Goal: Transaction & Acquisition: Purchase product/service

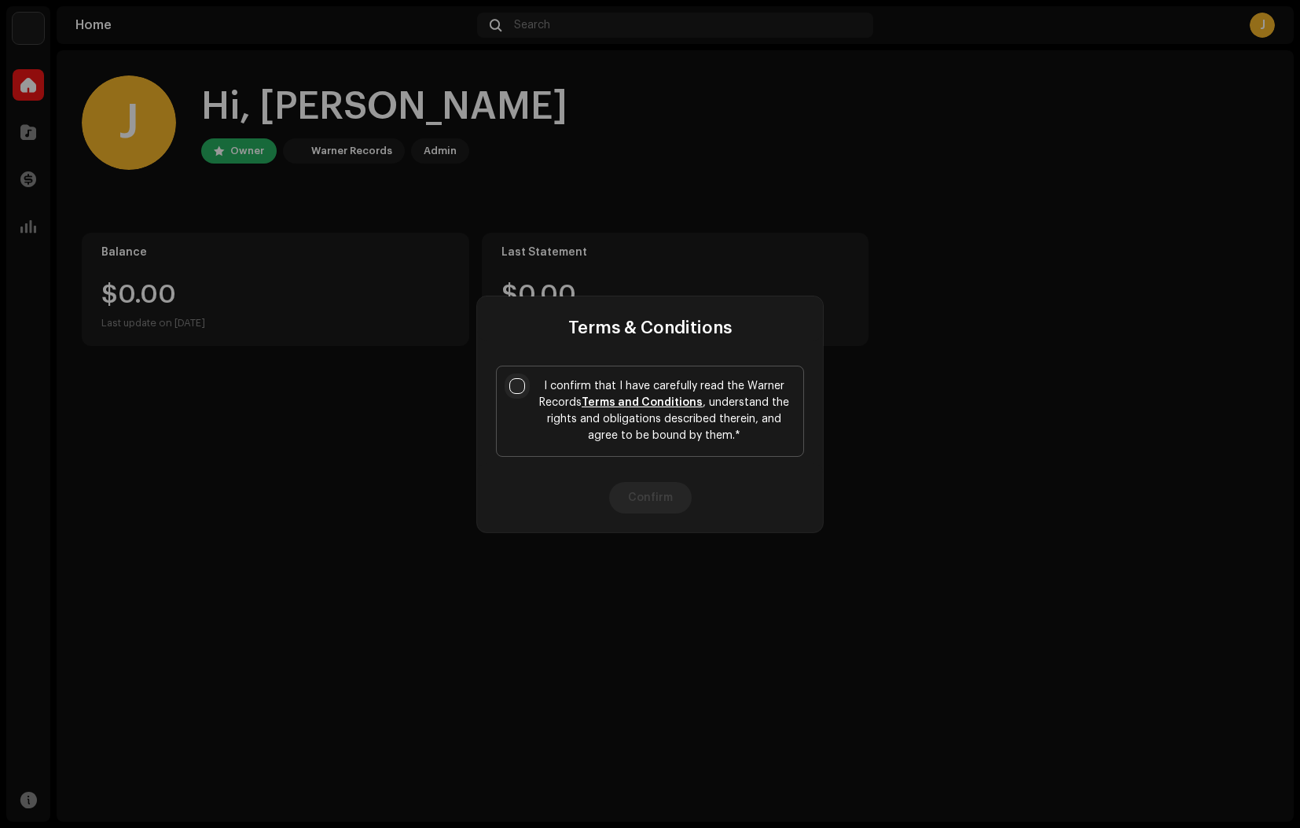
click at [522, 387] on input "I confirm that I have carefully read the Warner Records Terms and Conditions , …" at bounding box center [517, 386] width 16 height 16
click at [519, 383] on input "I confirm that I have carefully read the Warner Records Terms and Conditions , …" at bounding box center [517, 386] width 16 height 16
click at [521, 385] on input "I confirm that I have carefully read the Warner Records Terms and Conditions , …" at bounding box center [517, 386] width 16 height 16
checkbox input "true"
click at [651, 496] on button "Confirm" at bounding box center [650, 497] width 83 height 31
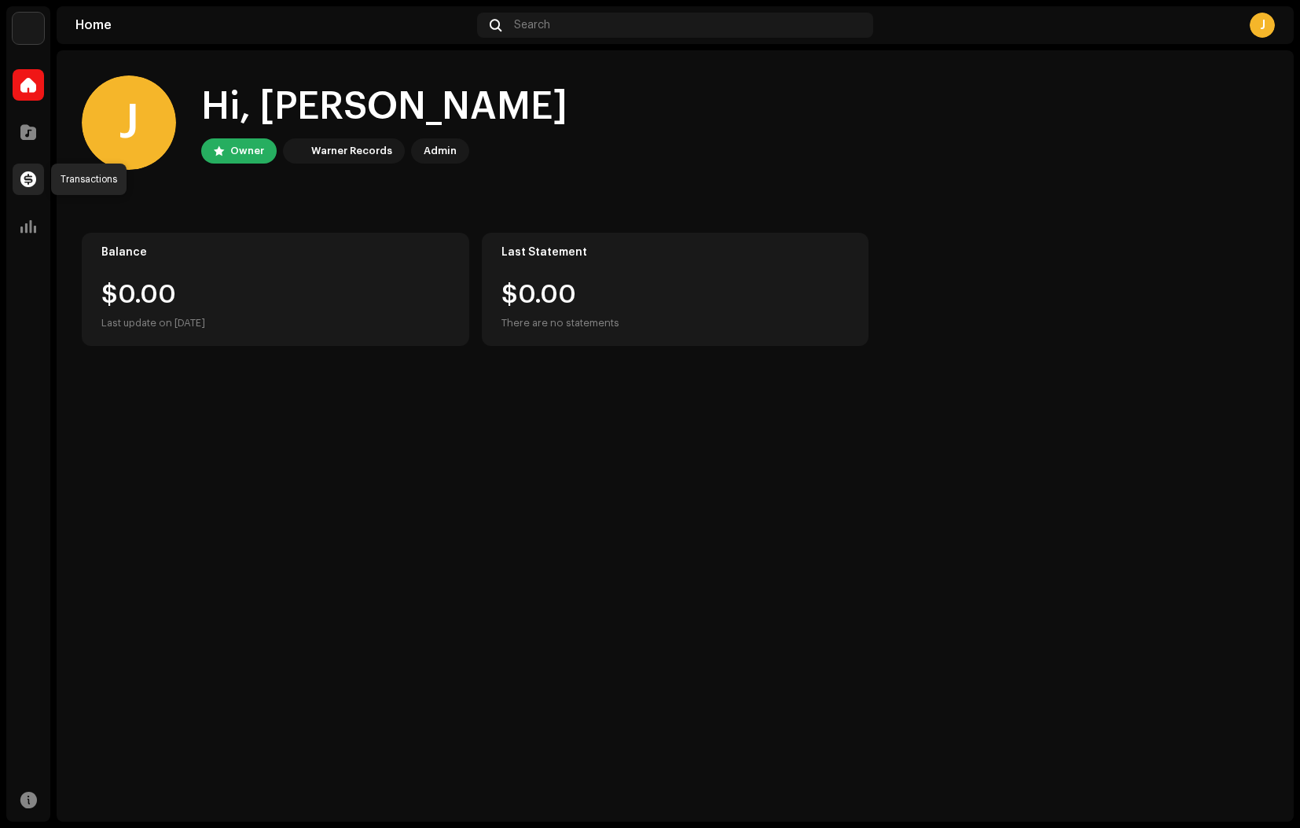
click at [30, 183] on span at bounding box center [28, 179] width 16 height 13
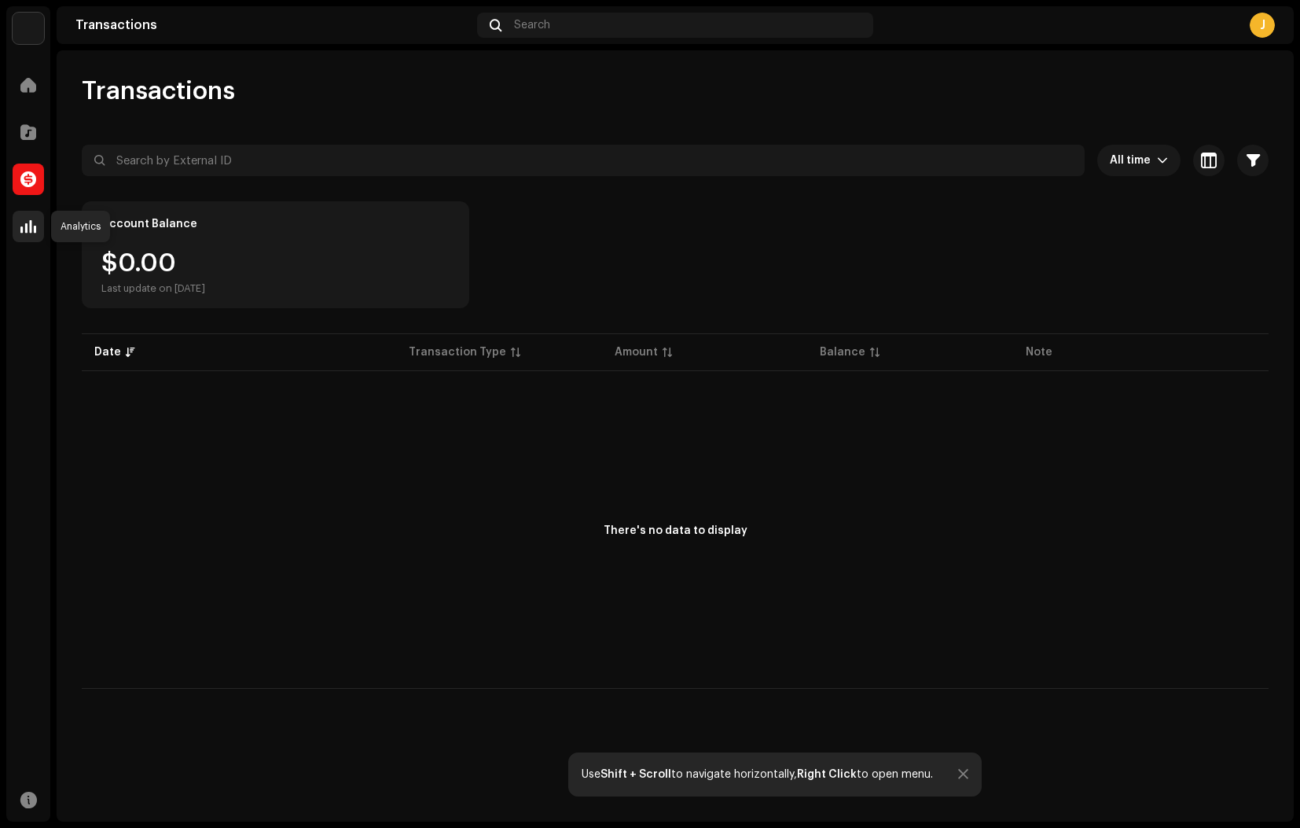
click at [28, 225] on span at bounding box center [28, 226] width 16 height 13
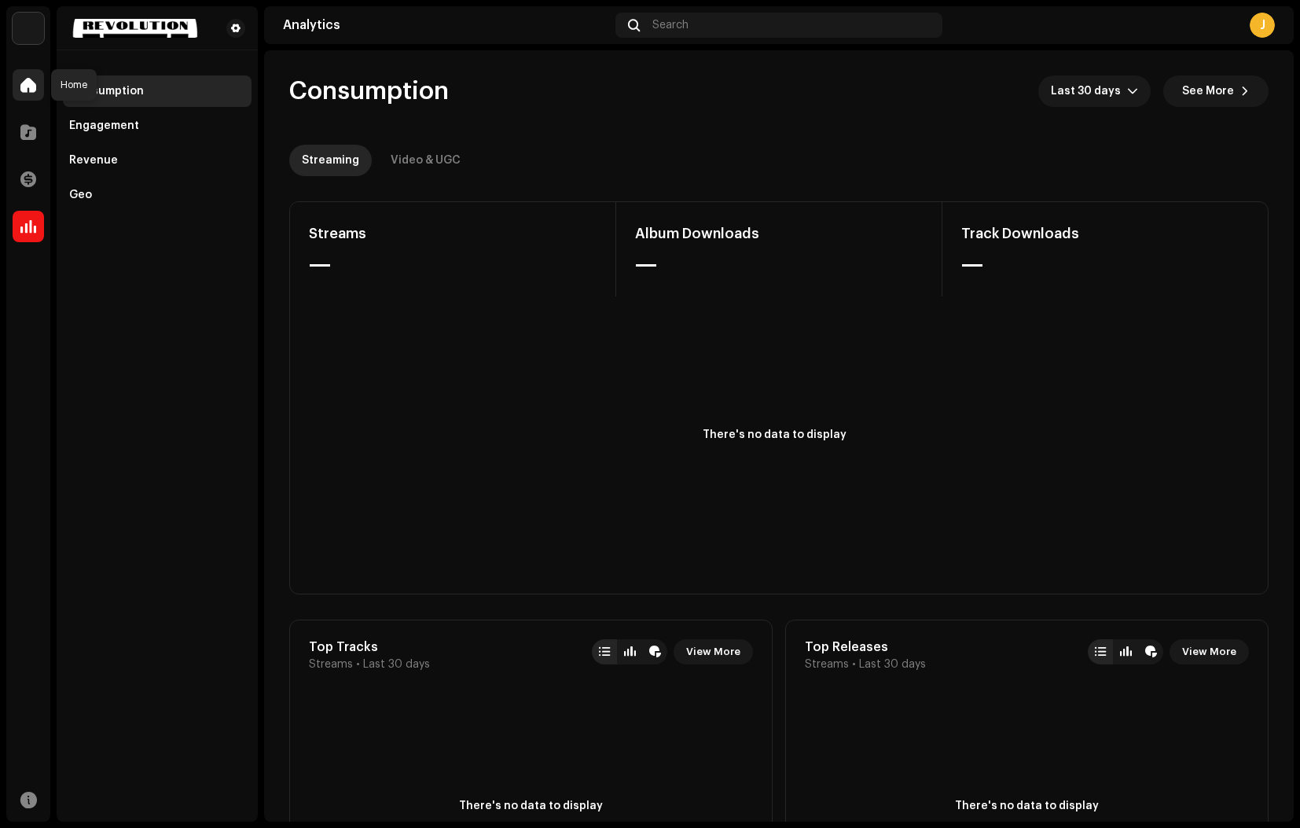
click at [29, 89] on span at bounding box center [28, 85] width 16 height 13
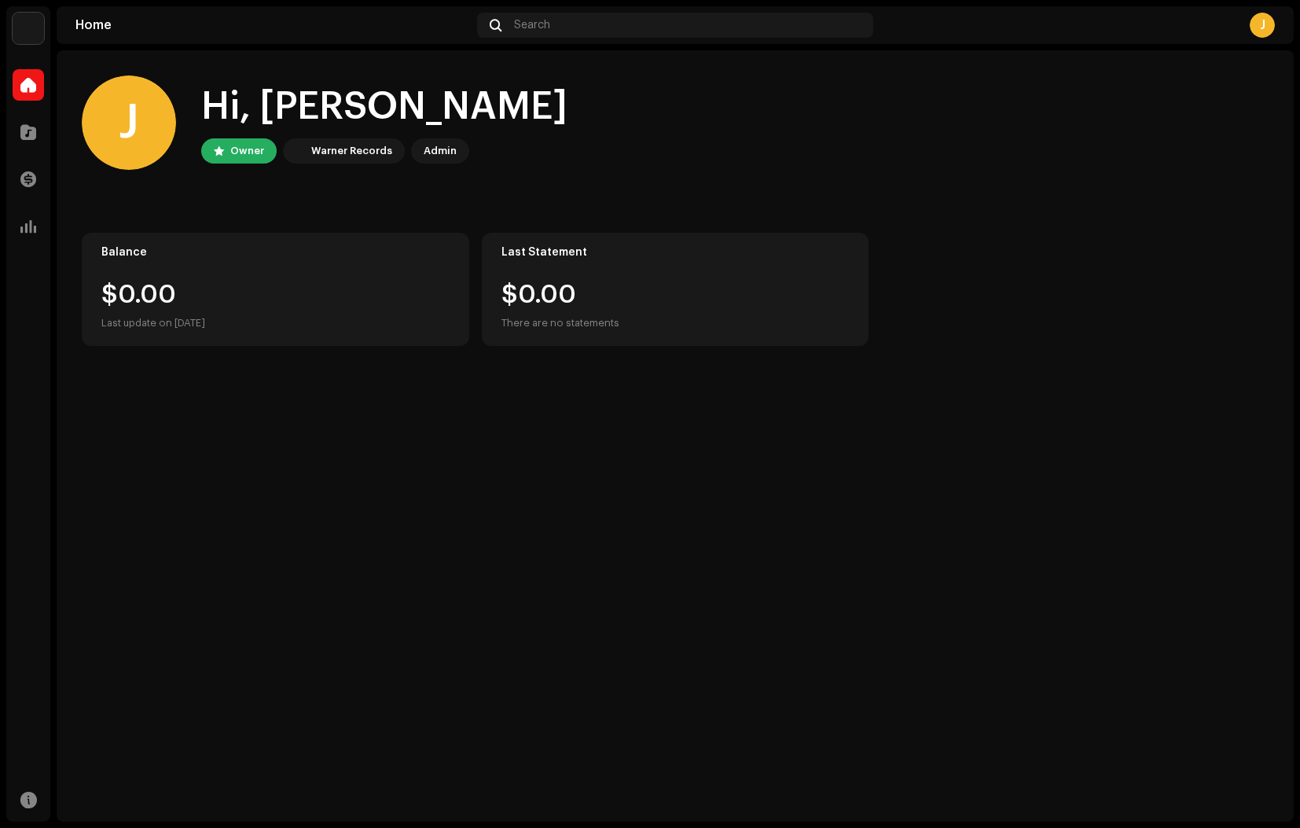
click at [36, 30] on img at bounding box center [28, 28] width 31 height 31
click at [28, 131] on span at bounding box center [28, 132] width 16 height 13
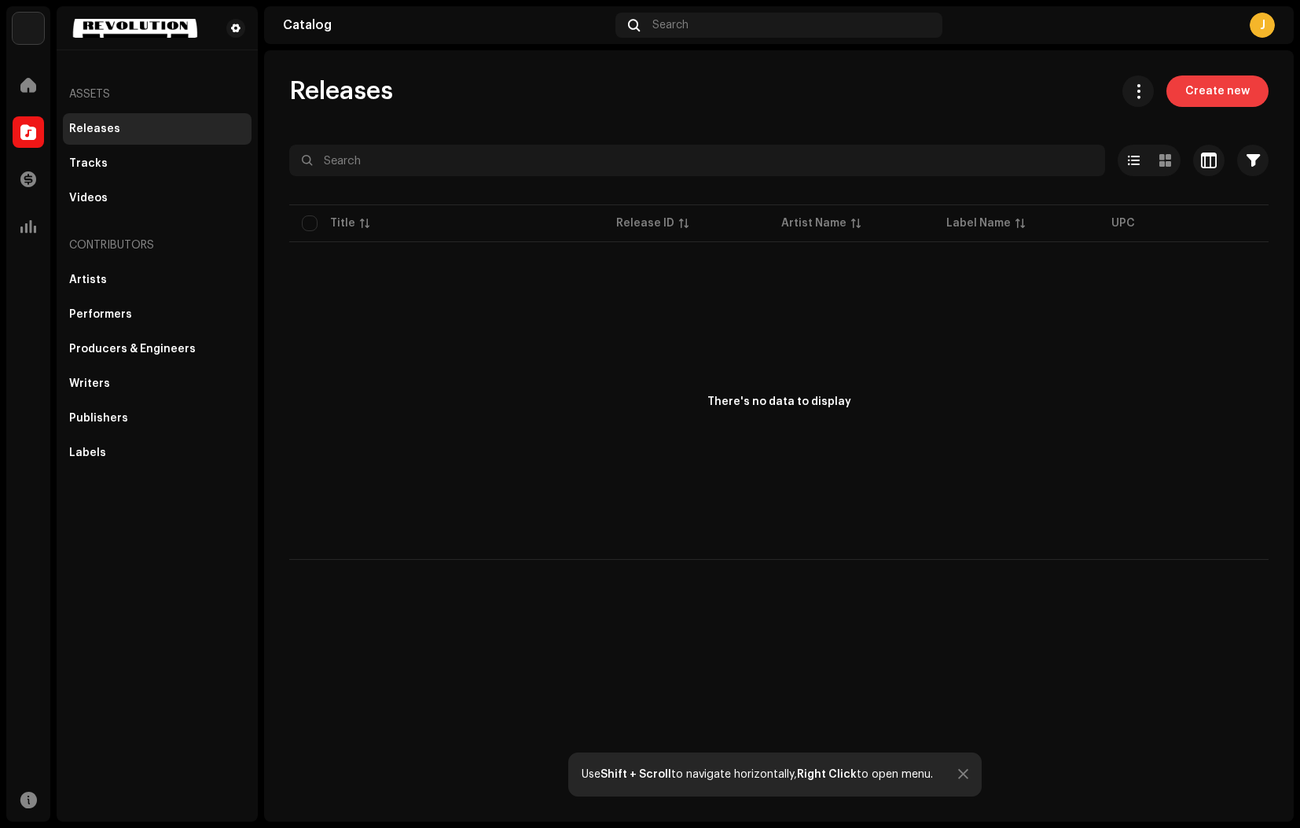
click at [1215, 93] on span "Create new" at bounding box center [1217, 90] width 64 height 31
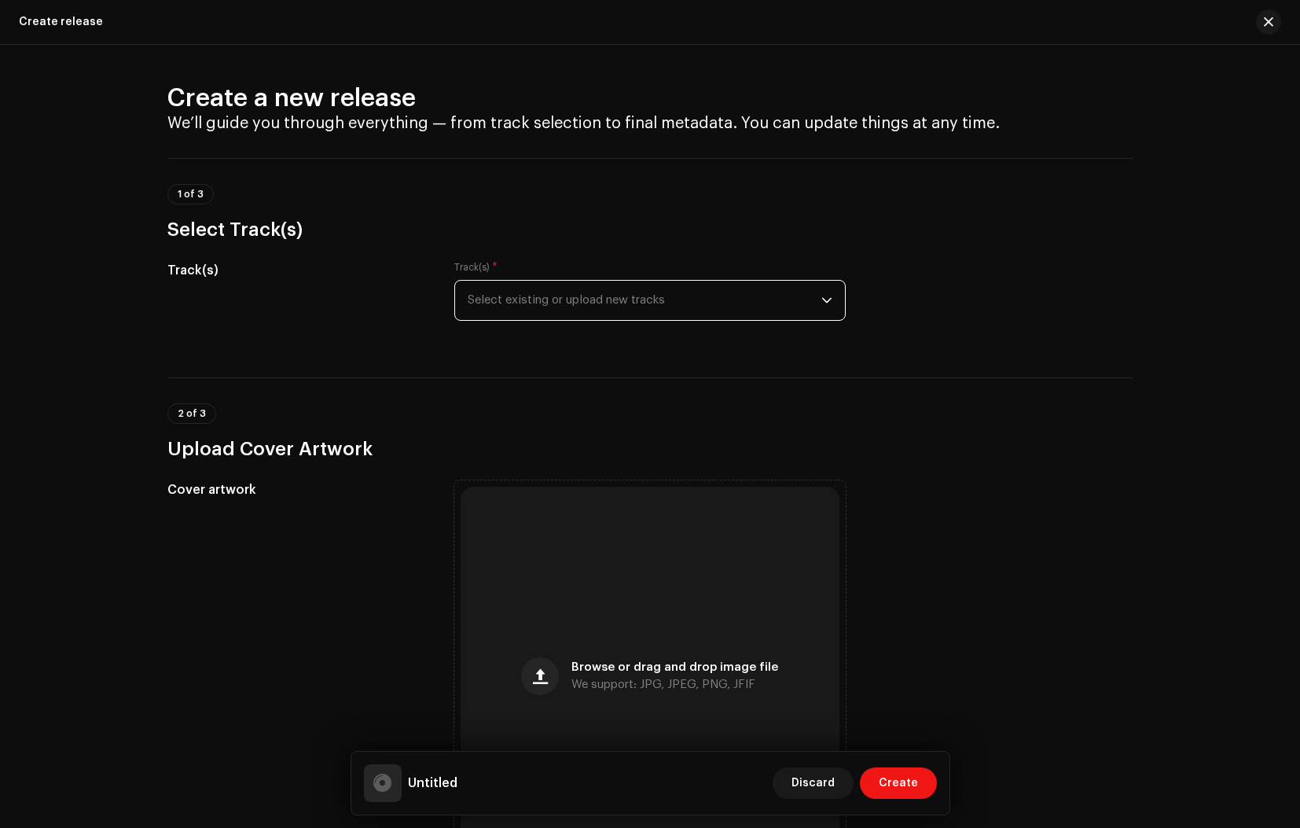
click at [551, 295] on span "Select existing or upload new tracks" at bounding box center [645, 300] width 354 height 39
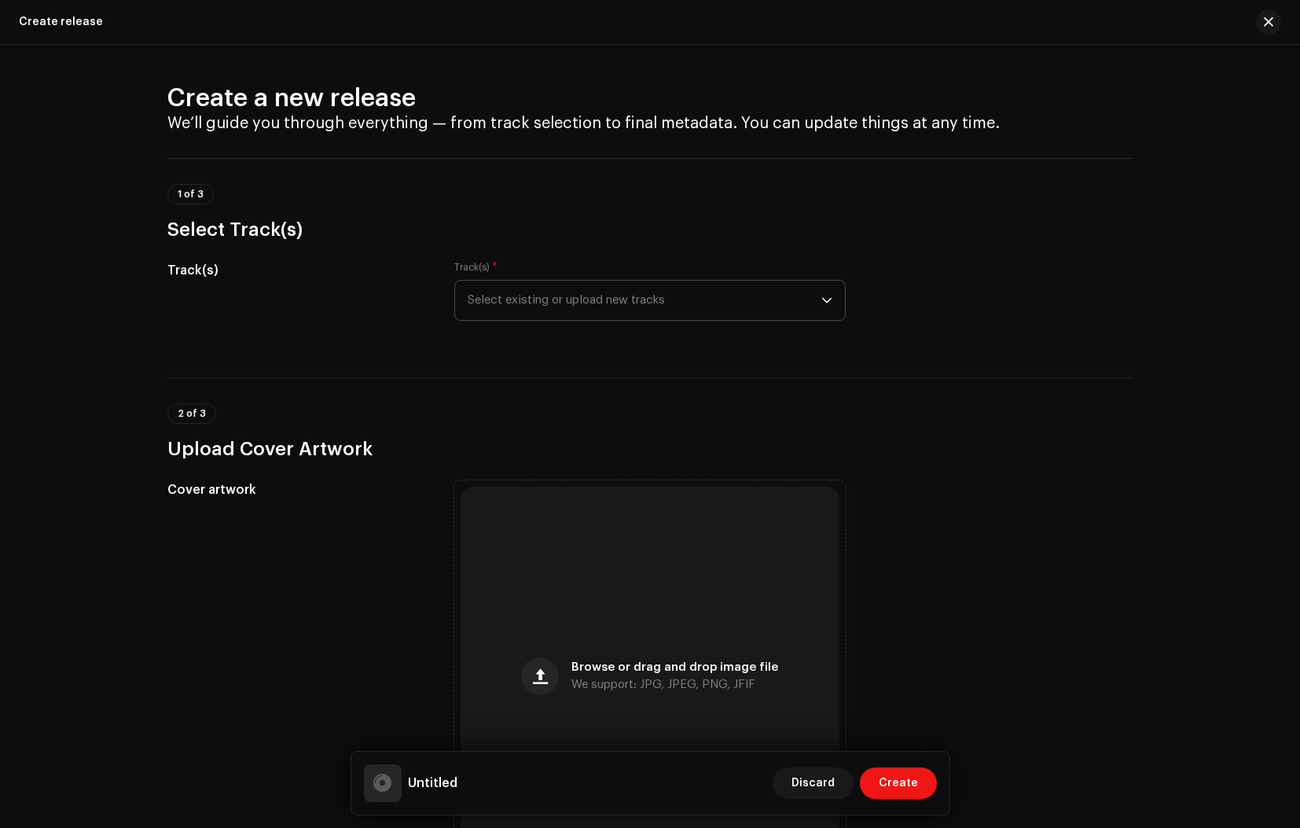
click at [581, 306] on span "Select existing or upload new tracks" at bounding box center [645, 300] width 354 height 39
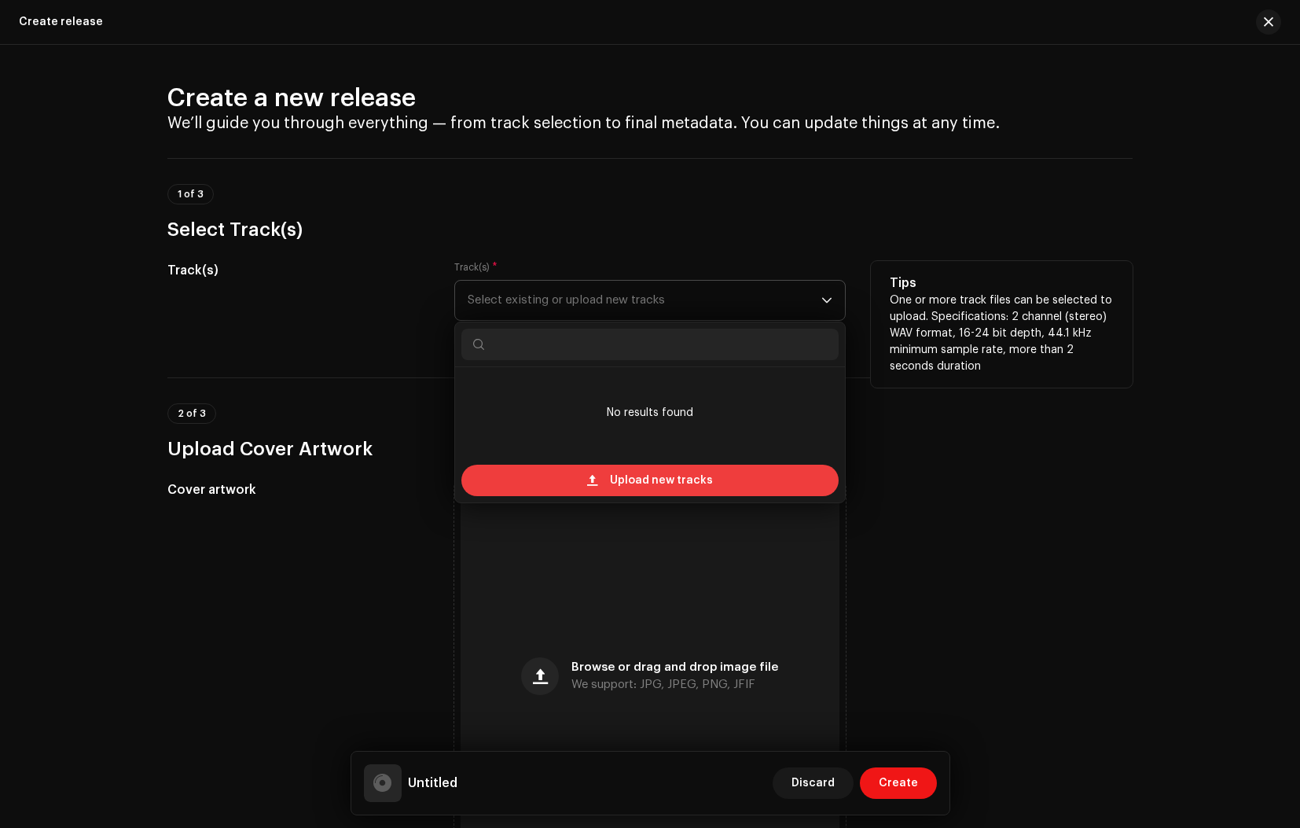
click at [680, 479] on span "Upload new tracks" at bounding box center [661, 479] width 103 height 31
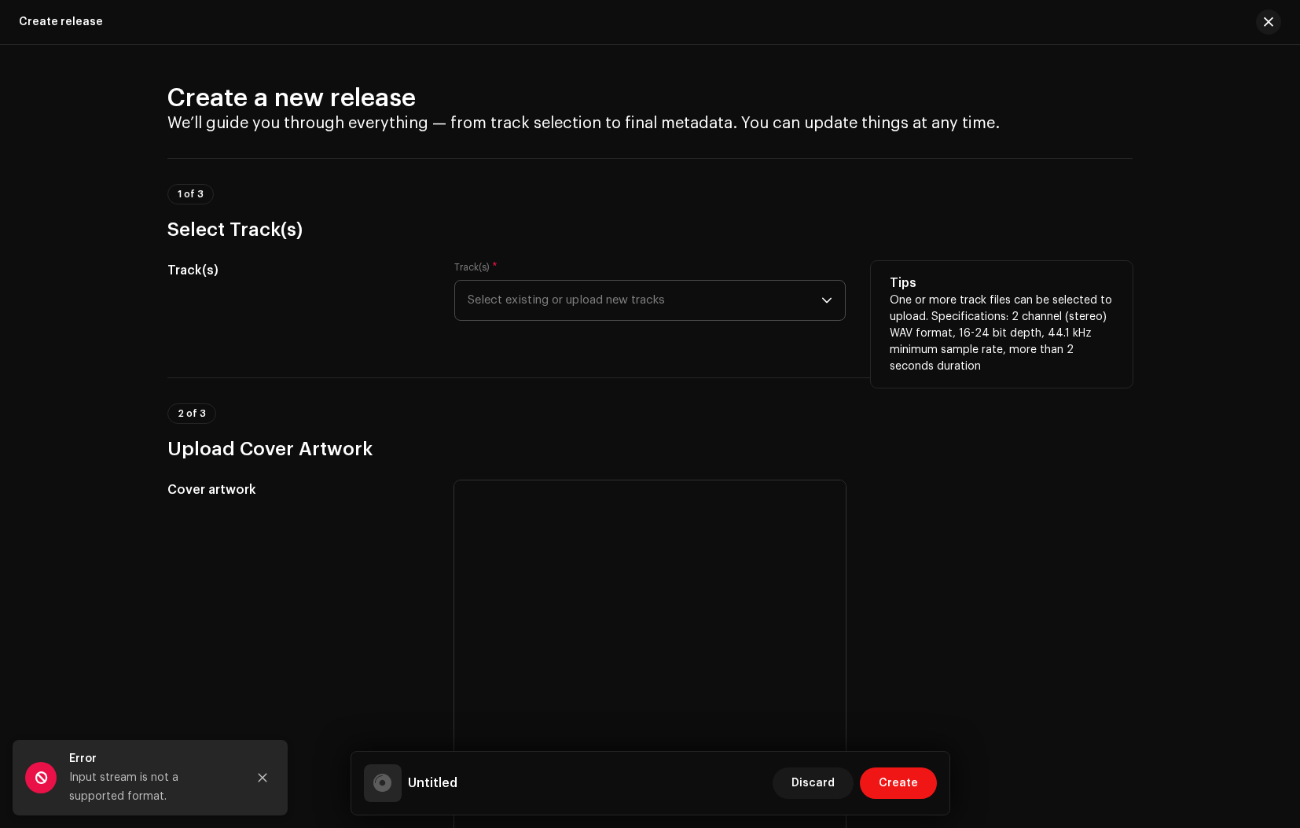
scroll to position [14, 0]
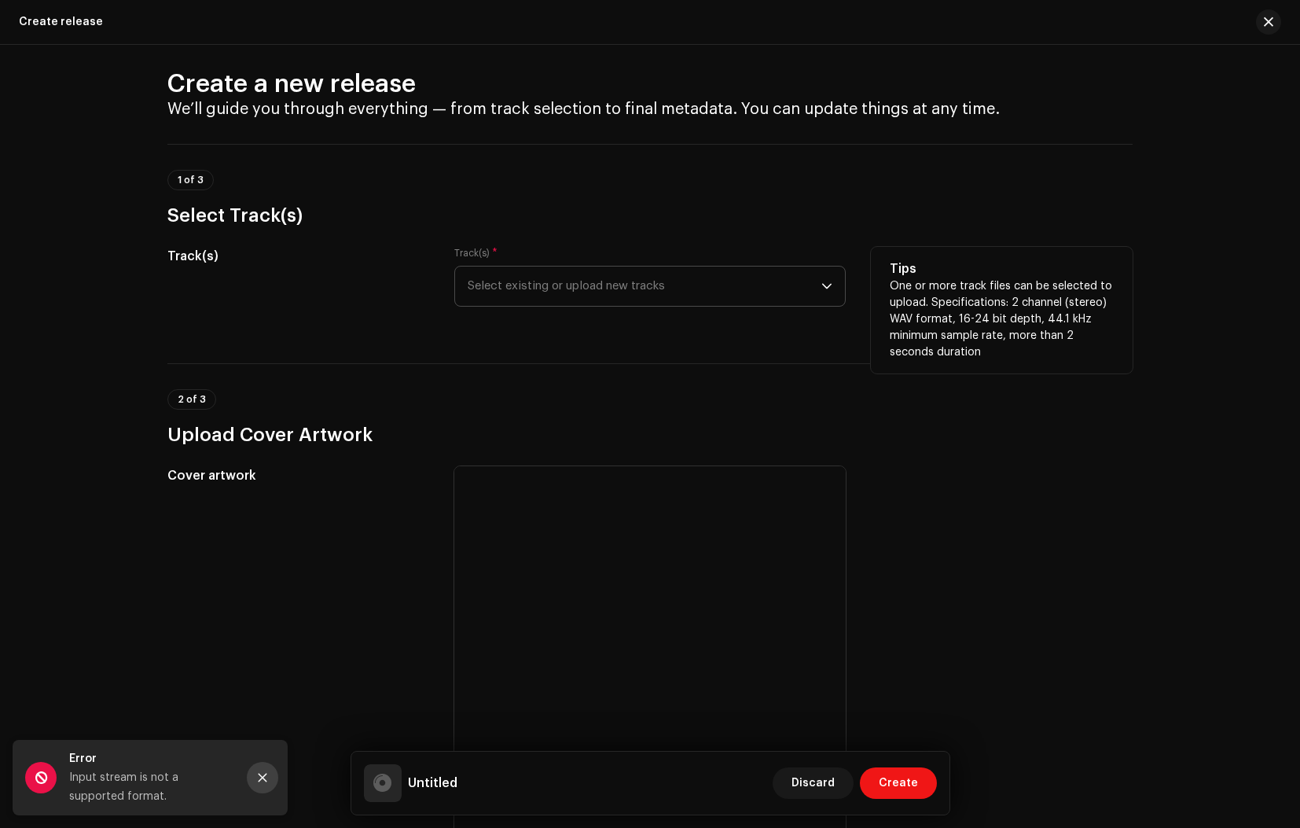
click at [259, 774] on icon "Close" at bounding box center [263, 777] width 9 height 9
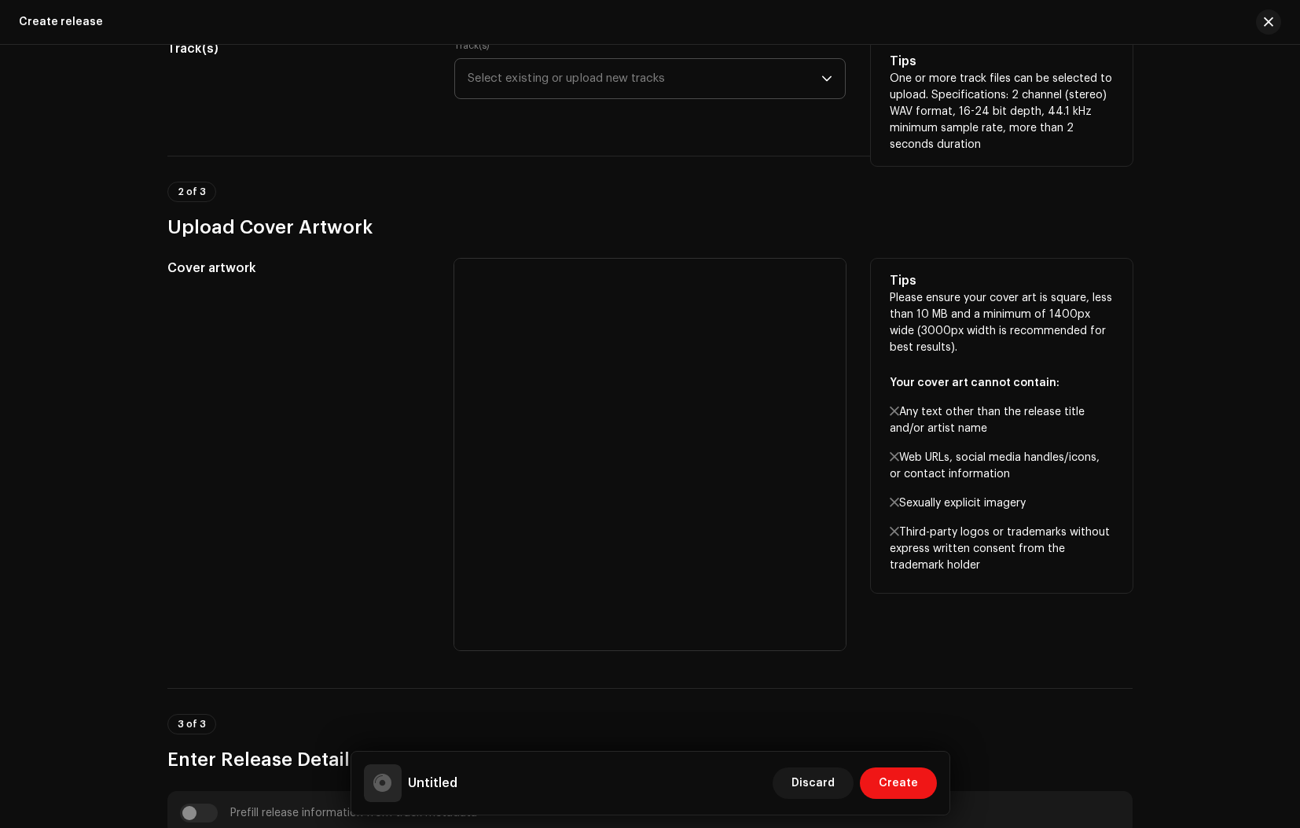
scroll to position [224, 0]
click at [571, 474] on div at bounding box center [649, 451] width 391 height 391
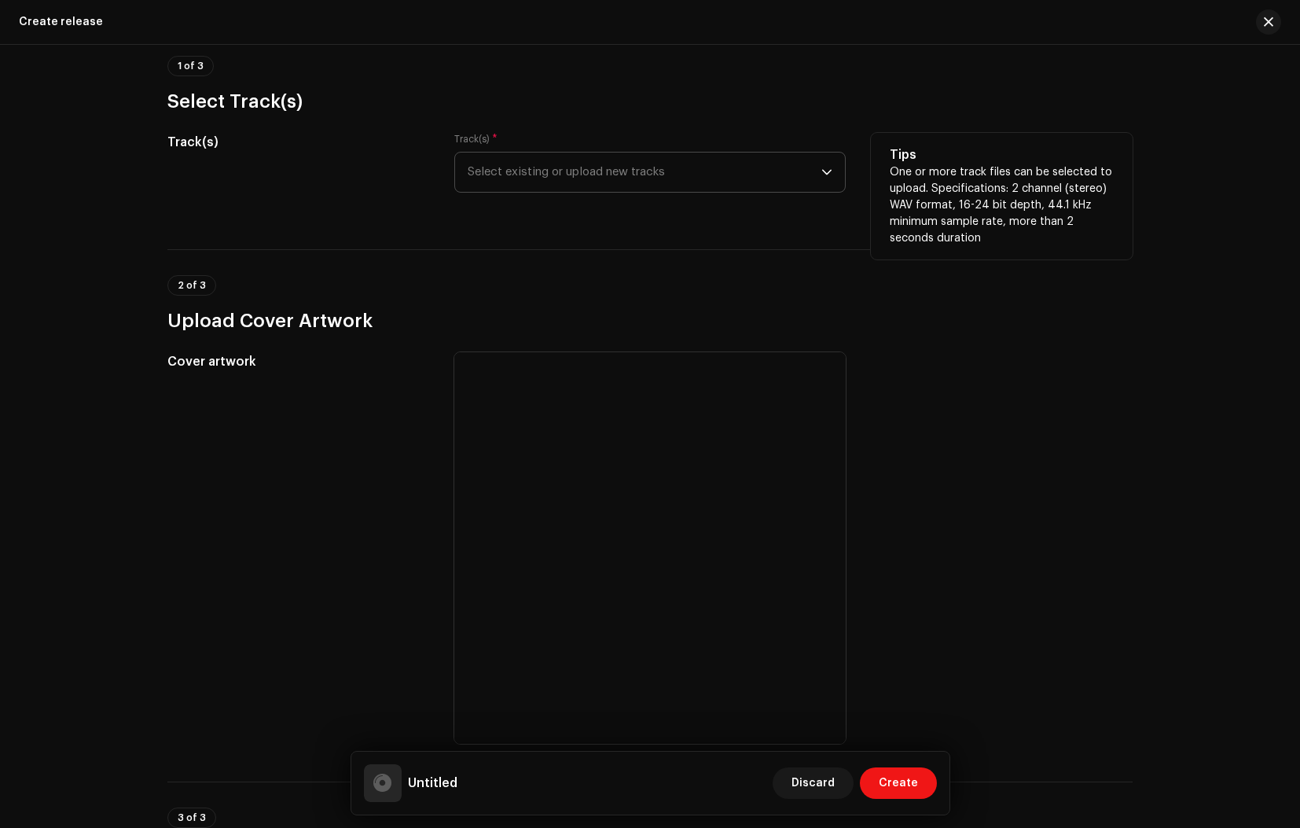
scroll to position [120, 0]
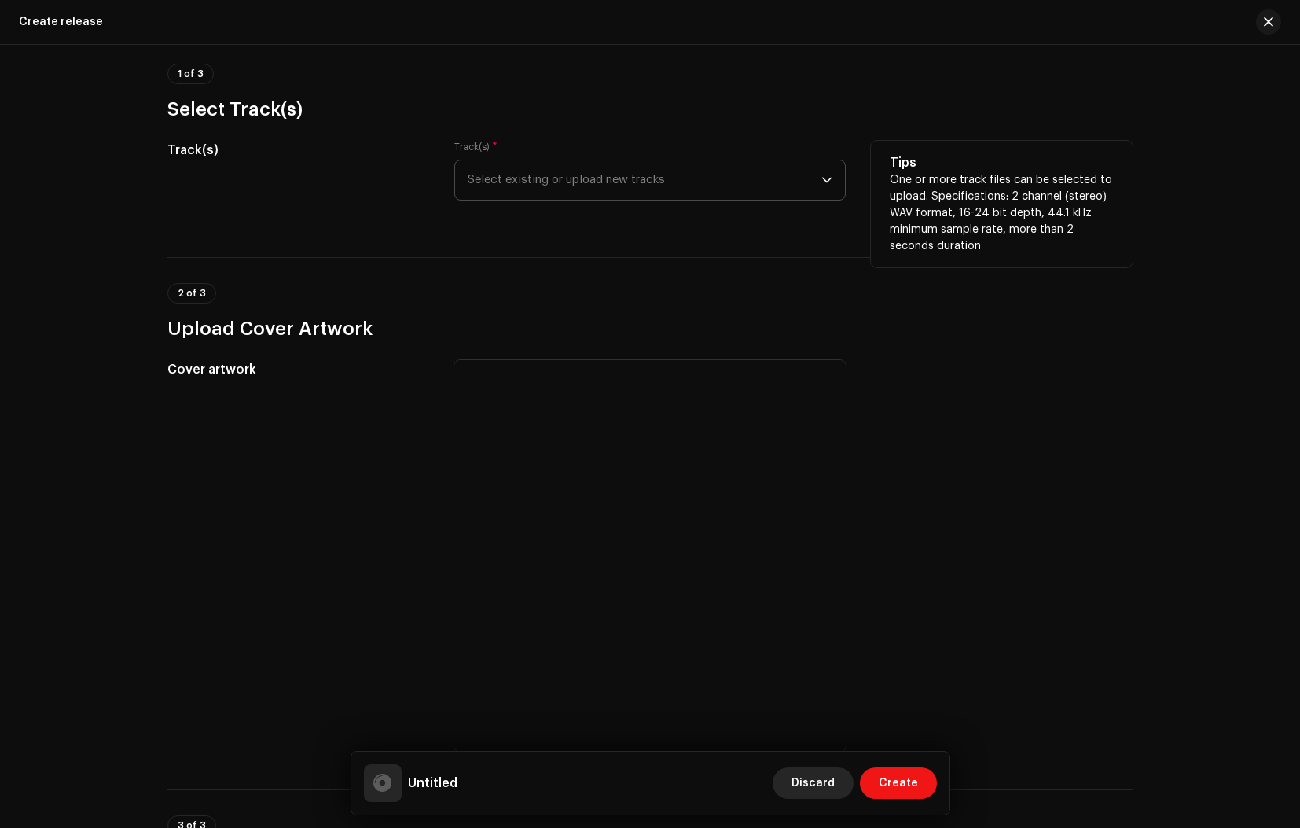
click at [822, 785] on span "Discard" at bounding box center [812, 782] width 43 height 31
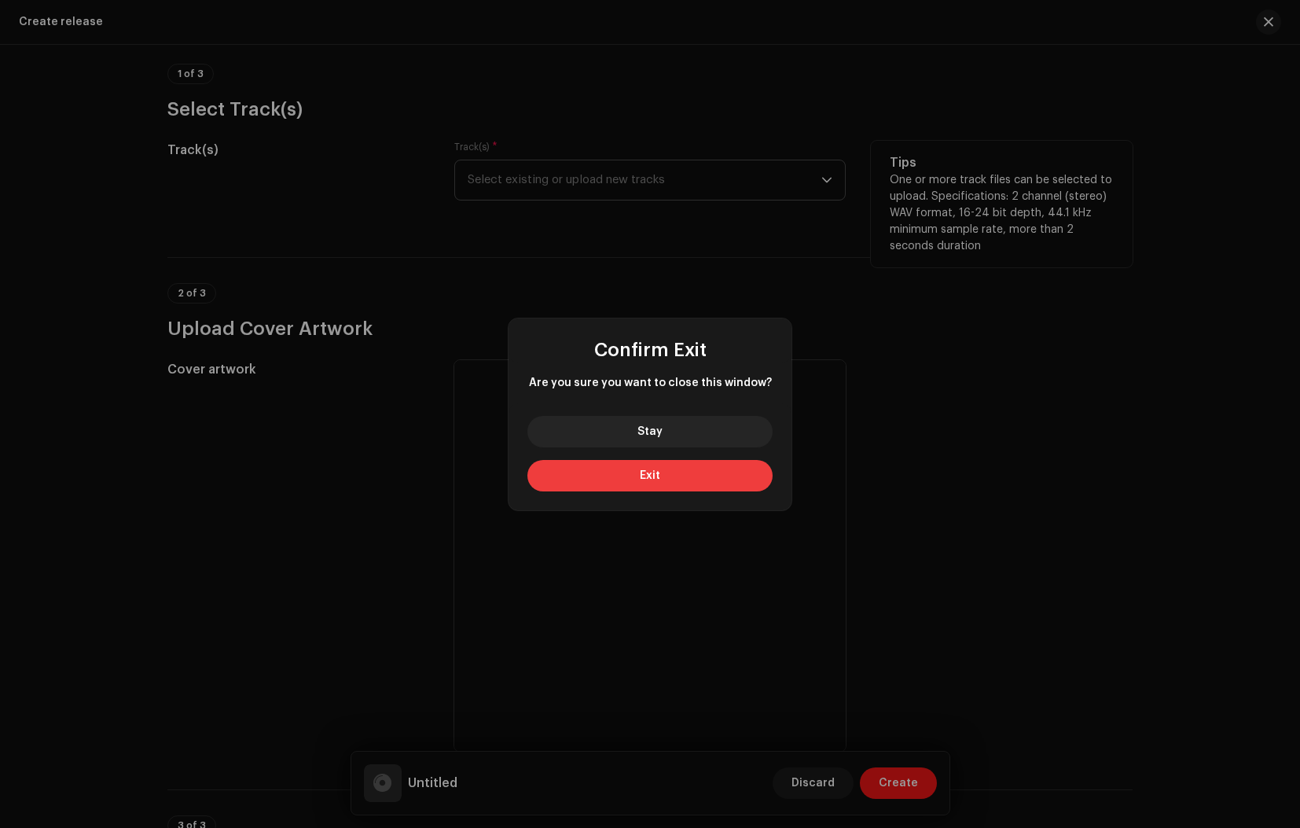
click at [661, 475] on button "Exit" at bounding box center [649, 475] width 245 height 31
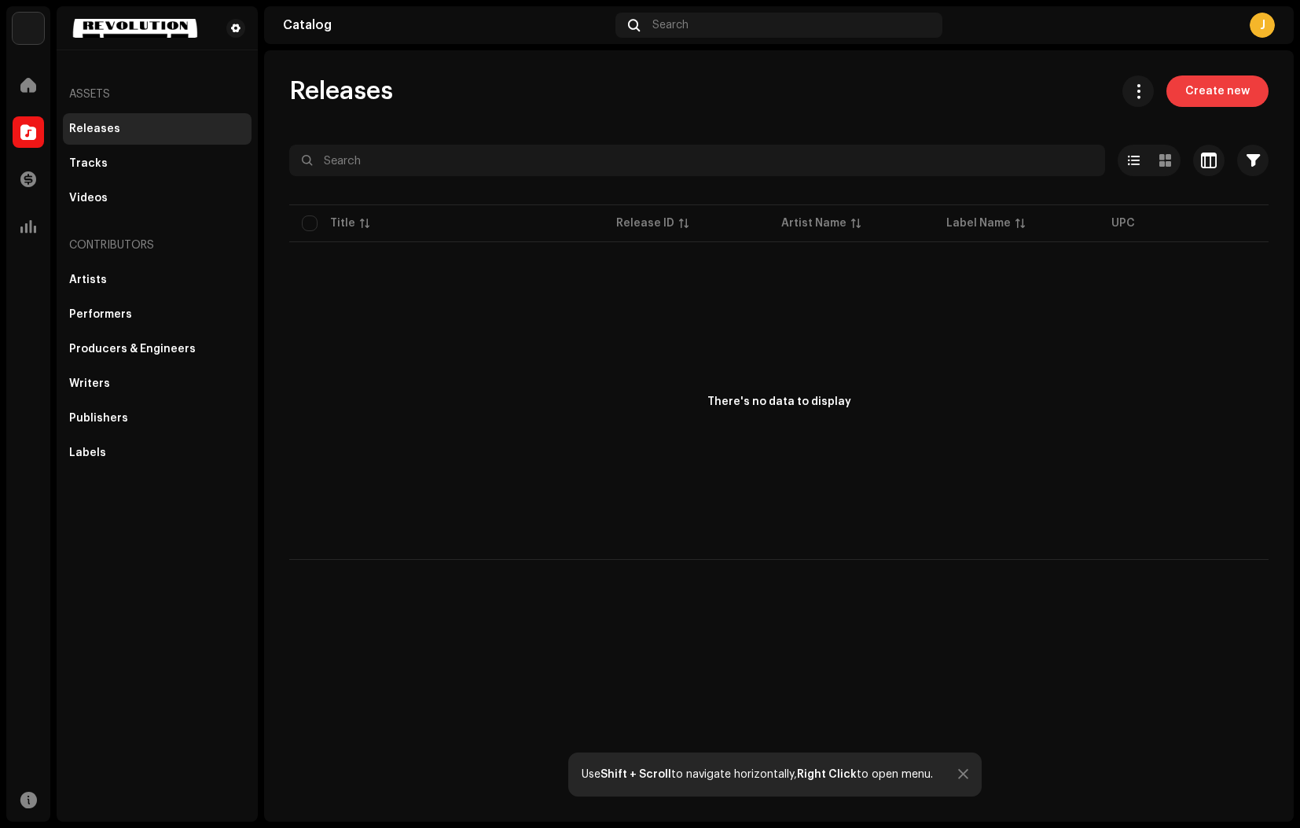
click at [1209, 93] on span "Create new" at bounding box center [1217, 90] width 64 height 31
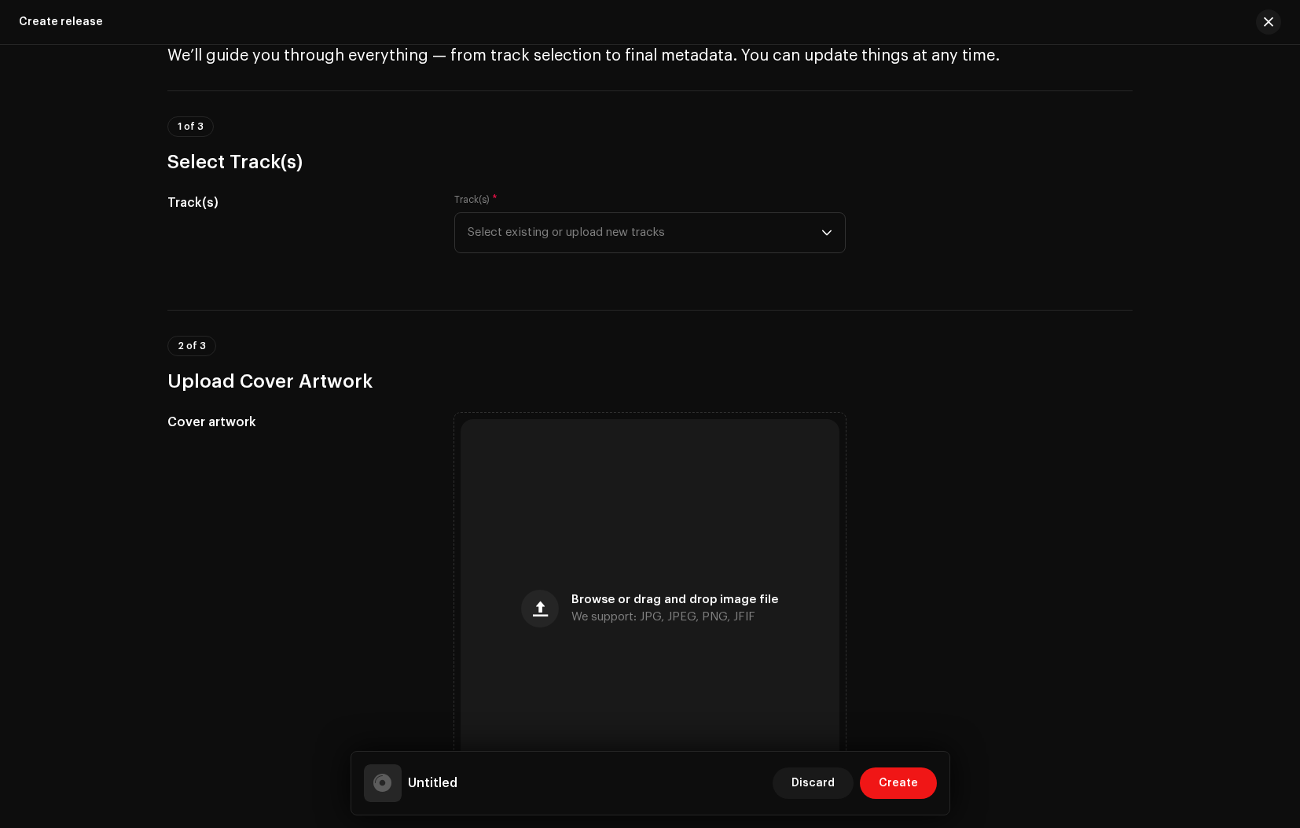
scroll to position [66, 0]
click at [638, 226] on span "Select existing or upload new tracks" at bounding box center [645, 234] width 354 height 39
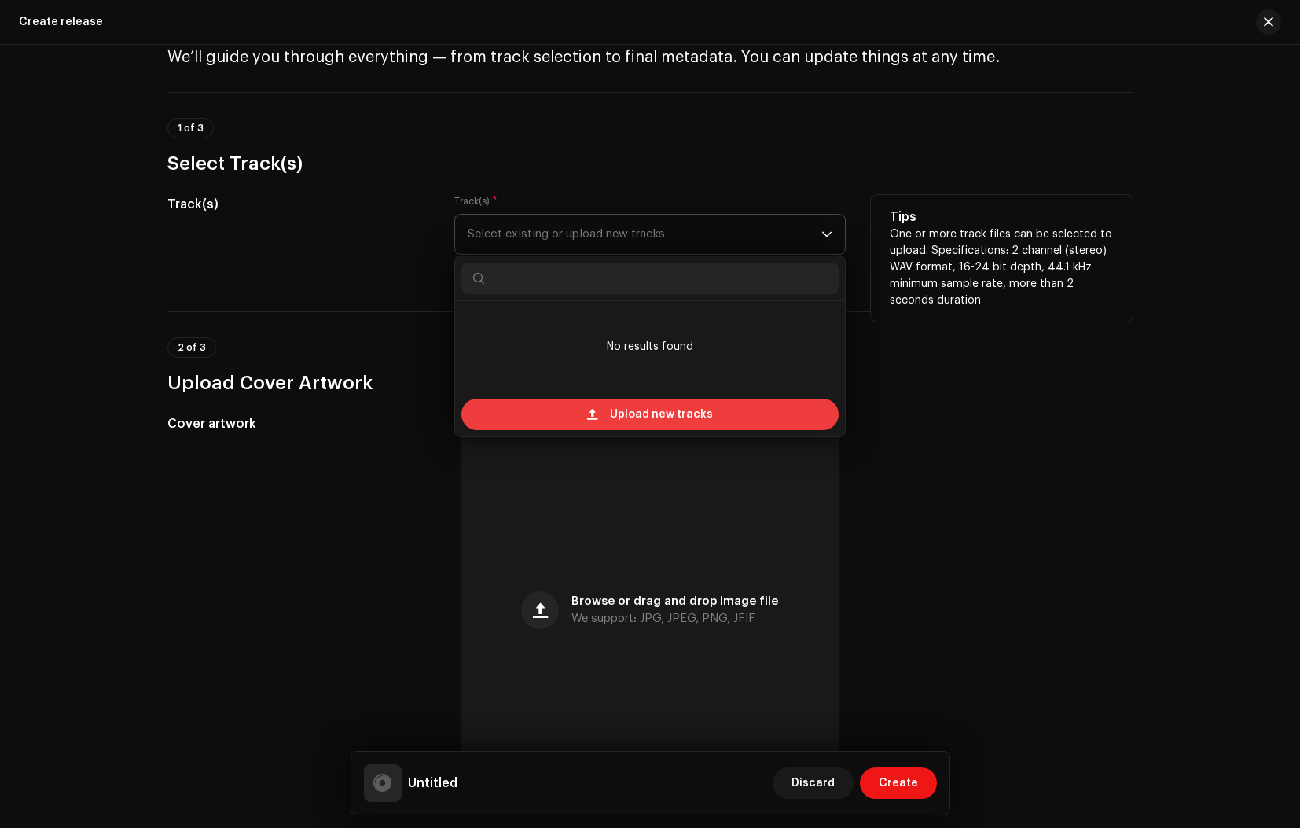
click at [578, 413] on div "Upload new tracks" at bounding box center [649, 413] width 377 height 31
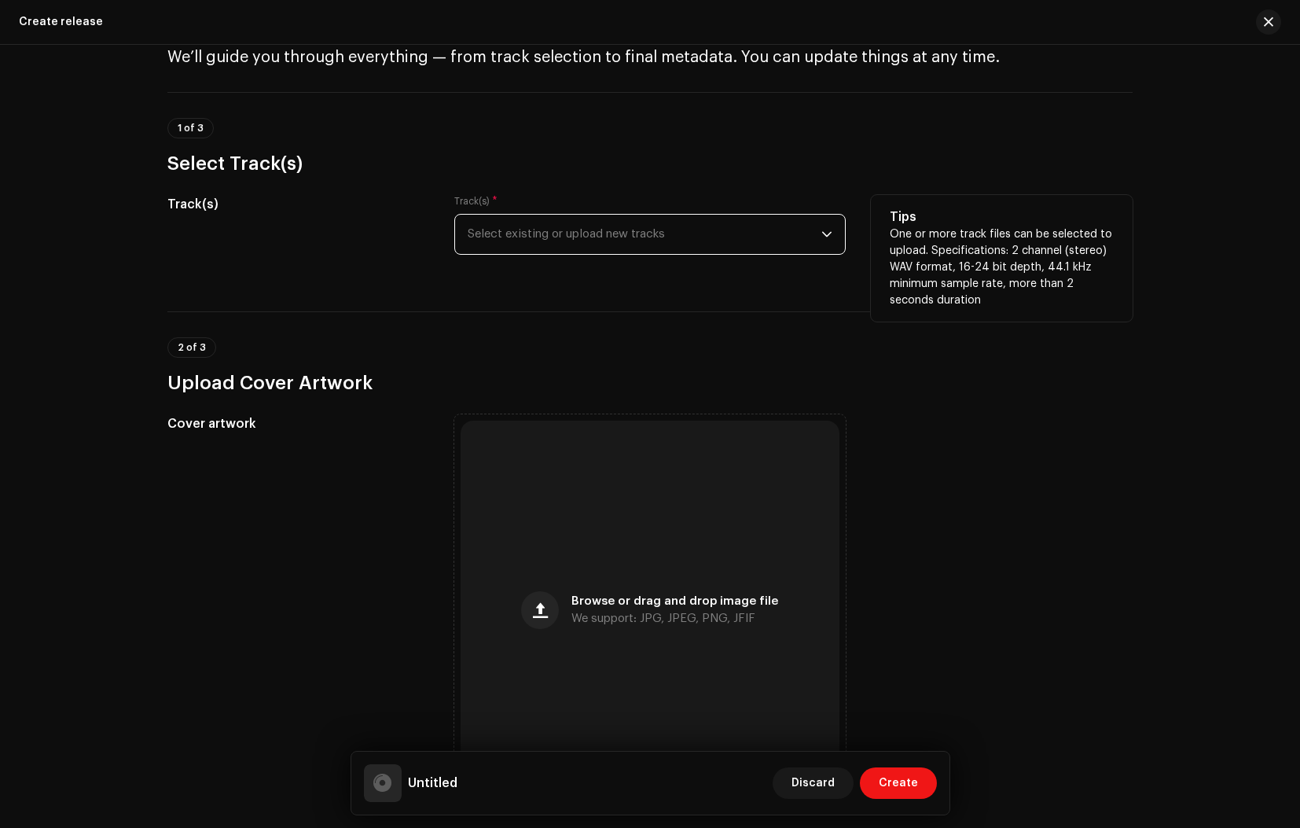
click at [809, 236] on span "Select existing or upload new tracks" at bounding box center [645, 234] width 354 height 39
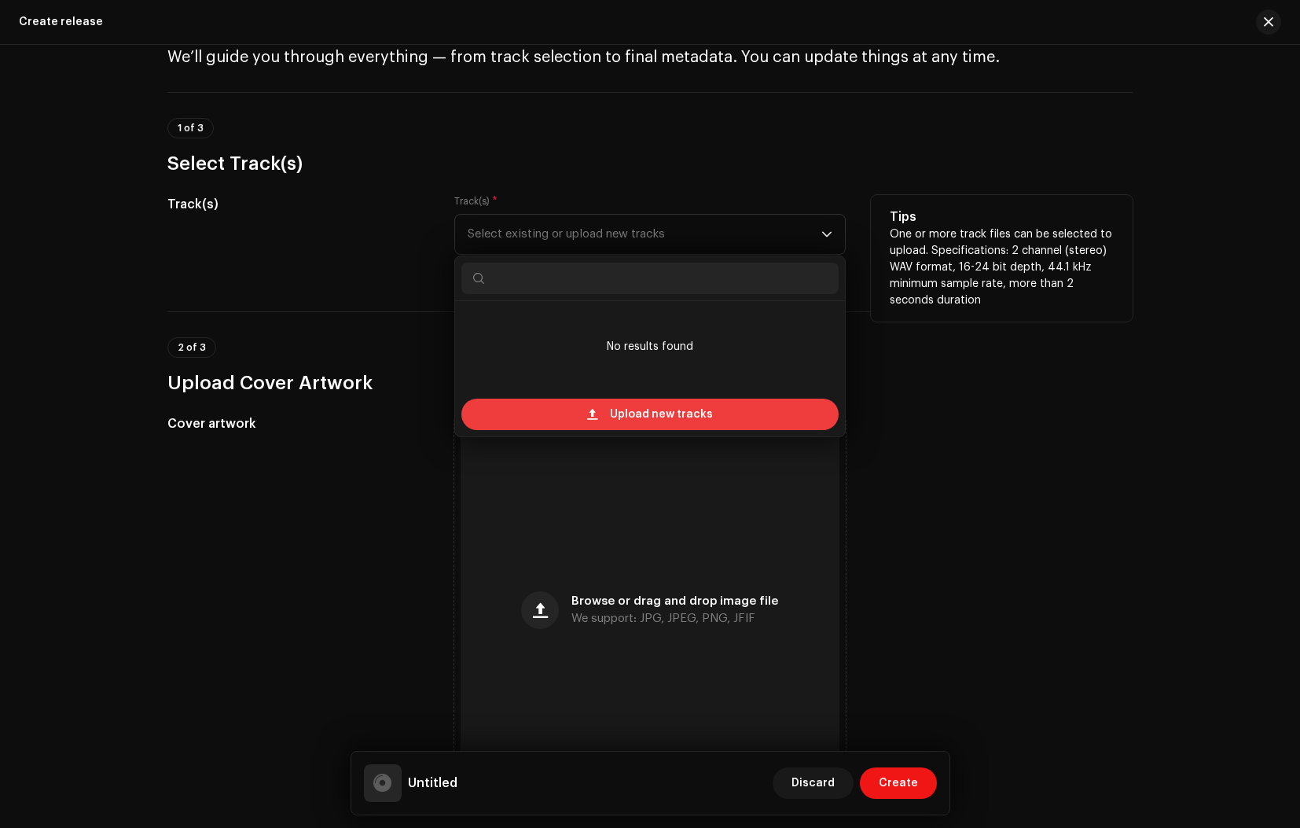
click at [622, 417] on span "Upload new tracks" at bounding box center [661, 413] width 103 height 31
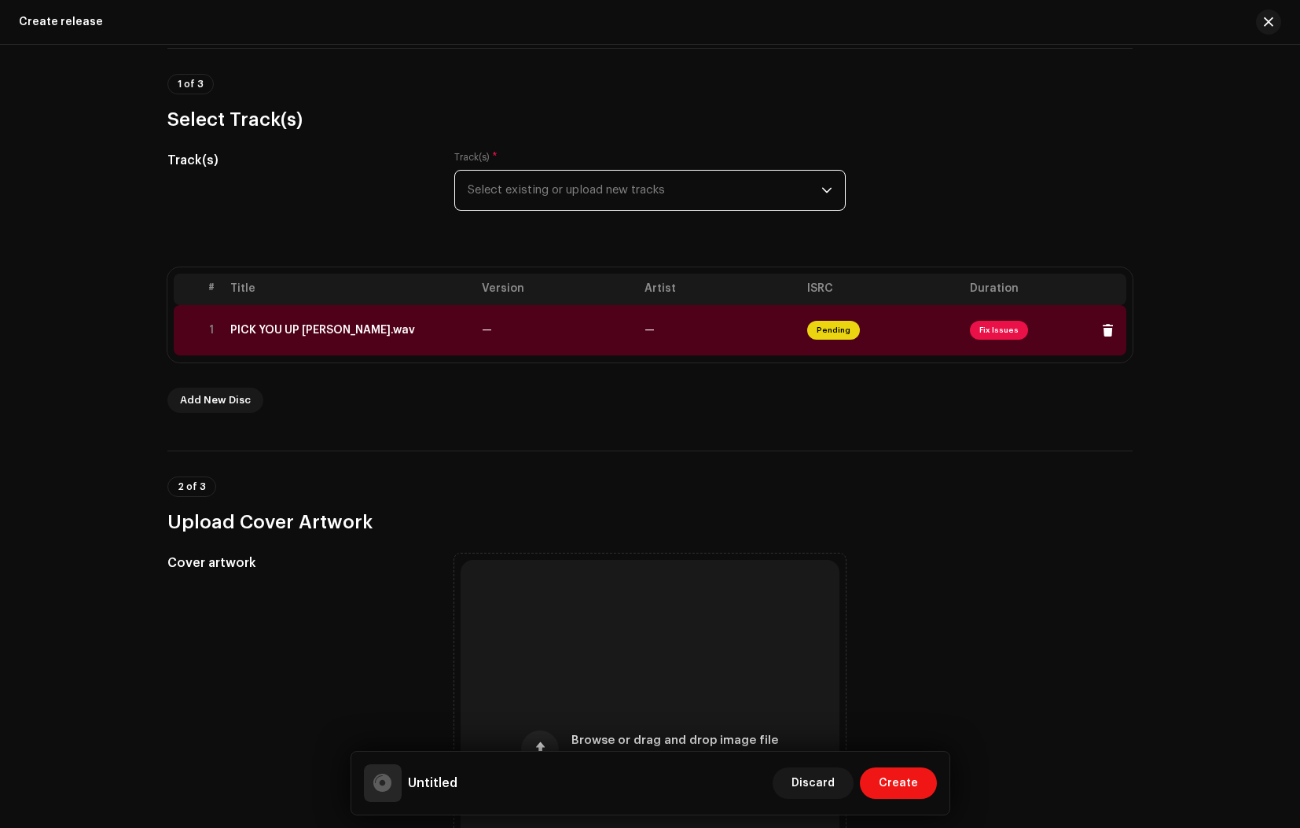
scroll to position [112, 0]
click at [993, 324] on span "Fix Issues" at bounding box center [999, 328] width 58 height 19
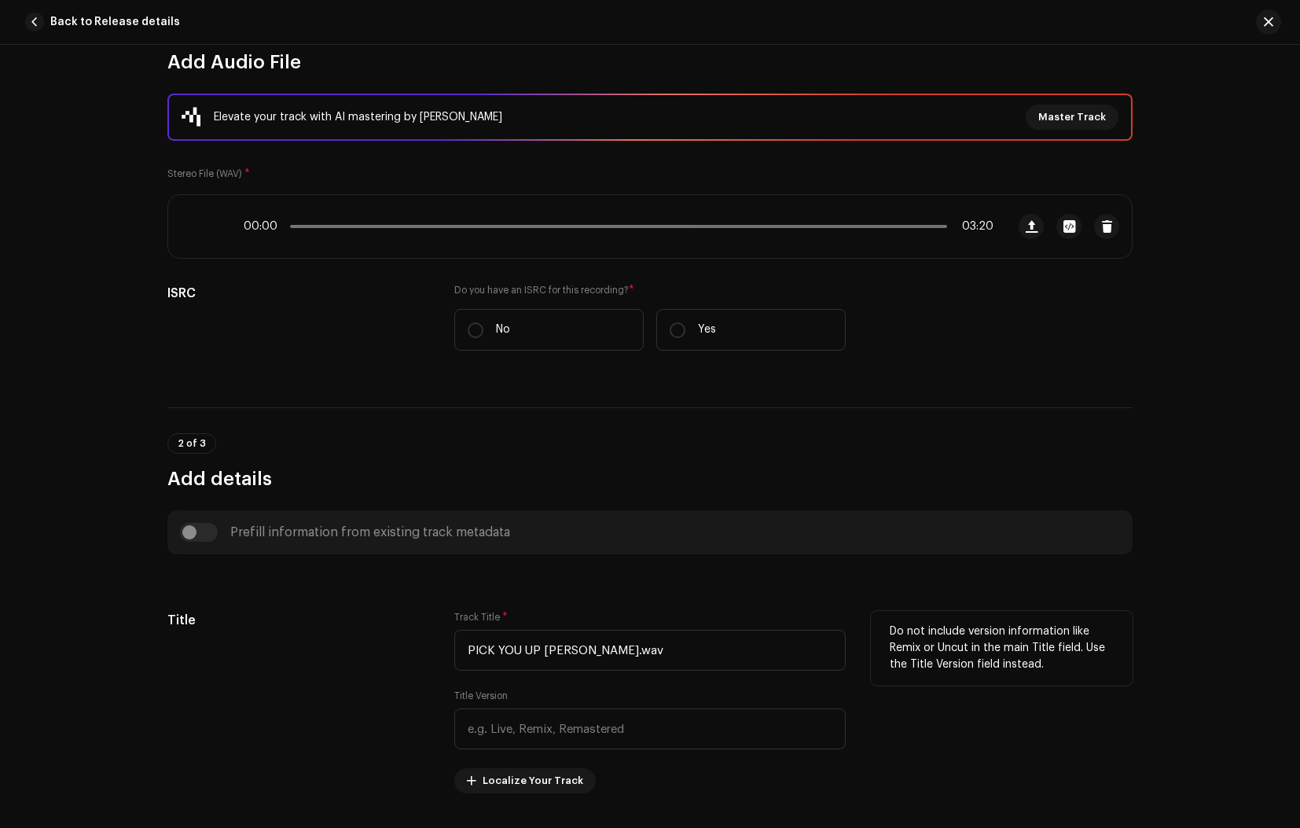
scroll to position [161, 0]
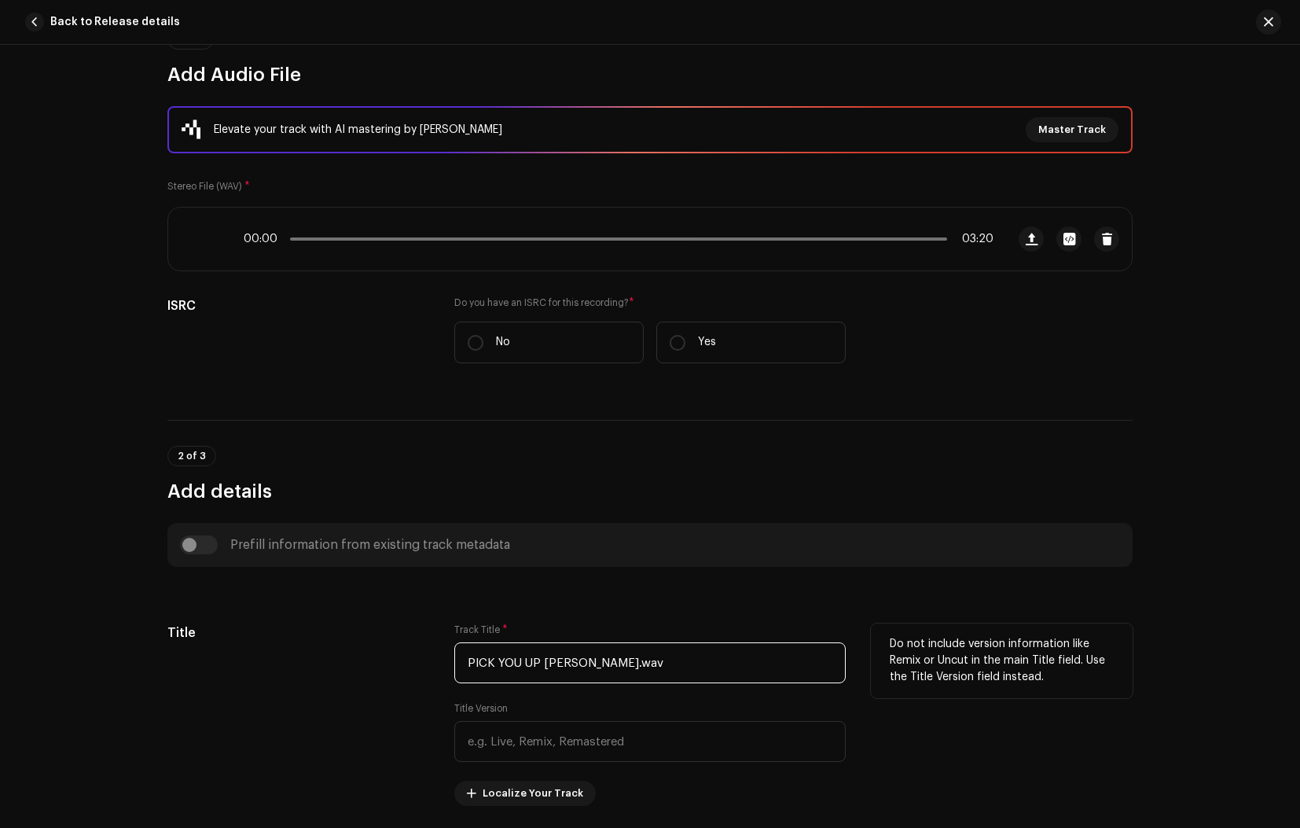
drag, startPoint x: 633, startPoint y: 661, endPoint x: 622, endPoint y: 659, distance: 11.3
click at [633, 660] on input "PICK YOU UP [PERSON_NAME].wav" at bounding box center [649, 662] width 391 height 41
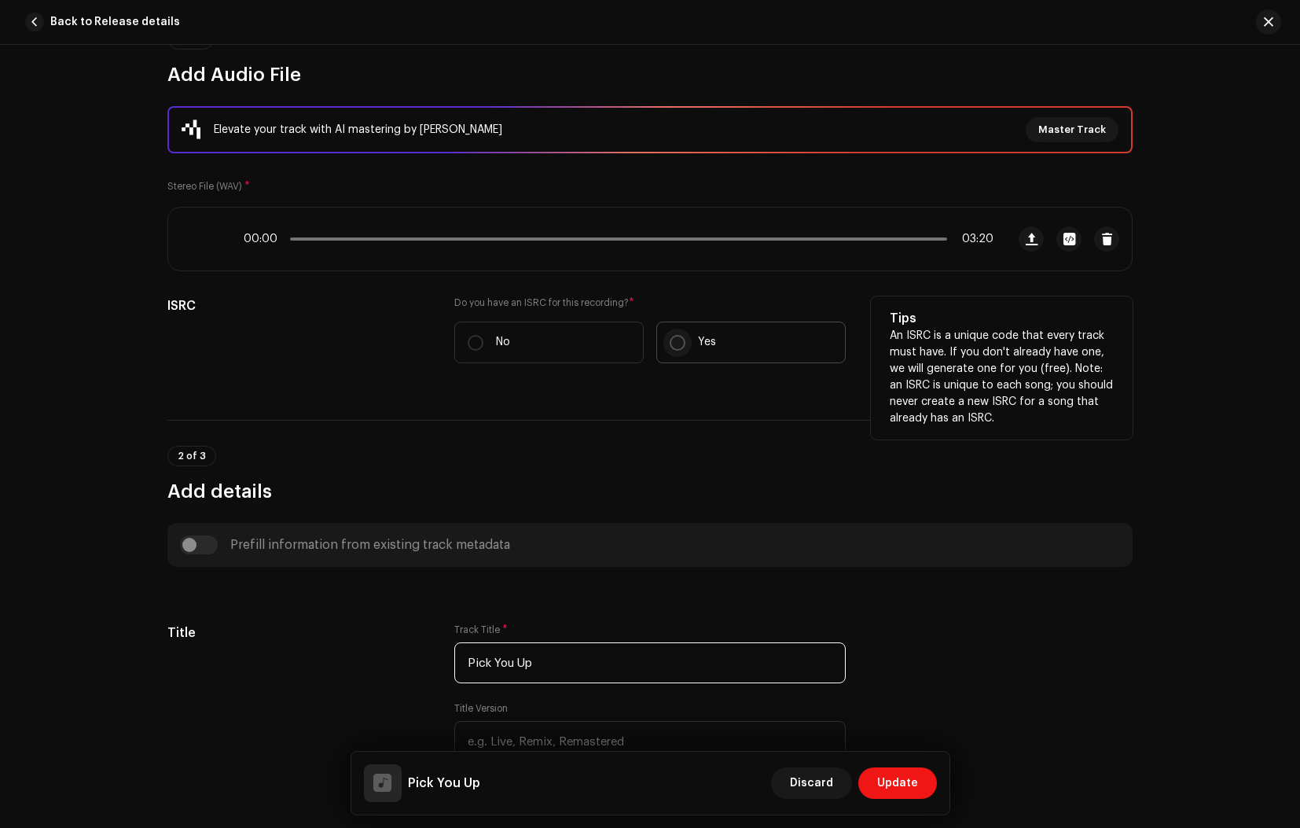
type input "Pick You Up"
click at [675, 343] on input "Yes" at bounding box center [678, 343] width 16 height 16
radio input "true"
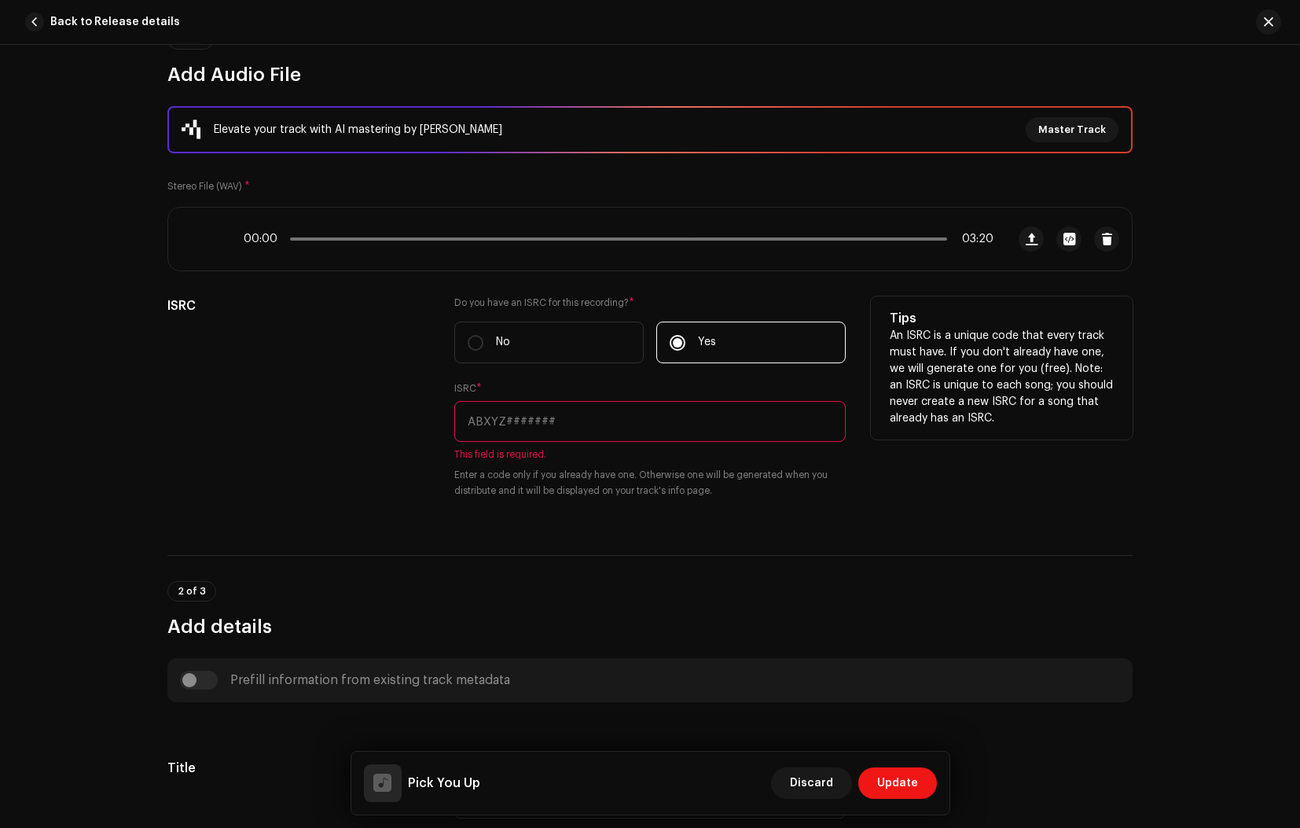
click at [523, 429] on input "text" at bounding box center [649, 421] width 391 height 41
paste input "QZWFJ2329857"
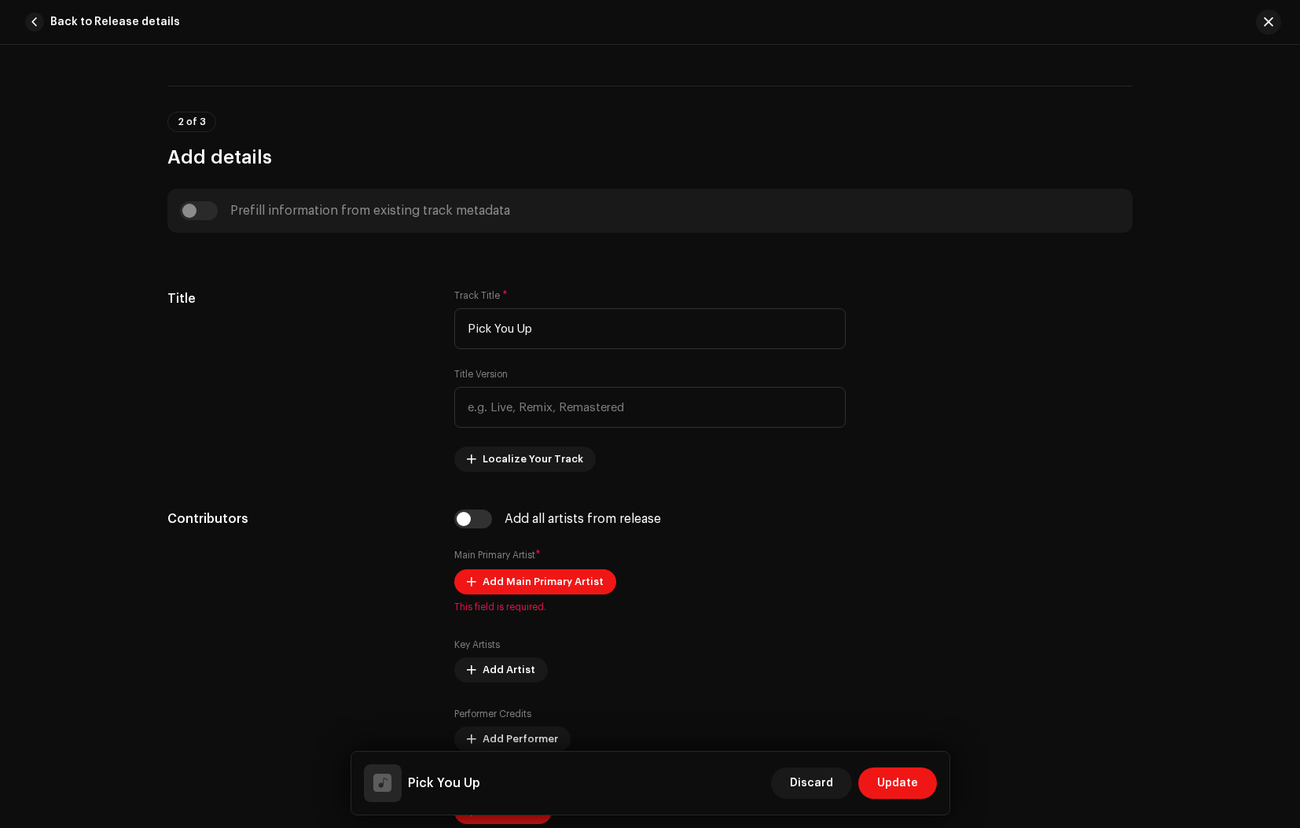
scroll to position [620, 0]
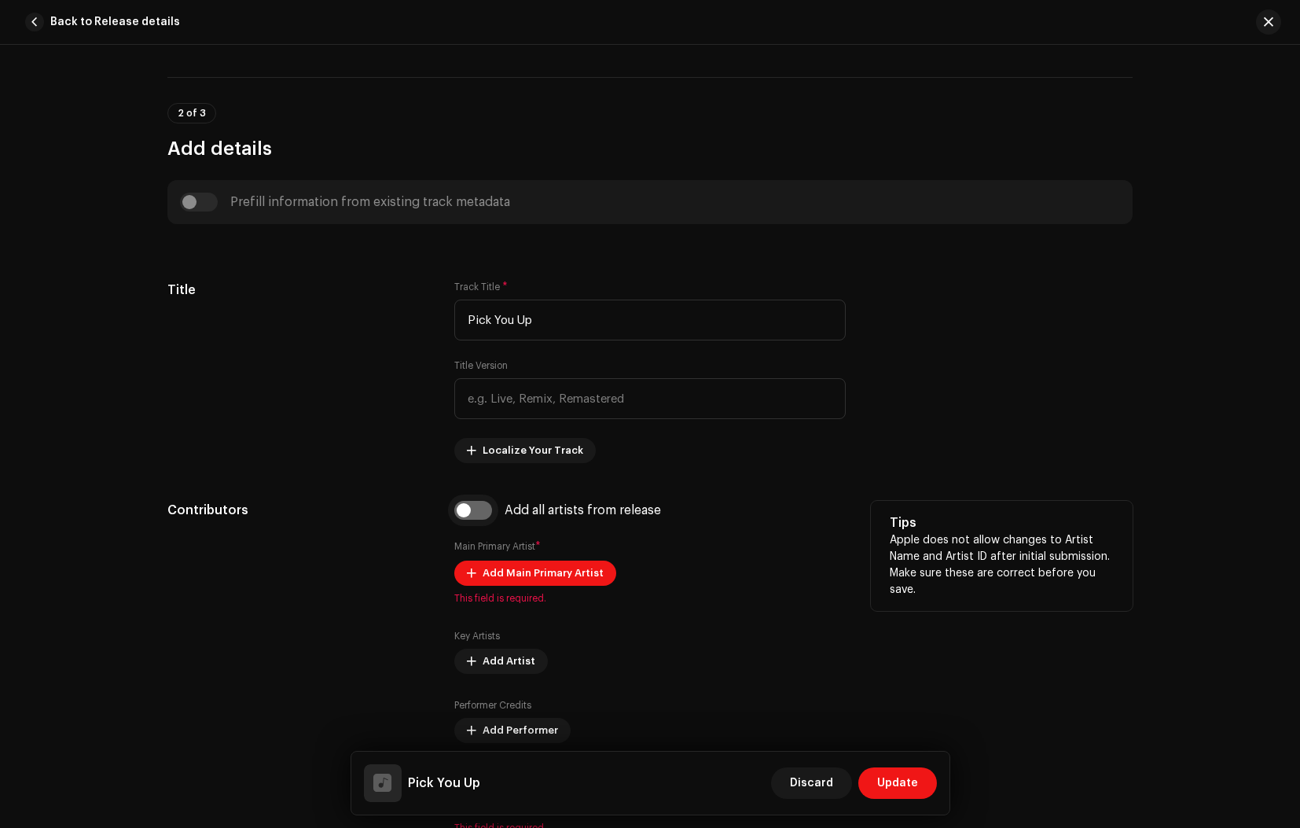
type input "QZWFJ2329857"
click at [465, 511] on input "checkbox" at bounding box center [473, 510] width 38 height 19
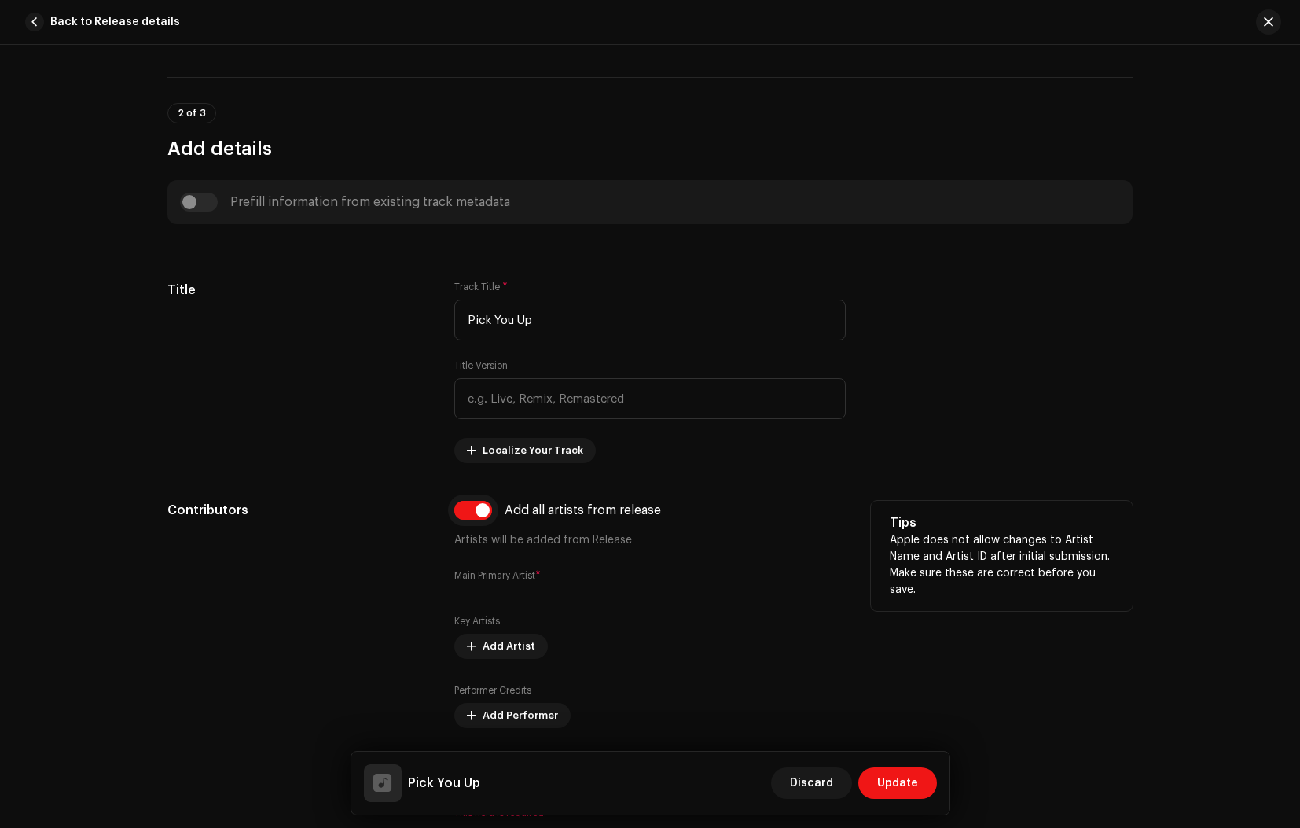
click at [484, 510] on input "checkbox" at bounding box center [473, 510] width 38 height 19
checkbox input "false"
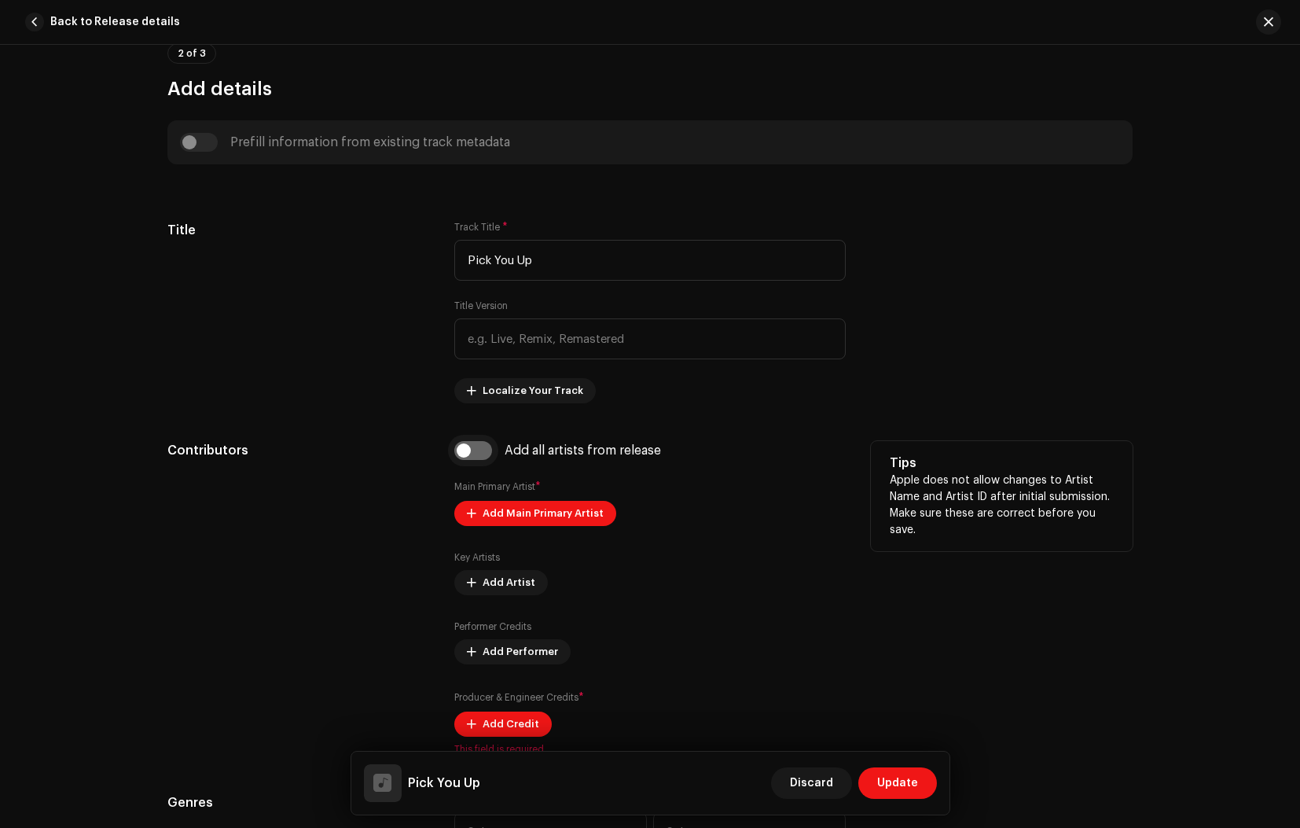
scroll to position [692, 0]
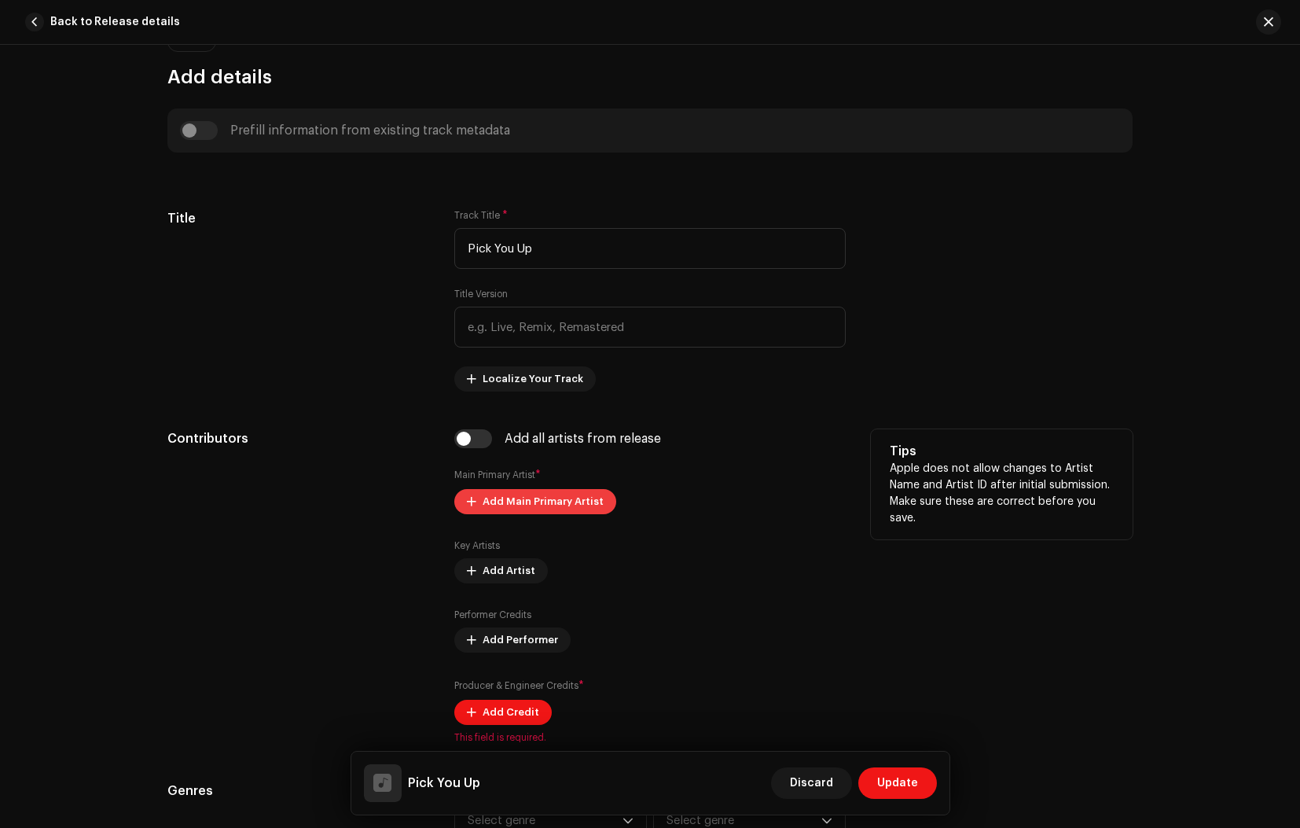
click at [494, 500] on span "Add Main Primary Artist" at bounding box center [543, 501] width 121 height 31
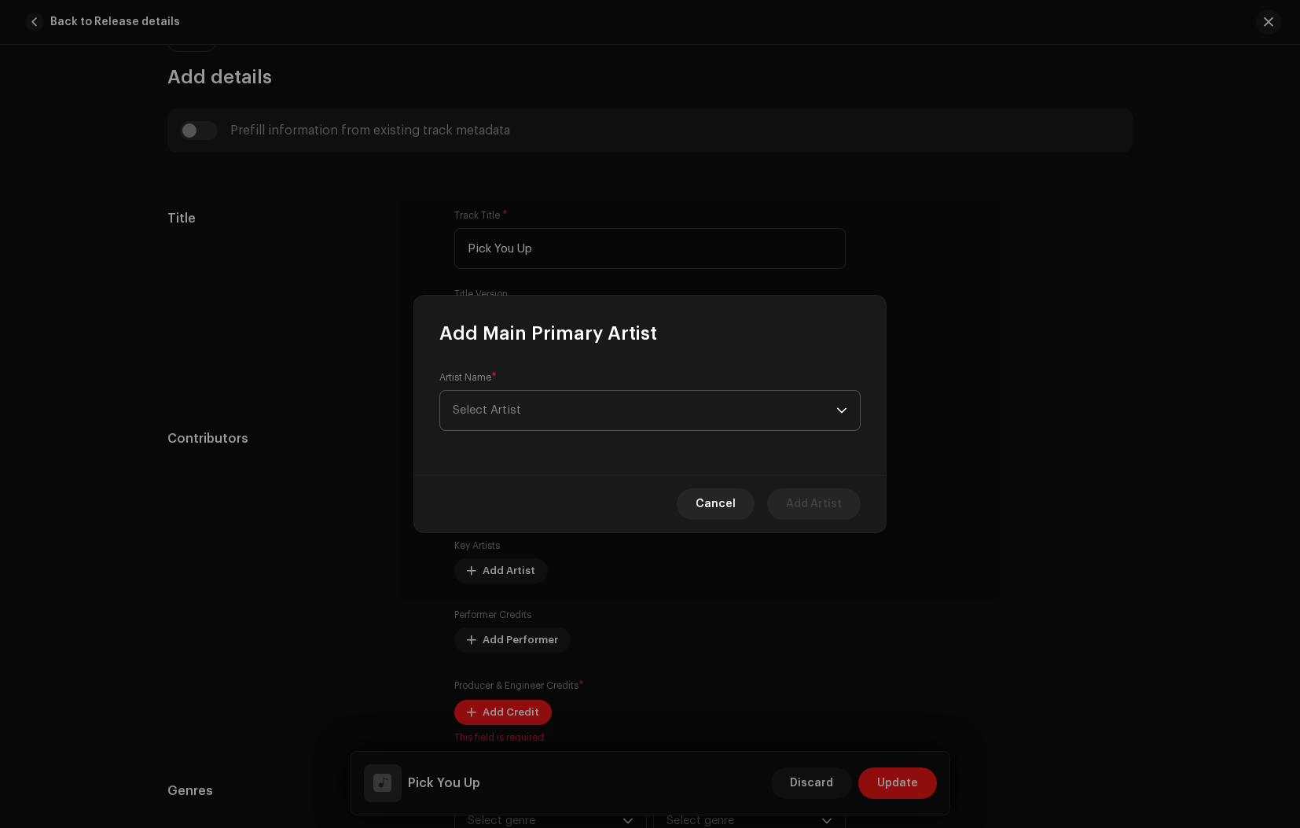
click at [500, 413] on span "Select Artist" at bounding box center [487, 410] width 68 height 12
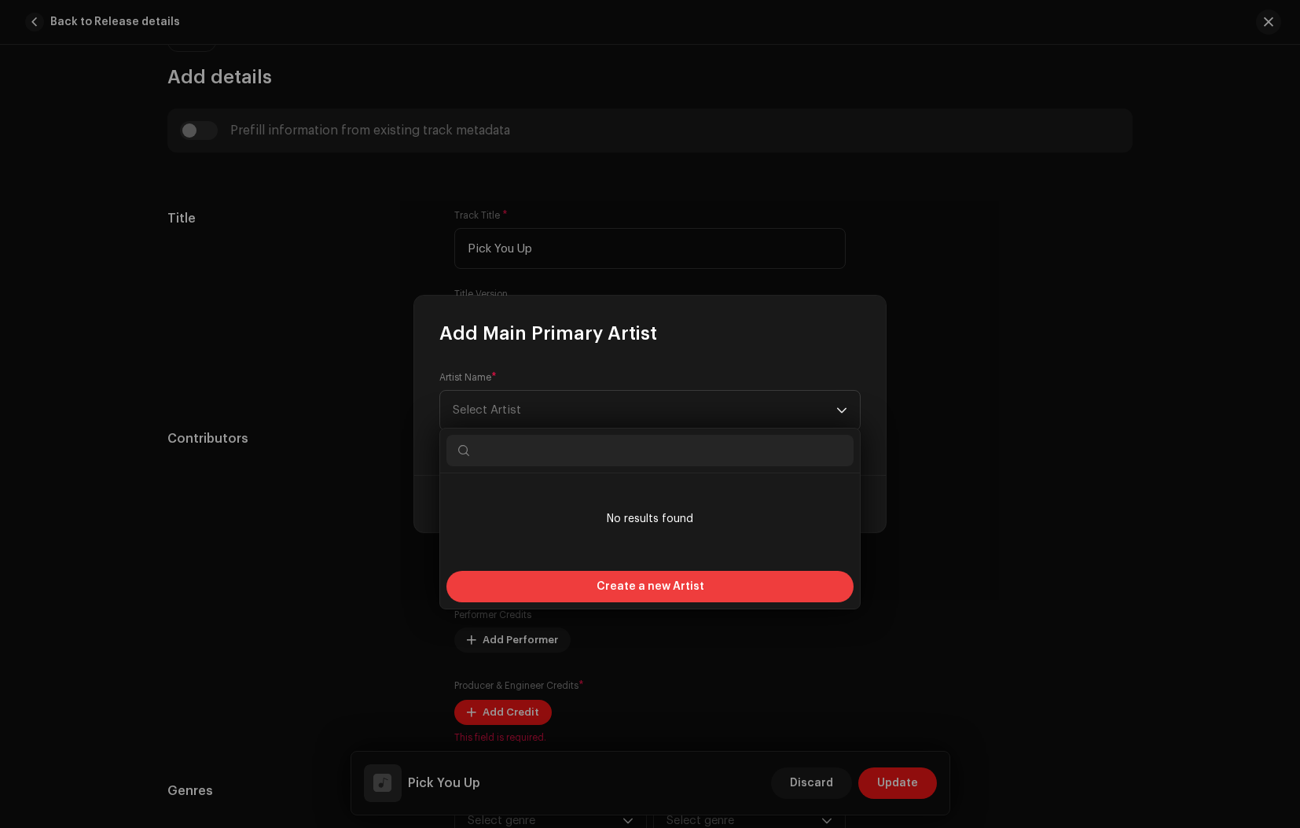
click at [615, 589] on span "Create a new Artist" at bounding box center [650, 586] width 108 height 31
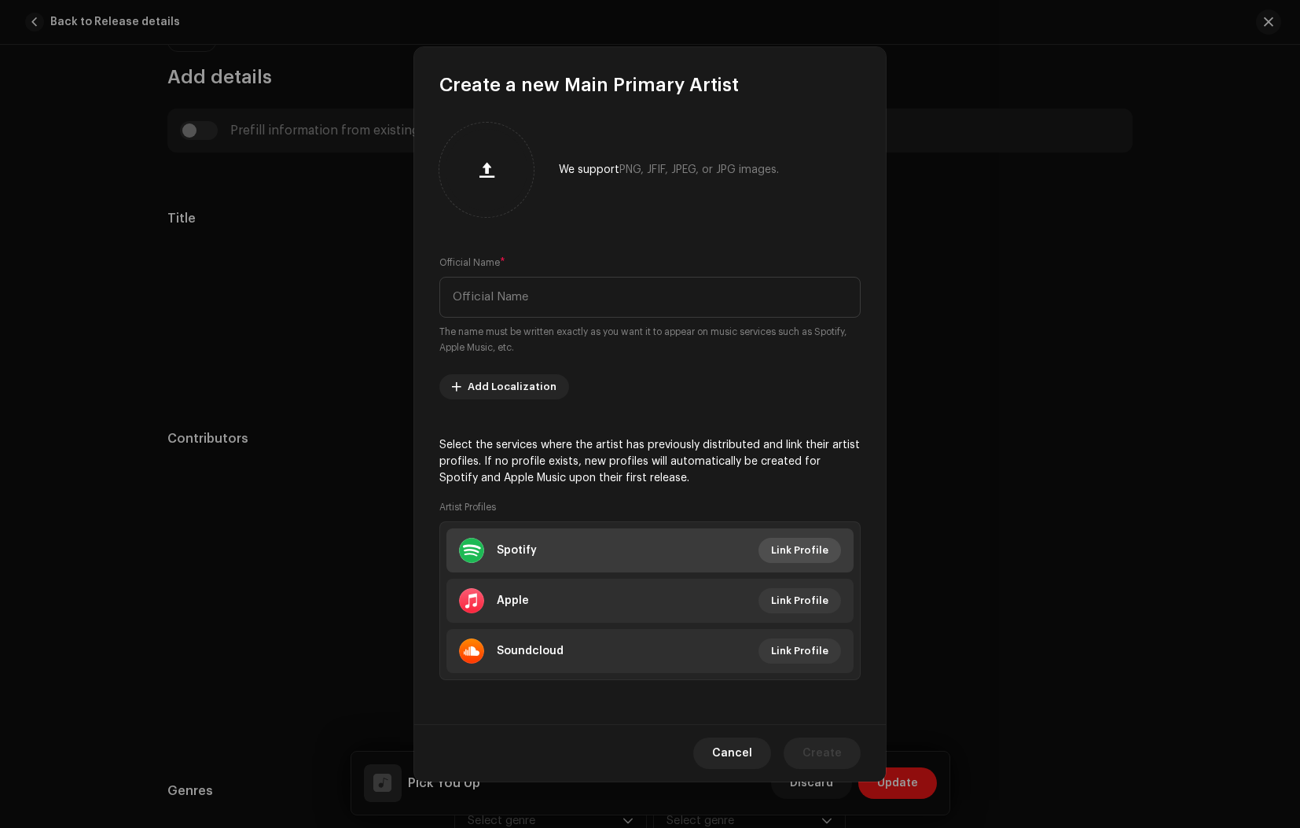
click at [804, 550] on span "Link Profile" at bounding box center [799, 549] width 57 height 31
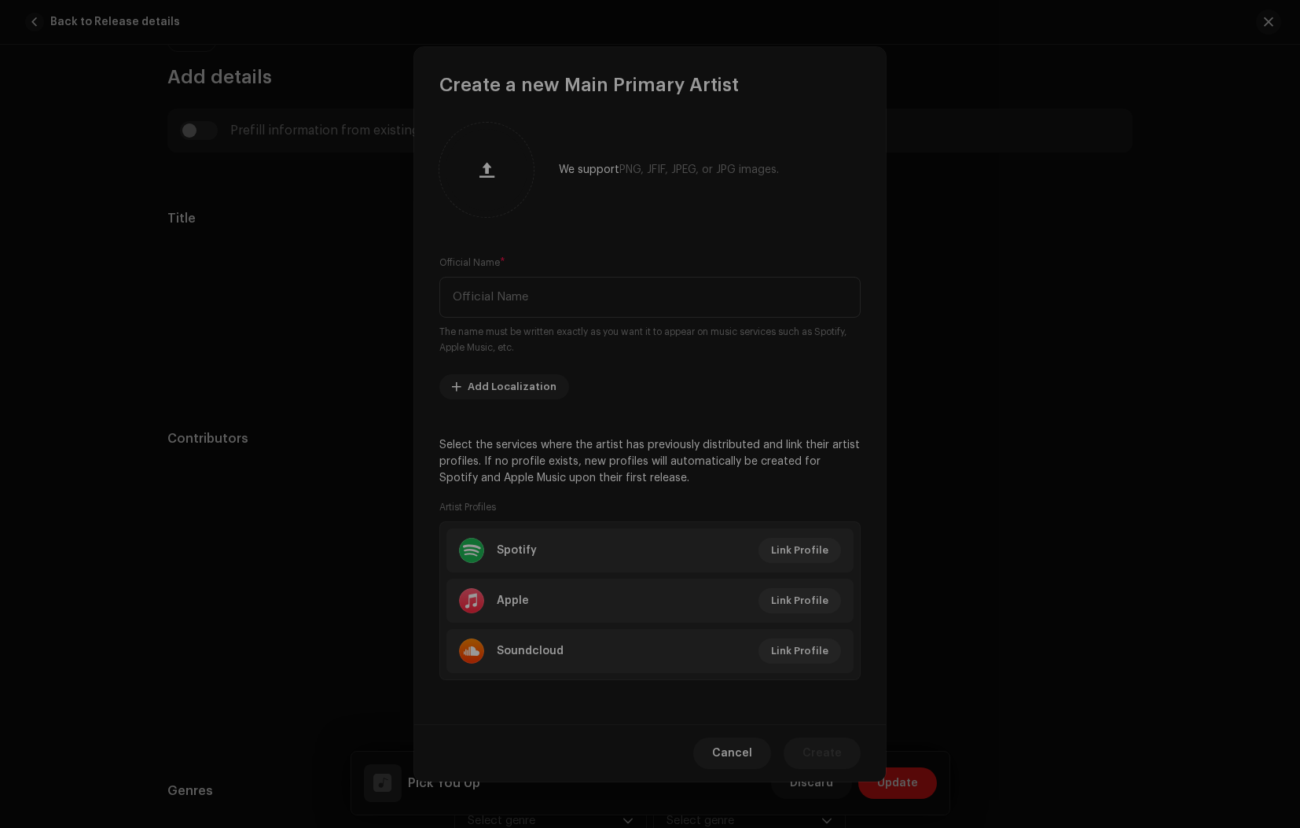
click at [699, 229] on div "Link your Artist Profile Artist Spotify Id * Go to your artist page on Spotify …" at bounding box center [650, 414] width 1300 height 828
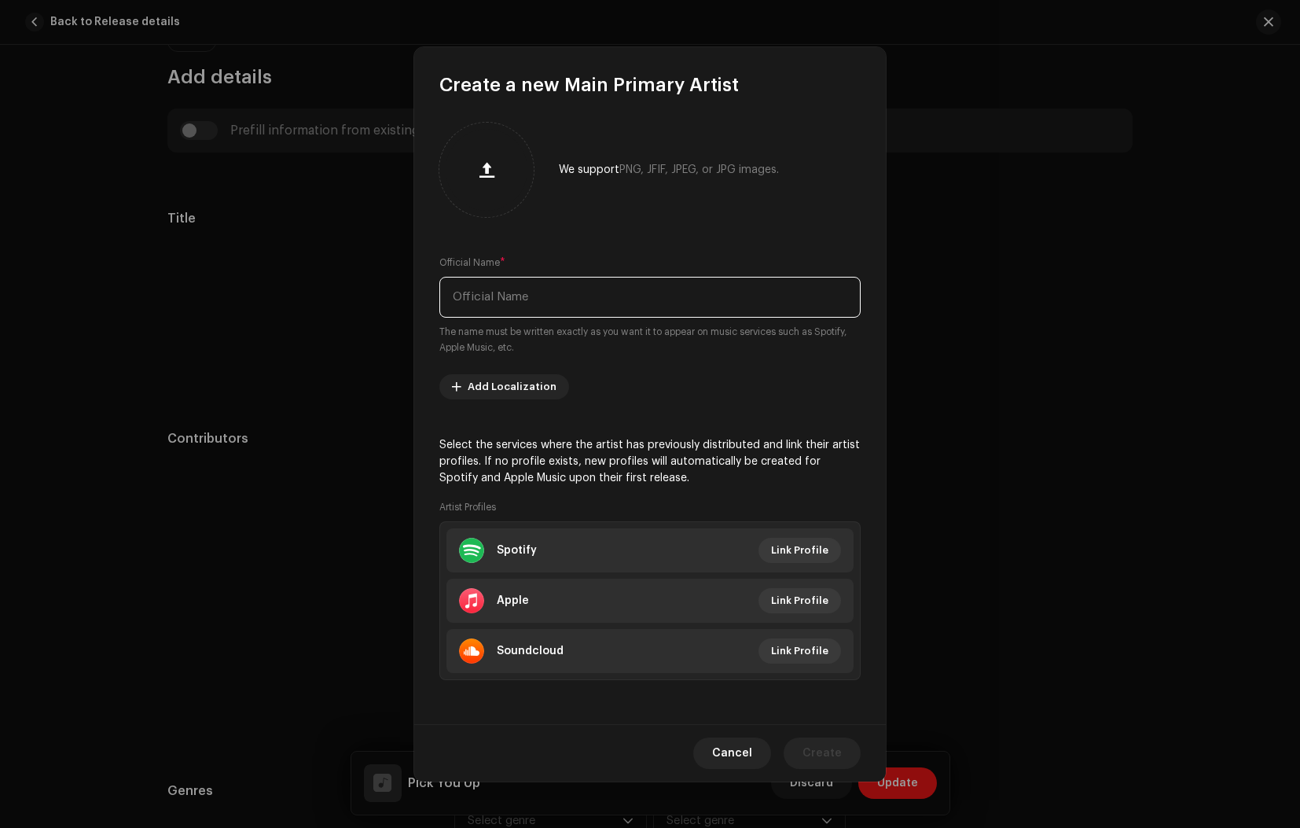
click at [503, 305] on input "text" at bounding box center [649, 297] width 421 height 41
drag, startPoint x: 462, startPoint y: 296, endPoint x: 470, endPoint y: 299, distance: 8.2
click at [464, 297] on input "[PERSON_NAME]" at bounding box center [649, 297] width 421 height 41
click at [461, 295] on input "[PERSON_NAME]" at bounding box center [649, 297] width 421 height 41
type input "[PERSON_NAME]"
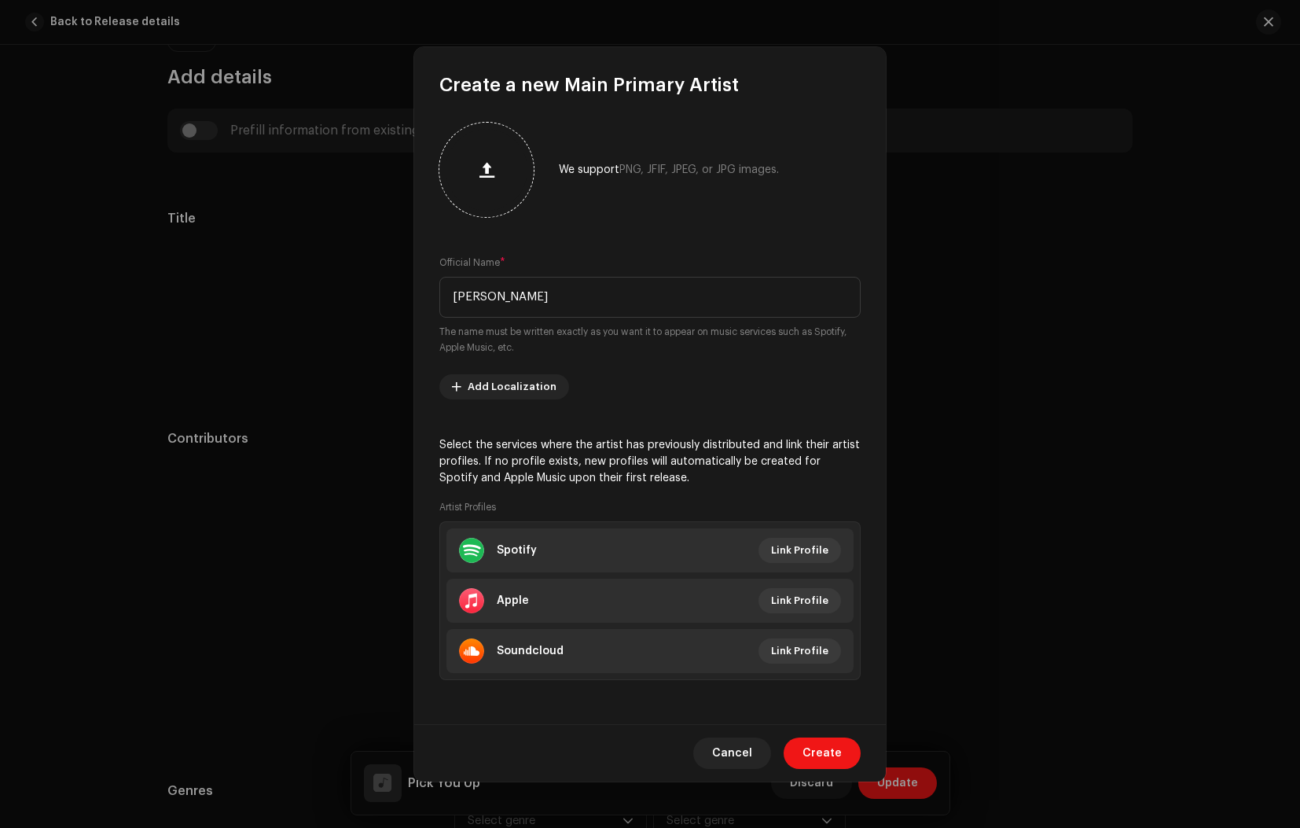
click at [496, 174] on button "button" at bounding box center [487, 170] width 38 height 38
click at [798, 551] on span "Link Profile" at bounding box center [799, 549] width 57 height 31
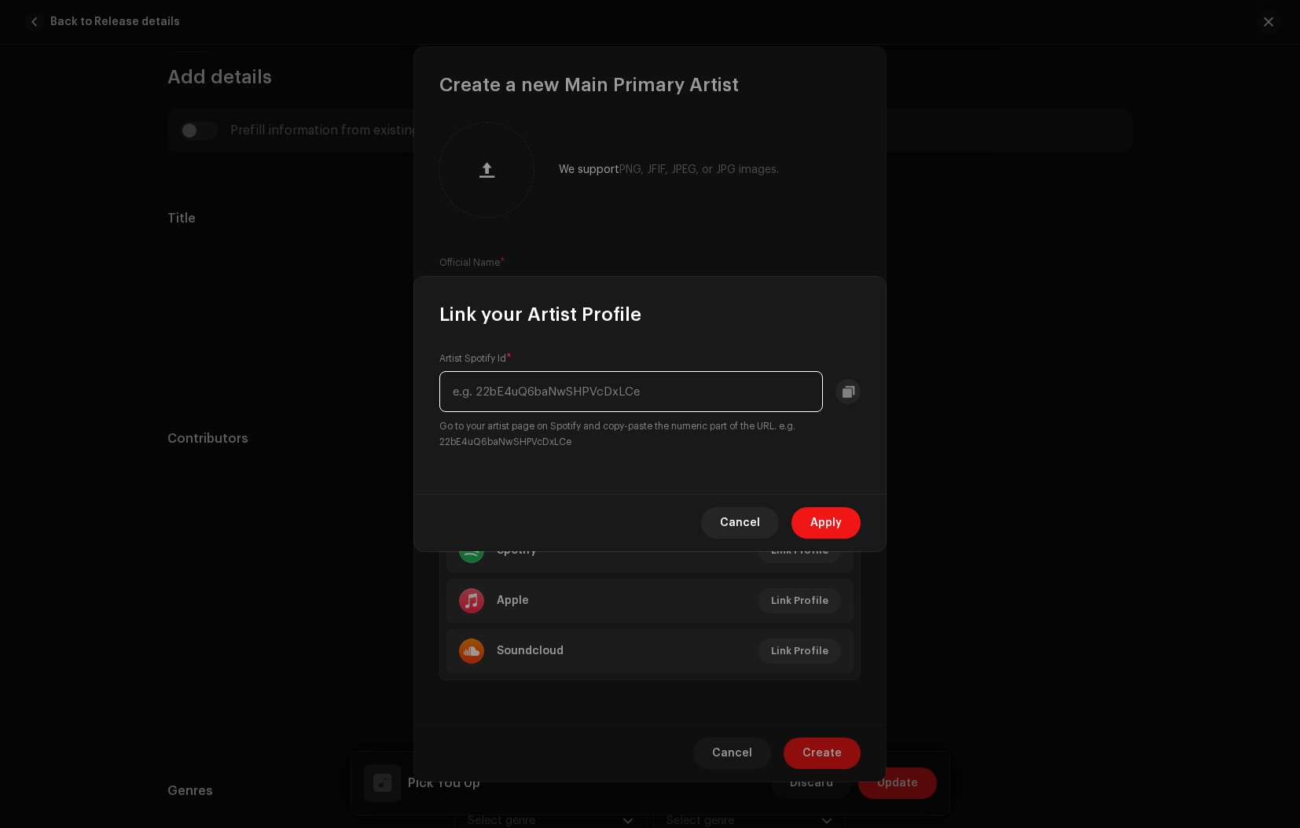
click at [534, 403] on input "text" at bounding box center [631, 391] width 384 height 41
paste input "[URL][DOMAIN_NAME]"
type input "[URL][DOMAIN_NAME]"
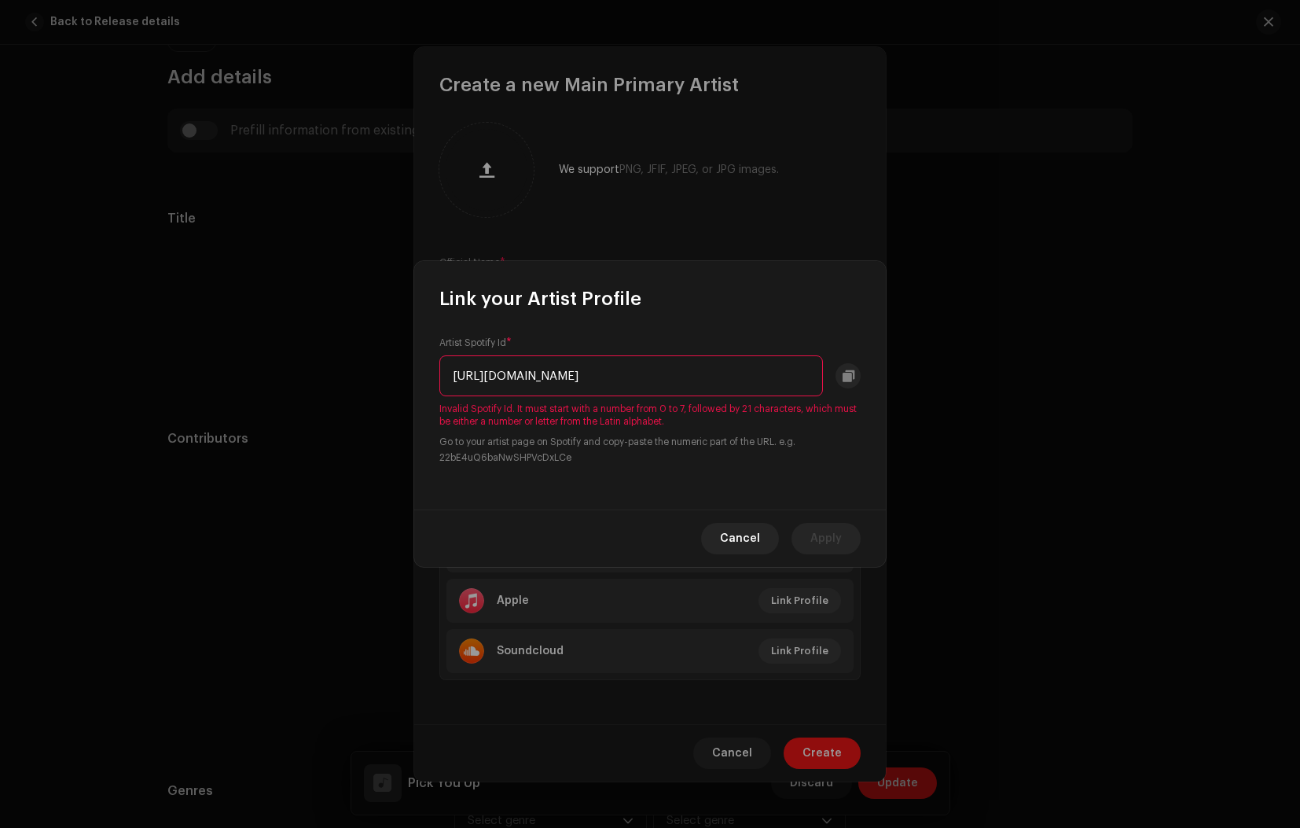
drag, startPoint x: 810, startPoint y: 376, endPoint x: 409, endPoint y: 374, distance: 401.6
click at [409, 374] on div "Link your Artist Profile Artist Spotify Id * [URL][DOMAIN_NAME] Invalid Spotify…" at bounding box center [650, 414] width 1300 height 828
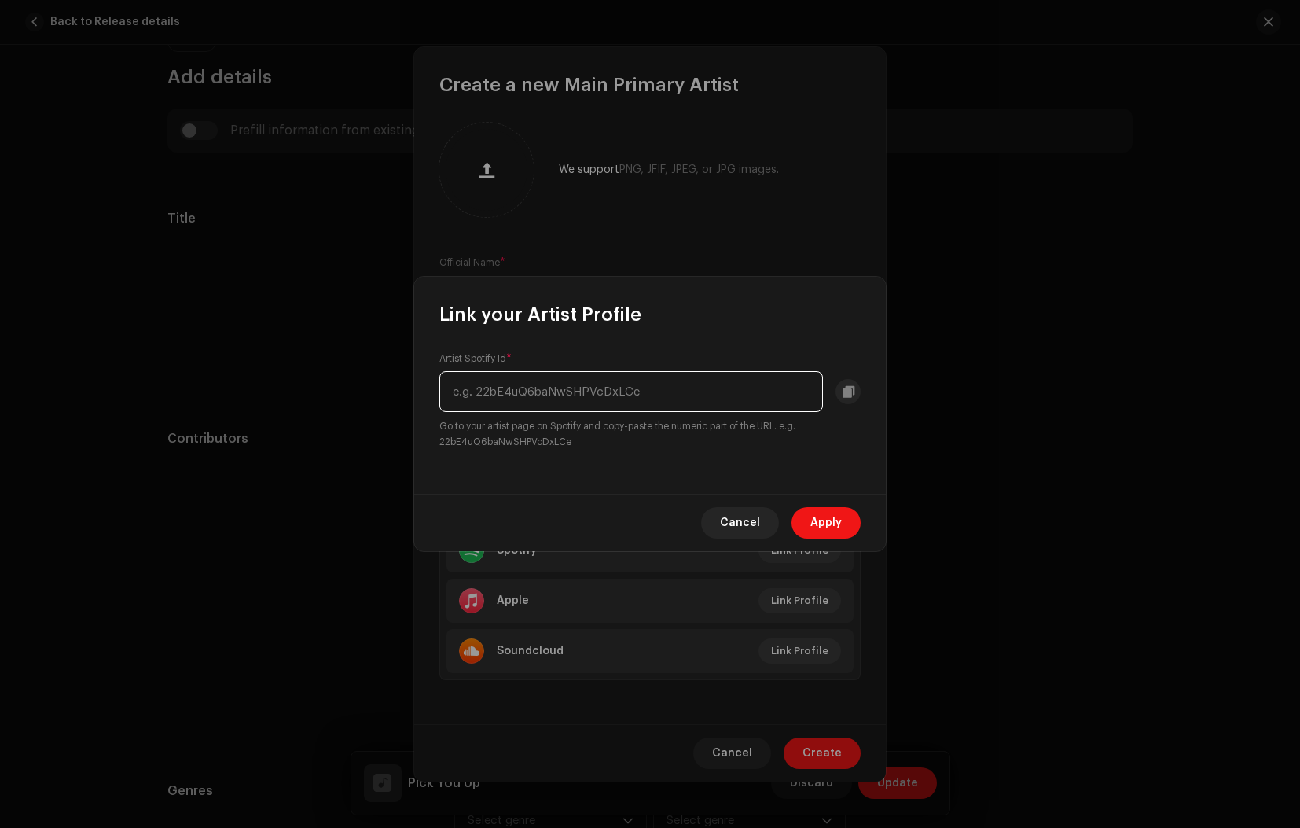
click at [675, 386] on input "text" at bounding box center [631, 391] width 384 height 41
paste input "[URL][DOMAIN_NAME]"
type input "[URL][DOMAIN_NAME]"
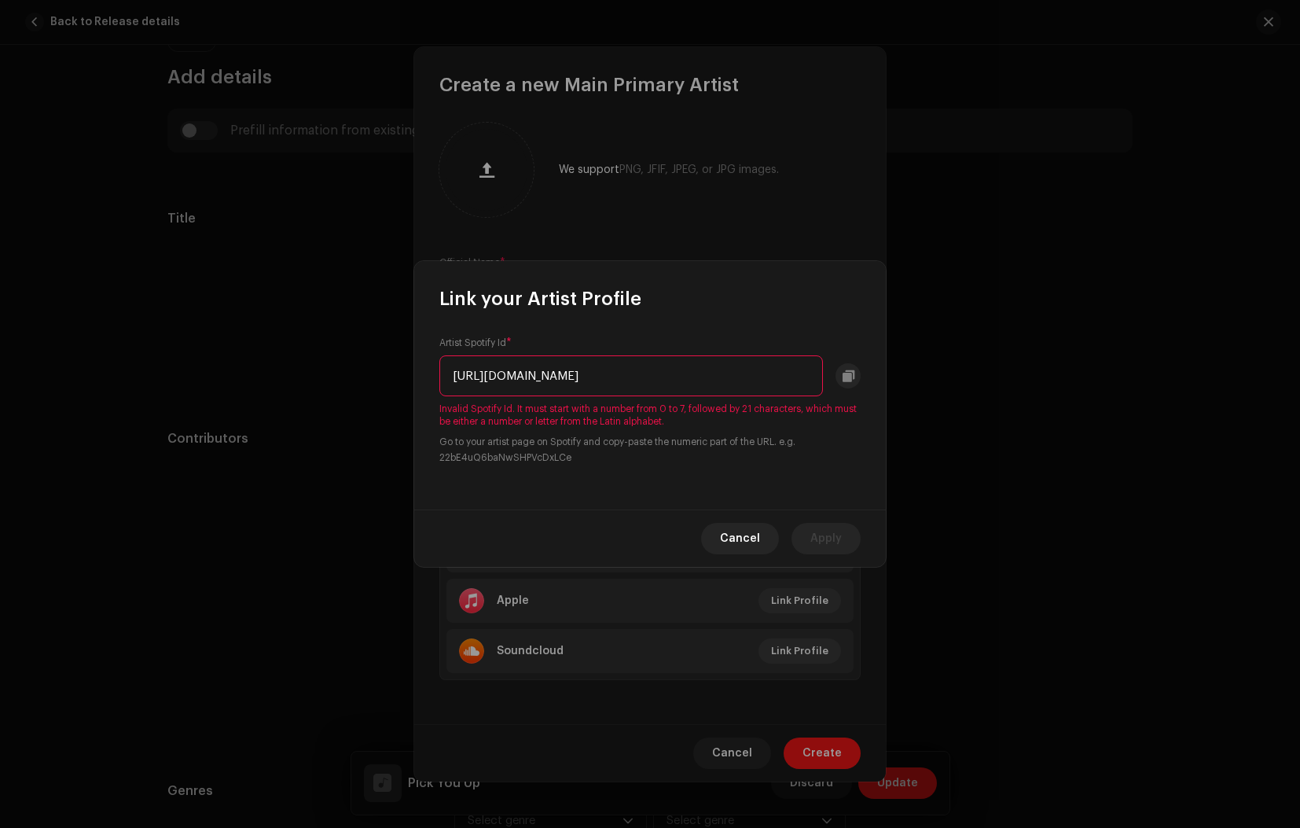
drag, startPoint x: 814, startPoint y: 375, endPoint x: 407, endPoint y: 374, distance: 407.1
click at [407, 374] on div "Link your Artist Profile Artist Spotify Id * [URL][DOMAIN_NAME] Invalid Spotify…" at bounding box center [650, 414] width 1300 height 828
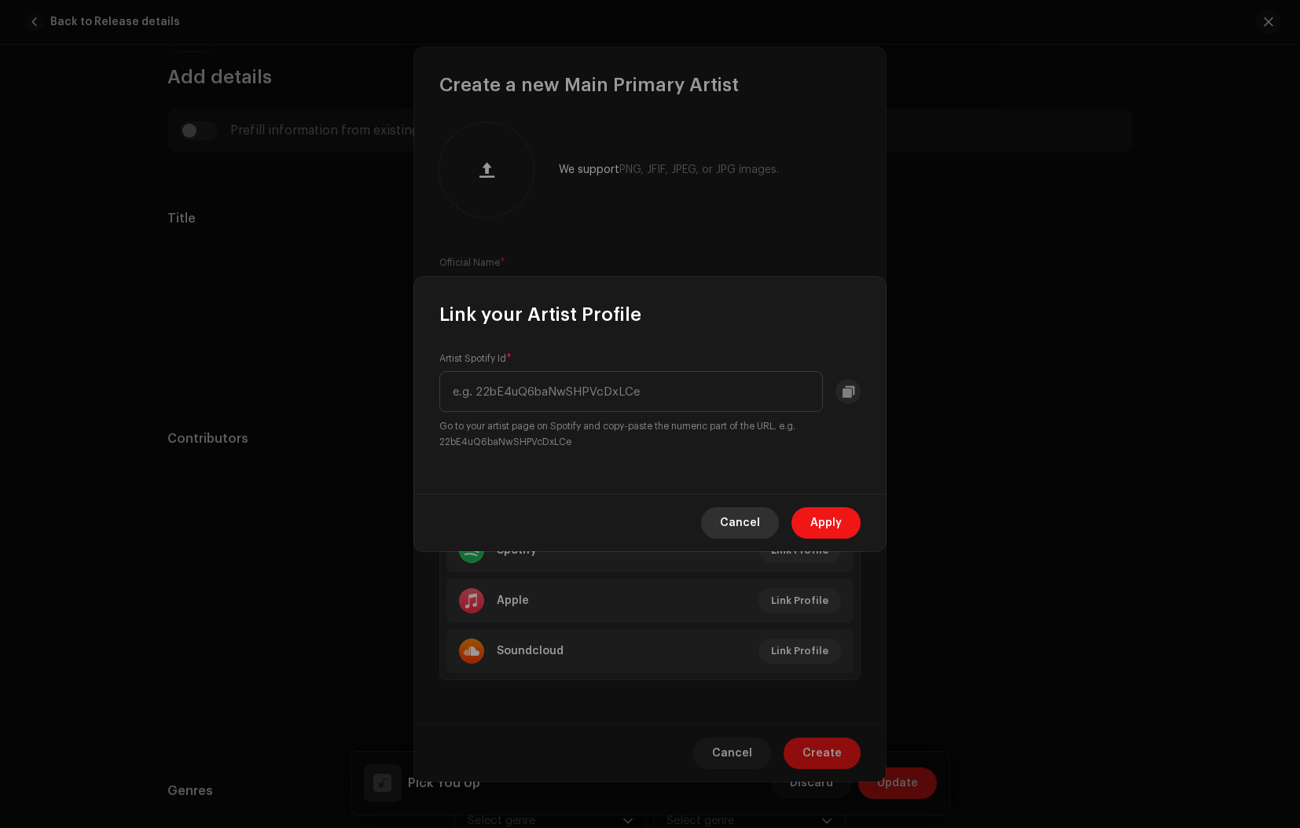
click at [749, 520] on span "Cancel" at bounding box center [740, 522] width 40 height 31
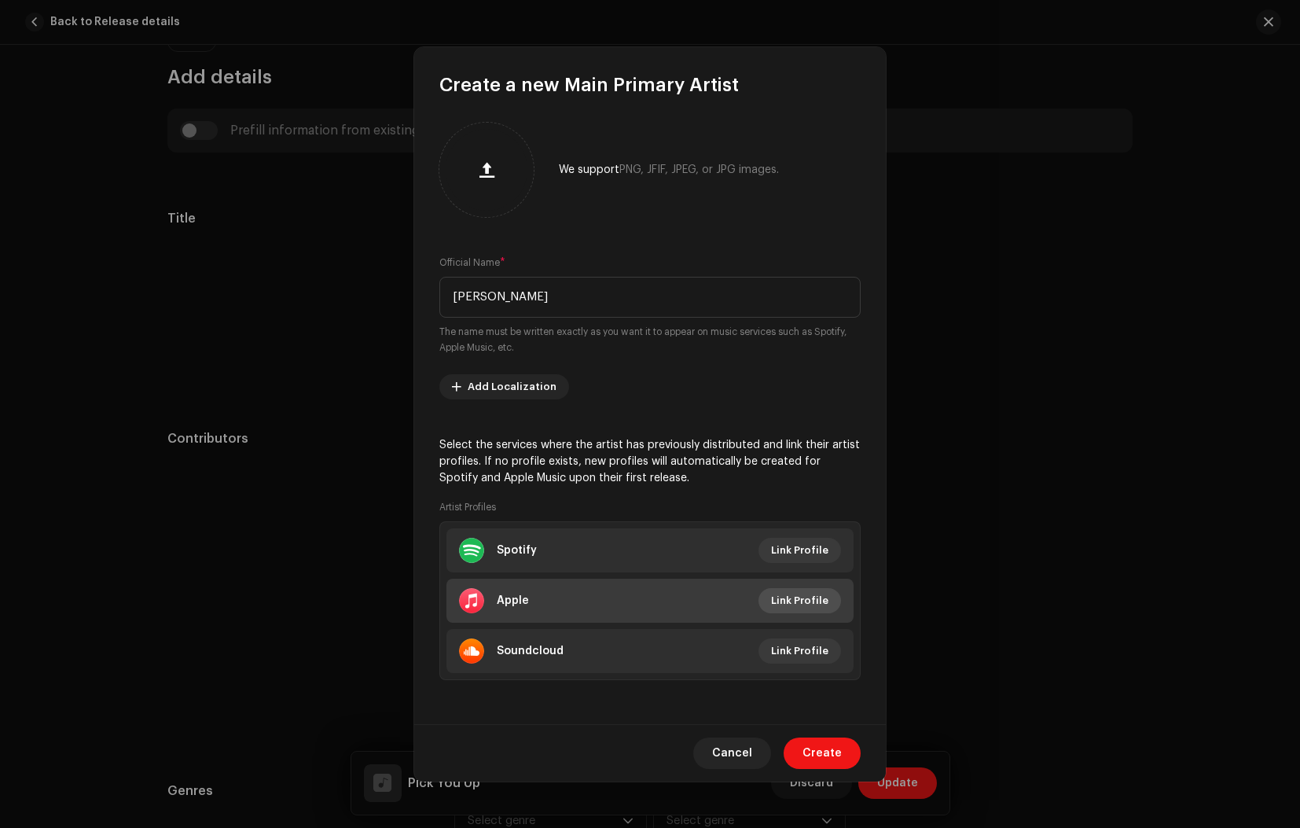
click at [787, 594] on span "Link Profile" at bounding box center [799, 600] width 57 height 31
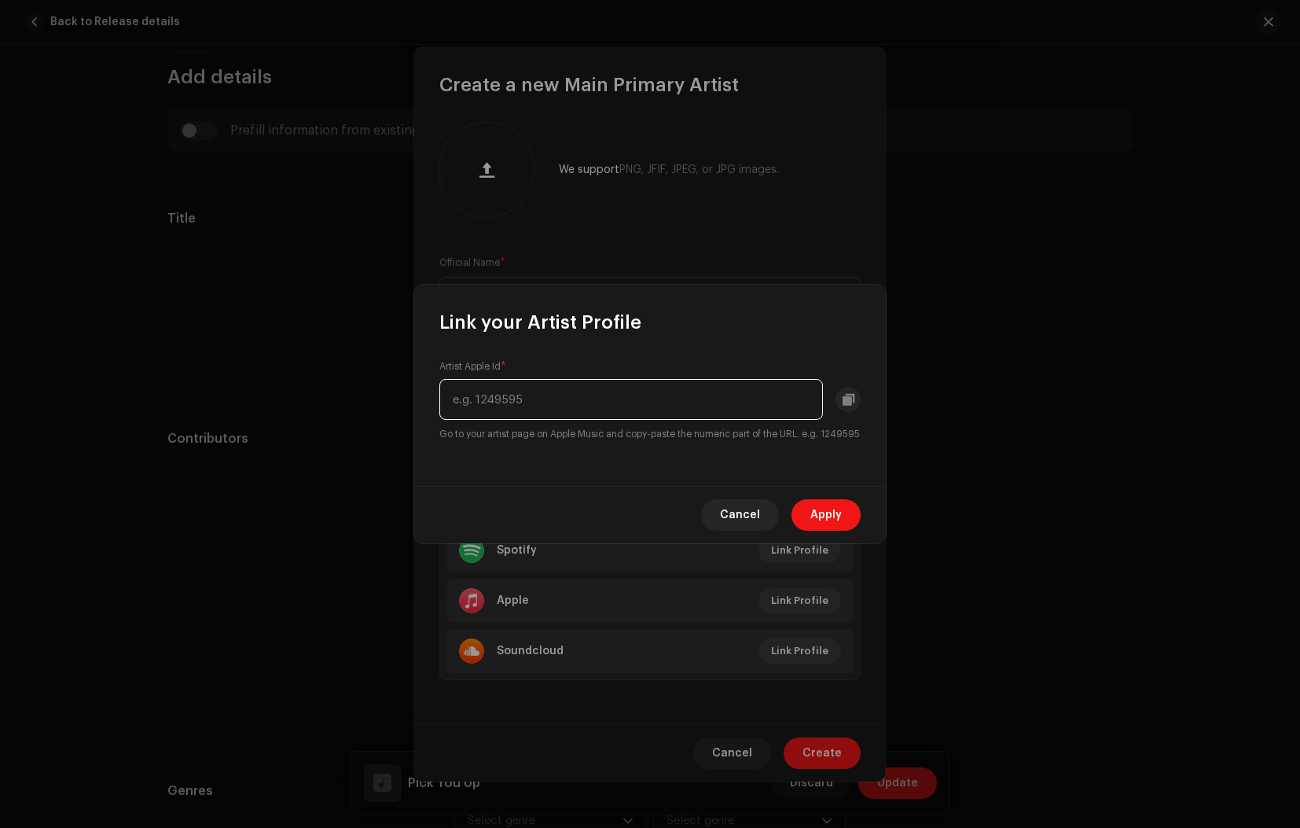
click at [541, 400] on input "text" at bounding box center [631, 399] width 384 height 41
paste input "[URL][DOMAIN_NAME][PERSON_NAME]"
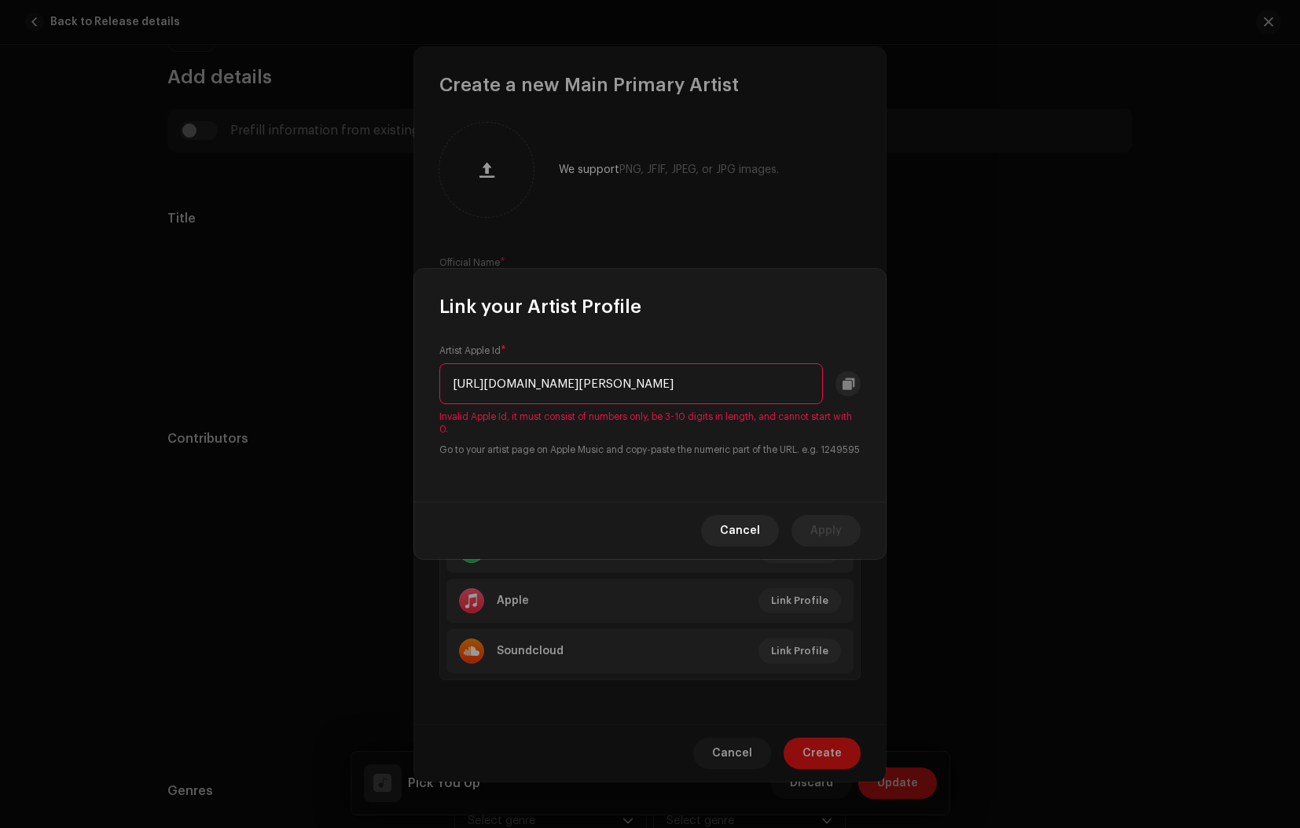
drag, startPoint x: 695, startPoint y: 371, endPoint x: 428, endPoint y: 374, distance: 266.4
click at [428, 374] on div "Artist Apple Id * [URL][DOMAIN_NAME][PERSON_NAME] Invalid Apple Id, it must con…" at bounding box center [650, 410] width 472 height 182
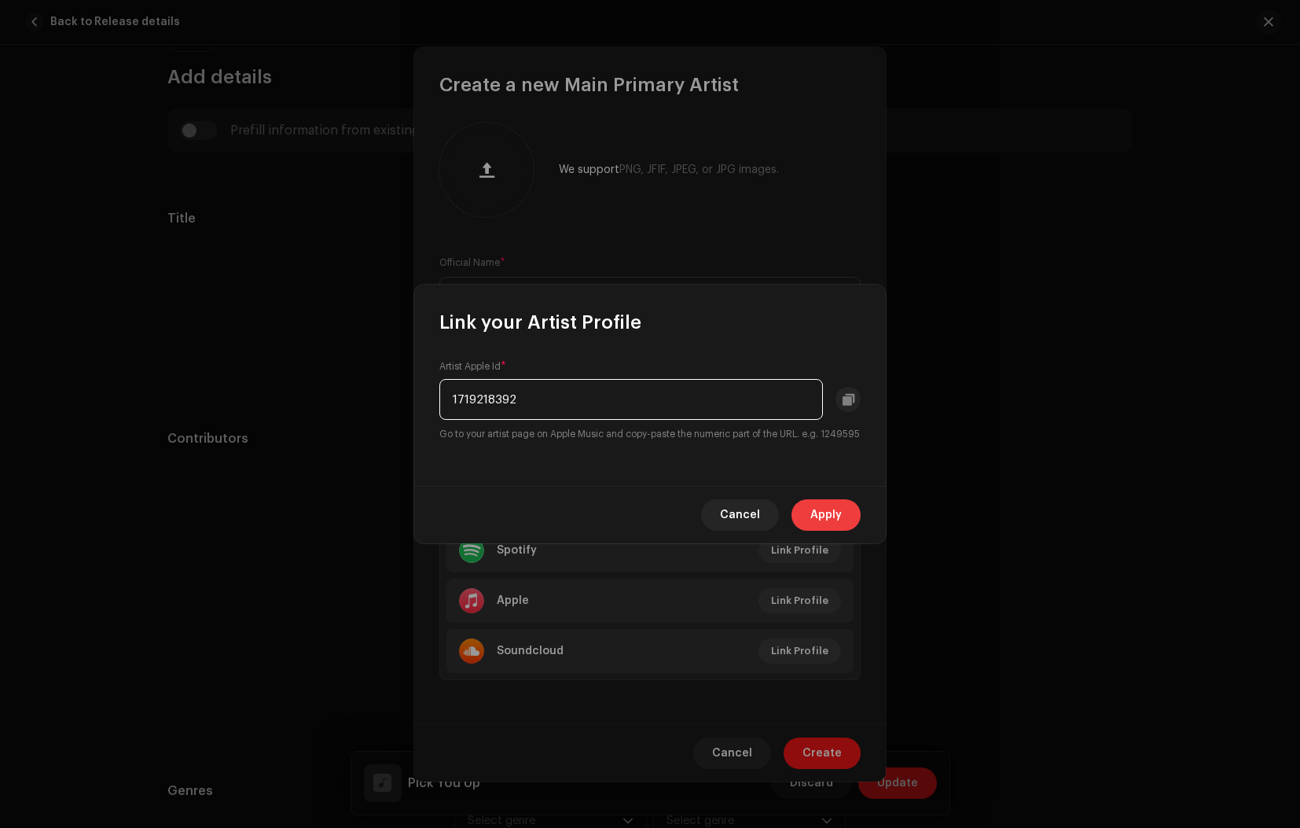
type input "1719218392"
click at [824, 518] on span "Apply" at bounding box center [825, 514] width 31 height 31
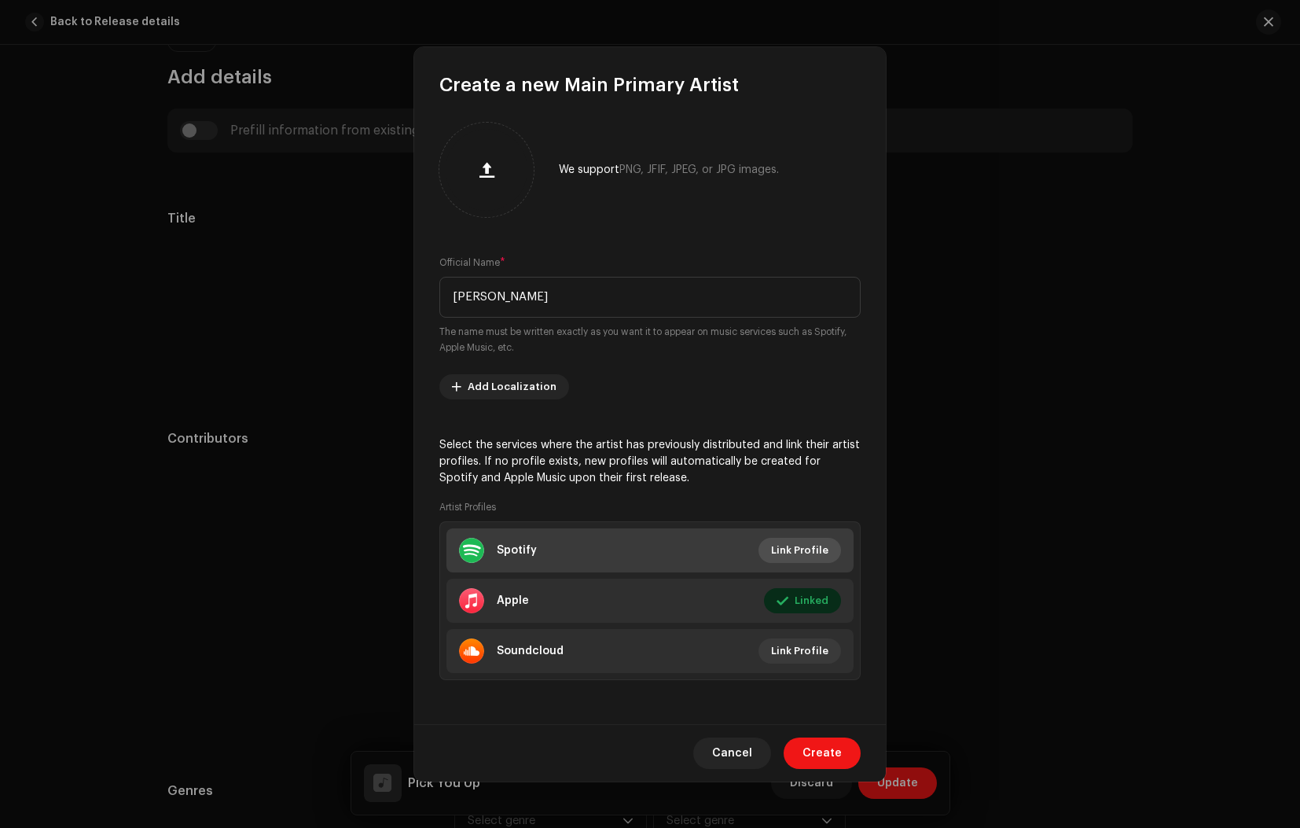
click at [817, 549] on span "Link Profile" at bounding box center [799, 549] width 57 height 31
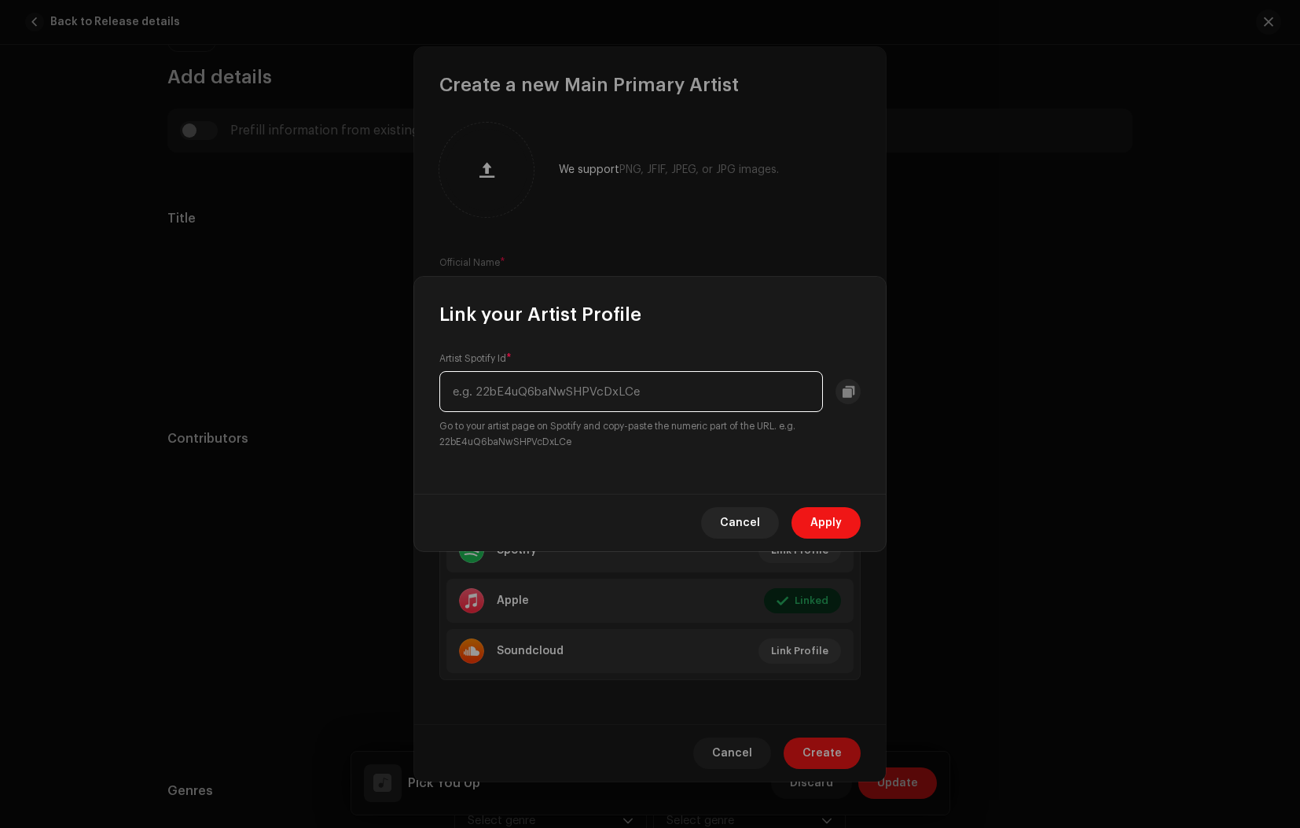
click at [645, 395] on input "text" at bounding box center [631, 391] width 384 height 41
paste input "0QtVedJF2fj0DafSgDT9zf"
type input "0QtVedJF2fj0DafSgDT9zf"
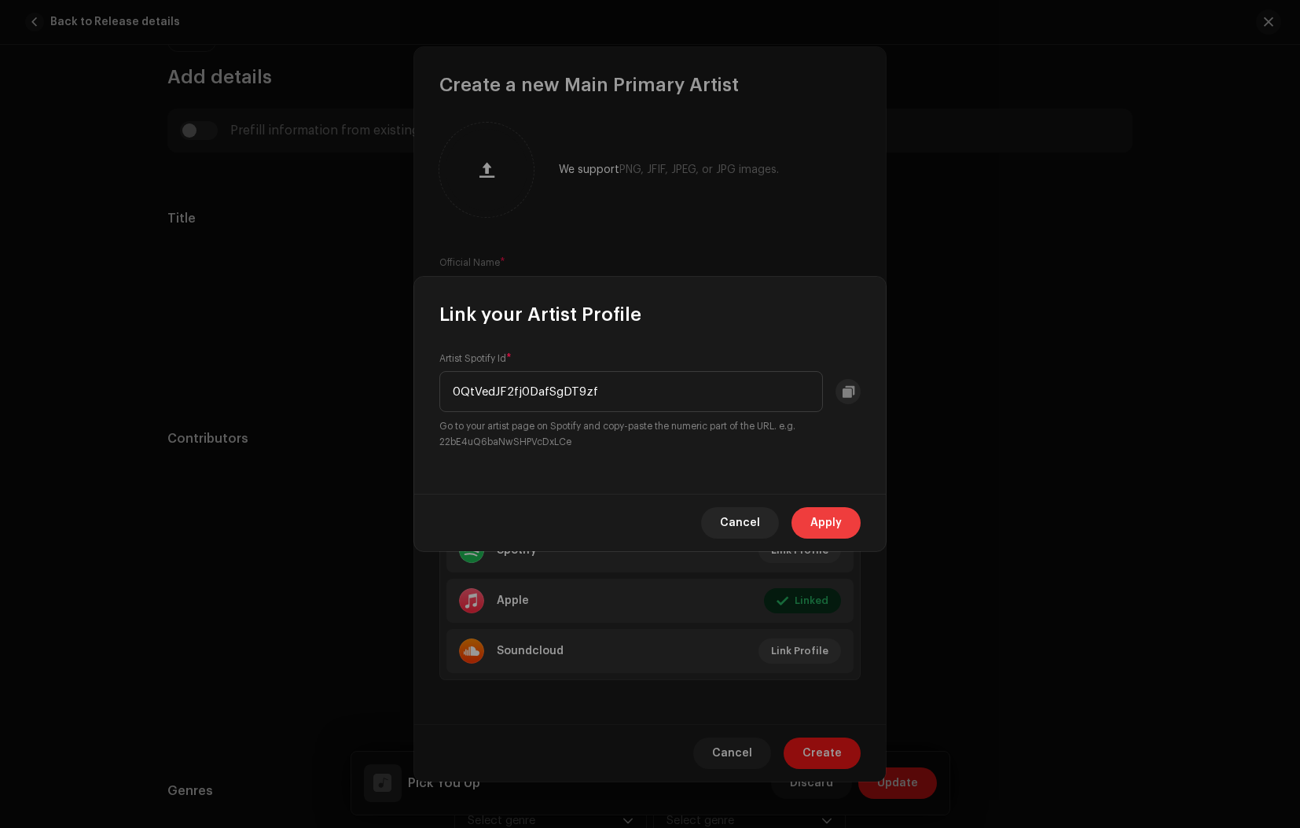
click at [842, 522] on button "Apply" at bounding box center [825, 522] width 69 height 31
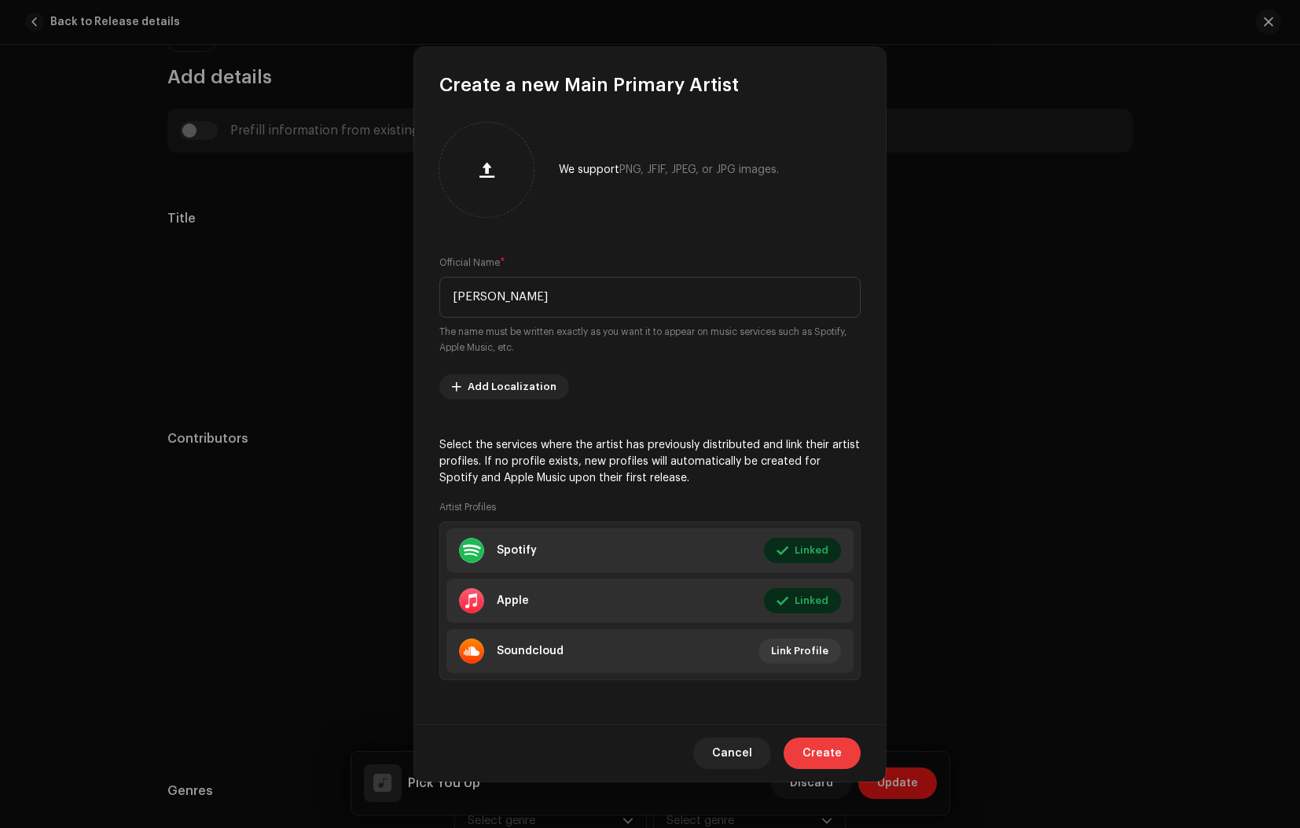
click at [823, 752] on span "Create" at bounding box center [821, 752] width 39 height 31
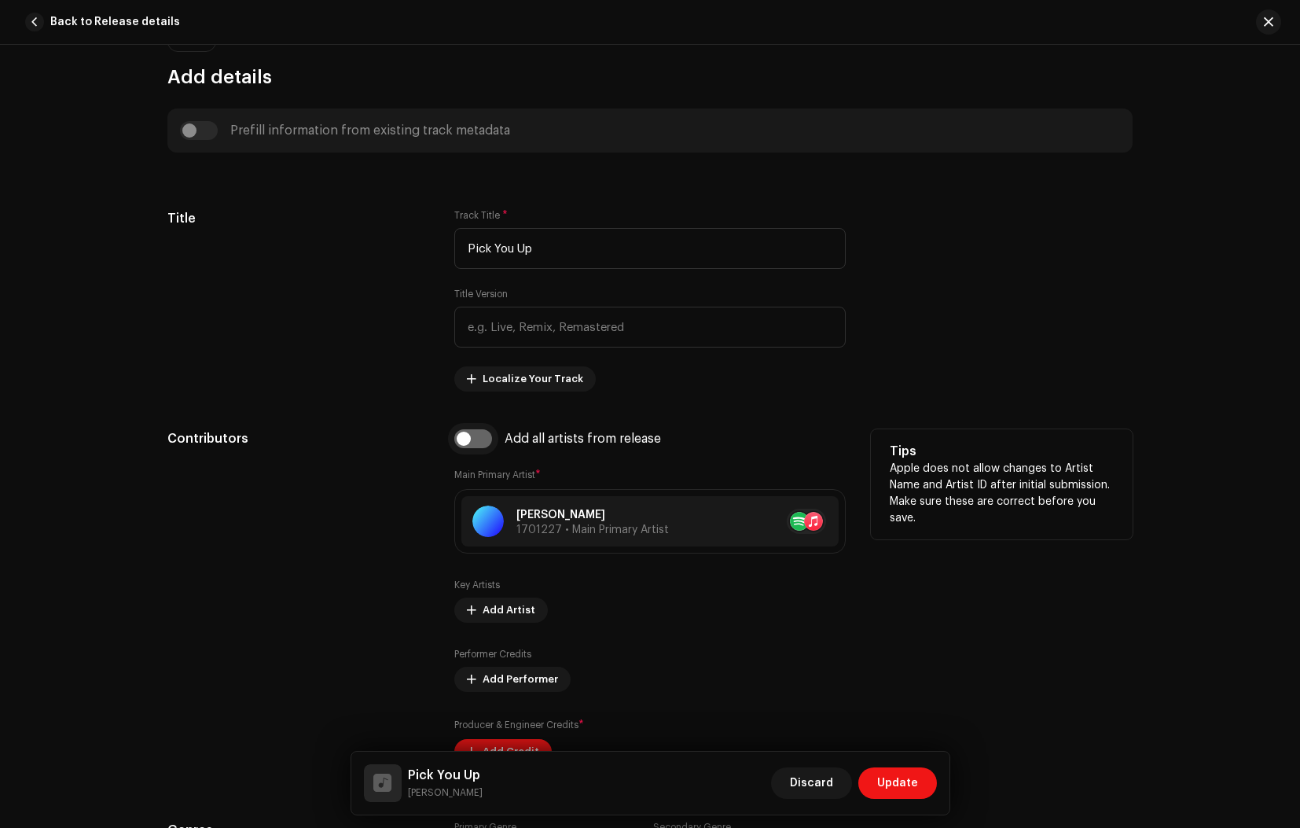
click at [465, 440] on input "checkbox" at bounding box center [473, 438] width 38 height 19
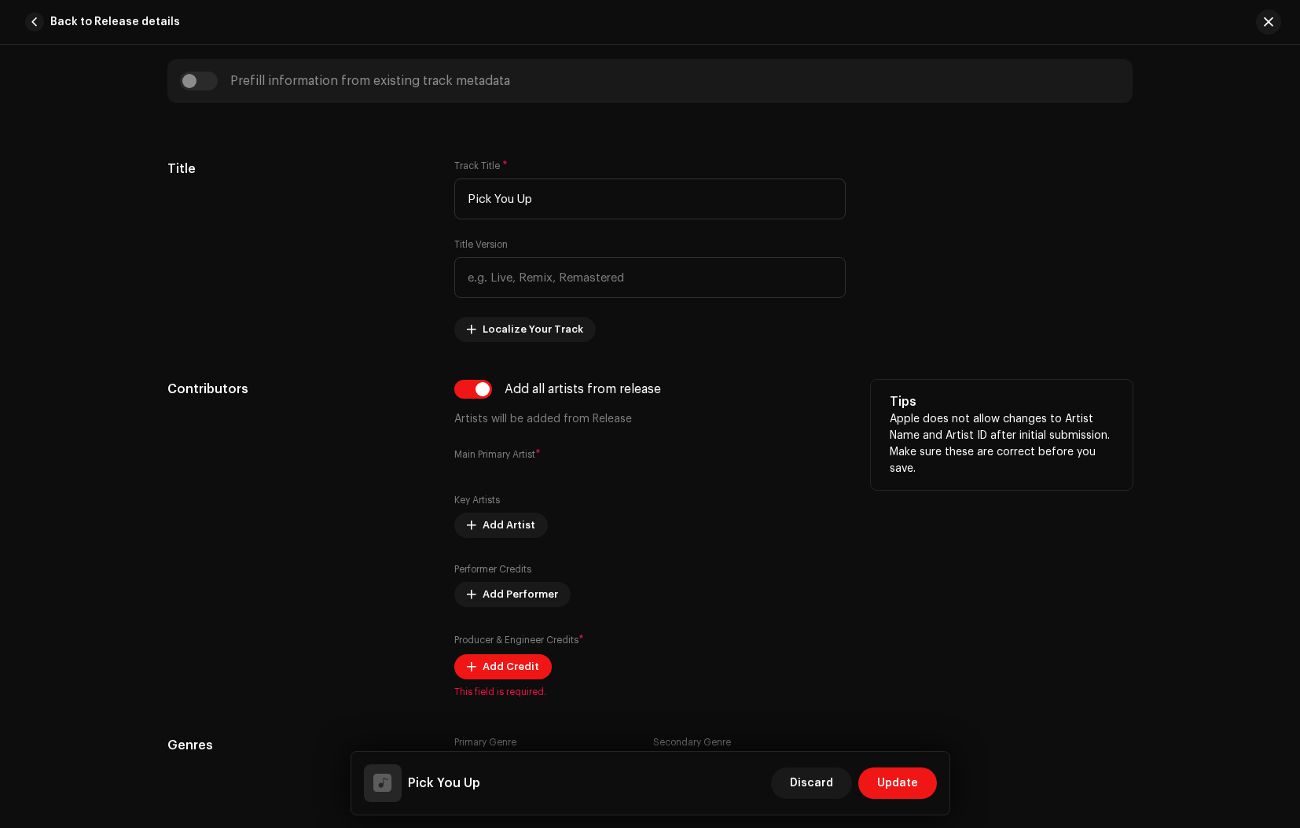
scroll to position [743, 0]
click at [481, 387] on input "checkbox" at bounding box center [473, 386] width 38 height 19
checkbox input "false"
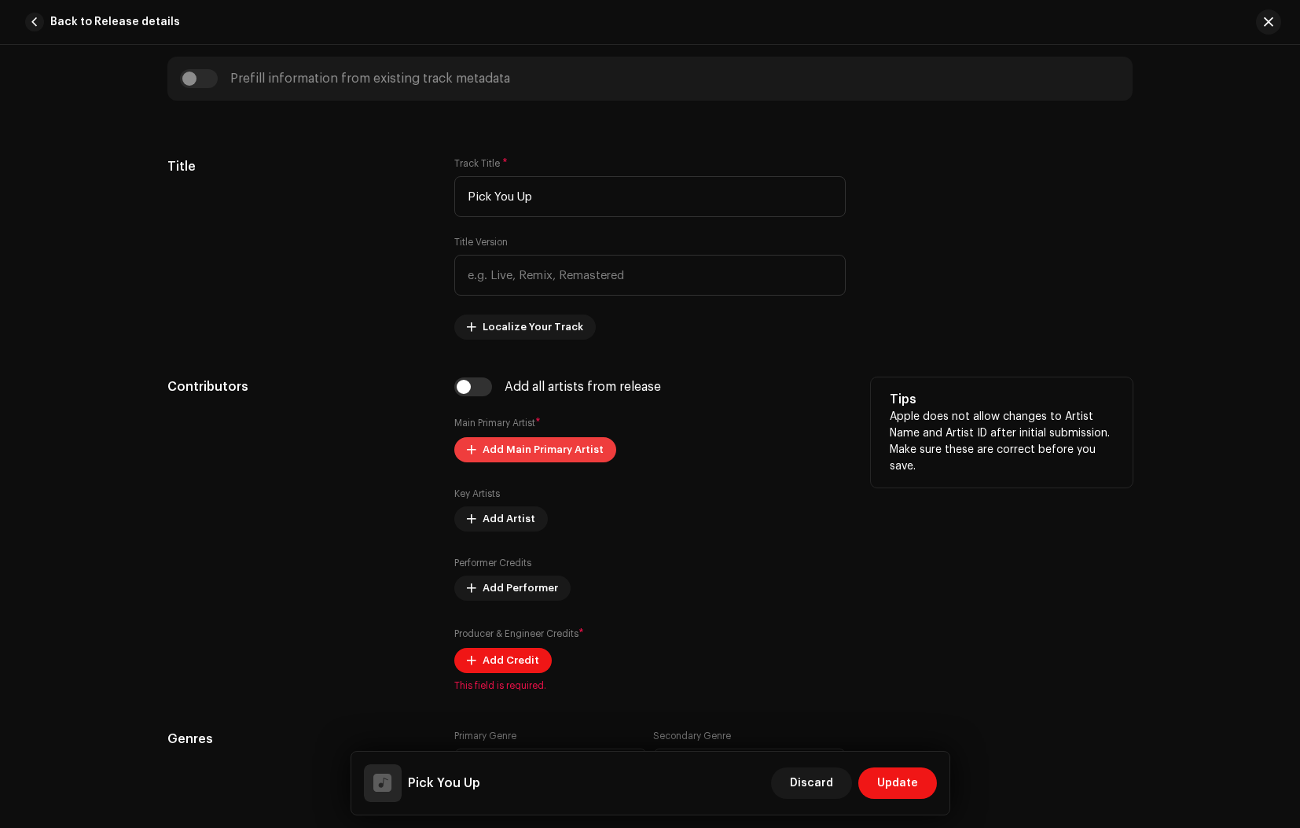
click at [511, 449] on span "Add Main Primary Artist" at bounding box center [543, 449] width 121 height 31
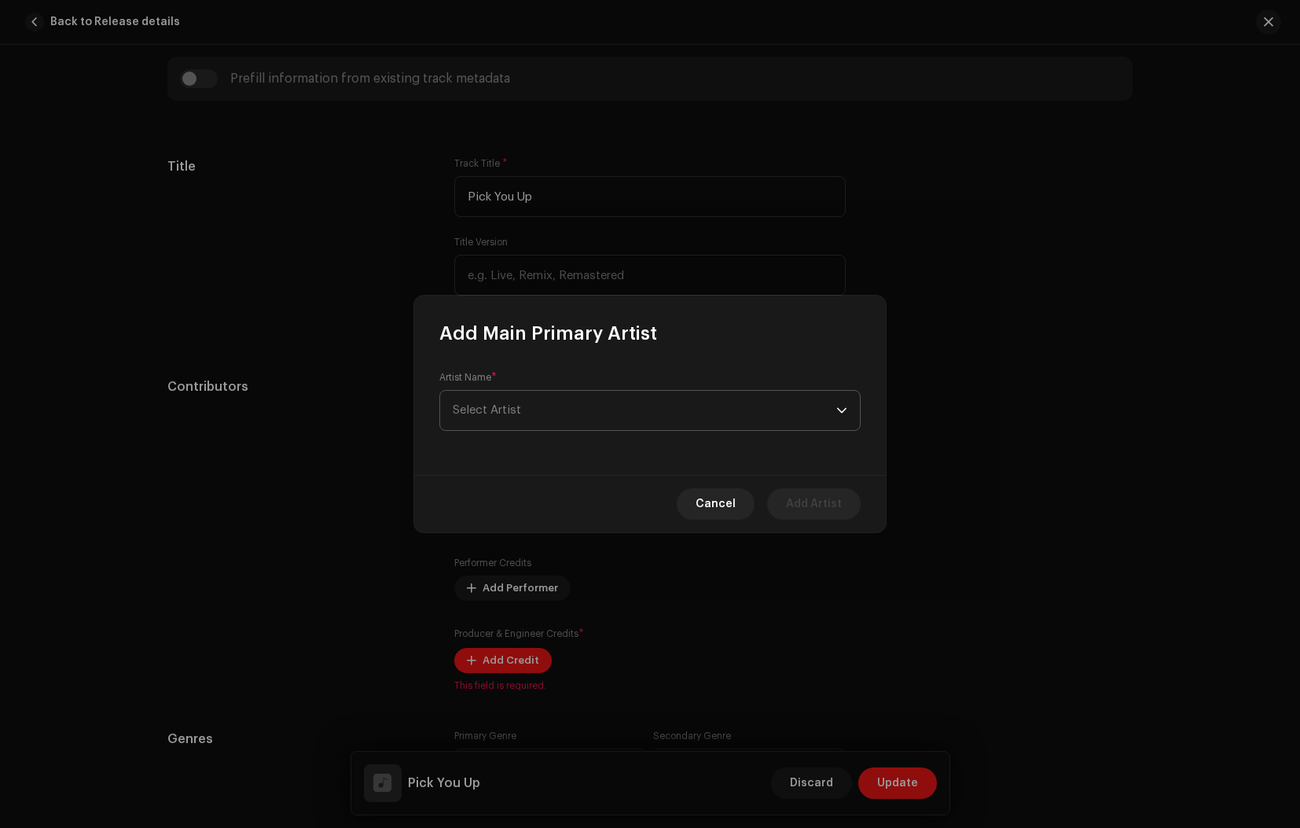
click at [535, 416] on span "Select Artist" at bounding box center [645, 410] width 384 height 39
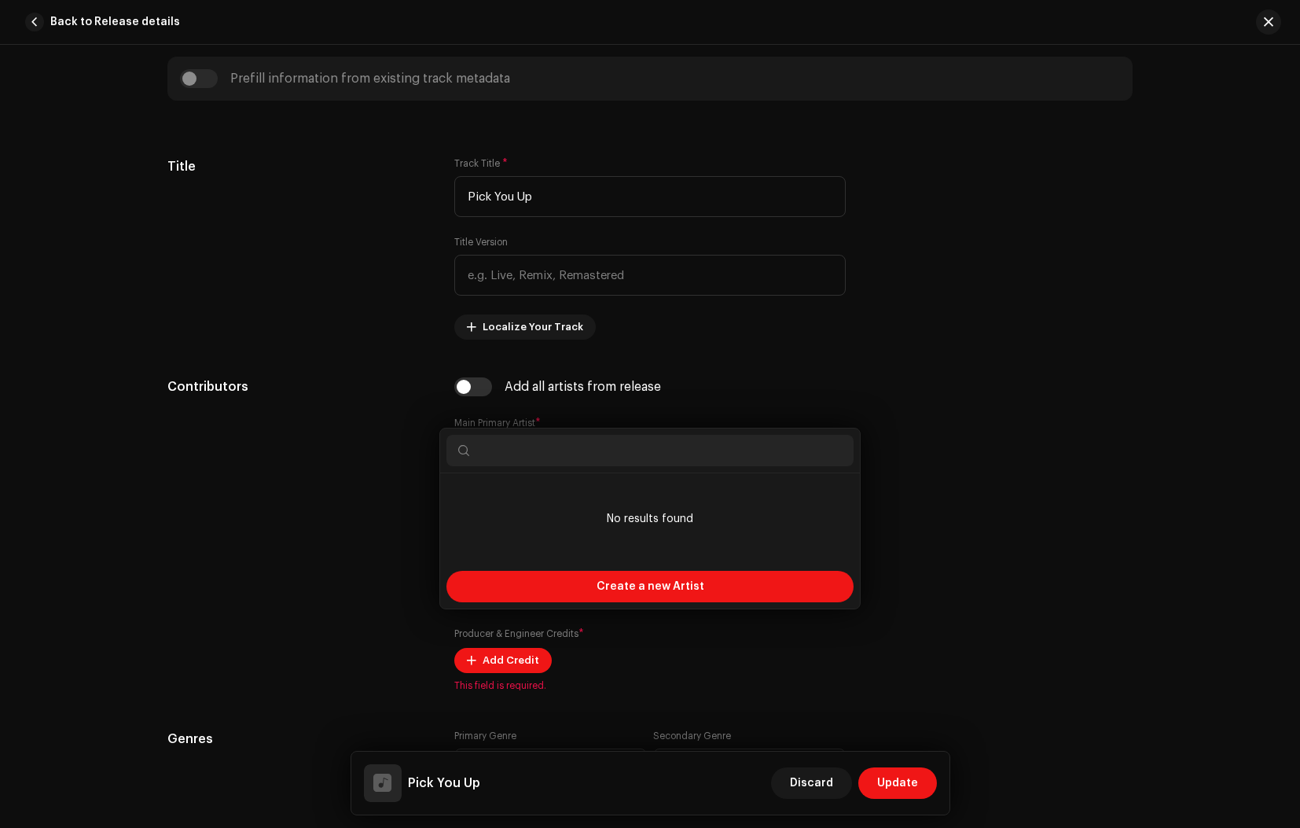
click at [399, 409] on div "Add Main Primary Artist Artist Name * [PERSON_NAME] Cancel Add Artist" at bounding box center [650, 414] width 1300 height 828
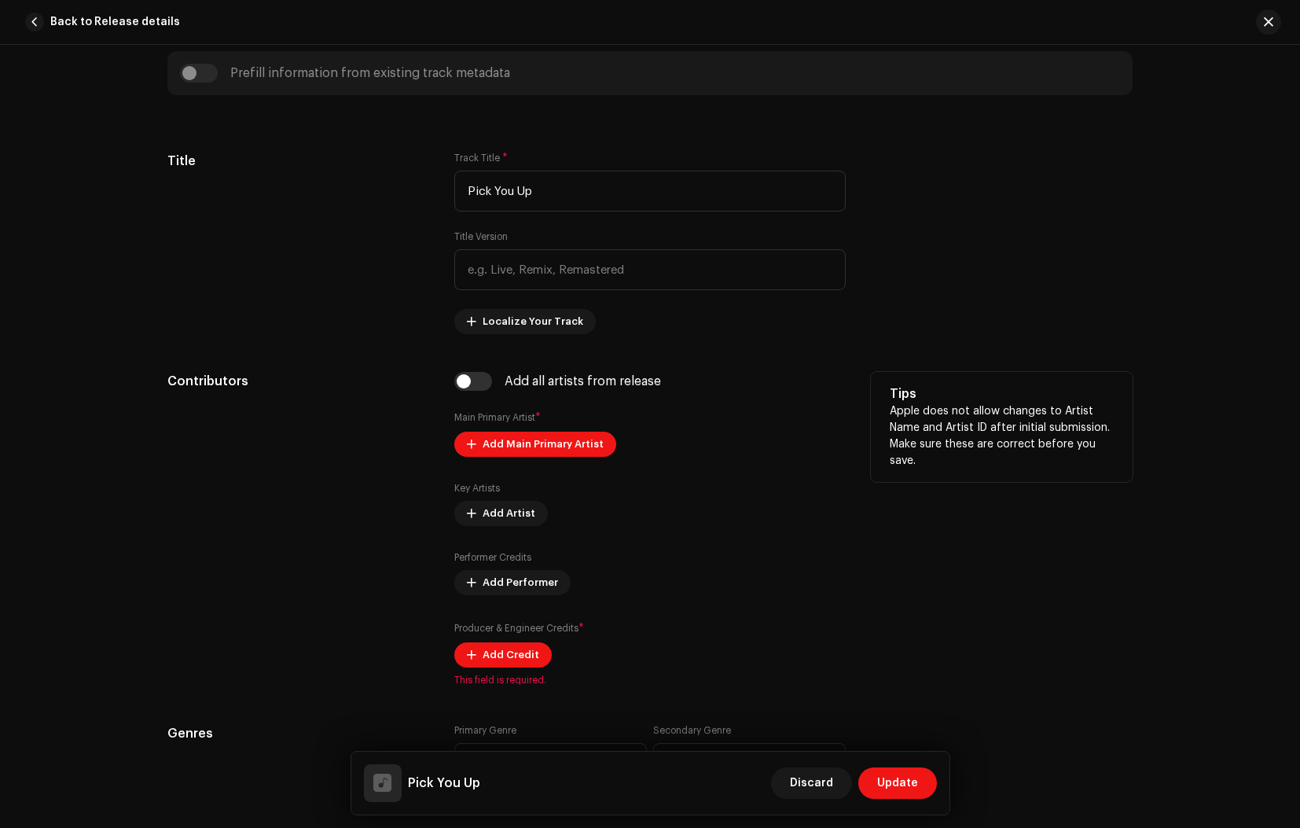
scroll to position [751, 0]
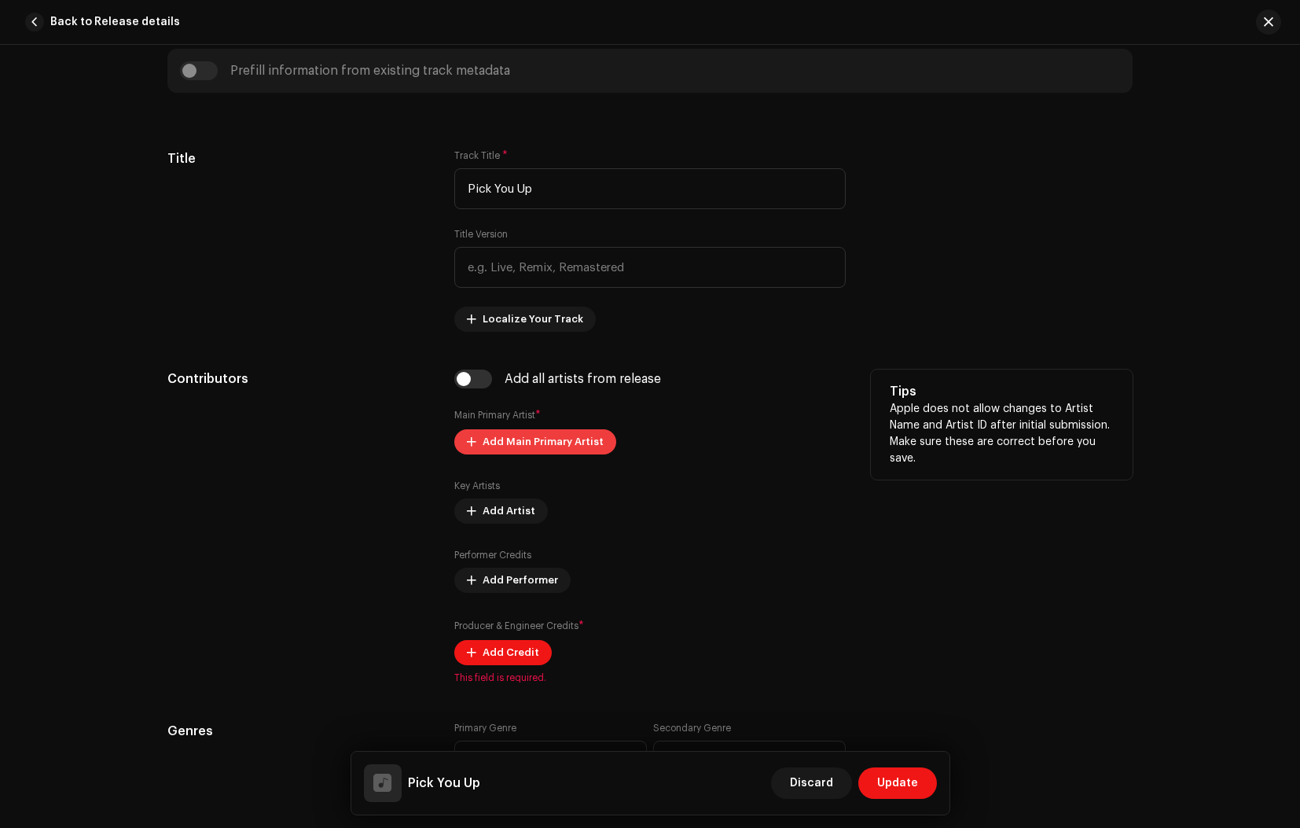
click at [515, 445] on span "Add Main Primary Artist" at bounding box center [543, 441] width 121 height 31
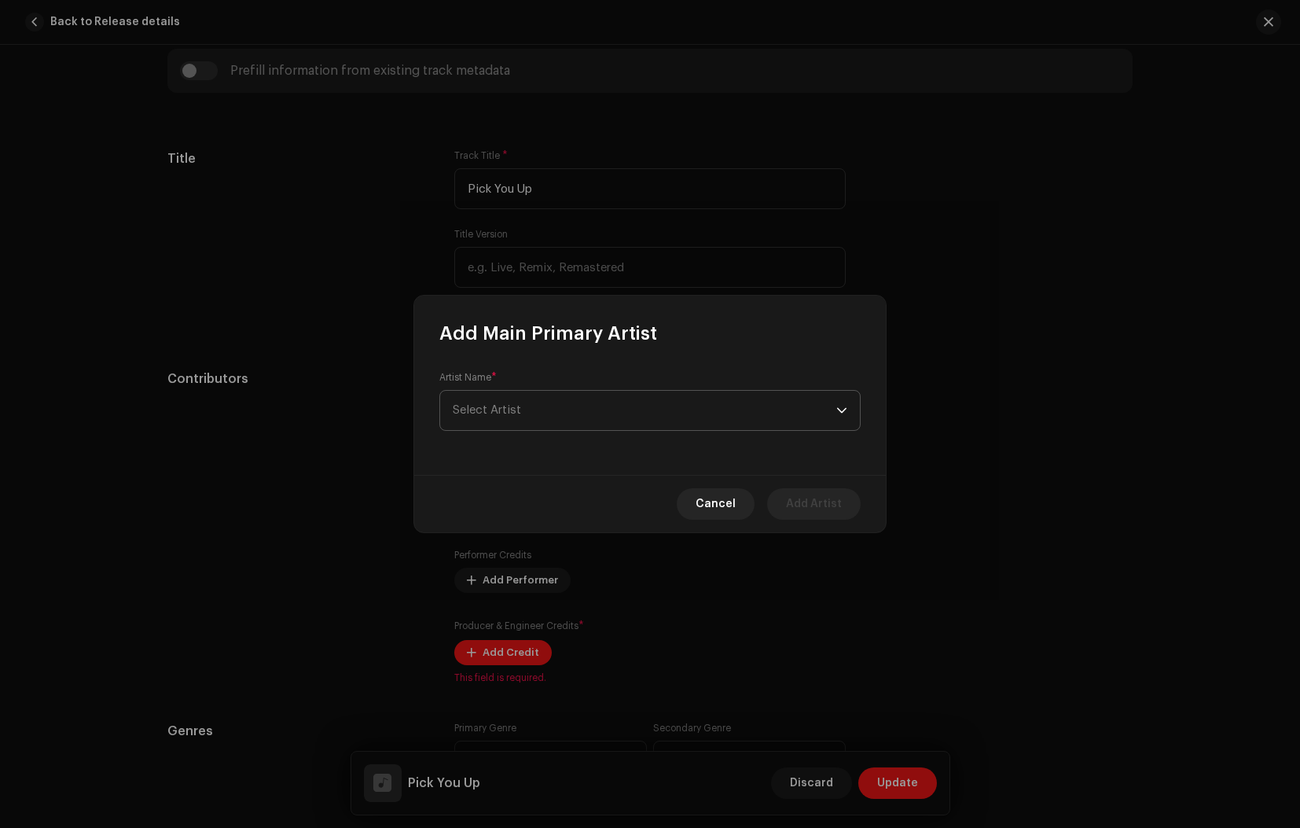
click at [542, 413] on span "Select Artist" at bounding box center [645, 410] width 384 height 39
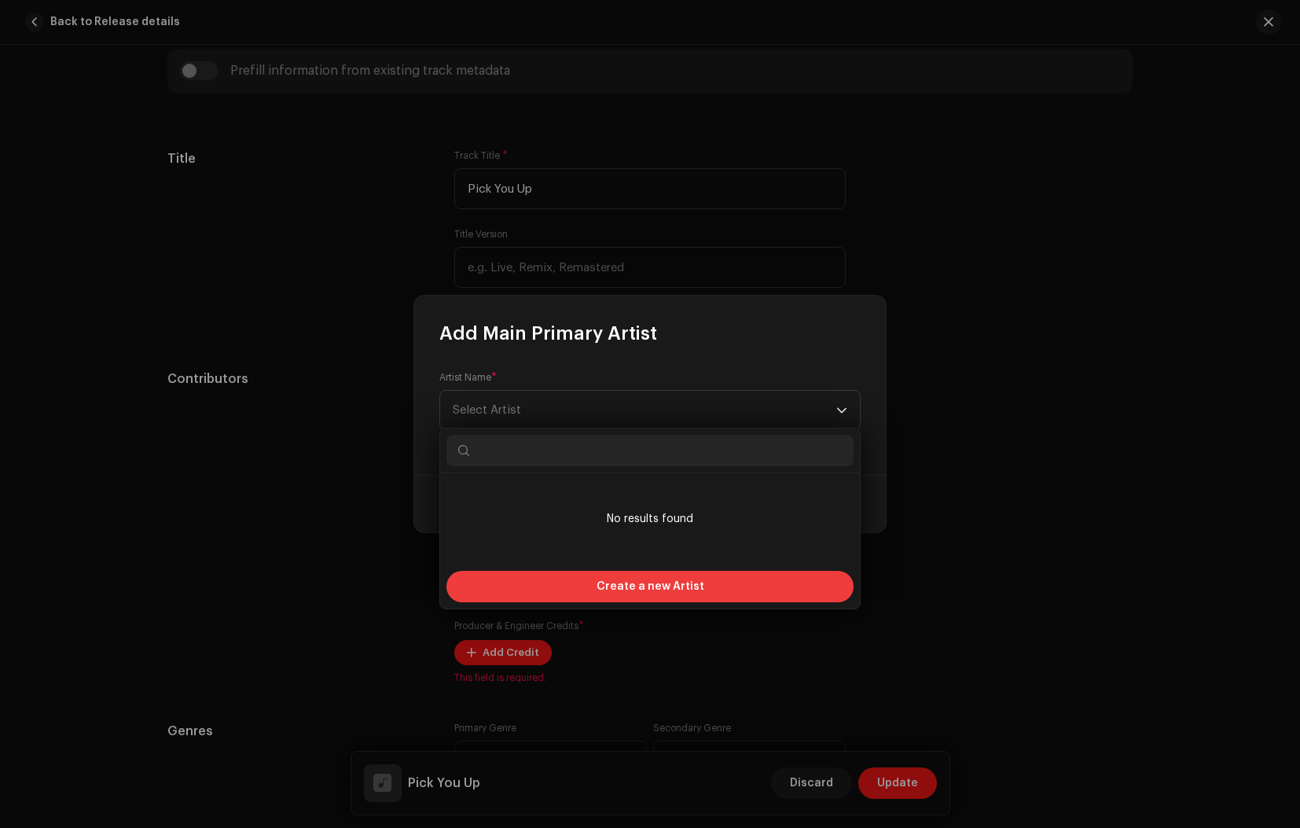
click at [639, 584] on span "Create a new Artist" at bounding box center [650, 586] width 108 height 31
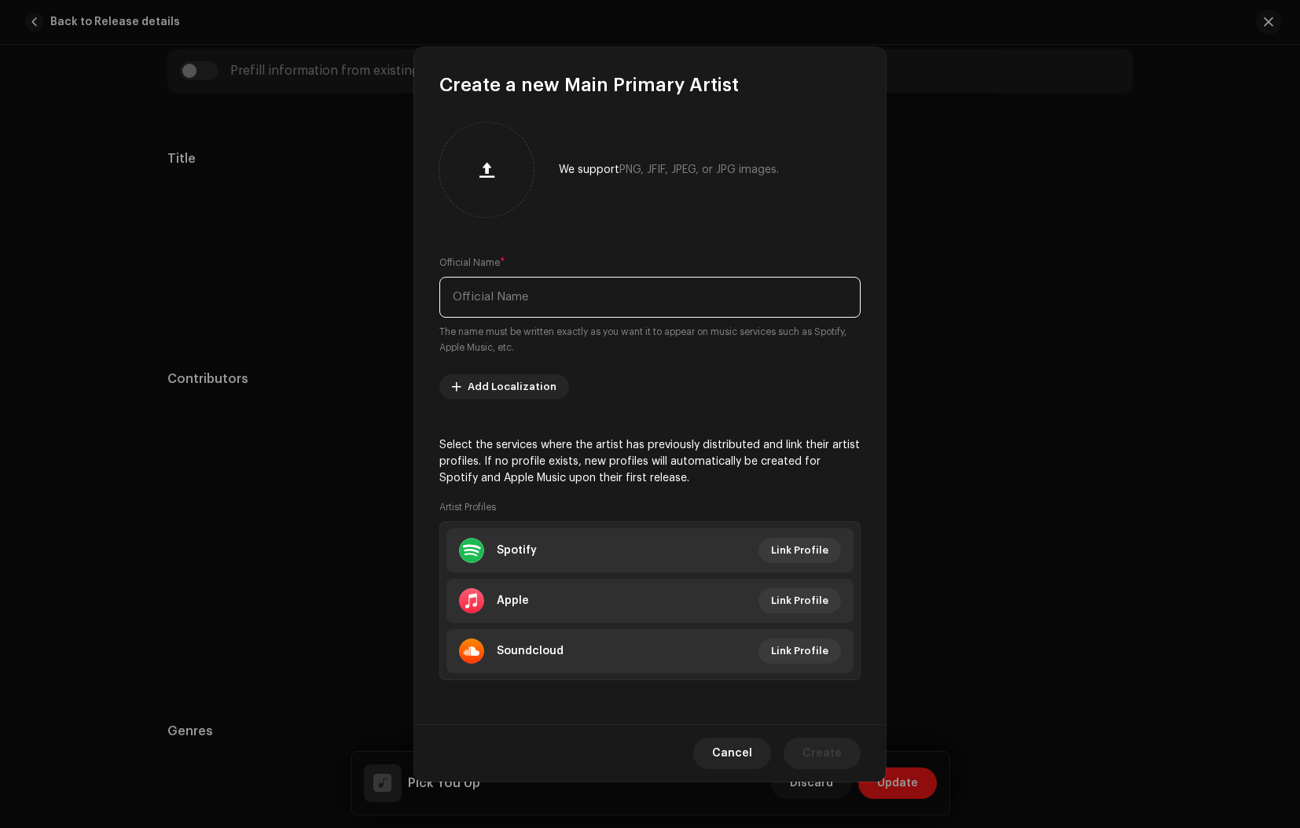
click at [527, 299] on input "text" at bounding box center [649, 297] width 421 height 41
type input "j"
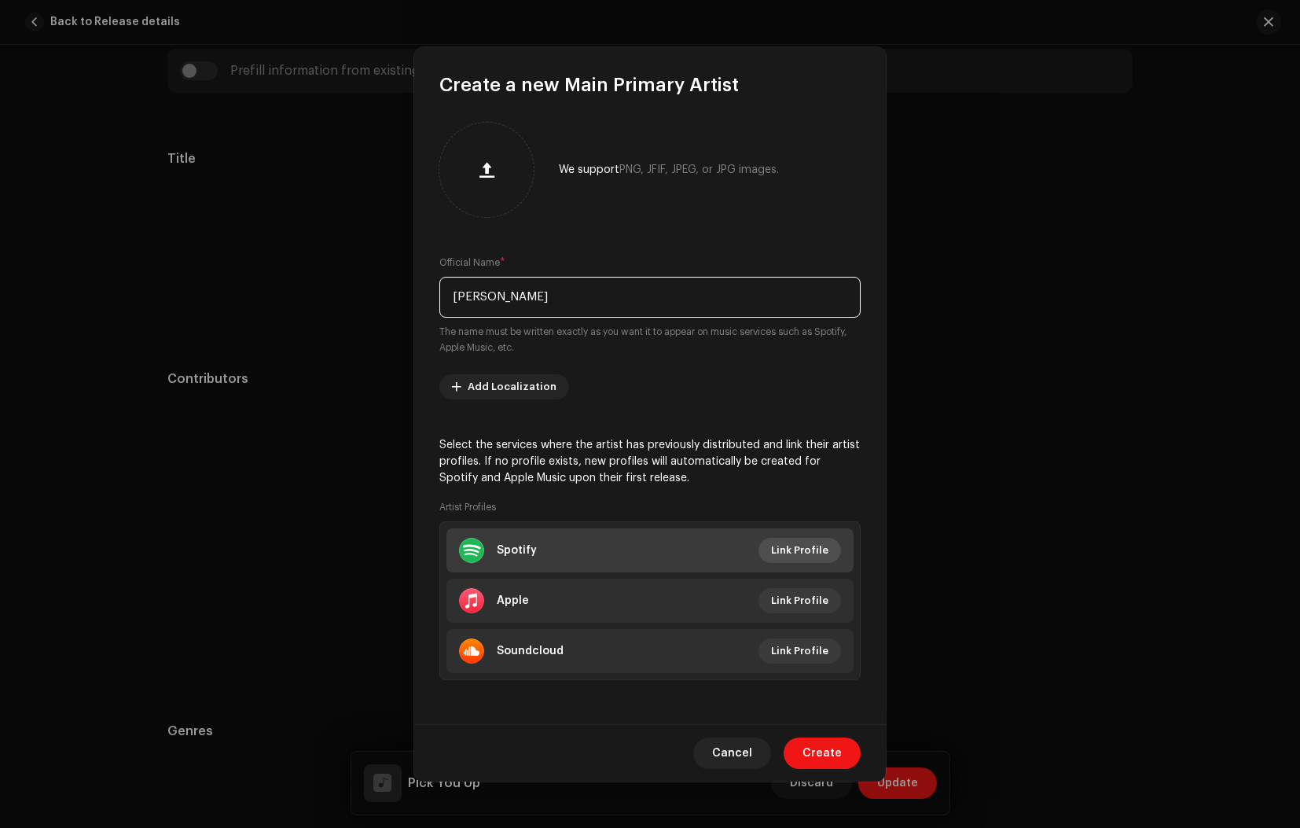
type input "[PERSON_NAME]"
click at [815, 552] on span "Link Profile" at bounding box center [799, 549] width 57 height 31
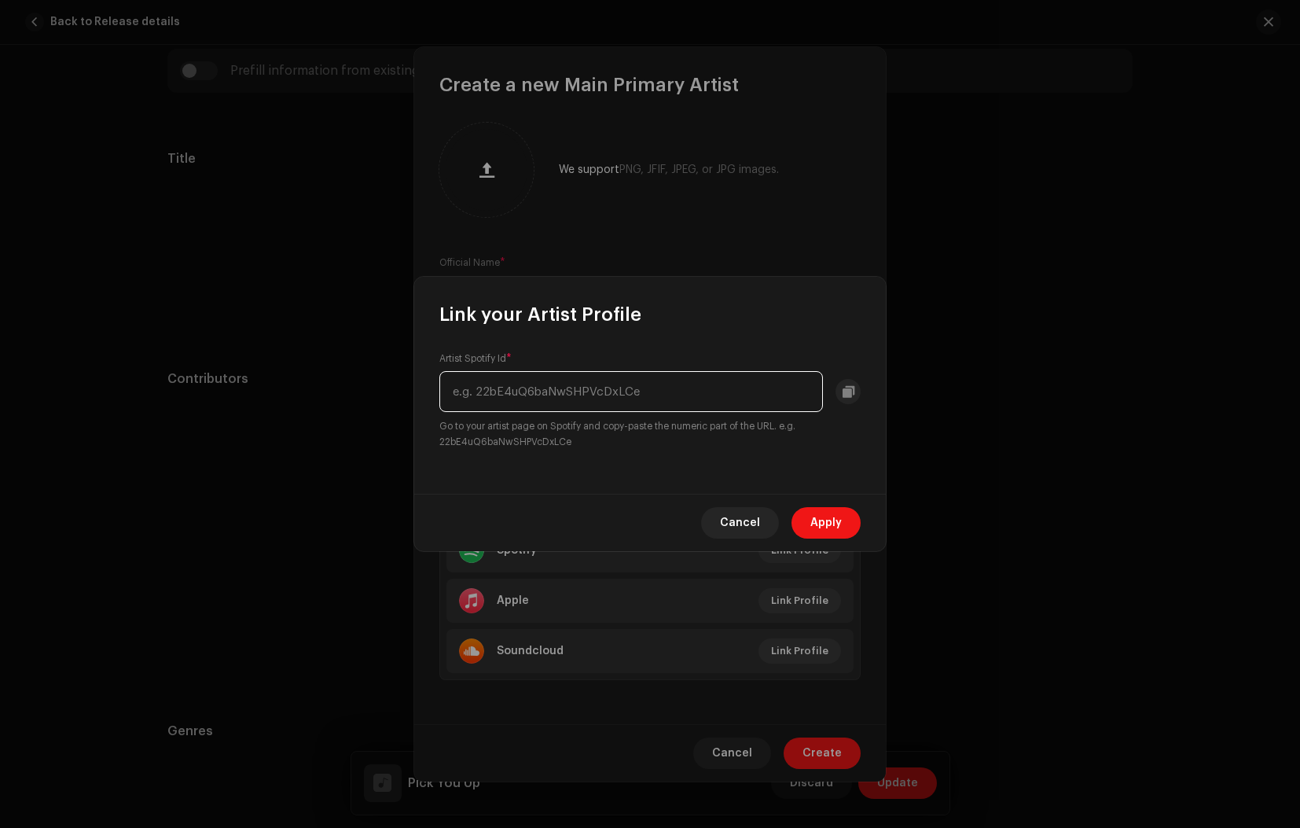
click at [648, 389] on input "text" at bounding box center [631, 391] width 384 height 41
paste input "0QtVedJF2fj0DafSgDT9zf"
type input "0QtVedJF2fj0DafSgDT9zf"
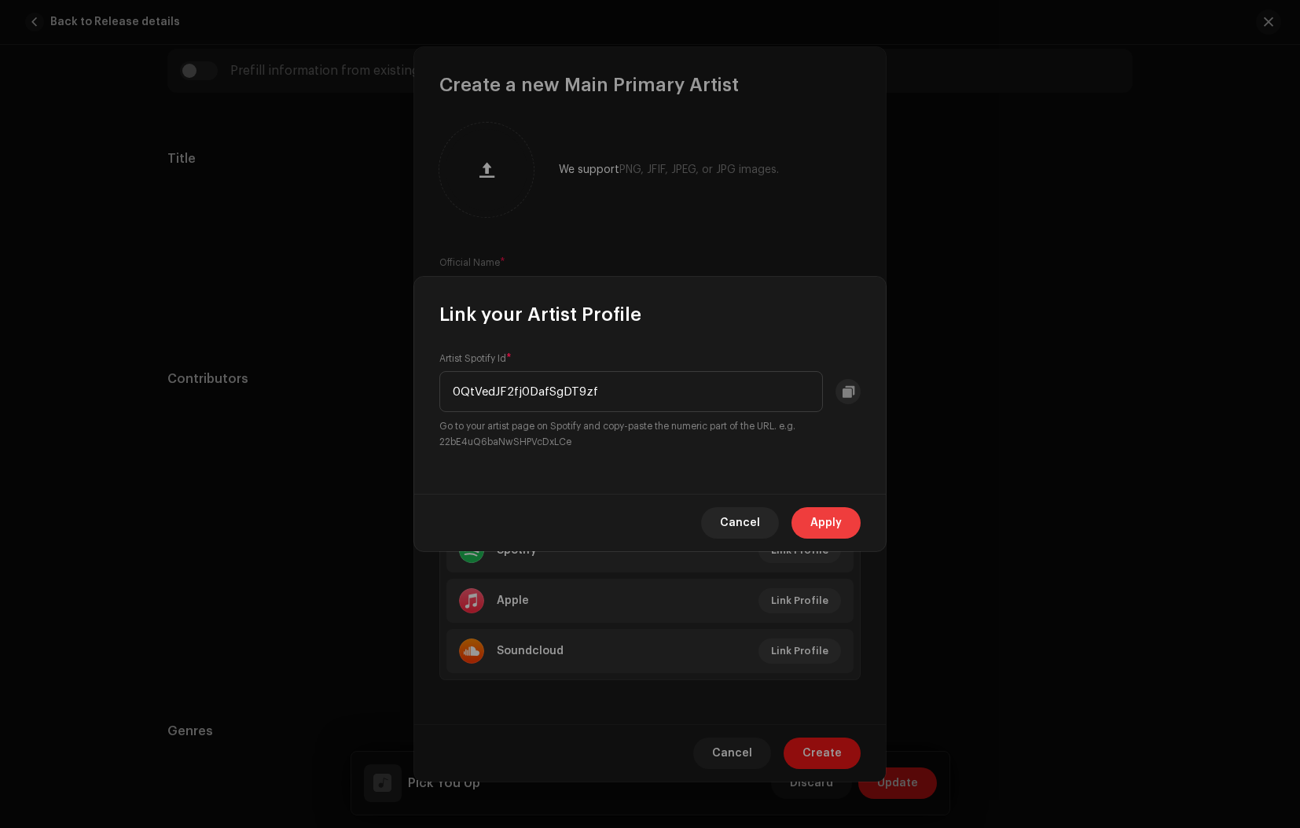
click at [827, 514] on span "Apply" at bounding box center [825, 522] width 31 height 31
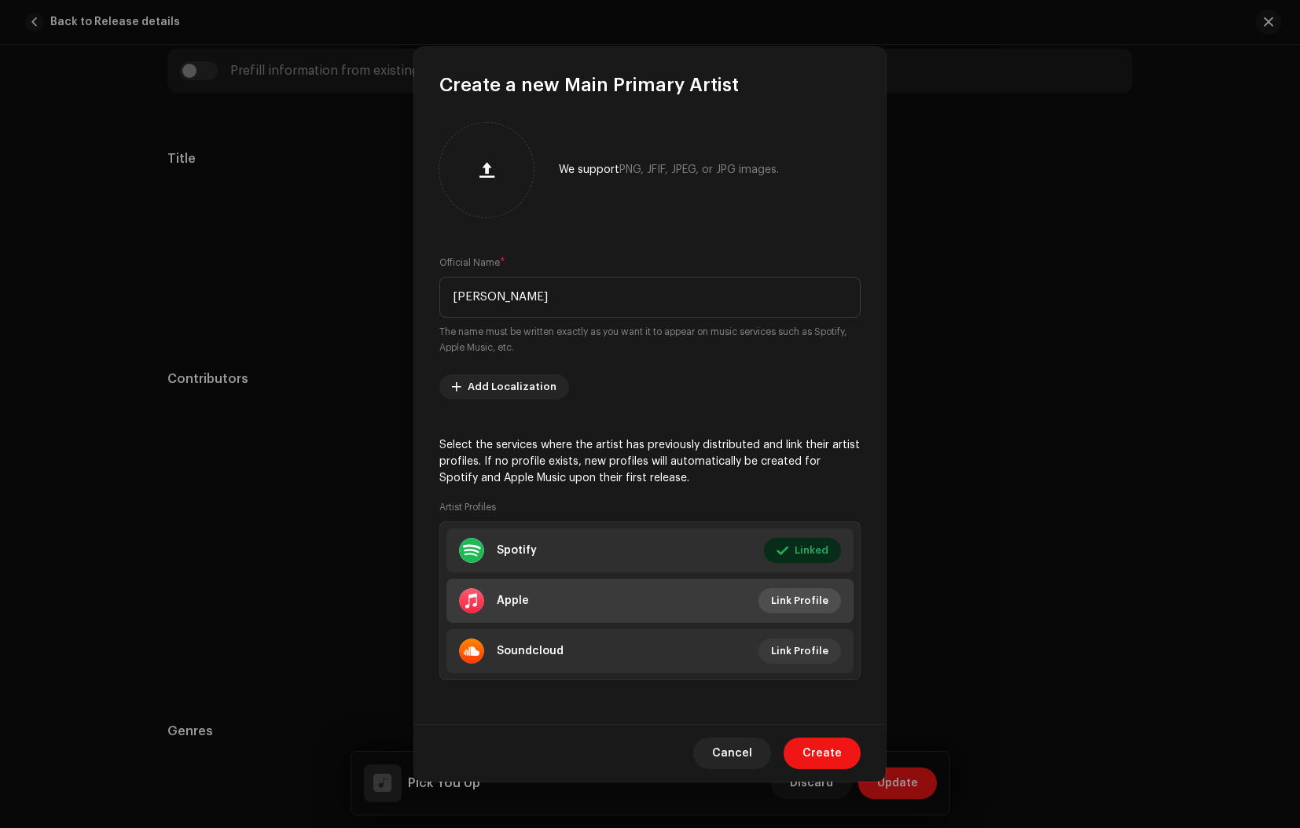
click at [813, 600] on span "Link Profile" at bounding box center [799, 600] width 57 height 31
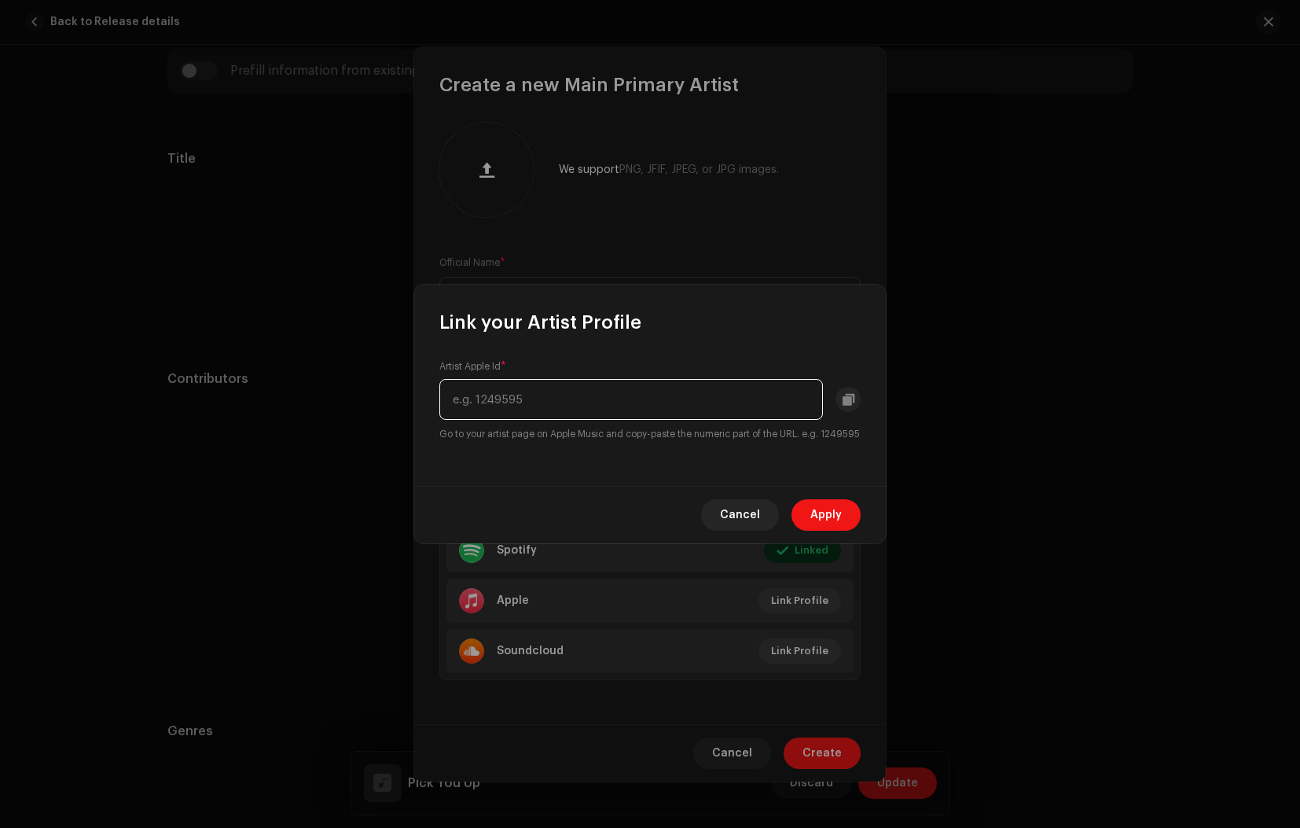
click at [500, 380] on input "text" at bounding box center [631, 399] width 384 height 41
click at [516, 389] on input "text" at bounding box center [631, 399] width 384 height 41
paste input "[URL][DOMAIN_NAME][PERSON_NAME]"
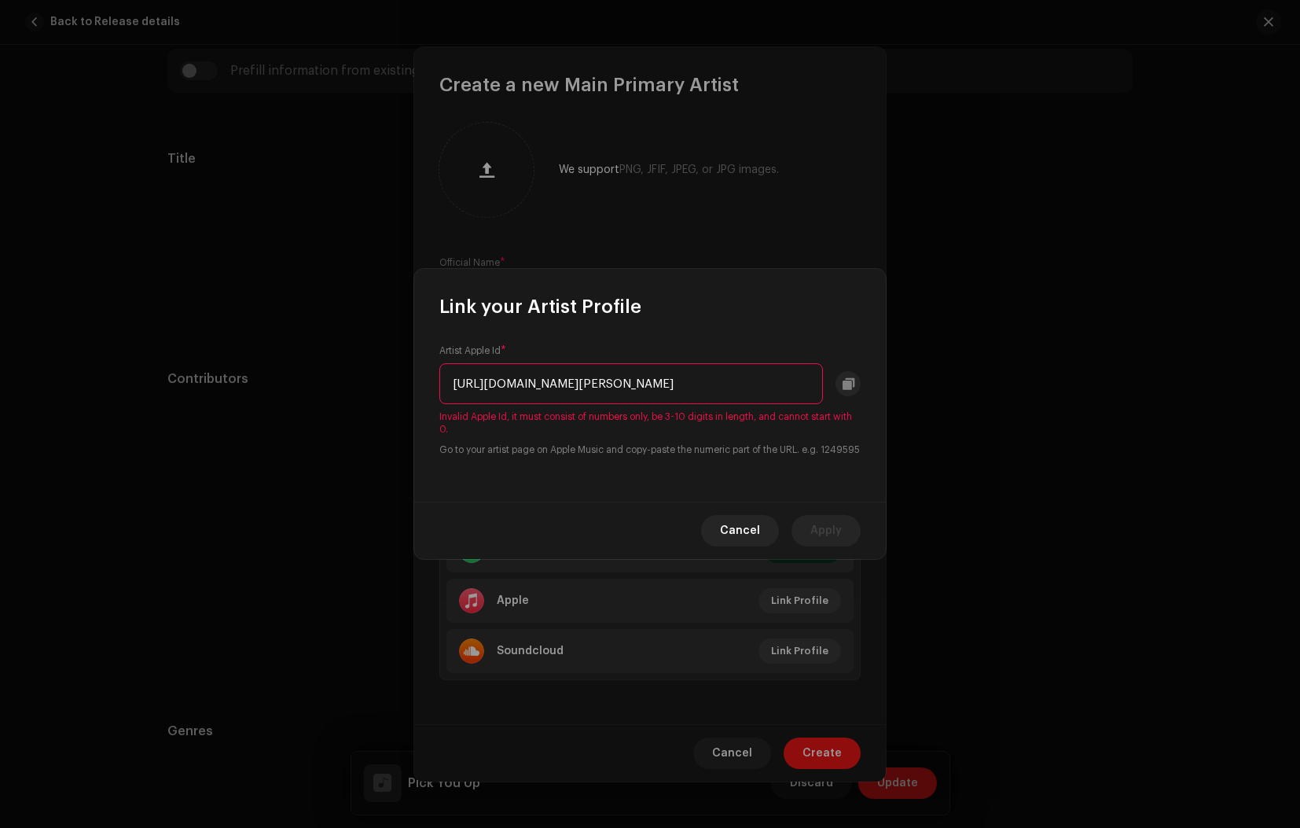
drag, startPoint x: 692, startPoint y: 375, endPoint x: 442, endPoint y: 372, distance: 249.9
click at [442, 372] on input "[URL][DOMAIN_NAME][PERSON_NAME]" at bounding box center [631, 383] width 384 height 41
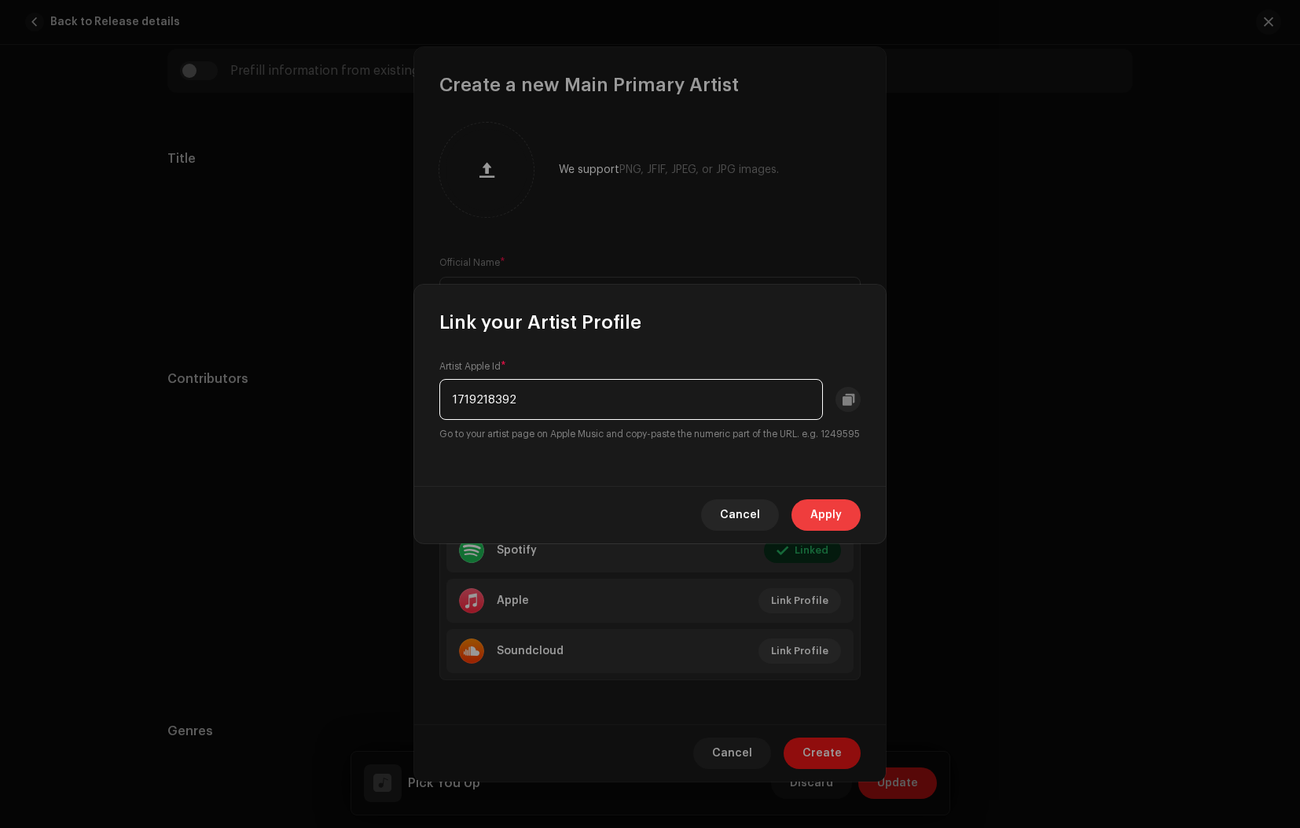
type input "1719218392"
click at [851, 522] on button "Apply" at bounding box center [825, 514] width 69 height 31
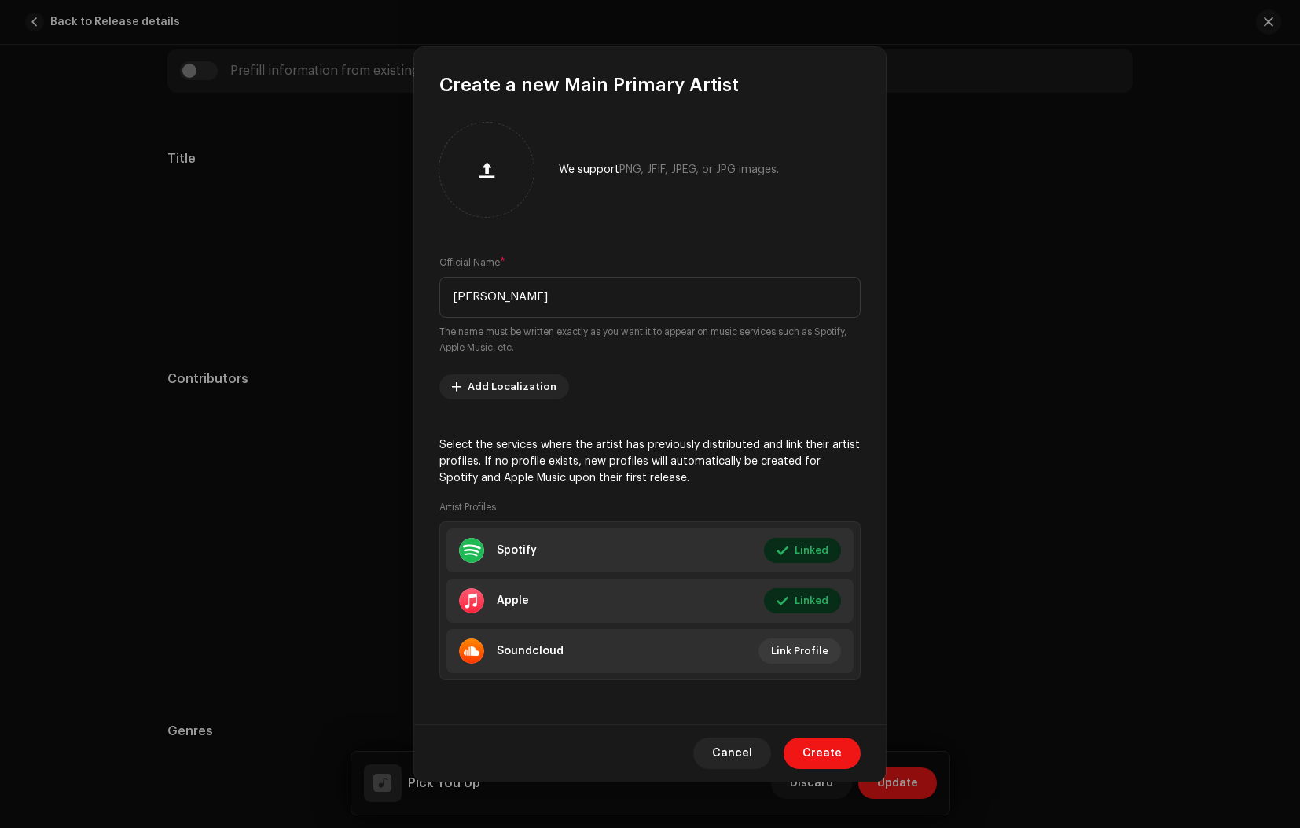
click at [821, 749] on span "Create" at bounding box center [821, 752] width 39 height 31
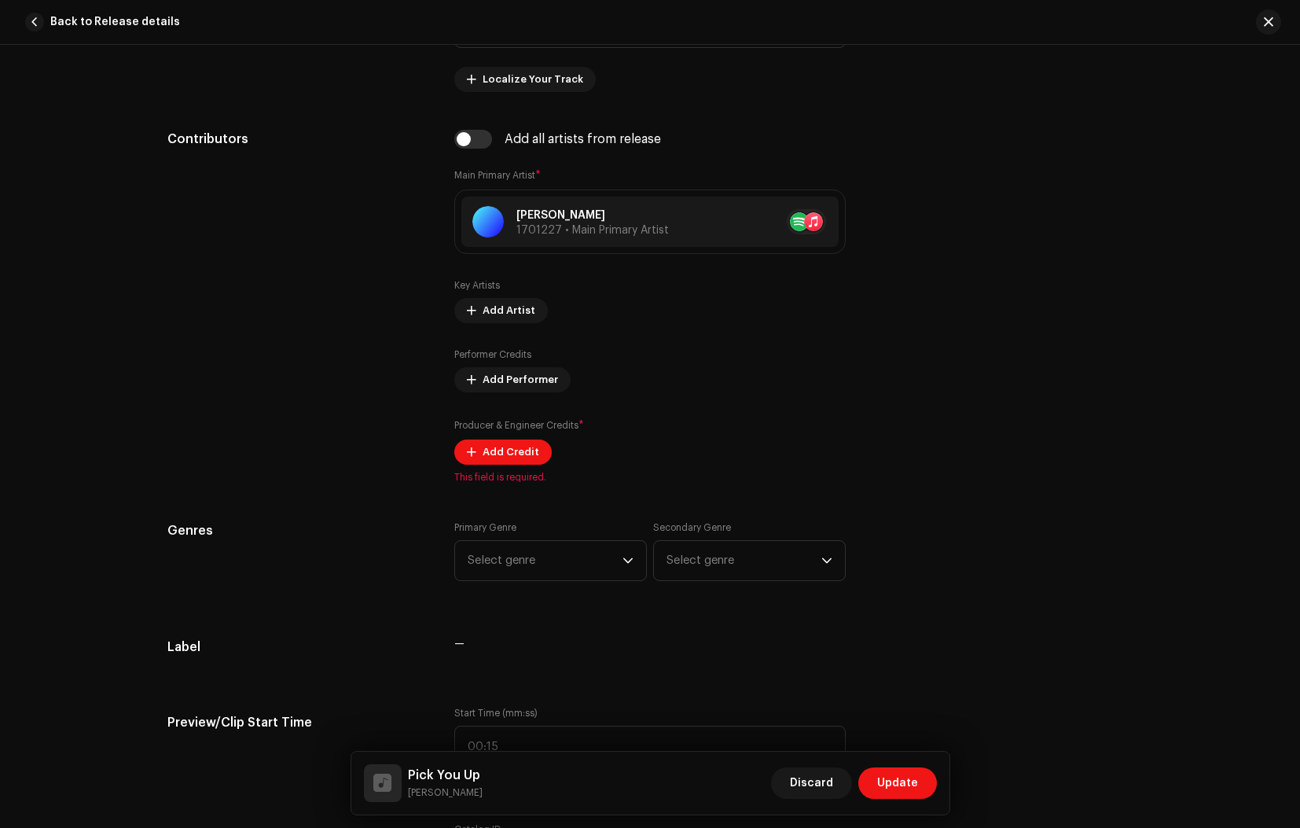
scroll to position [1000, 0]
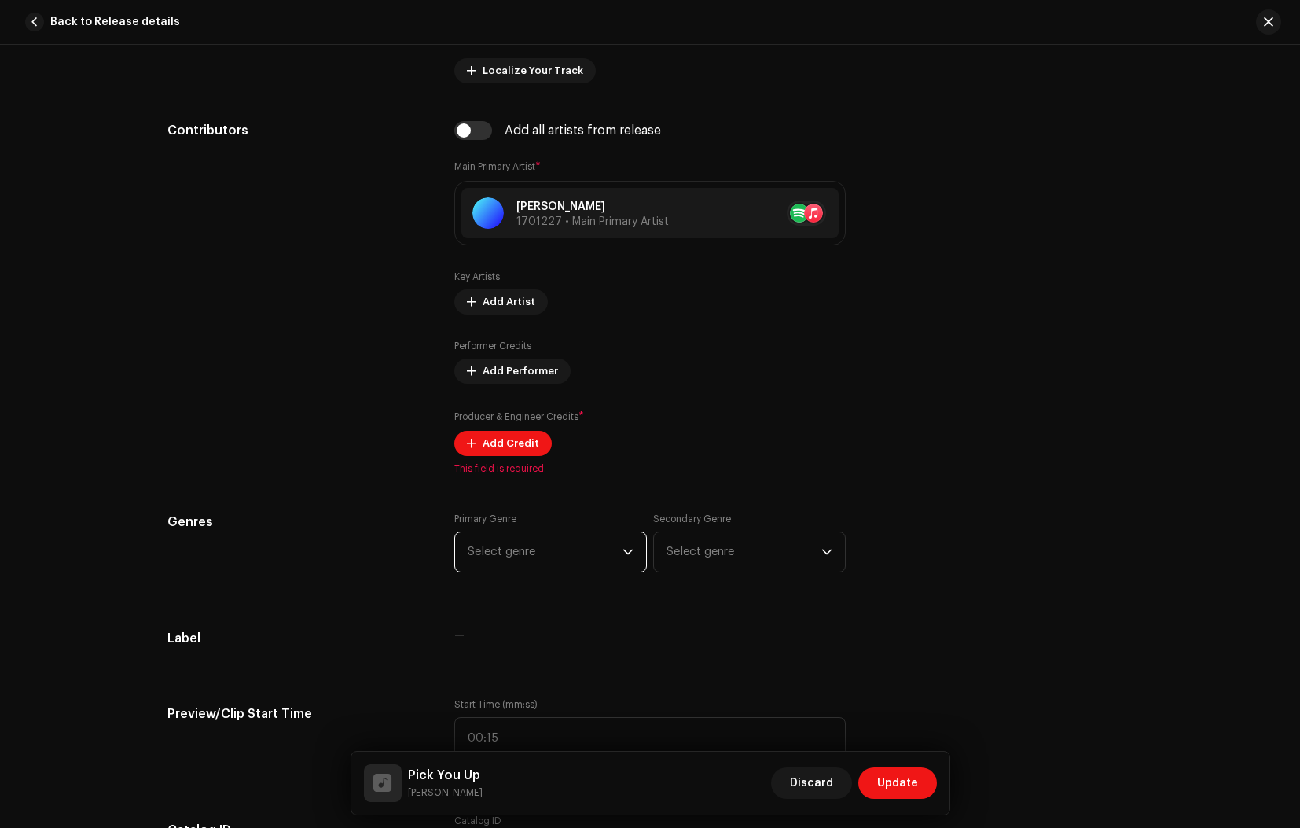
click at [604, 548] on span "Select genre" at bounding box center [545, 551] width 155 height 39
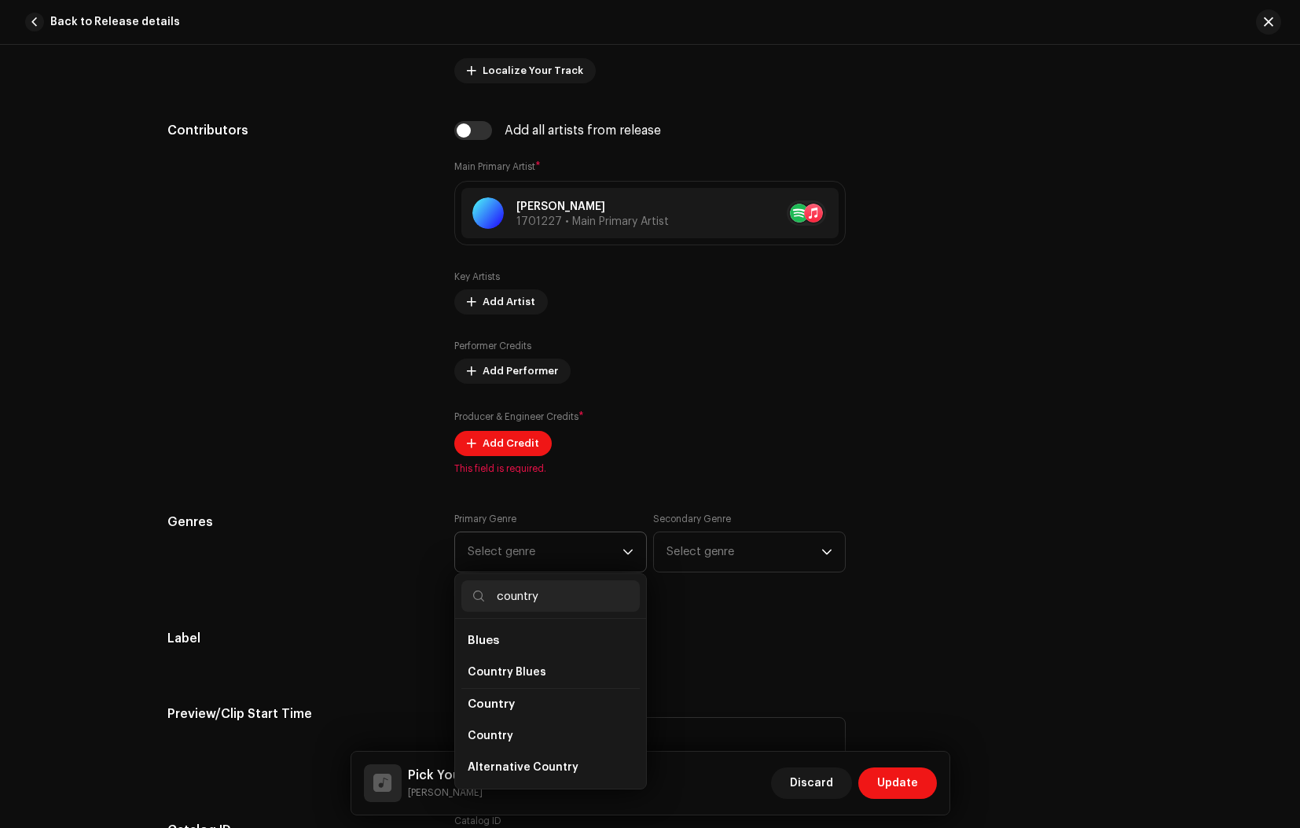
type input "country"
click at [499, 705] on span "Country" at bounding box center [491, 704] width 47 height 12
click at [501, 736] on span "Country" at bounding box center [491, 736] width 46 height 16
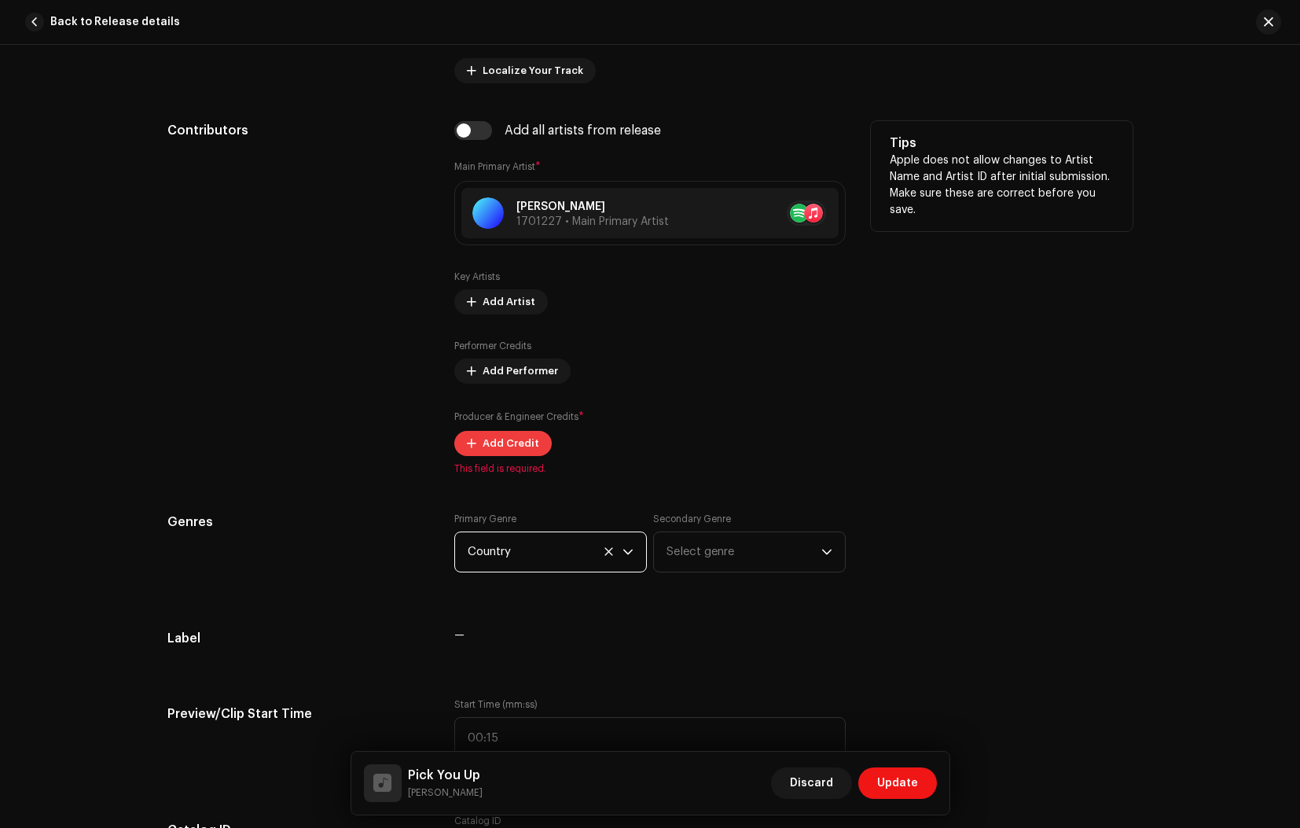
click at [501, 444] on span "Add Credit" at bounding box center [511, 443] width 57 height 31
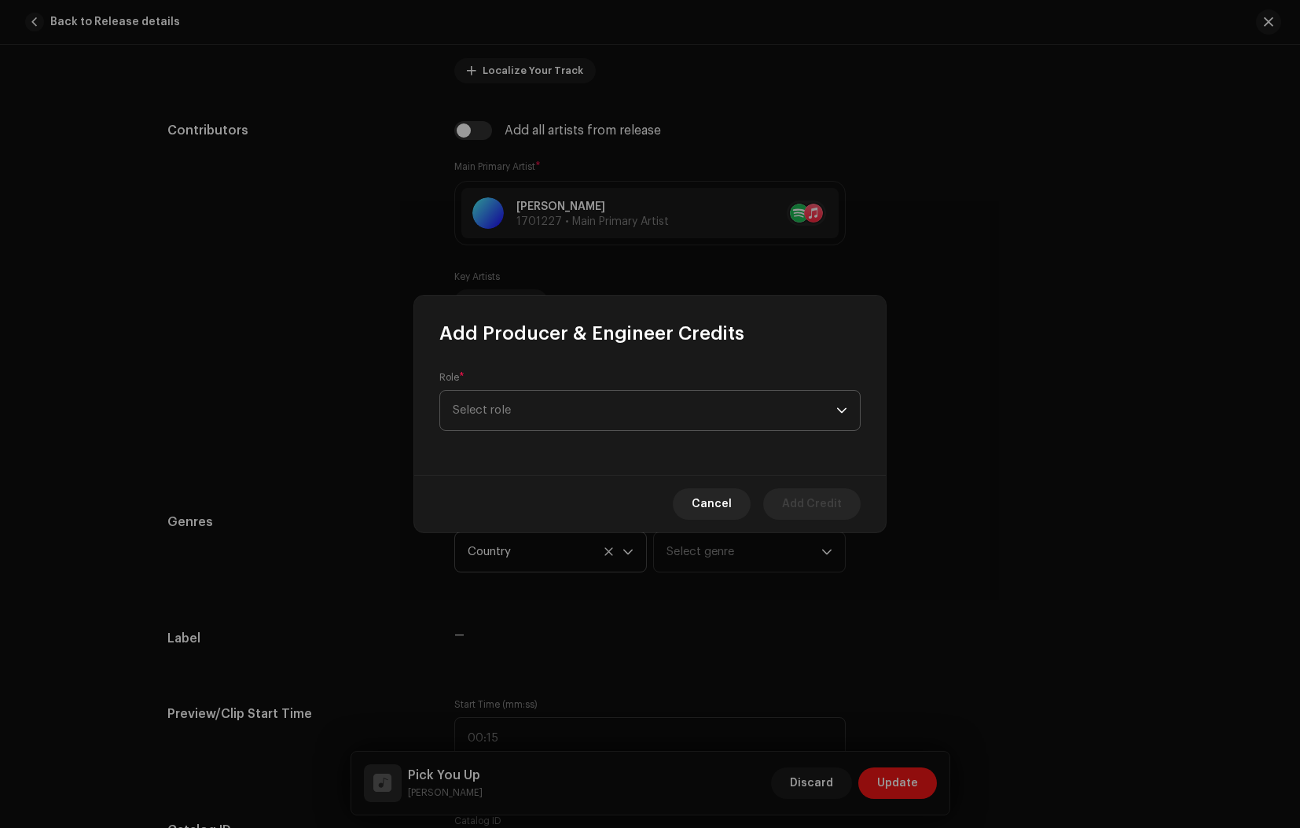
click at [518, 413] on span "Select role" at bounding box center [645, 410] width 384 height 39
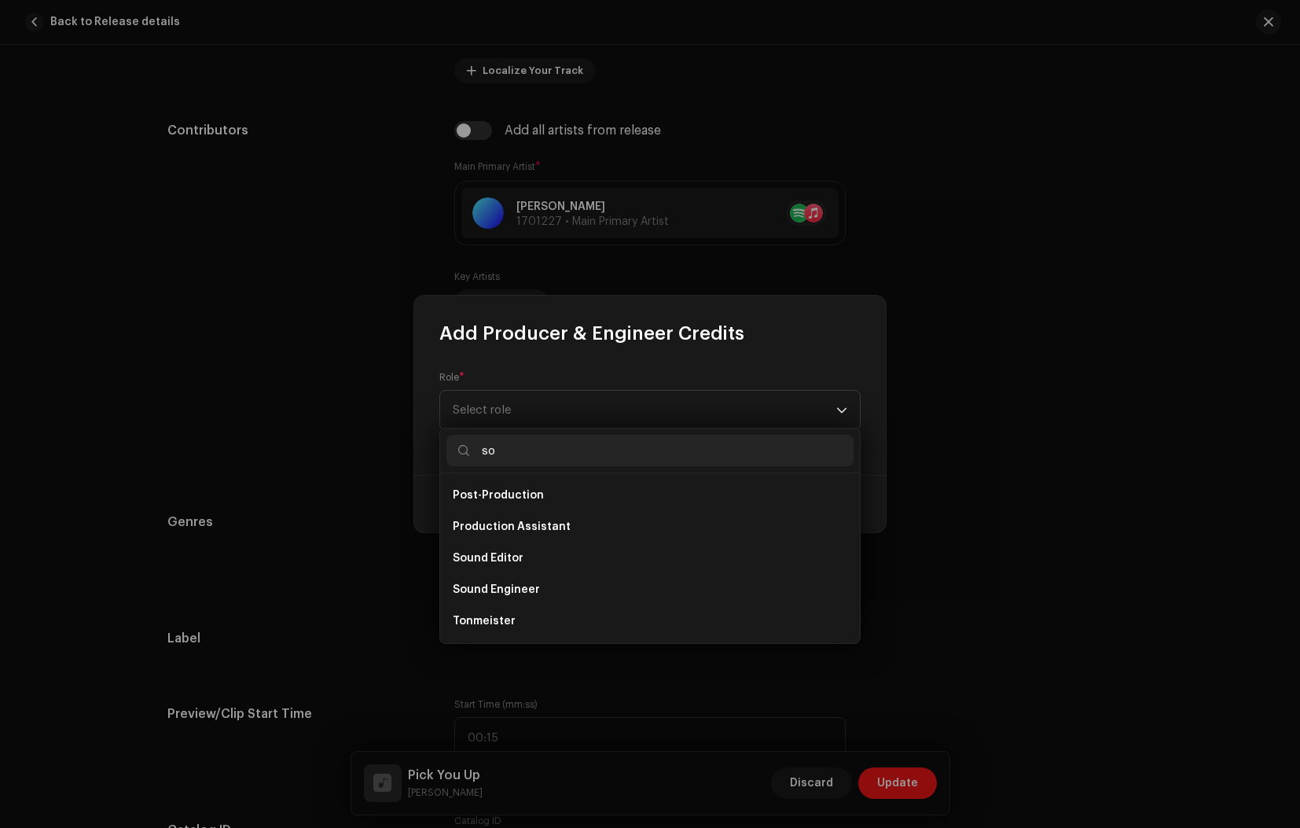
scroll to position [0, 0]
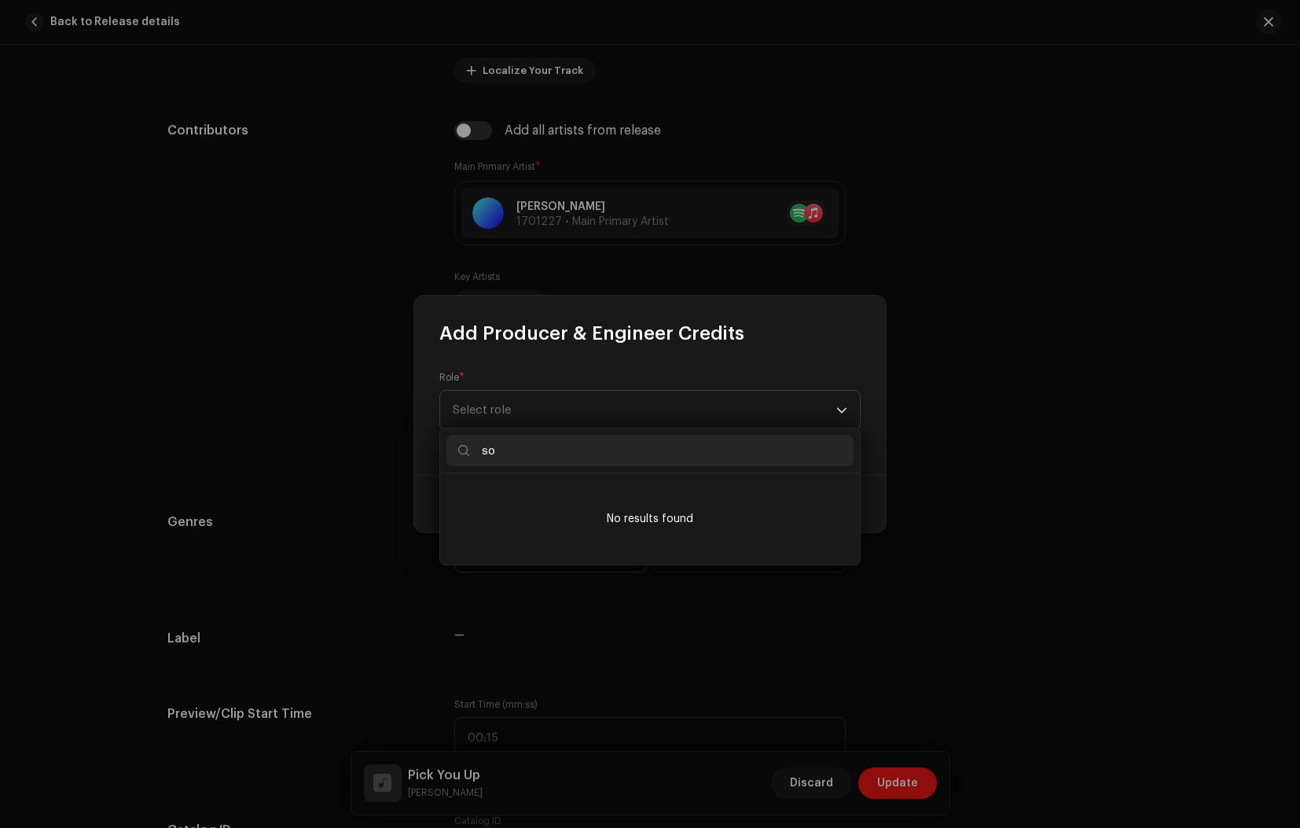
type input "s"
type input "w"
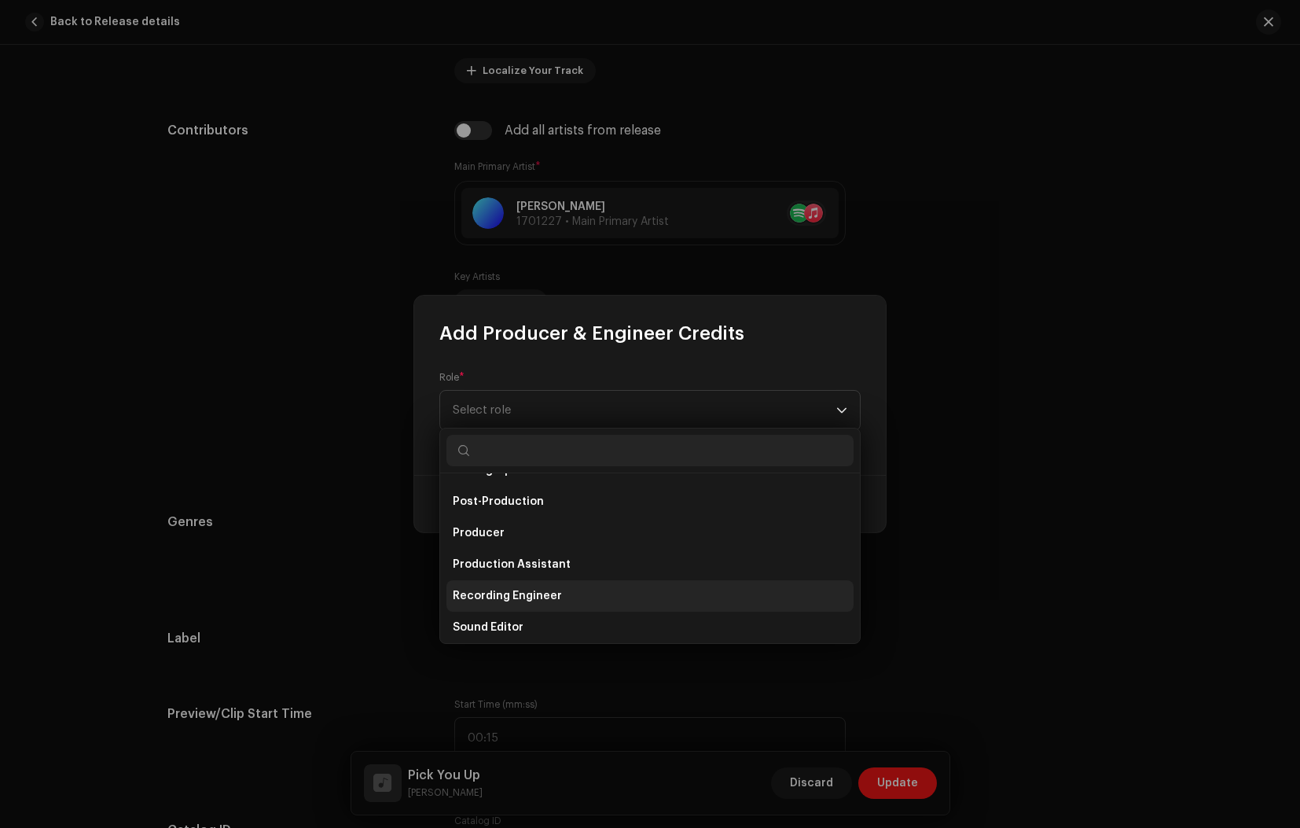
scroll to position [586, 0]
click at [541, 599] on span "Recording Engineer" at bounding box center [507, 601] width 109 height 16
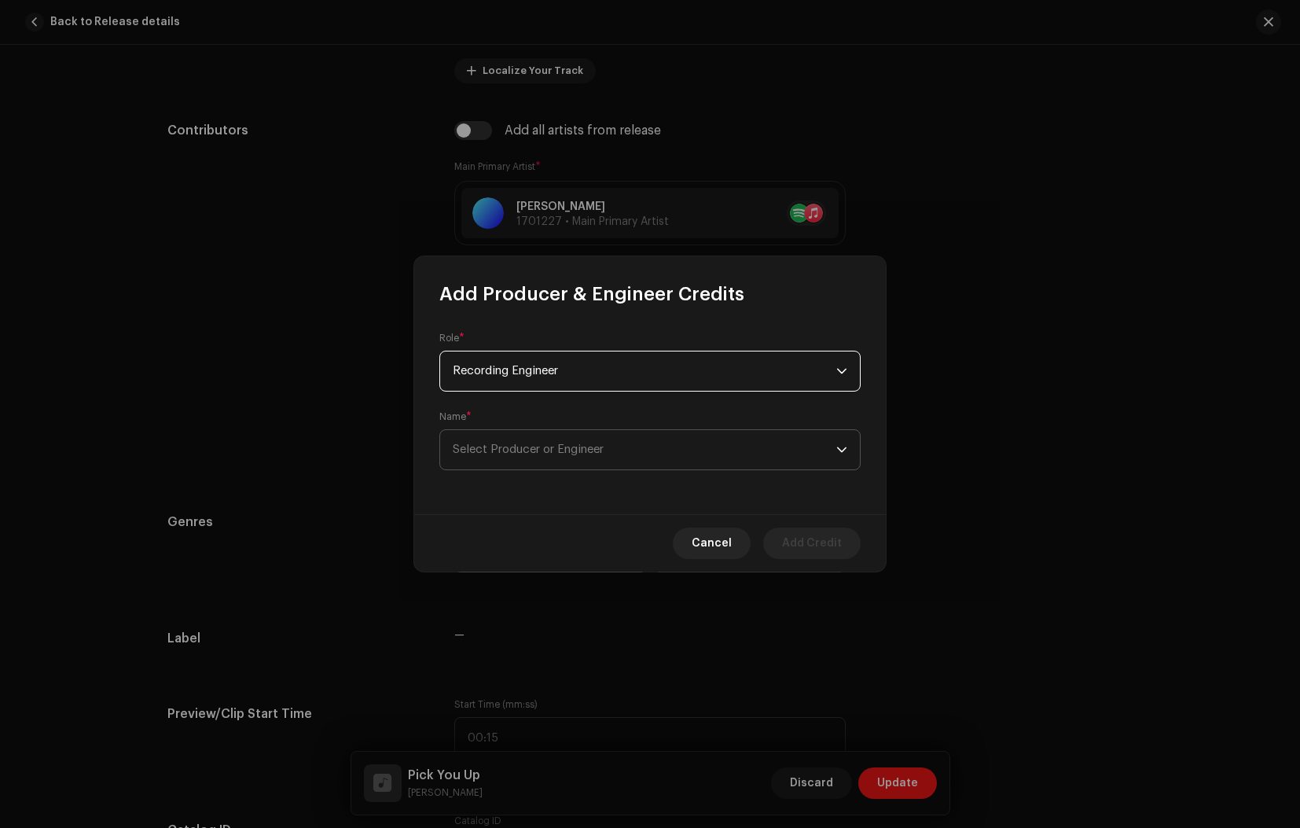
click at [594, 458] on span "Select Producer or Engineer" at bounding box center [645, 449] width 384 height 39
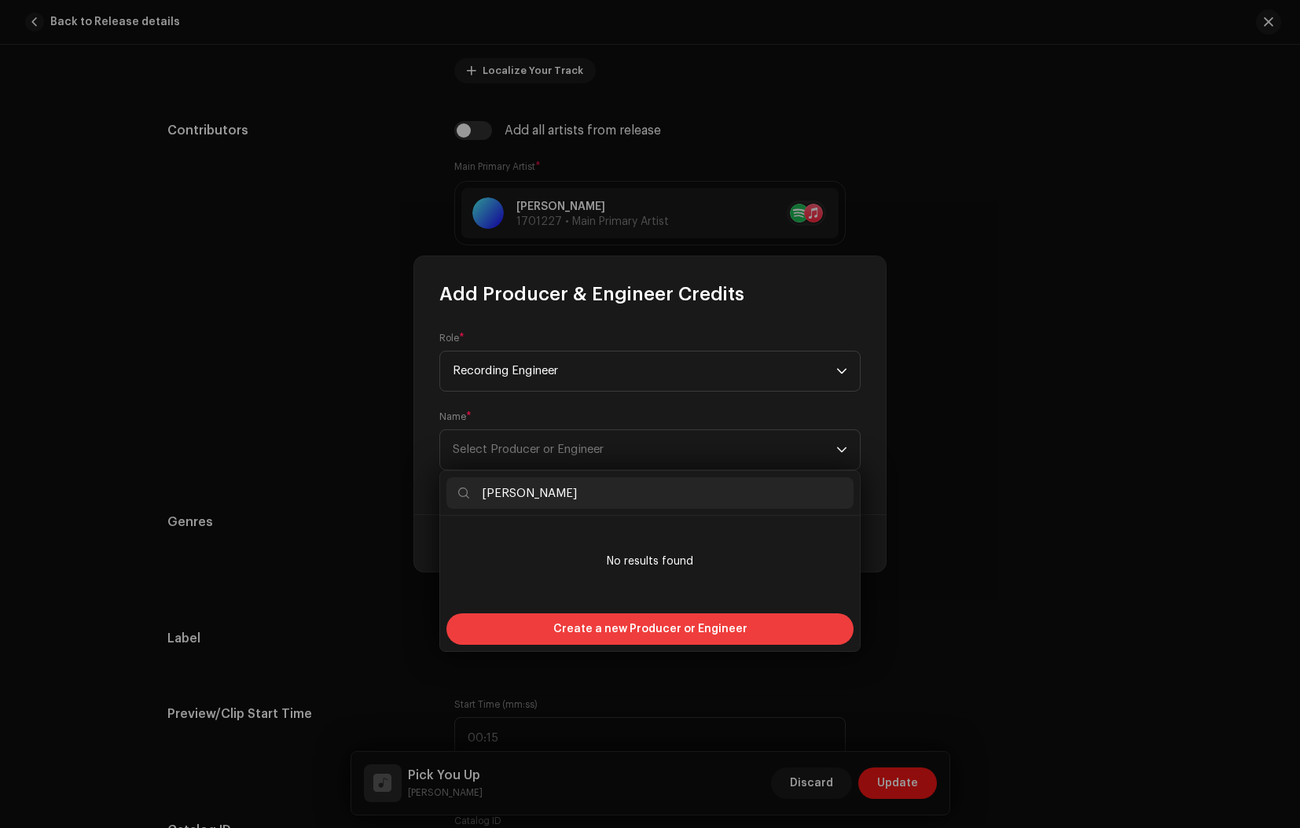
type input "[PERSON_NAME]"
click at [697, 629] on span "Create a new Producer or Engineer" at bounding box center [650, 628] width 194 height 31
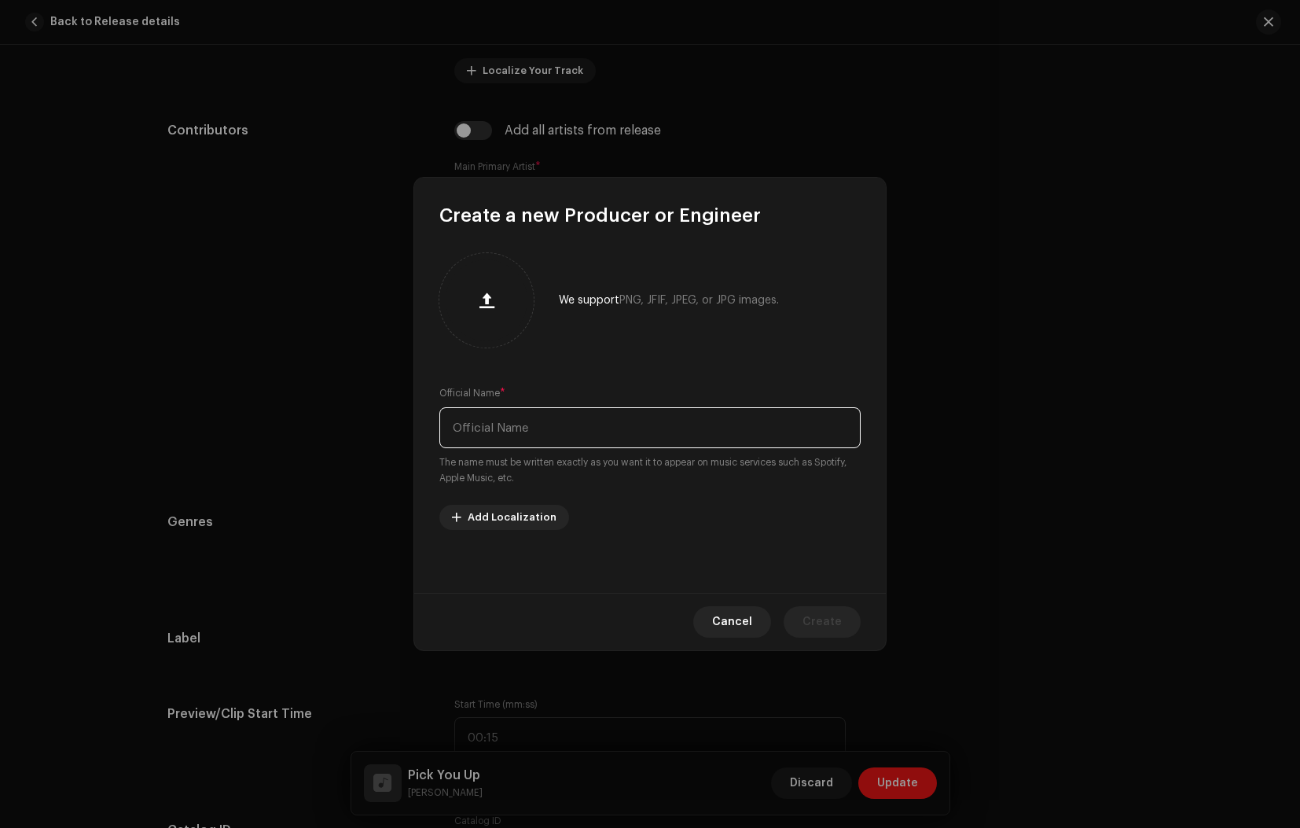
click at [509, 433] on input "text" at bounding box center [649, 427] width 421 height 41
type input "[PERSON_NAME]"
click at [746, 621] on span "Cancel" at bounding box center [732, 621] width 40 height 31
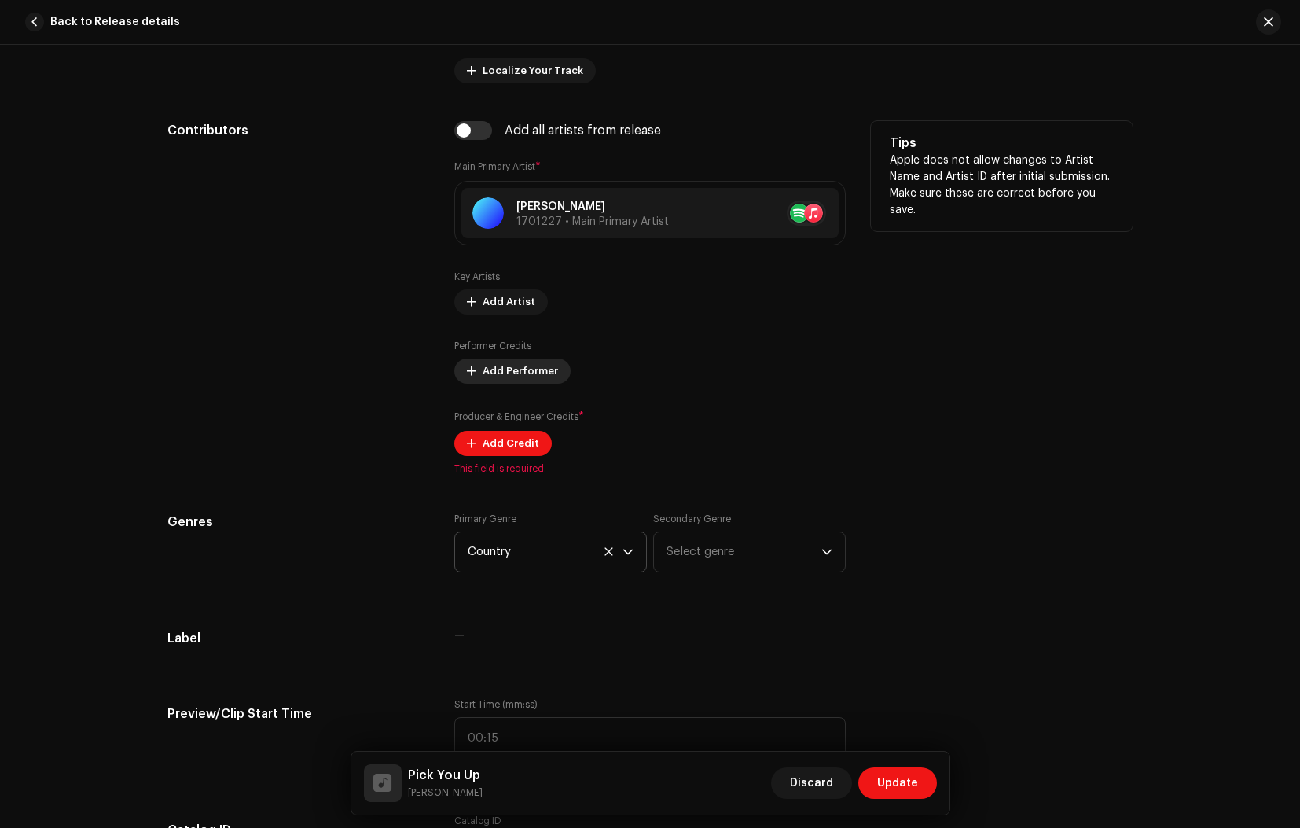
click at [491, 370] on span "Add Performer" at bounding box center [520, 370] width 75 height 31
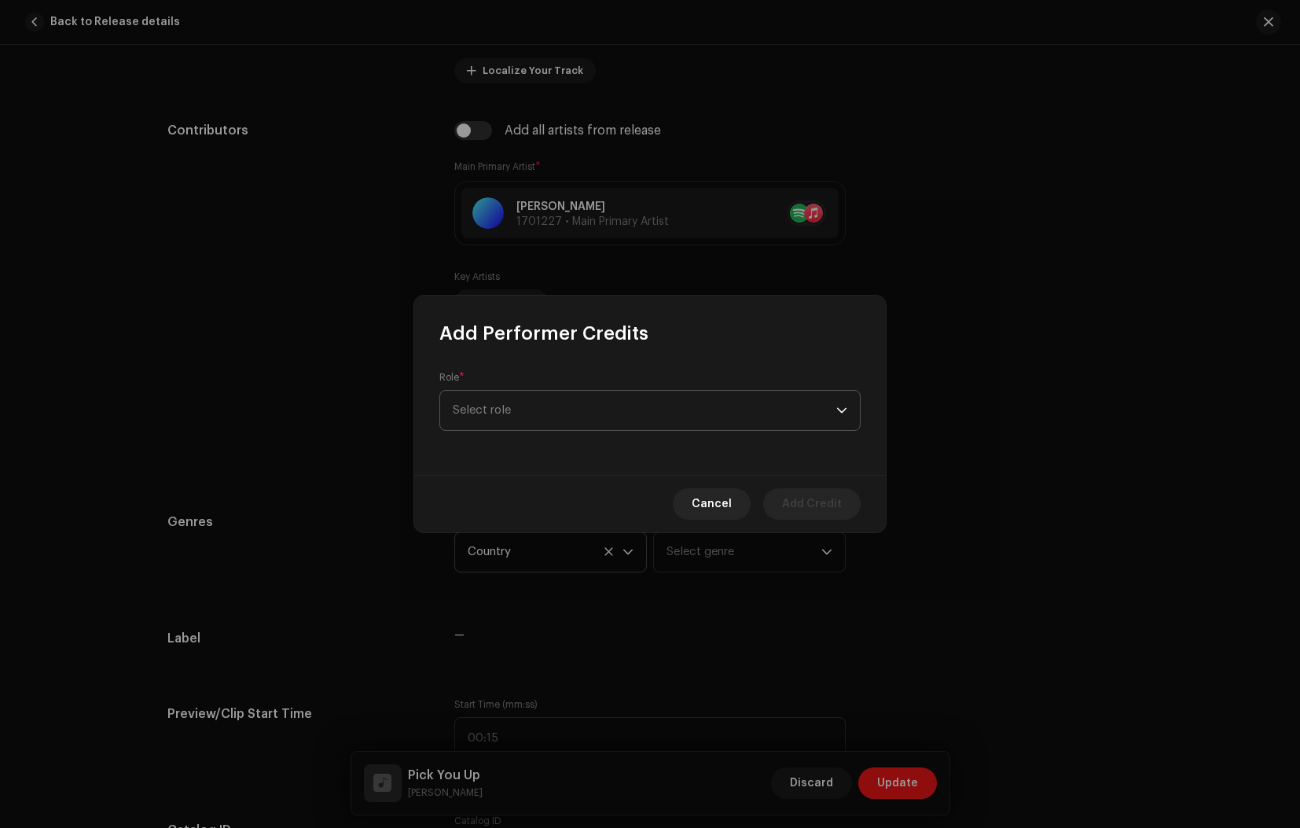
click at [497, 409] on span "Select role" at bounding box center [645, 410] width 384 height 39
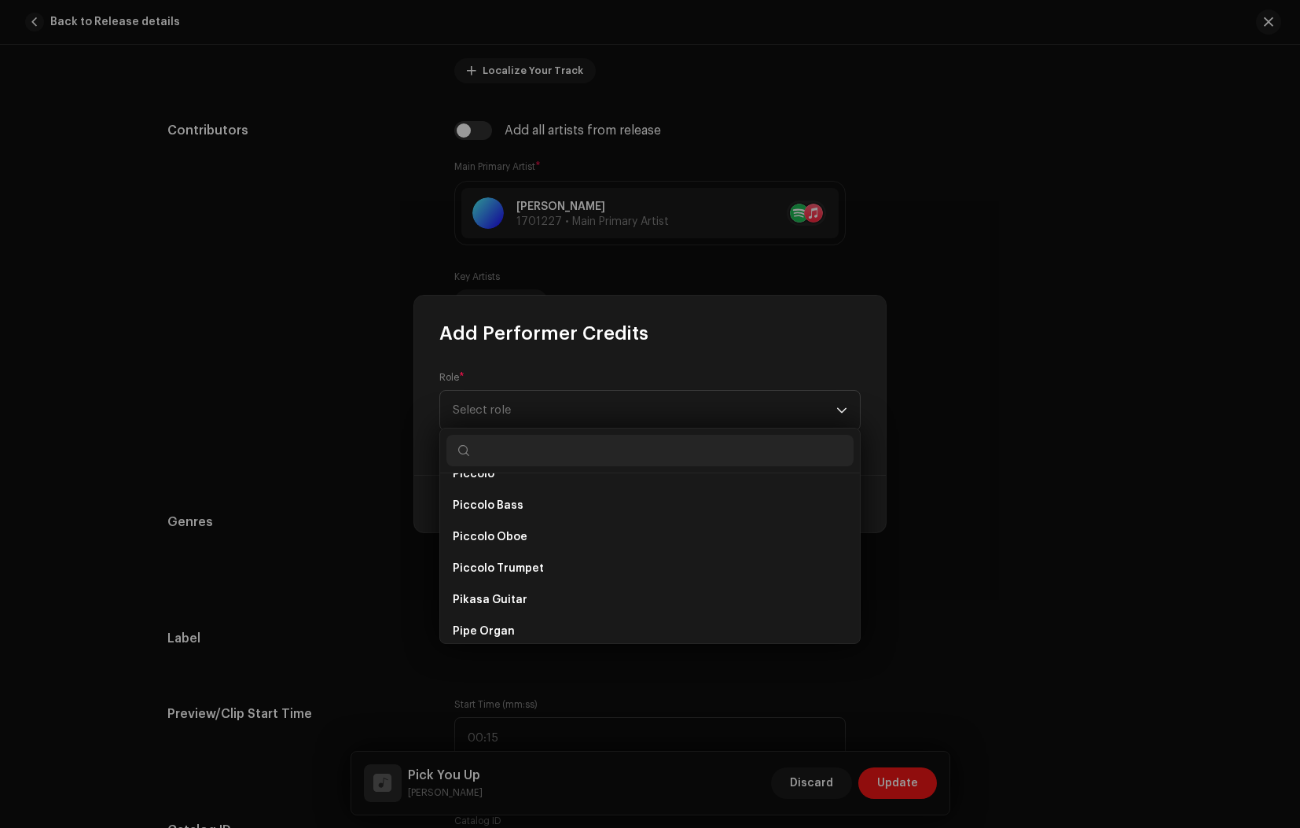
scroll to position [7449, 0]
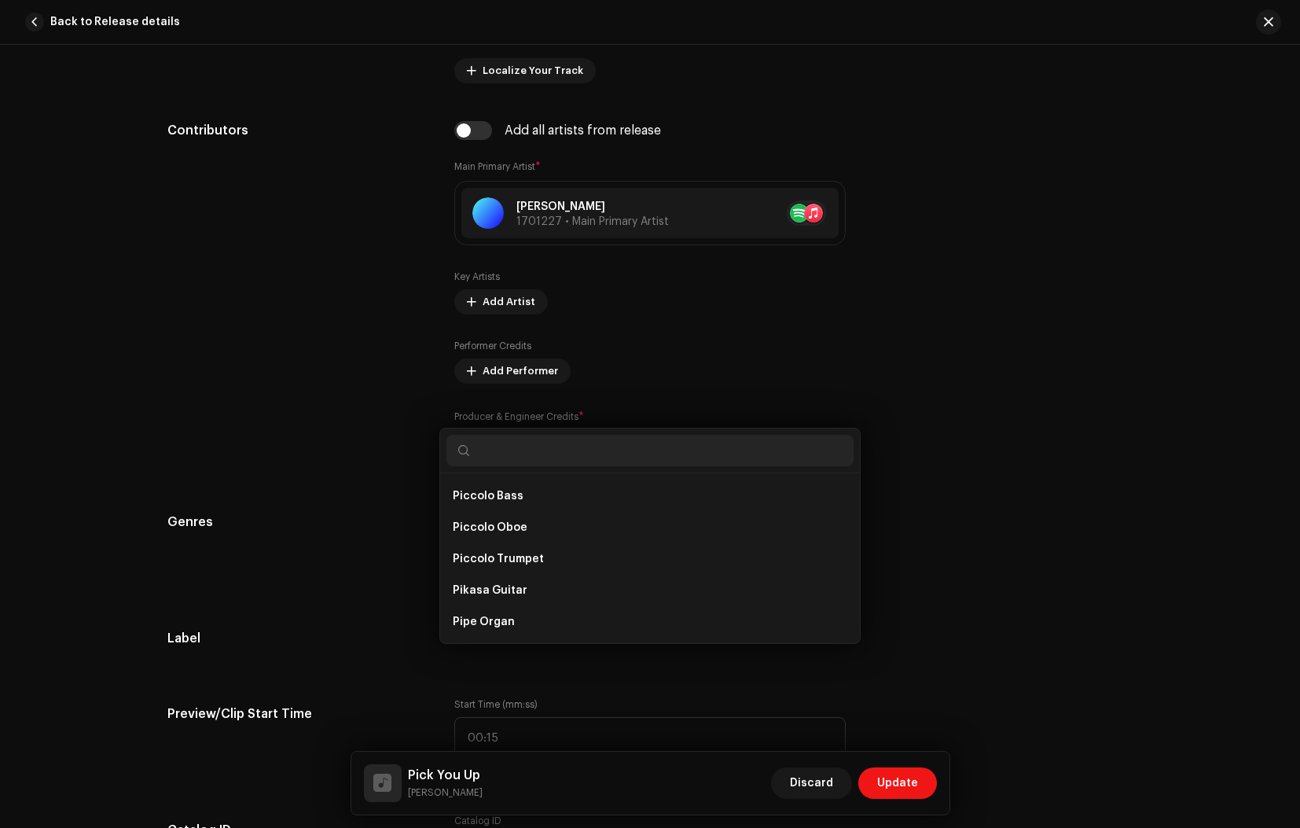
click at [343, 435] on div "Add Performer Credits Role * Select role Cancel Add Credit" at bounding box center [650, 414] width 1300 height 828
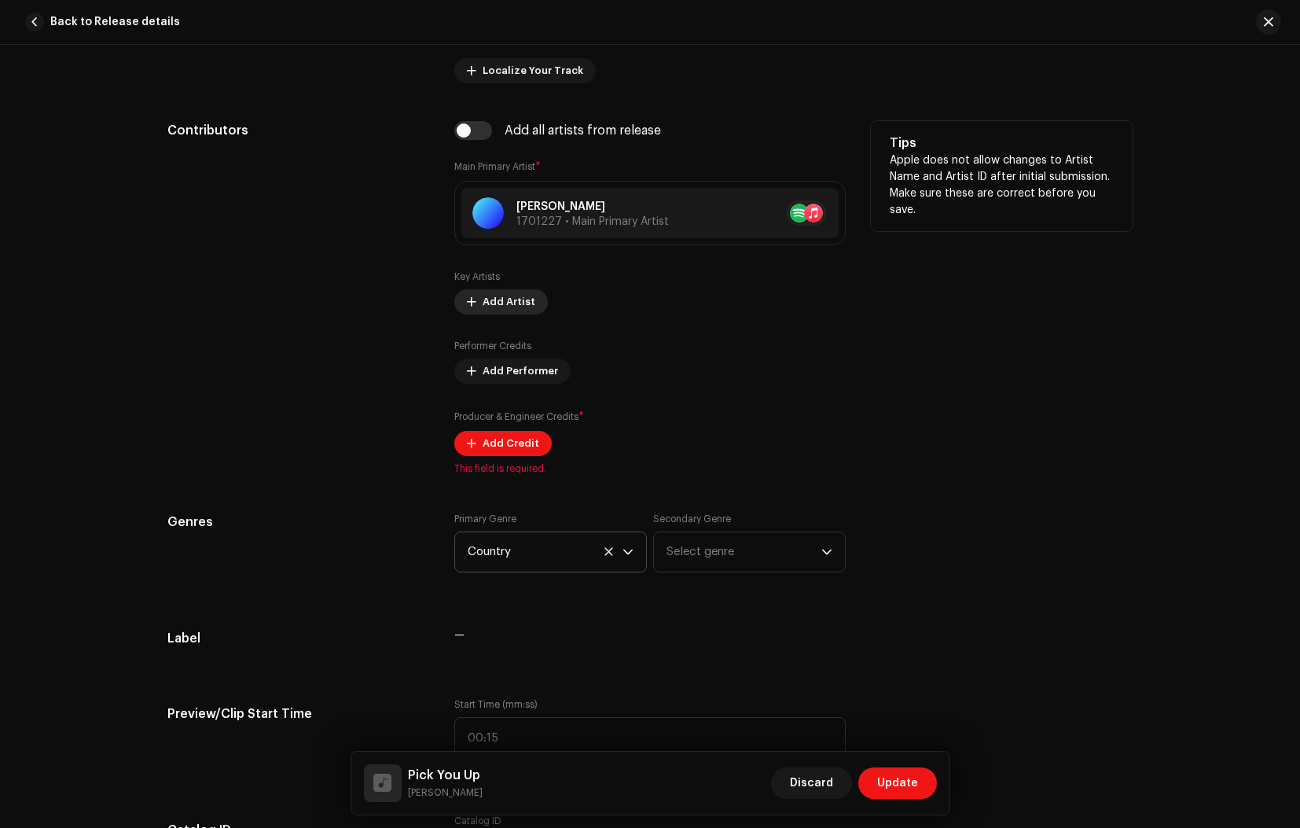
click at [496, 304] on span "Add Artist" at bounding box center [509, 301] width 53 height 31
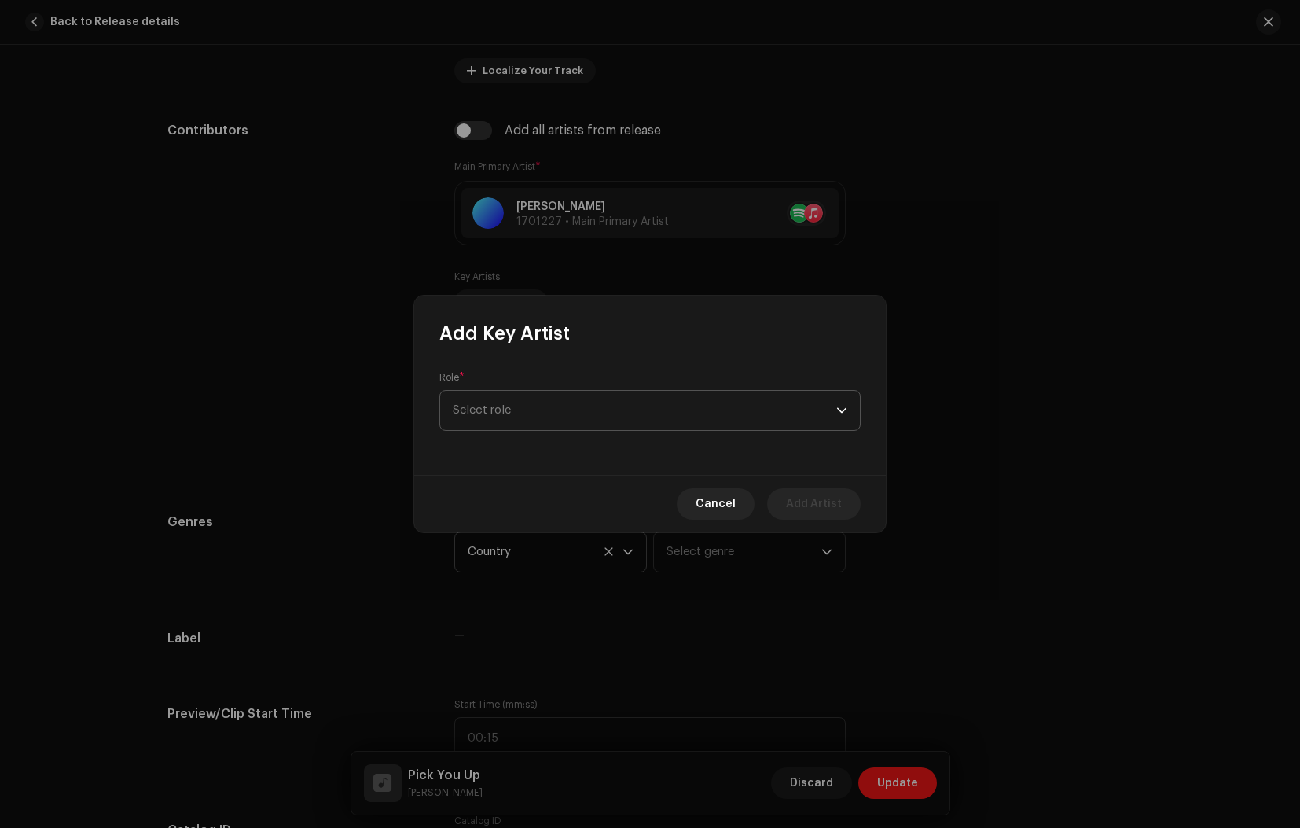
click at [530, 406] on span "Select role" at bounding box center [645, 410] width 384 height 39
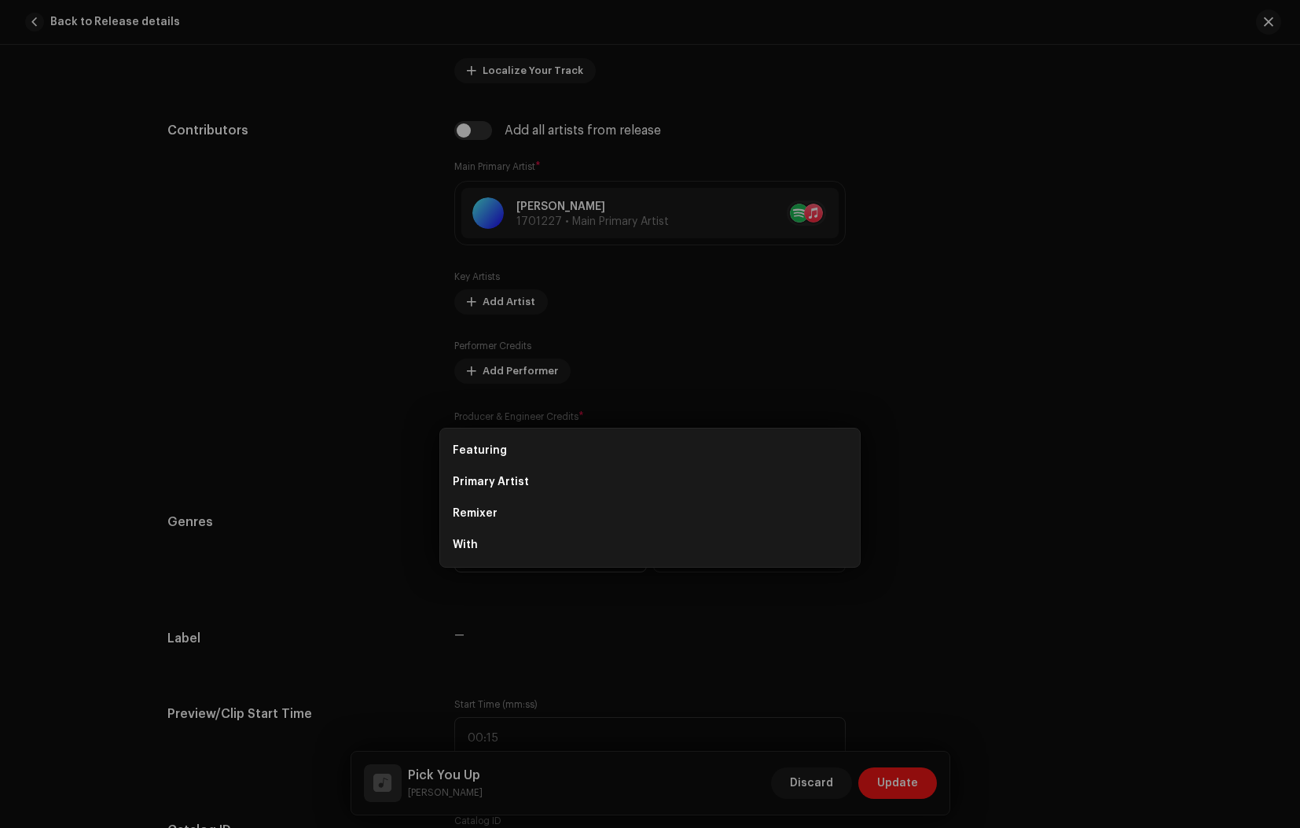
click at [310, 365] on div "Add Key Artist Role * Select role Cancel Add Artist" at bounding box center [650, 414] width 1300 height 828
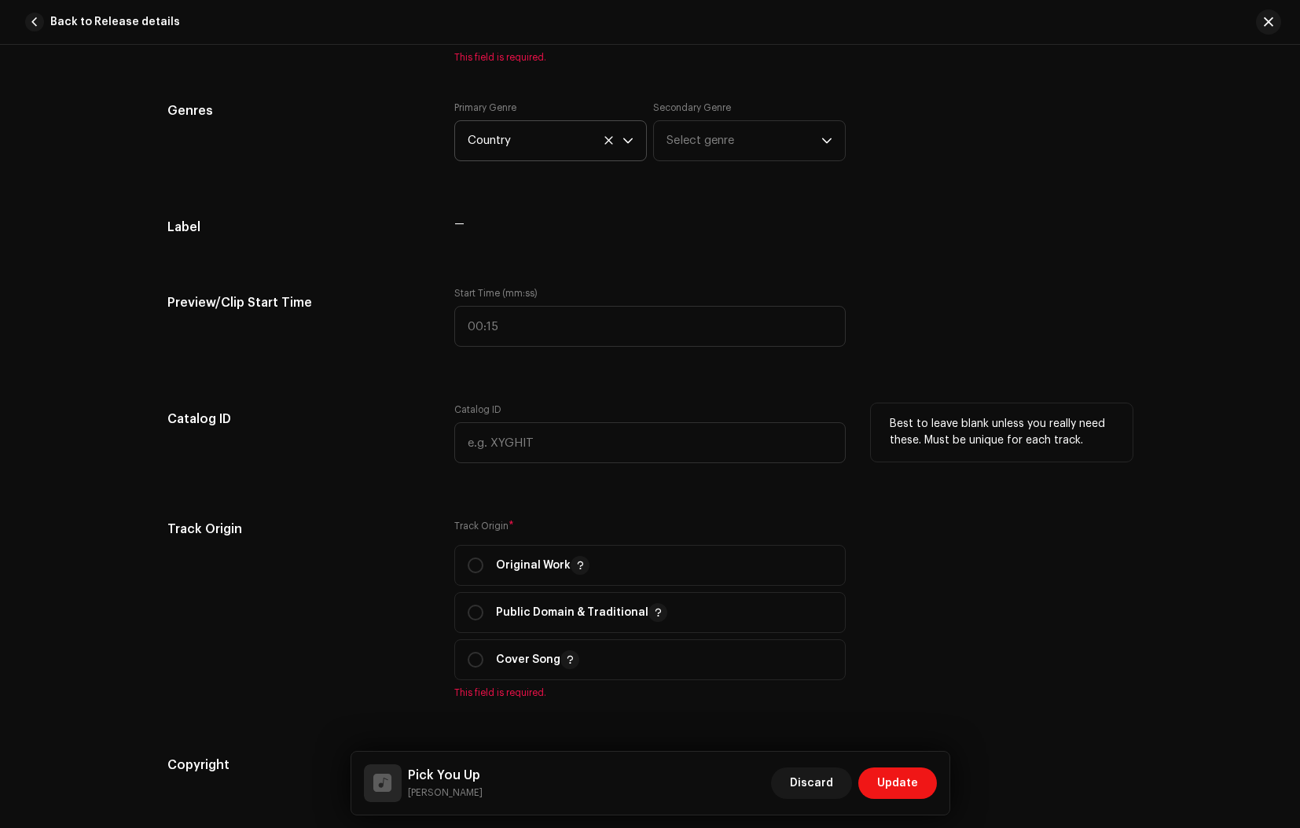
scroll to position [1433, 0]
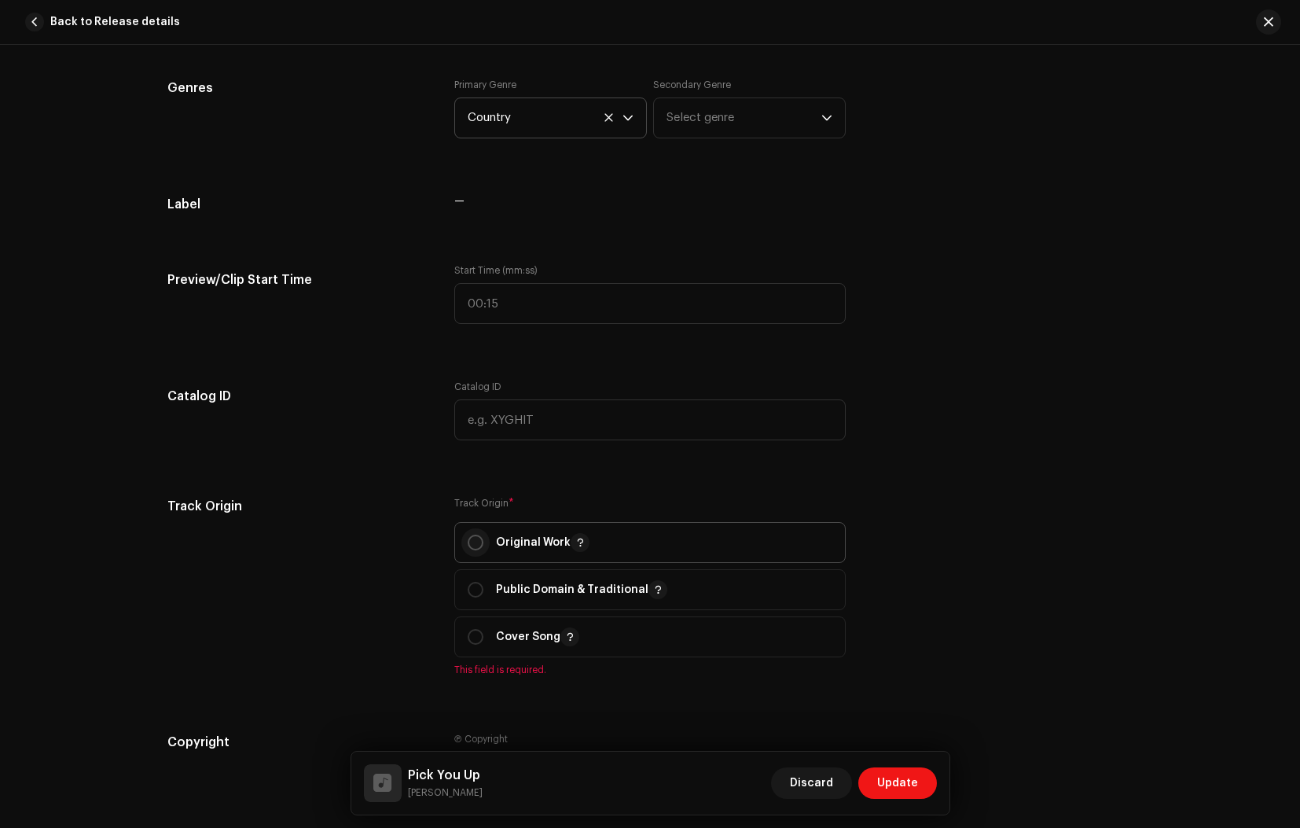
click at [471, 539] on input "radio" at bounding box center [476, 542] width 16 height 16
radio input "true"
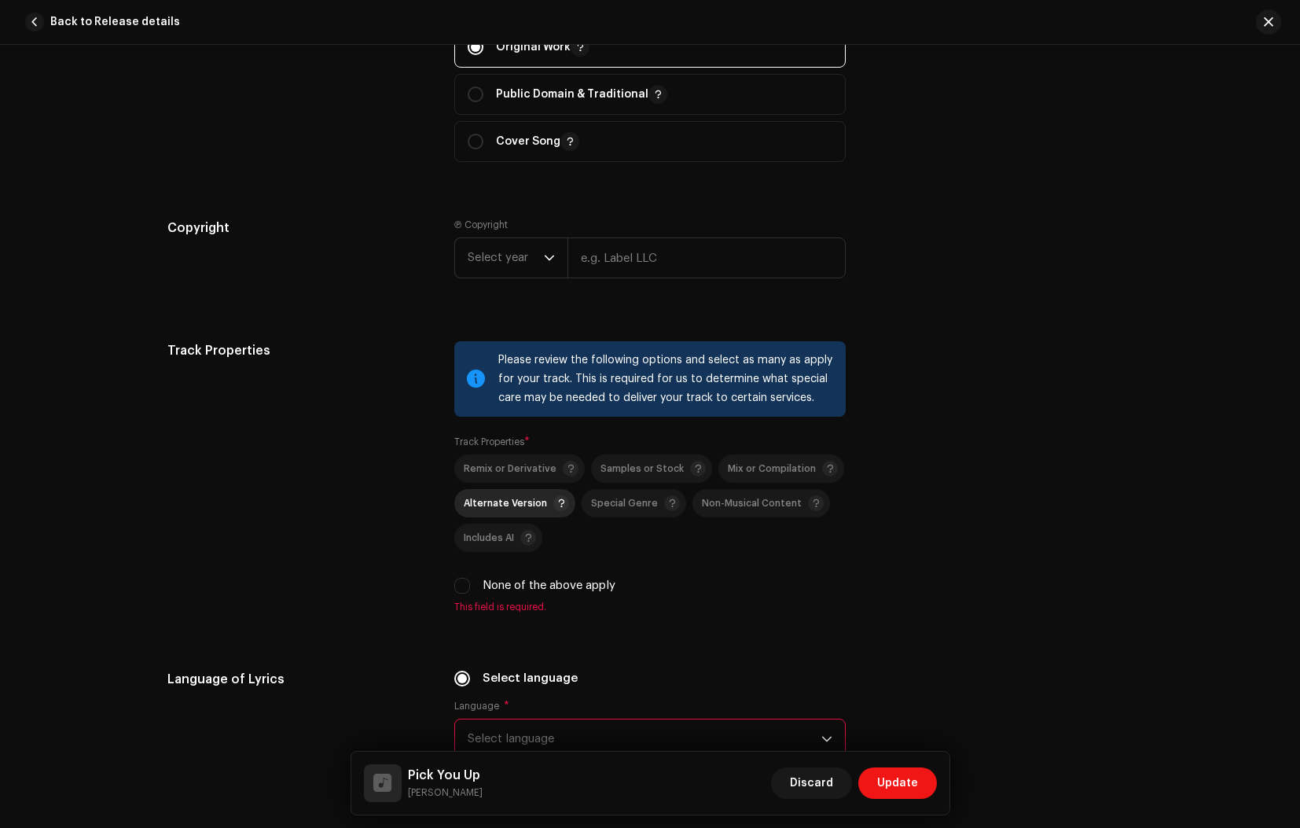
scroll to position [1931, 0]
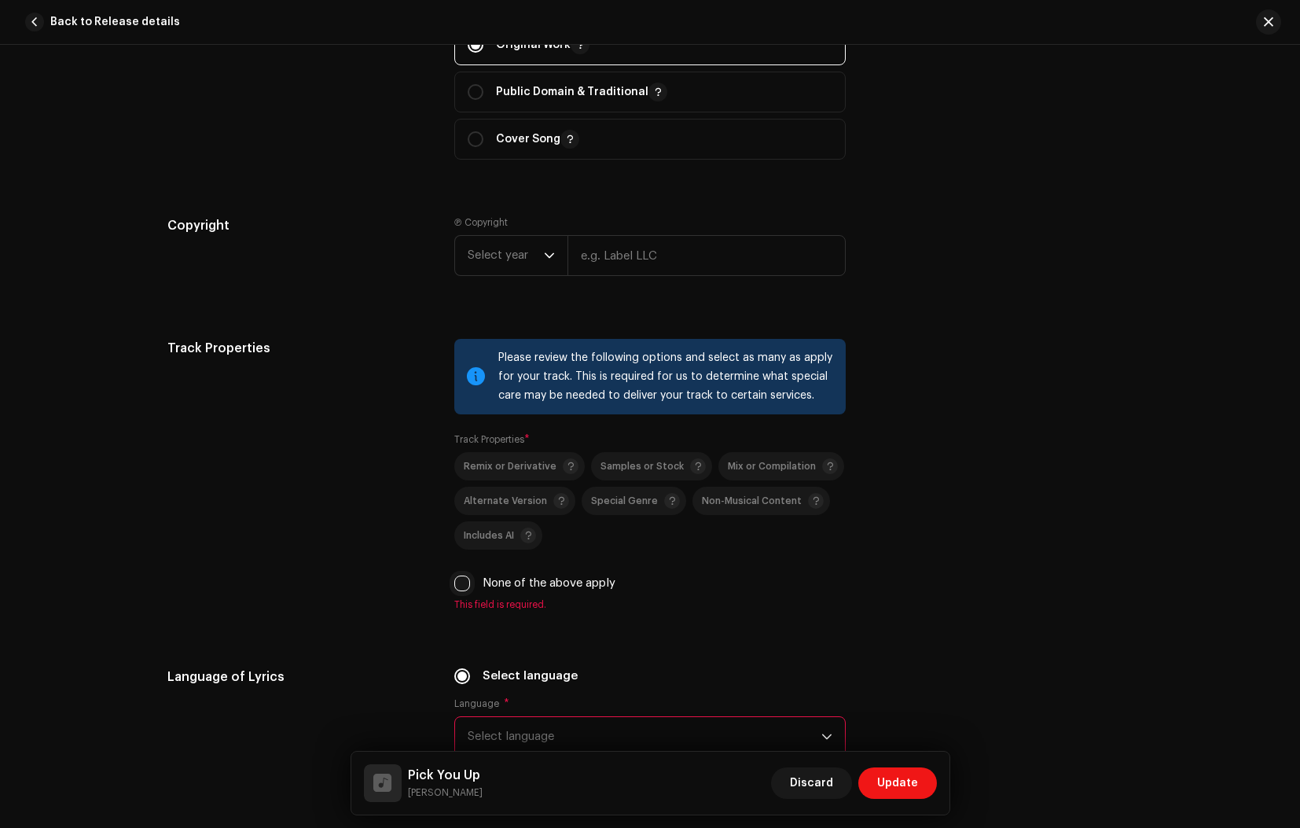
click at [461, 585] on input "None of the above apply" at bounding box center [462, 583] width 16 height 16
checkbox input "true"
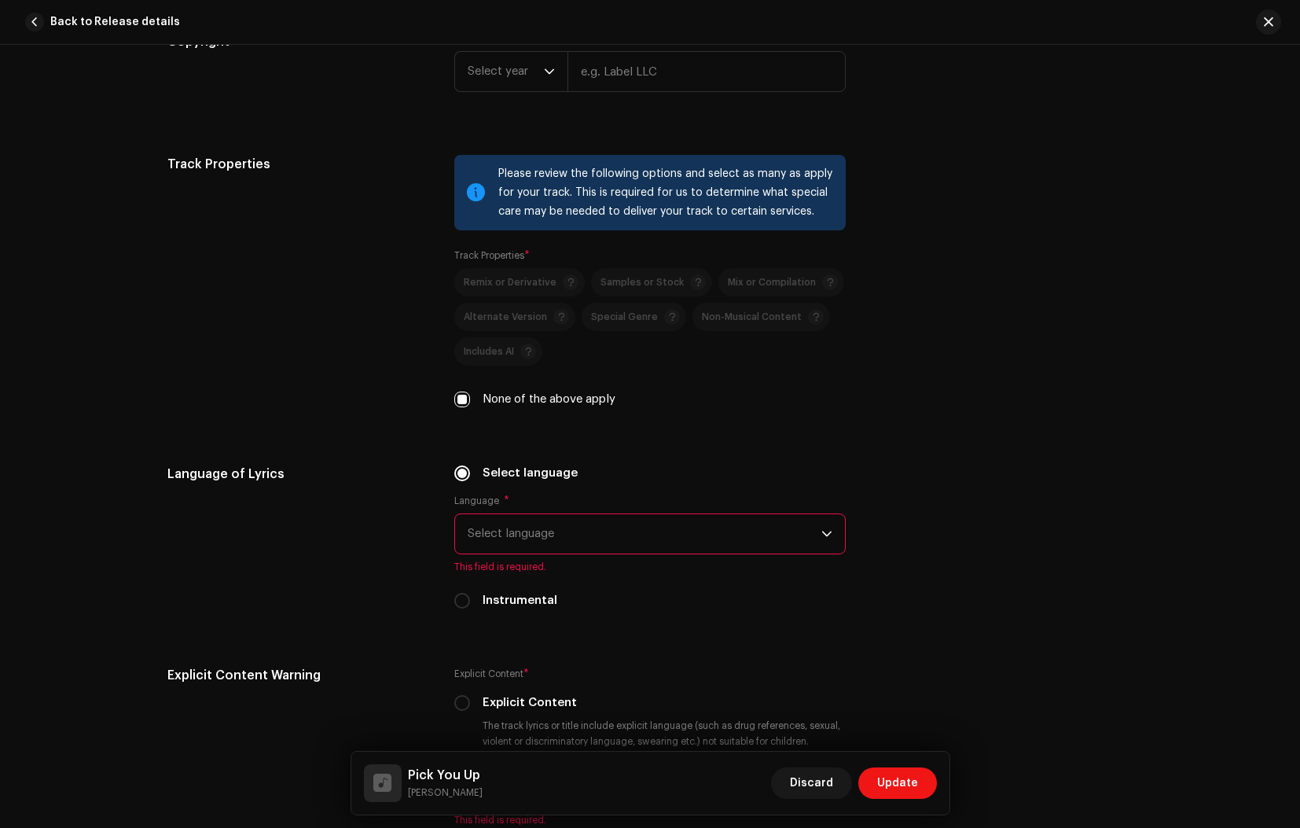
scroll to position [2117, 0]
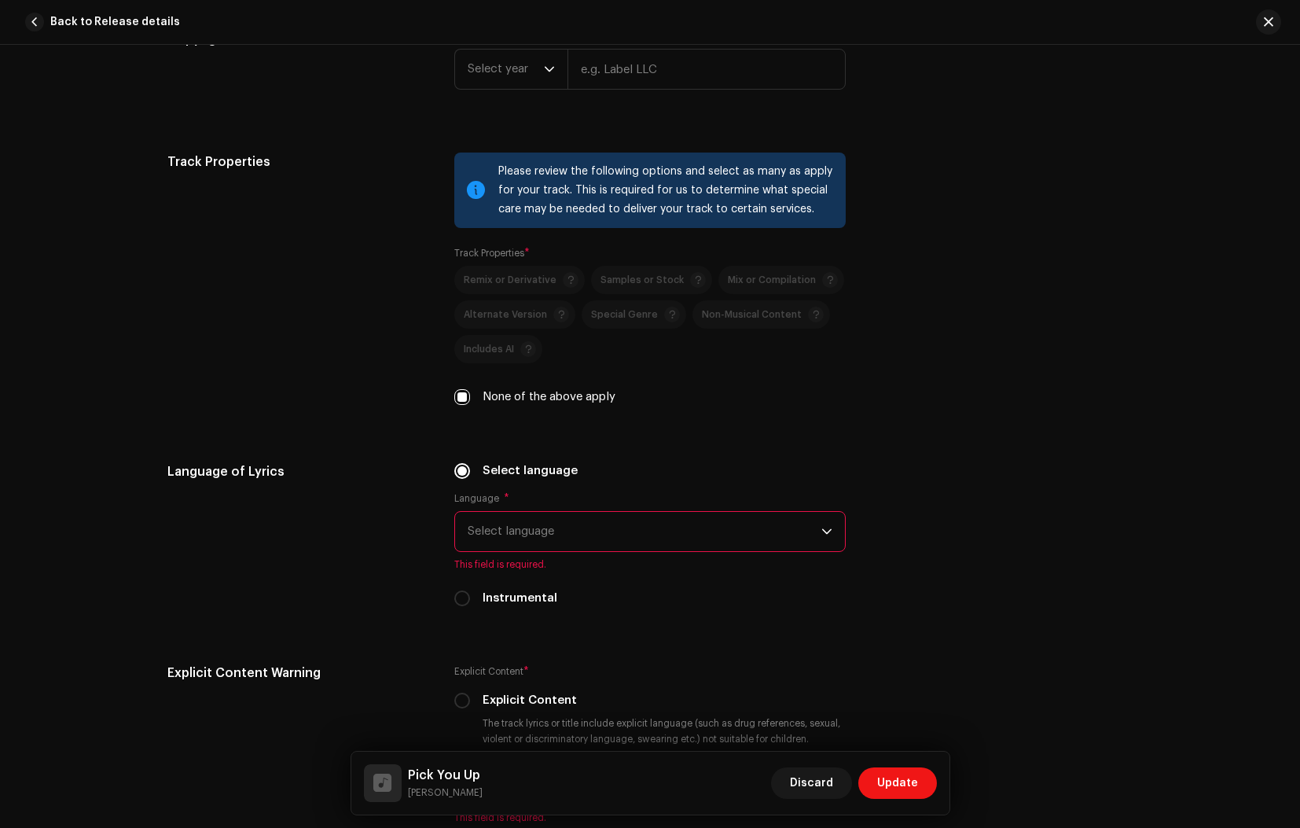
click at [558, 537] on span "Select language" at bounding box center [645, 531] width 354 height 39
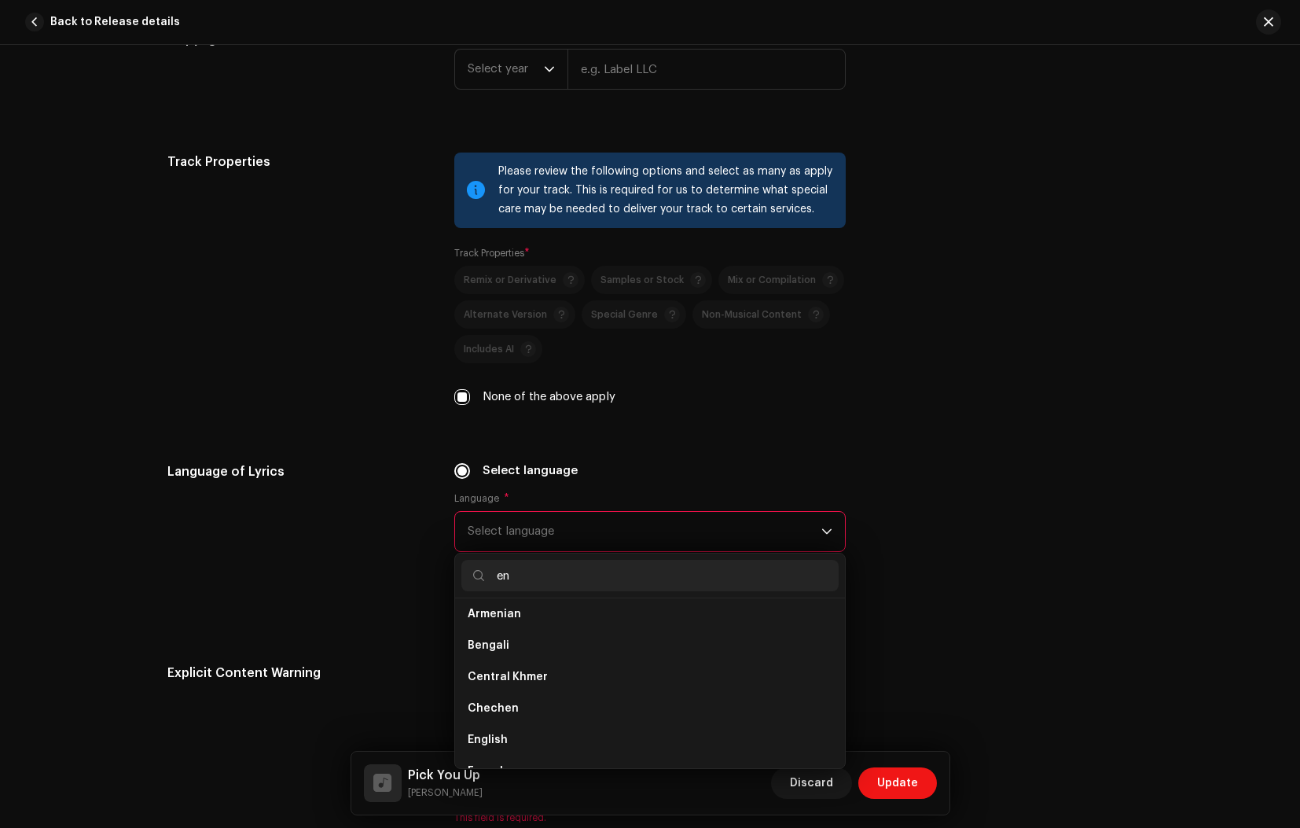
scroll to position [0, 0]
type input "en"
click at [498, 744] on span "English" at bounding box center [488, 746] width 40 height 16
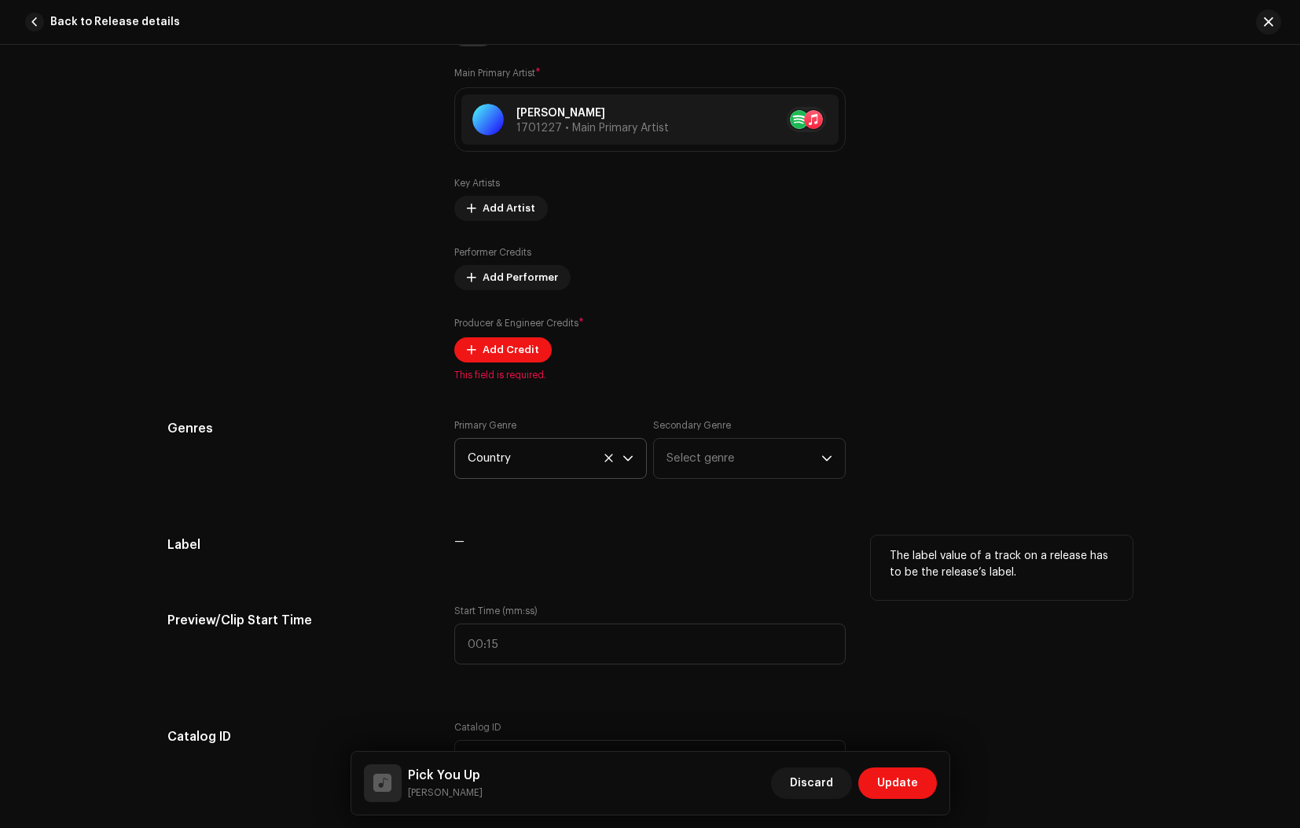
scroll to position [1080, 0]
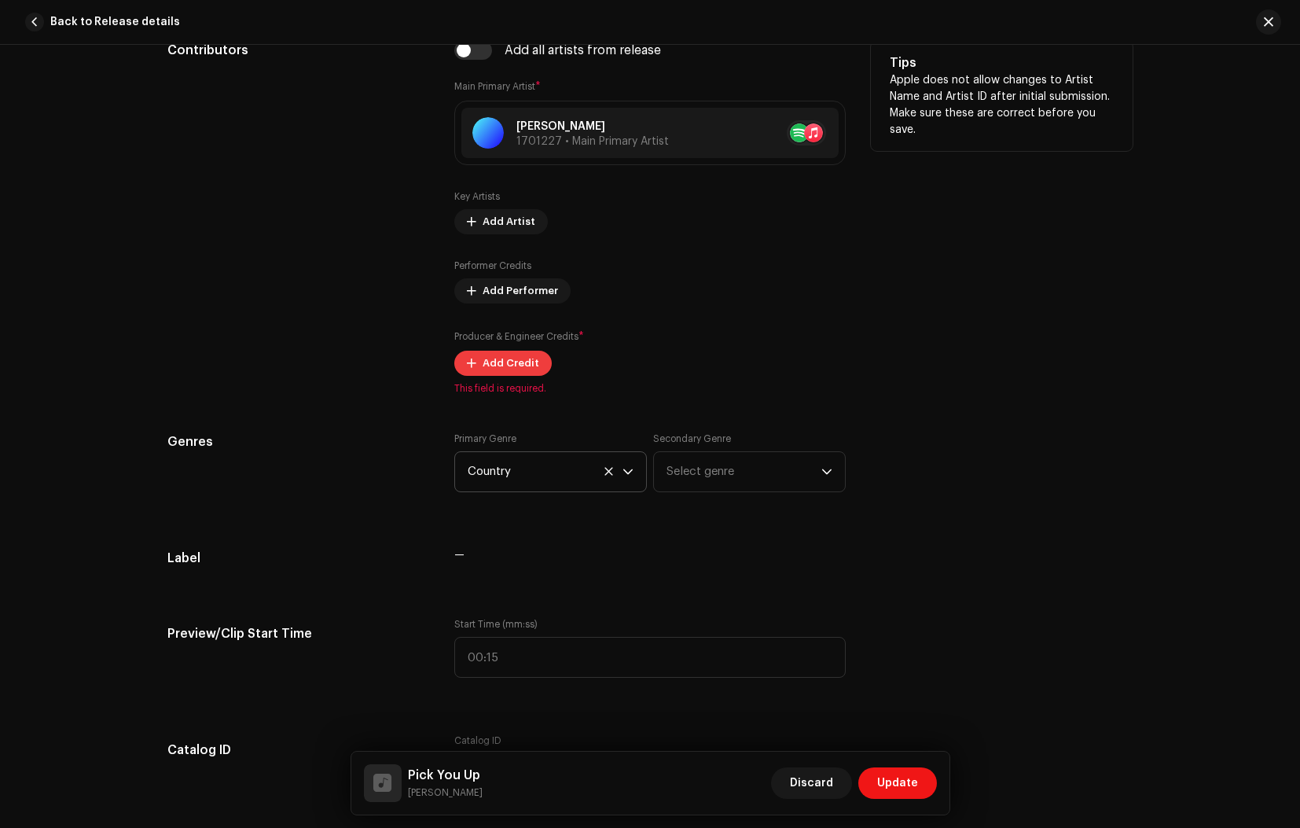
click at [503, 368] on span "Add Credit" at bounding box center [511, 362] width 57 height 31
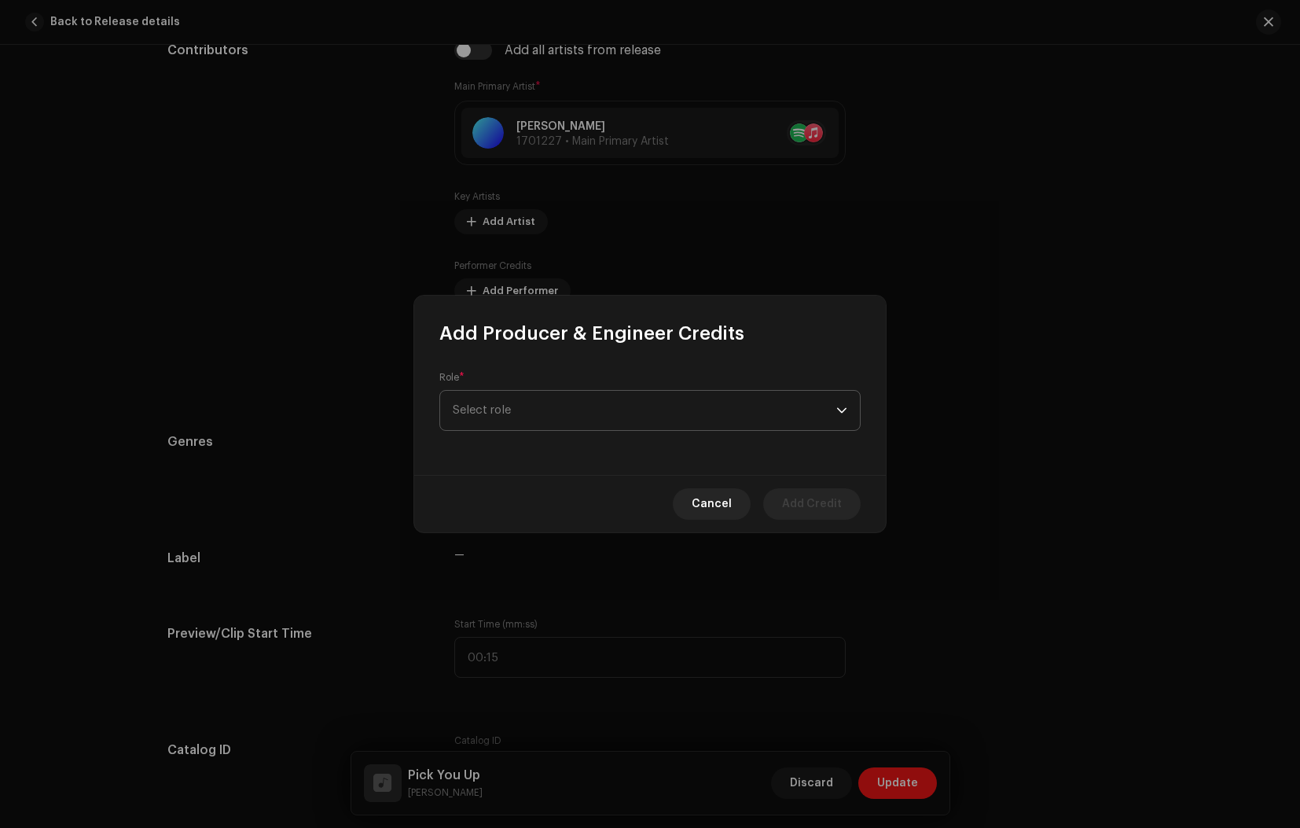
click at [498, 406] on span "Select role" at bounding box center [645, 410] width 384 height 39
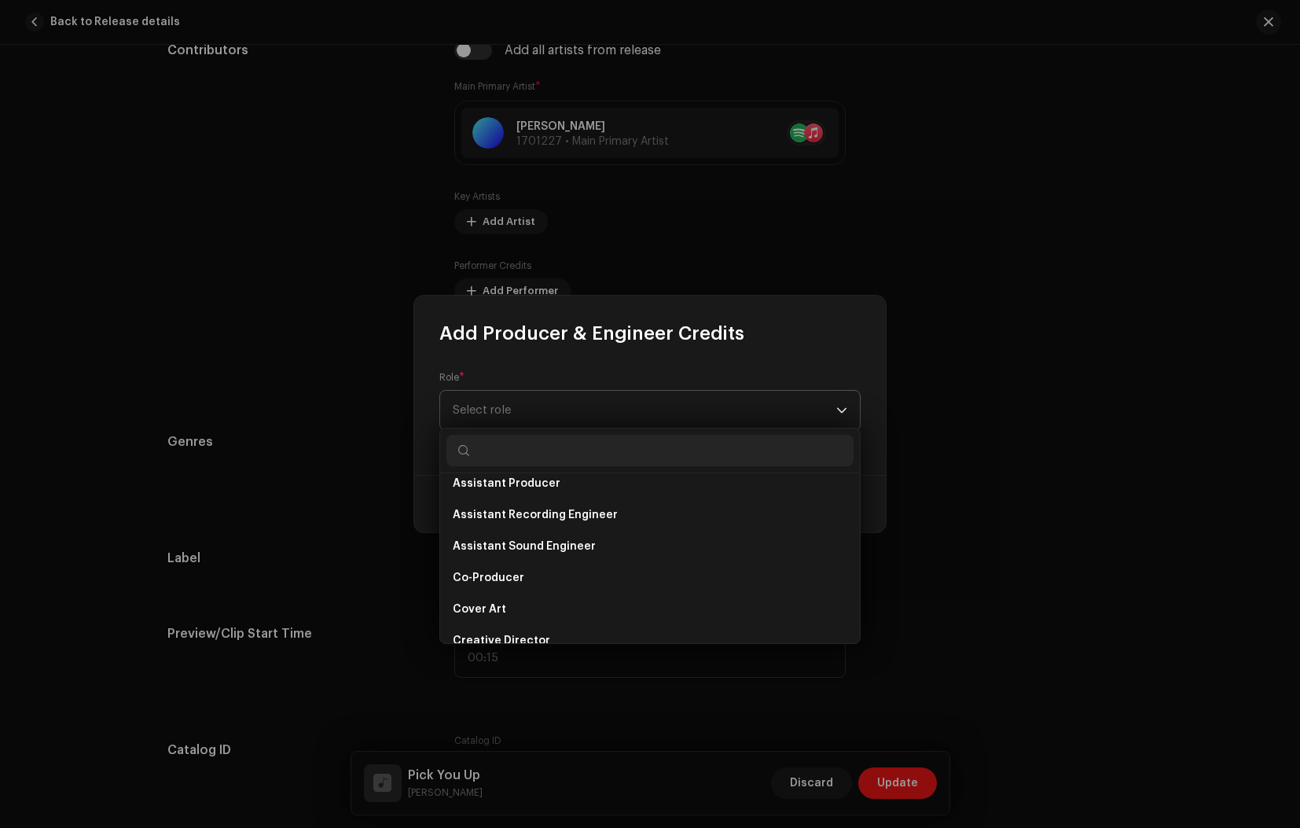
scroll to position [163, 0]
click at [850, 406] on p-select "Select role" at bounding box center [649, 410] width 421 height 41
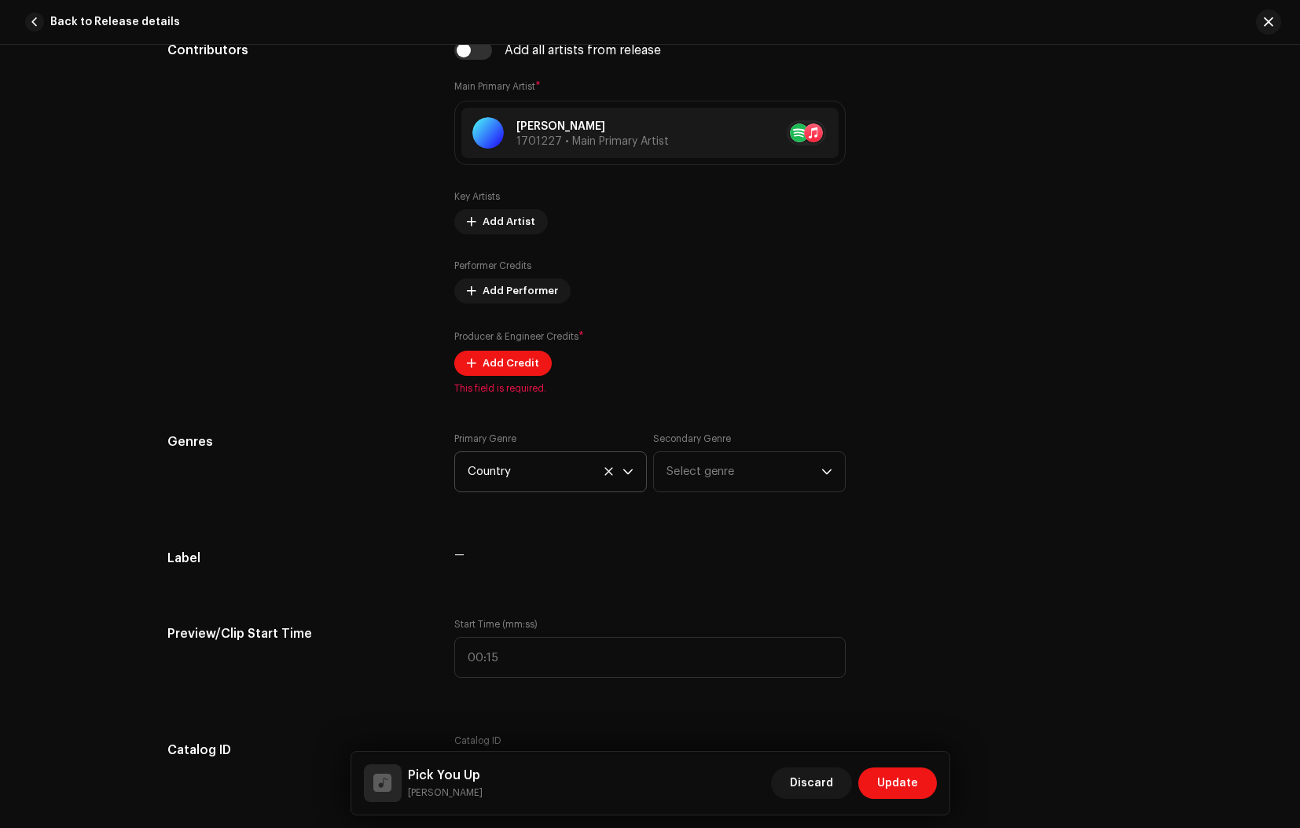
click at [792, 250] on div "Add Producer & Engineer Credits Role * Select role This field is required. Canc…" at bounding box center [650, 414] width 1300 height 828
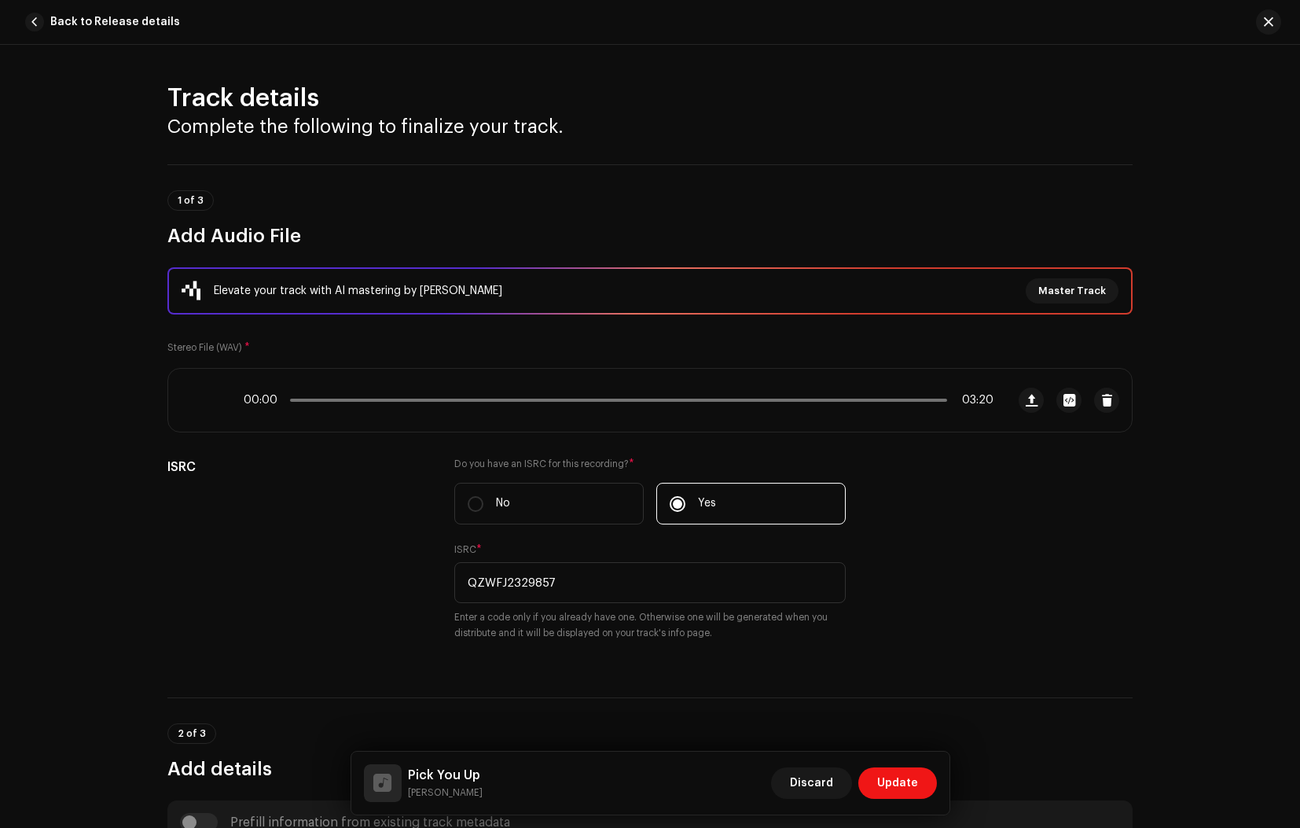
scroll to position [0, 0]
click at [62, 20] on span "Back to Release details" at bounding box center [115, 21] width 130 height 31
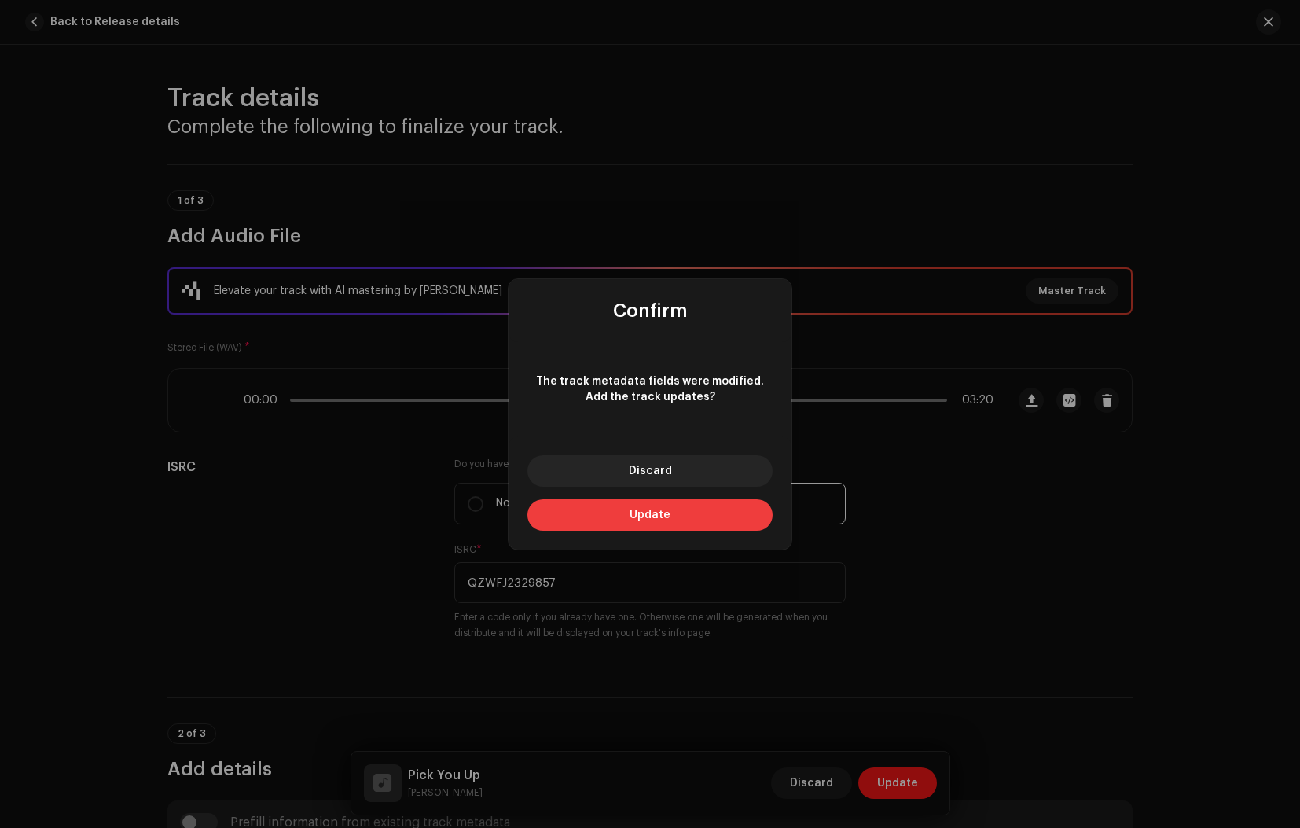
click at [635, 521] on button "Update" at bounding box center [649, 514] width 245 height 31
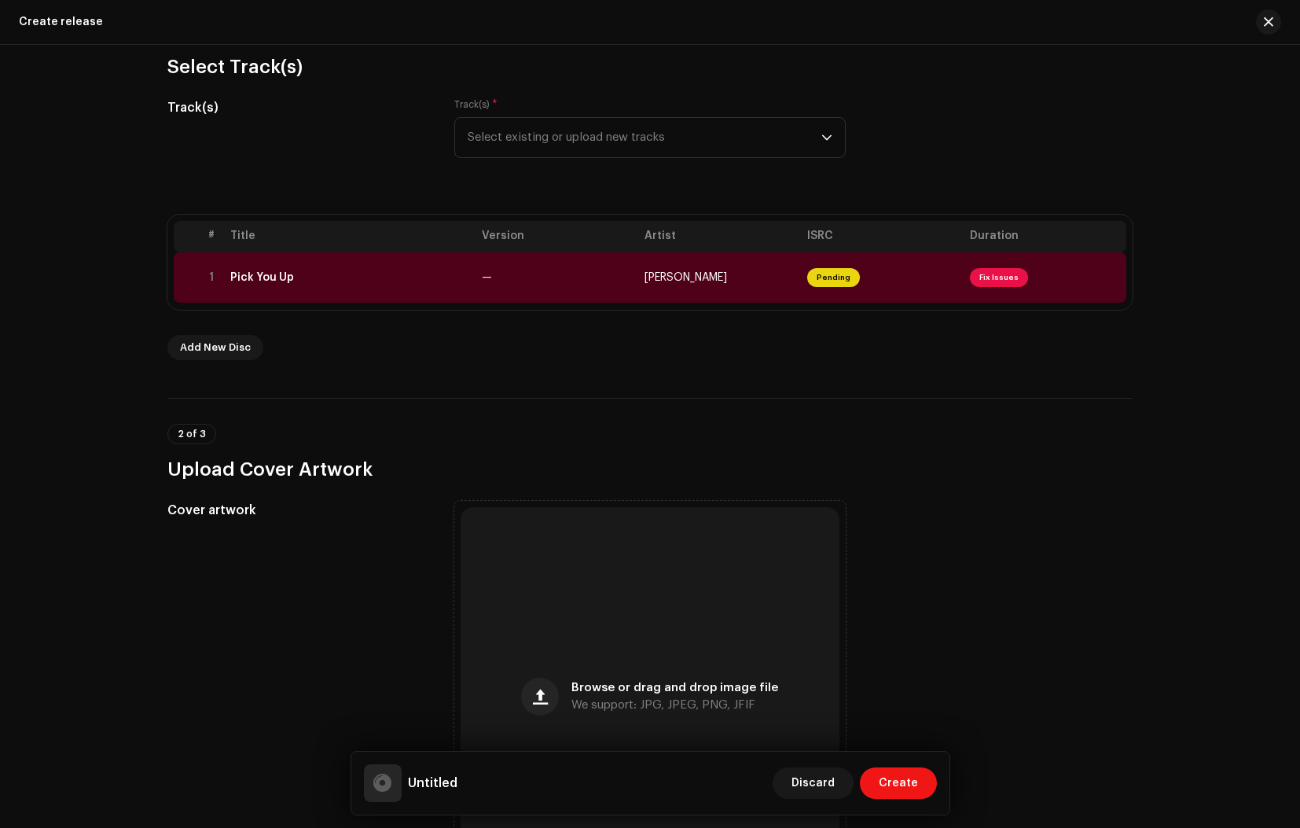
scroll to position [167, 0]
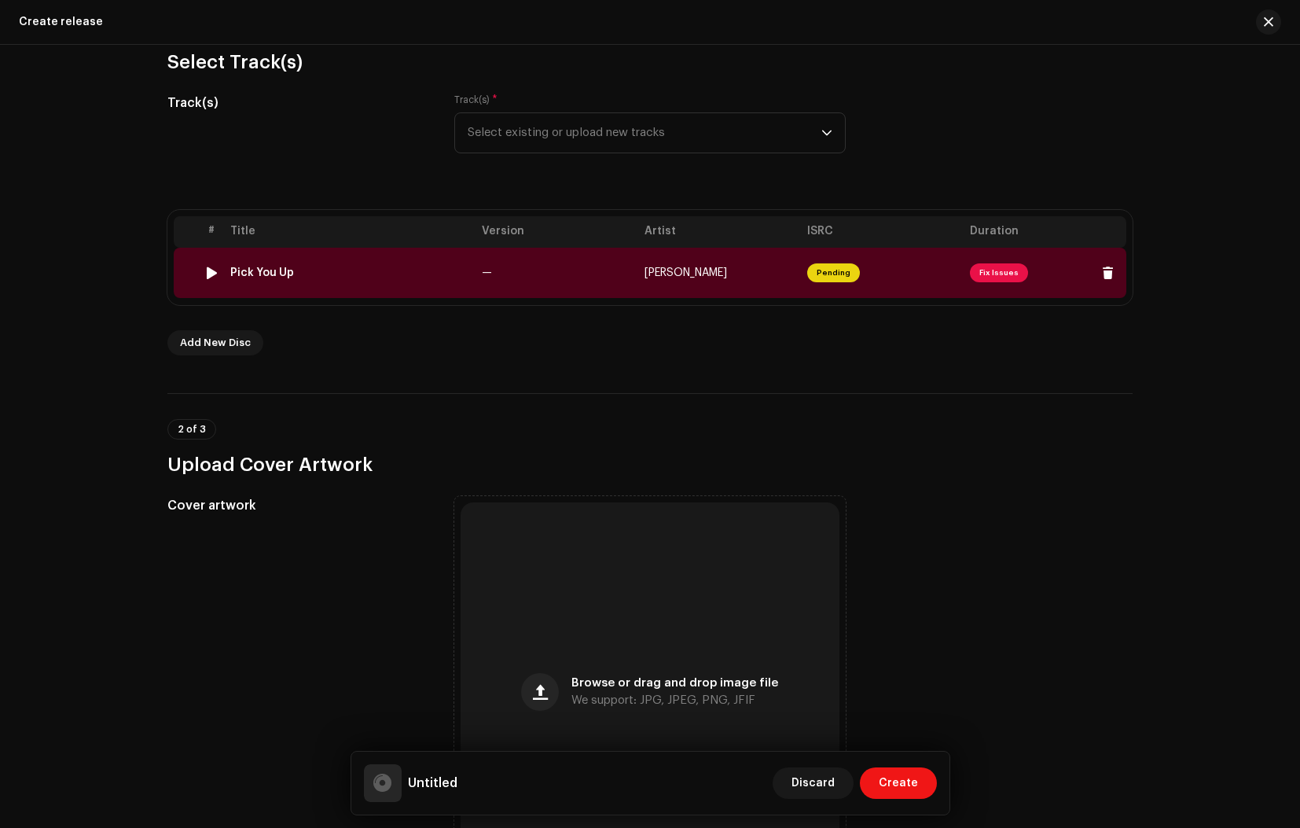
click at [972, 270] on span "Fix Issues" at bounding box center [999, 272] width 58 height 19
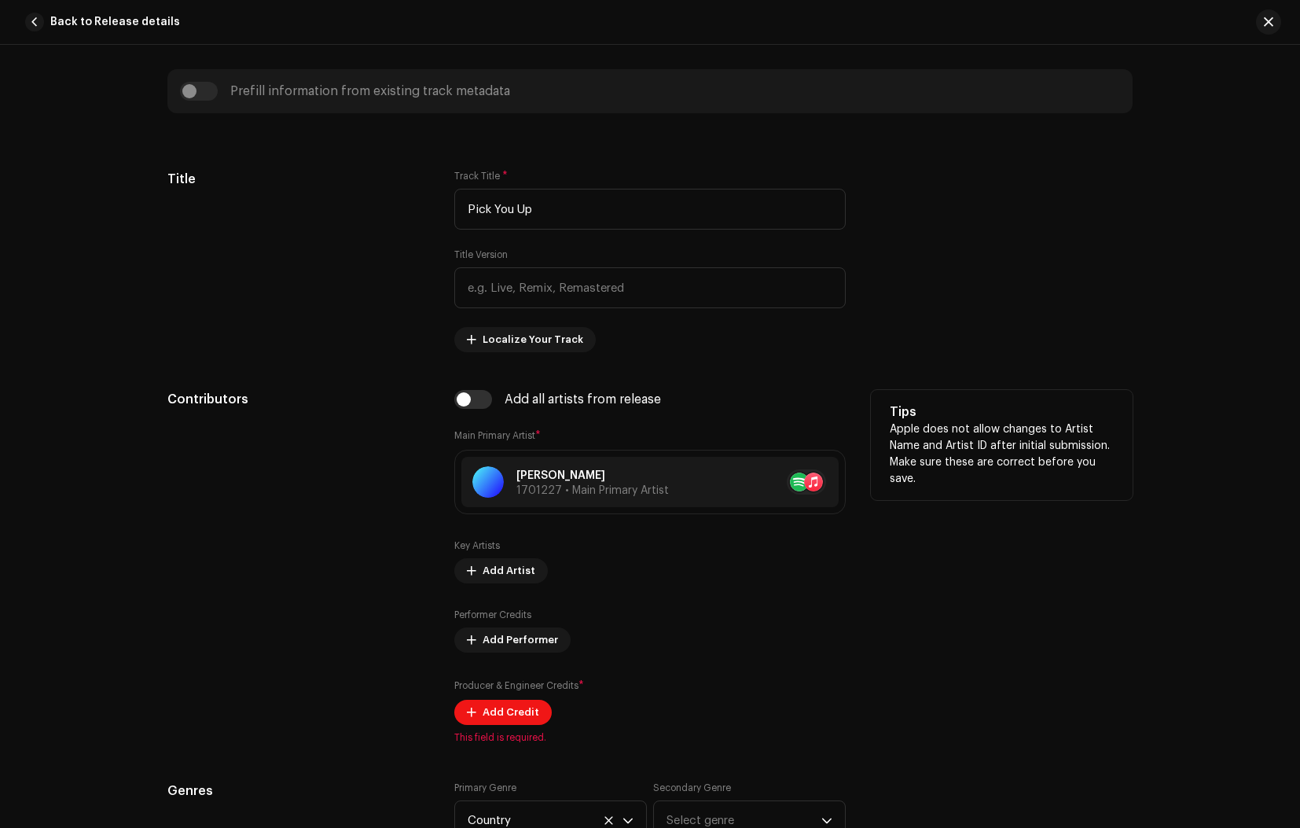
scroll to position [738, 0]
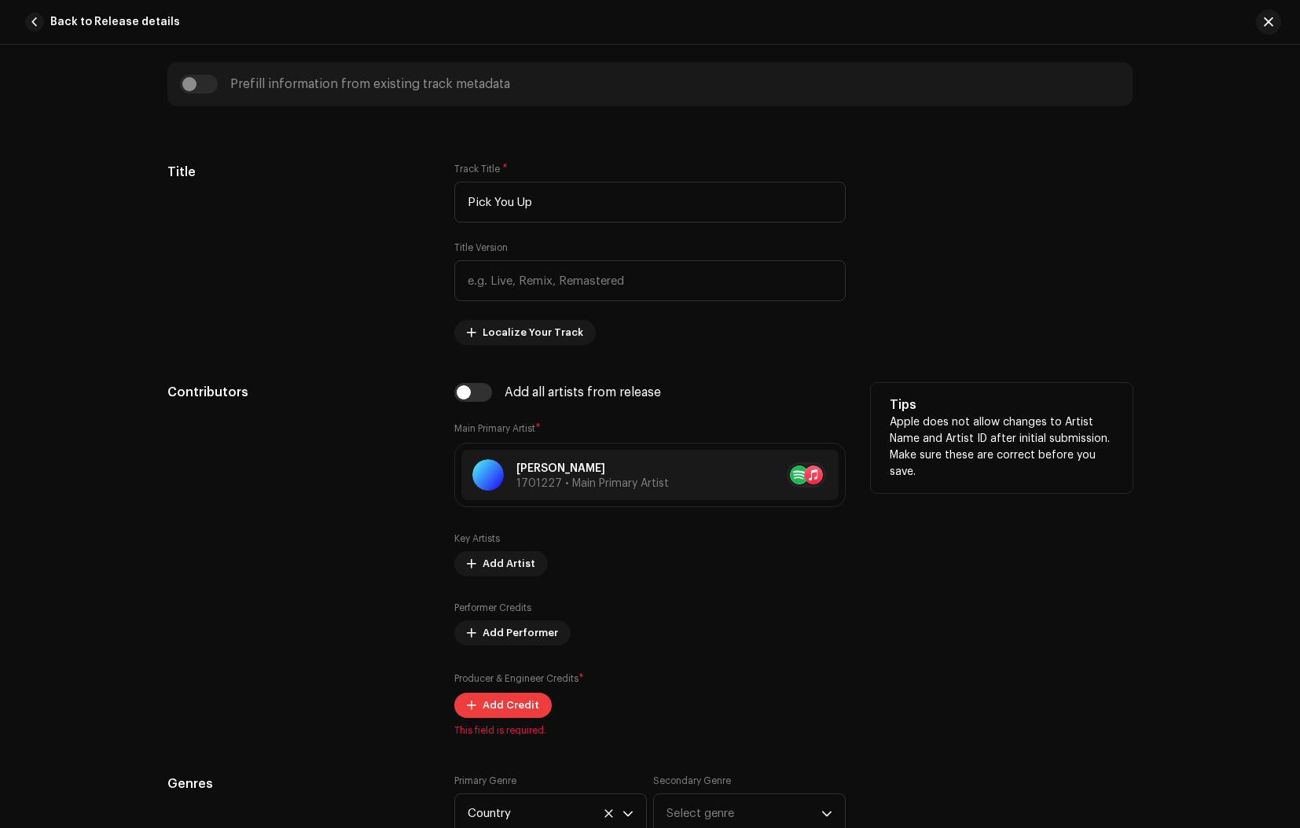
click at [493, 705] on span "Add Credit" at bounding box center [511, 704] width 57 height 31
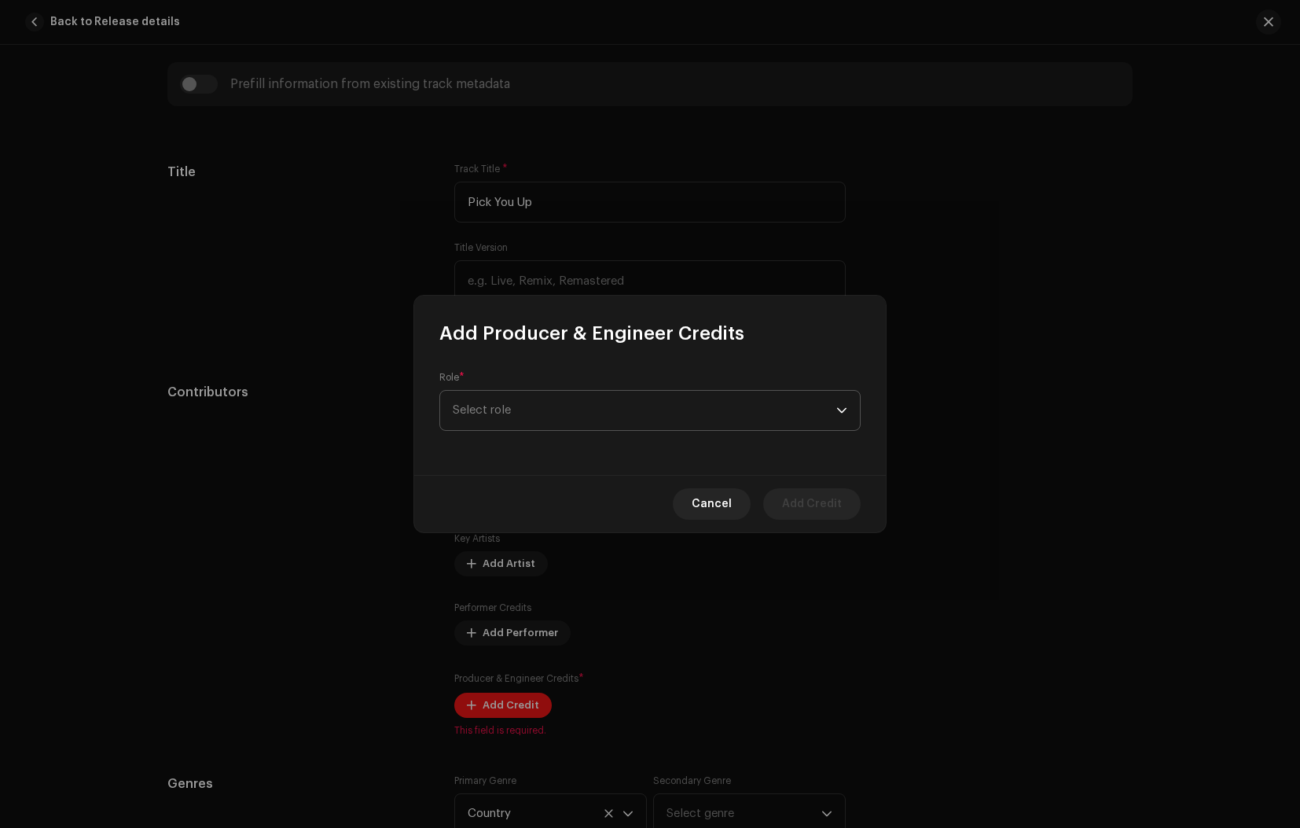
click at [552, 413] on span "Select role" at bounding box center [645, 410] width 384 height 39
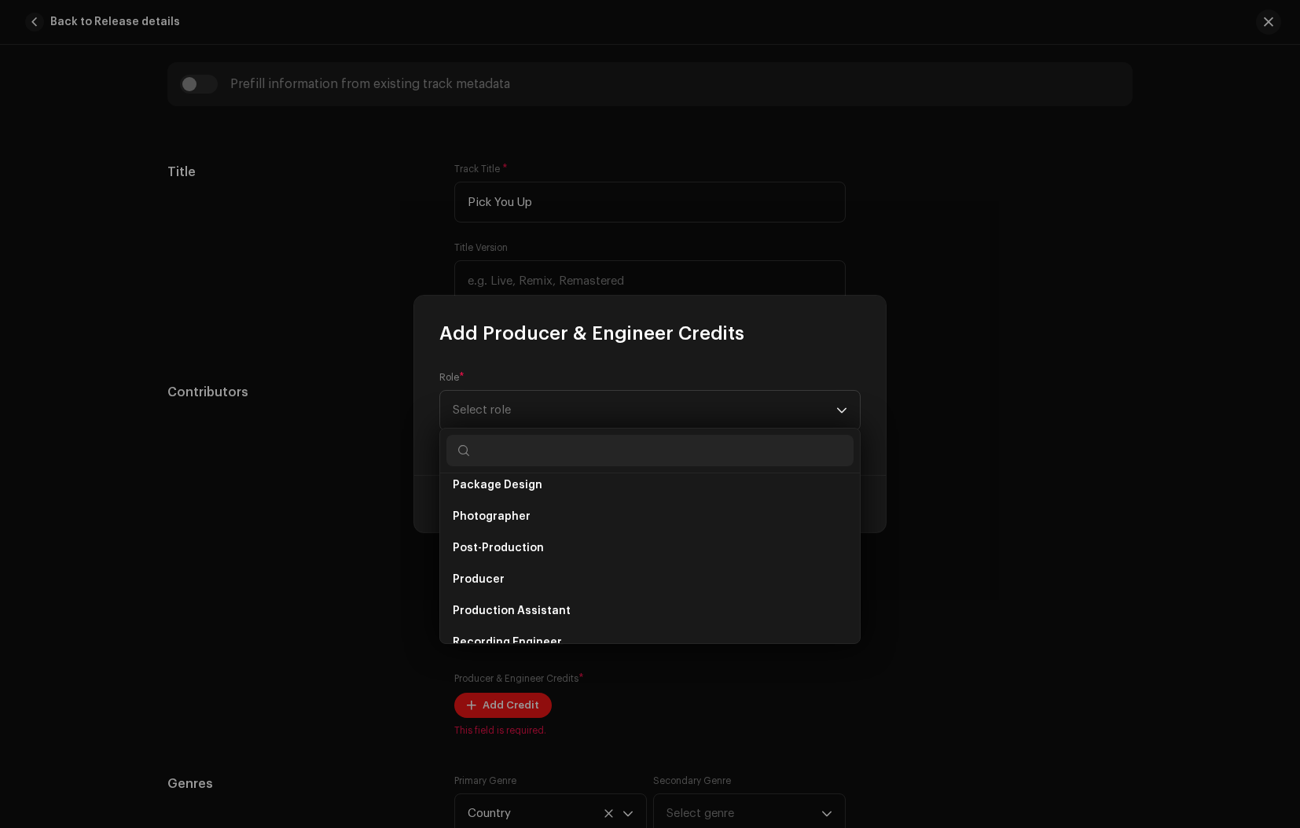
scroll to position [549, 0]
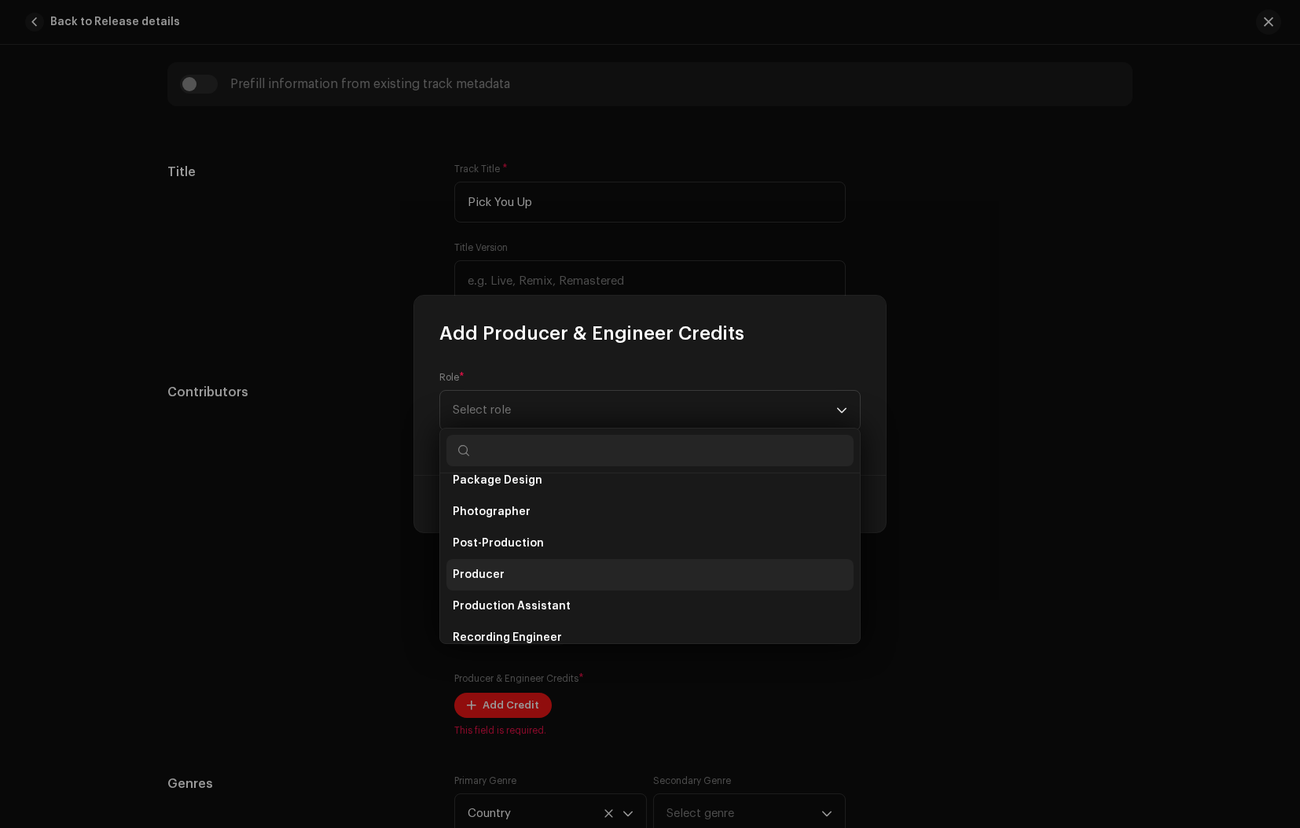
click at [505, 578] on li "Producer" at bounding box center [649, 574] width 407 height 31
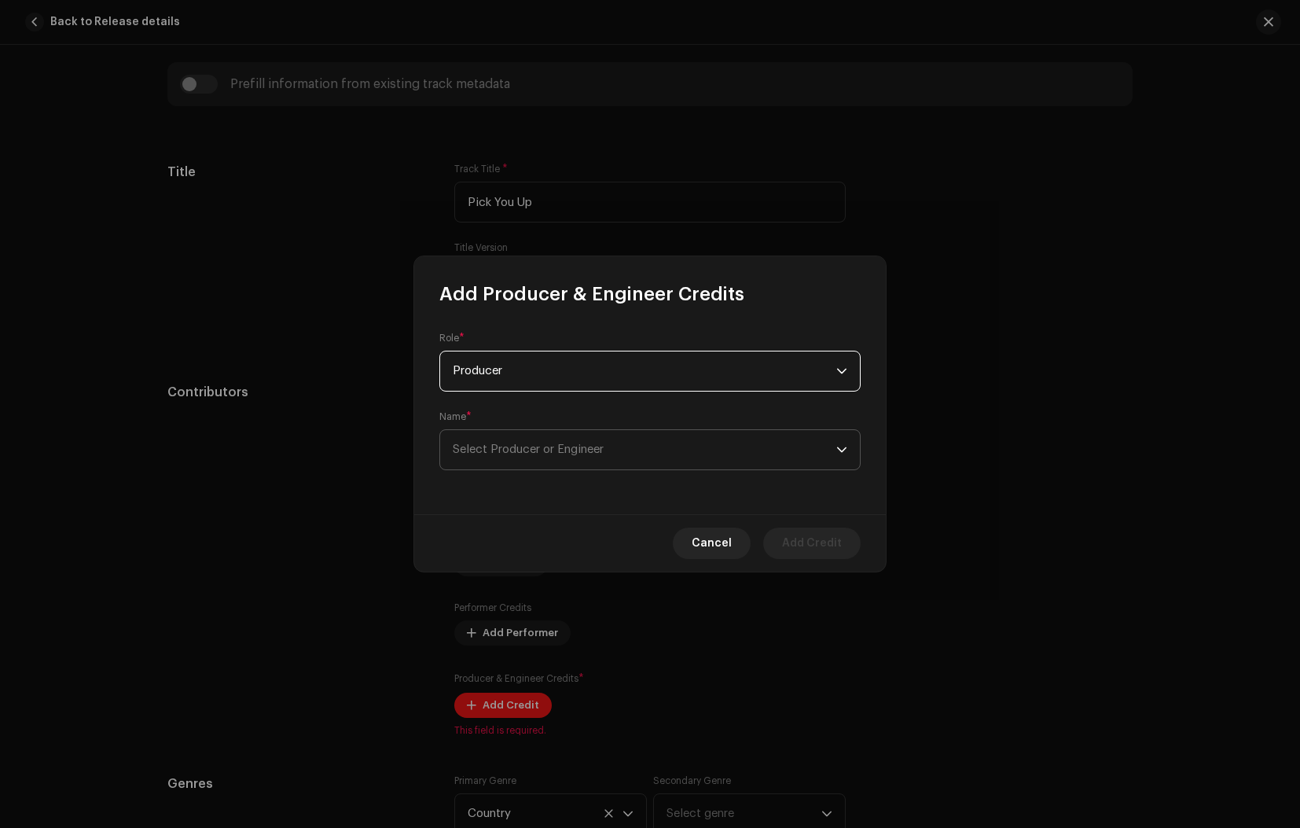
click at [518, 448] on span "Select Producer or Engineer" at bounding box center [528, 449] width 151 height 12
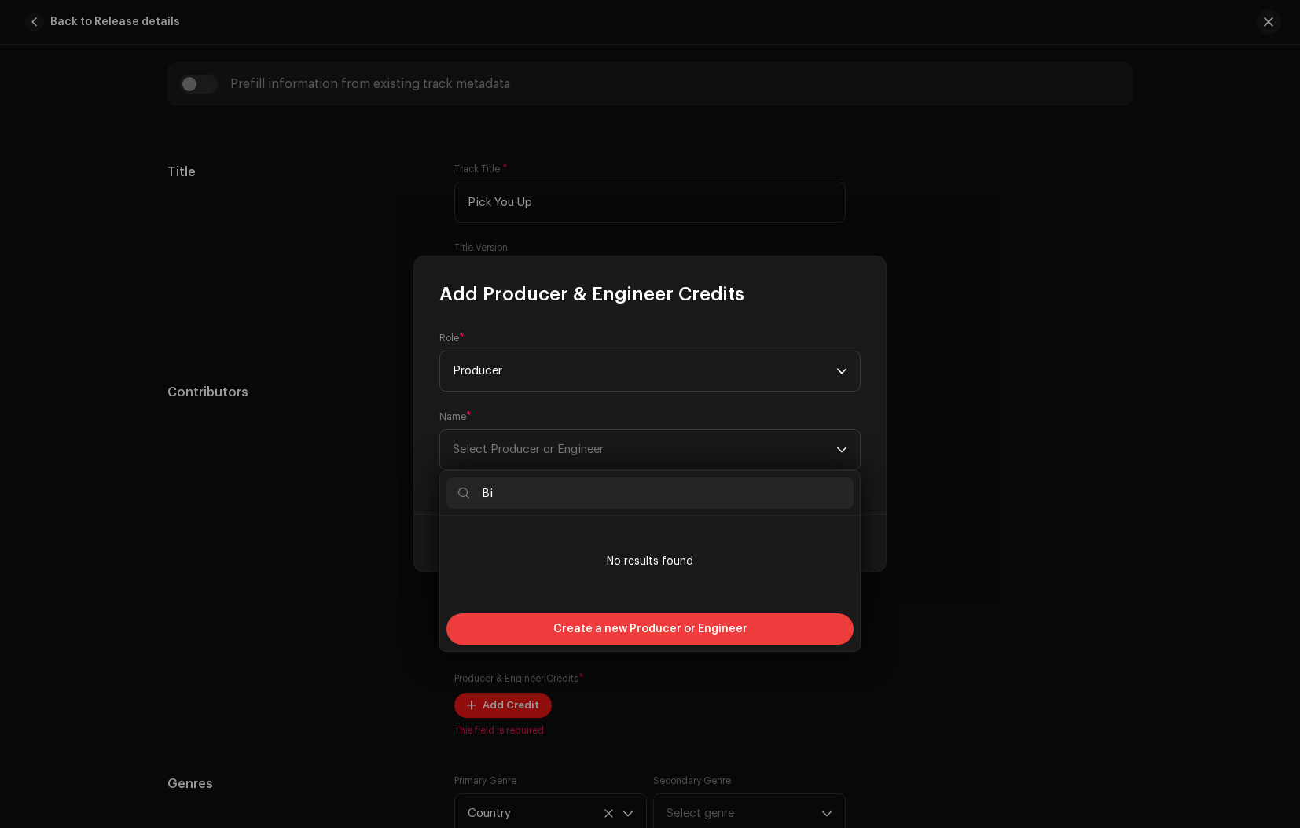
type input "Bi"
click at [618, 629] on span "Create a new Producer or Engineer" at bounding box center [650, 628] width 194 height 31
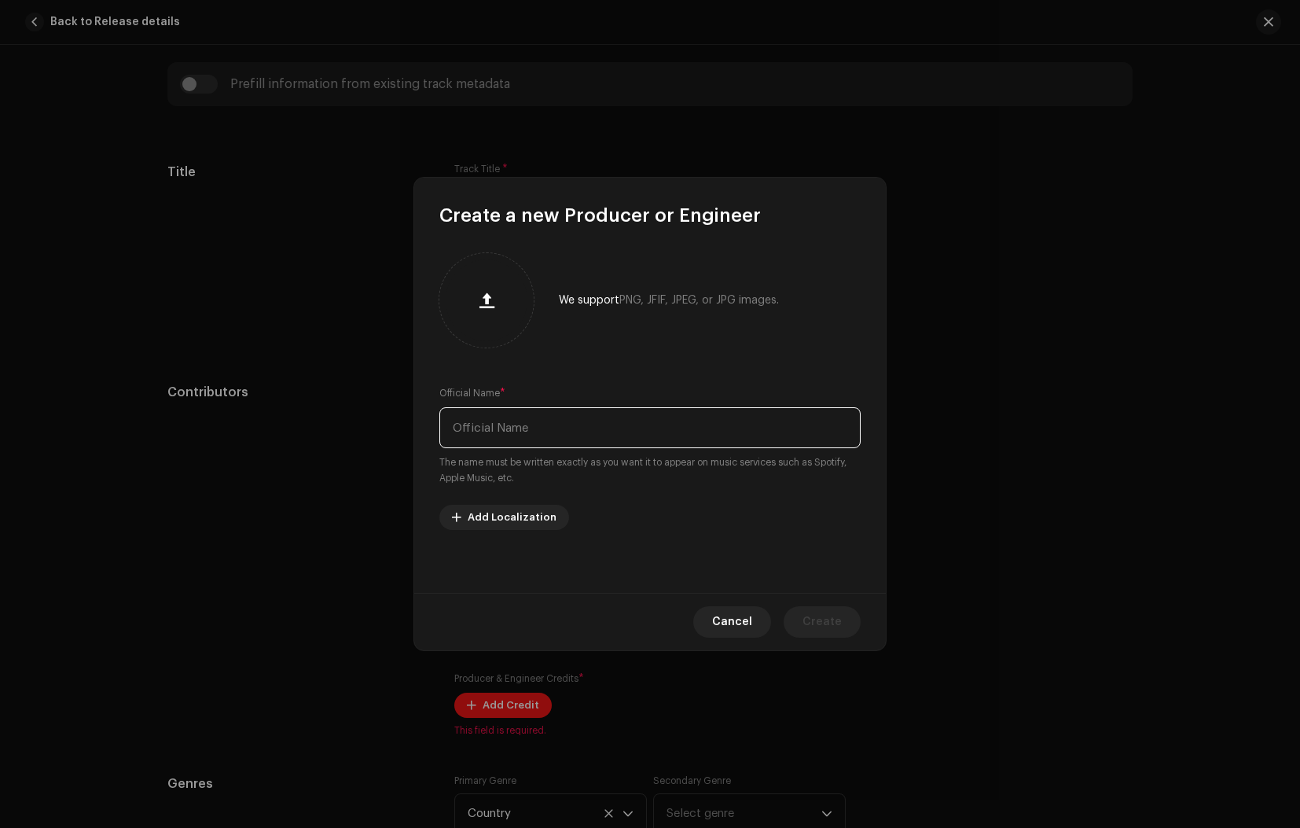
click at [480, 431] on input "text" at bounding box center [649, 427] width 421 height 41
type input "[PERSON_NAME]"
click at [826, 618] on span "Create" at bounding box center [821, 621] width 39 height 31
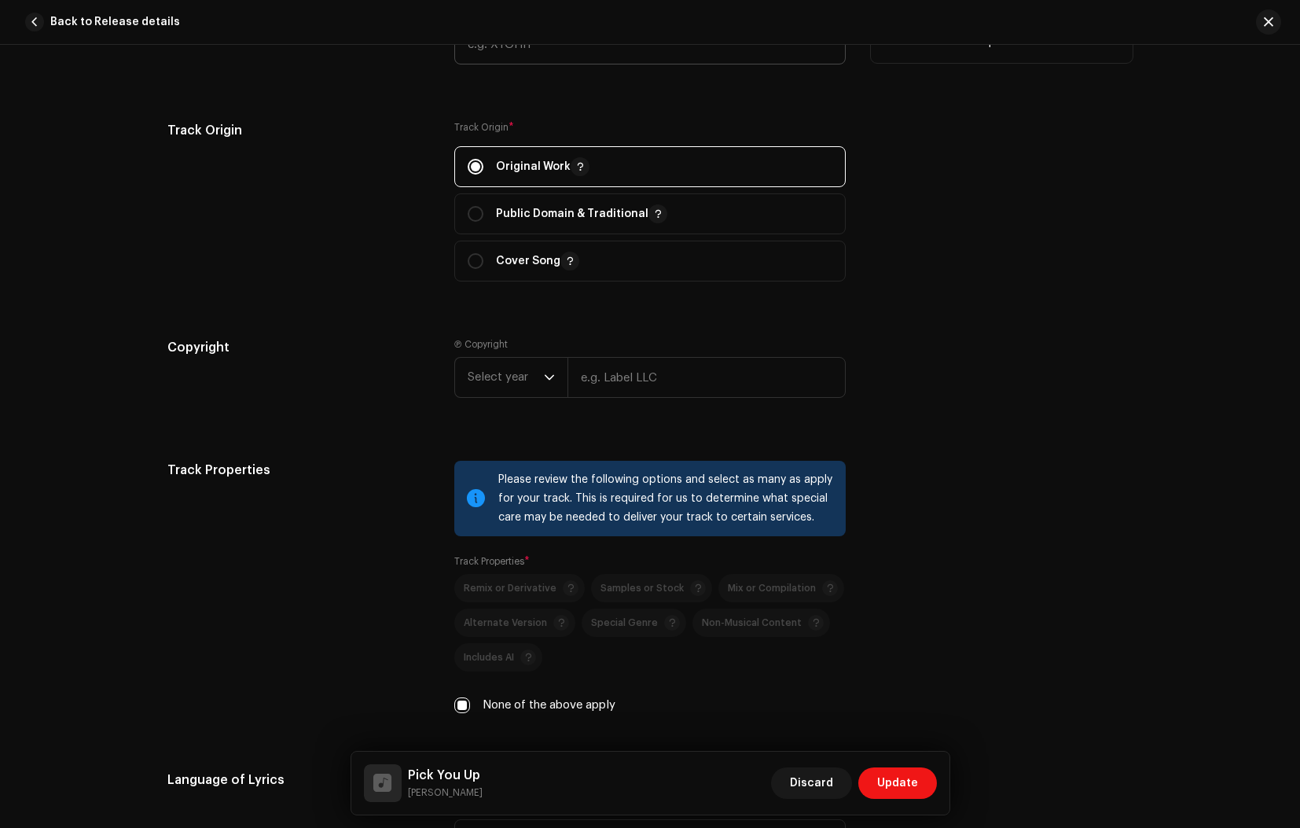
scroll to position [1859, 0]
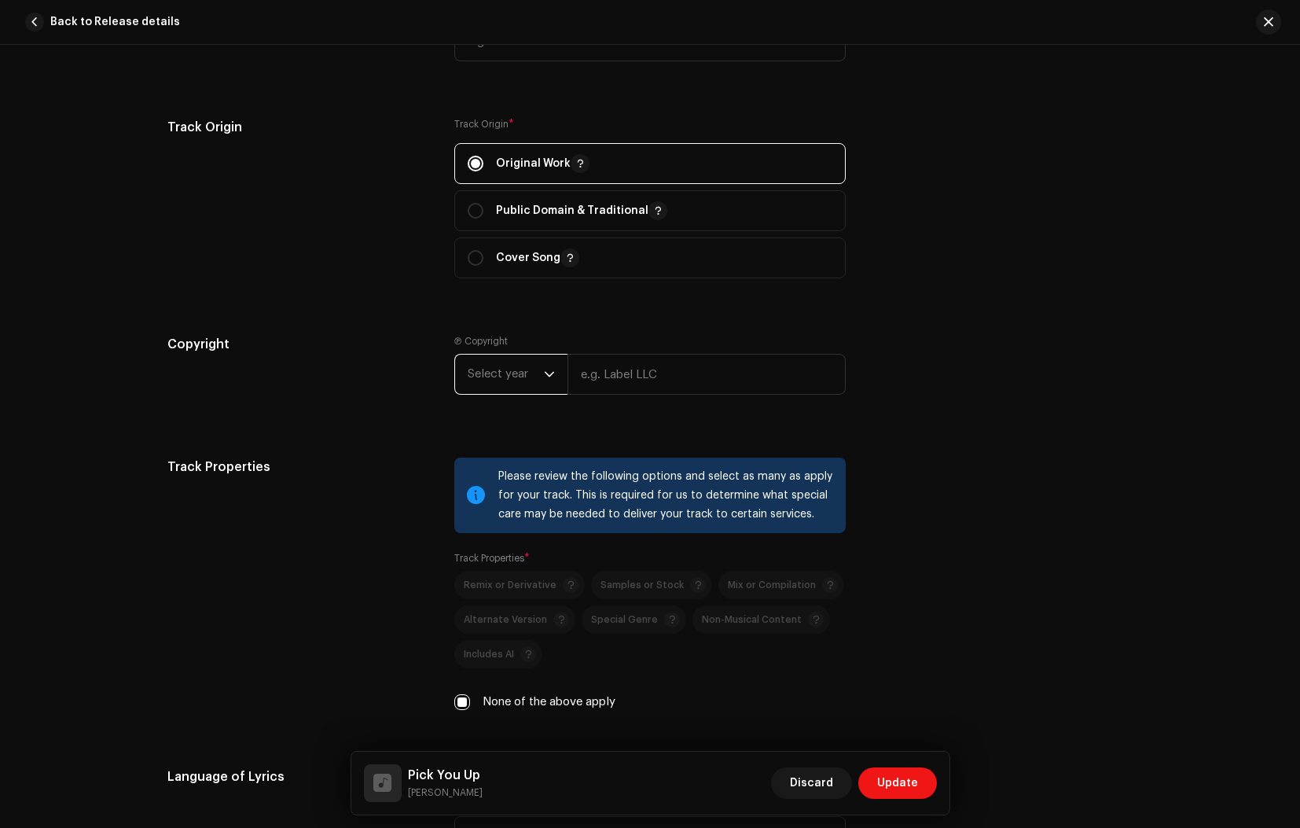
click at [524, 374] on span "Select year" at bounding box center [506, 373] width 76 height 39
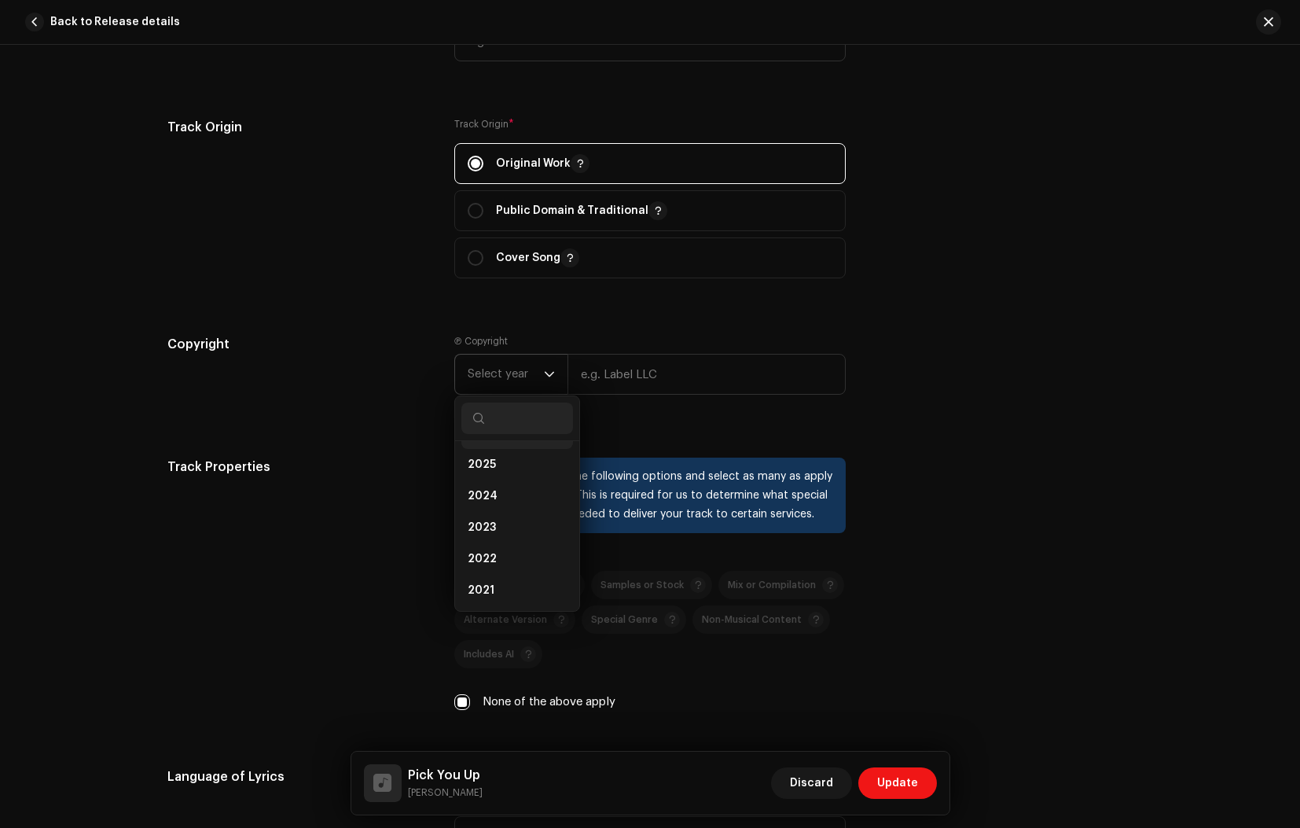
scroll to position [31, 0]
click at [494, 526] on li "2023" at bounding box center [517, 526] width 112 height 31
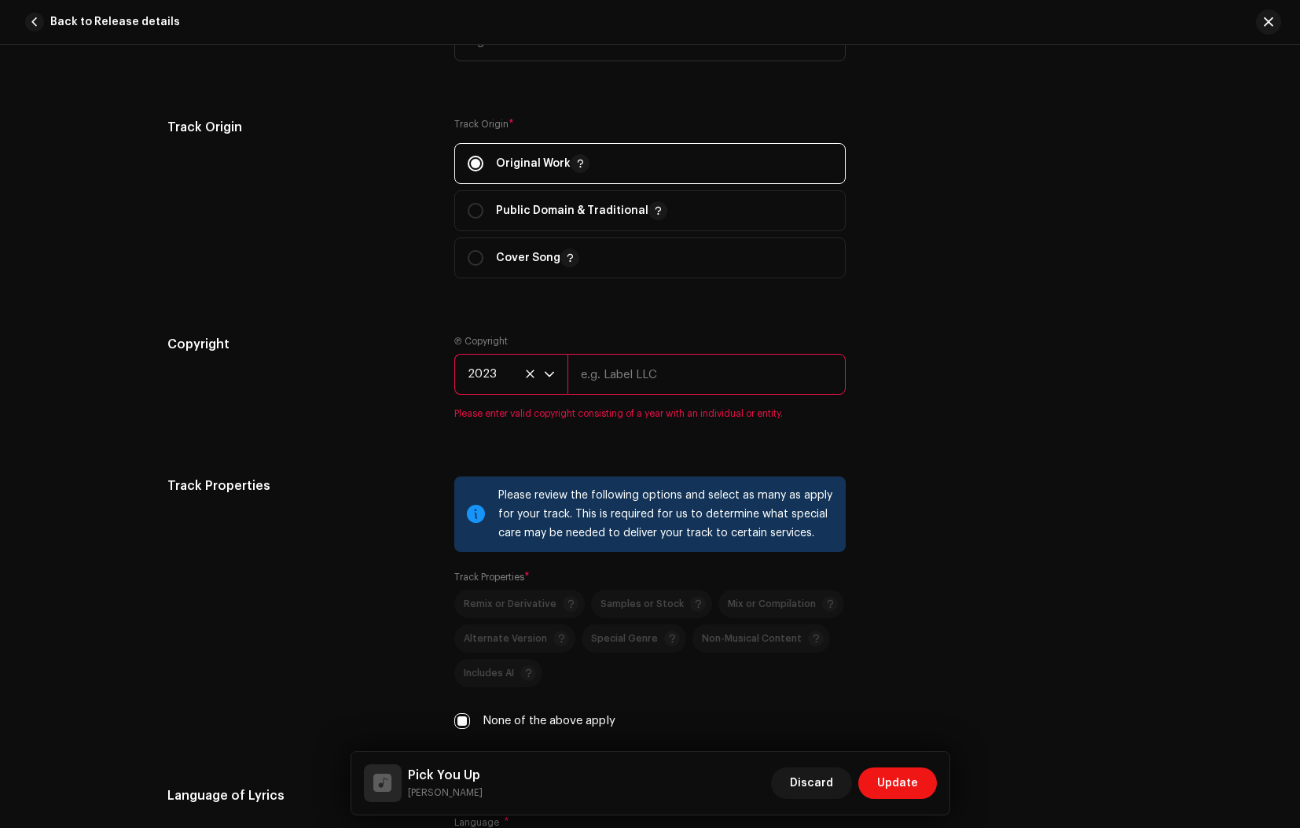
click at [632, 372] on input "text" at bounding box center [706, 374] width 278 height 41
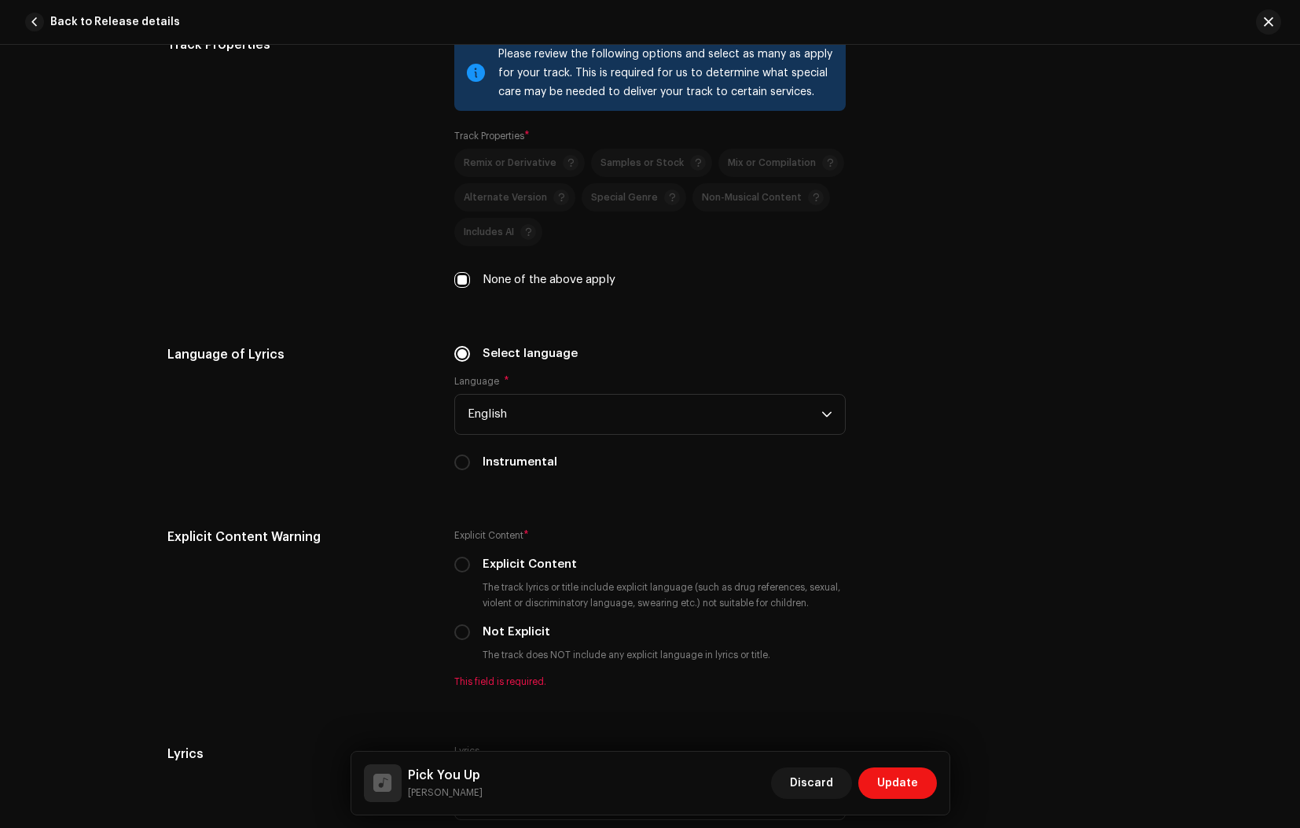
scroll to position [2318, 0]
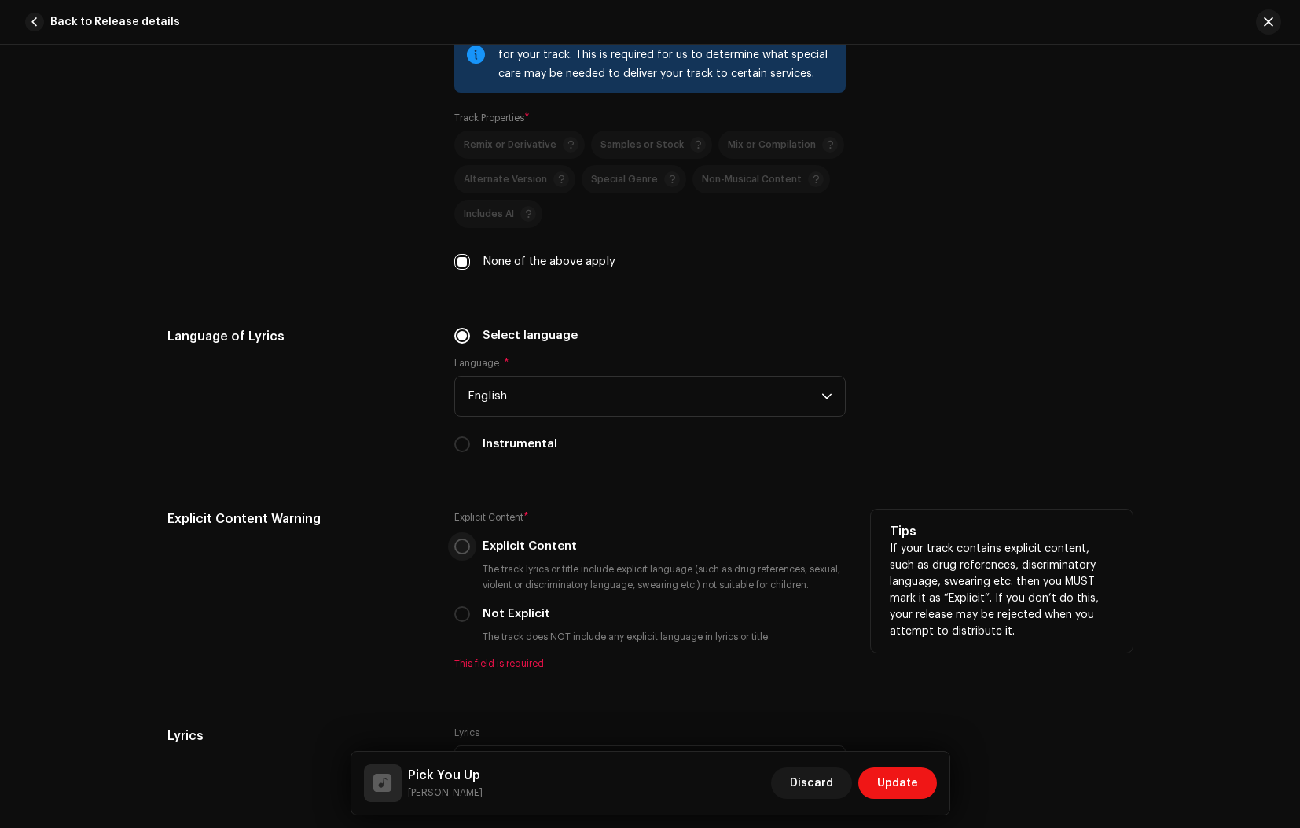
type input "[PERSON_NAME]"
click at [459, 552] on div "Explicit Content * Explicit Content The track lyrics or title include explicit …" at bounding box center [649, 589] width 391 height 160
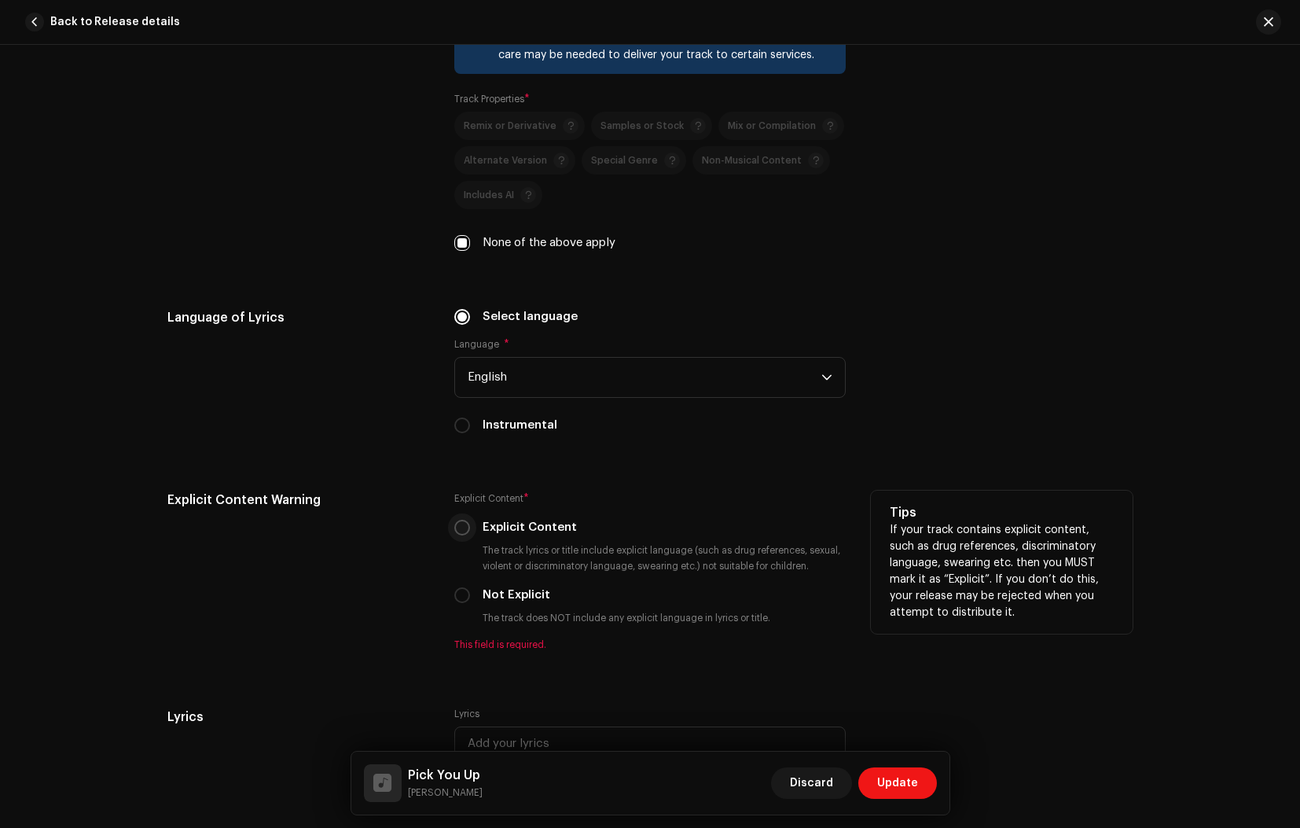
click at [462, 533] on input "Explicit Content" at bounding box center [462, 527] width 16 height 16
radio input "true"
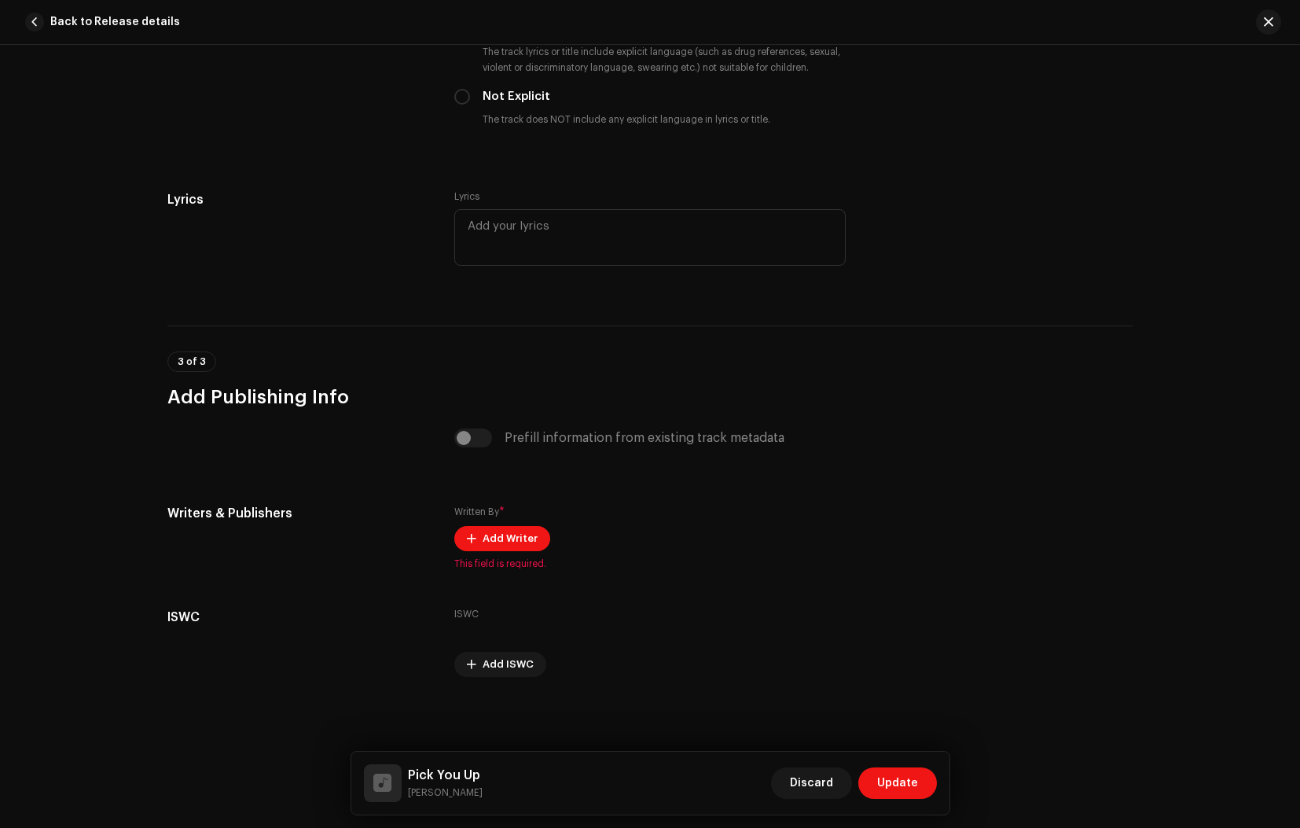
scroll to position [2817, 0]
click at [486, 538] on span "Add Writer" at bounding box center [510, 538] width 55 height 31
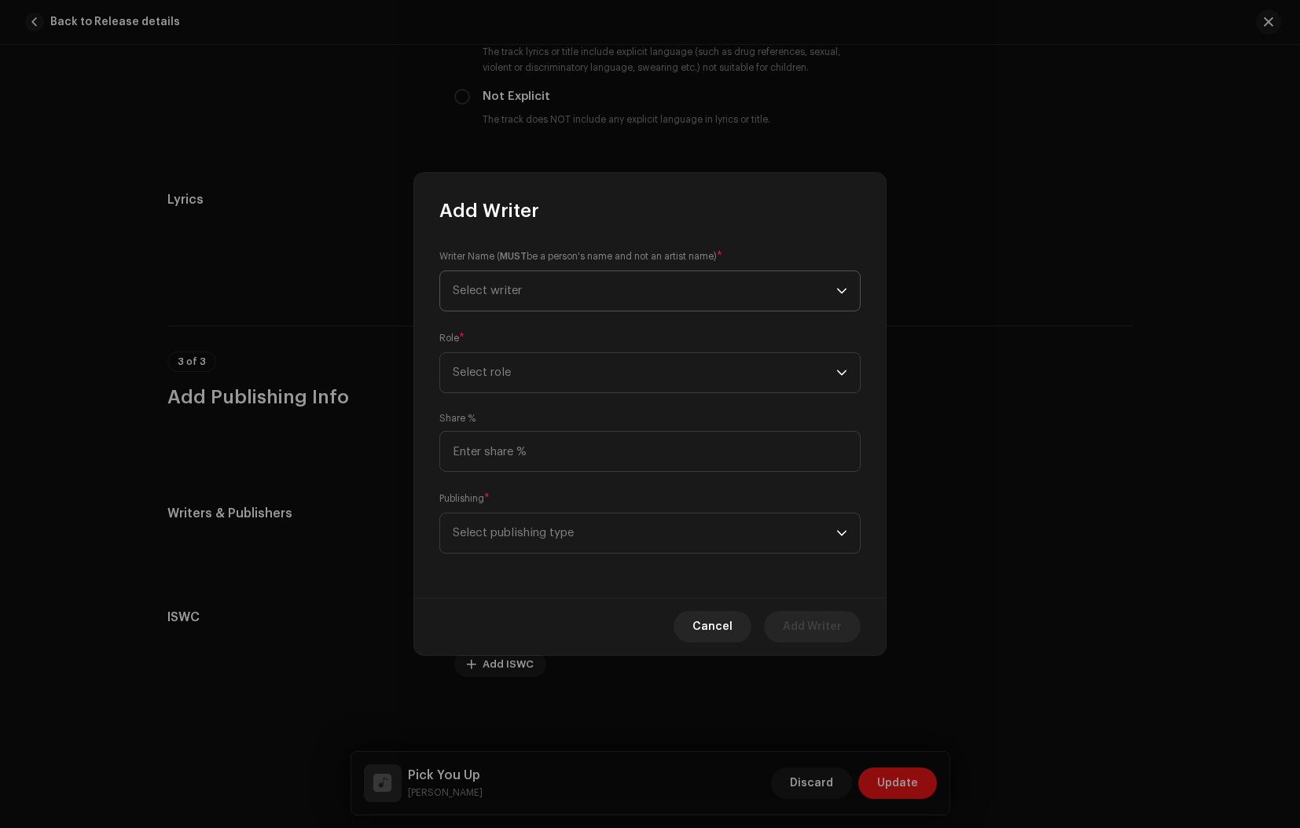
click at [508, 295] on span "Select writer" at bounding box center [487, 290] width 69 height 12
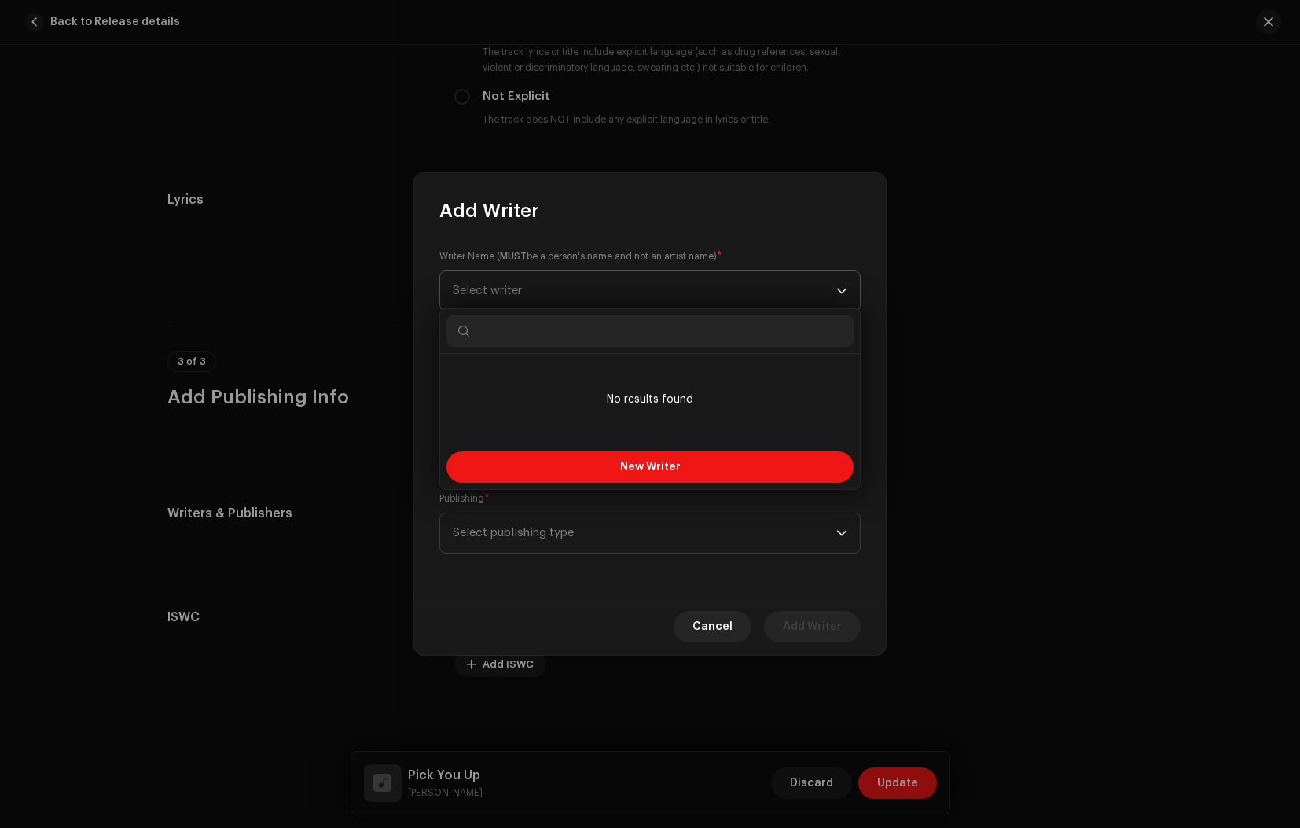
click at [512, 291] on span "Select writer" at bounding box center [487, 290] width 69 height 12
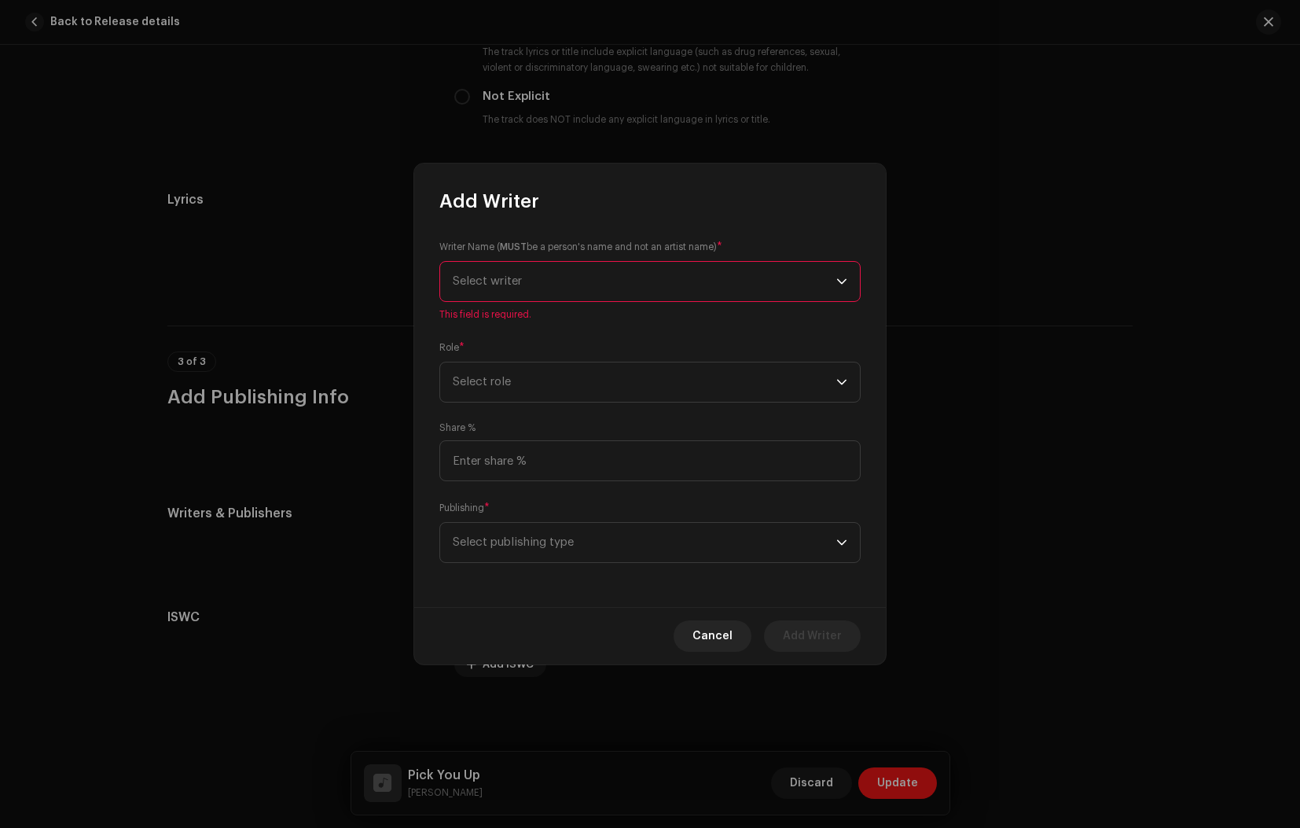
click at [508, 281] on span "Select writer" at bounding box center [487, 281] width 69 height 12
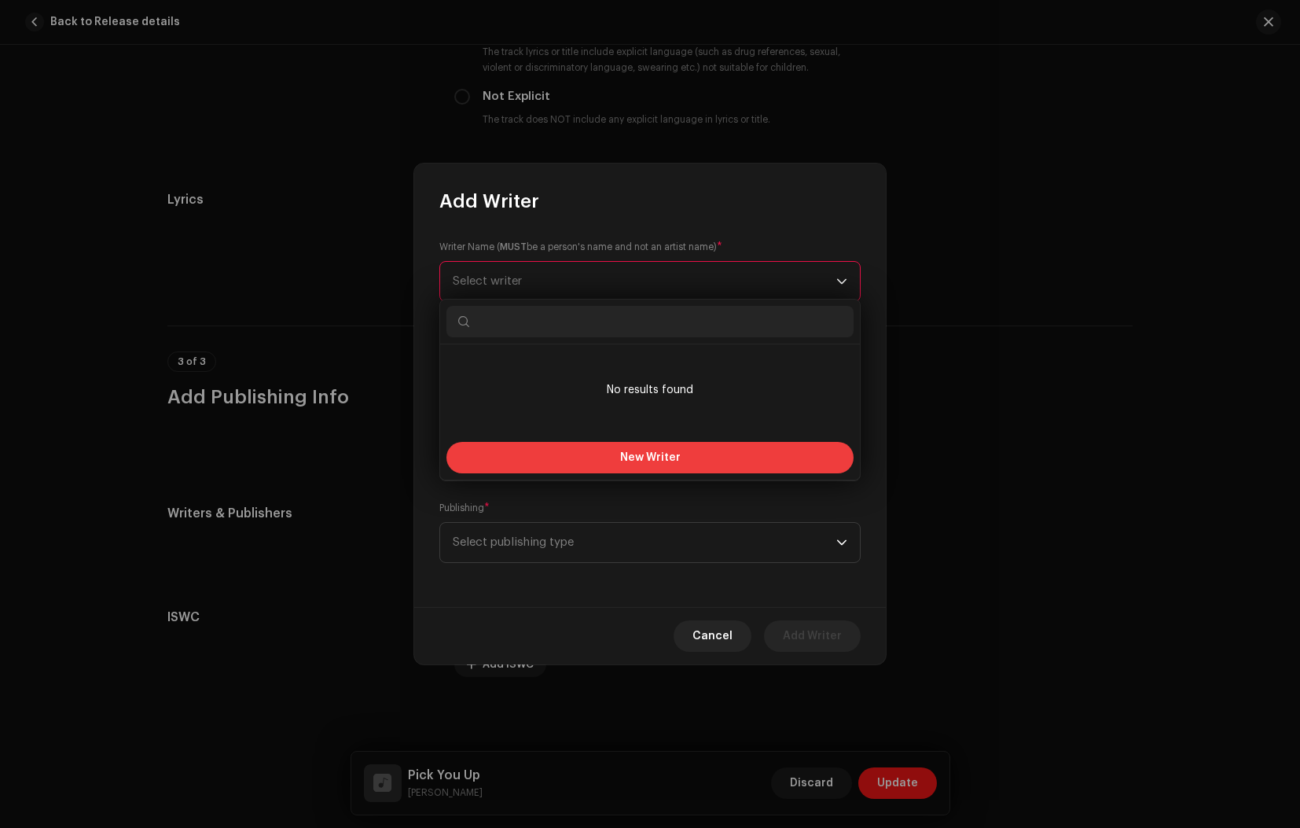
click at [648, 468] on button "New Writer" at bounding box center [649, 457] width 407 height 31
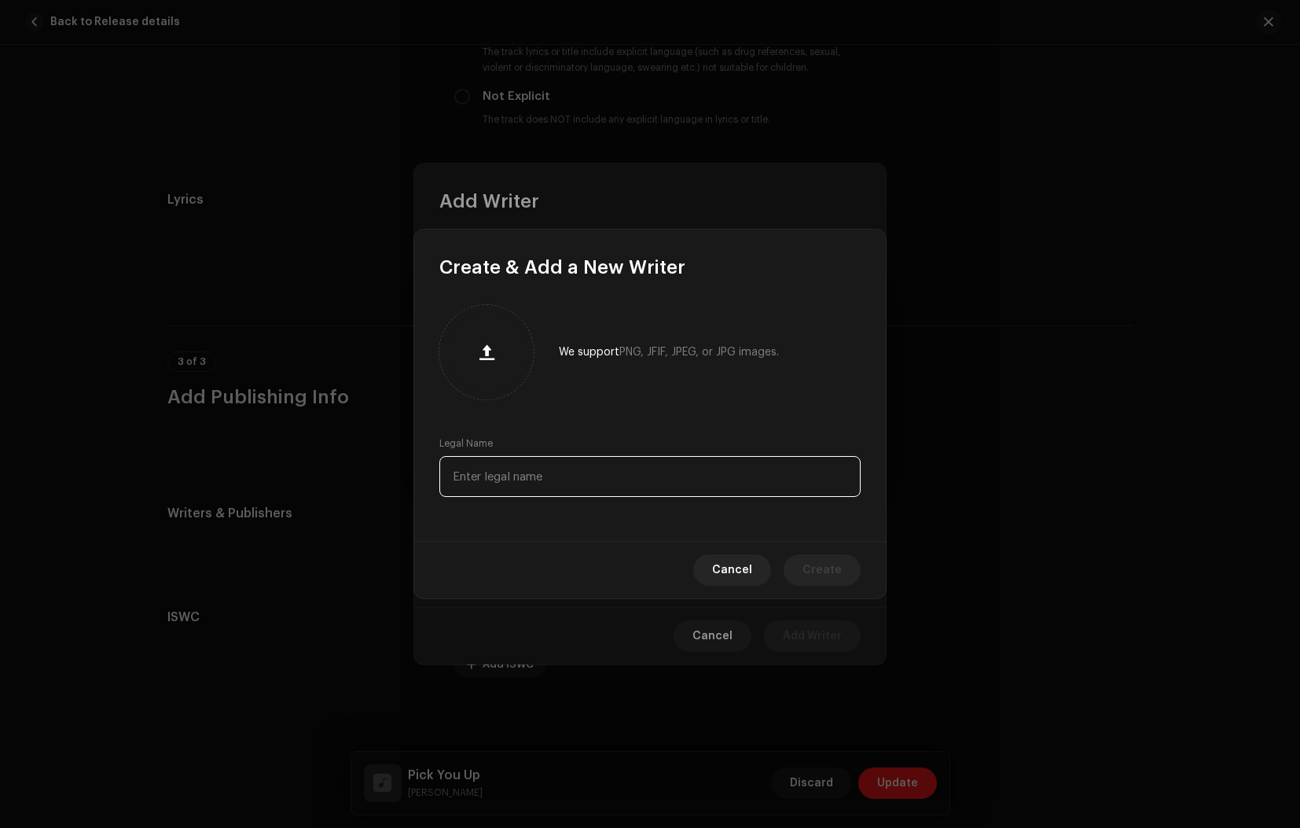
click at [648, 468] on input "text" at bounding box center [649, 476] width 421 height 41
type input "[PERSON_NAME]"
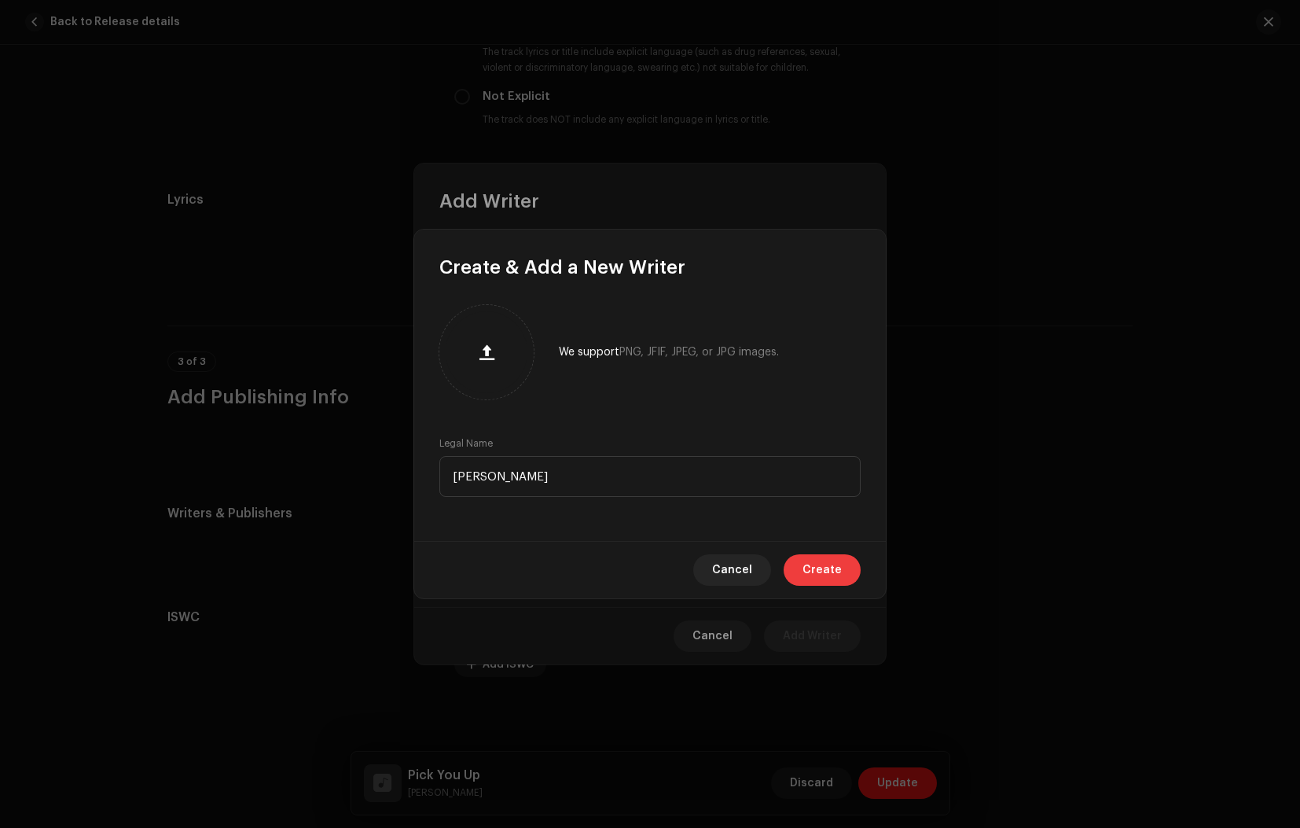
click at [828, 566] on span "Create" at bounding box center [821, 569] width 39 height 31
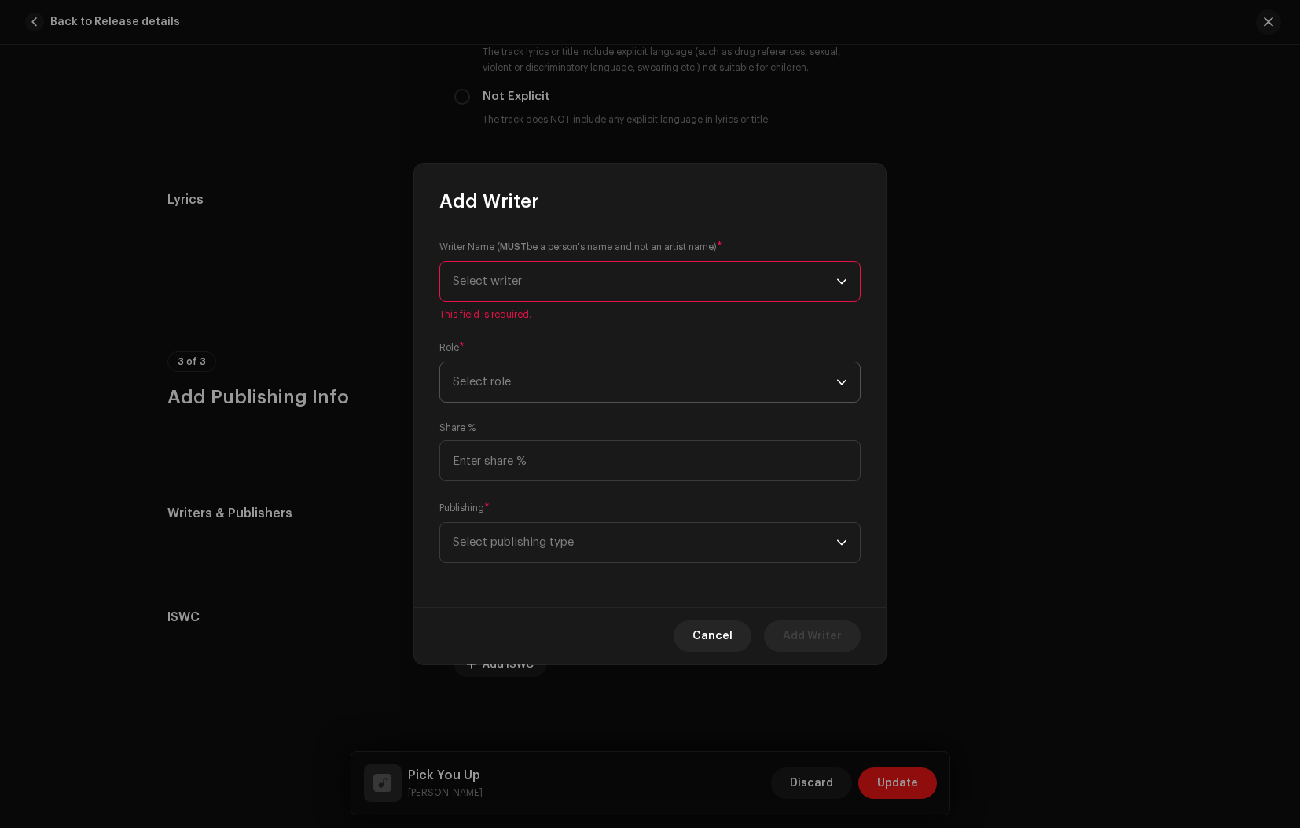
click at [535, 388] on span "Select role" at bounding box center [645, 381] width 384 height 39
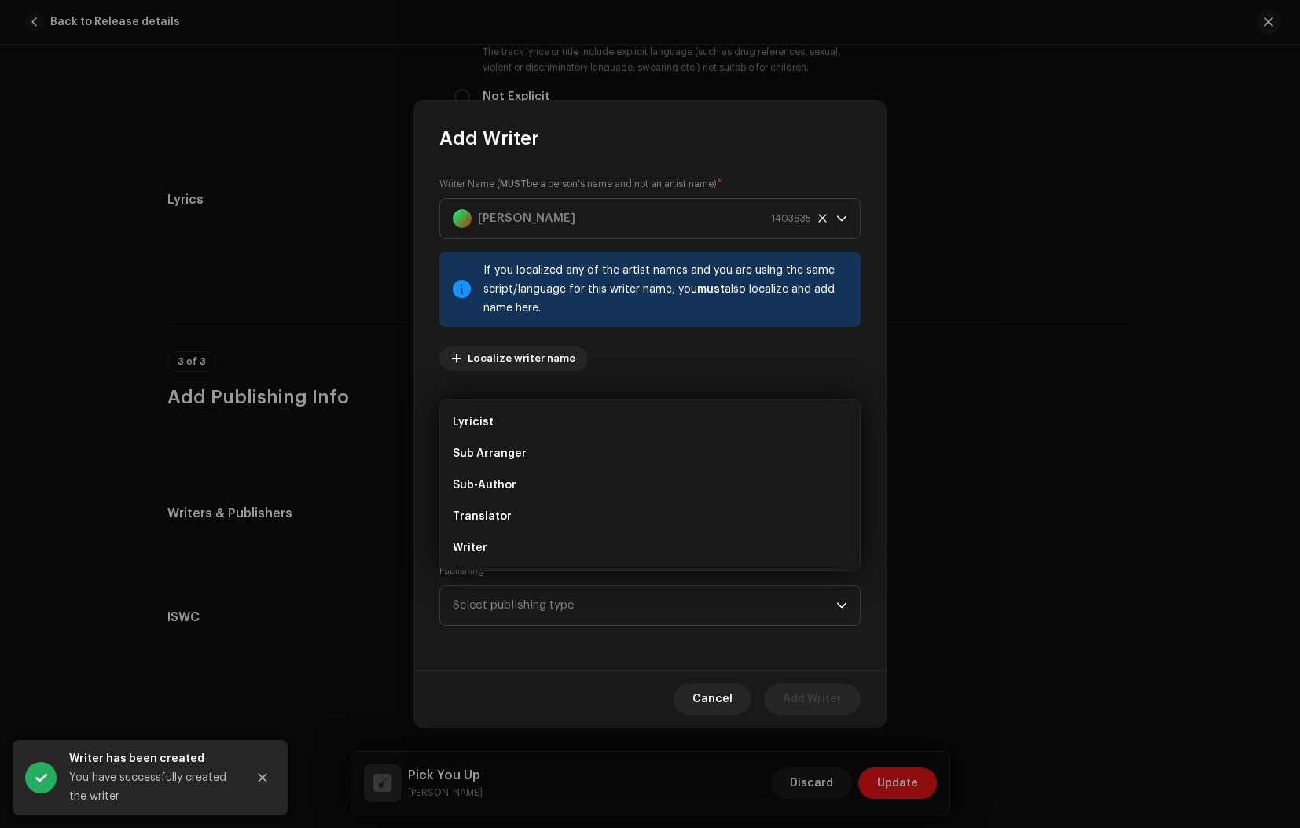
scroll to position [157, 0]
click at [492, 547] on li "Writer" at bounding box center [649, 547] width 407 height 31
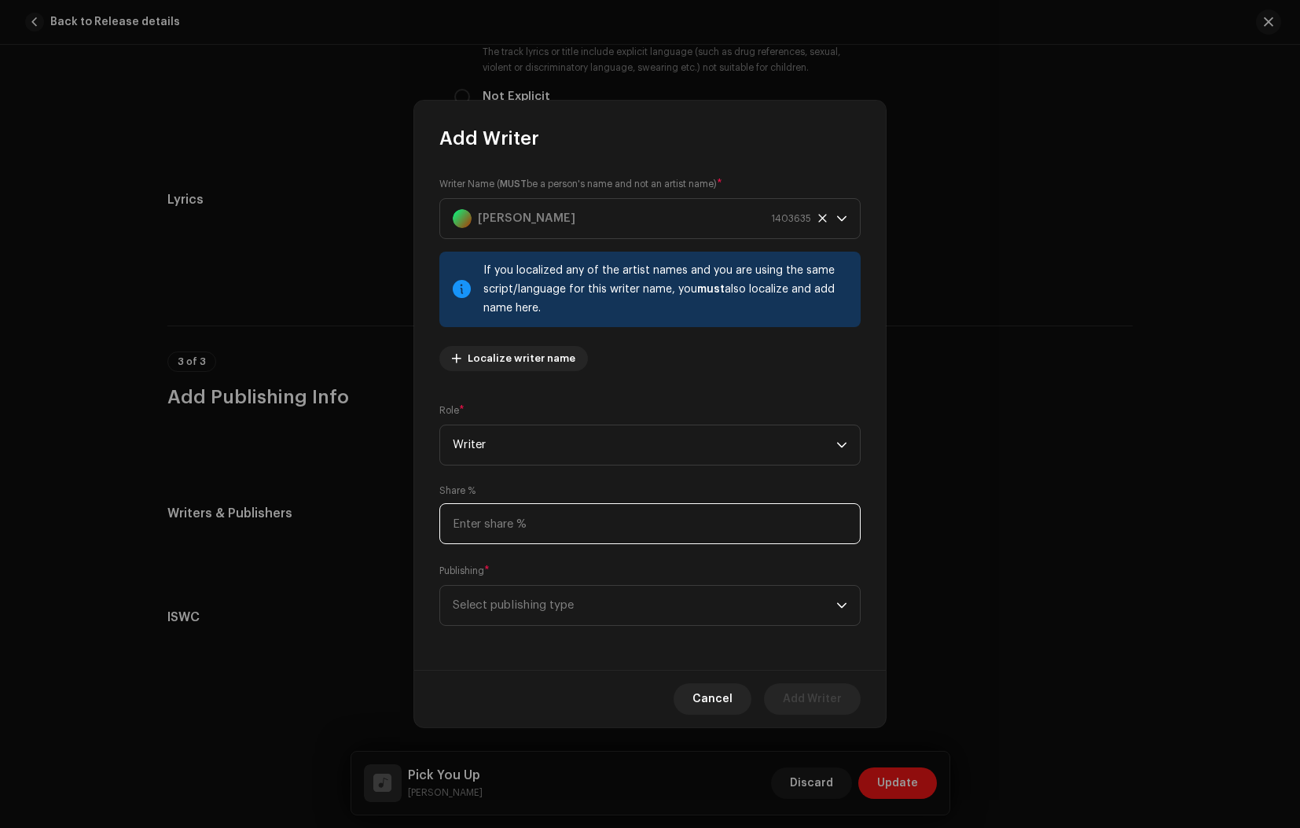
click at [524, 523] on input at bounding box center [649, 523] width 421 height 41
type input "50.00"
click at [507, 599] on span "Select publishing type" at bounding box center [645, 604] width 384 height 39
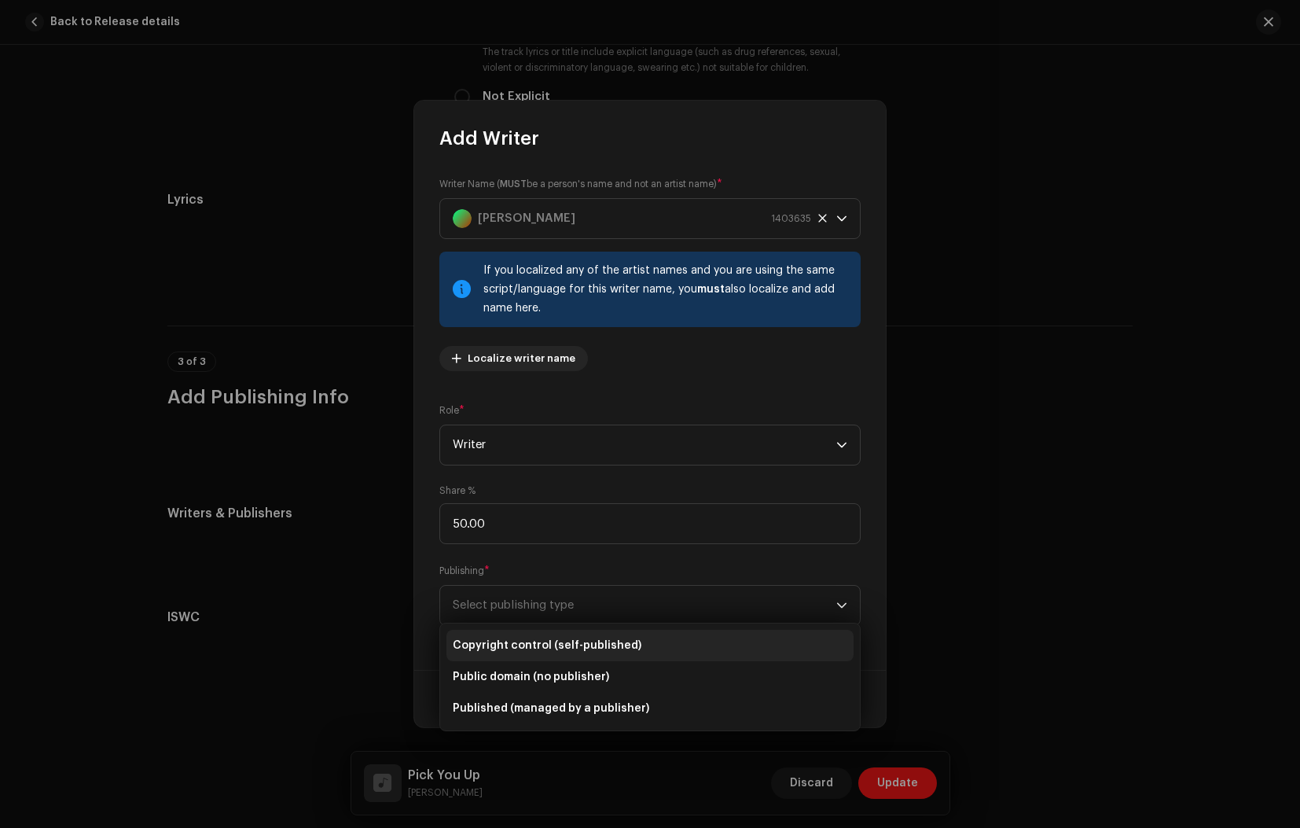
click at [551, 651] on span "Copyright control (self-published)" at bounding box center [547, 645] width 189 height 16
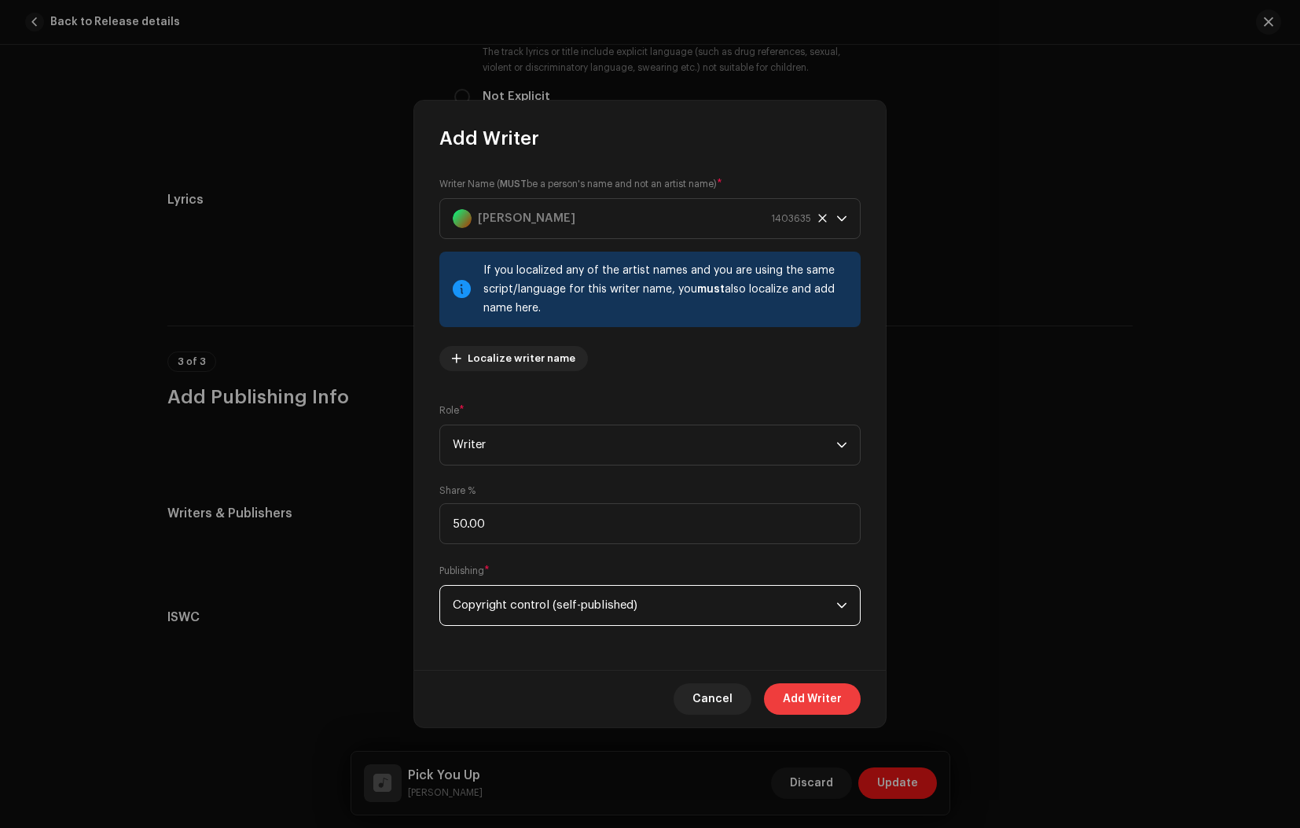
click at [810, 699] on span "Add Writer" at bounding box center [812, 698] width 59 height 31
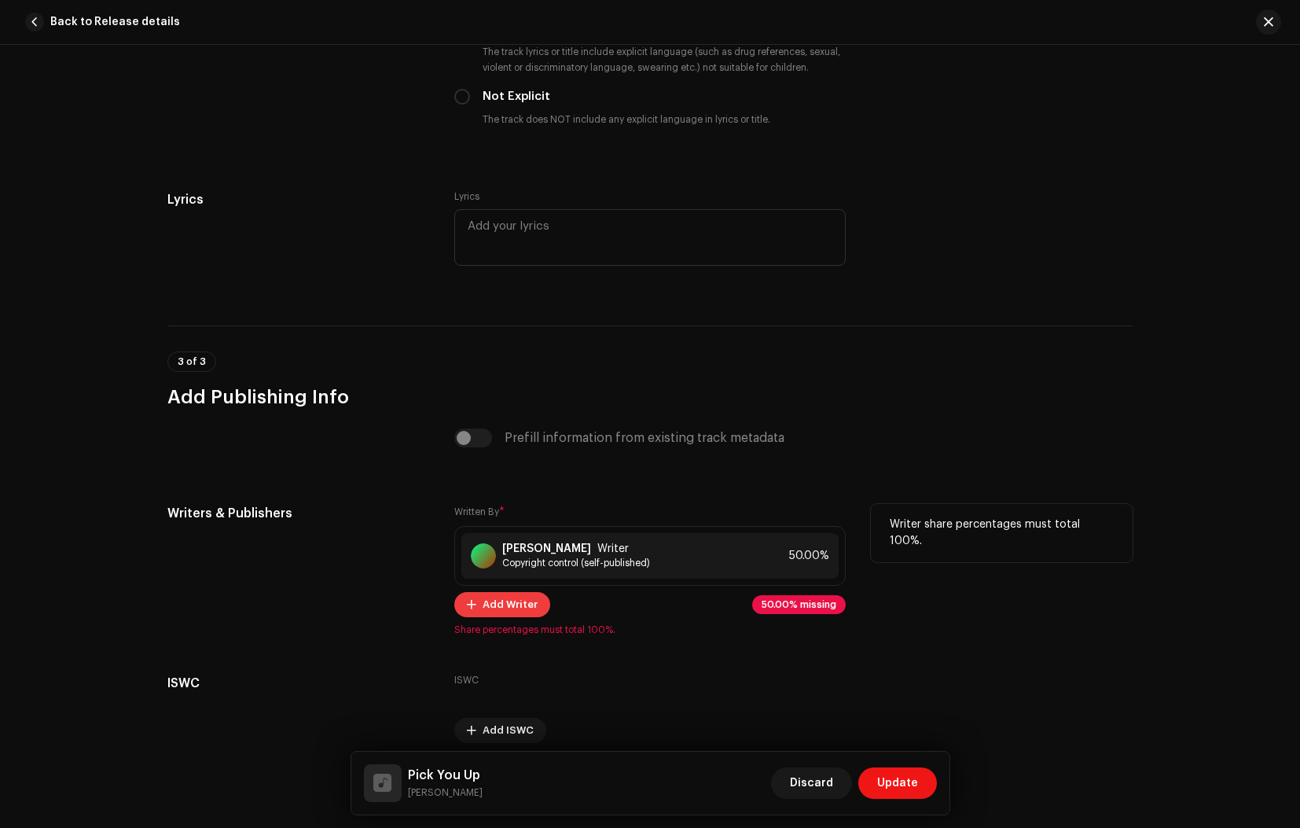
click at [494, 611] on span "Add Writer" at bounding box center [510, 604] width 55 height 31
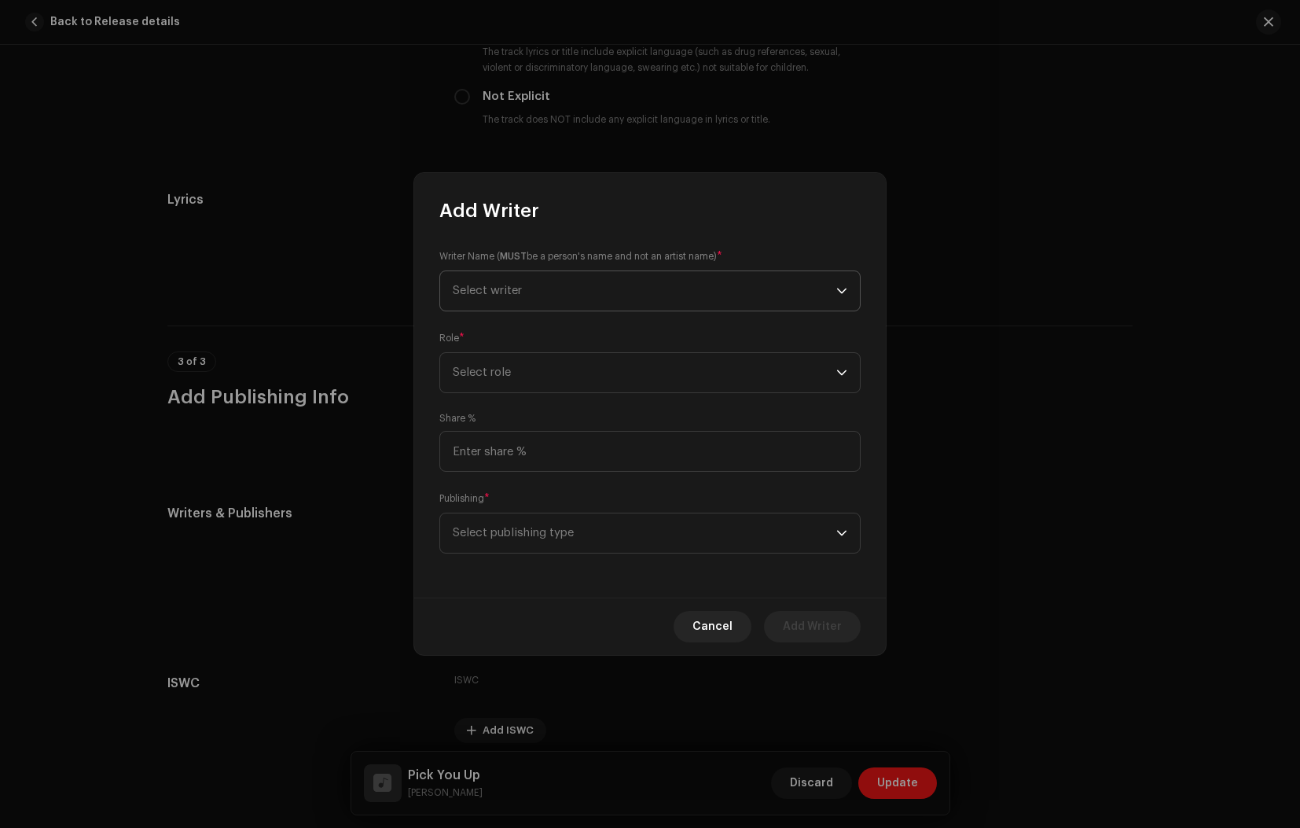
click at [541, 290] on span "Select writer" at bounding box center [645, 290] width 384 height 39
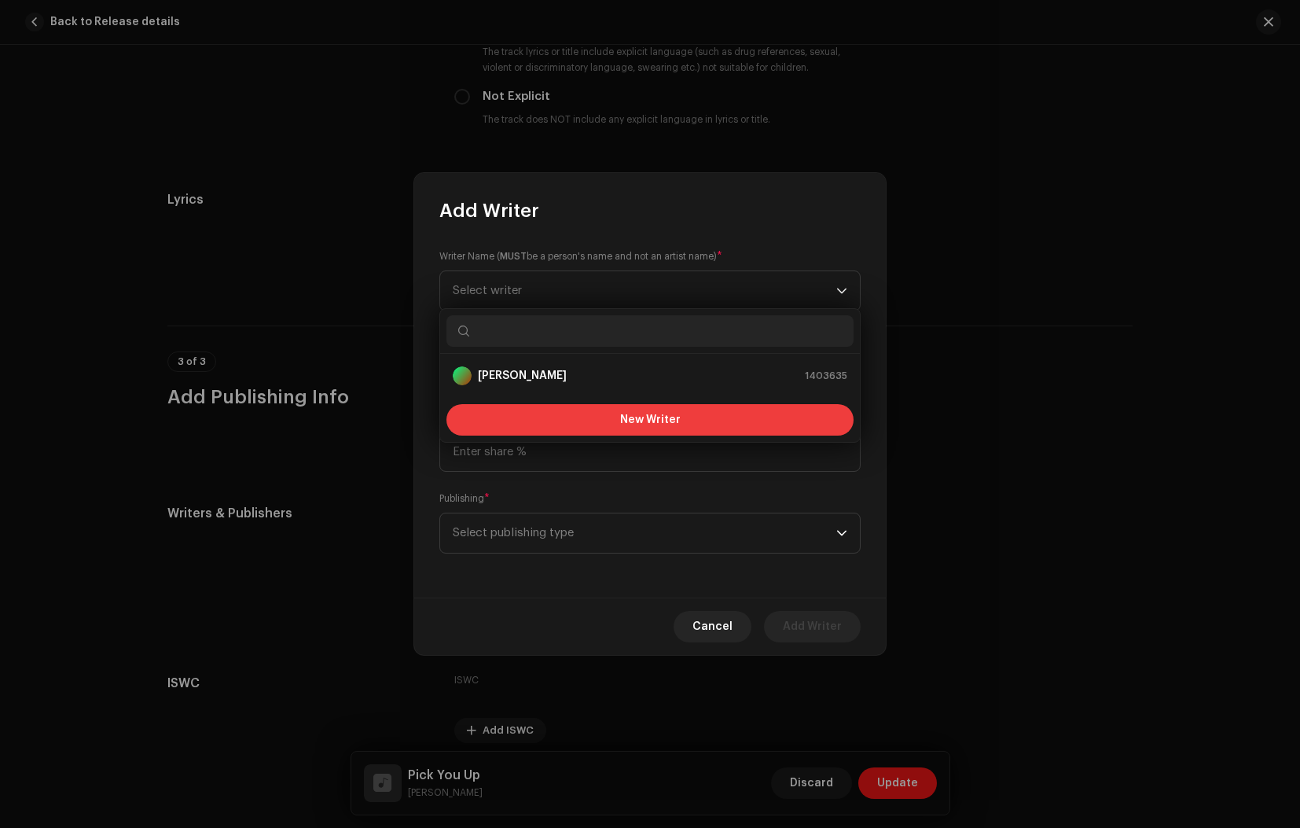
click at [619, 424] on button "New Writer" at bounding box center [649, 419] width 407 height 31
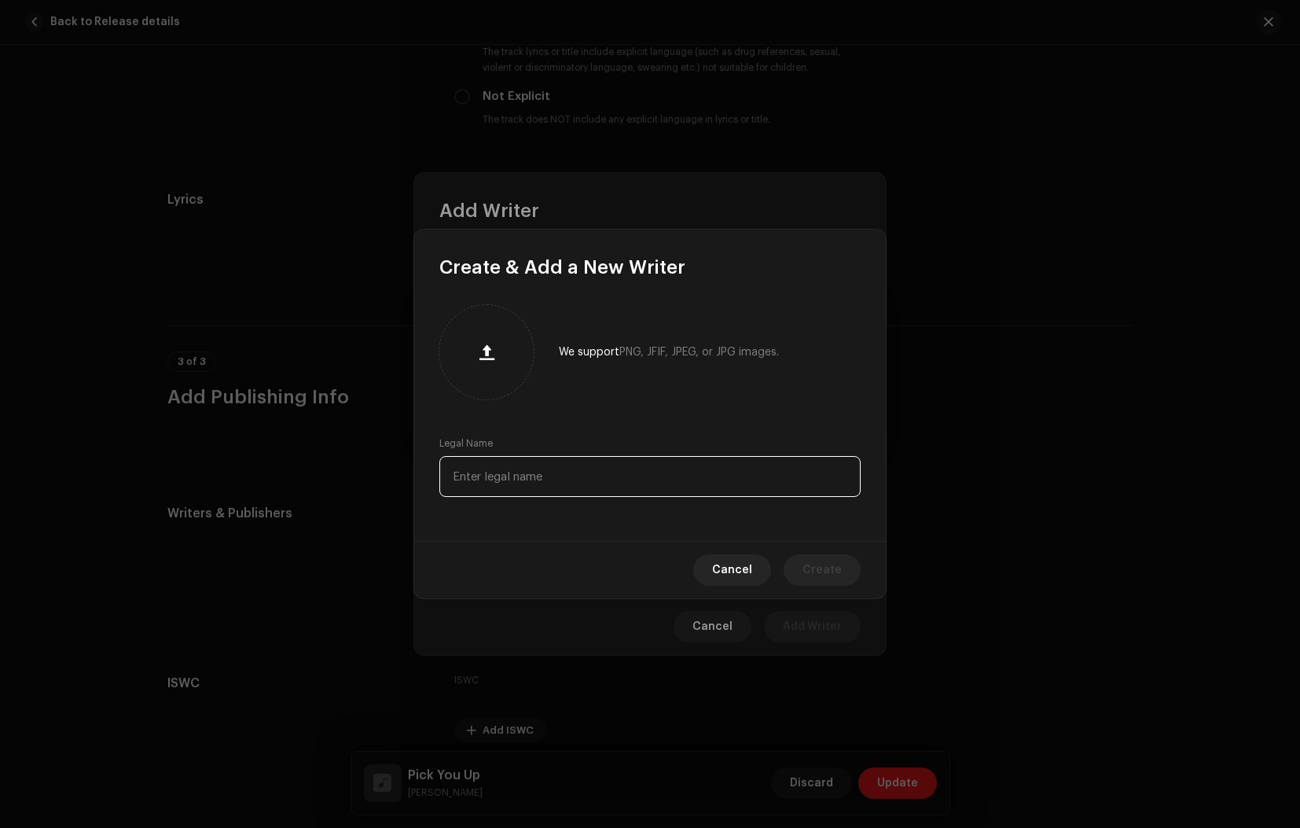
click at [515, 488] on input "text" at bounding box center [649, 476] width 421 height 41
type input "[PERSON_NAME]"
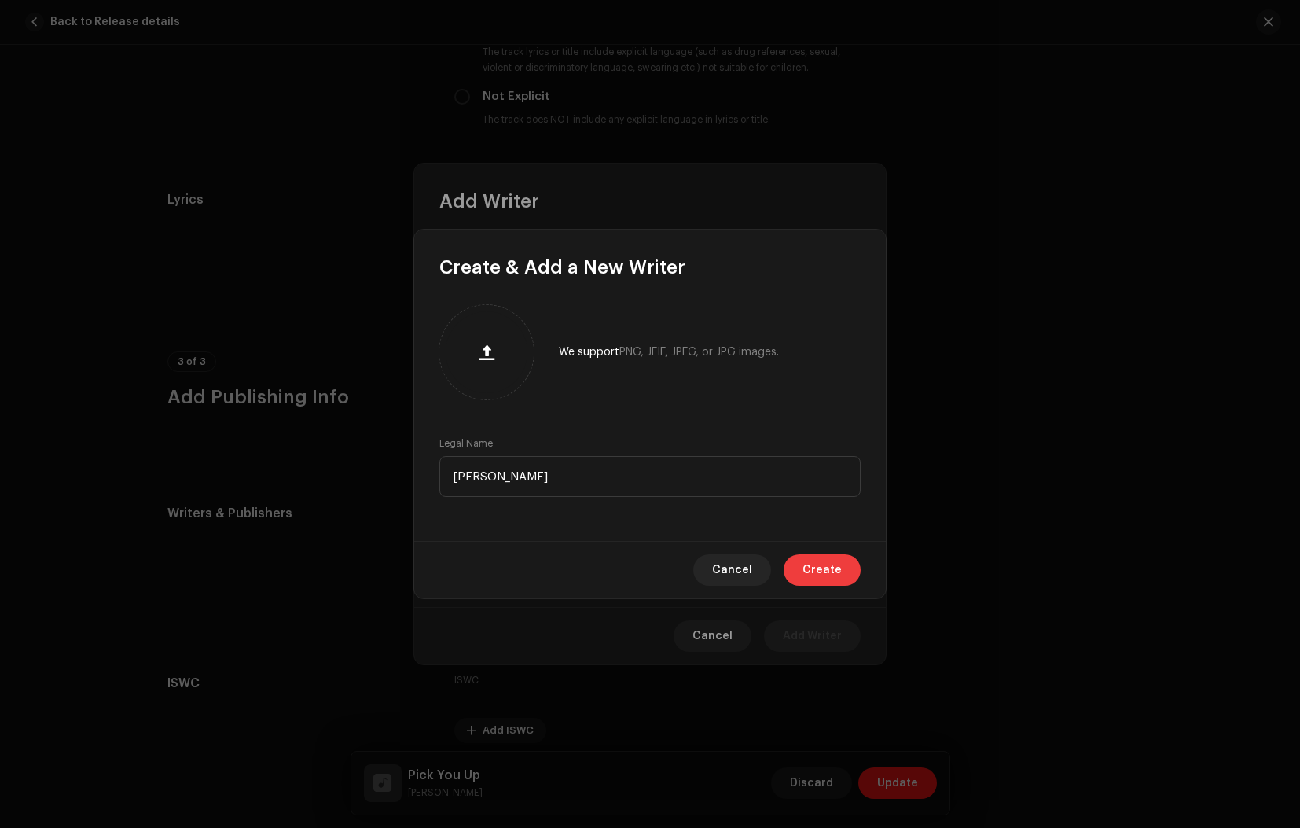
click at [810, 566] on span "Create" at bounding box center [821, 569] width 39 height 31
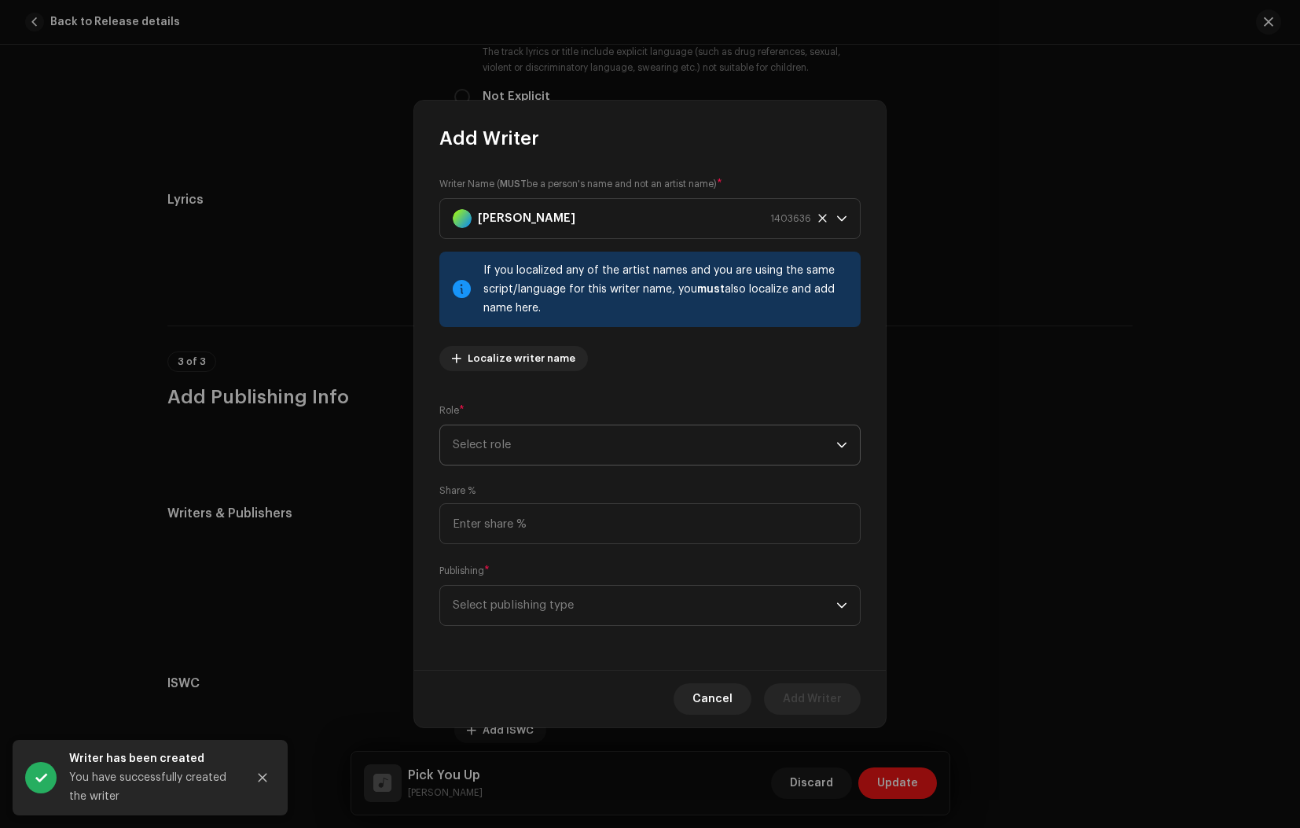
click at [495, 442] on span "Select role" at bounding box center [645, 444] width 384 height 39
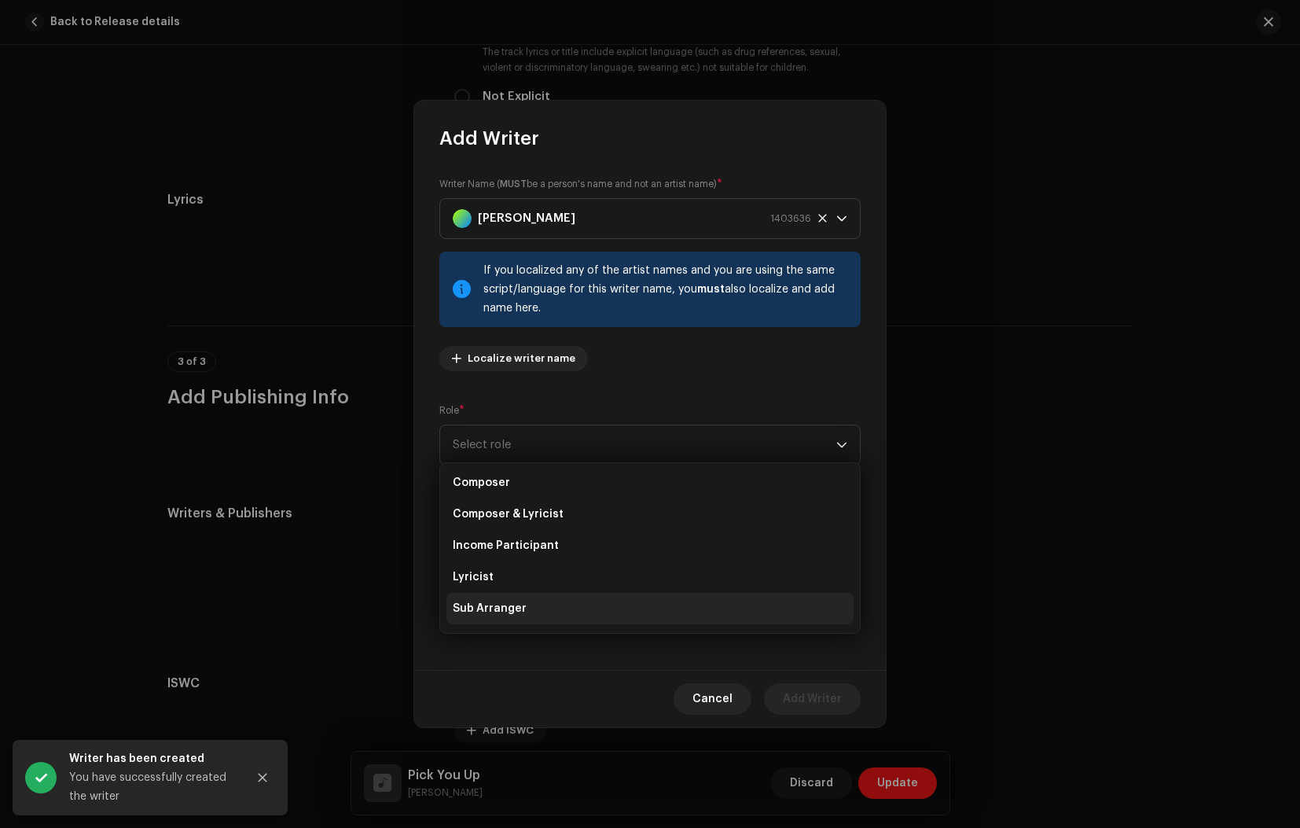
scroll to position [58, 0]
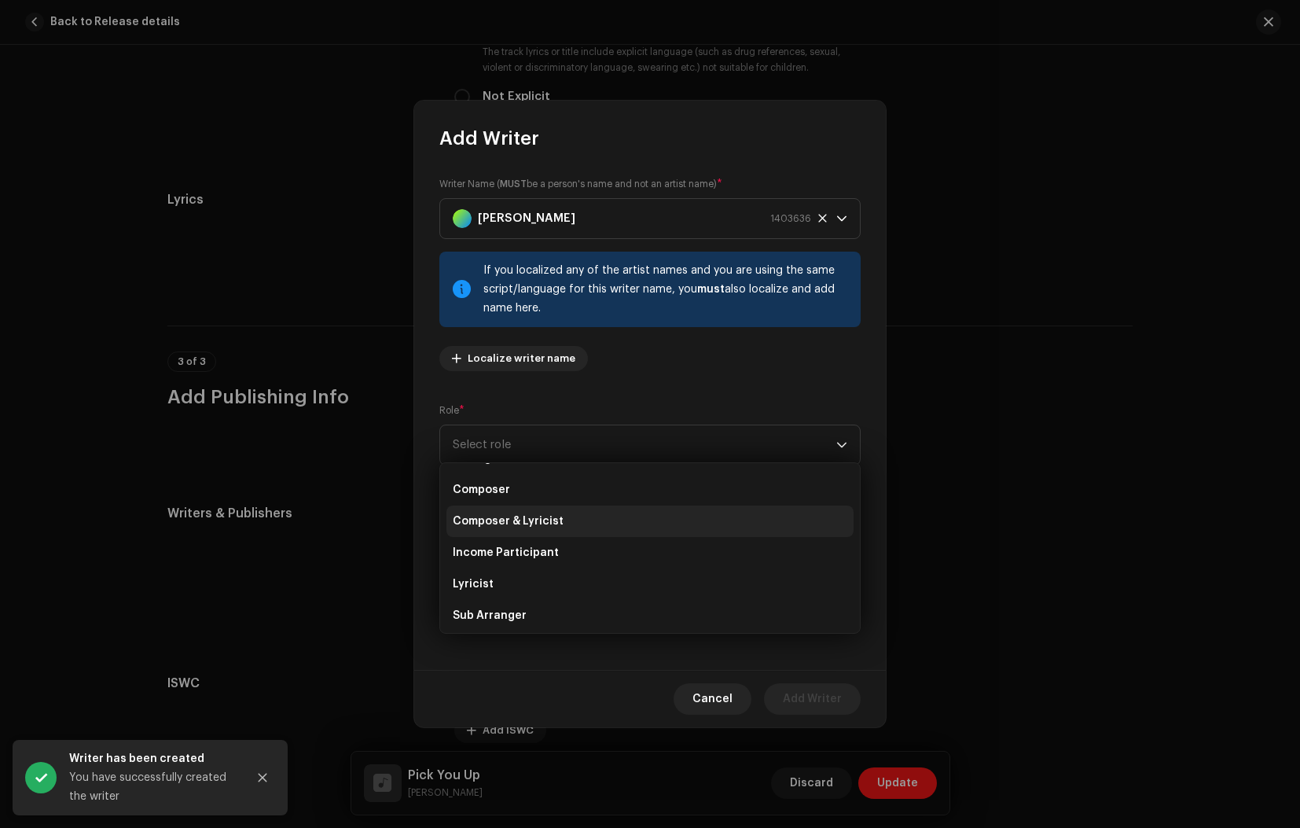
click at [520, 525] on span "Composer & Lyricist" at bounding box center [508, 521] width 111 height 16
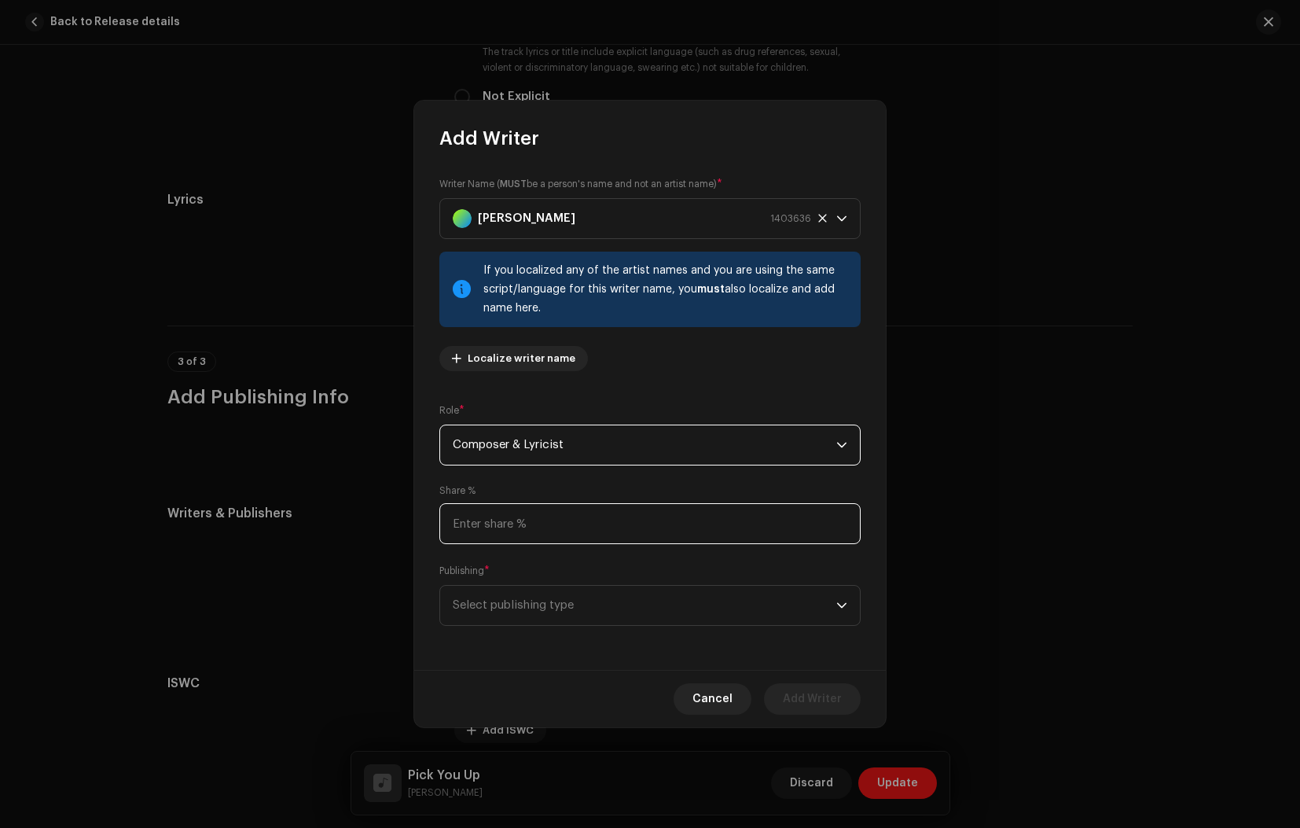
click at [521, 524] on input at bounding box center [649, 523] width 421 height 41
type input "50.00"
click at [579, 604] on span "Select publishing type" at bounding box center [645, 604] width 384 height 39
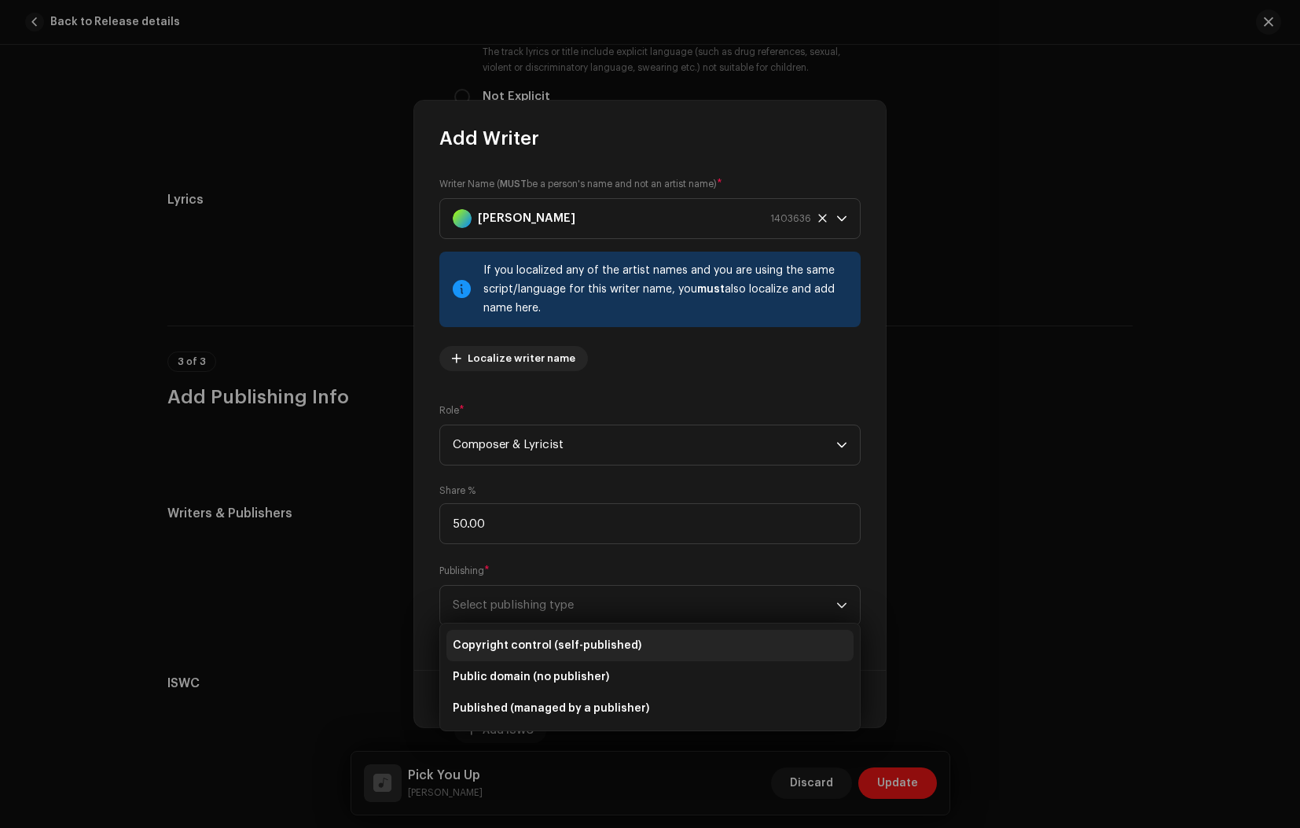
click at [559, 649] on span "Copyright control (self-published)" at bounding box center [547, 645] width 189 height 16
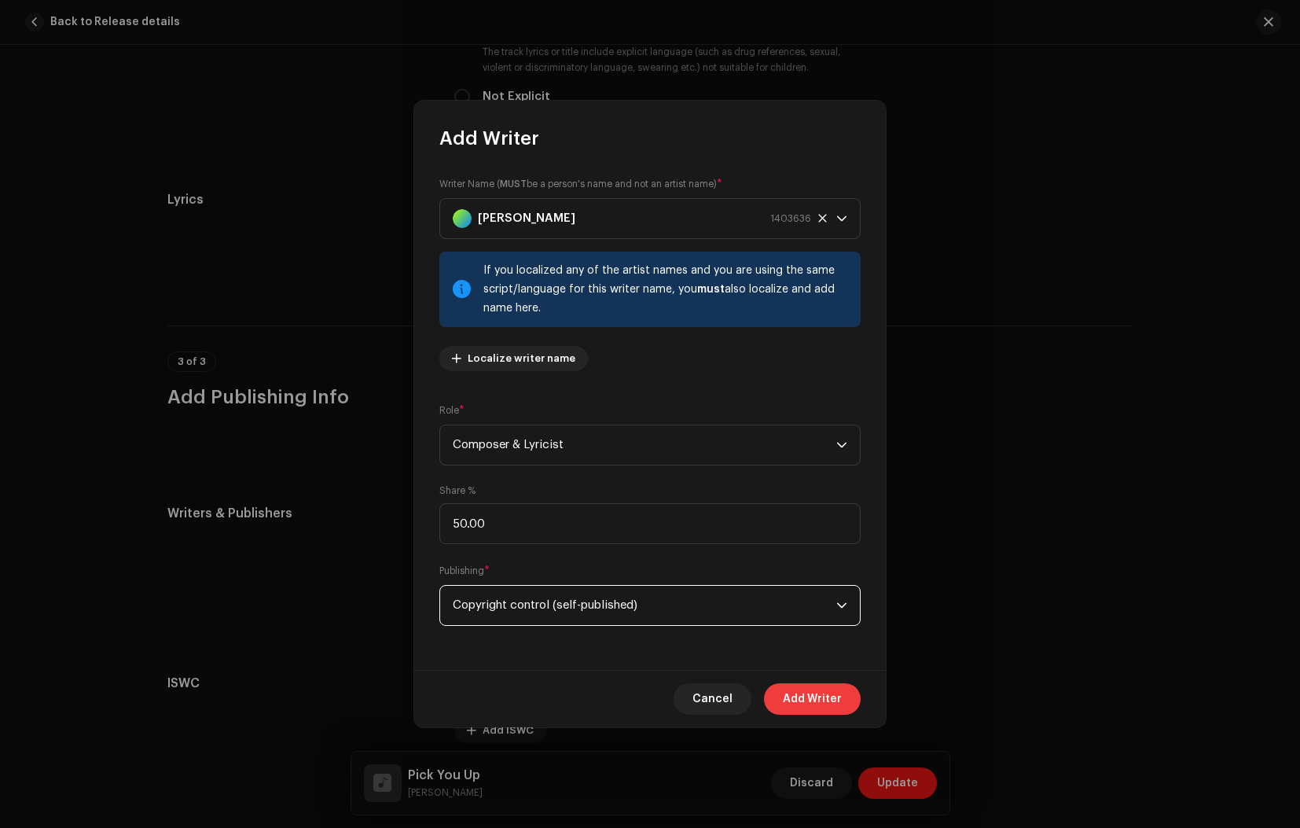
click at [806, 692] on span "Add Writer" at bounding box center [812, 698] width 59 height 31
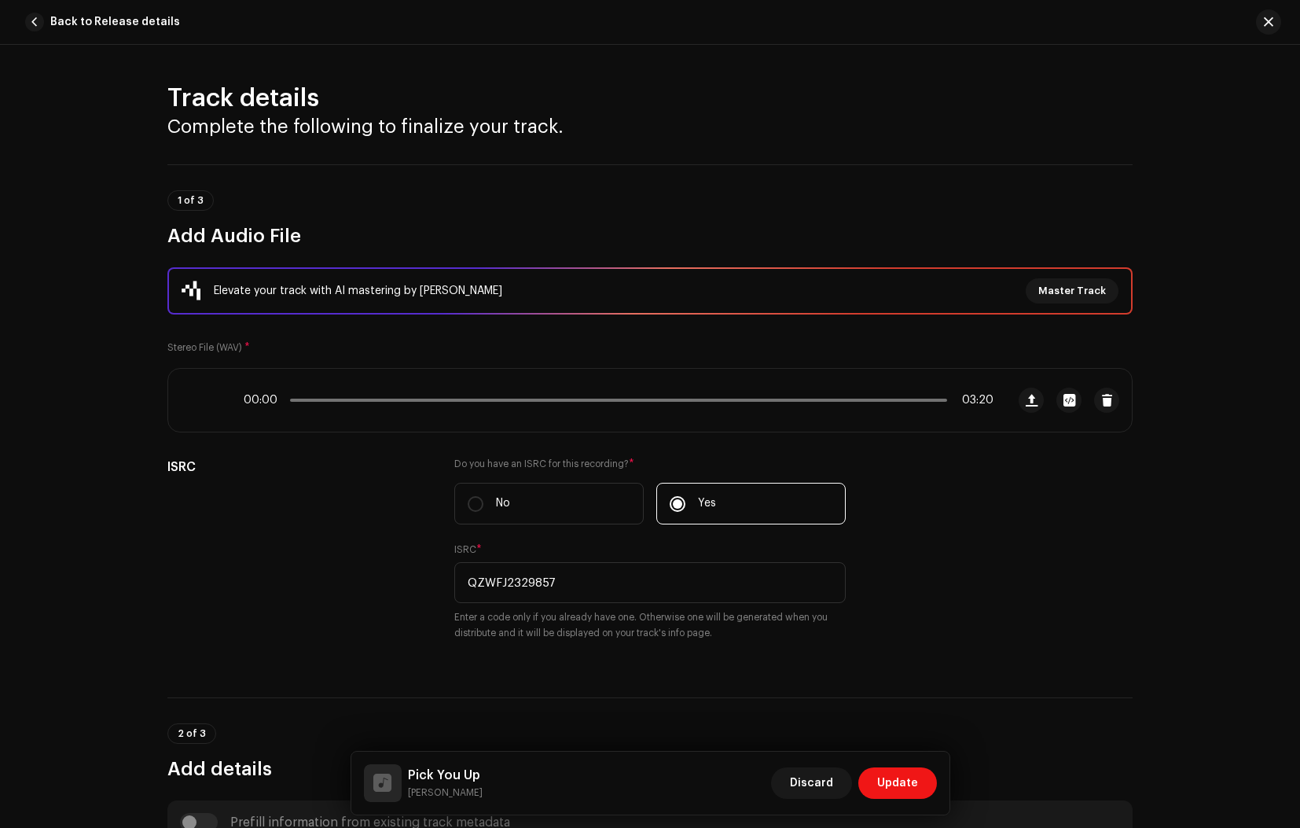
scroll to position [0, 0]
click at [891, 779] on span "Update" at bounding box center [897, 782] width 41 height 31
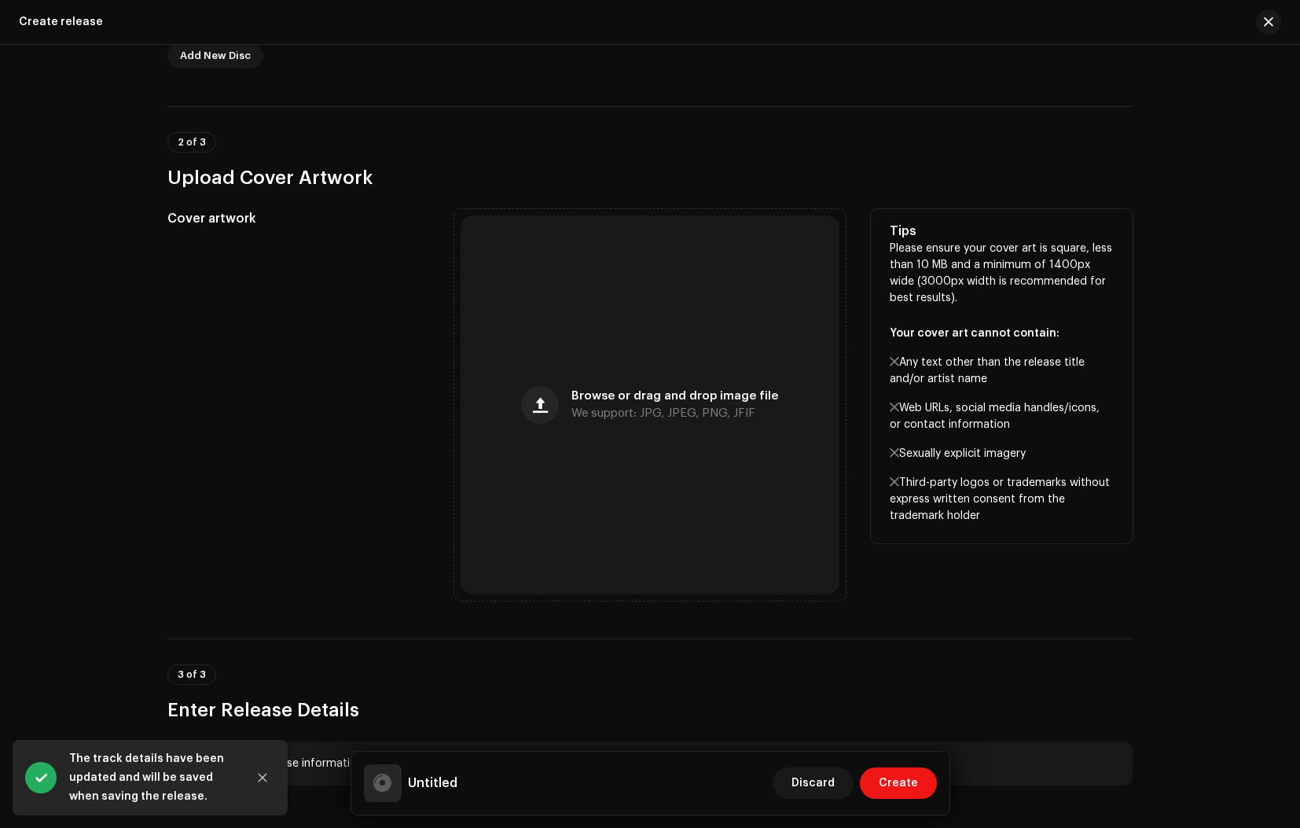
scroll to position [454, 0]
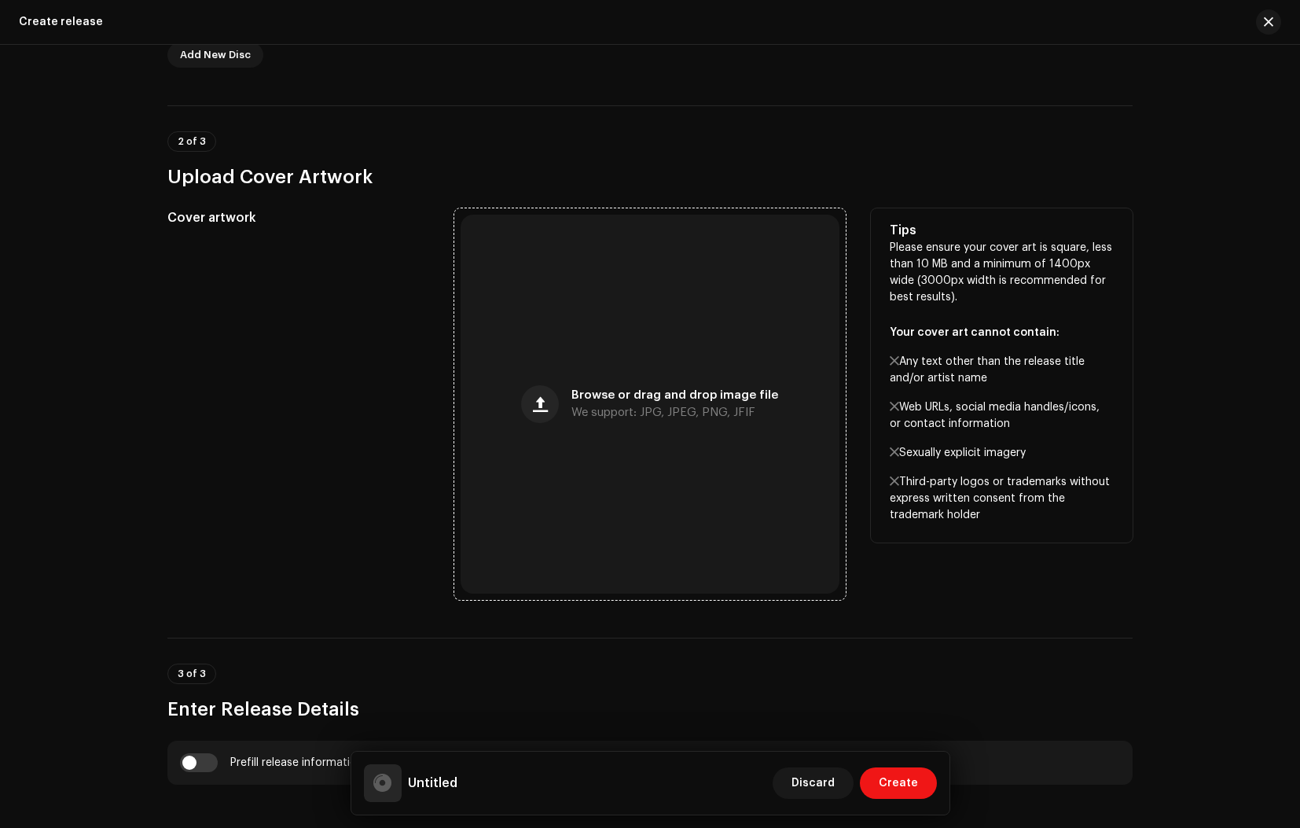
click at [520, 461] on div "Browse or drag and drop image file We support: JPG, JPEG, PNG, JFIF" at bounding box center [650, 404] width 379 height 379
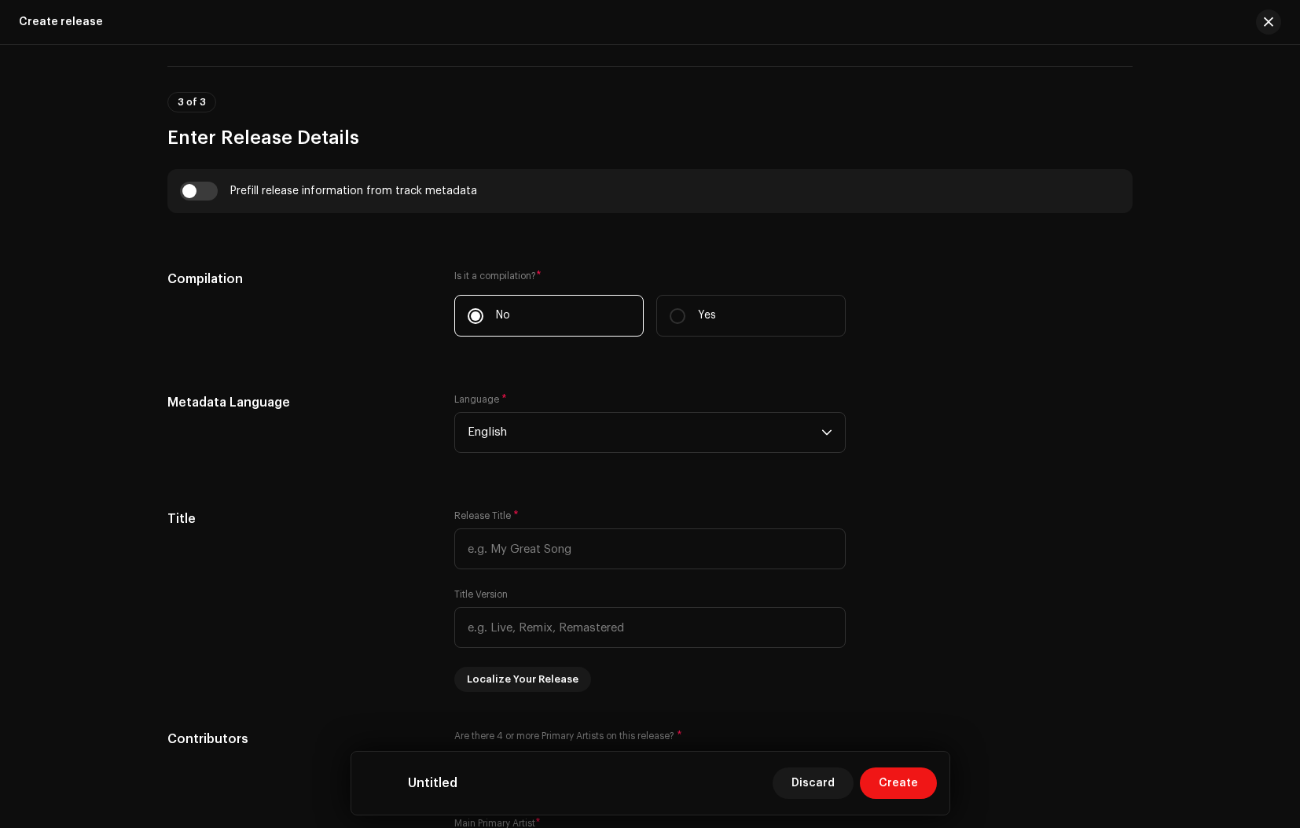
scroll to position [1048, 0]
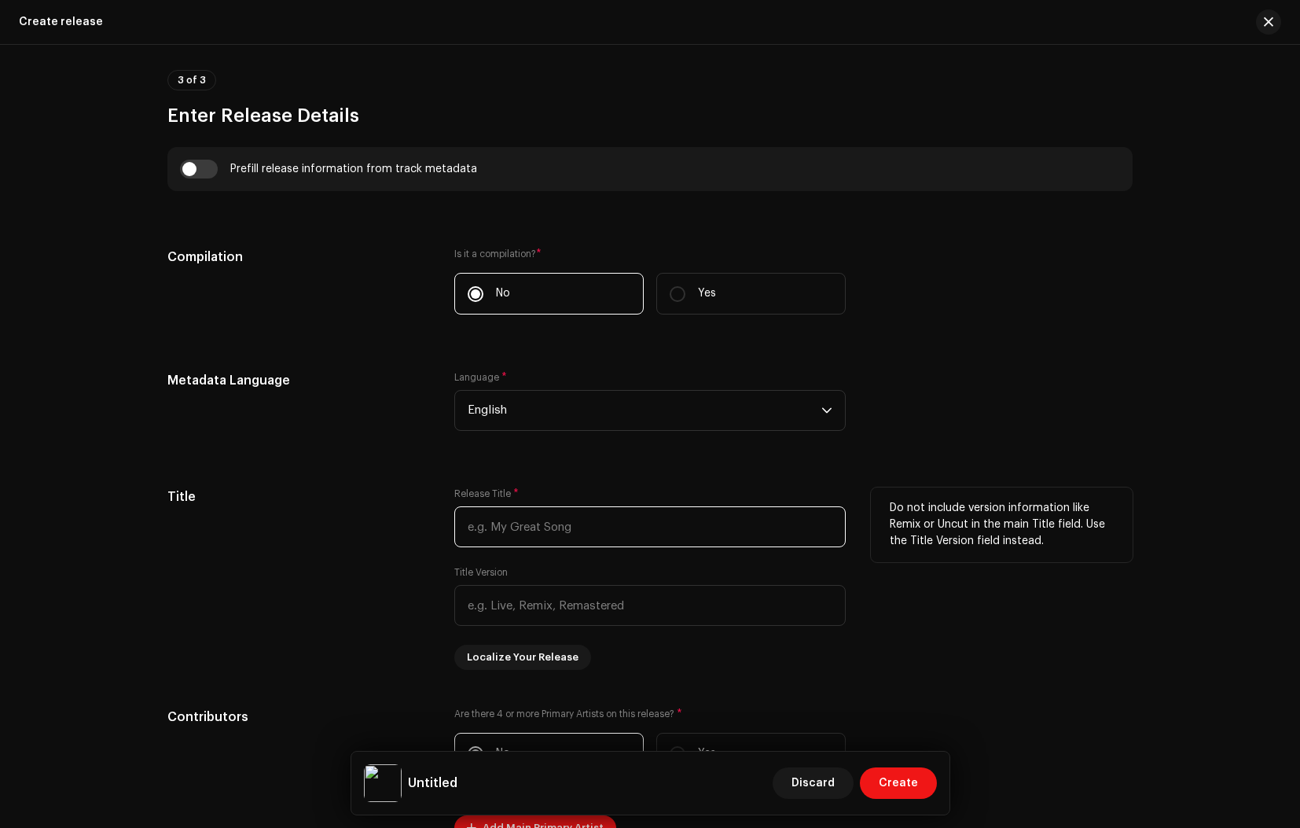
click at [518, 530] on input "text" at bounding box center [649, 526] width 391 height 41
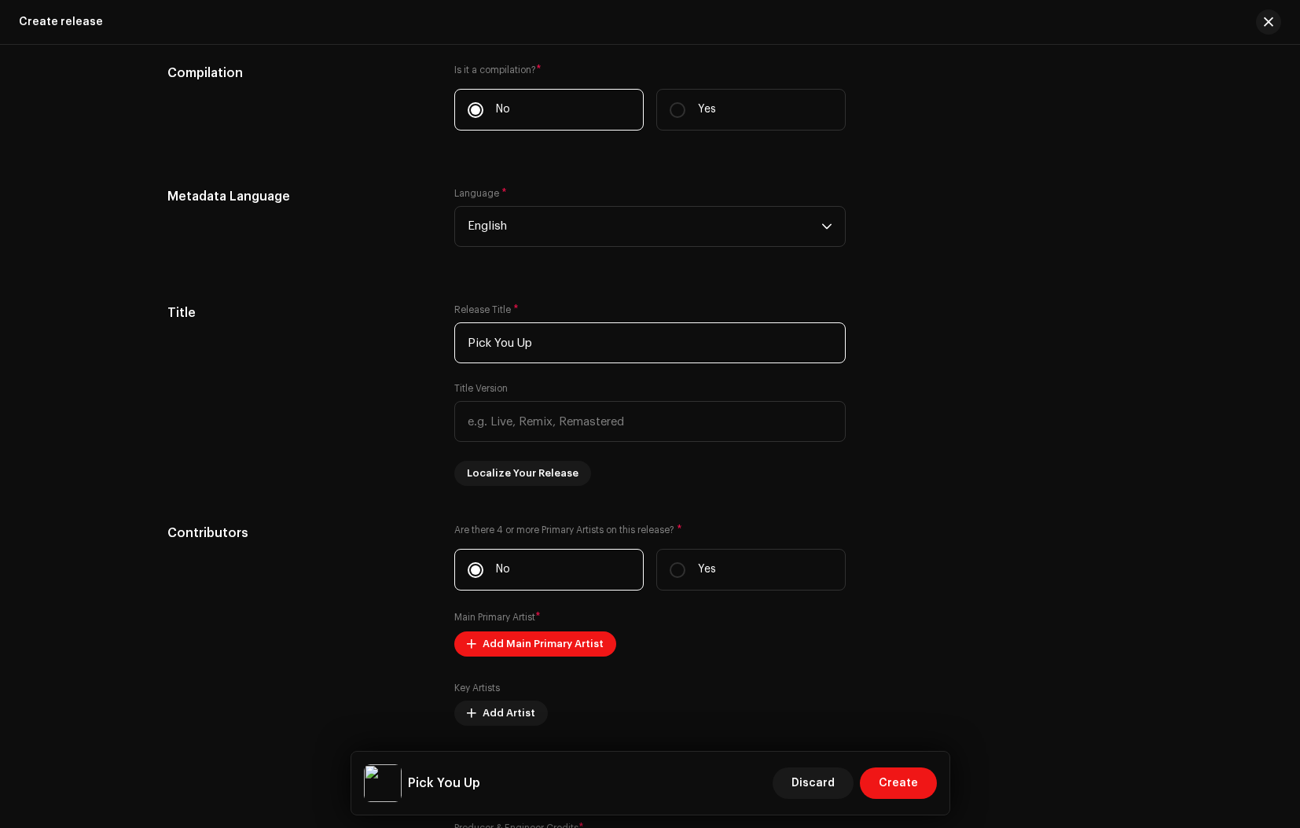
scroll to position [1235, 0]
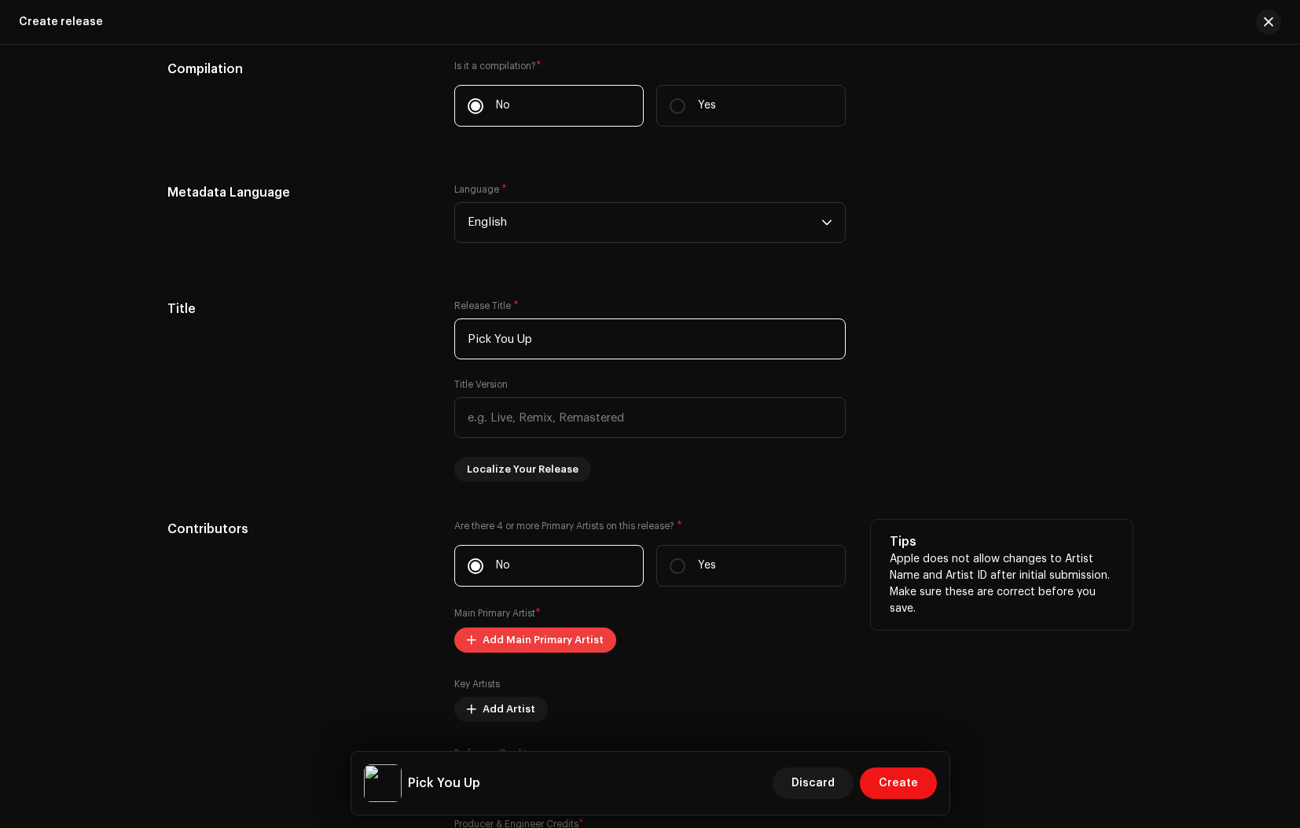
type input "Pick You Up"
click at [508, 644] on span "Add Main Primary Artist" at bounding box center [543, 639] width 121 height 31
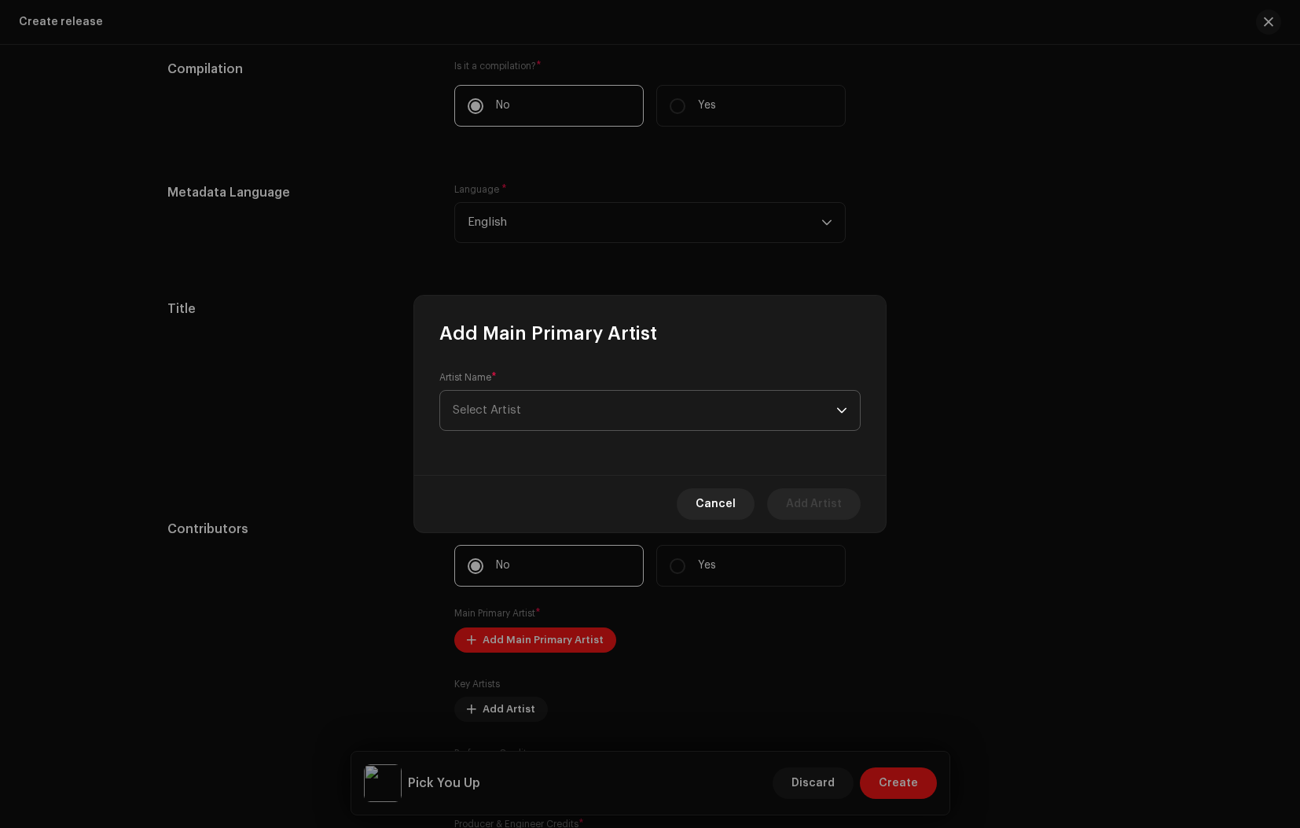
click at [514, 405] on span "Select Artist" at bounding box center [487, 410] width 68 height 12
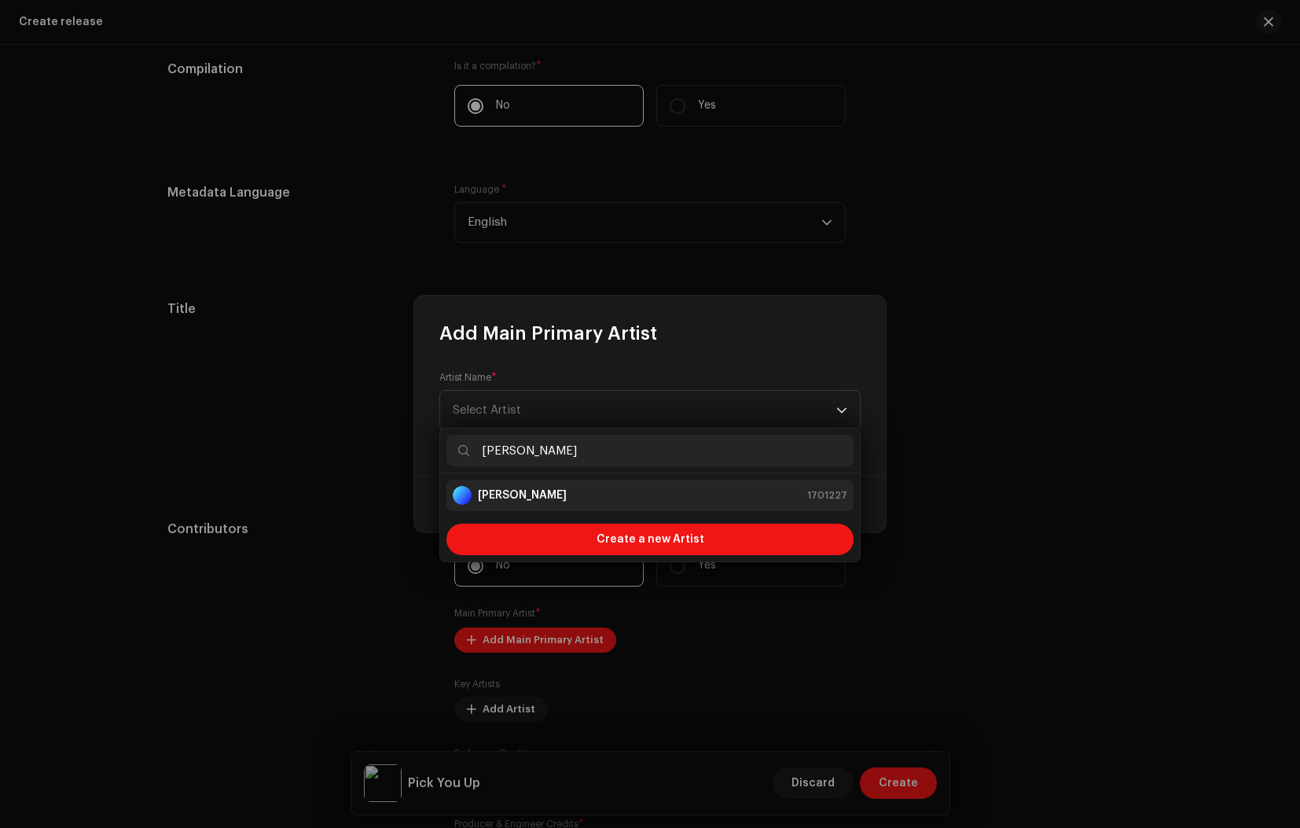
type input "[PERSON_NAME]"
click at [531, 502] on strong "[PERSON_NAME]" at bounding box center [522, 495] width 89 height 16
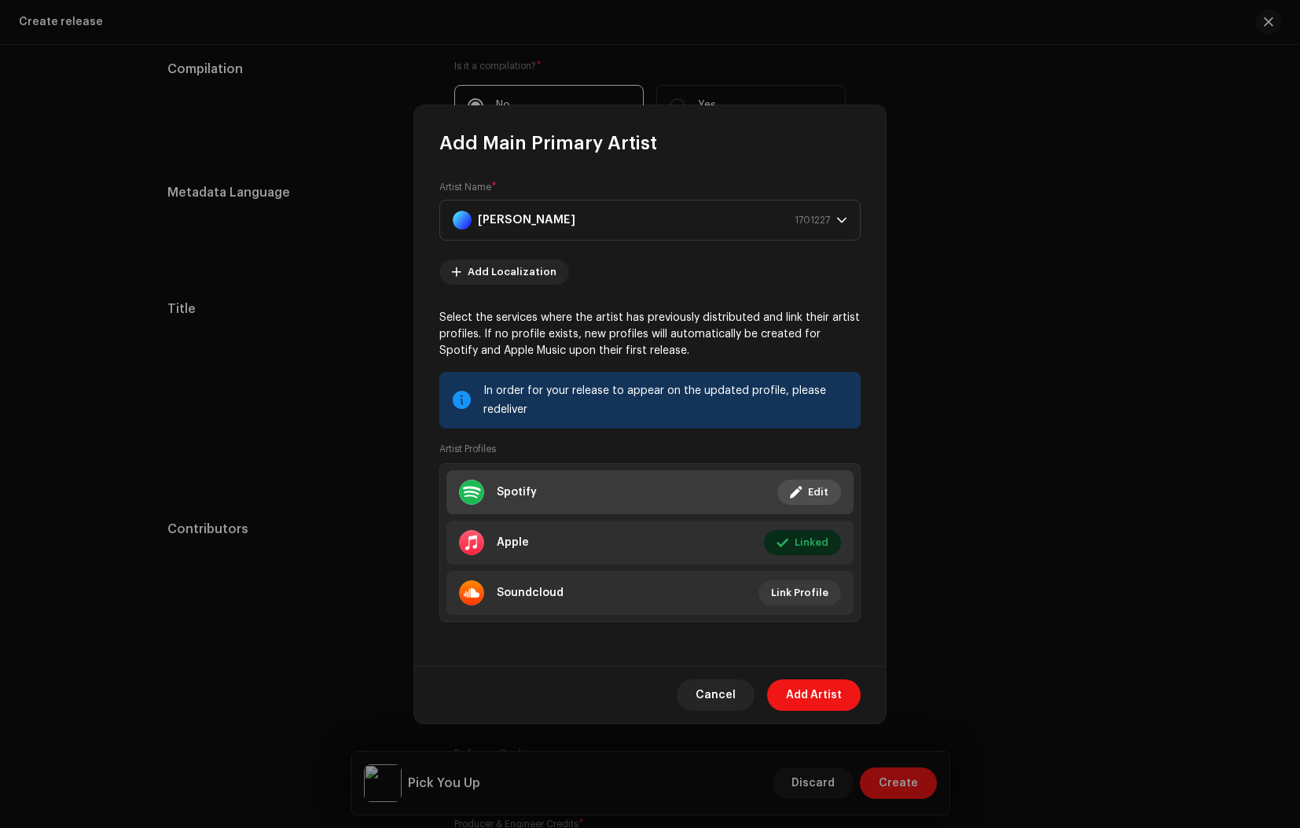
click at [813, 490] on span "Edit" at bounding box center [818, 491] width 20 height 31
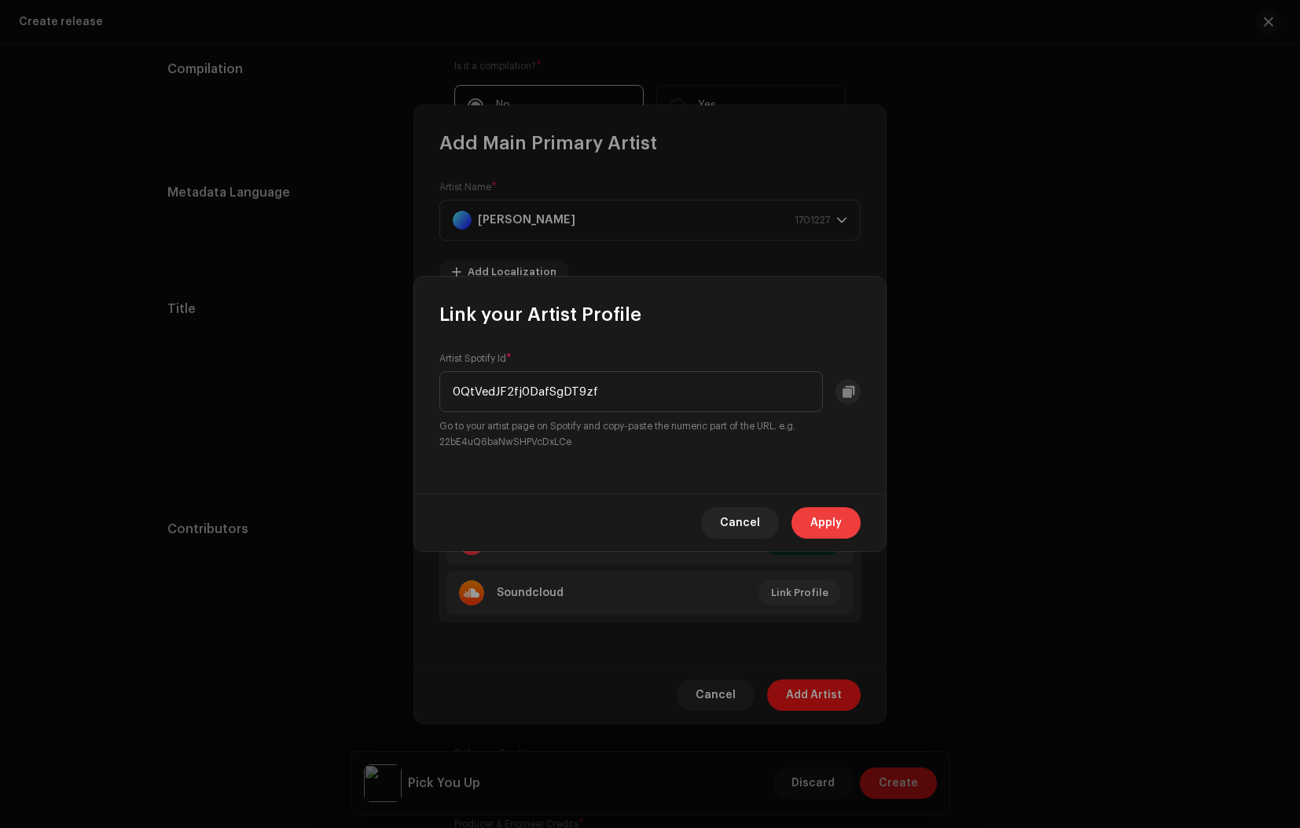
click at [830, 522] on span "Apply" at bounding box center [825, 522] width 31 height 31
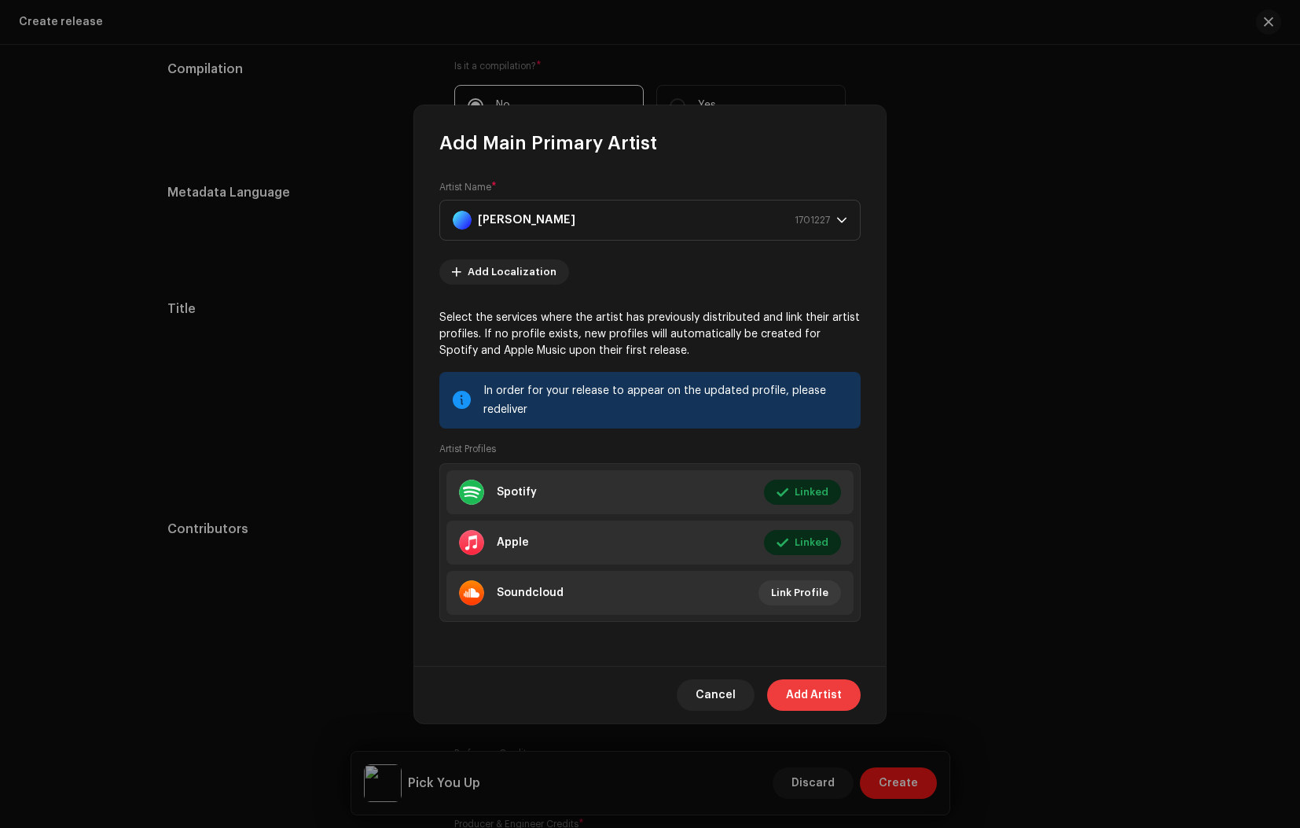
click at [804, 699] on span "Add Artist" at bounding box center [814, 694] width 56 height 31
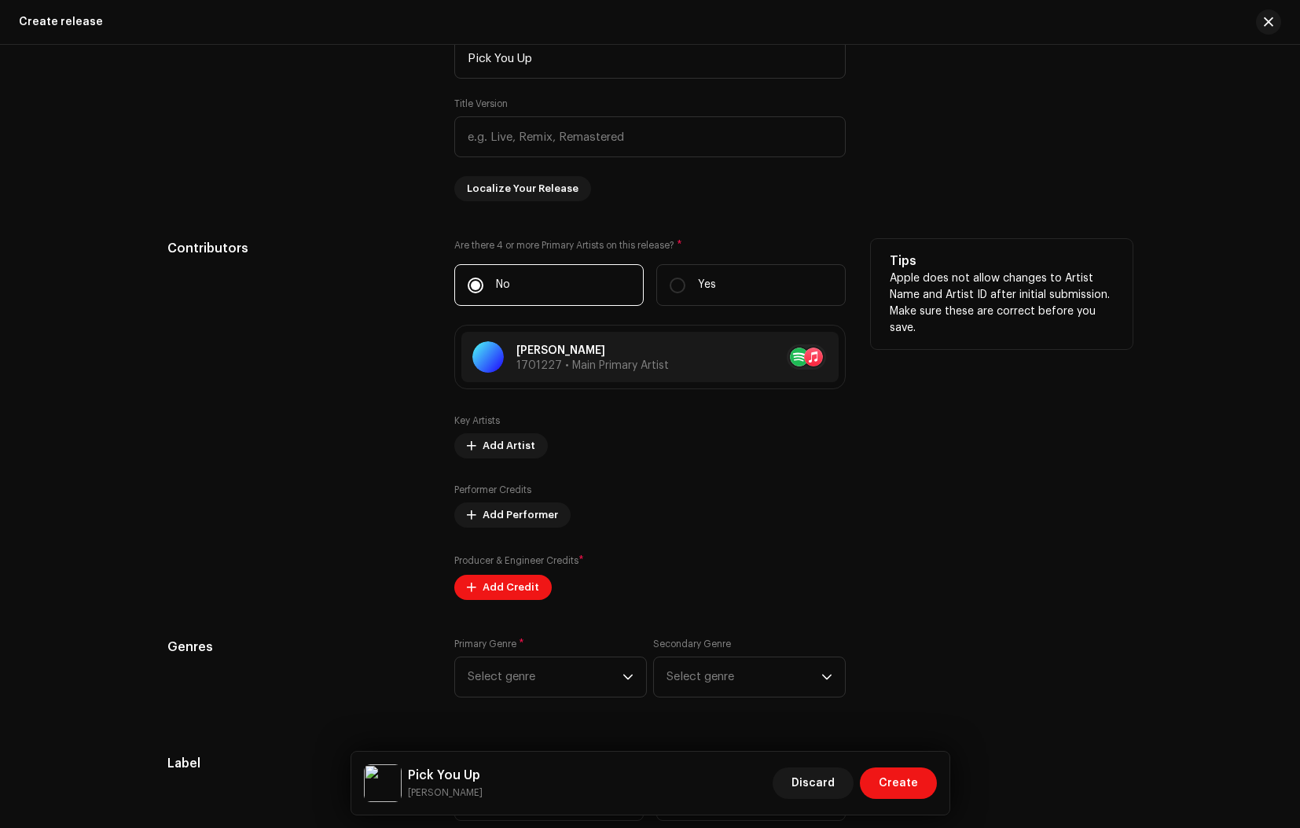
scroll to position [1533, 0]
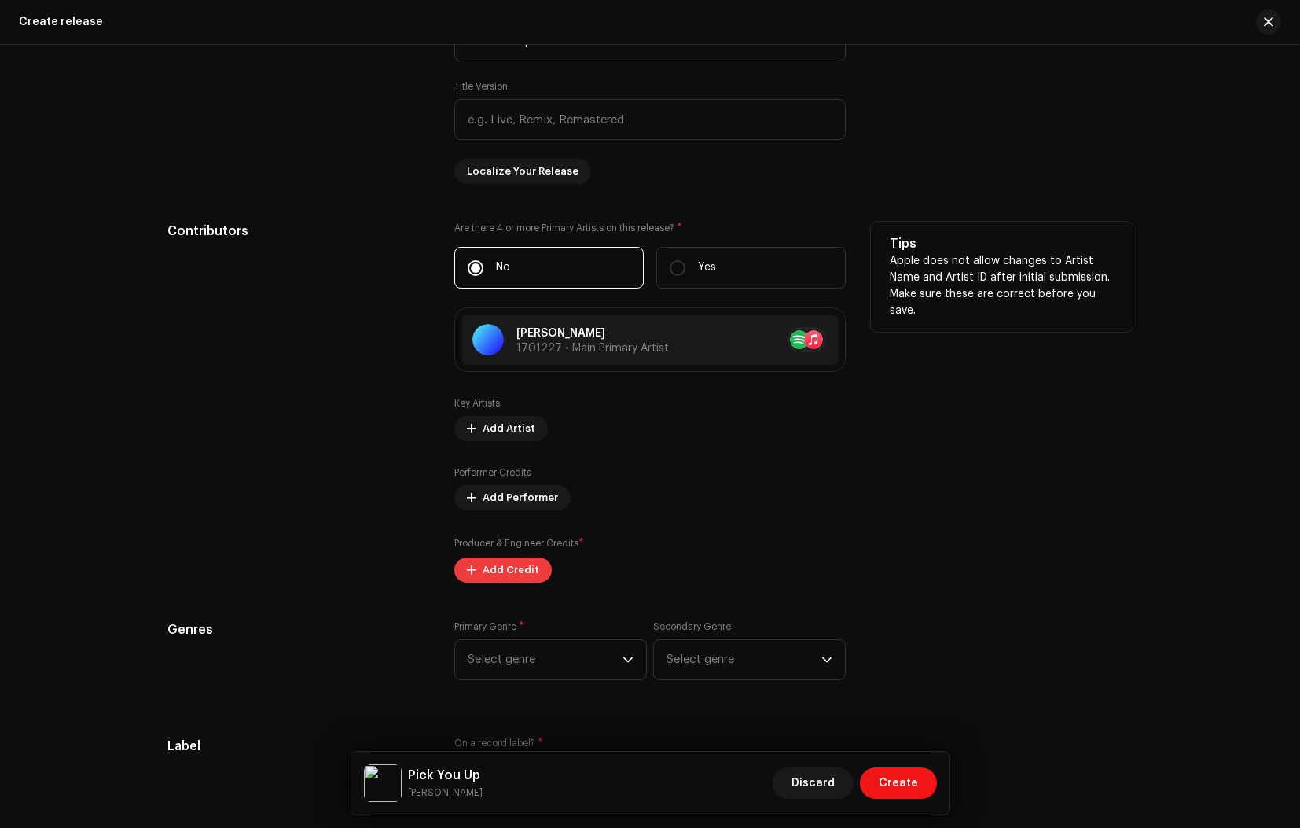
click at [494, 570] on span "Add Credit" at bounding box center [511, 569] width 57 height 31
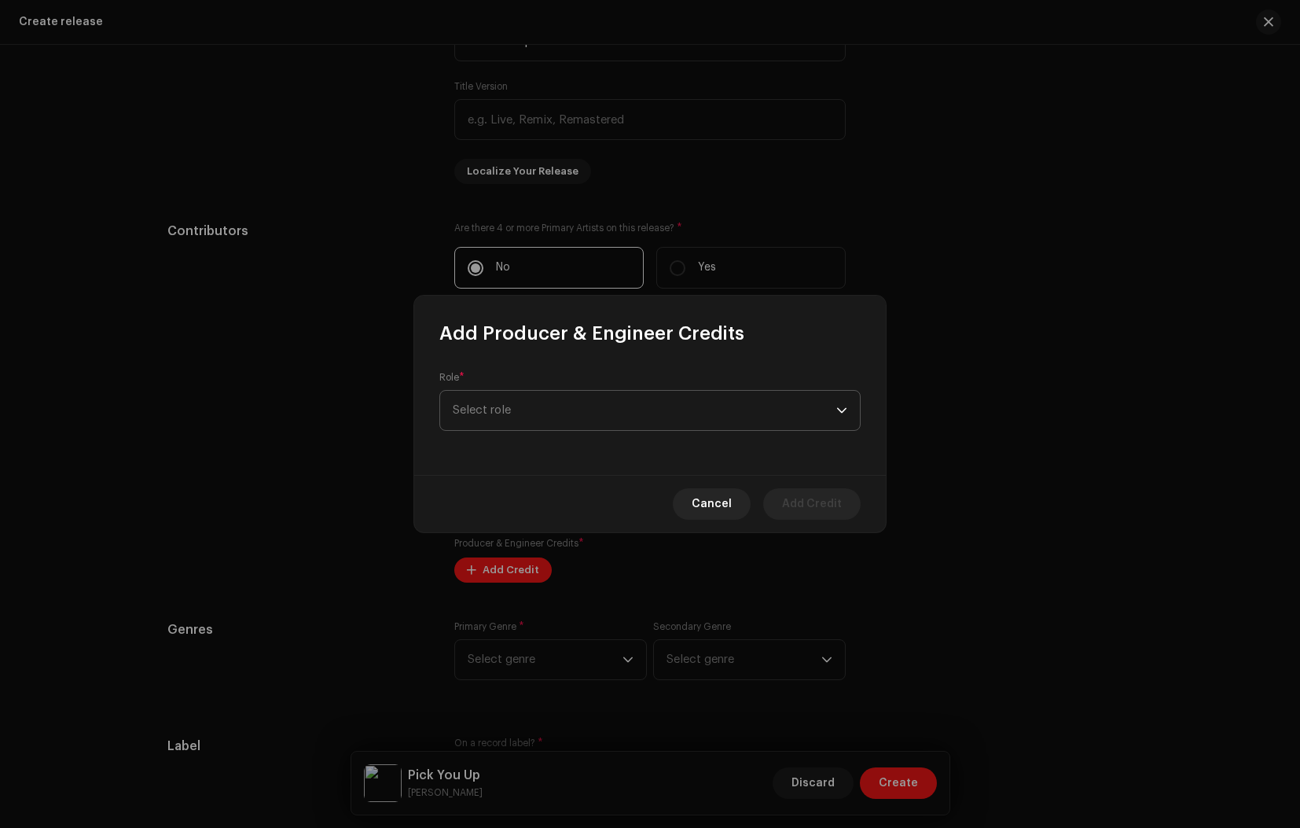
click at [497, 406] on span "Select role" at bounding box center [645, 410] width 384 height 39
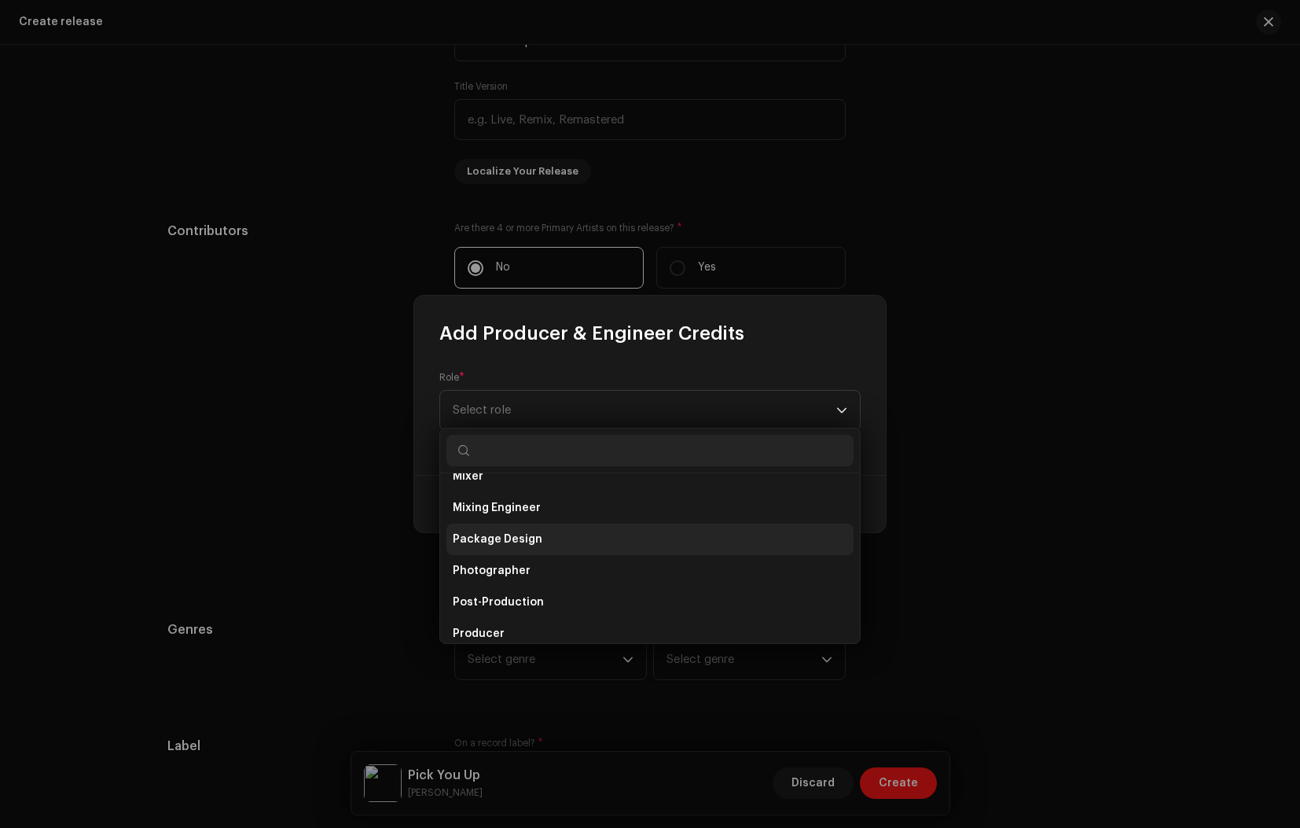
scroll to position [510, 0]
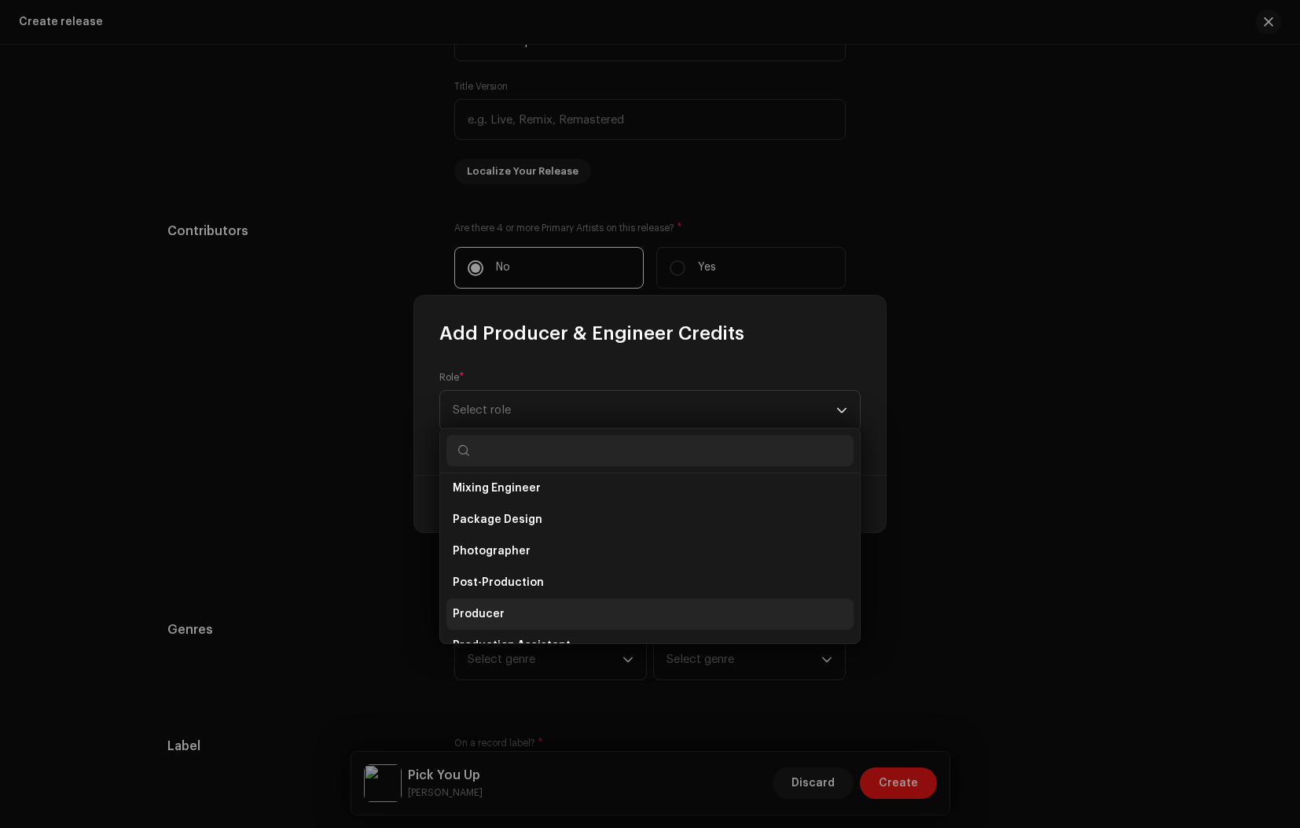
click at [504, 608] on li "Producer" at bounding box center [649, 613] width 407 height 31
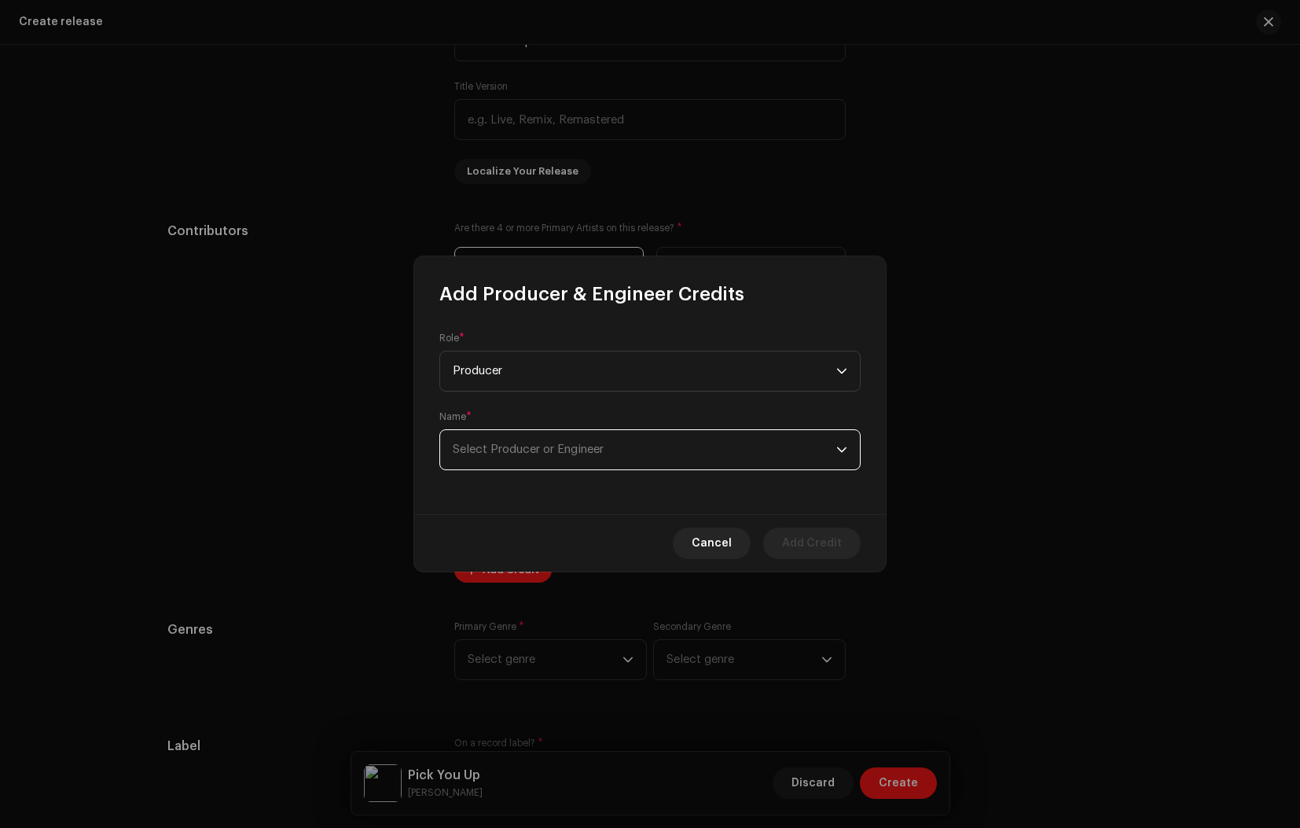
click at [523, 446] on span "Select Producer or Engineer" at bounding box center [528, 449] width 151 height 12
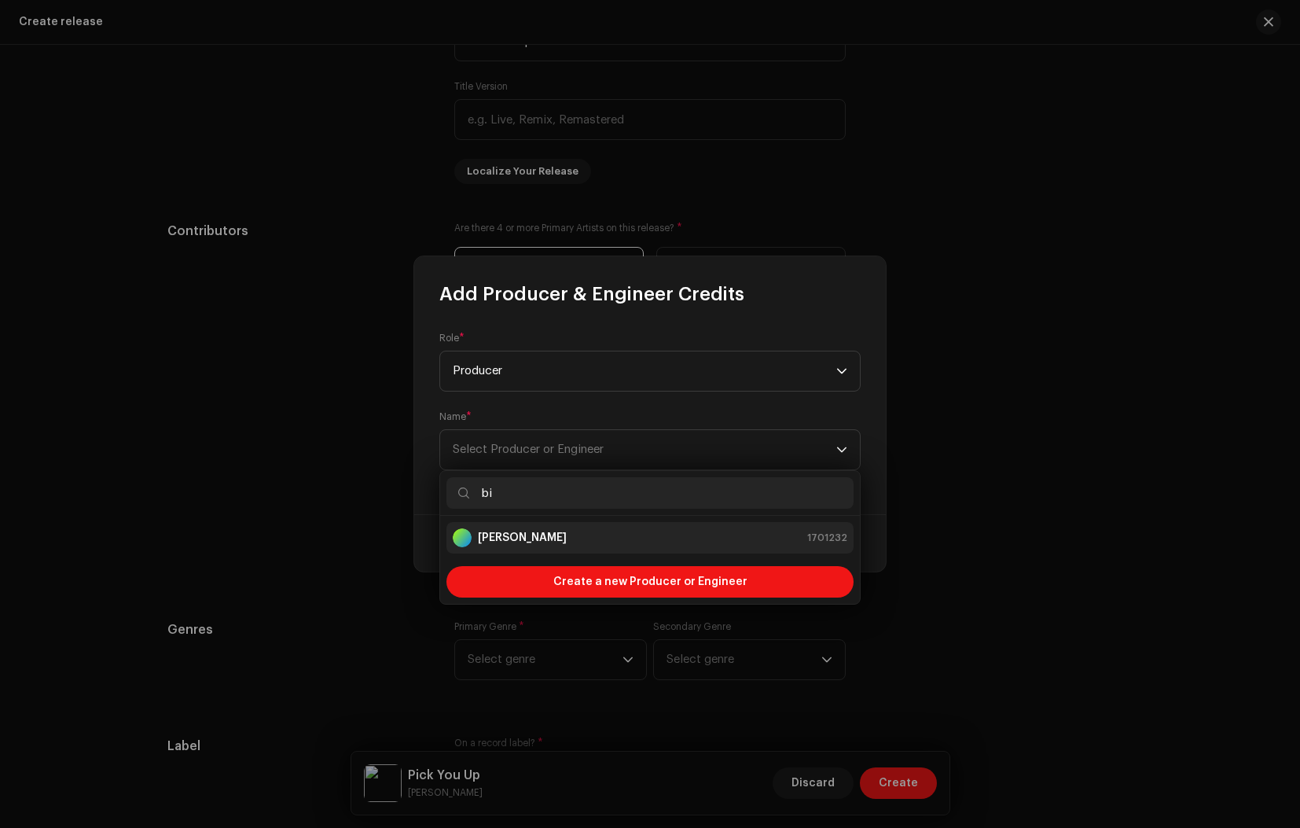
type input "bi"
click at [524, 542] on strong "[PERSON_NAME]" at bounding box center [522, 538] width 89 height 16
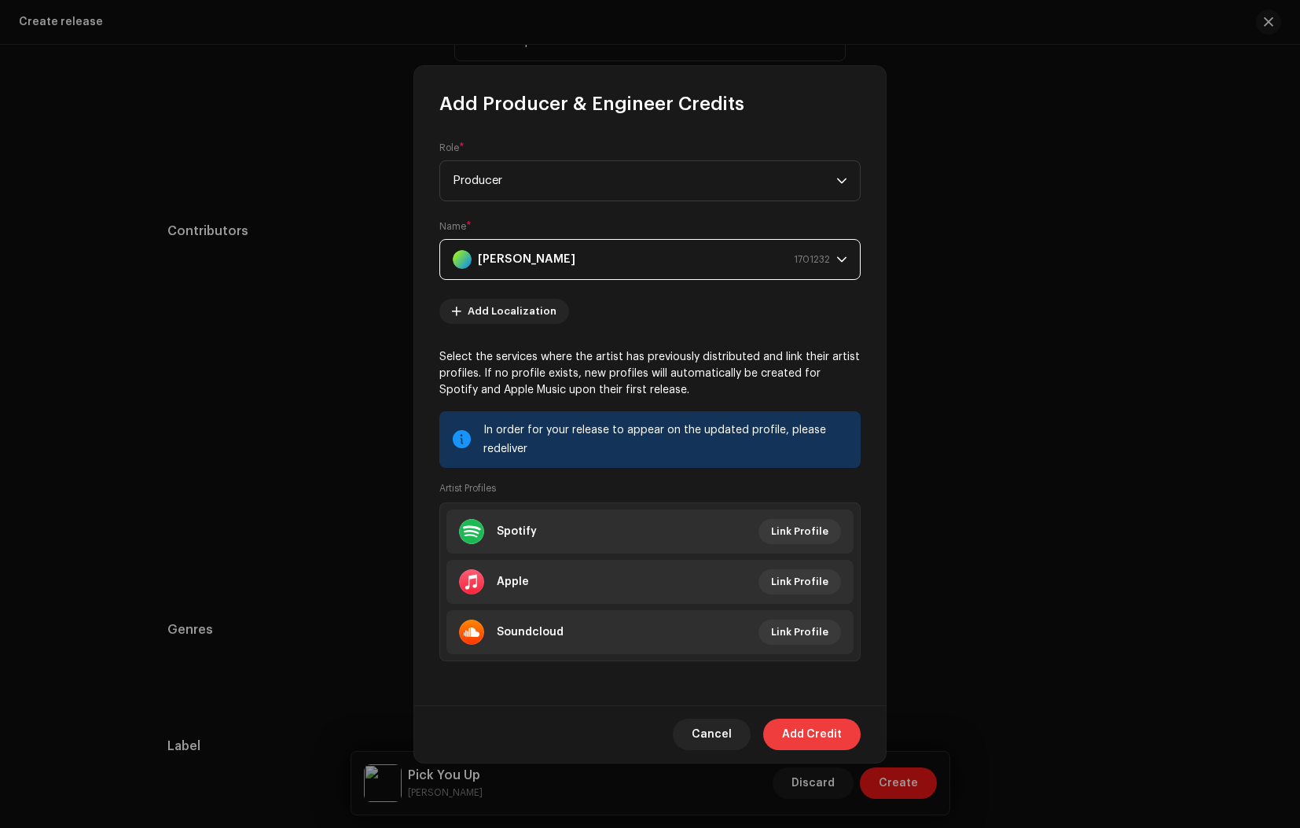
click at [814, 744] on span "Add Credit" at bounding box center [812, 733] width 60 height 31
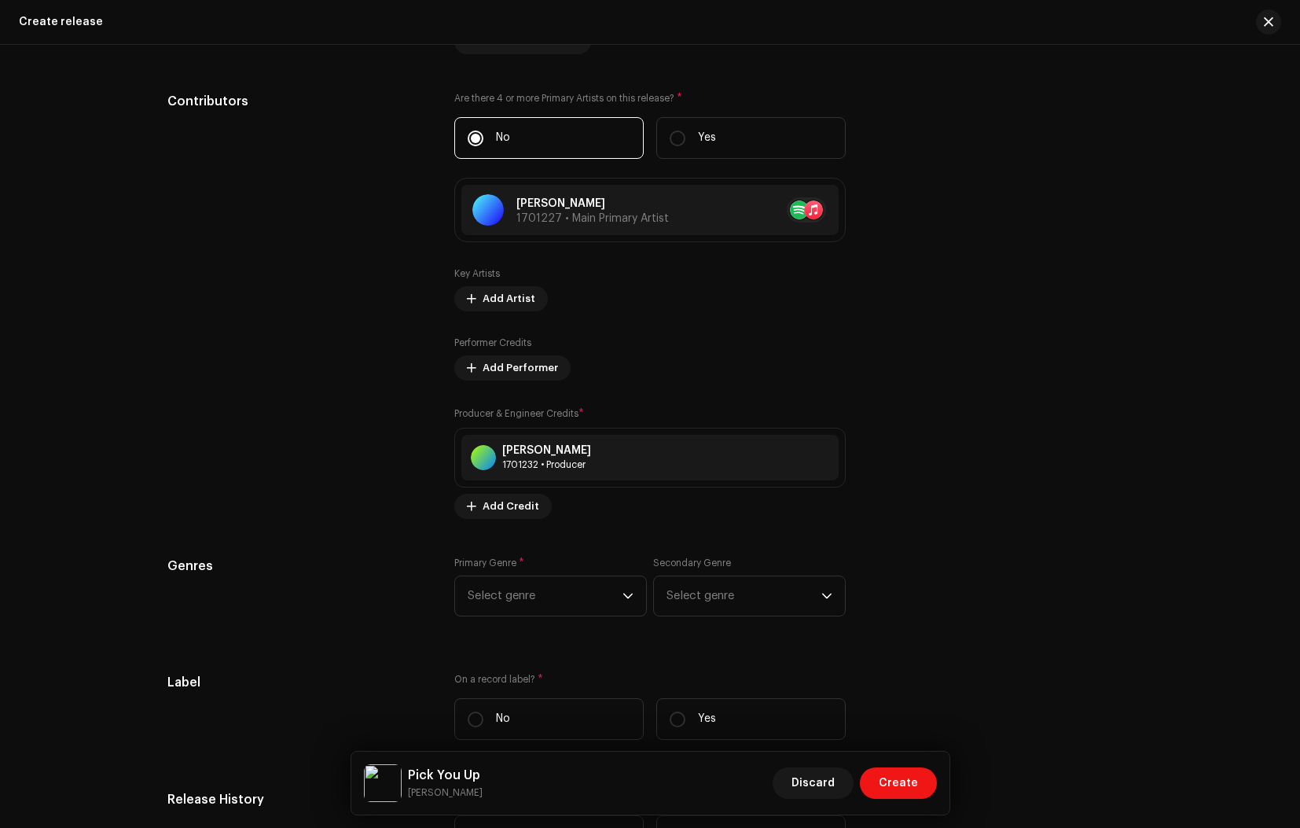
scroll to position [1668, 0]
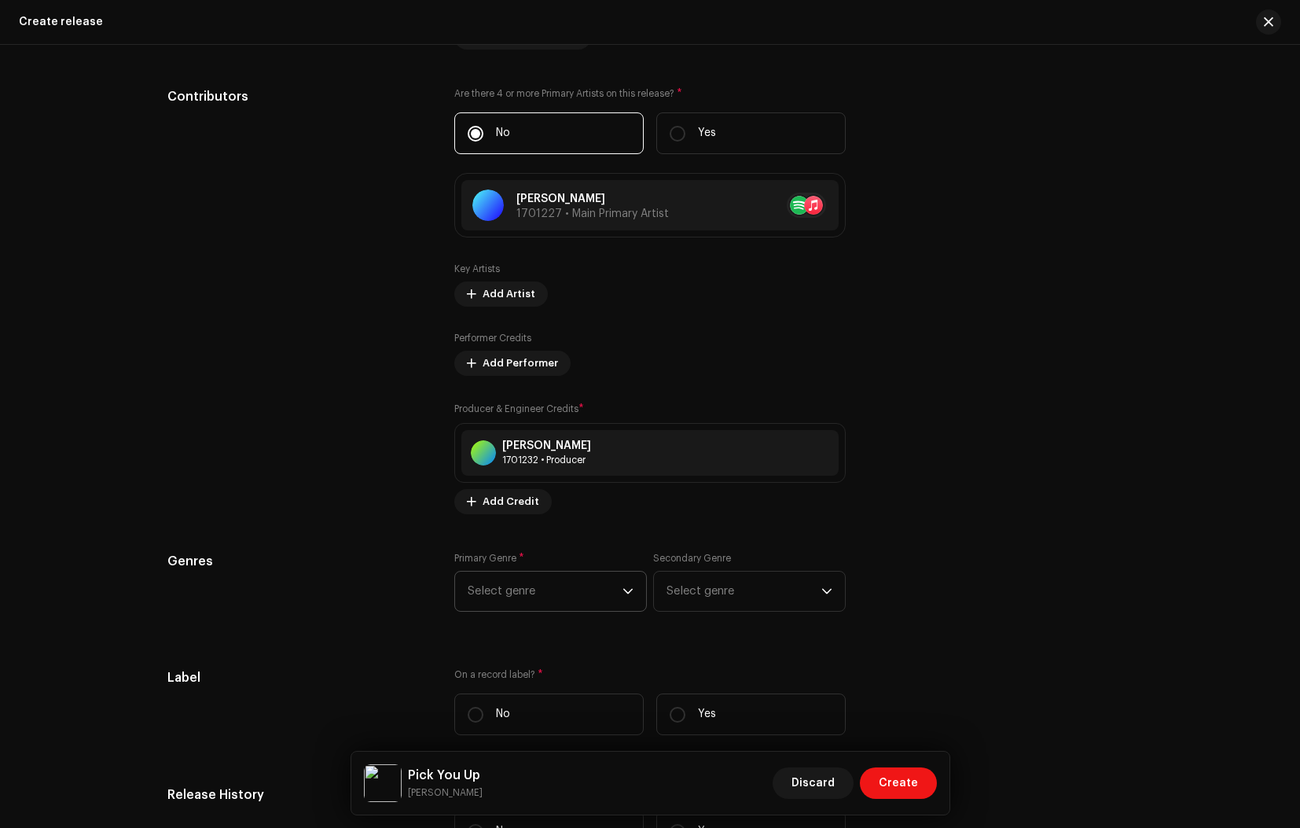
click at [579, 585] on span "Select genre" at bounding box center [545, 590] width 155 height 39
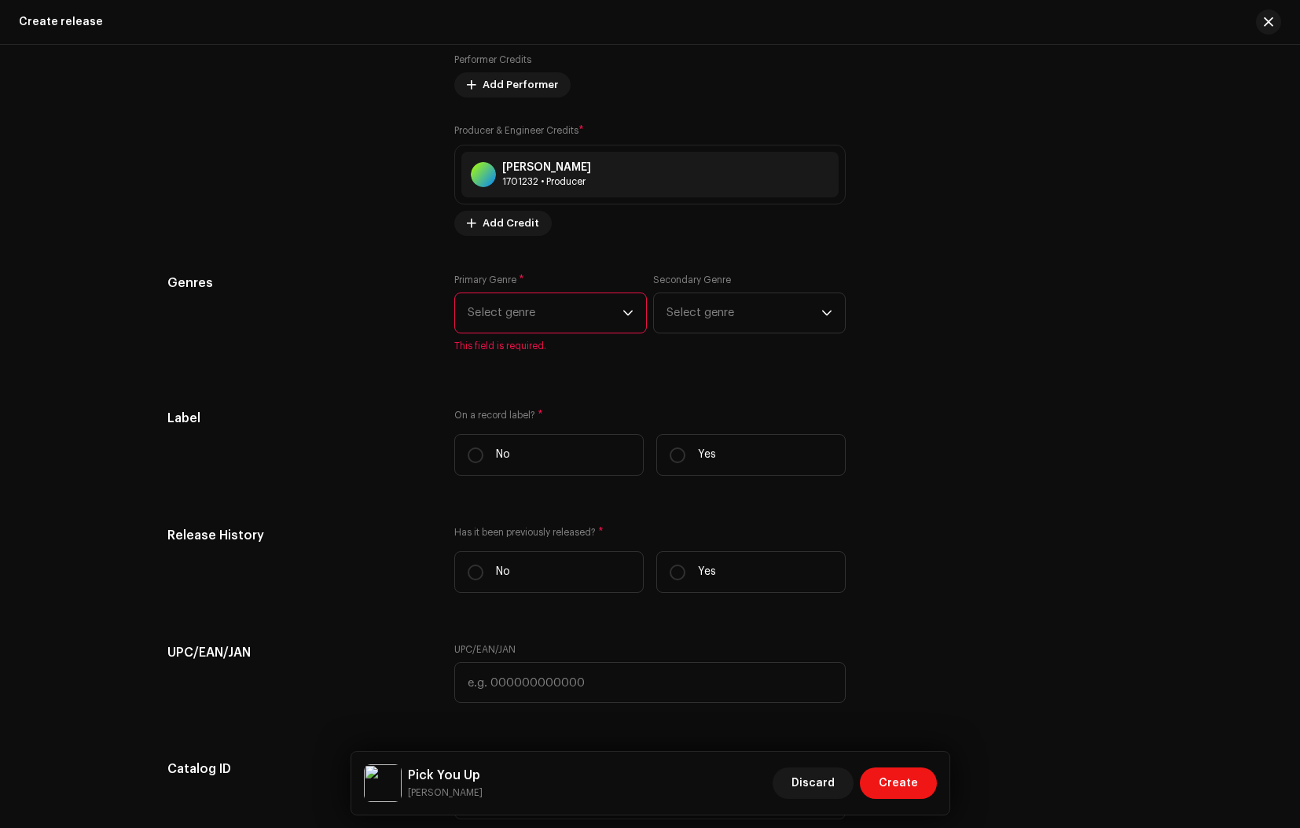
scroll to position [1945, 0]
click at [581, 305] on span "Select genre" at bounding box center [545, 313] width 155 height 39
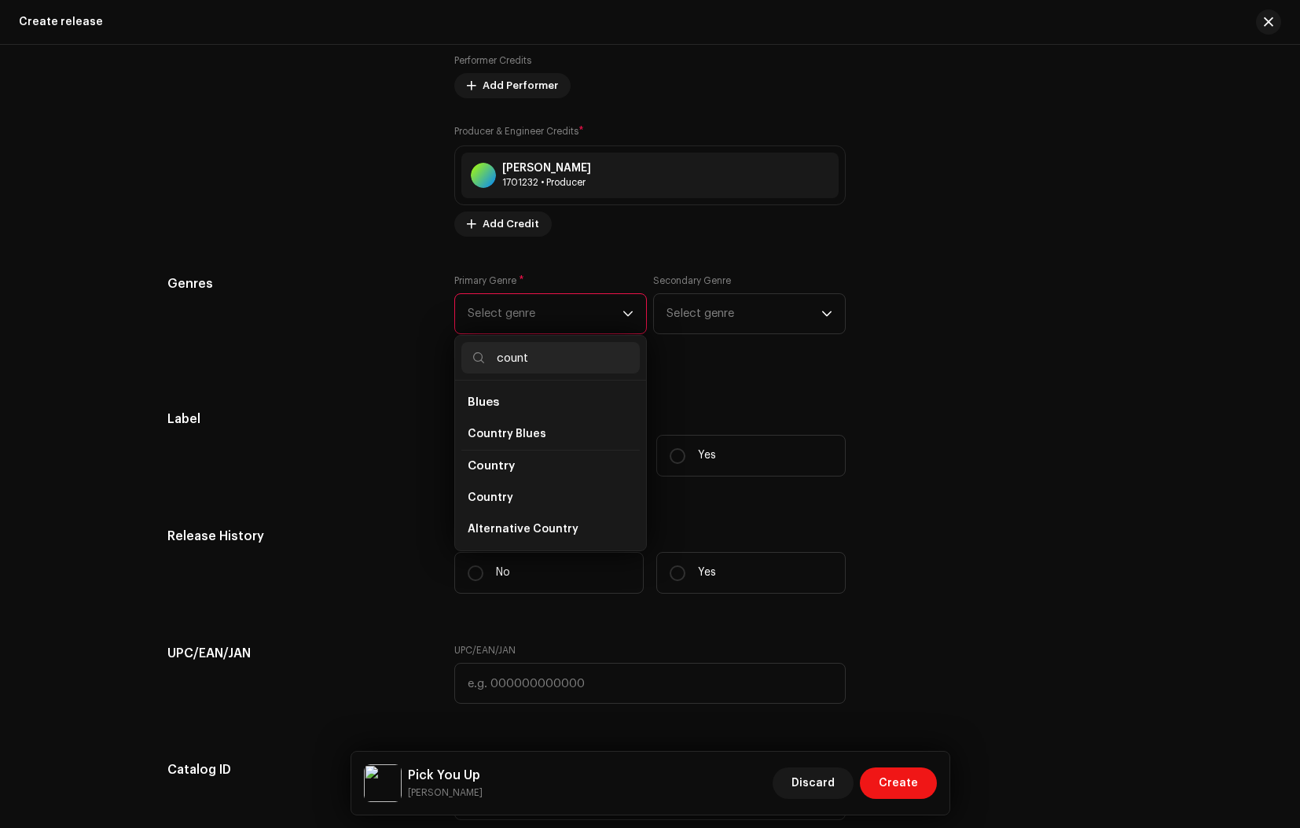
type input "count"
drag, startPoint x: 554, startPoint y: 386, endPoint x: 492, endPoint y: 497, distance: 127.7
click at [492, 497] on span "Country" at bounding box center [491, 498] width 46 height 16
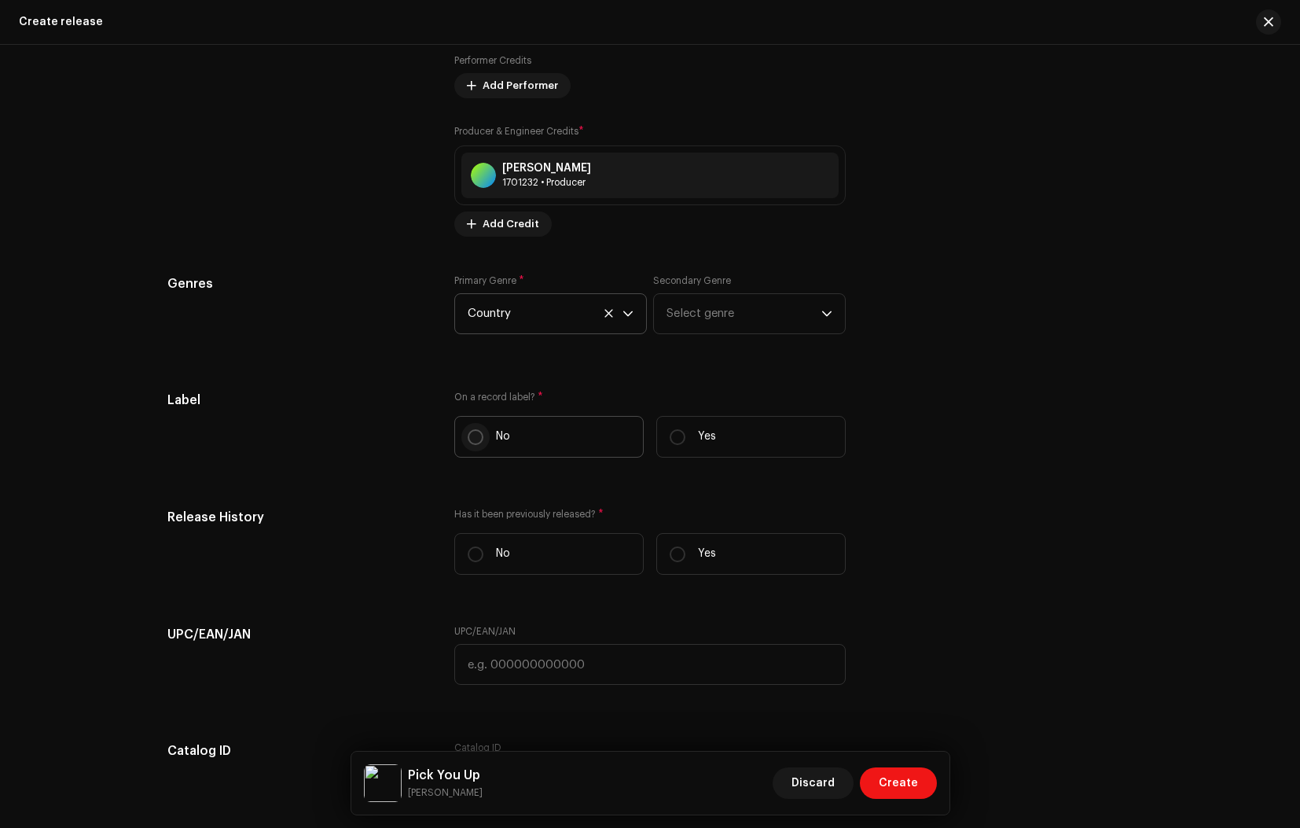
click at [470, 439] on input "No" at bounding box center [476, 437] width 16 height 16
radio input "true"
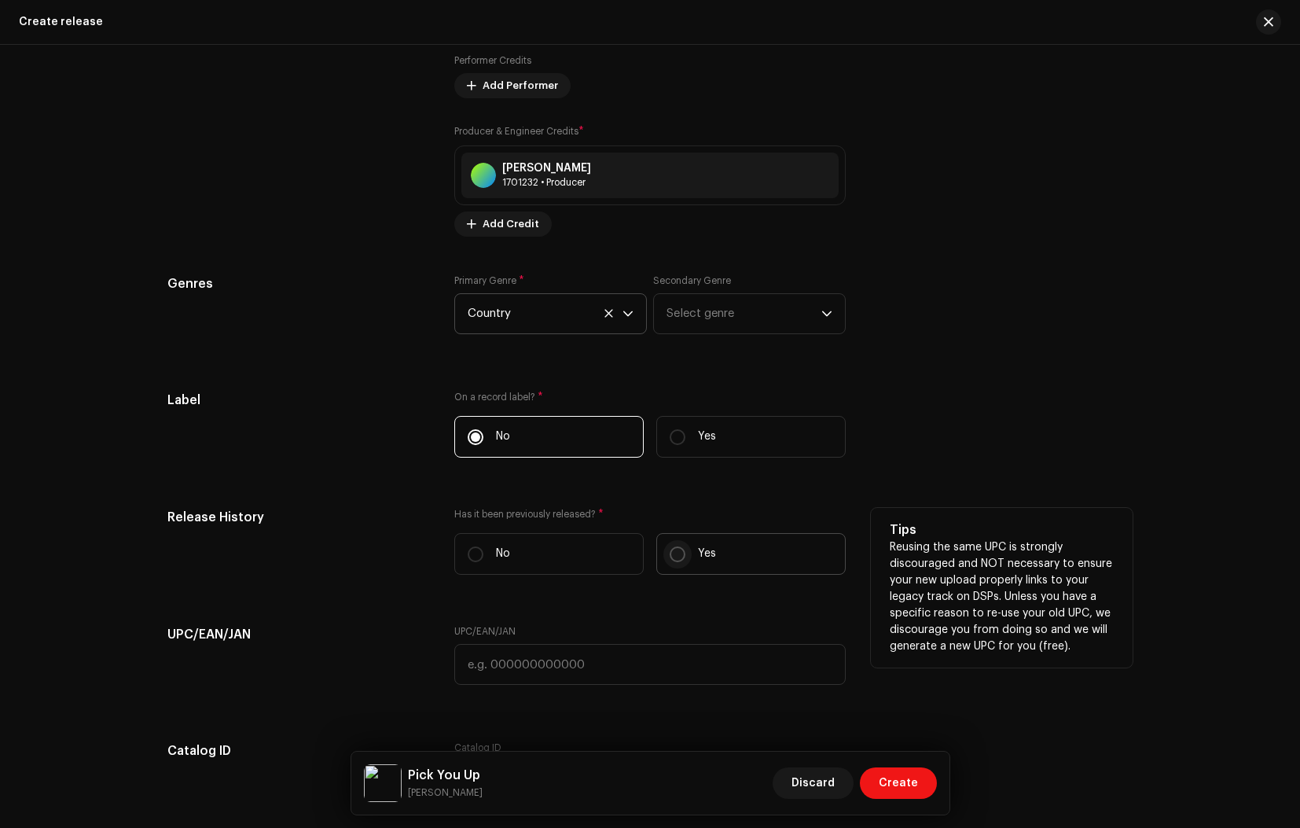
click at [670, 551] on input "Yes" at bounding box center [678, 554] width 16 height 16
radio input "true"
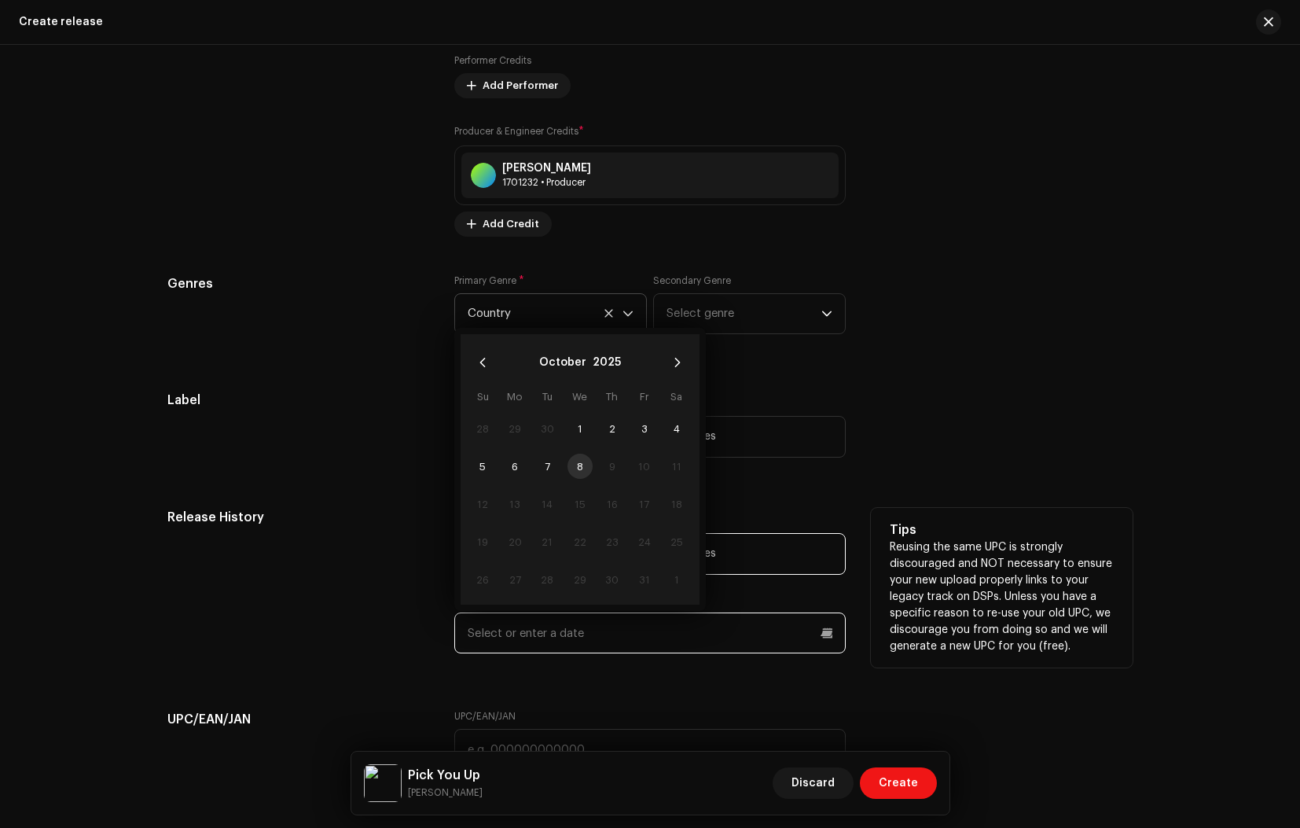
click at [563, 630] on input "text" at bounding box center [649, 632] width 391 height 41
click at [480, 365] on icon "Previous Month" at bounding box center [482, 362] width 6 height 9
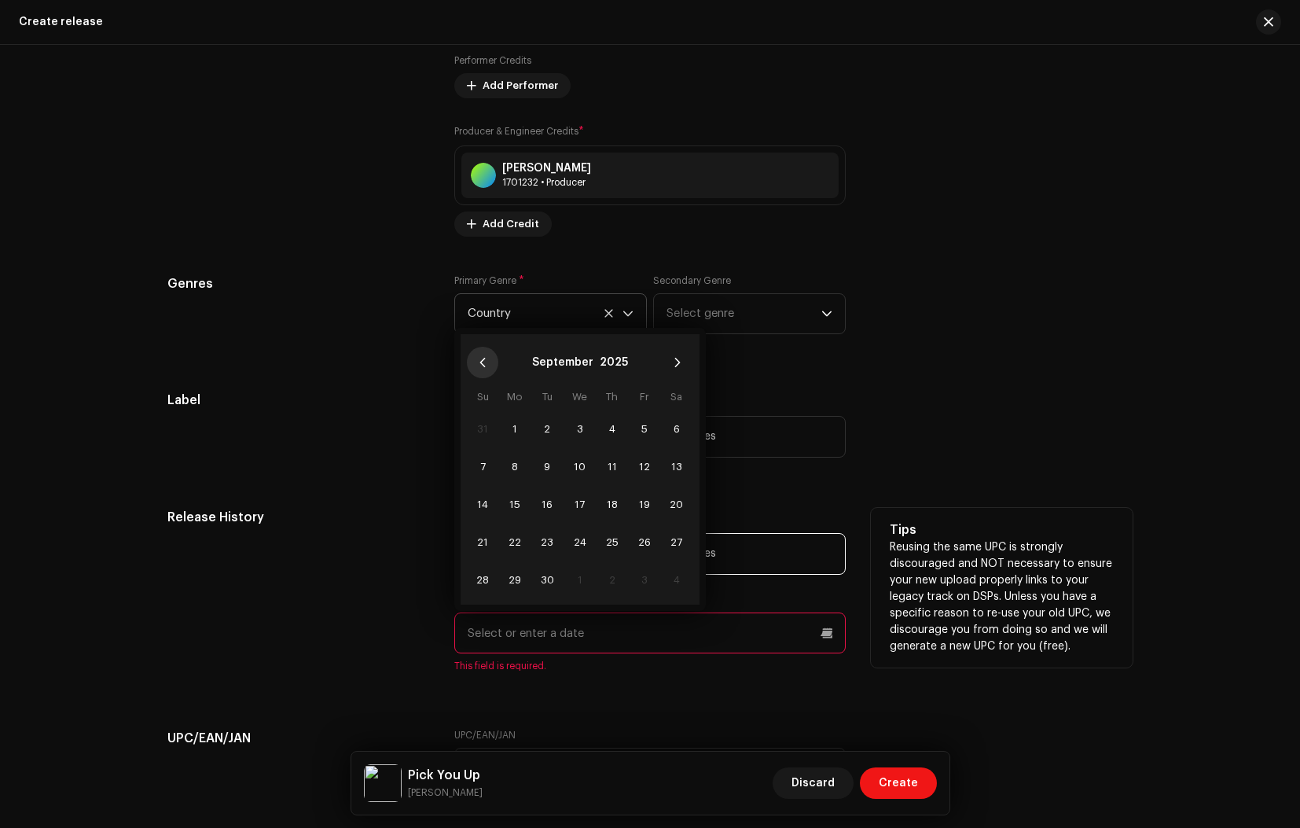
click at [483, 365] on icon "Previous Month" at bounding box center [482, 362] width 11 height 11
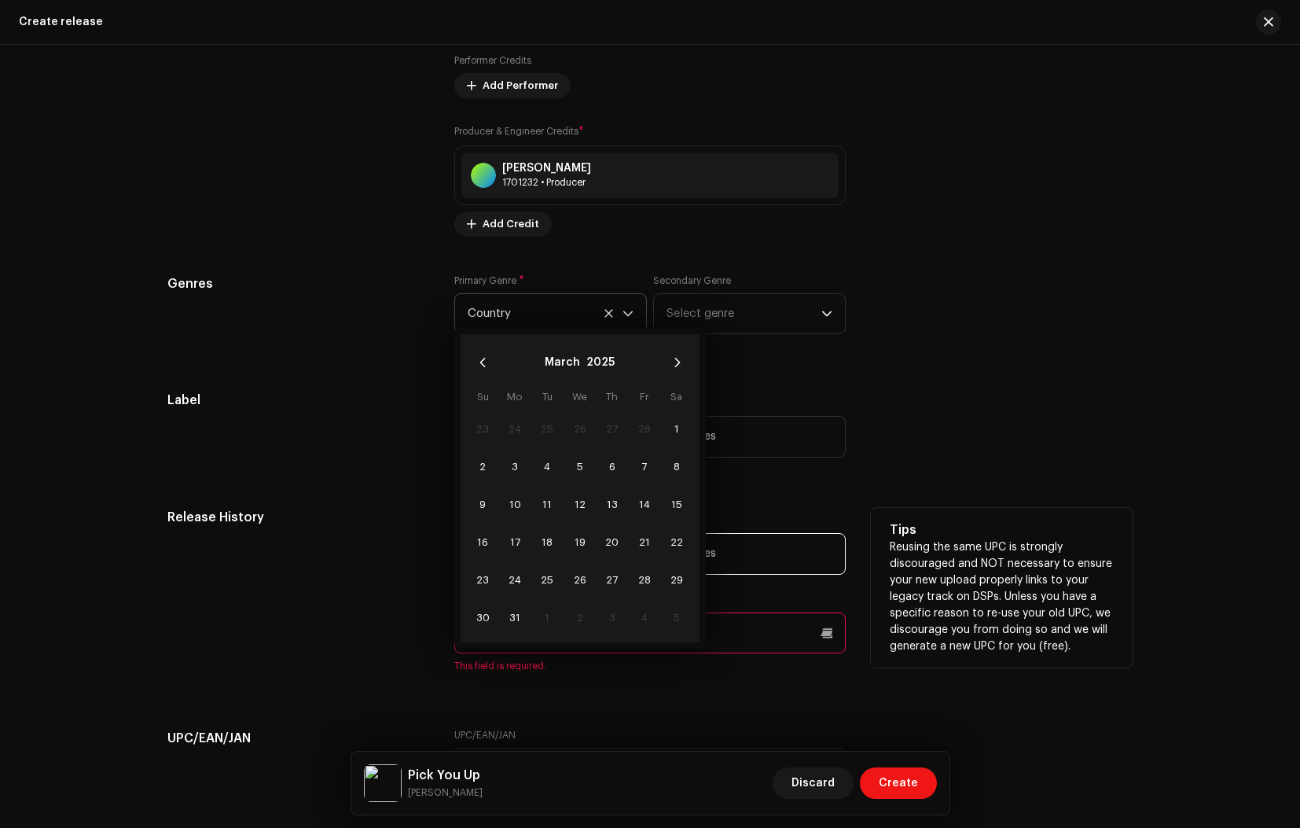
click at [483, 365] on icon "Previous Month" at bounding box center [482, 362] width 11 height 11
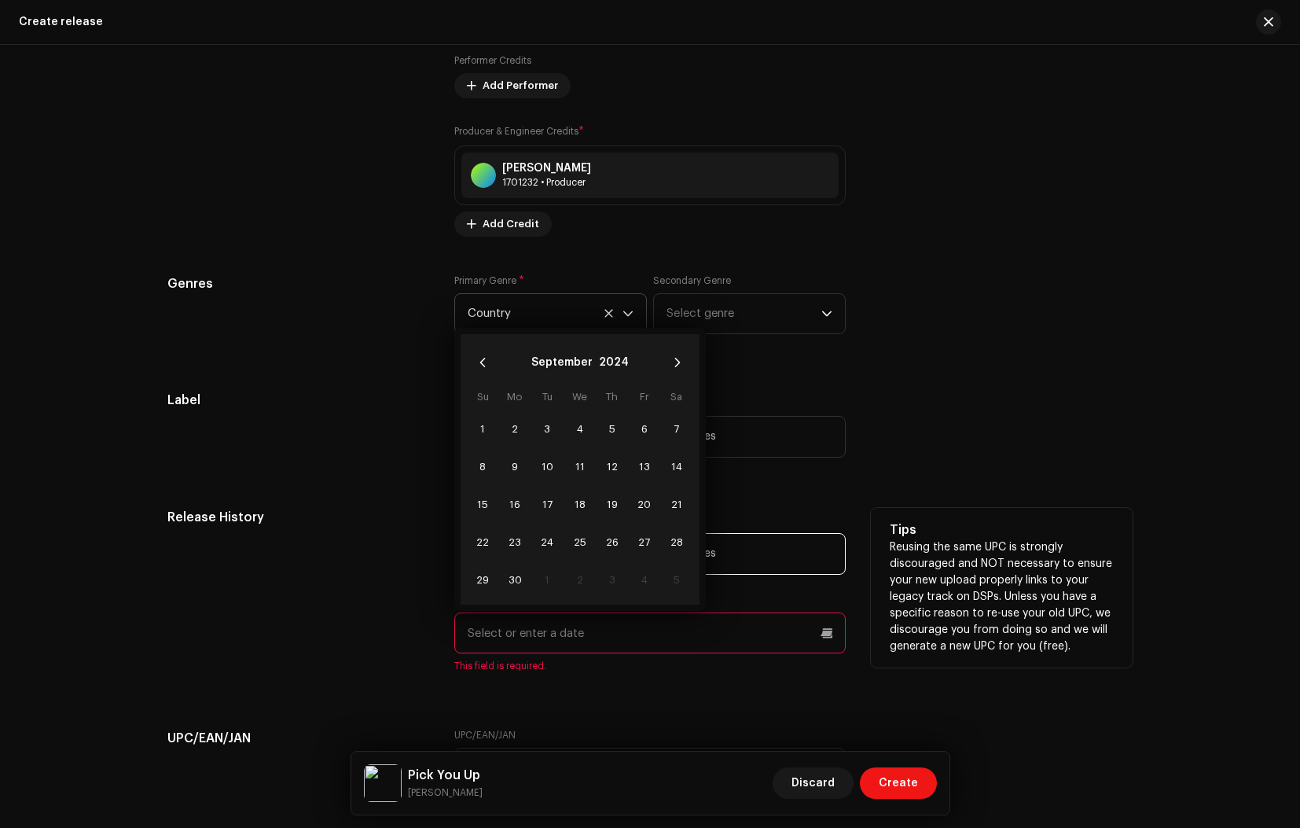
click at [483, 365] on icon "Previous Month" at bounding box center [482, 362] width 11 height 11
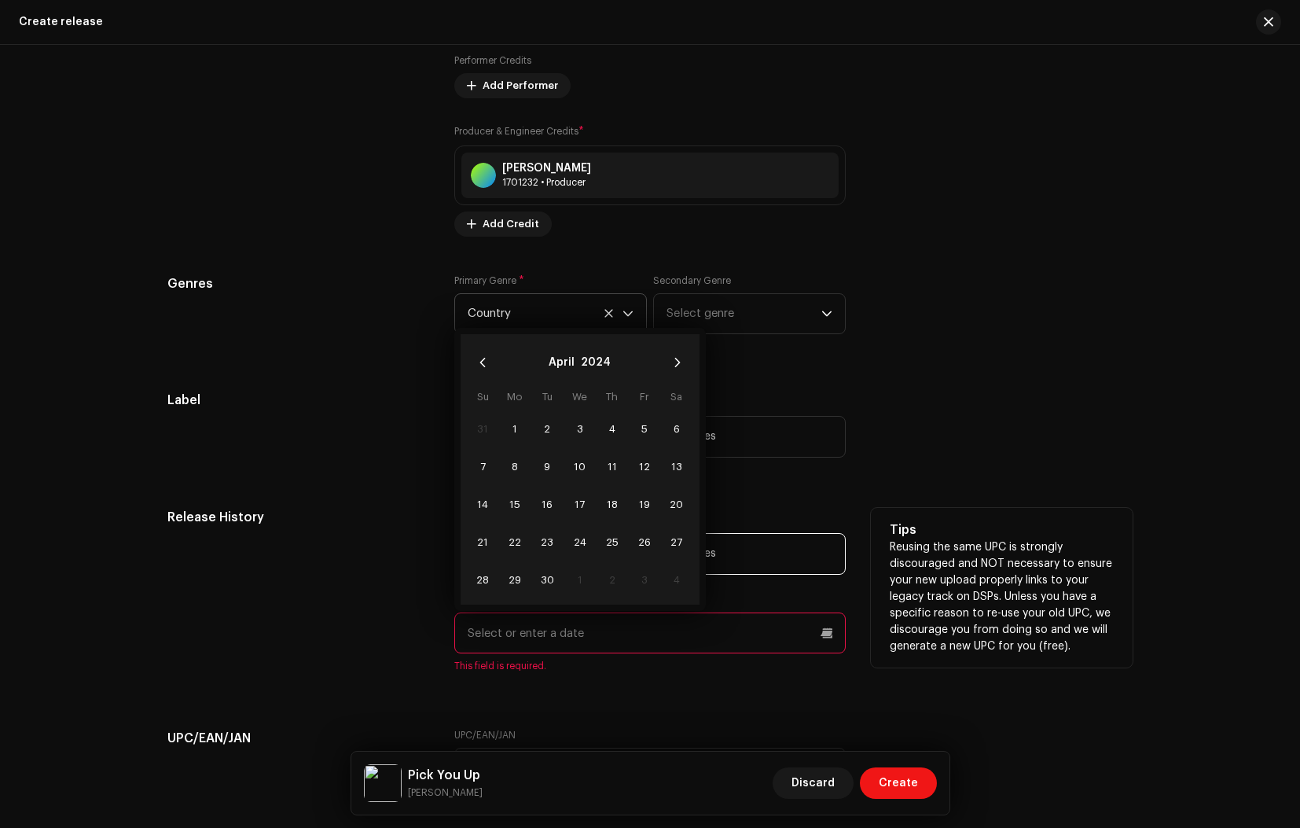
click at [483, 365] on icon "Previous Month" at bounding box center [482, 362] width 11 height 11
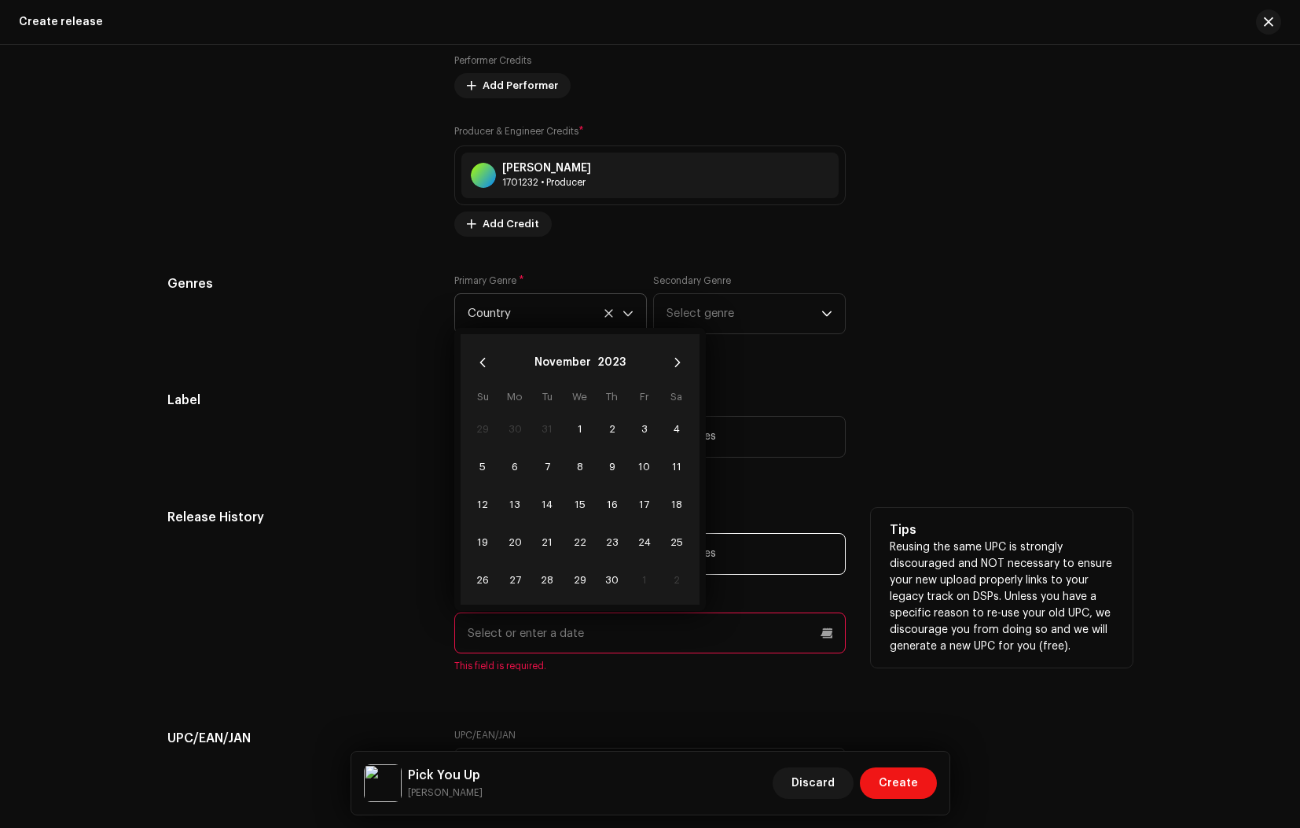
click at [483, 365] on icon "Previous Month" at bounding box center [482, 362] width 11 height 11
click at [672, 363] on icon "Next Month" at bounding box center [677, 362] width 11 height 11
click at [644, 505] on span "15" at bounding box center [644, 503] width 25 height 25
type input "[DATE]"
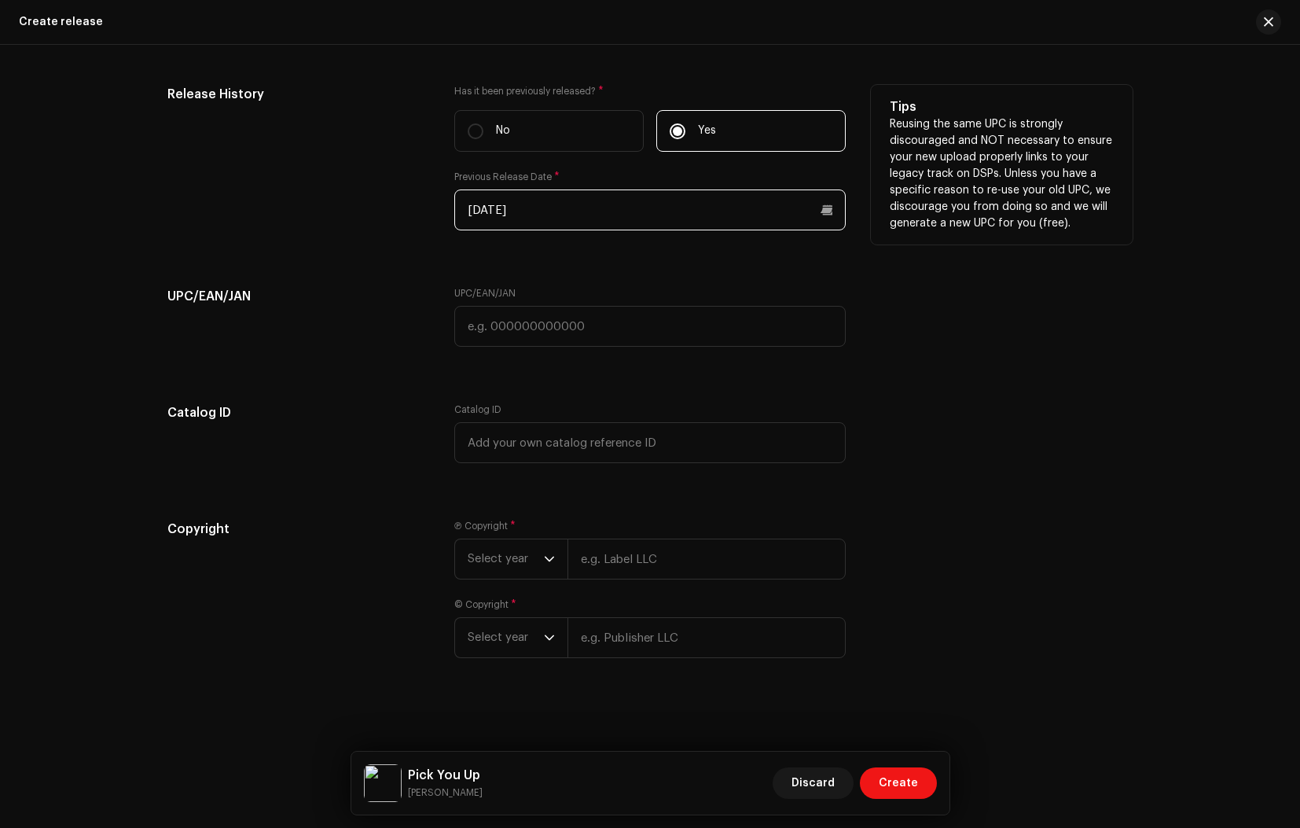
scroll to position [2368, 0]
click at [547, 559] on icon "dropdown trigger" at bounding box center [549, 558] width 11 height 11
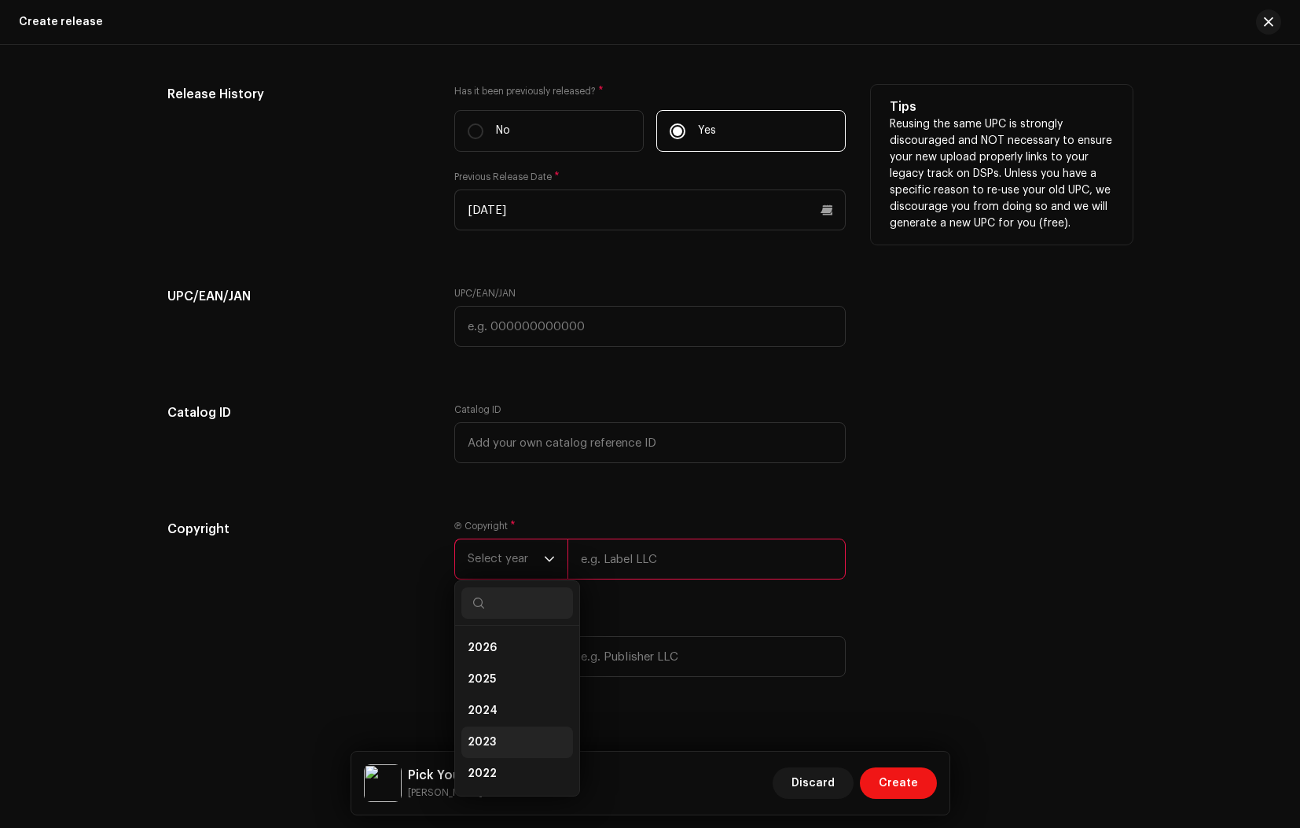
click at [477, 746] on span "2023" at bounding box center [482, 742] width 28 height 16
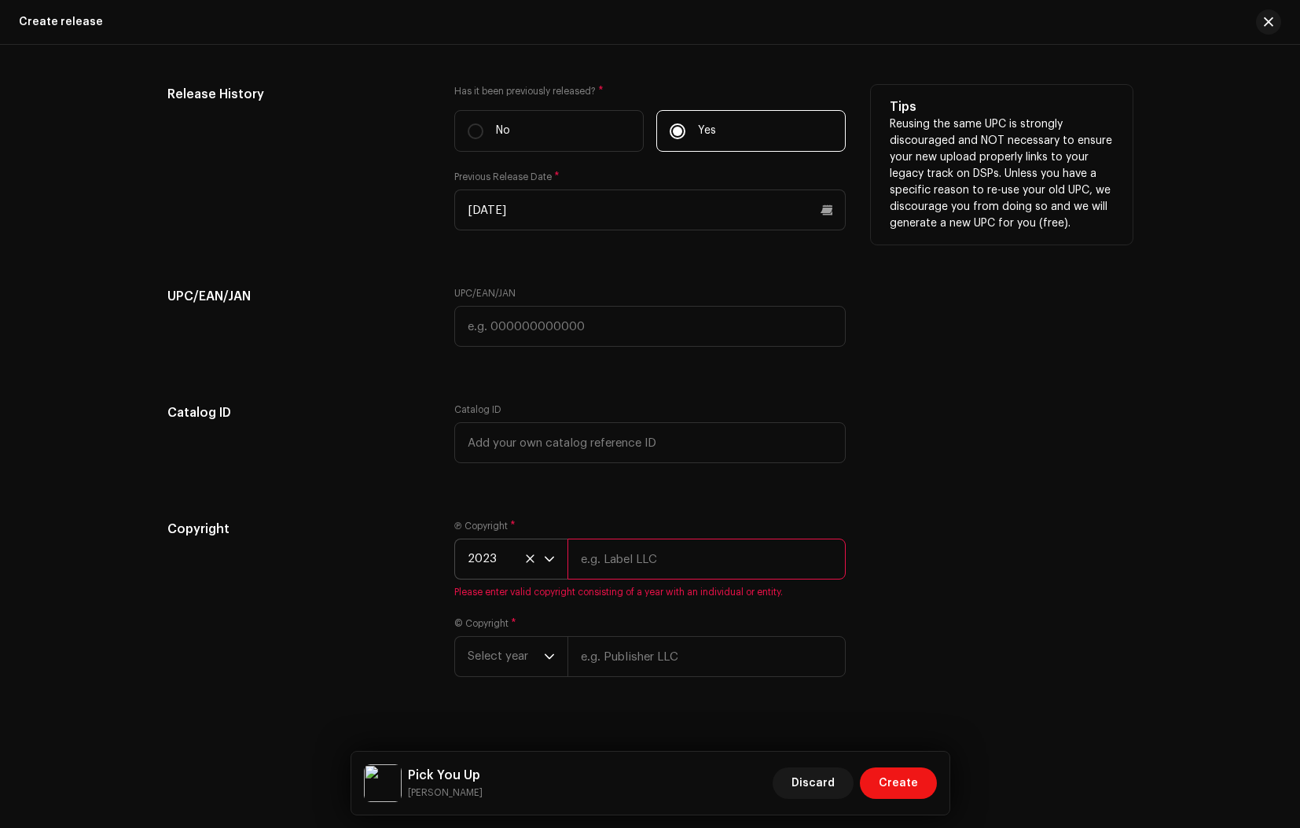
click at [606, 561] on input "text" at bounding box center [706, 558] width 278 height 41
type input "[PERSON_NAME]"
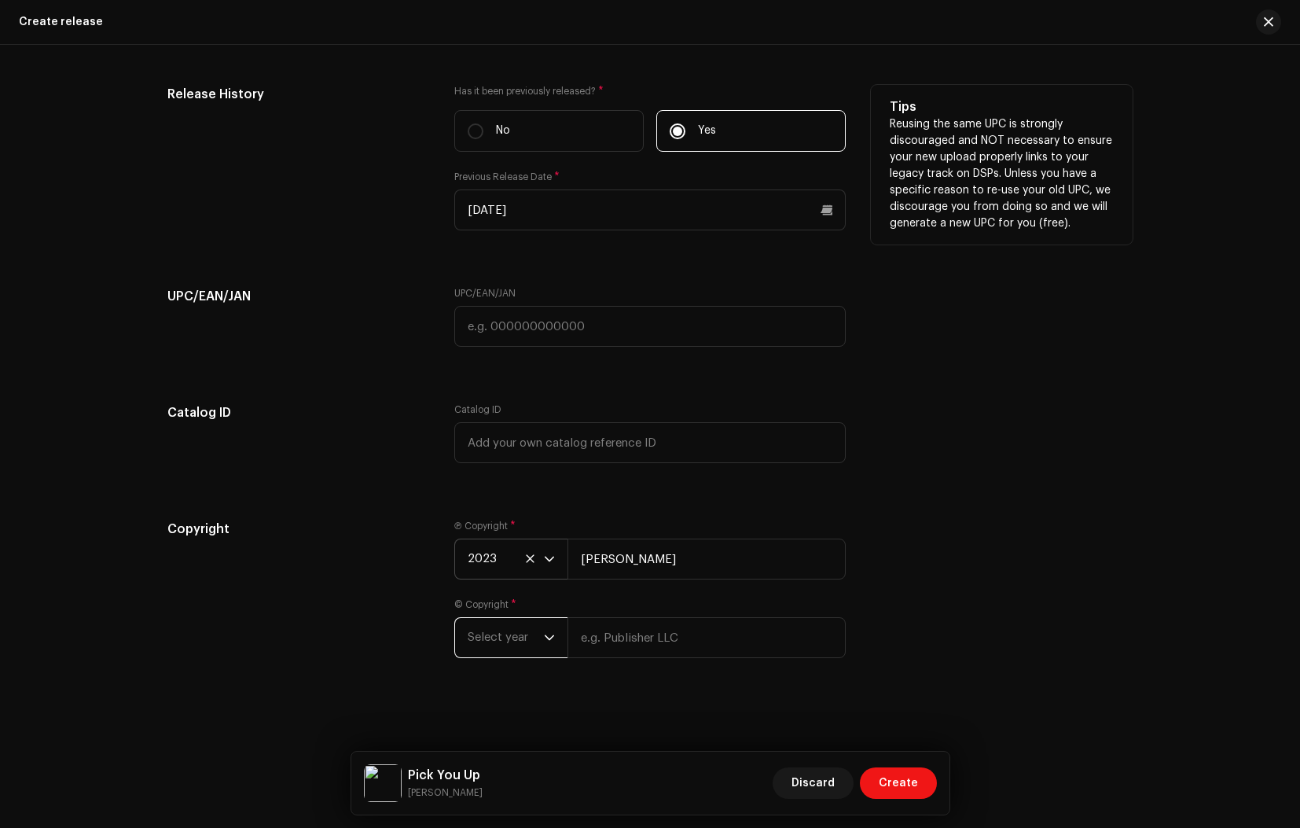
click at [535, 650] on span "Select year" at bounding box center [506, 637] width 76 height 39
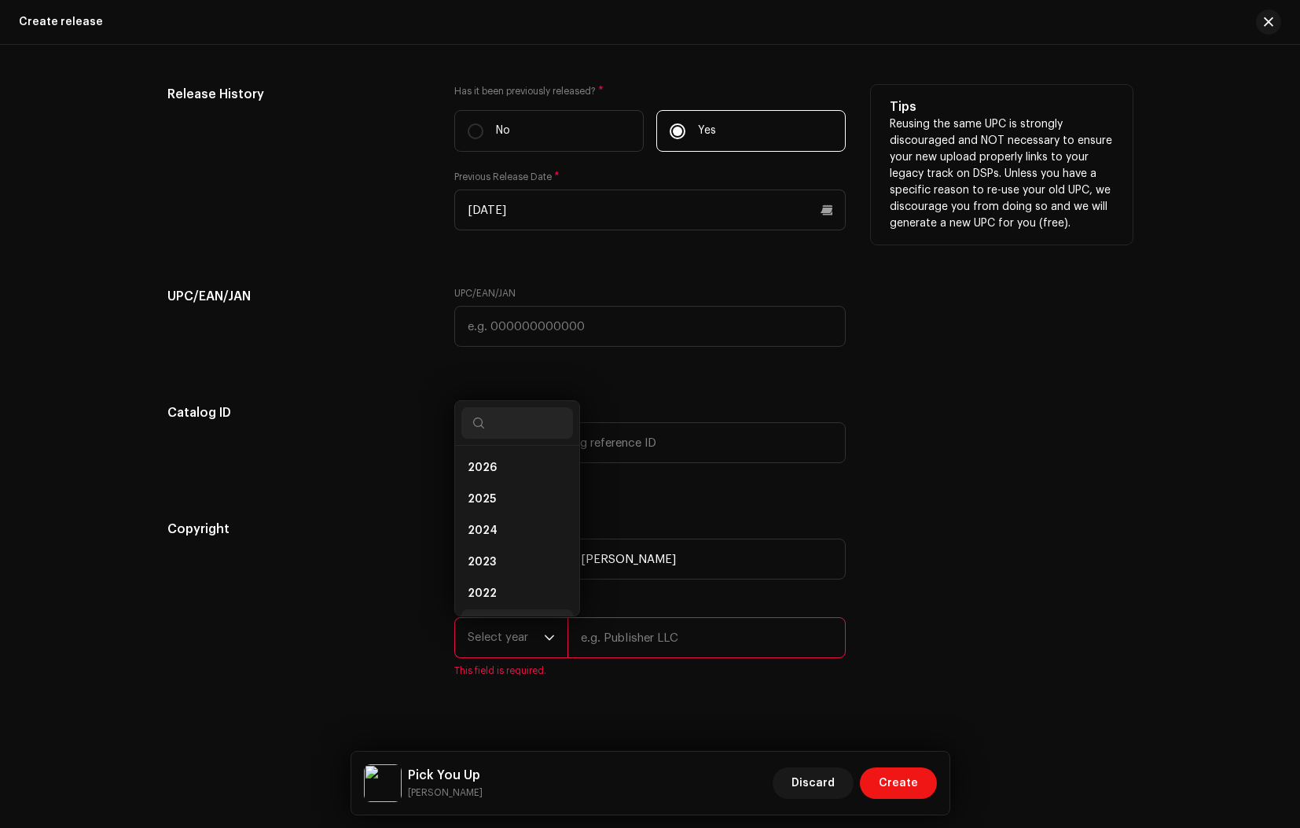
scroll to position [25, 0]
drag, startPoint x: 497, startPoint y: 563, endPoint x: 514, endPoint y: 578, distance: 22.3
click at [497, 563] on li "2022" at bounding box center [517, 567] width 112 height 31
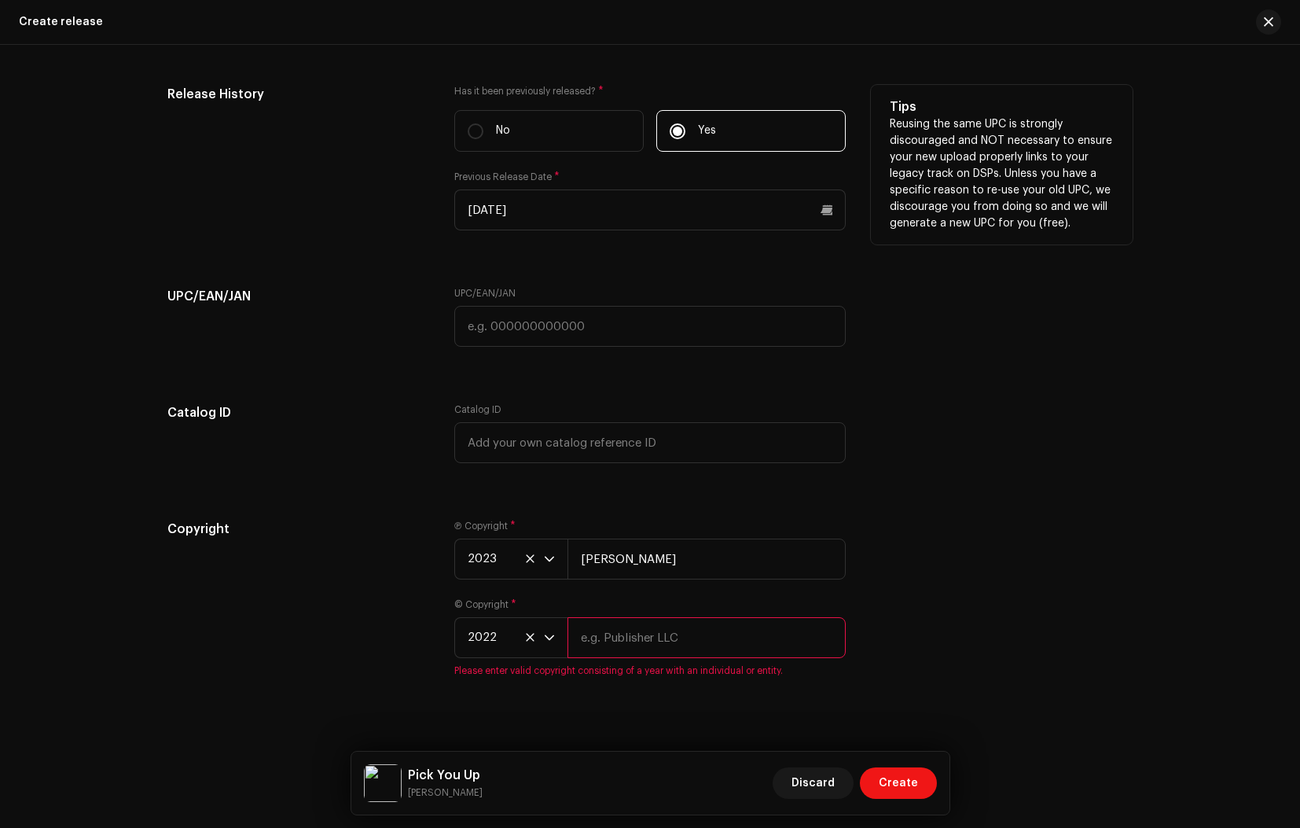
click at [619, 641] on input "text" at bounding box center [706, 637] width 278 height 41
type input "[PERSON_NAME]"
click at [525, 637] on icon at bounding box center [530, 637] width 10 height 10
click at [488, 637] on span "Select year" at bounding box center [506, 637] width 76 height 39
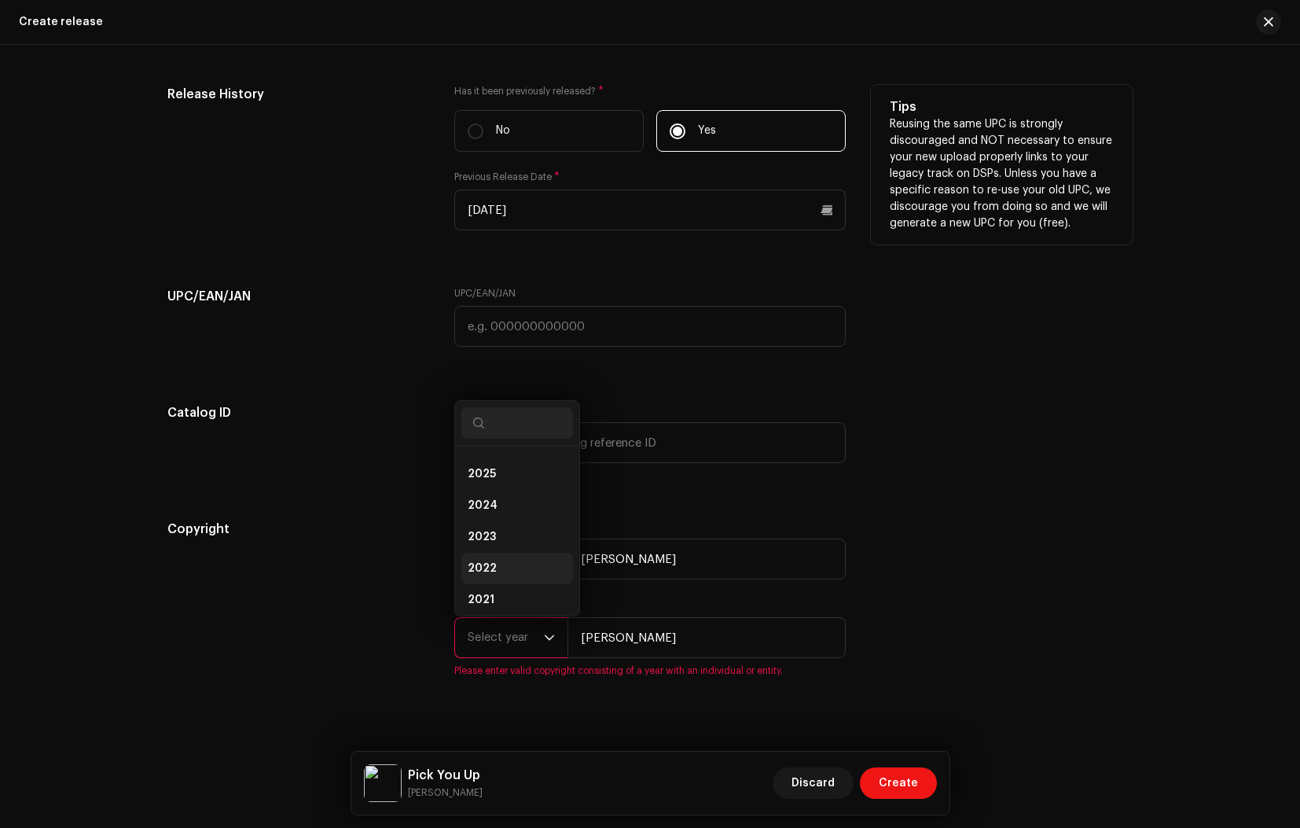
click at [489, 566] on span "2022" at bounding box center [482, 568] width 29 height 16
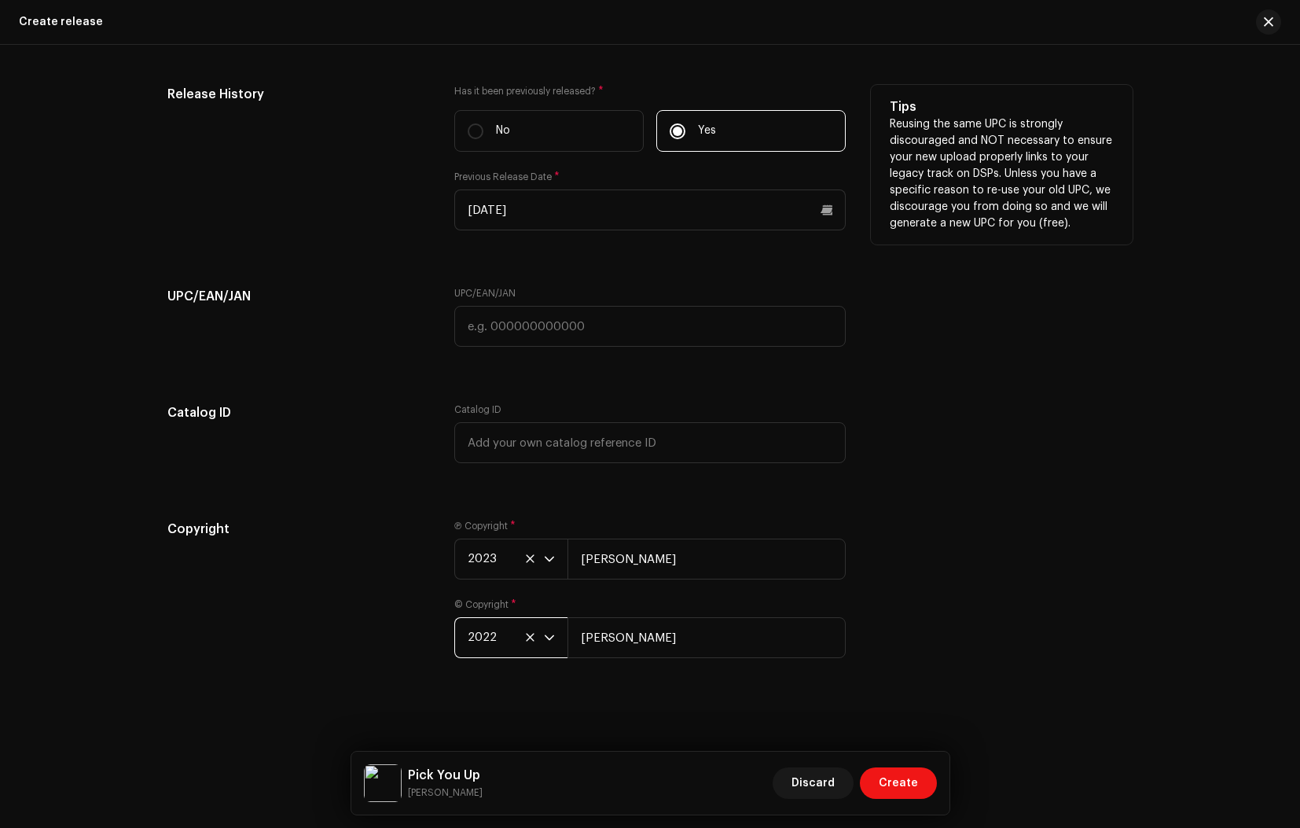
click at [511, 638] on span "2022" at bounding box center [506, 637] width 76 height 39
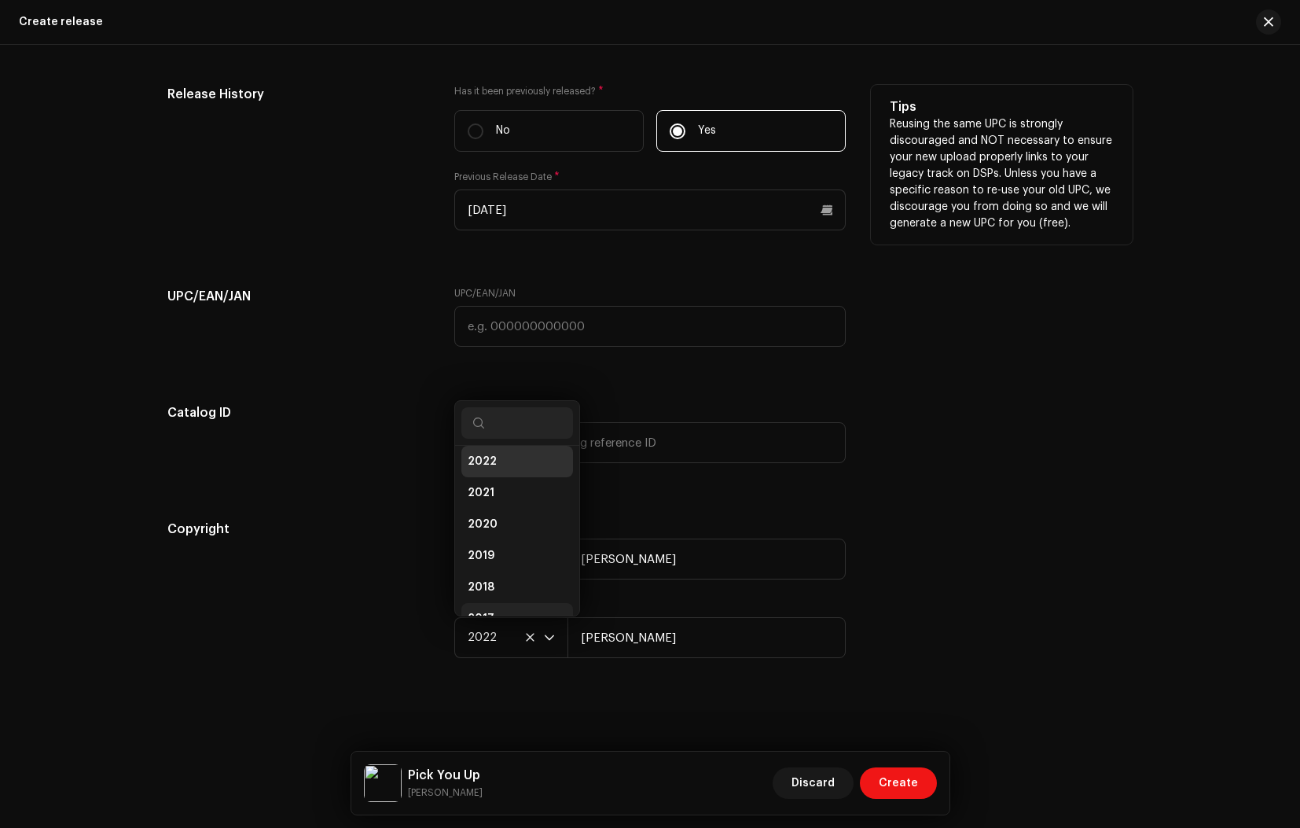
scroll to position [151, 0]
click at [530, 637] on icon at bounding box center [530, 637] width 10 height 10
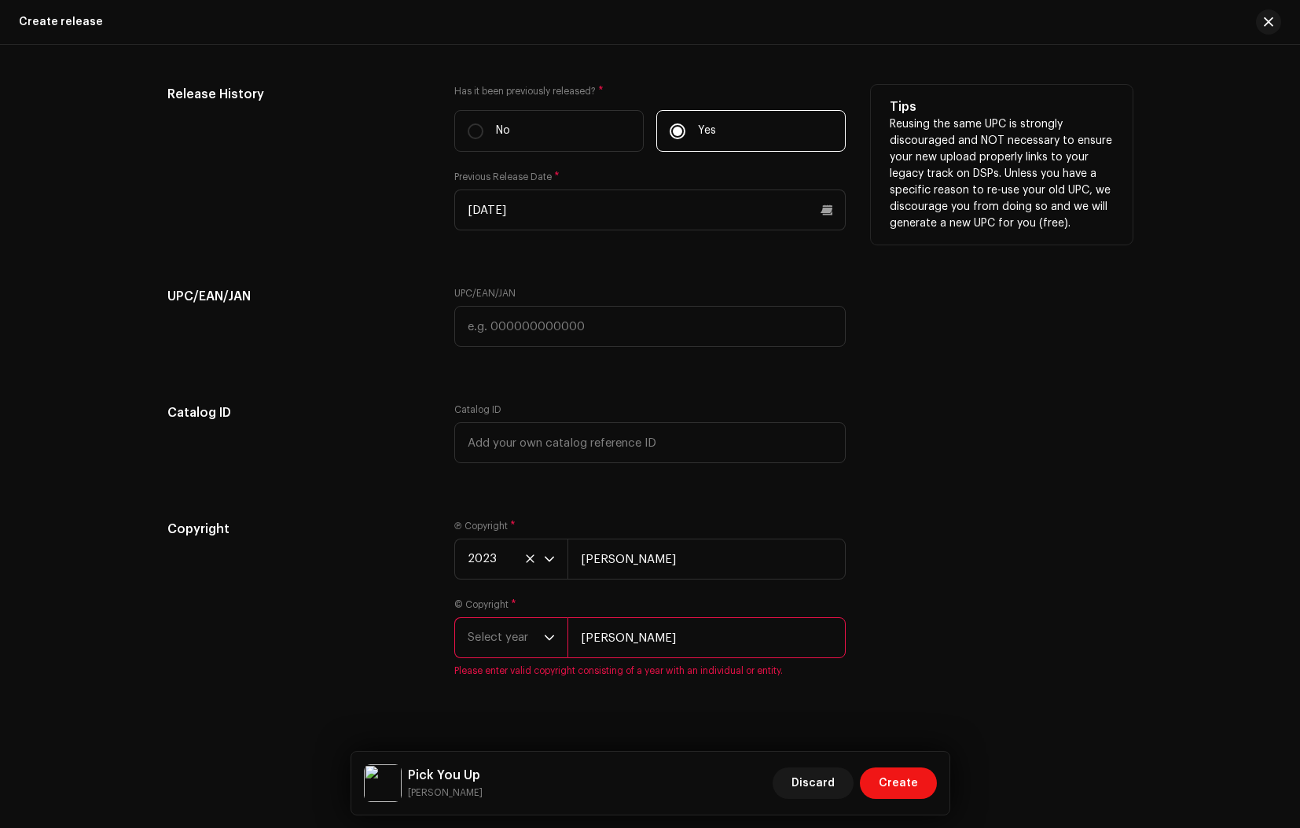
click at [526, 632] on span "Select year" at bounding box center [506, 637] width 76 height 39
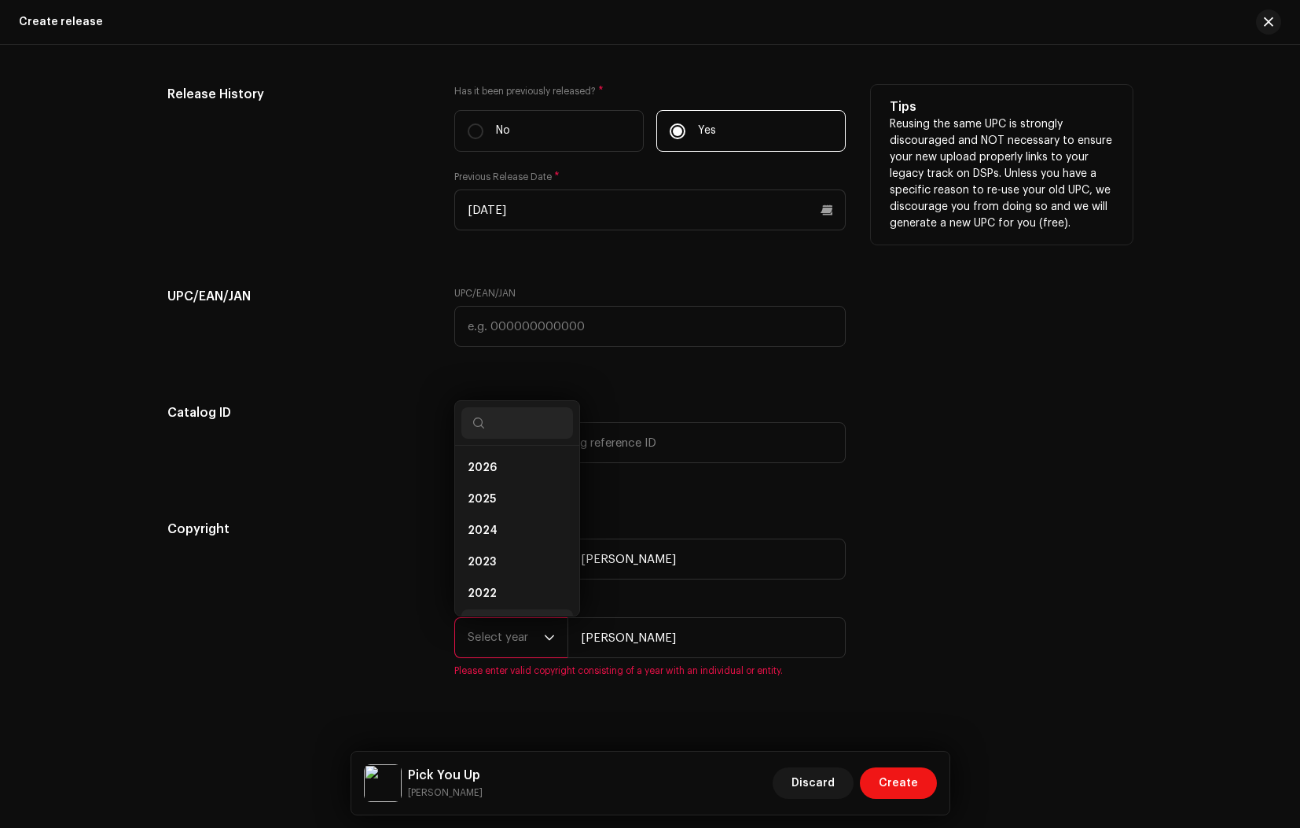
scroll to position [25, 0]
click at [494, 536] on li "2023" at bounding box center [517, 536] width 112 height 31
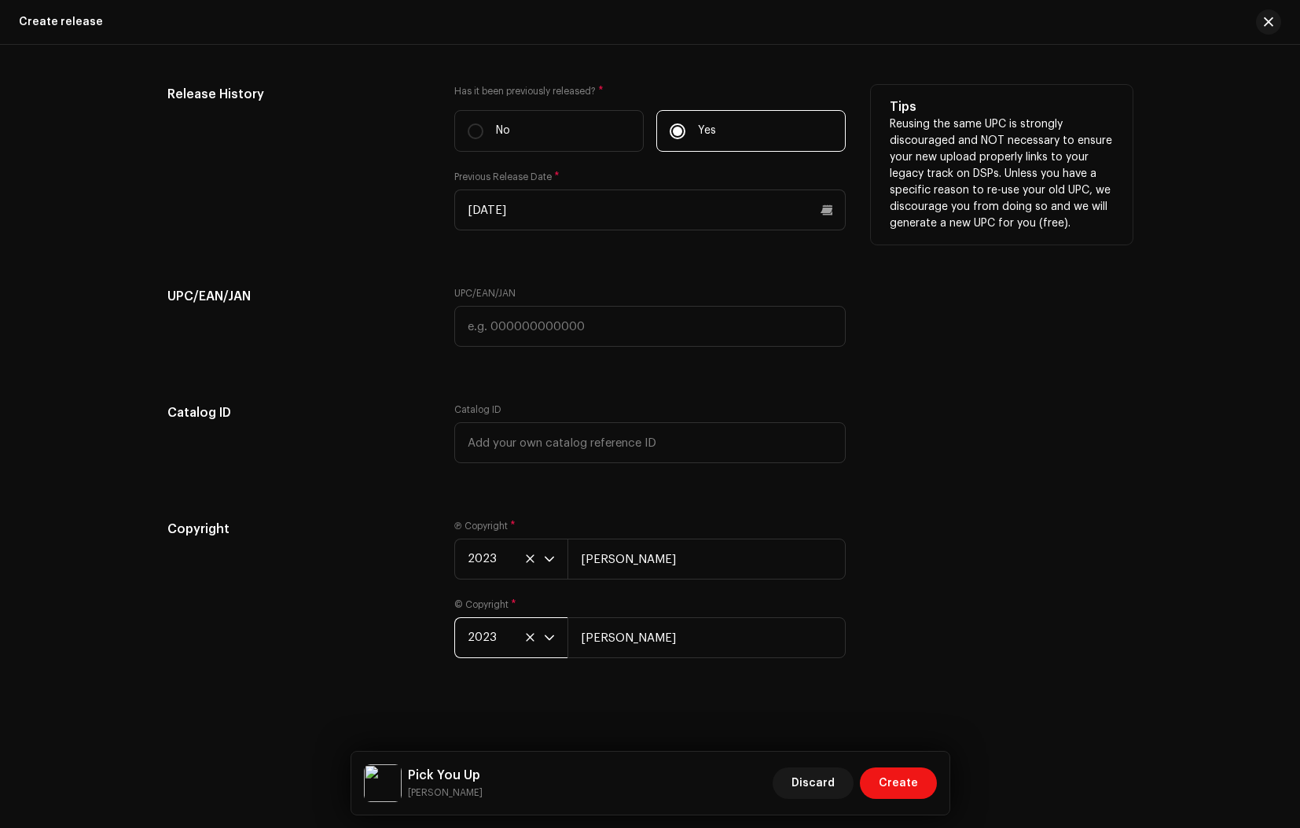
scroll to position [2368, 0]
click at [918, 783] on button "Create" at bounding box center [898, 782] width 77 height 31
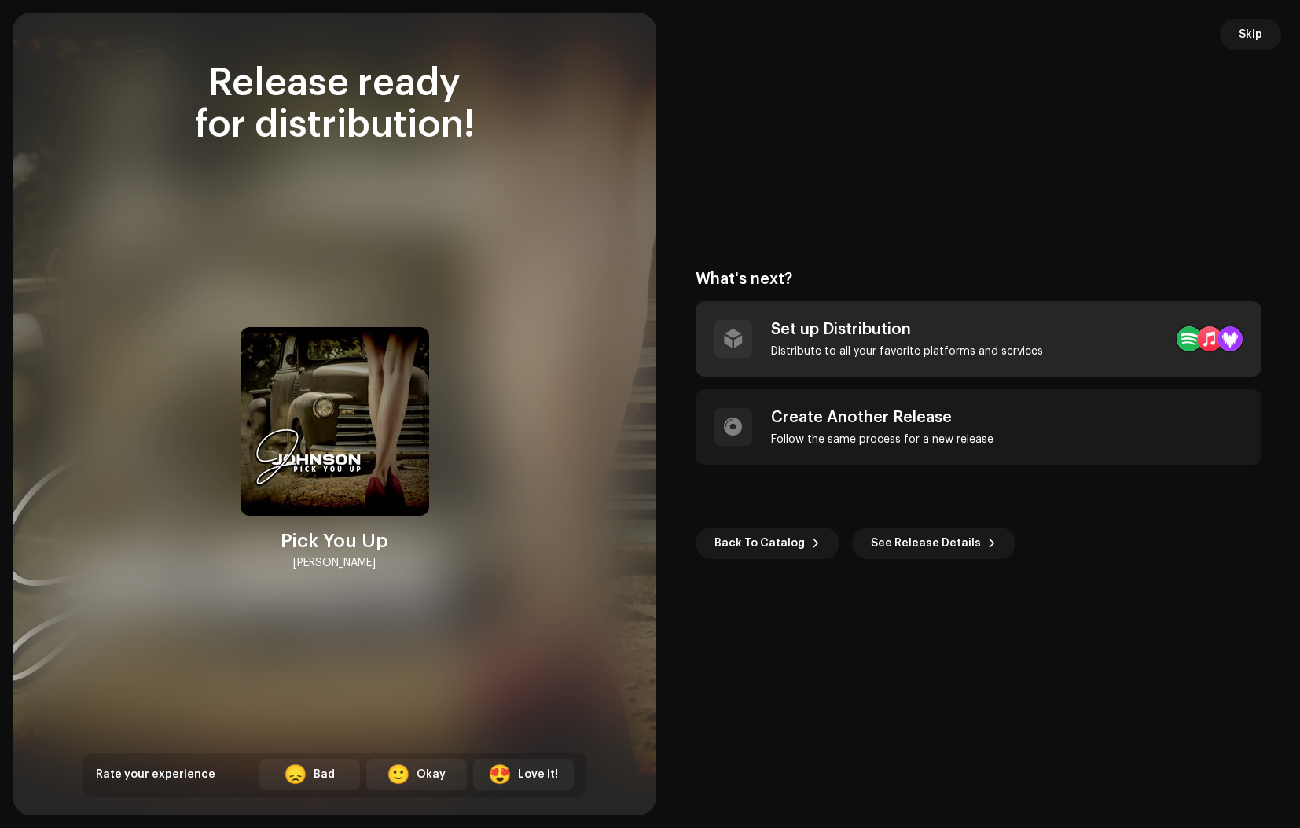
click at [877, 339] on div "Set up Distribution Distribute to all your favorite platforms and services" at bounding box center [907, 339] width 272 height 38
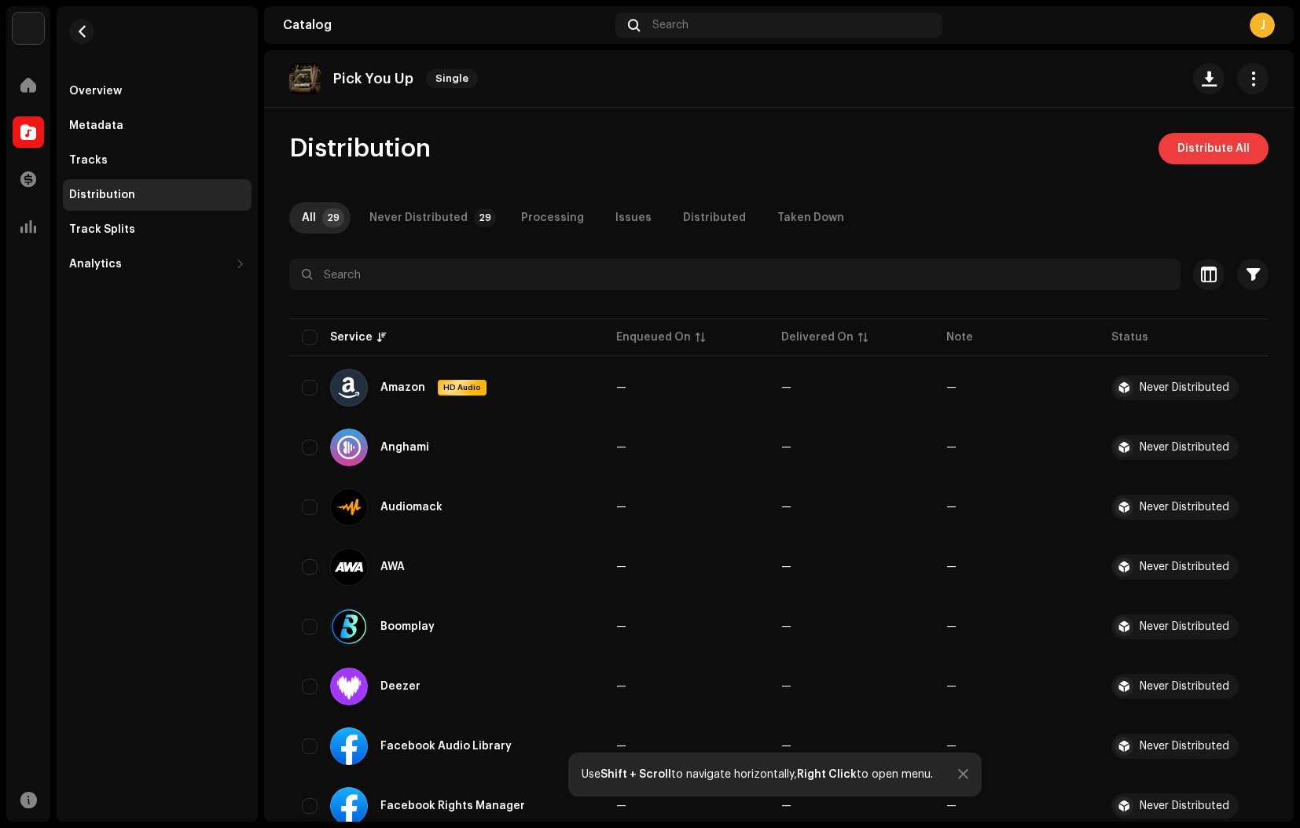
click at [1197, 147] on span "Distribute All" at bounding box center [1213, 148] width 72 height 31
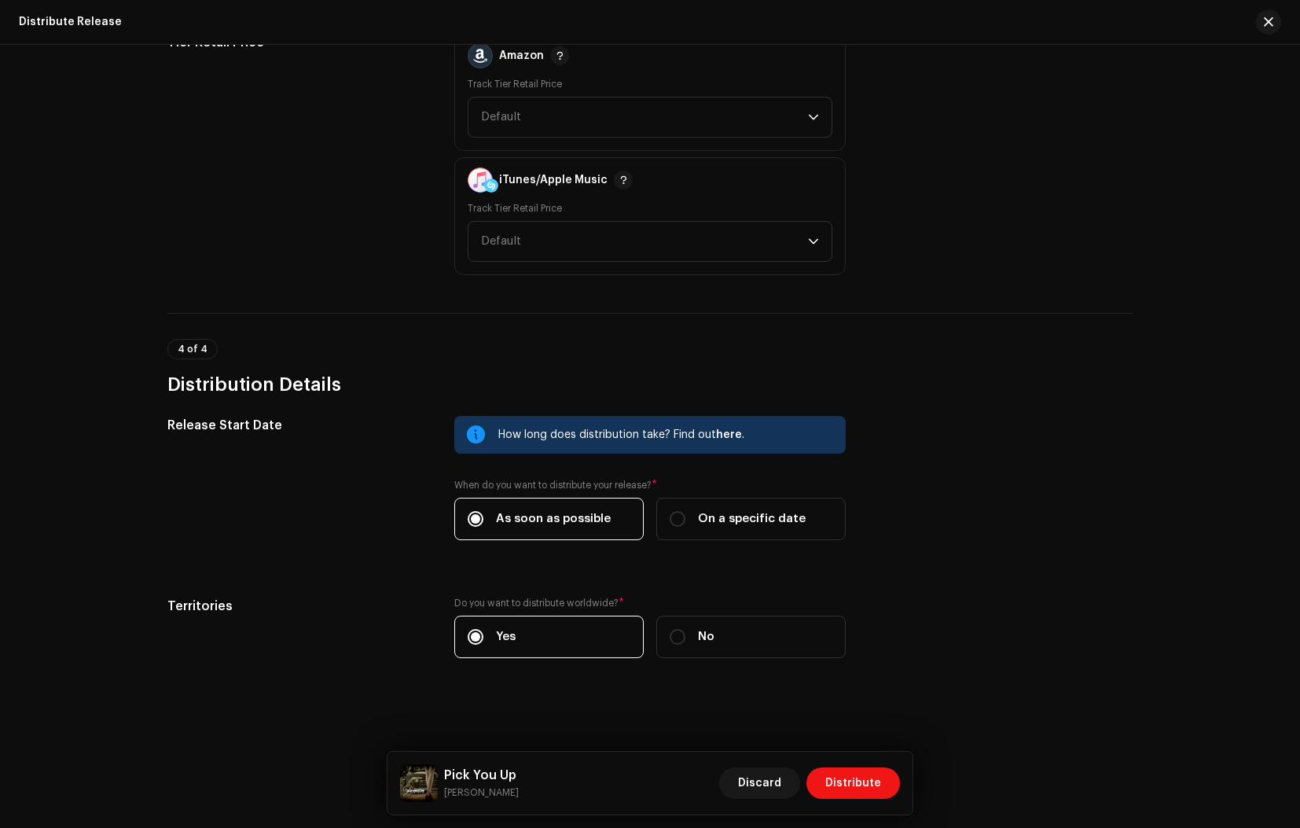
scroll to position [2284, 0]
click at [854, 781] on span "Distribute" at bounding box center [853, 782] width 56 height 31
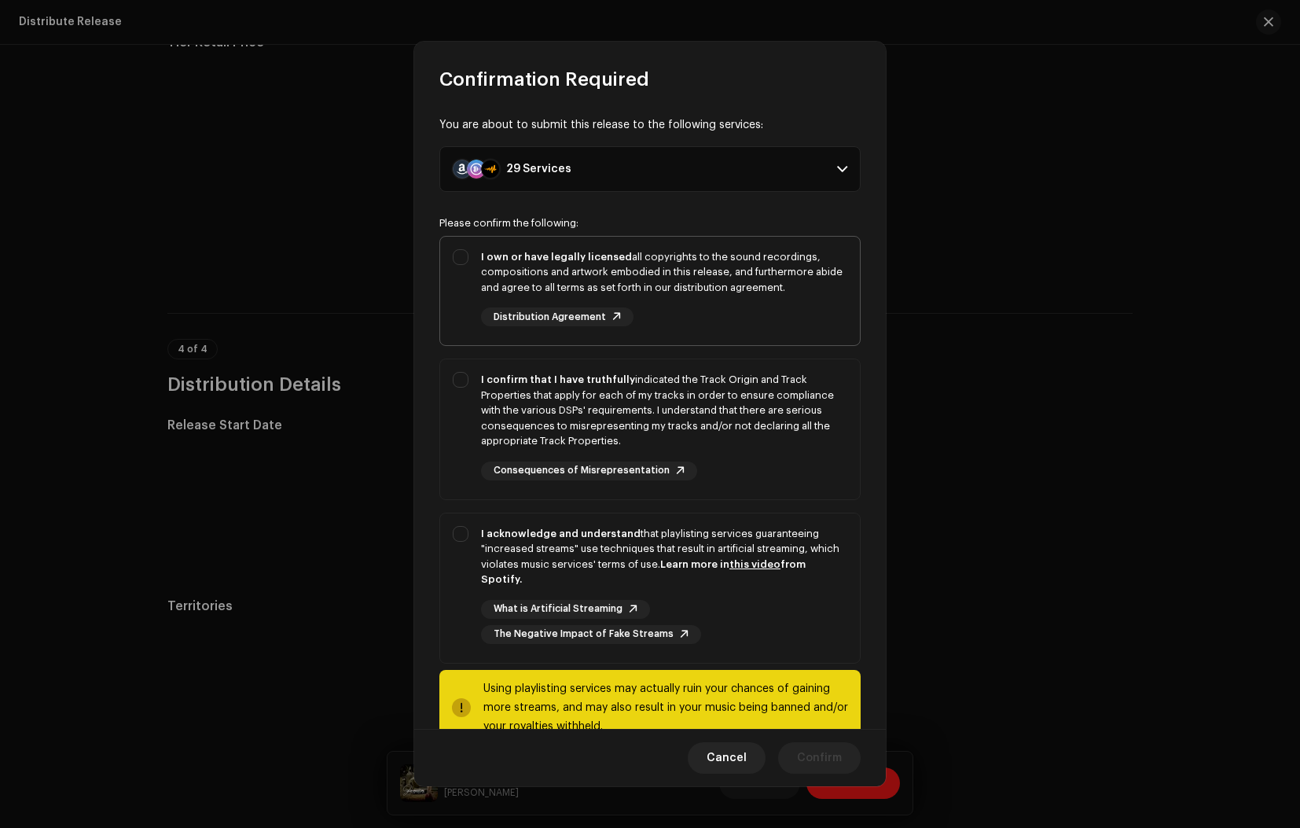
click at [464, 253] on div "I own or have legally licensed all copyrights to the sound recordings, composit…" at bounding box center [650, 288] width 420 height 103
checkbox input "true"
click at [462, 373] on div "I confirm that I have truthfully indicated the Track Origin and Track Propertie…" at bounding box center [650, 426] width 420 height 134
checkbox input "true"
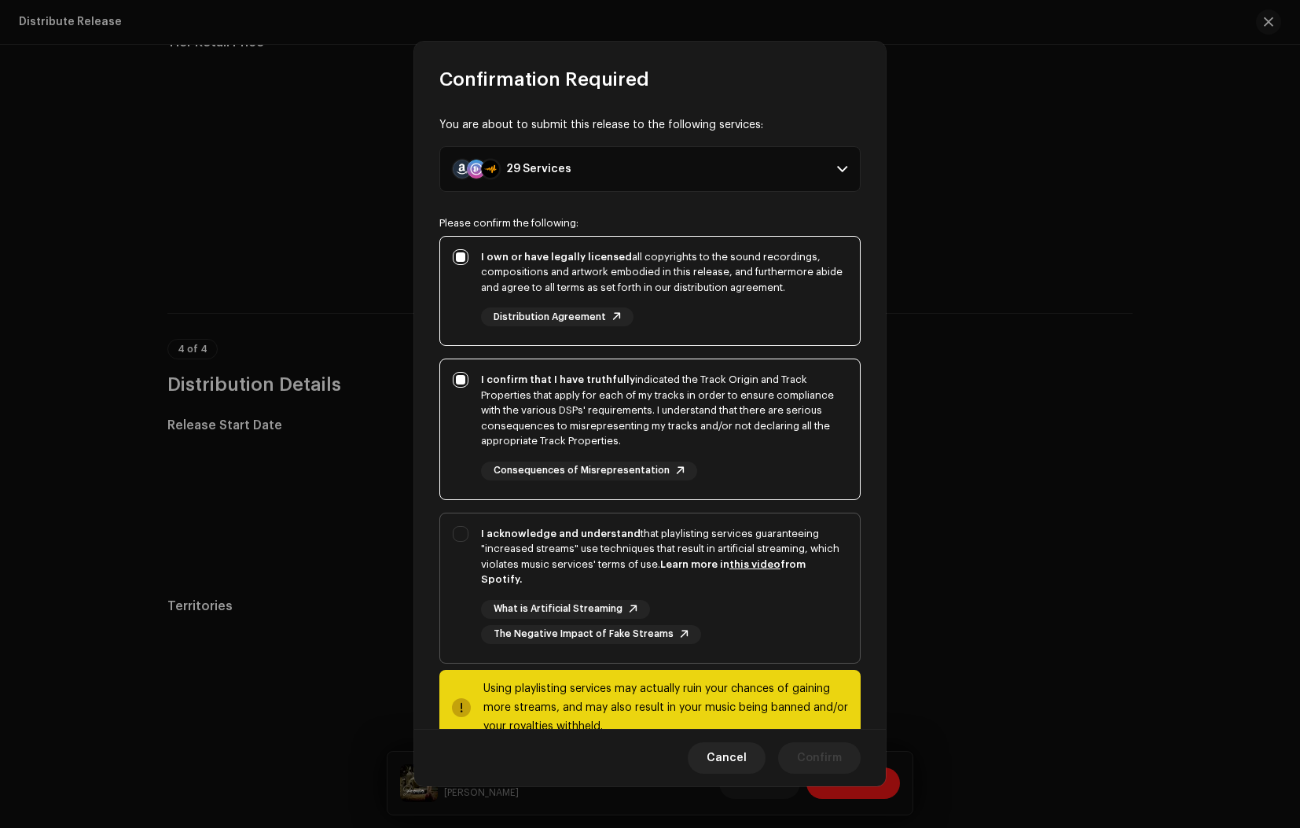
click at [461, 527] on div "I acknowledge and understand that playlisting services guaranteeing "increased …" at bounding box center [650, 584] width 420 height 143
checkbox input "true"
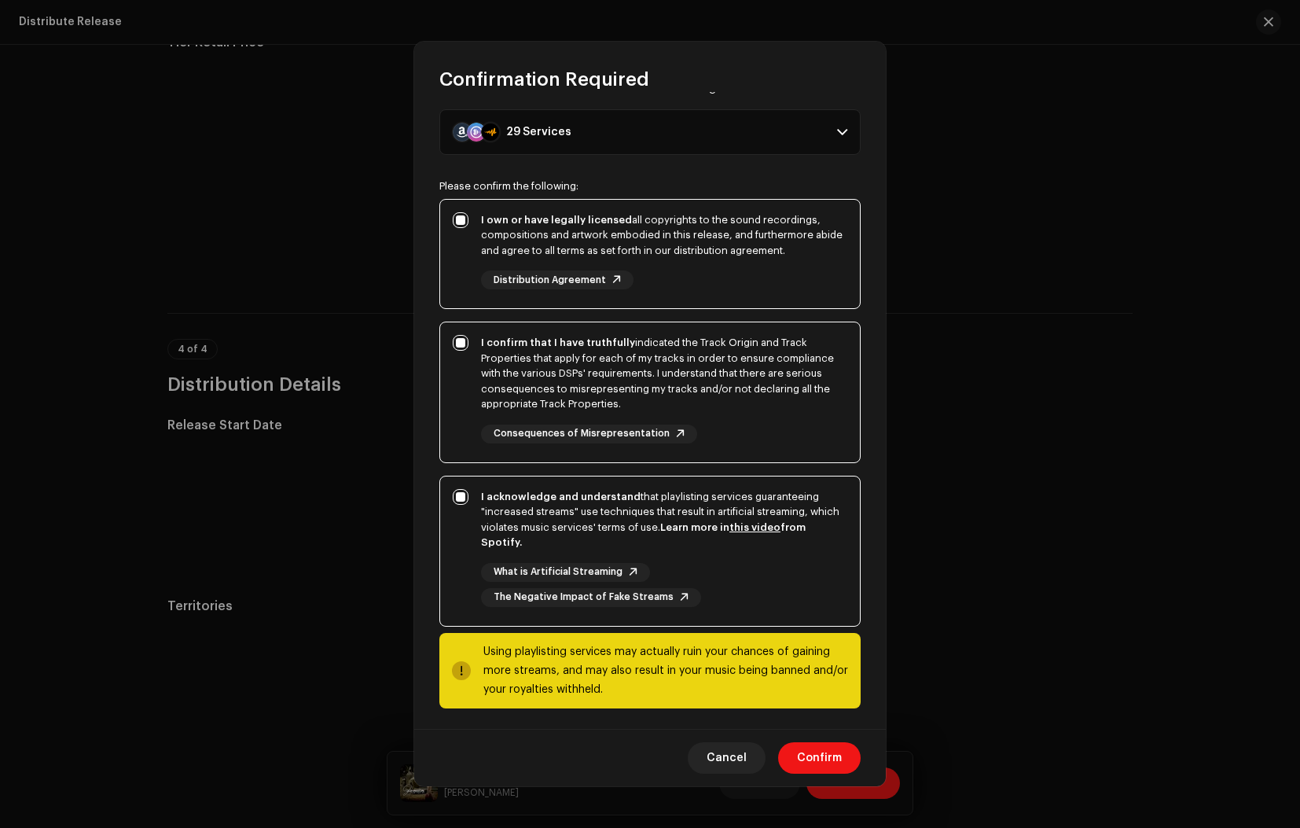
scroll to position [36, 0]
click at [823, 760] on span "Confirm" at bounding box center [819, 757] width 45 height 31
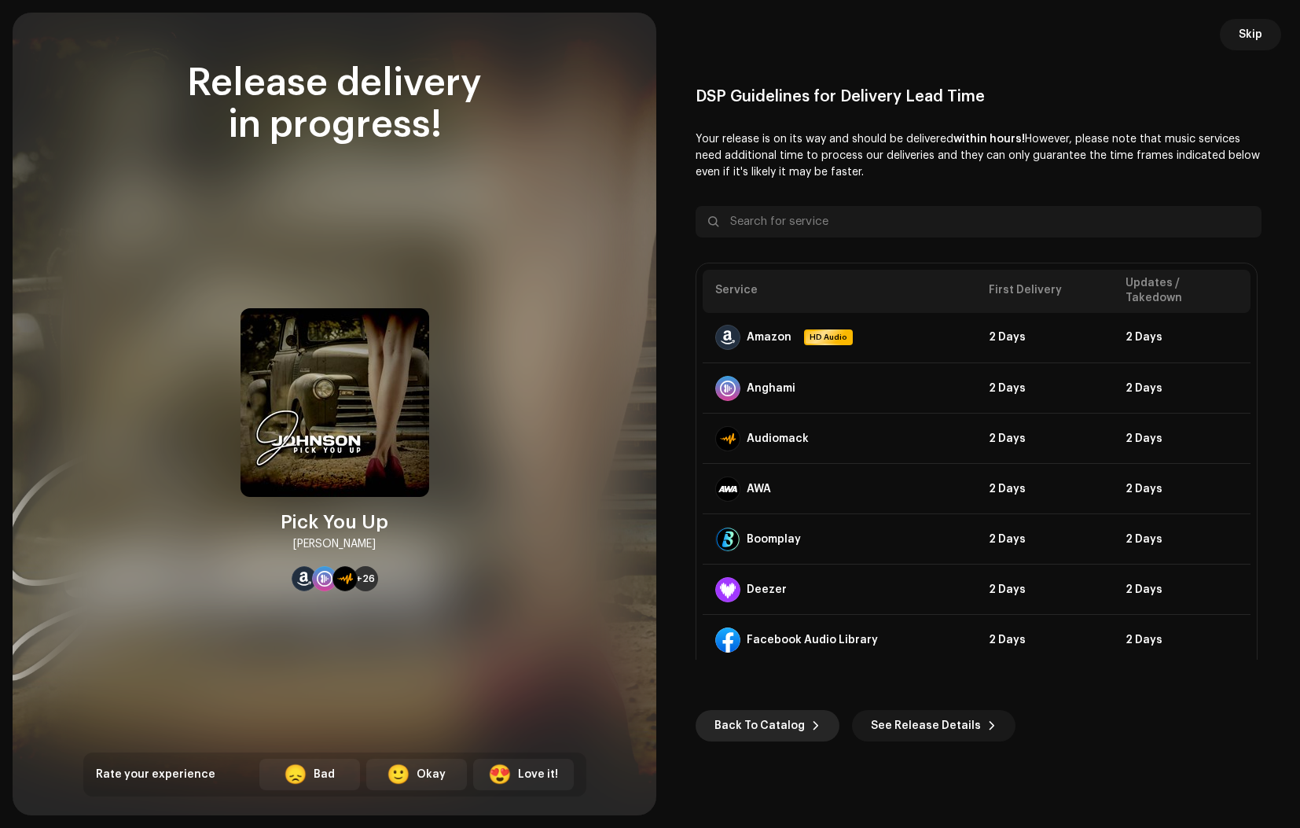
click at [752, 736] on span "Back To Catalog" at bounding box center [759, 725] width 90 height 31
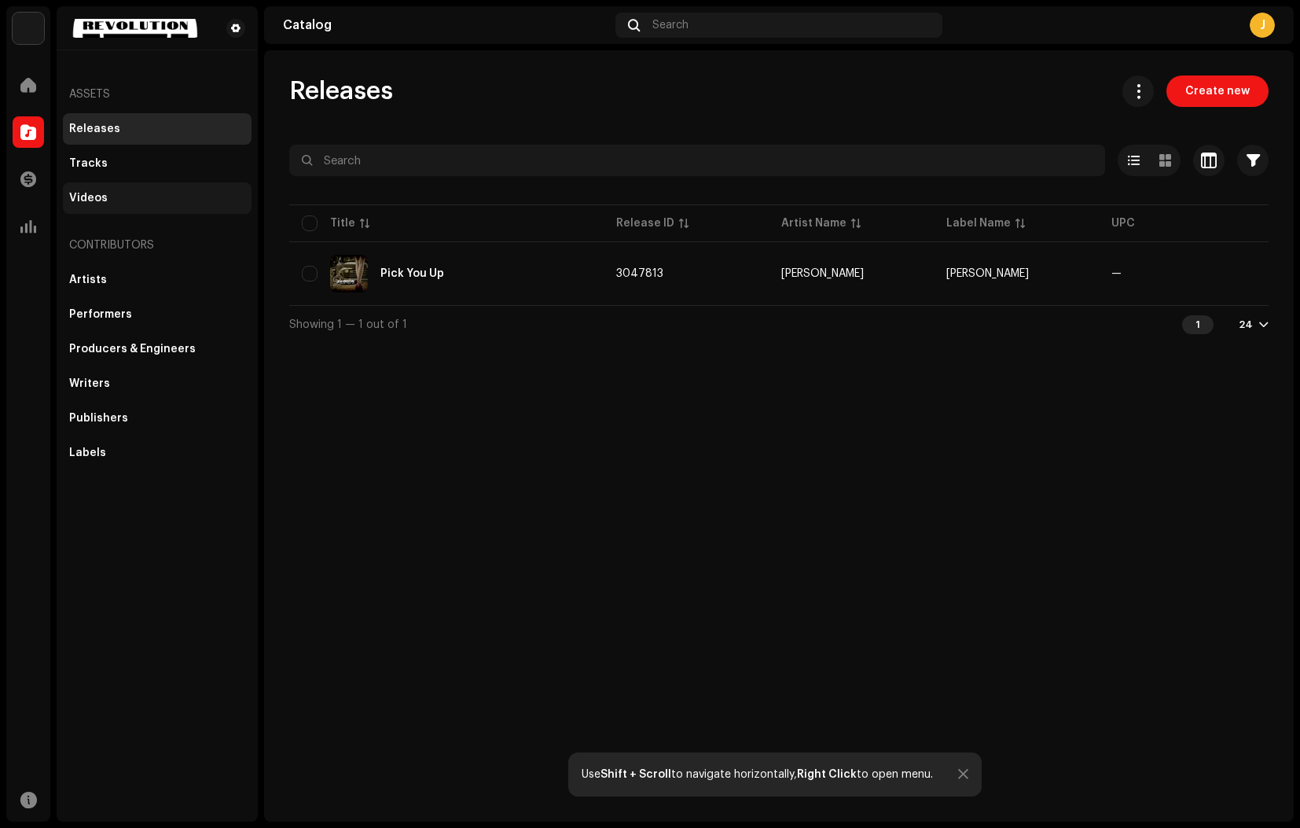
click at [101, 199] on div "Videos" at bounding box center [88, 198] width 39 height 13
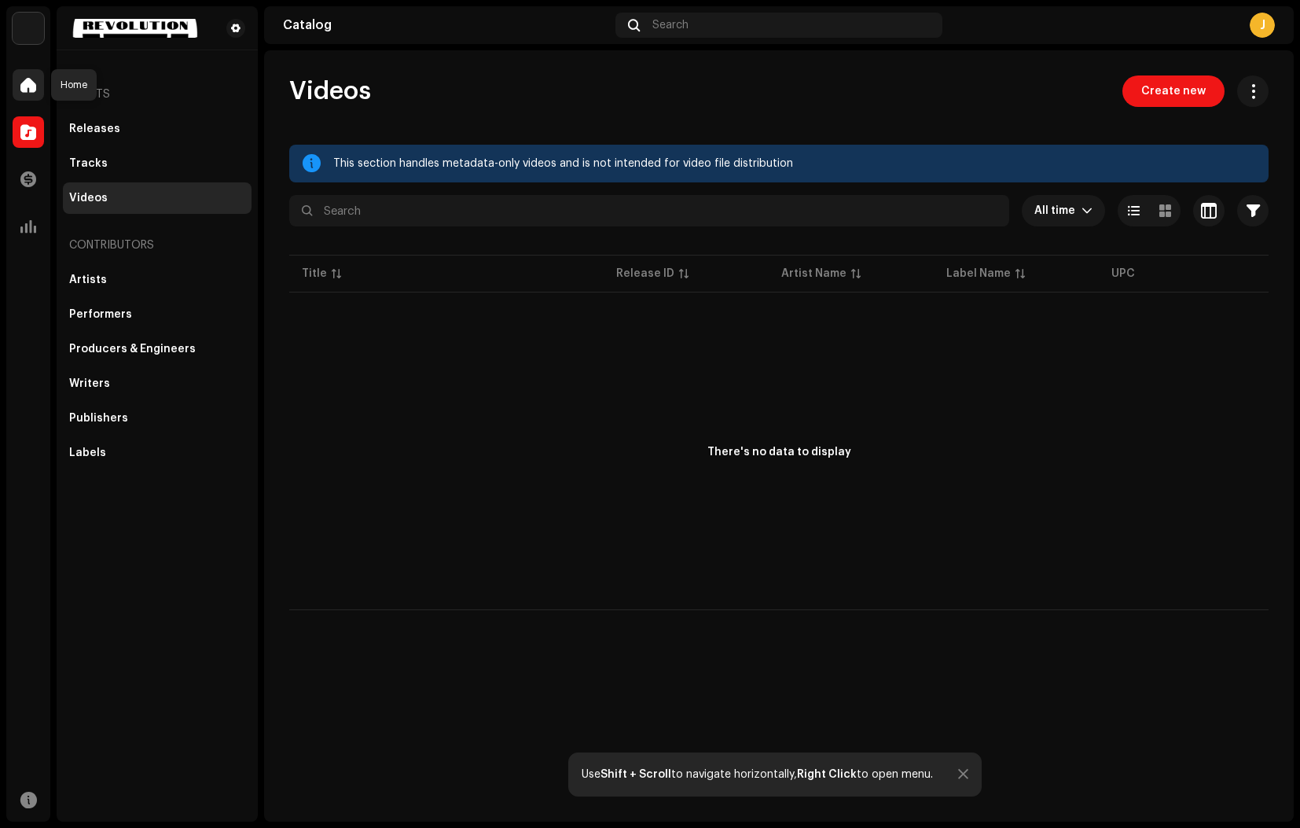
click at [26, 86] on span at bounding box center [28, 85] width 16 height 13
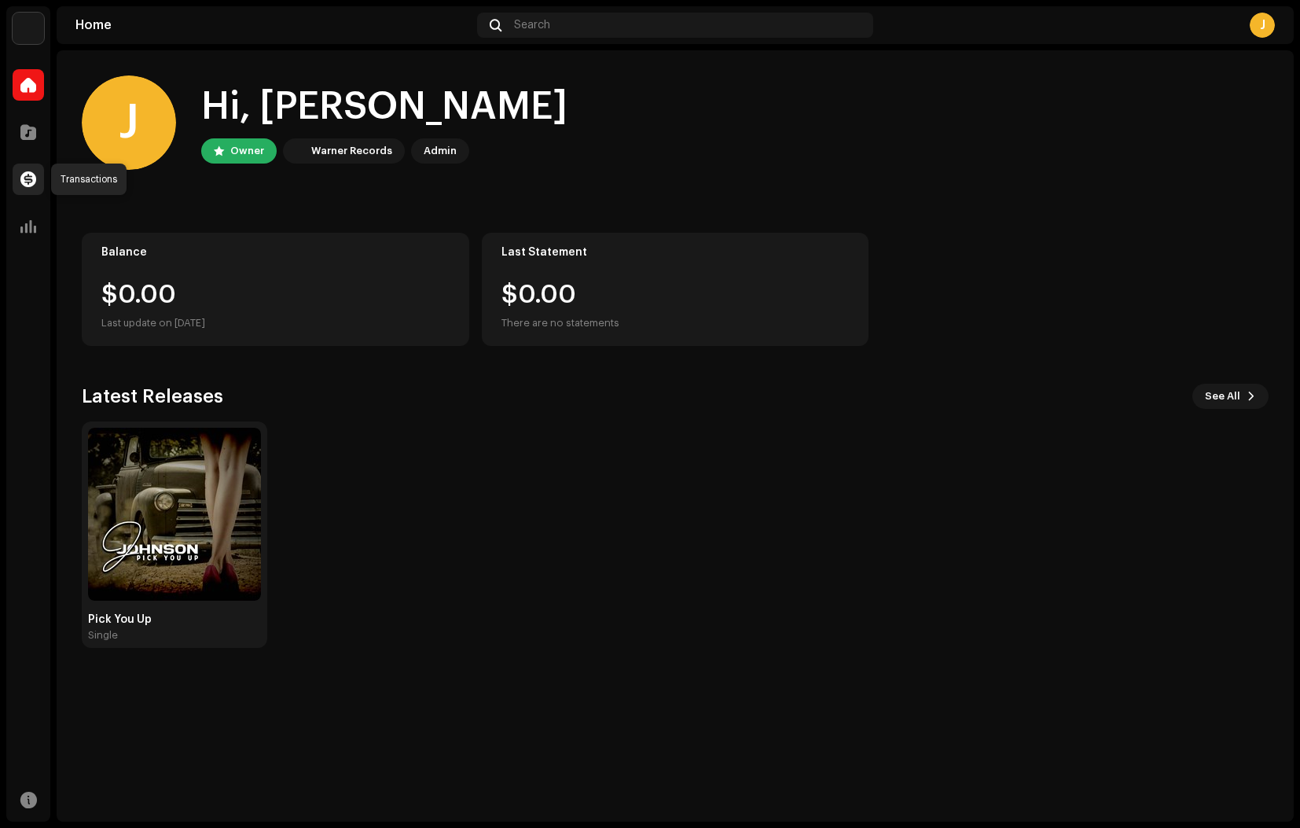
click at [26, 180] on span at bounding box center [28, 179] width 16 height 13
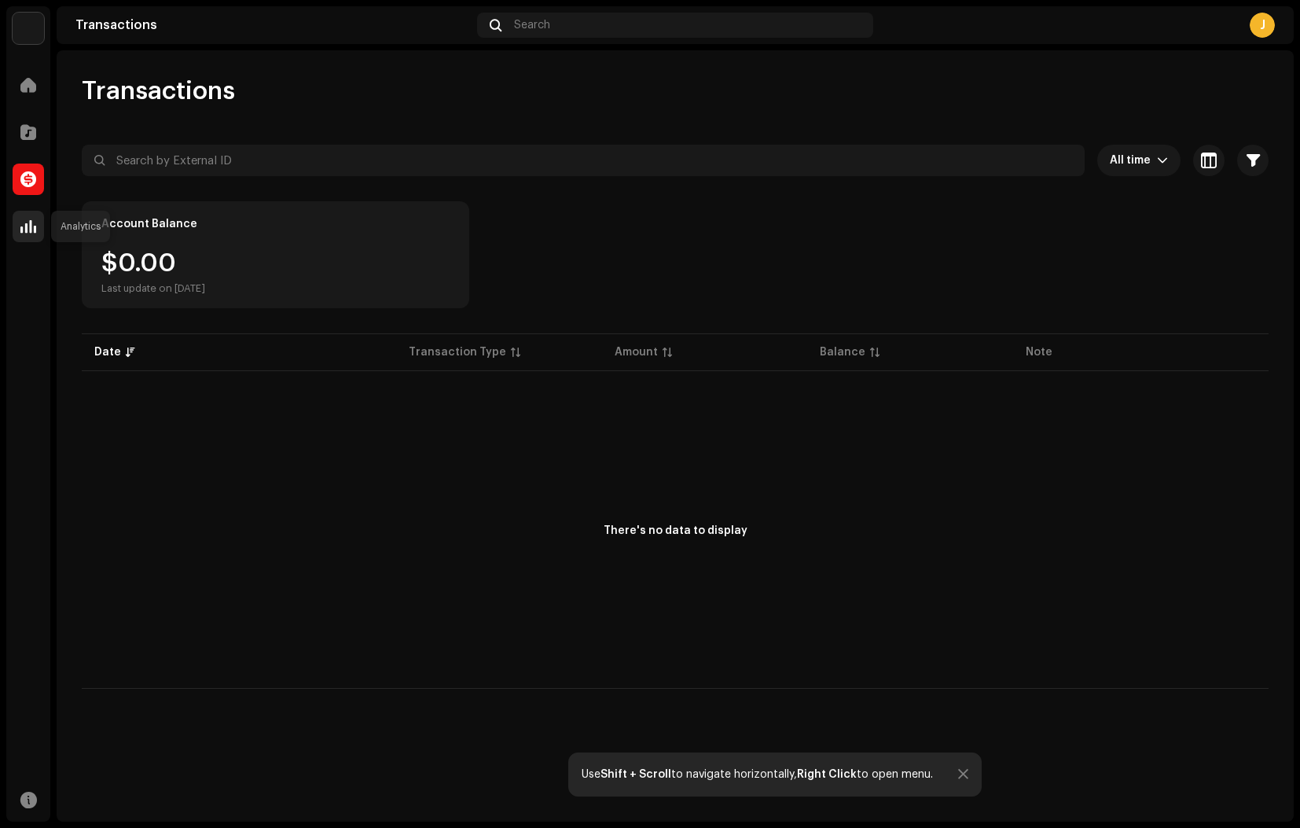
click at [28, 222] on span at bounding box center [28, 226] width 16 height 13
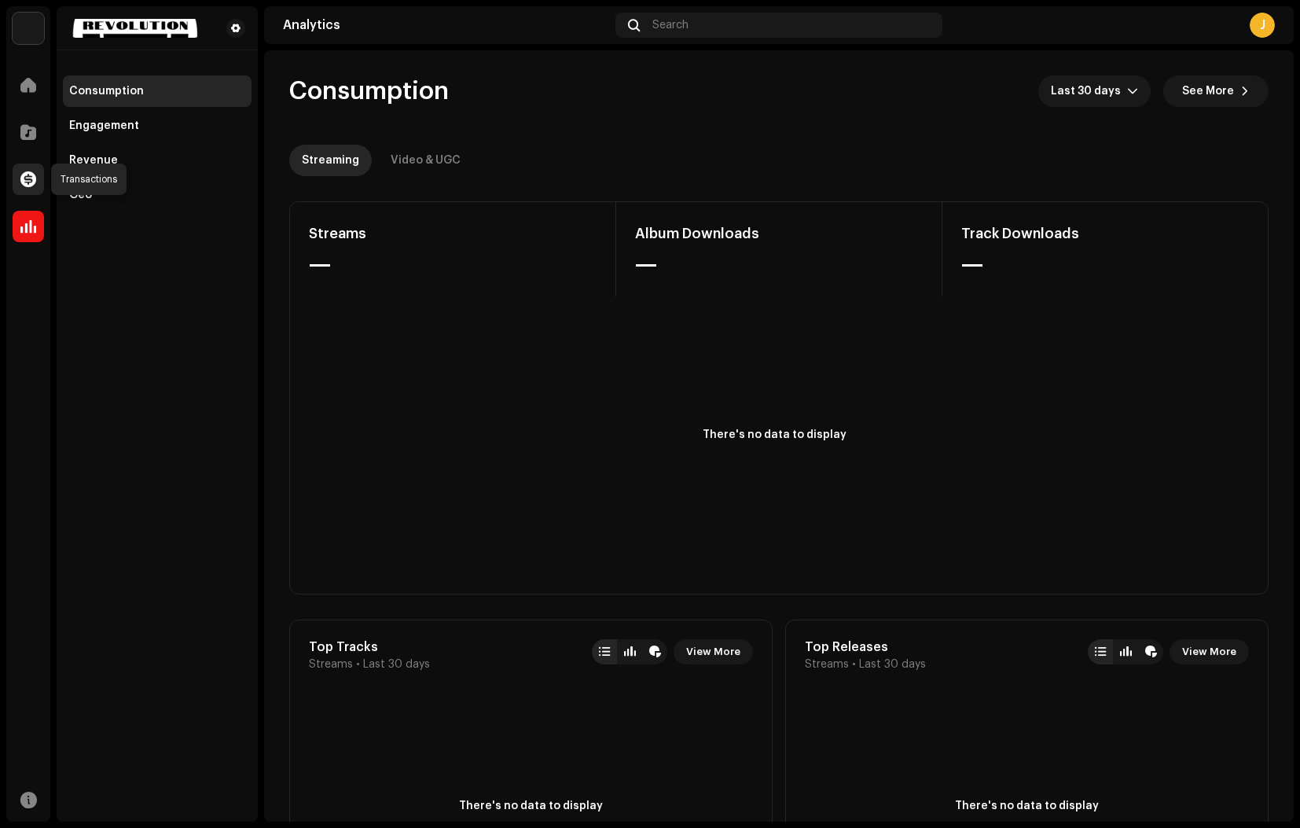
click at [28, 180] on span at bounding box center [28, 179] width 16 height 13
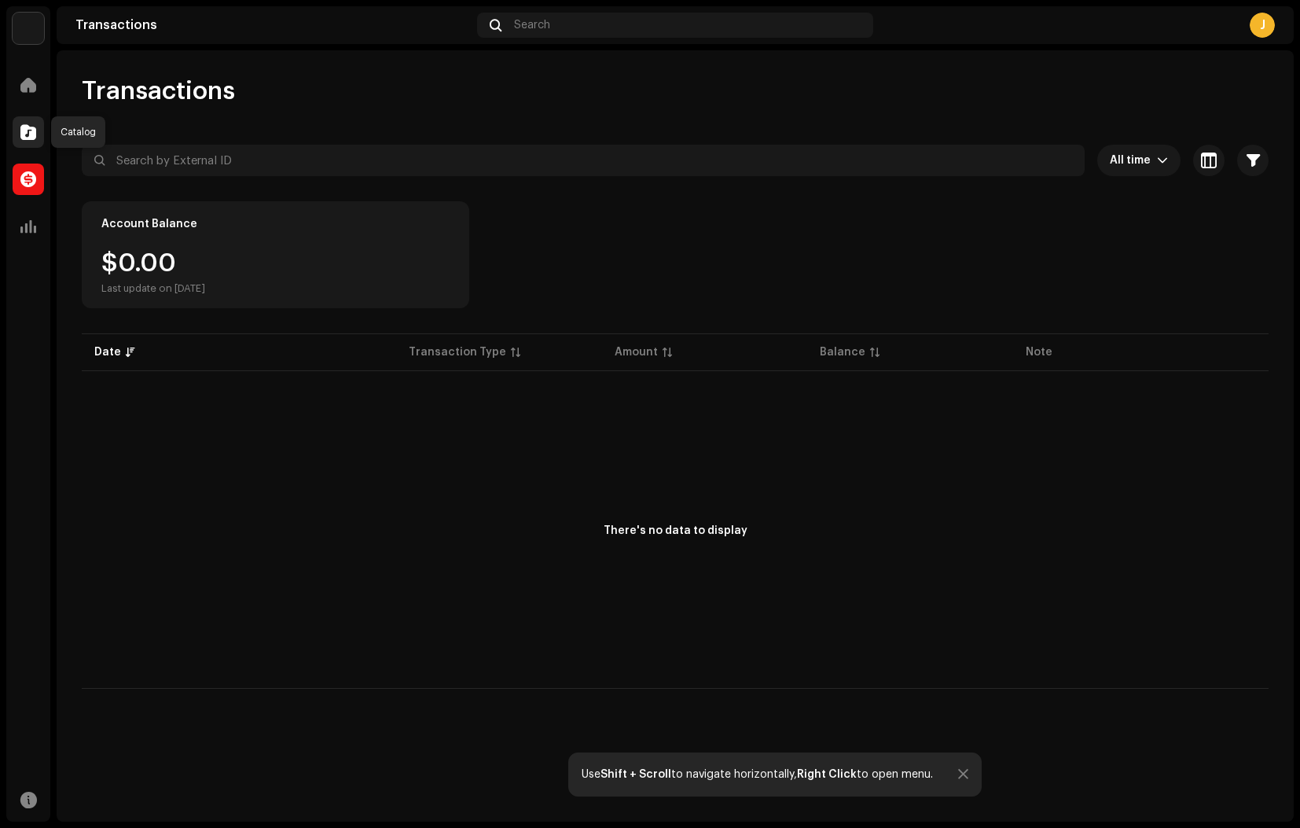
click at [28, 137] on span at bounding box center [28, 132] width 16 height 13
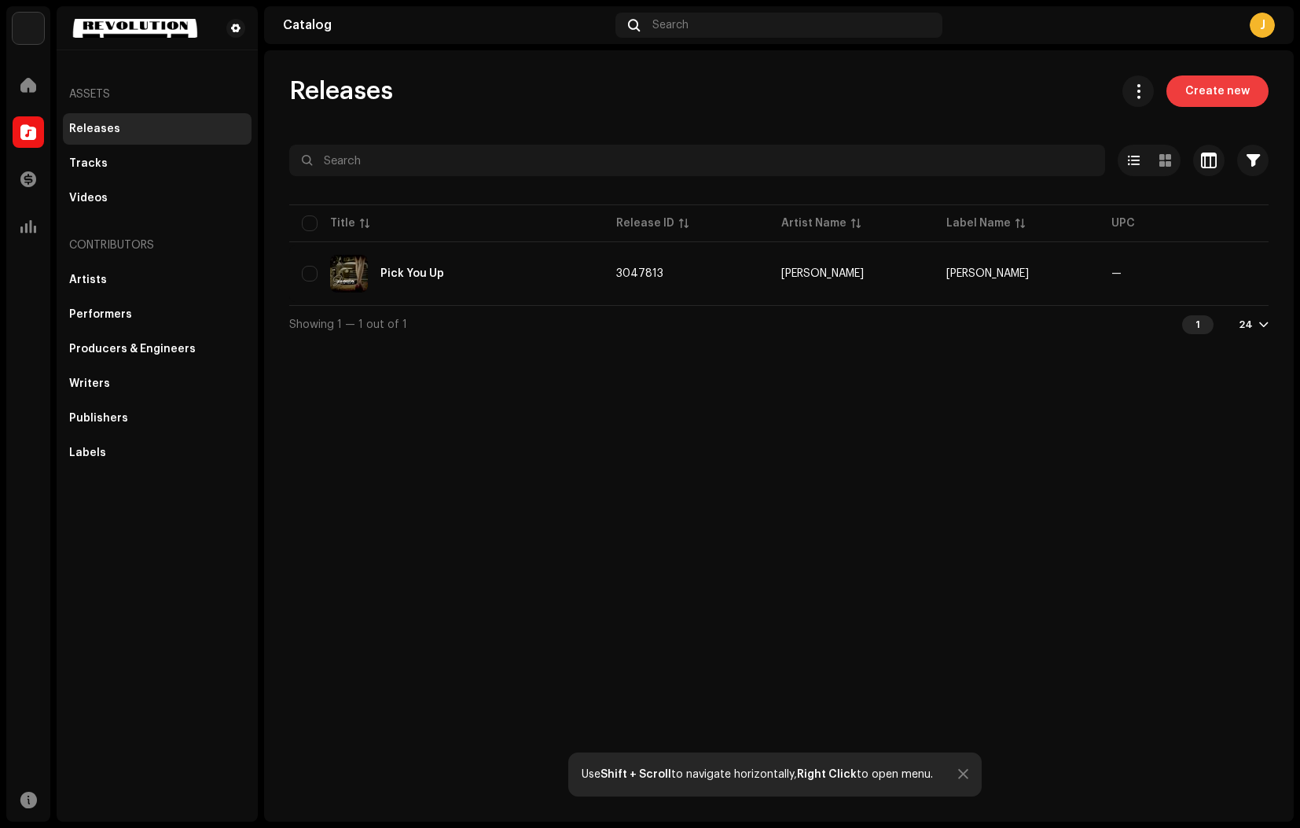
click at [1213, 100] on span "Create new" at bounding box center [1217, 90] width 64 height 31
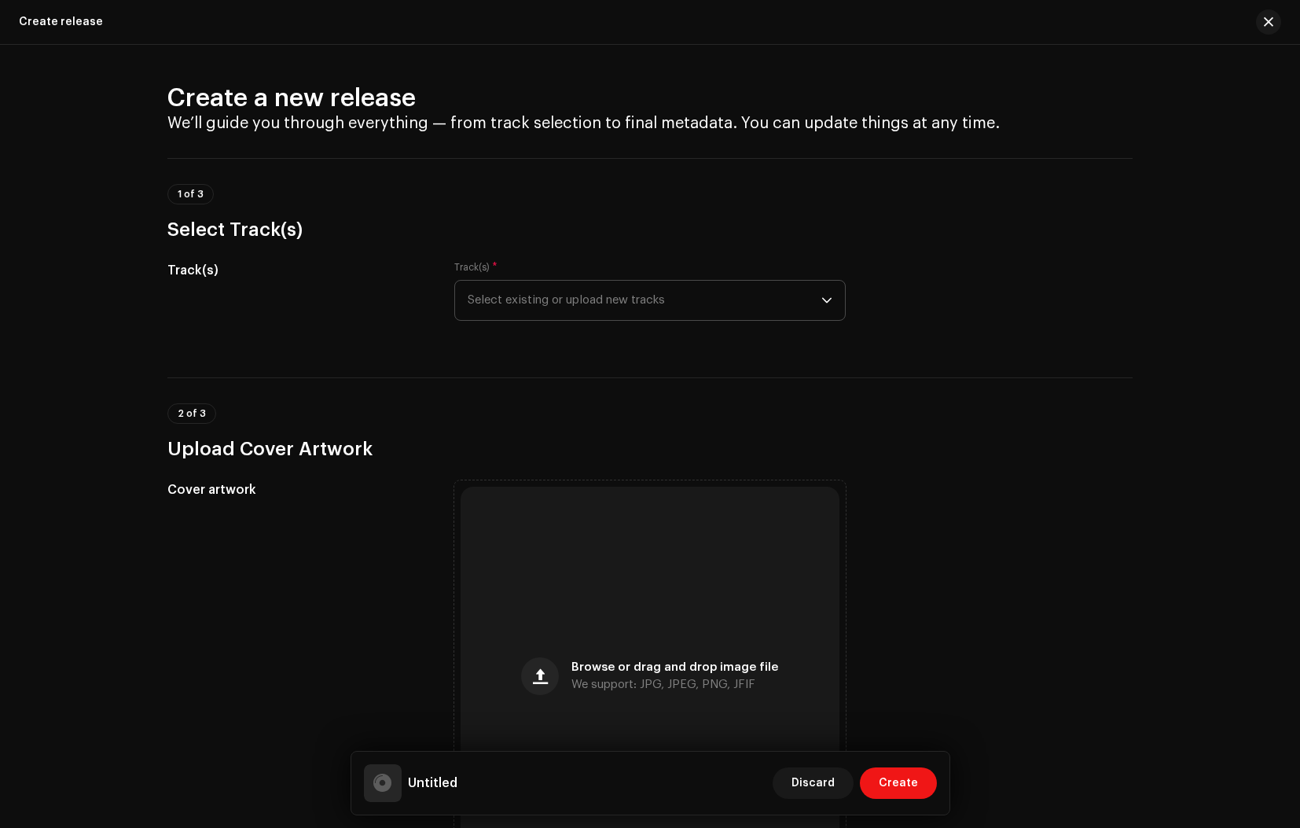
click at [563, 304] on span "Select existing or upload new tracks" at bounding box center [645, 300] width 354 height 39
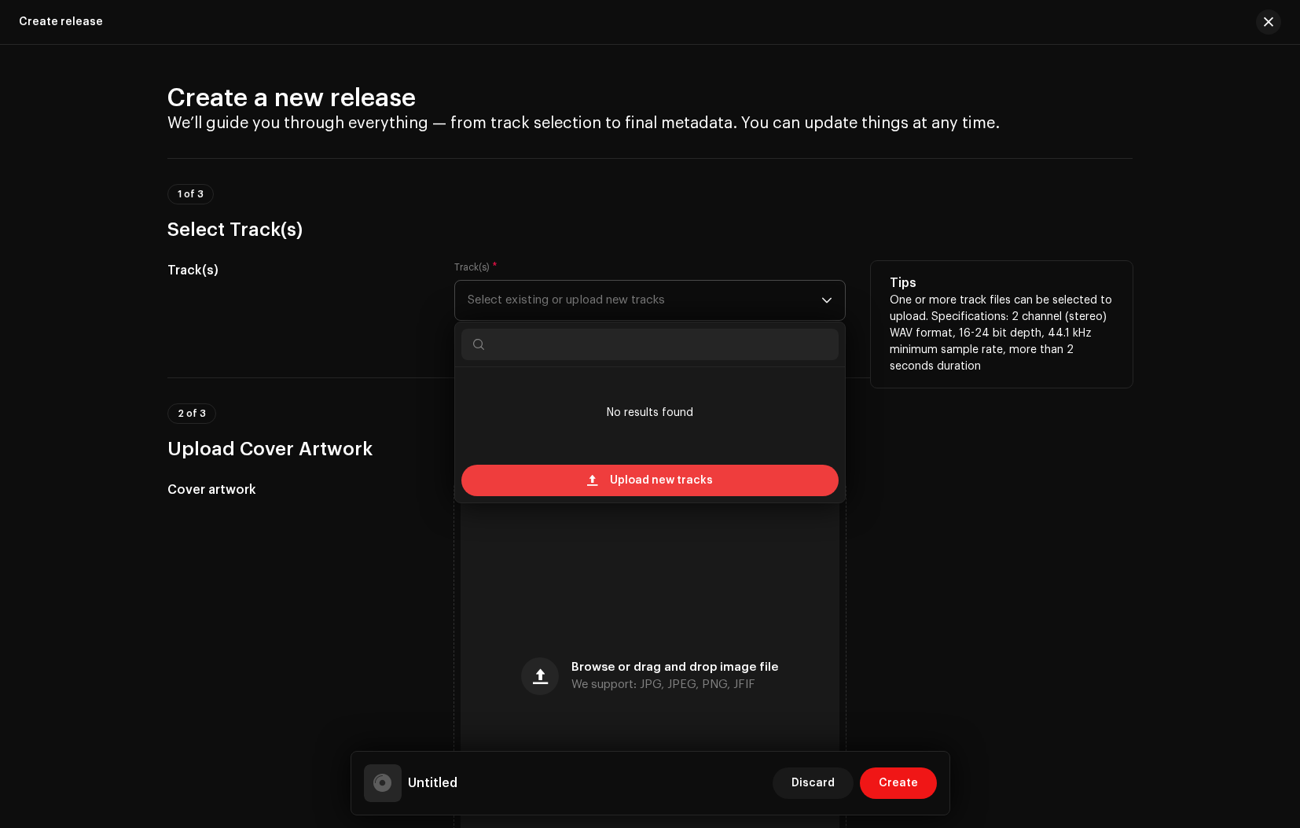
click at [635, 484] on span "Upload new tracks" at bounding box center [661, 479] width 103 height 31
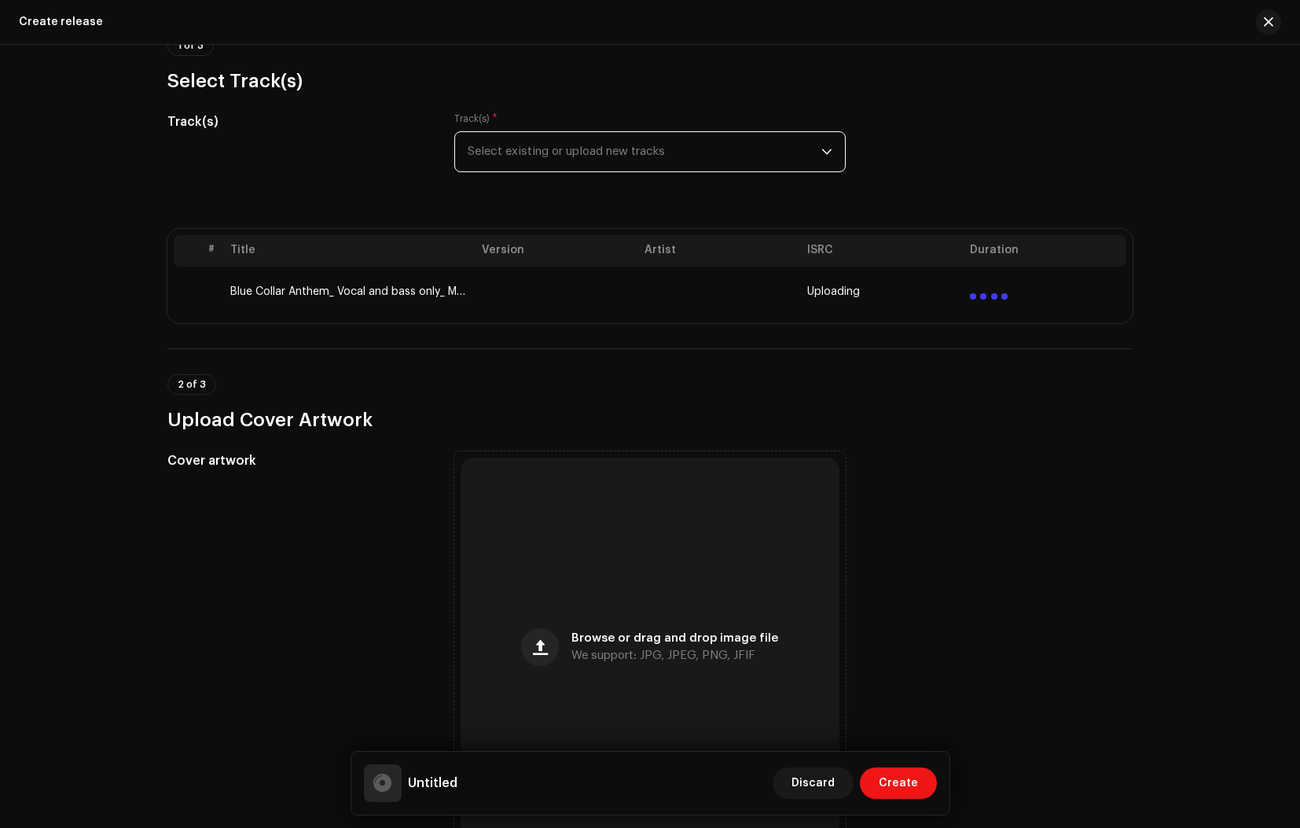
scroll to position [141, 0]
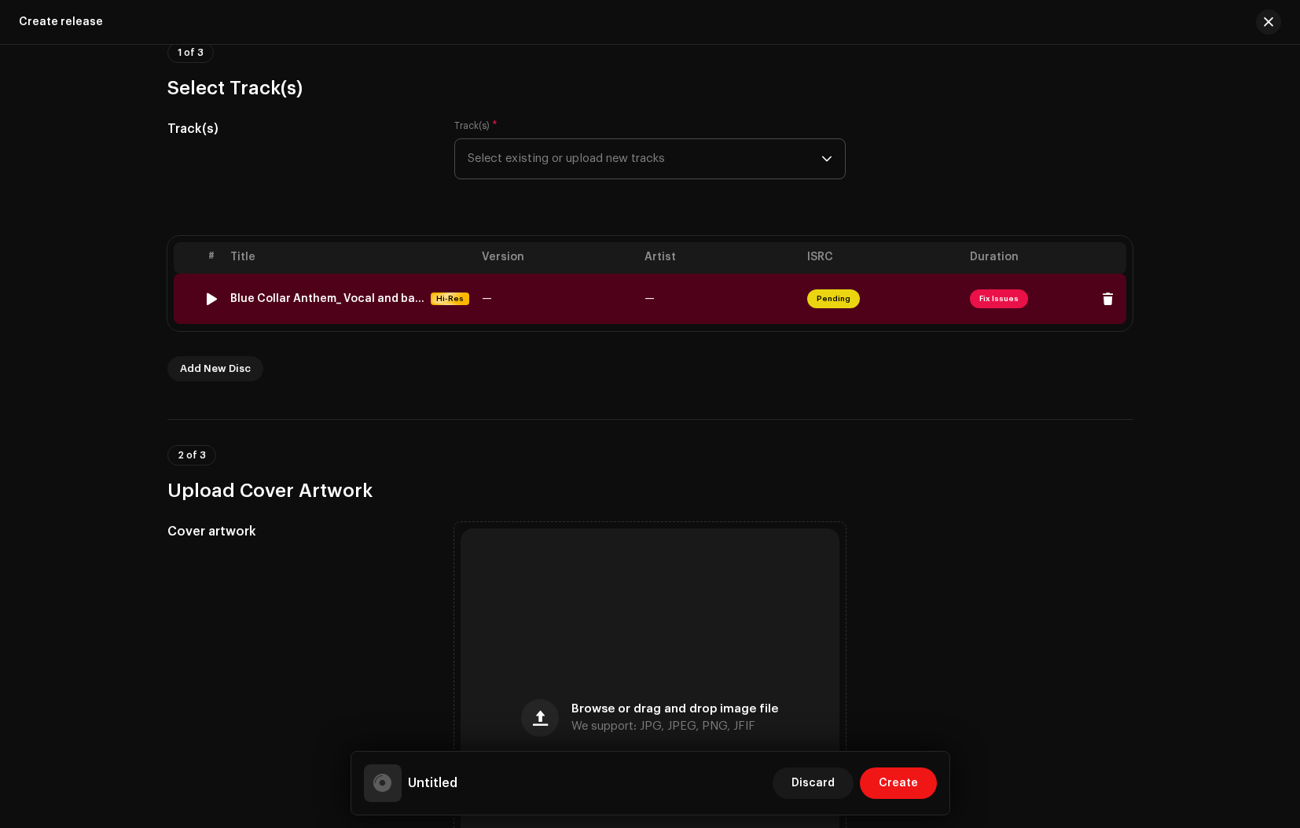
click at [919, 299] on td "Pending" at bounding box center [882, 298] width 163 height 50
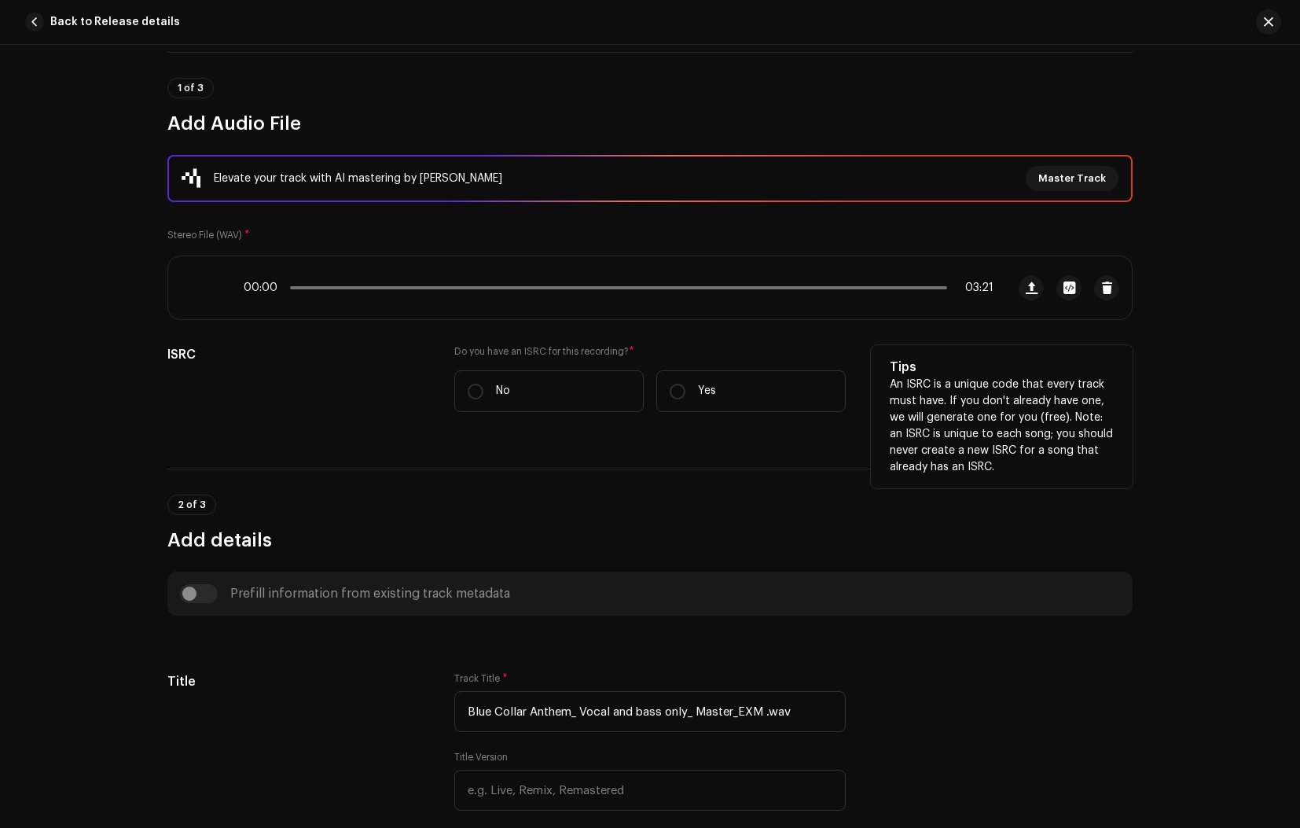
scroll to position [113, 0]
click at [673, 391] on input "Yes" at bounding box center [678, 391] width 16 height 16
radio input "true"
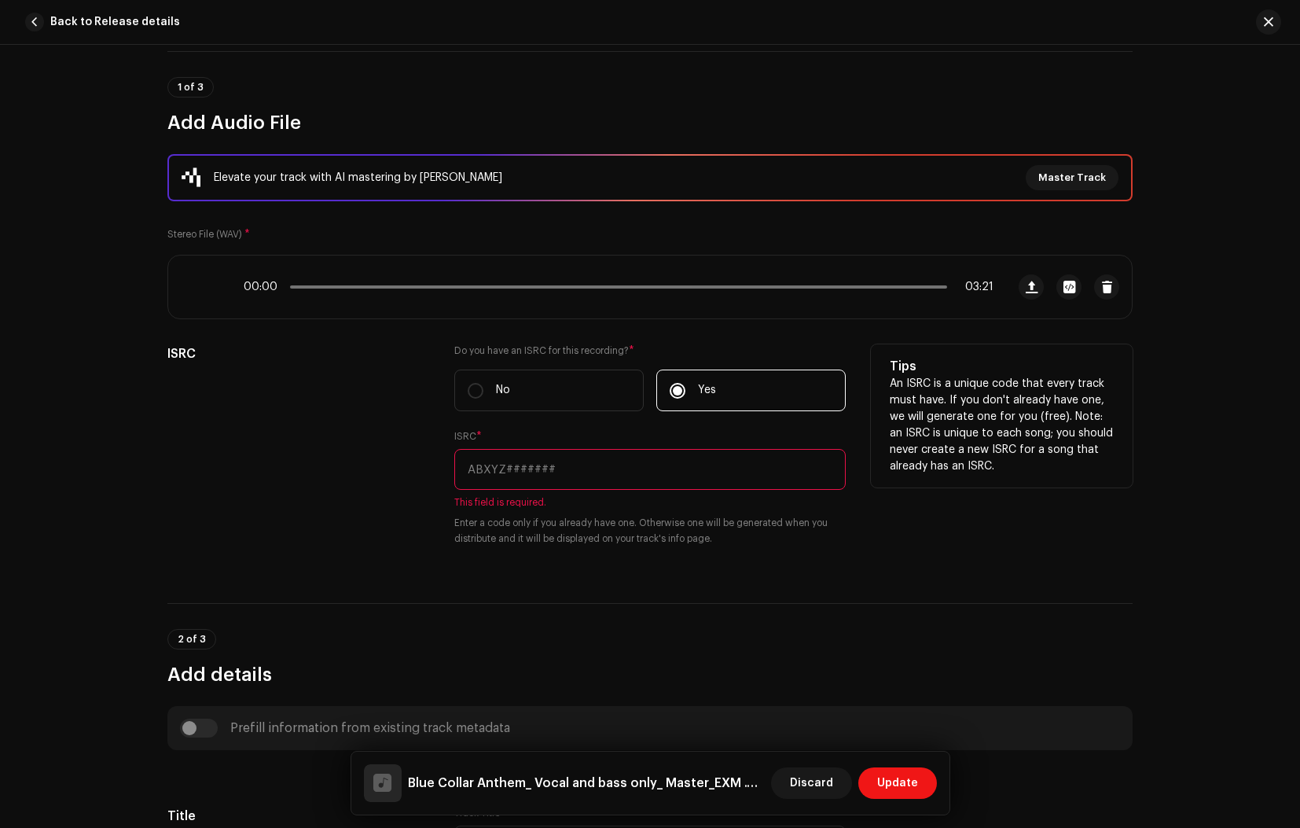
click at [523, 472] on input "text" at bounding box center [649, 469] width 391 height 41
paste input "QZFZ62579841"
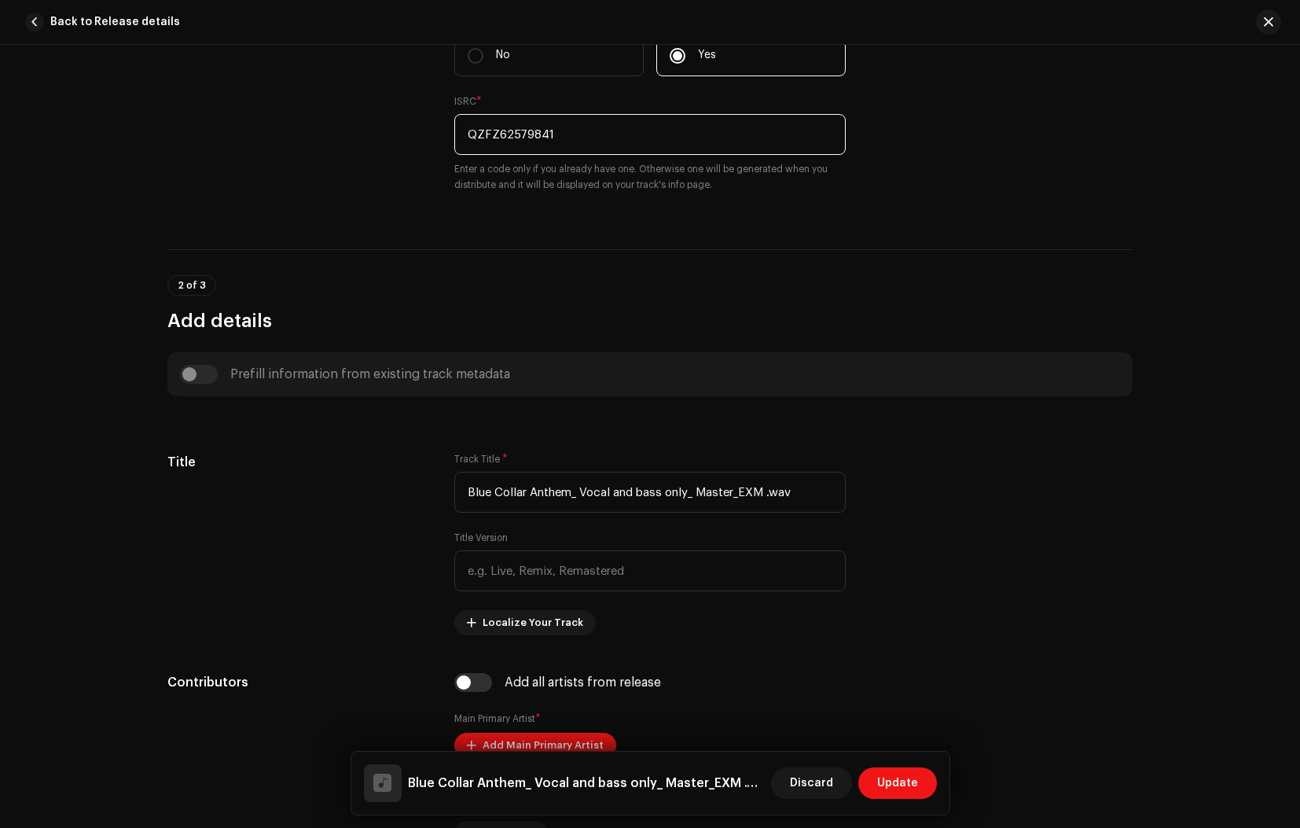
scroll to position [451, 0]
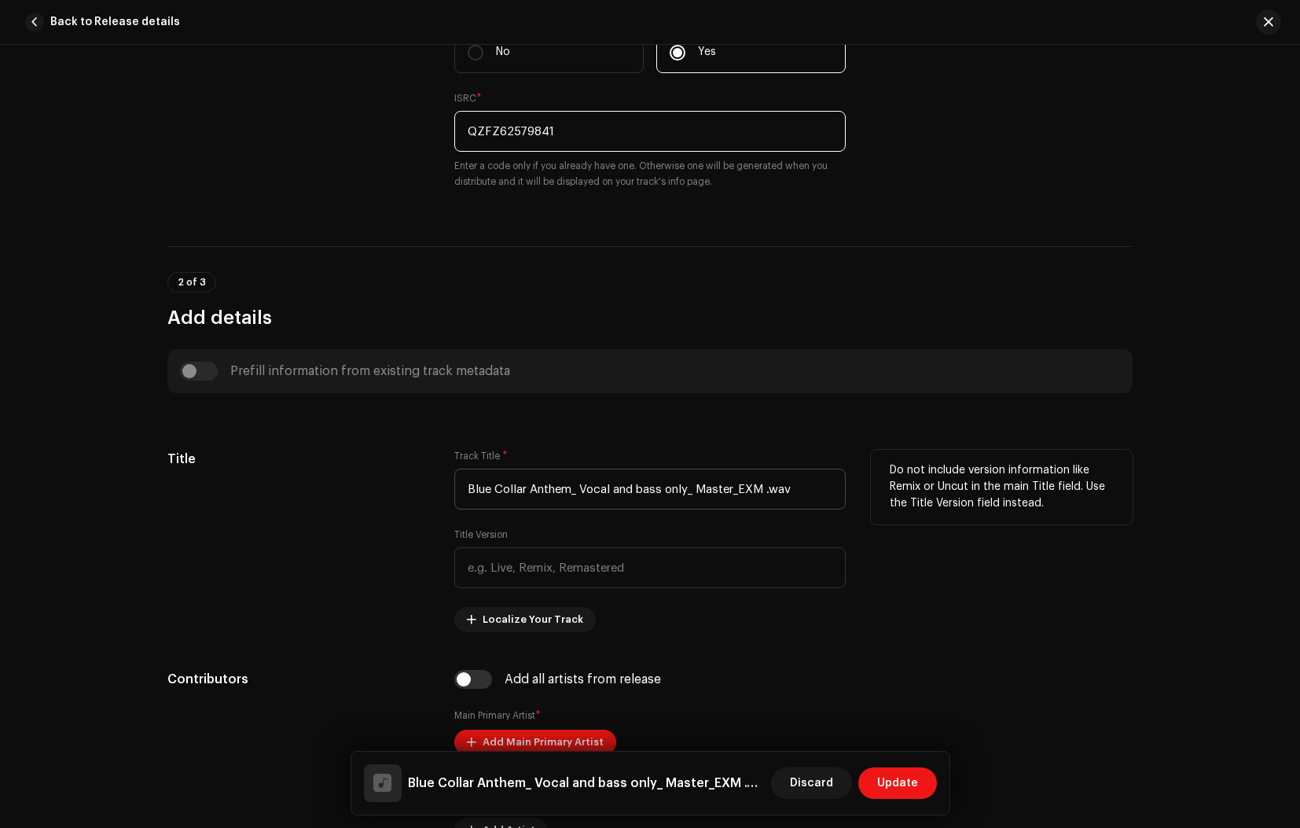
type input "QZFZ62579841"
drag, startPoint x: 792, startPoint y: 487, endPoint x: 571, endPoint y: 494, distance: 220.9
click at [571, 494] on input "Blue Collar Anthem_ Vocal and bass only_ Master_EXM .wav" at bounding box center [649, 488] width 391 height 41
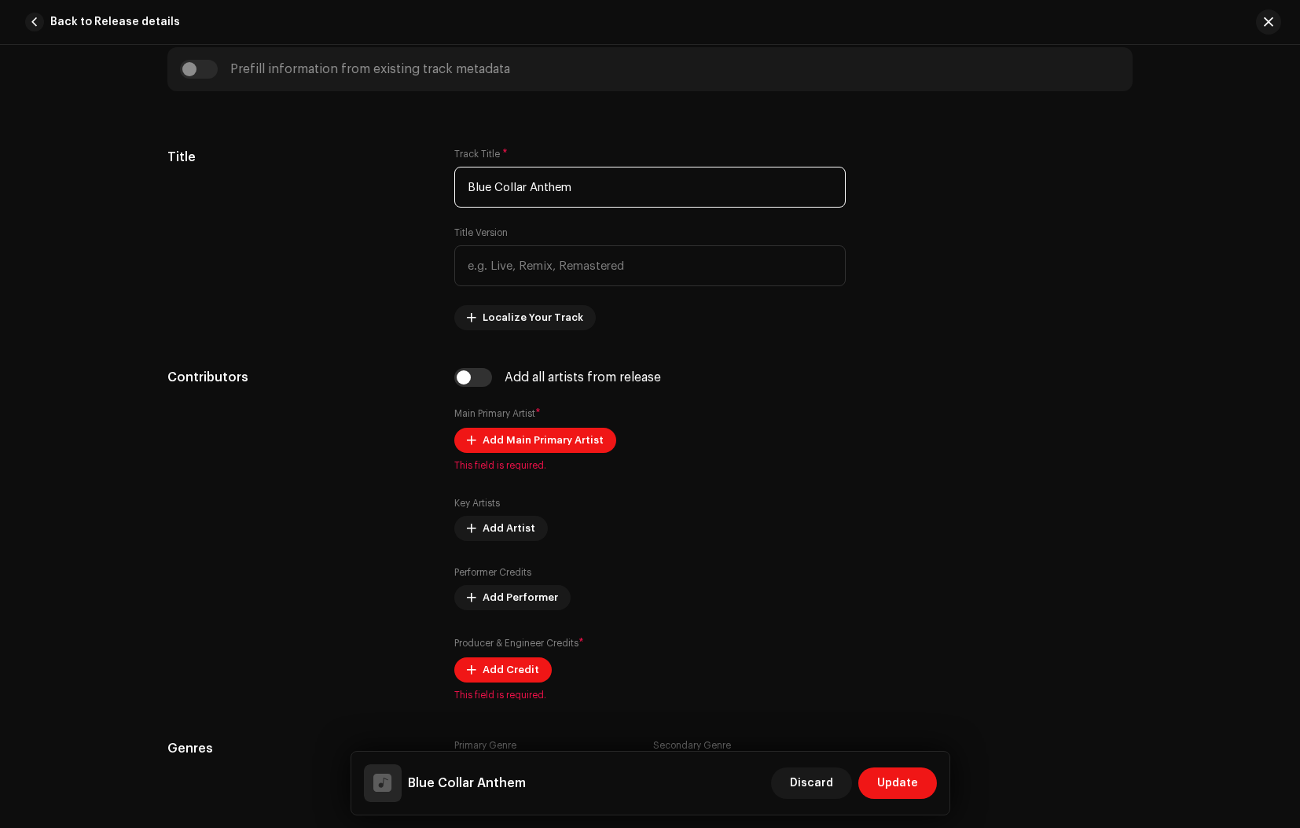
scroll to position [755, 0]
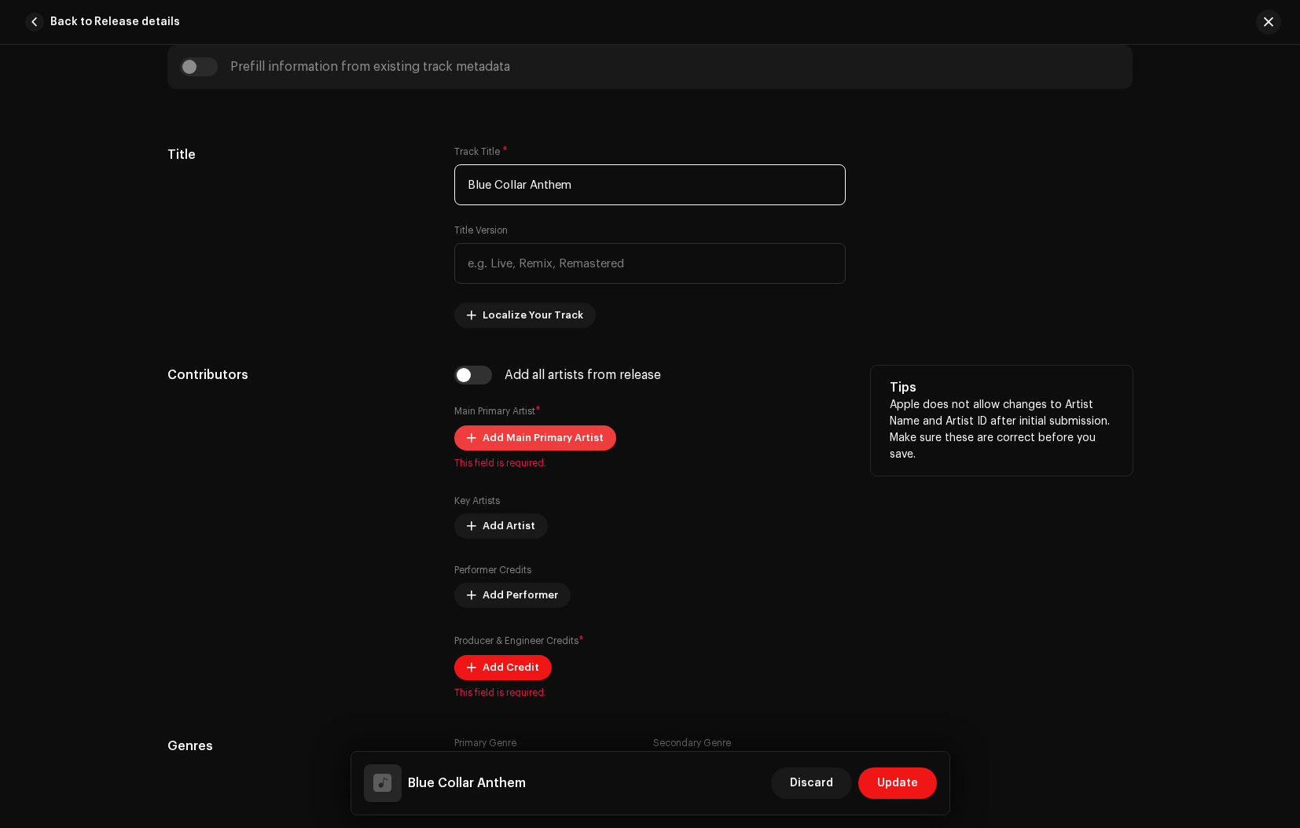
type input "Blue Collar Anthem"
click at [565, 438] on span "Add Main Primary Artist" at bounding box center [543, 437] width 121 height 31
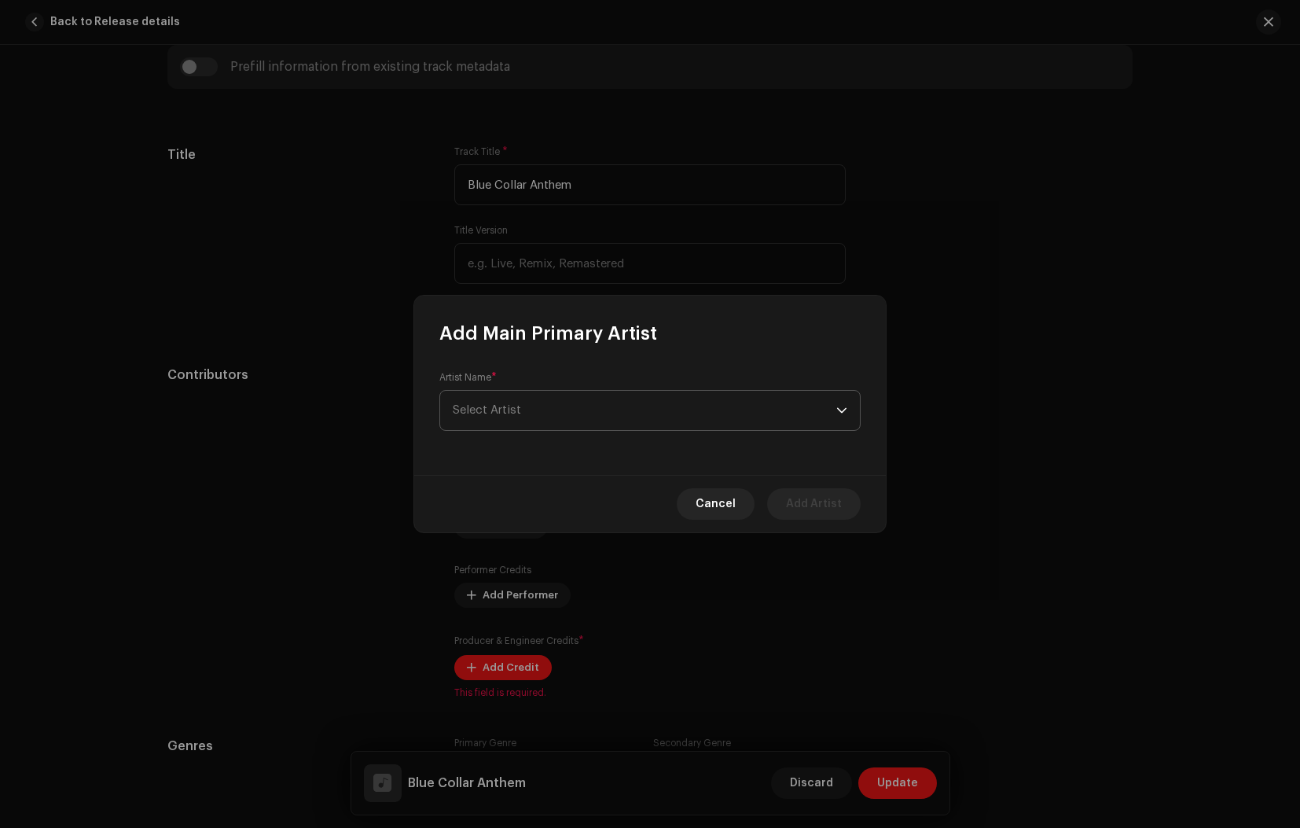
click at [560, 415] on span "Select Artist" at bounding box center [645, 410] width 384 height 39
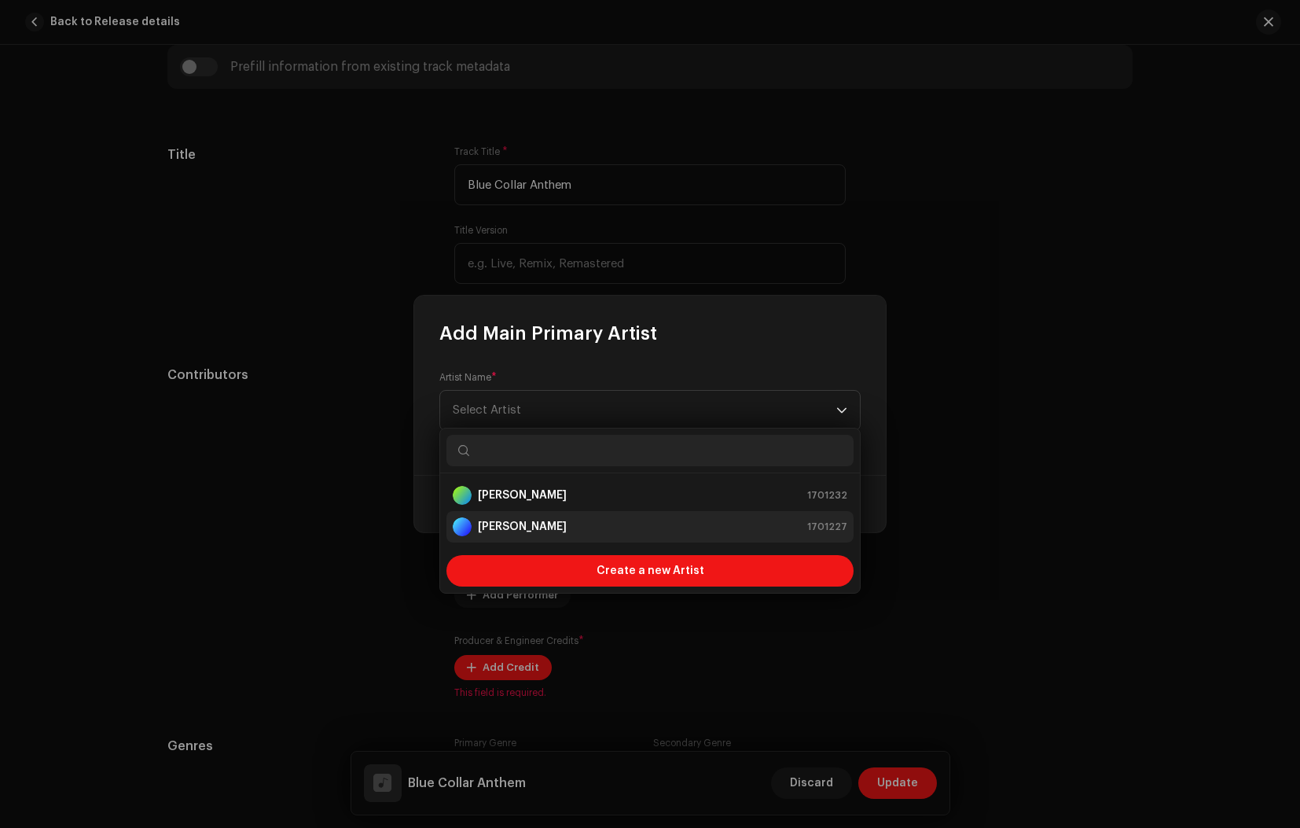
click at [527, 525] on strong "[PERSON_NAME]" at bounding box center [522, 527] width 89 height 16
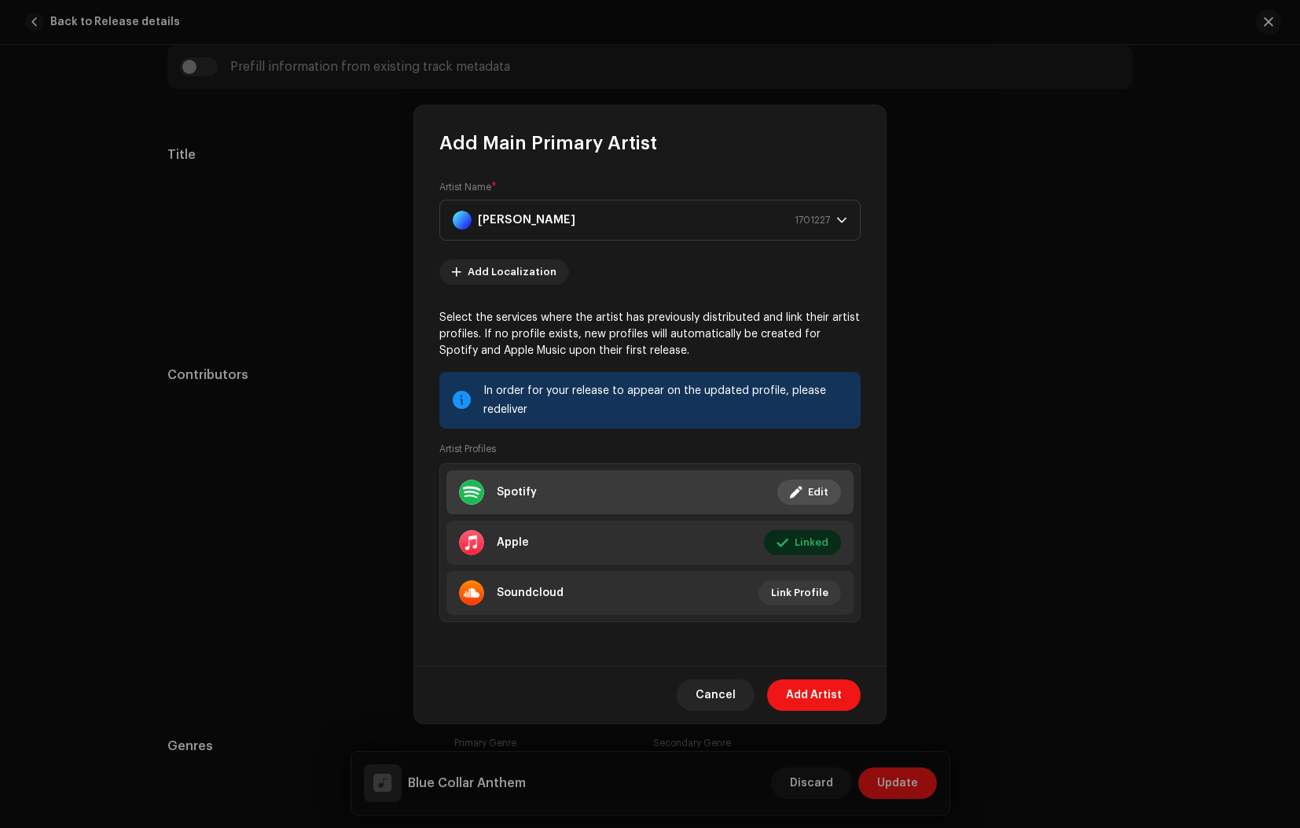
click at [817, 486] on span "Edit" at bounding box center [818, 491] width 20 height 31
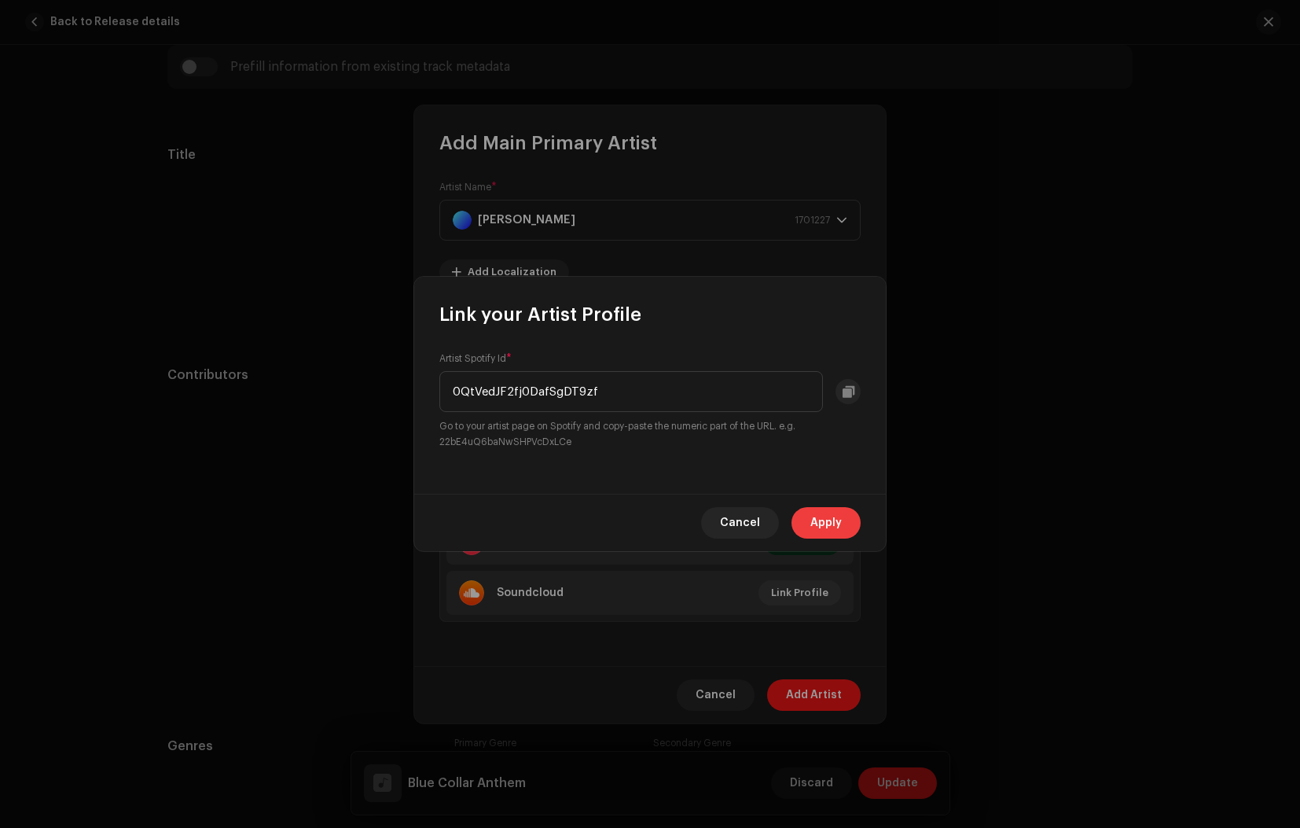
click at [831, 521] on span "Apply" at bounding box center [825, 522] width 31 height 31
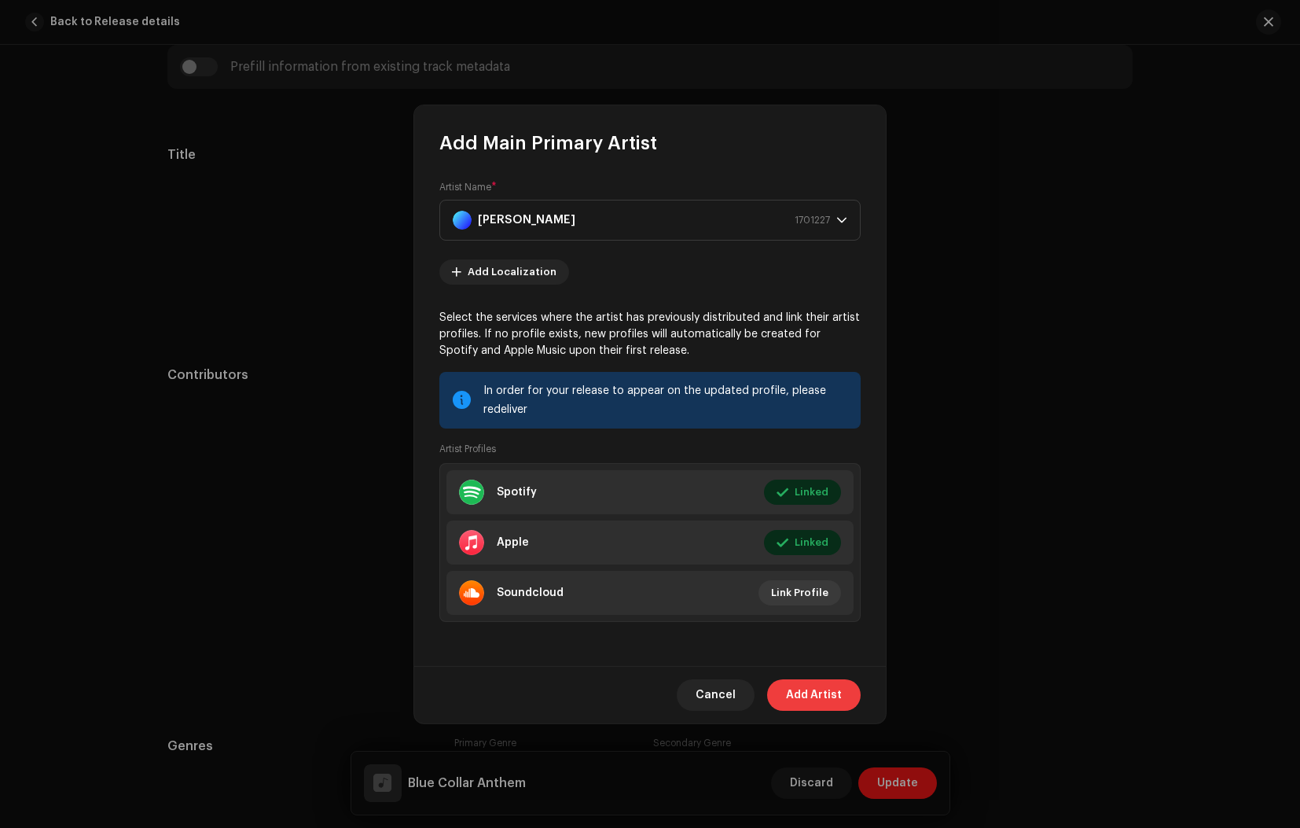
click at [804, 693] on span "Add Artist" at bounding box center [814, 694] width 56 height 31
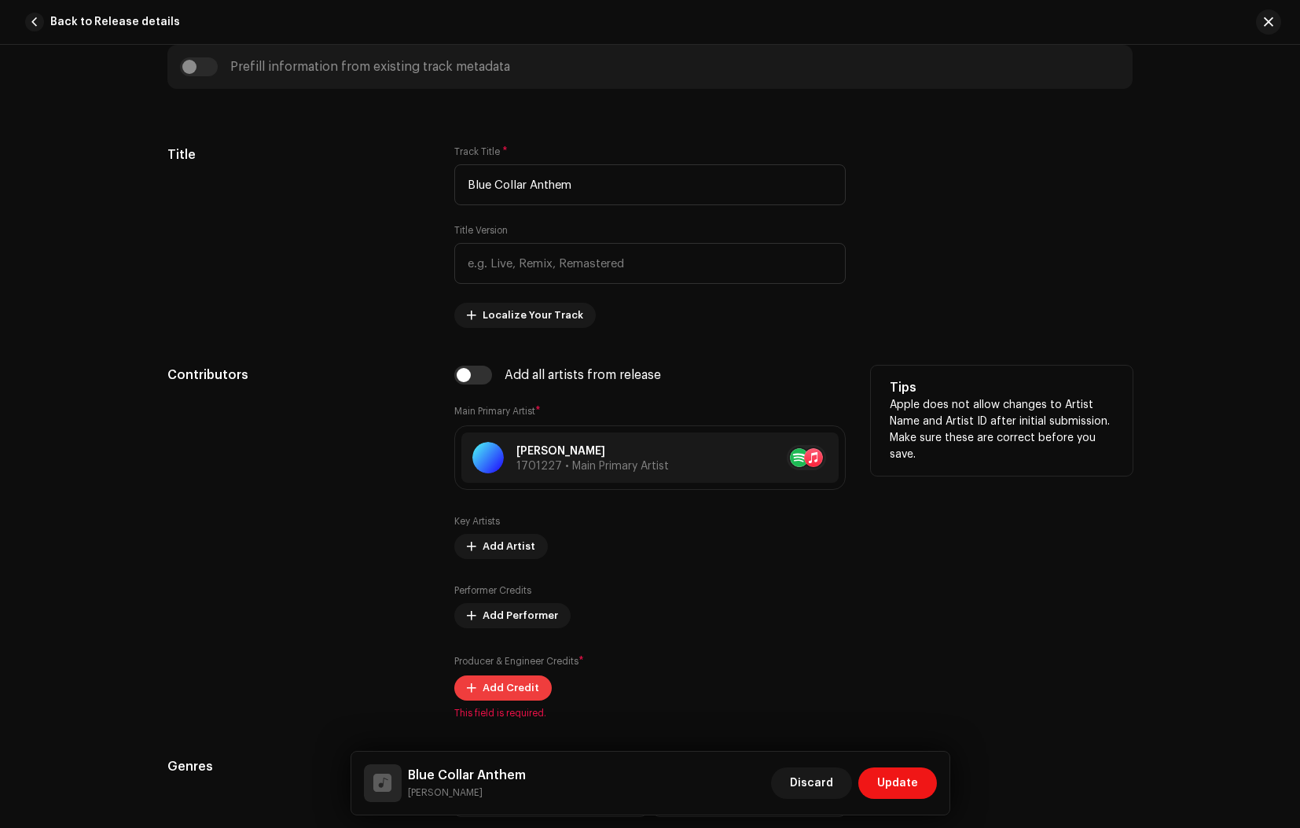
click at [512, 692] on span "Add Credit" at bounding box center [511, 687] width 57 height 31
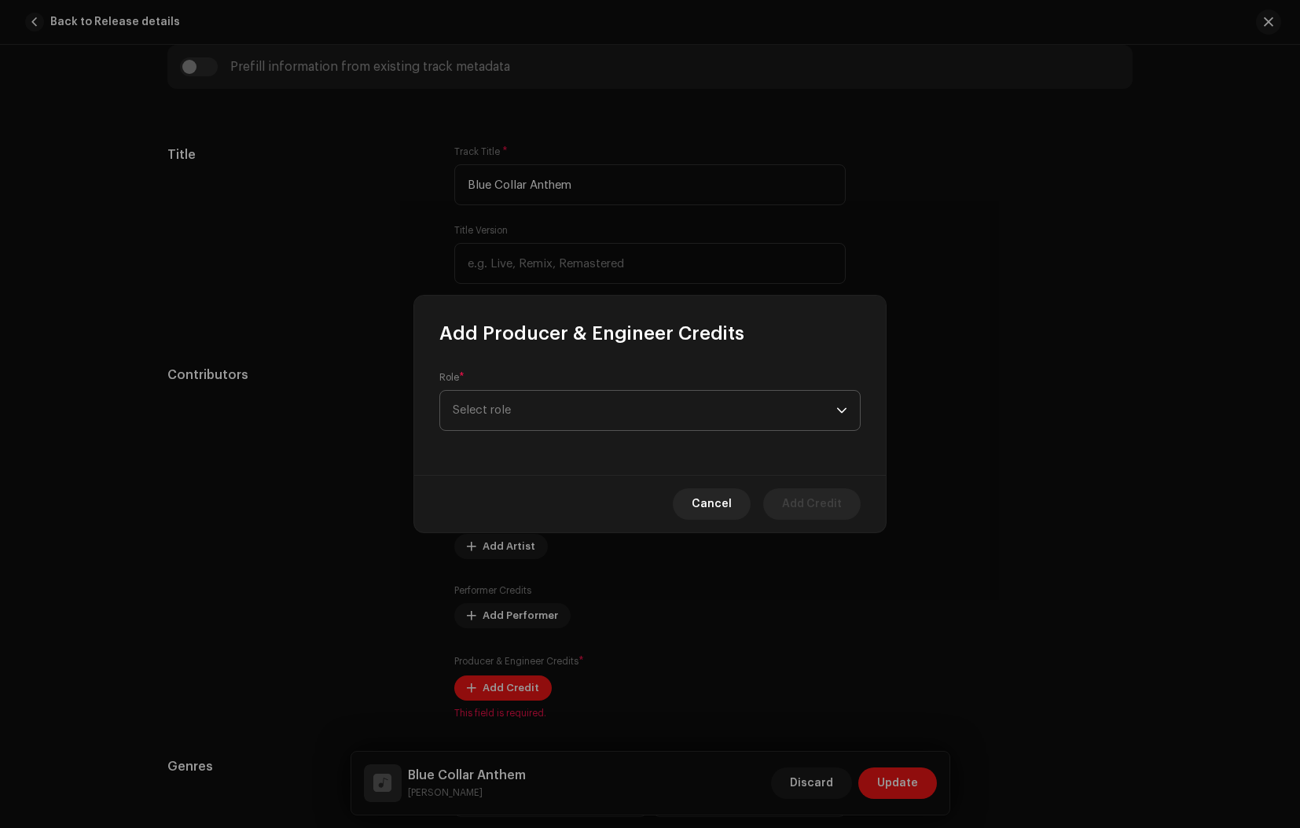
click at [567, 402] on span "Select role" at bounding box center [645, 410] width 384 height 39
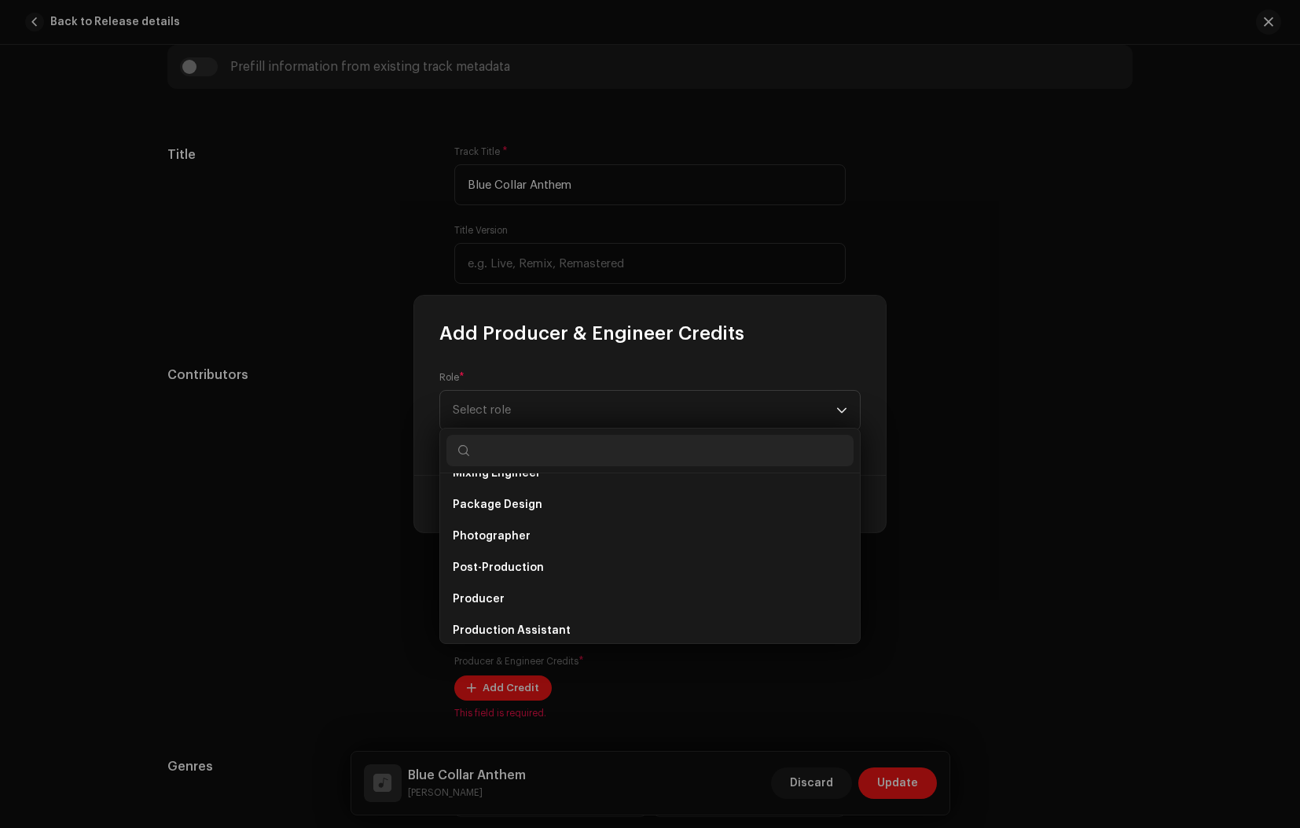
scroll to position [552, 0]
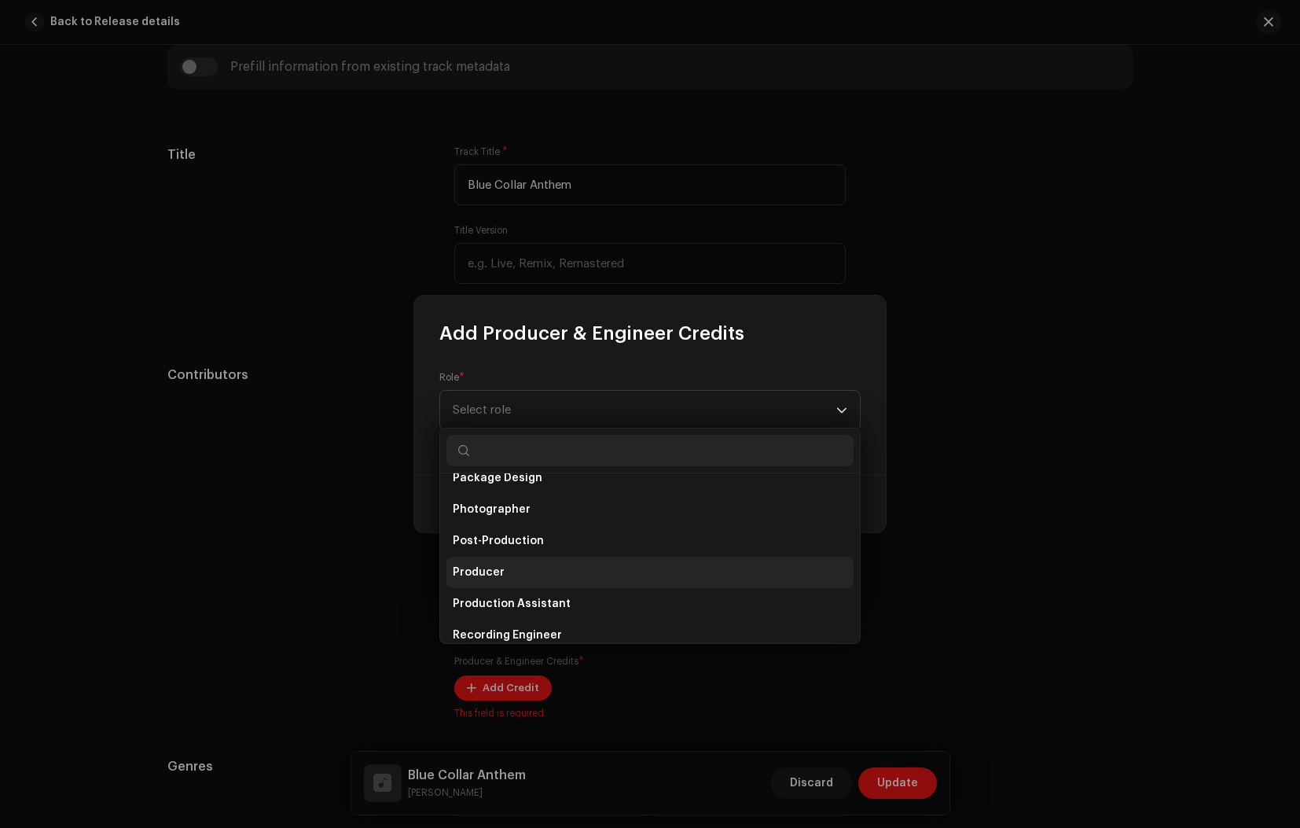
click at [500, 570] on span "Producer" at bounding box center [479, 572] width 52 height 16
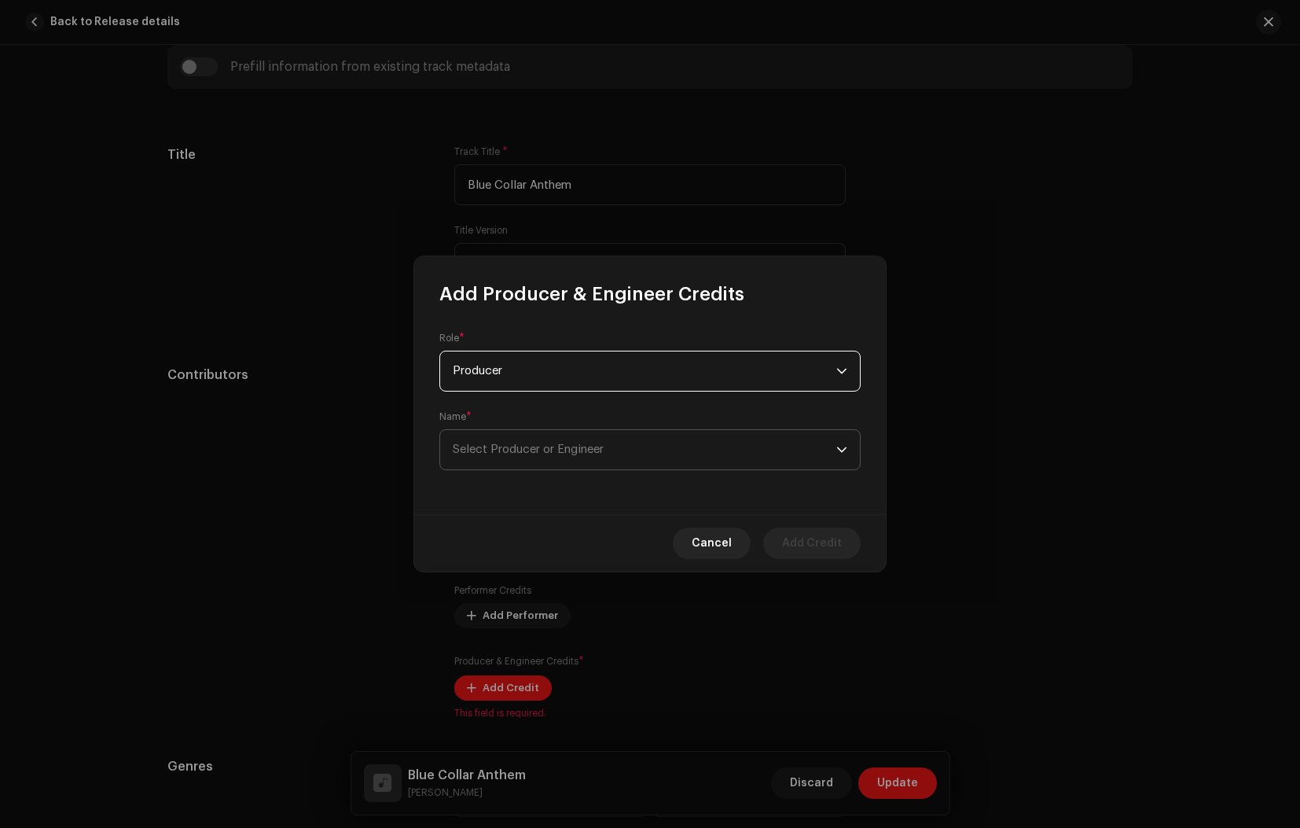
click at [611, 459] on span "Select Producer or Engineer" at bounding box center [645, 449] width 384 height 39
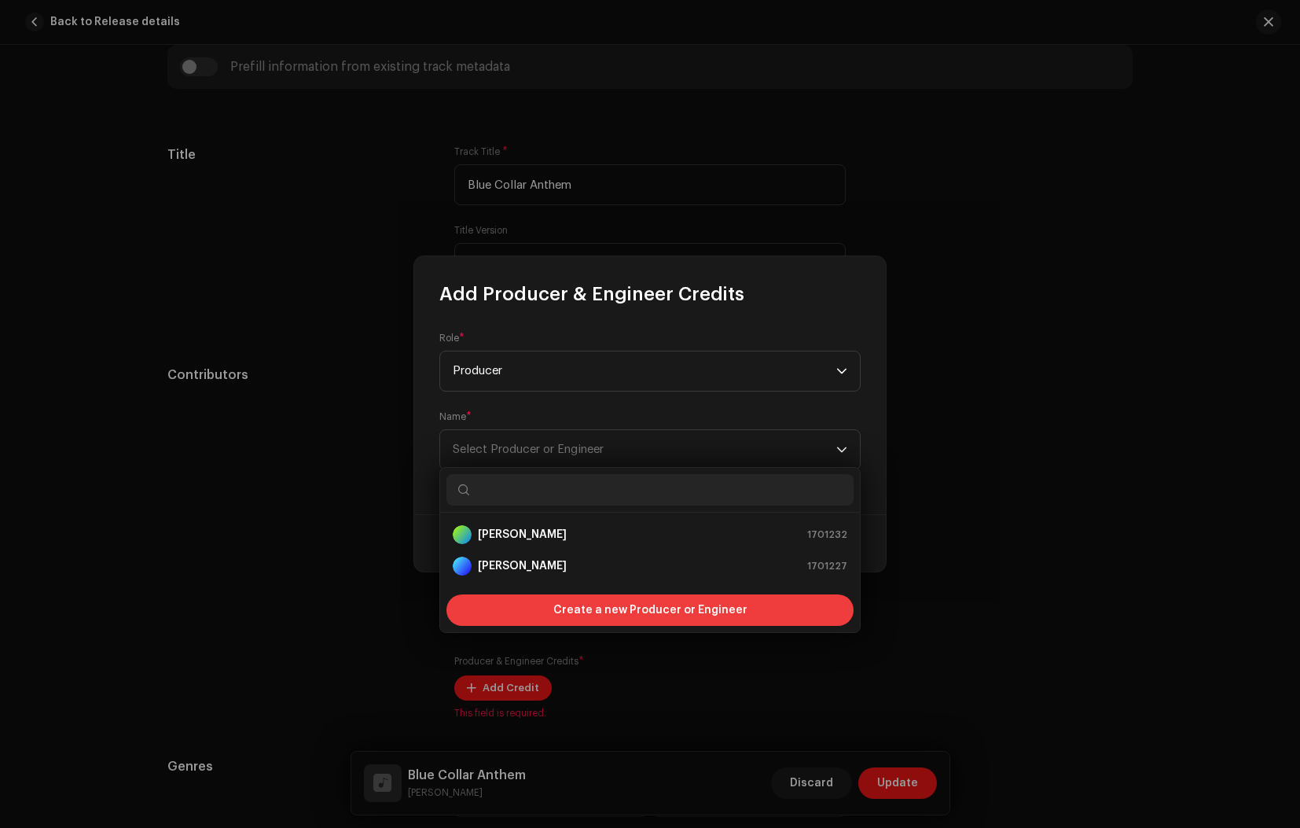
click at [612, 607] on span "Create a new Producer or Engineer" at bounding box center [650, 609] width 194 height 31
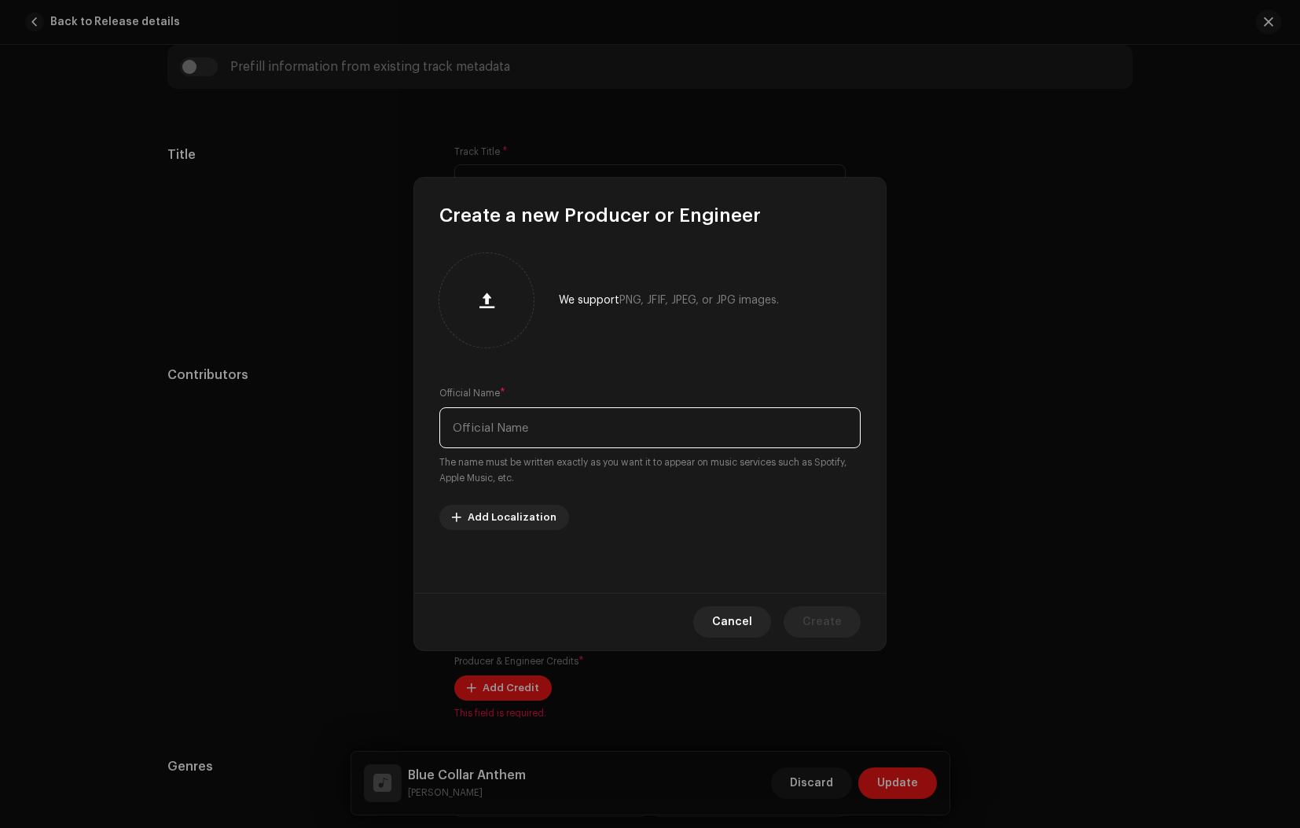
click at [540, 432] on input "text" at bounding box center [649, 427] width 421 height 41
type input "[PERSON_NAME]"
click at [840, 620] on span "Create" at bounding box center [821, 621] width 39 height 31
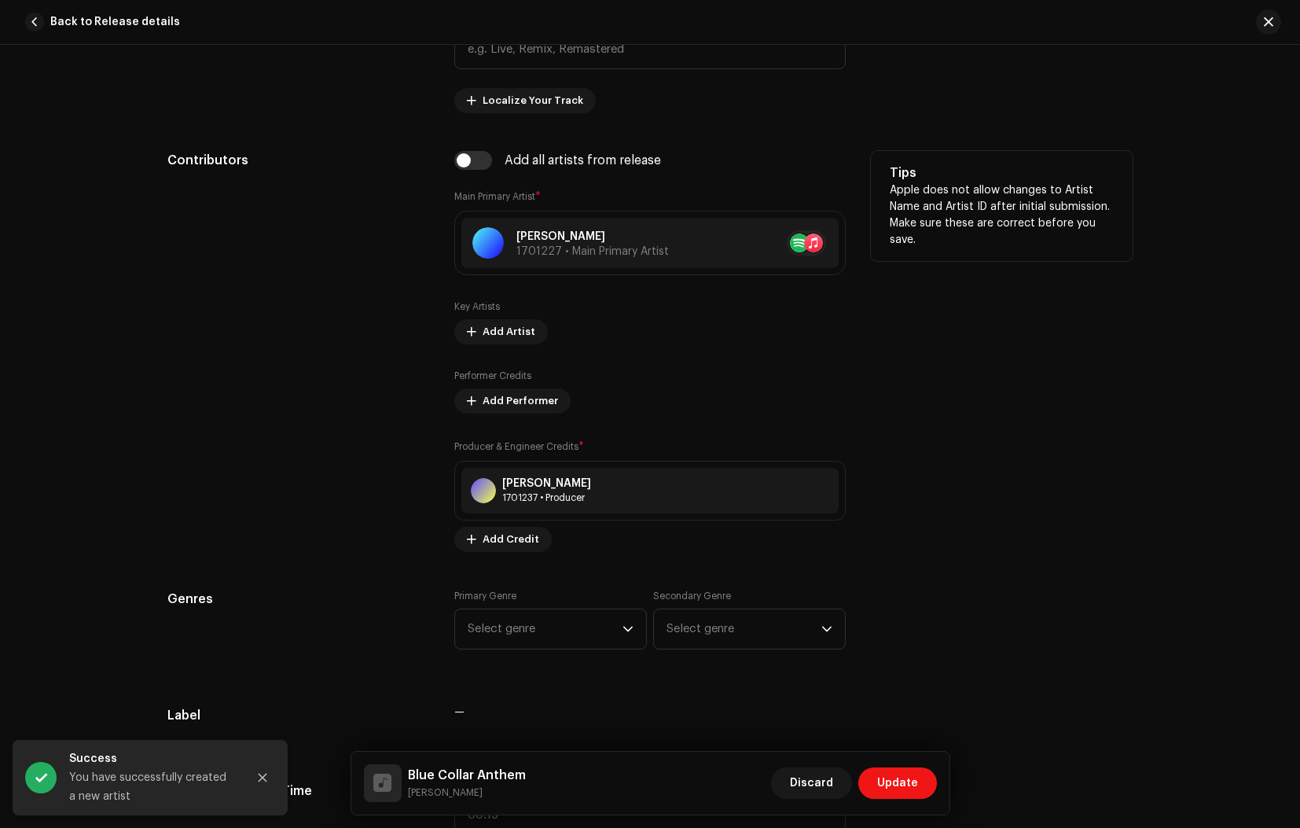
scroll to position [974, 0]
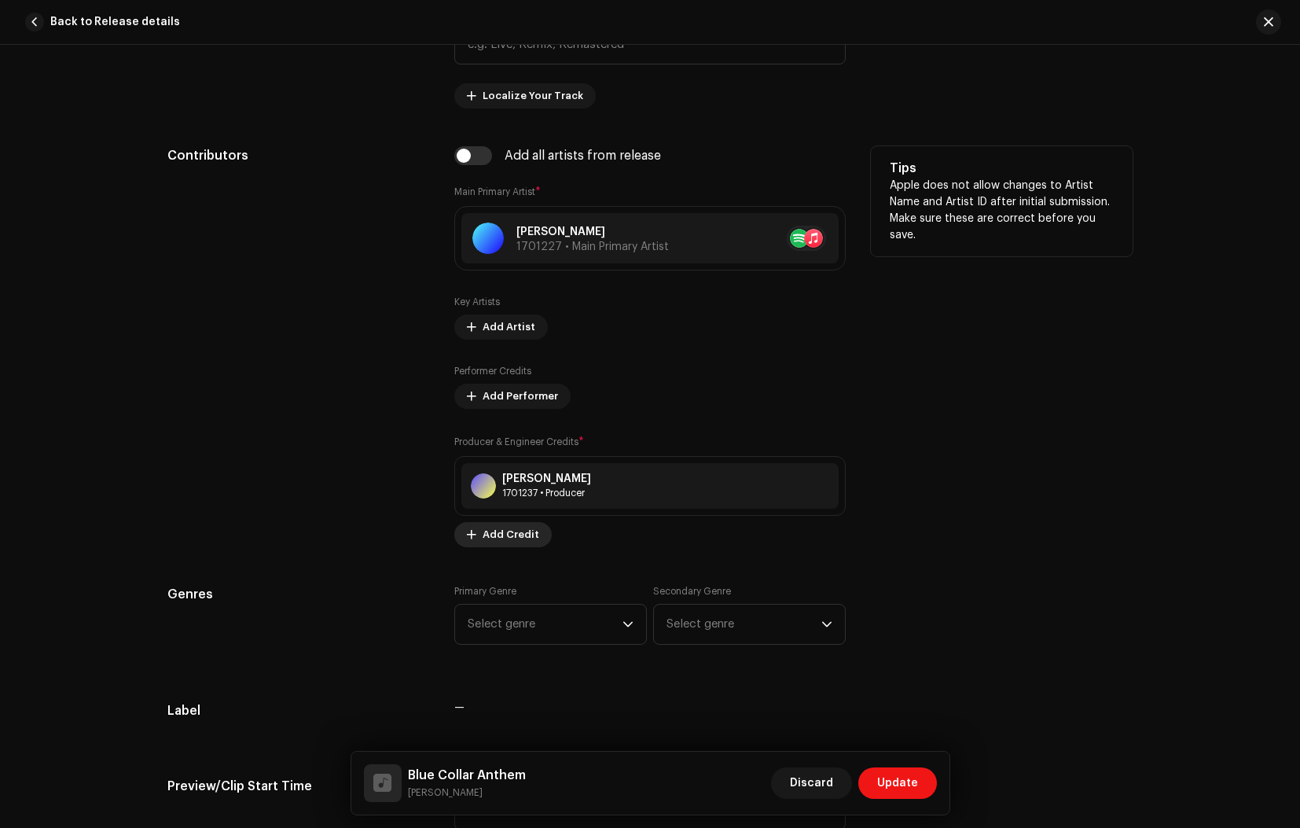
click at [507, 539] on span "Add Credit" at bounding box center [511, 534] width 57 height 31
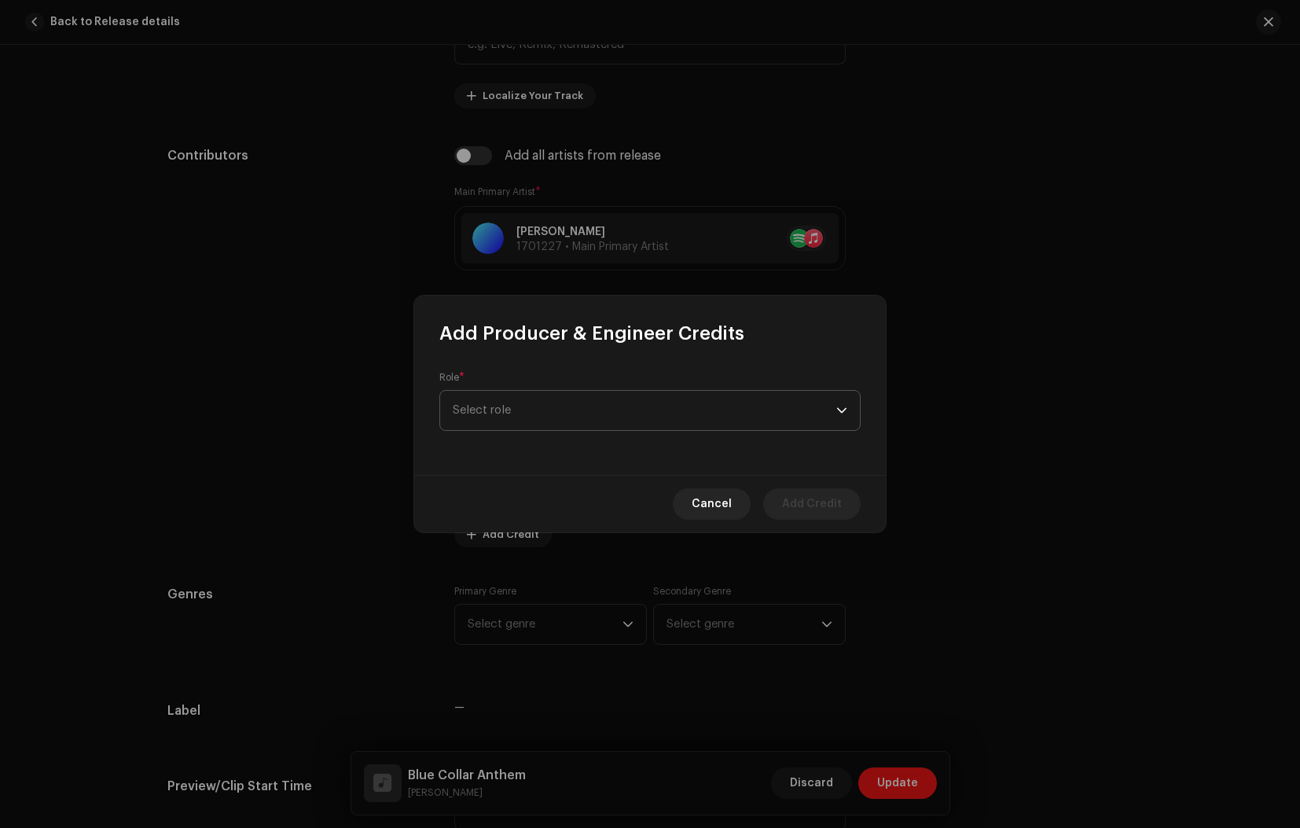
click at [544, 405] on span "Select role" at bounding box center [645, 410] width 384 height 39
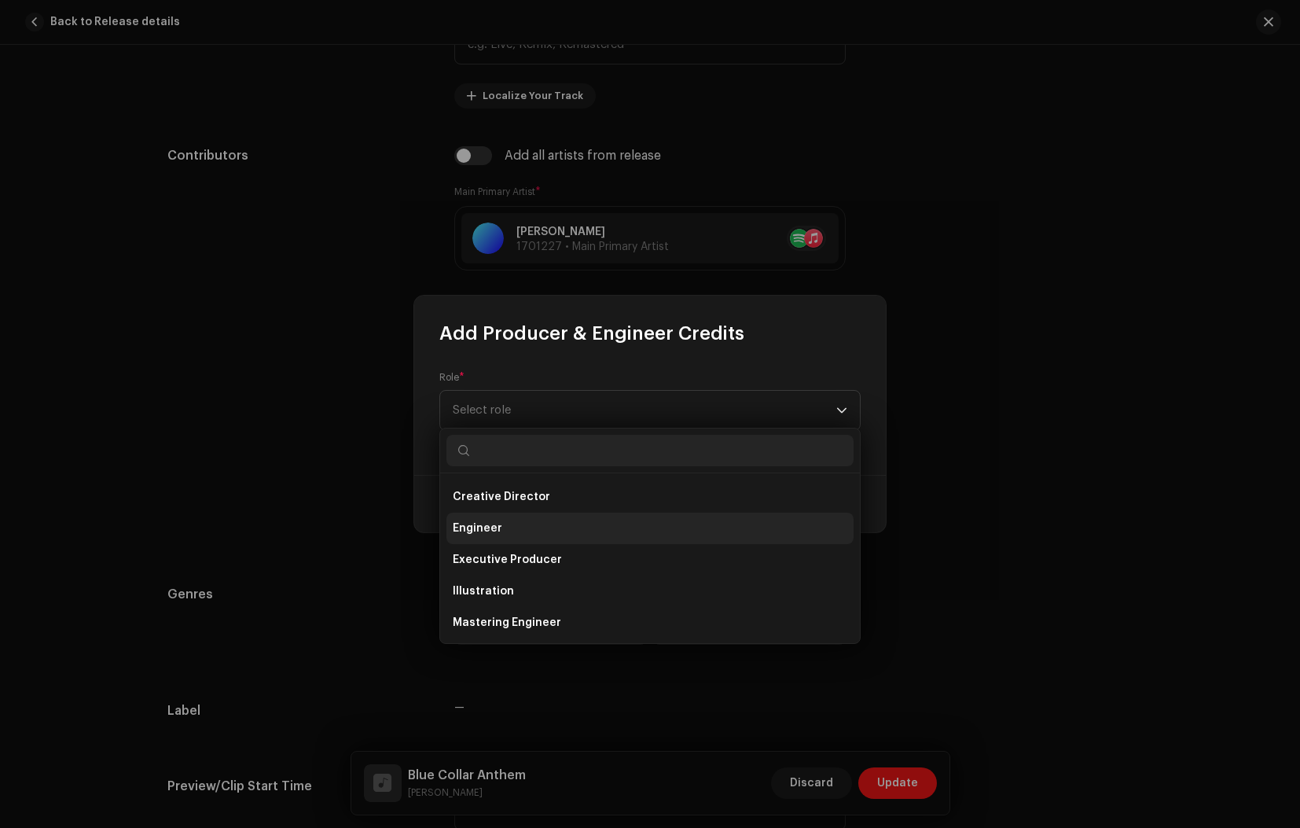
scroll to position [310, 0]
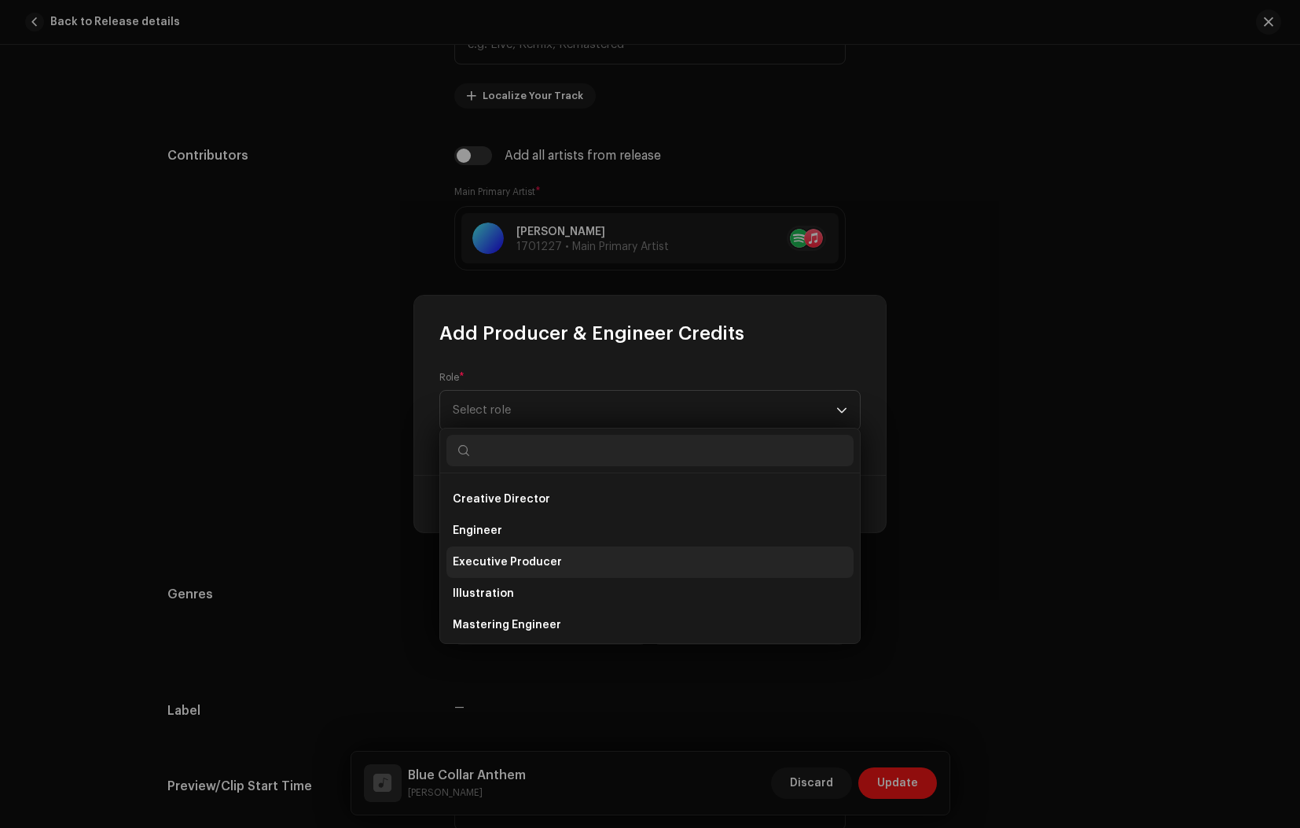
click at [567, 561] on li "Executive Producer" at bounding box center [649, 561] width 407 height 31
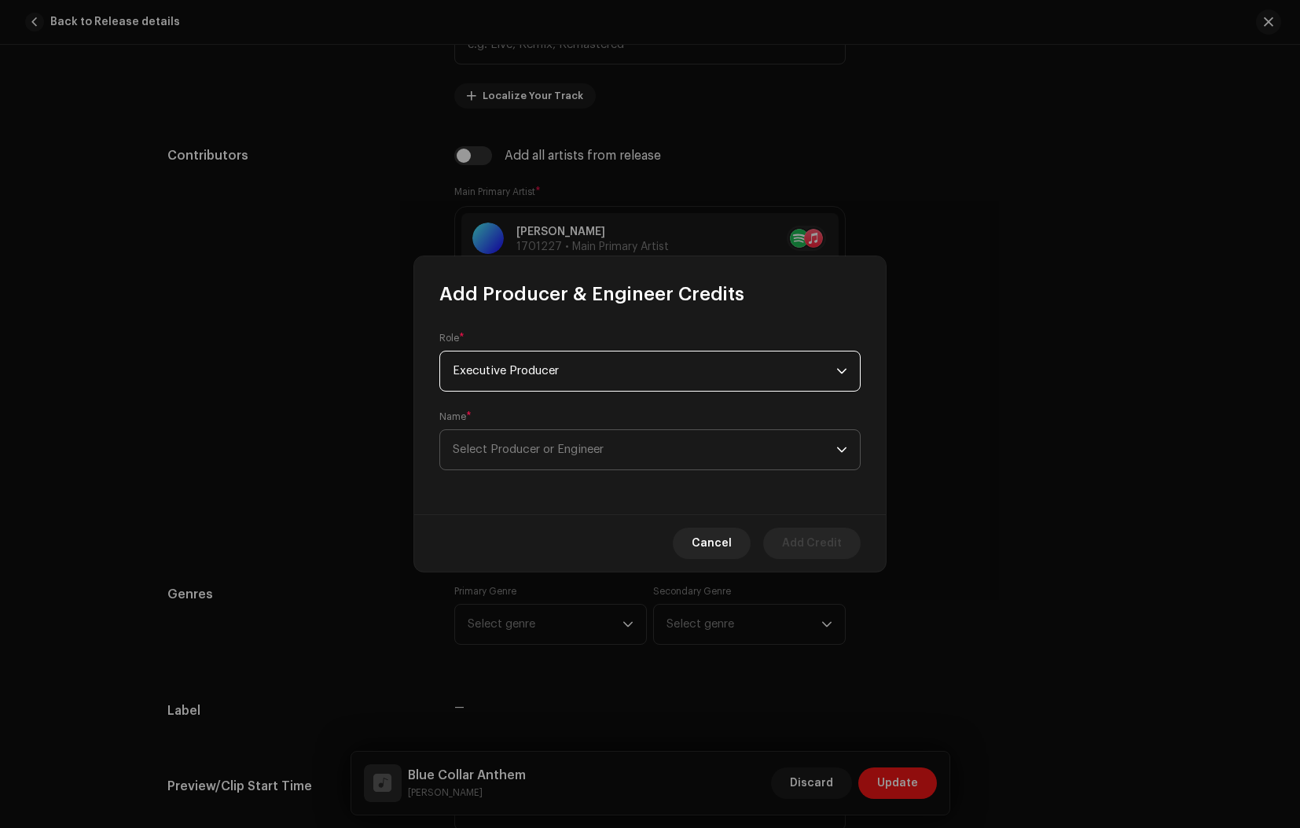
click at [519, 451] on span "Select Producer or Engineer" at bounding box center [528, 449] width 151 height 12
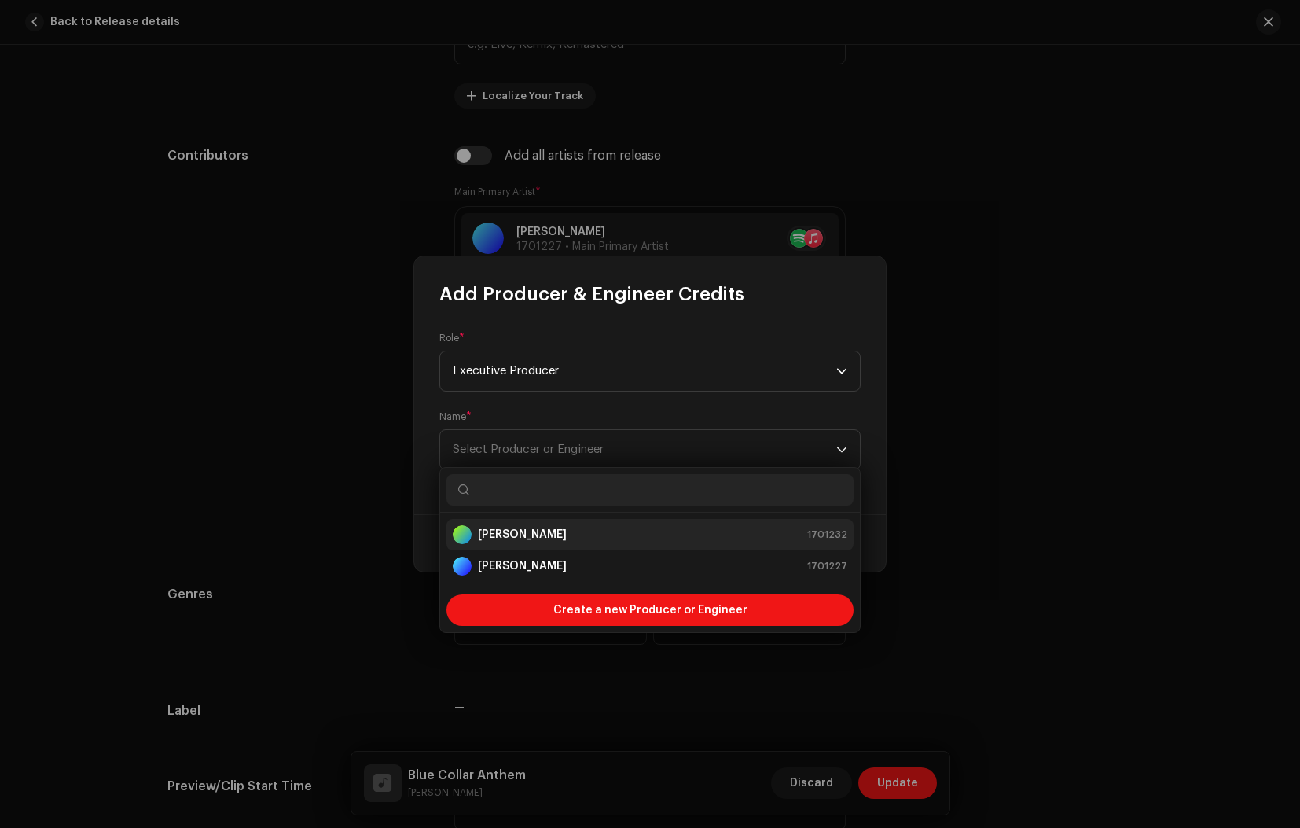
click at [529, 541] on strong "[PERSON_NAME]" at bounding box center [522, 535] width 89 height 16
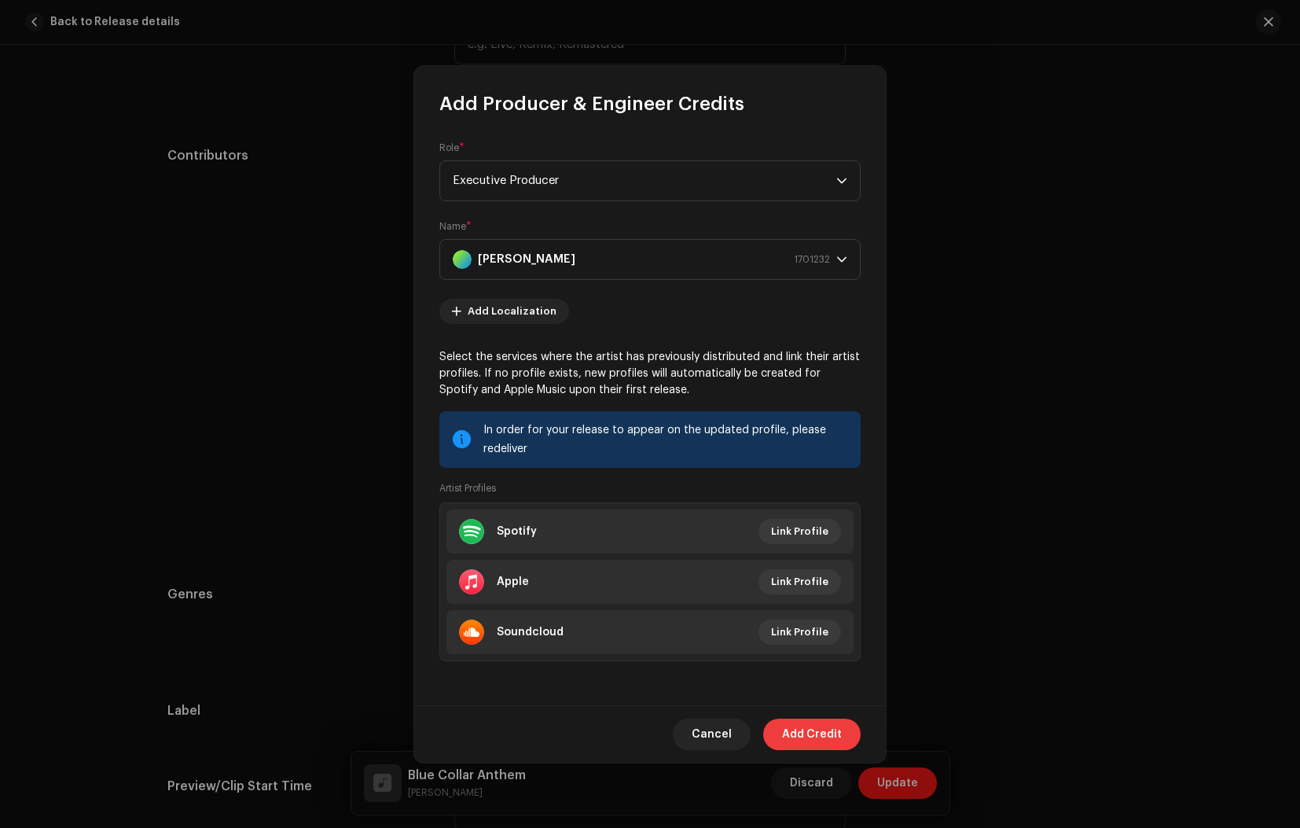
click at [809, 736] on span "Add Credit" at bounding box center [812, 733] width 60 height 31
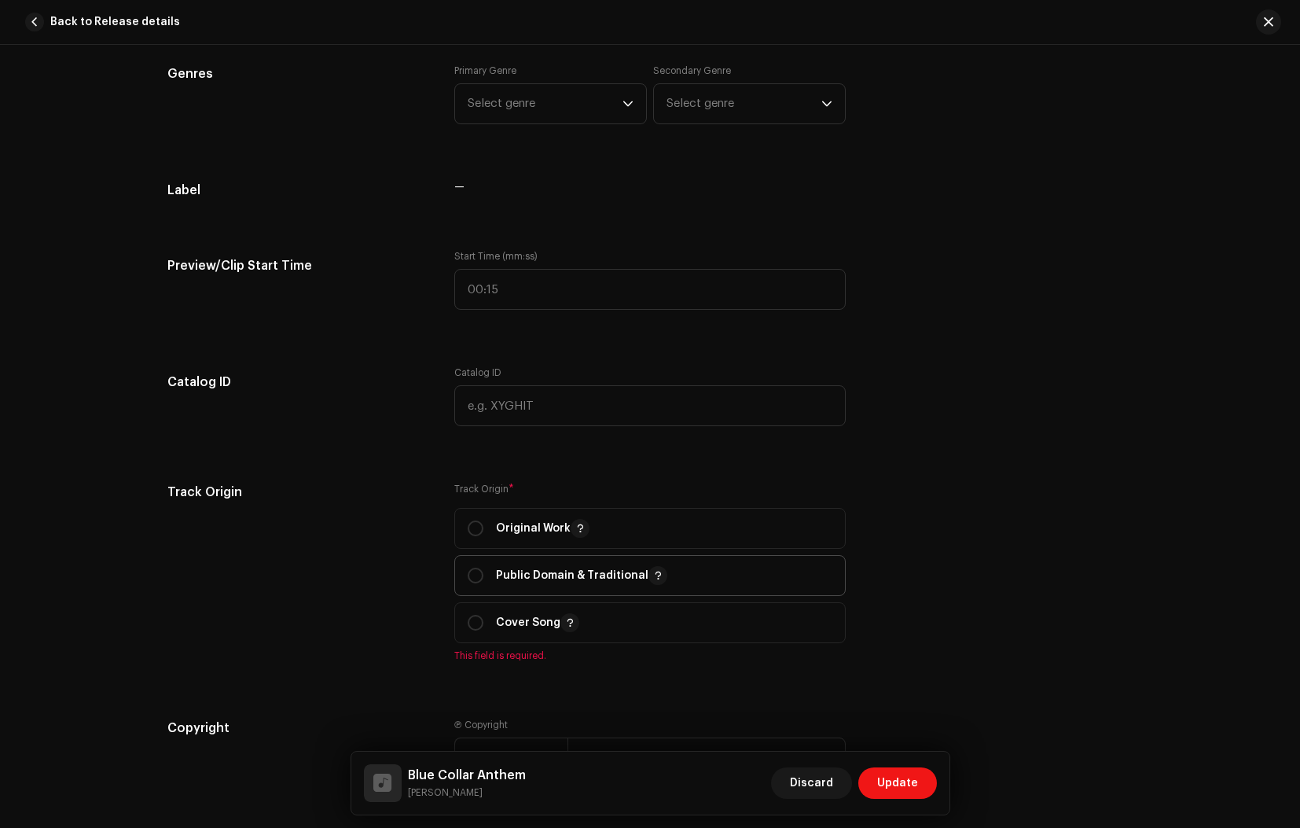
scroll to position [1548, 0]
click at [476, 519] on input "radio" at bounding box center [476, 527] width 16 height 16
radio input "true"
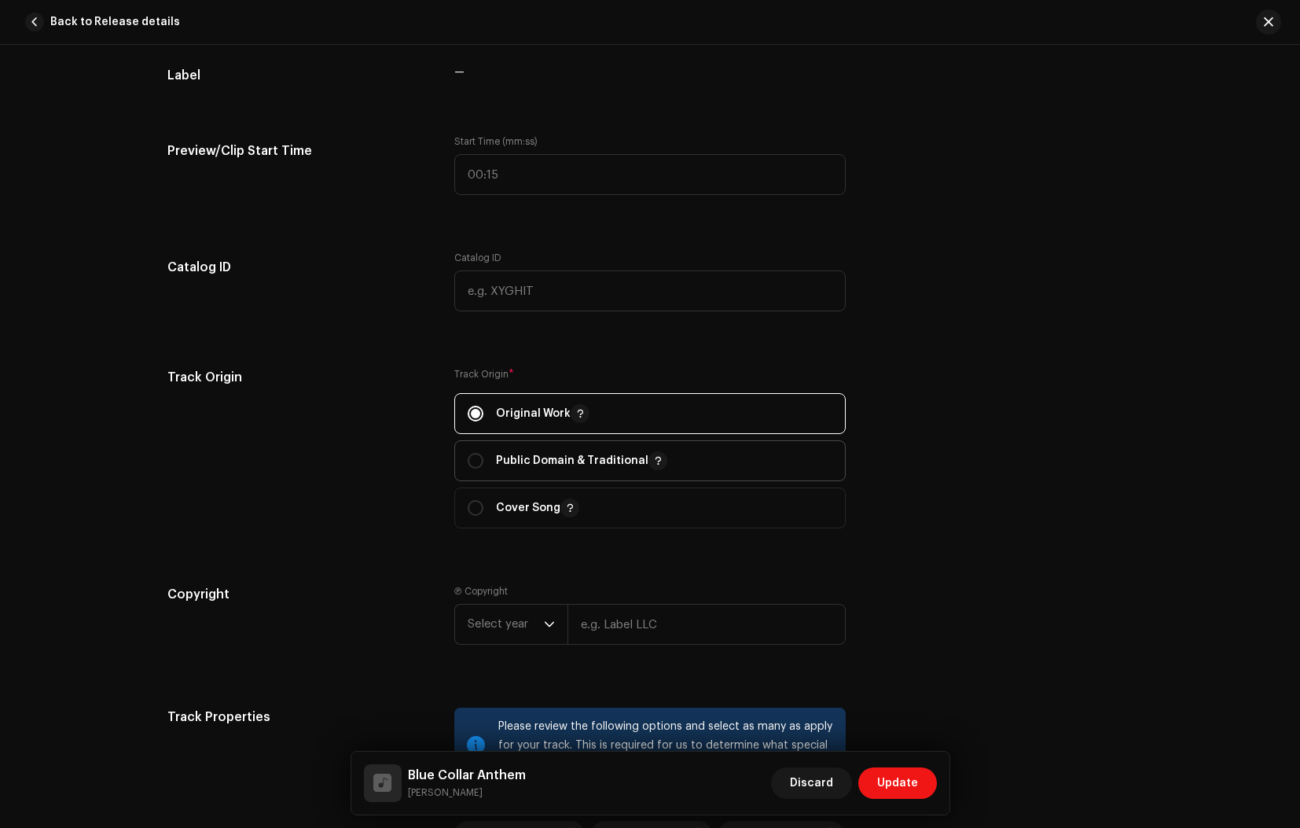
scroll to position [1670, 0]
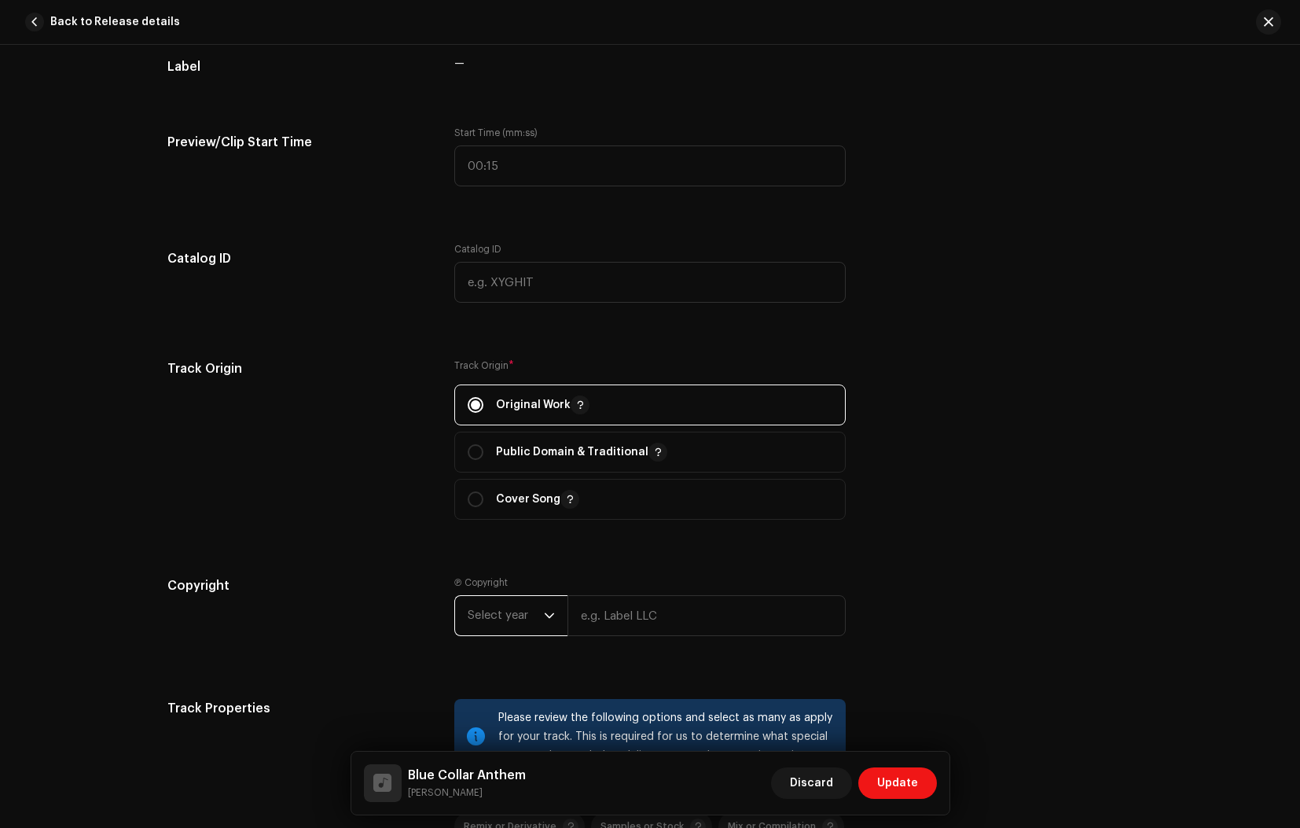
click at [522, 617] on span "Select year" at bounding box center [506, 615] width 76 height 39
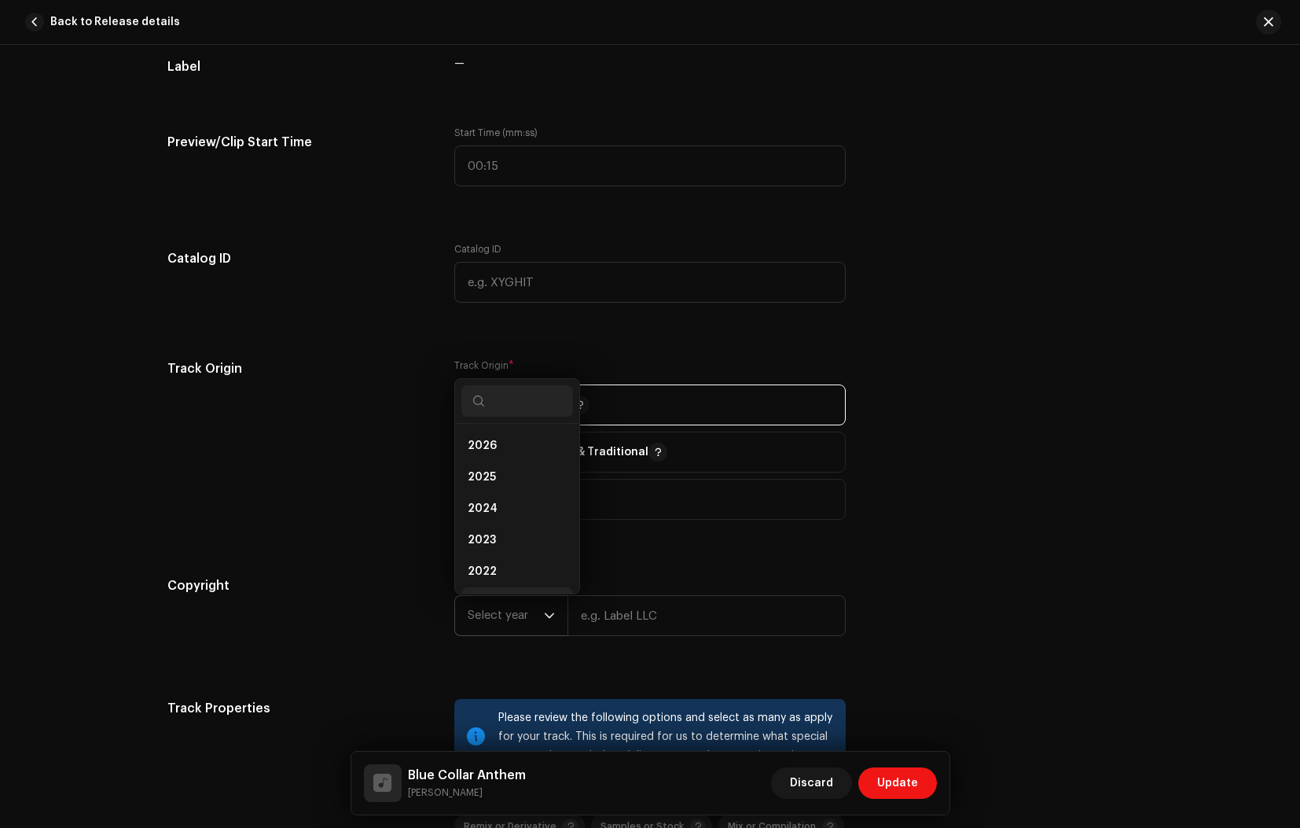
scroll to position [25, 0]
click at [485, 450] on span "2025" at bounding box center [482, 452] width 28 height 16
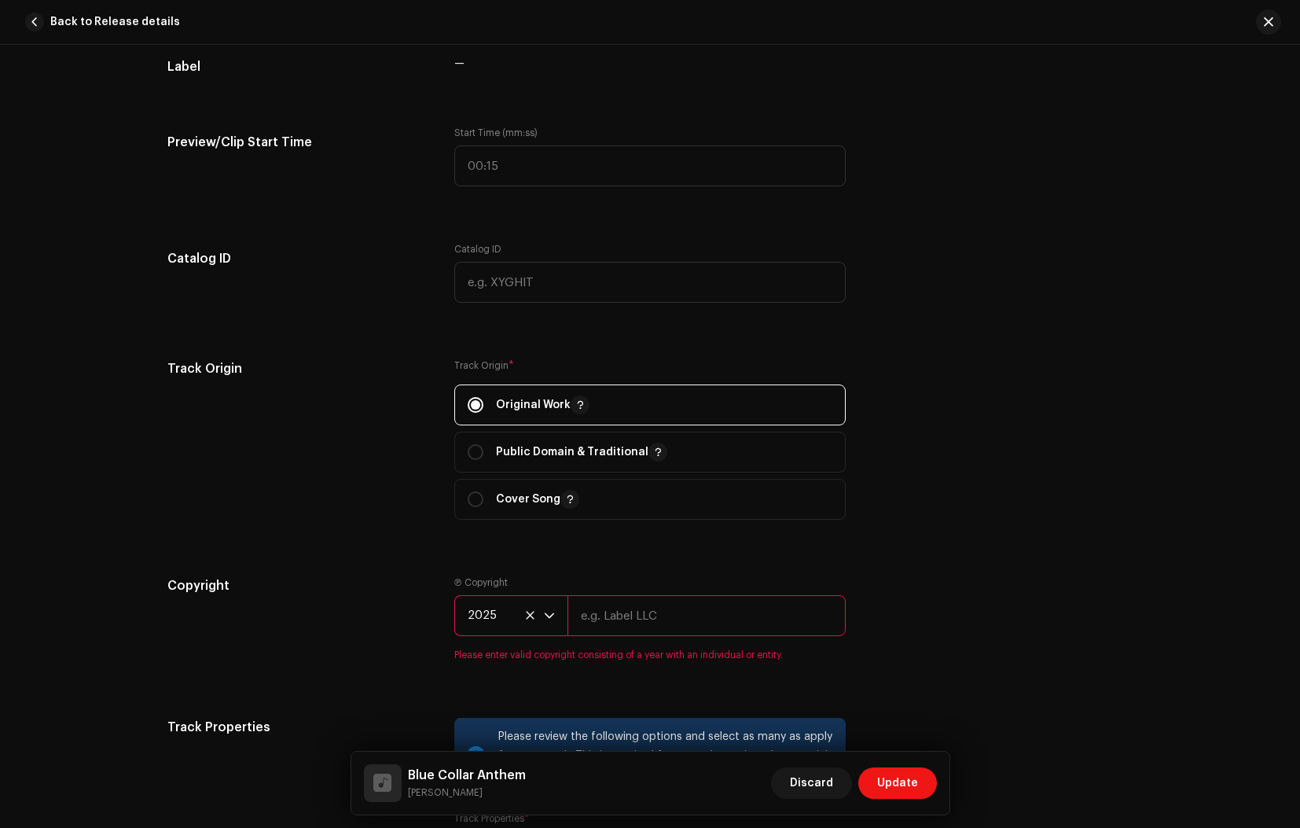
click at [617, 617] on input "text" at bounding box center [706, 615] width 278 height 41
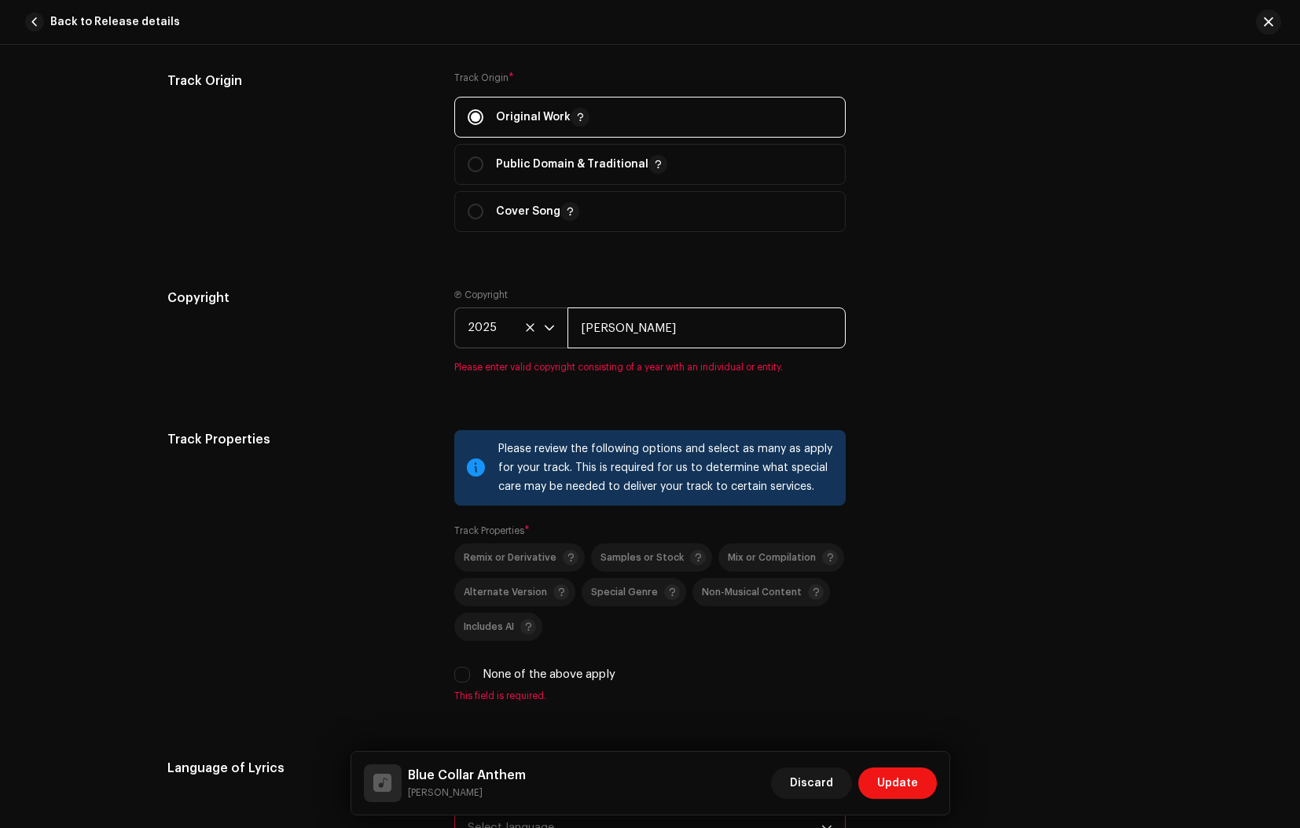
scroll to position [1969, 0]
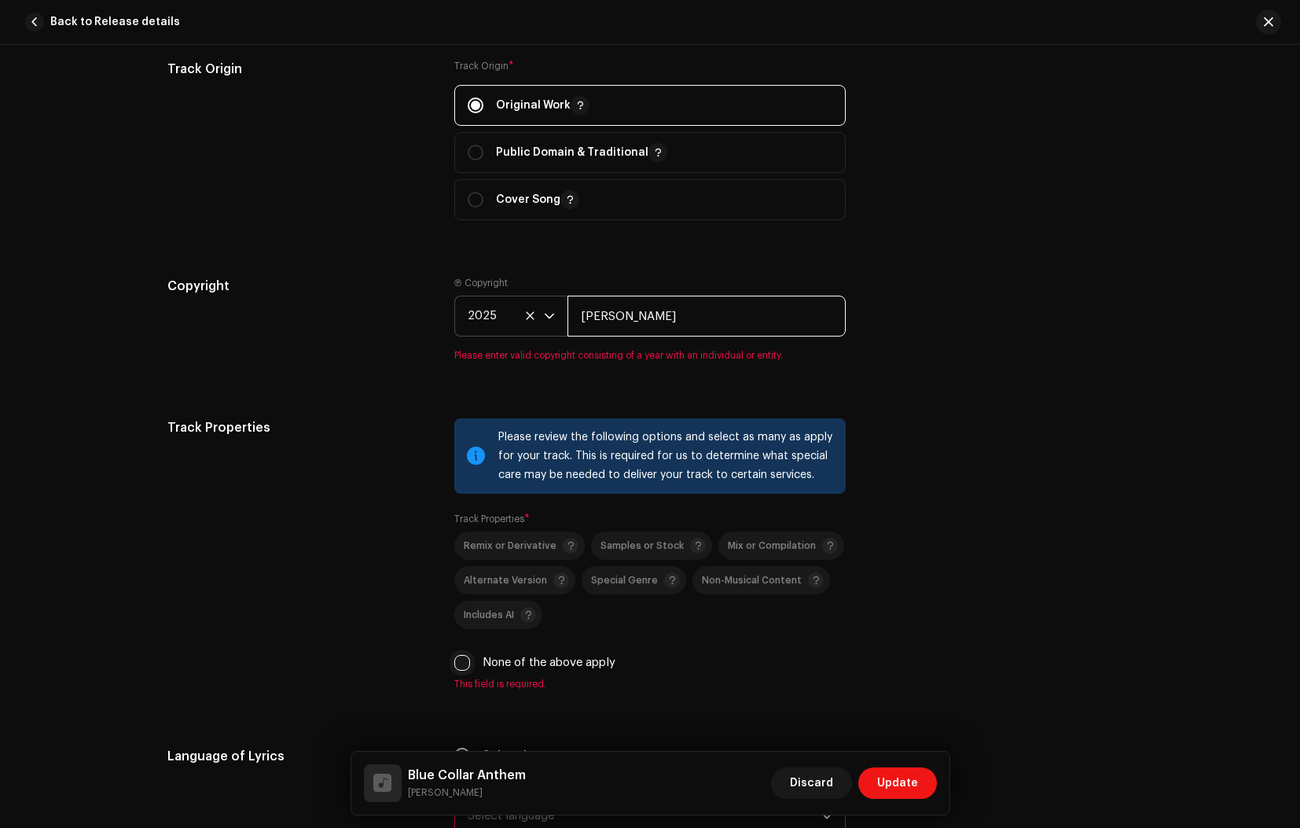
type input "[PERSON_NAME]"
click at [463, 667] on div "Please review the following options and select as many as apply for your track.…" at bounding box center [649, 554] width 391 height 272
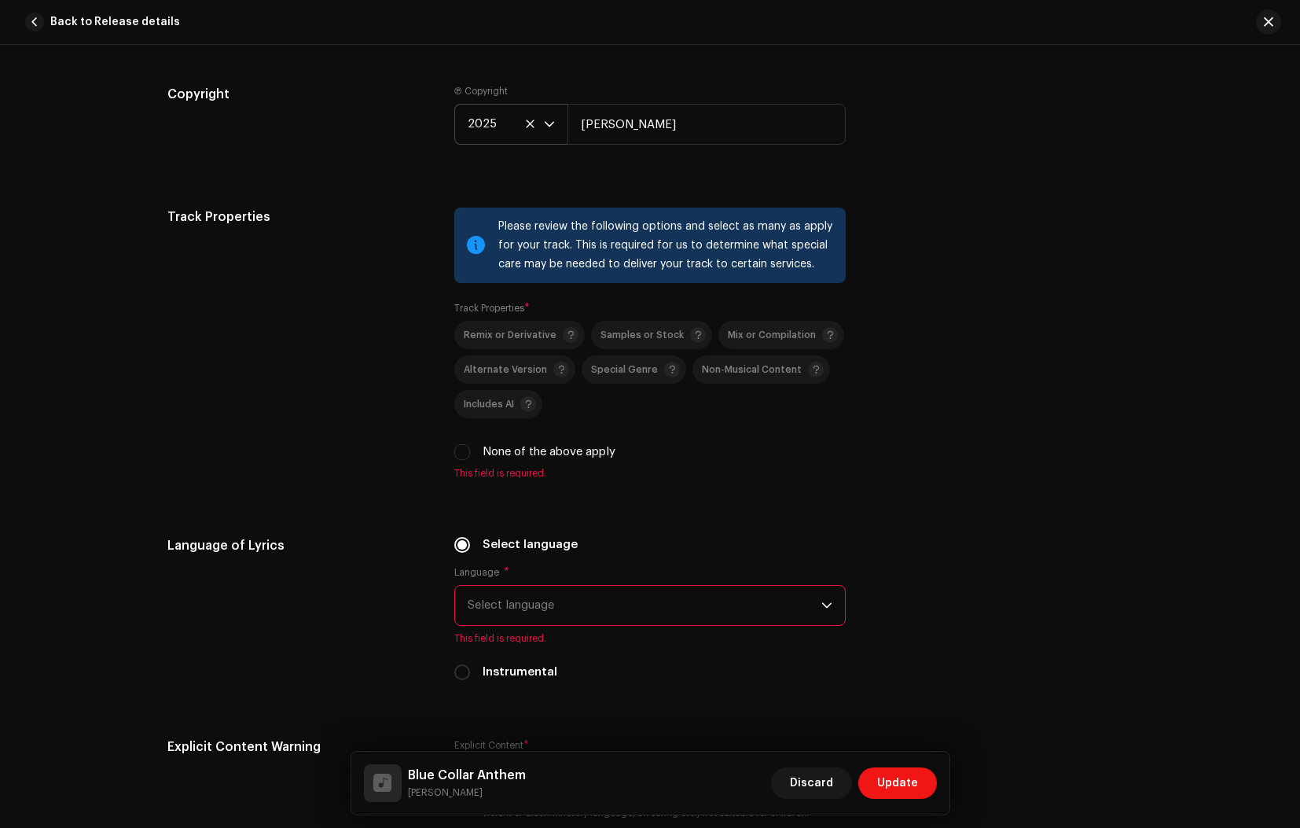
scroll to position [2165, 0]
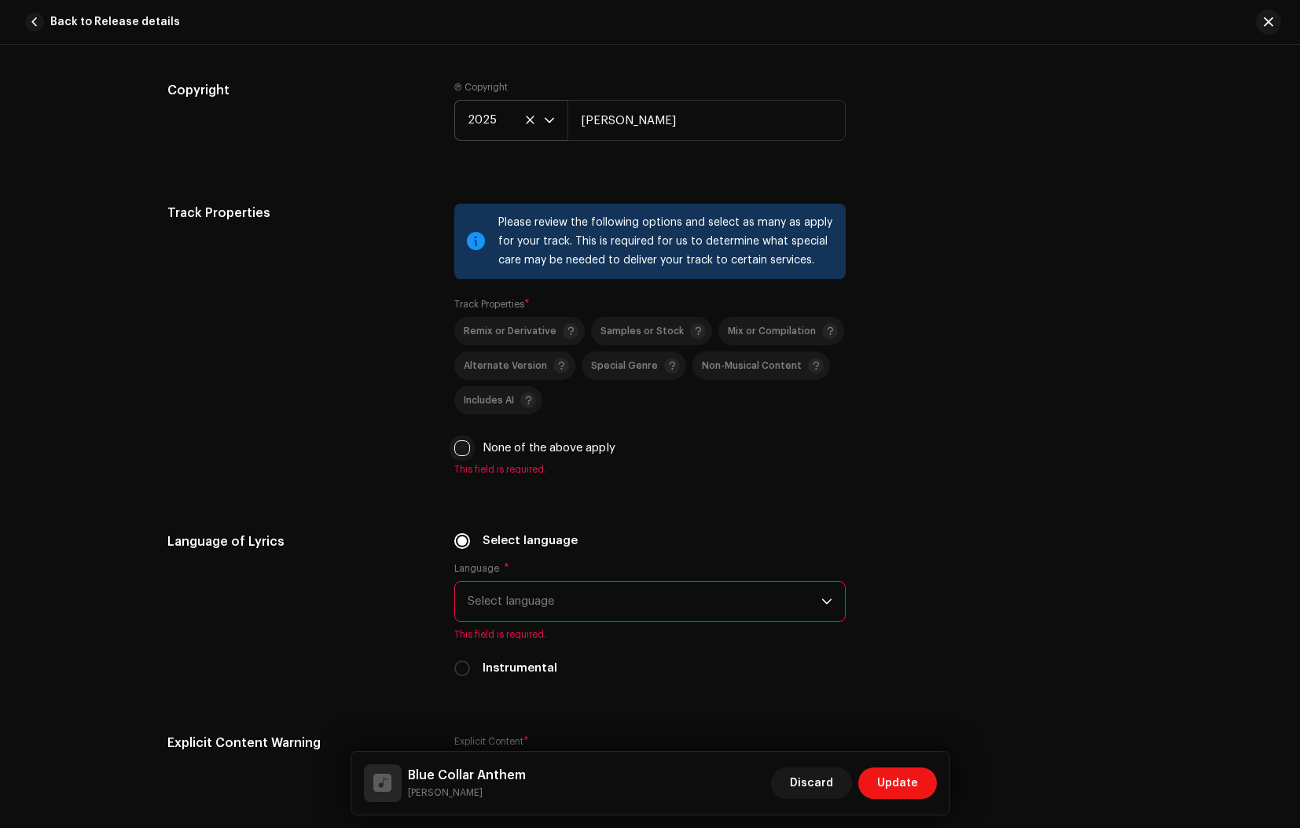
click at [461, 448] on input "None of the above apply" at bounding box center [462, 448] width 16 height 16
checkbox input "true"
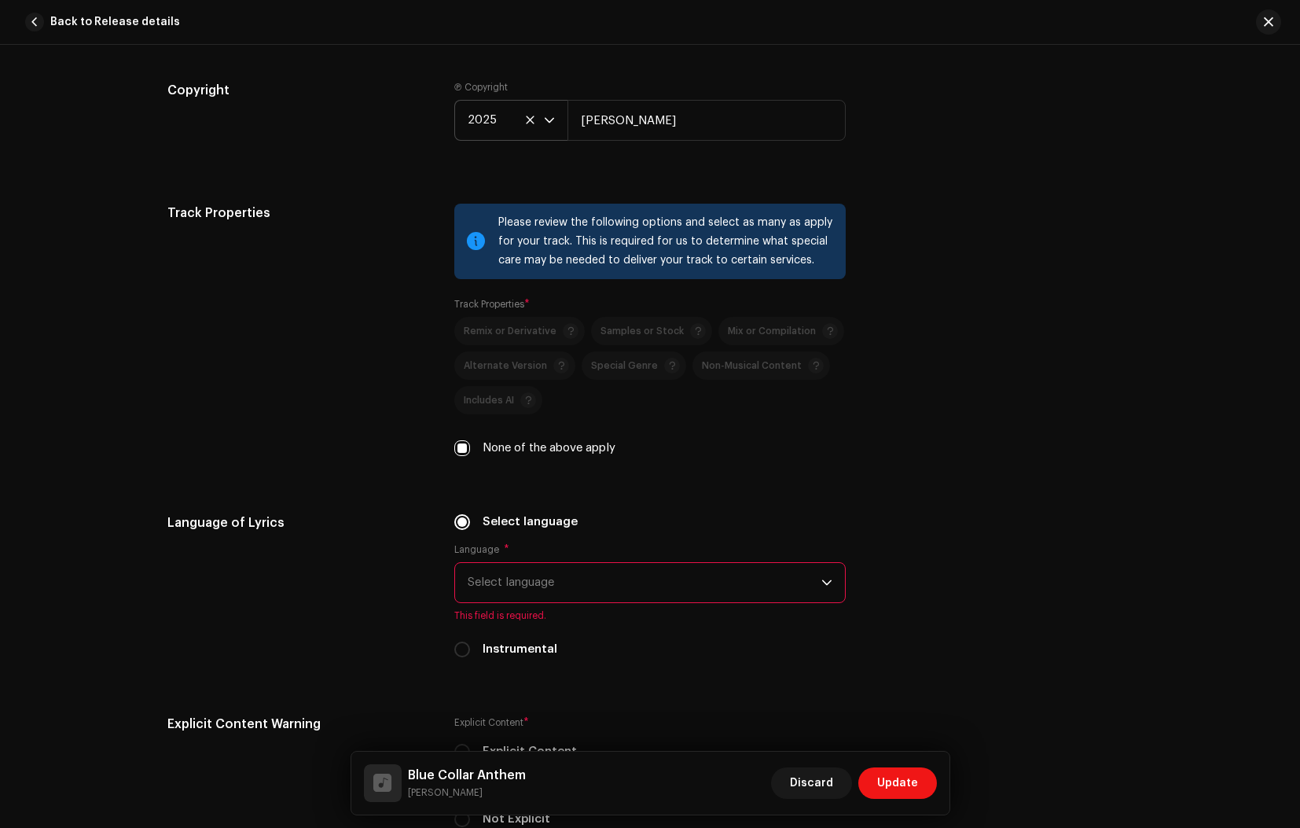
click at [567, 585] on span "Select language" at bounding box center [645, 582] width 354 height 39
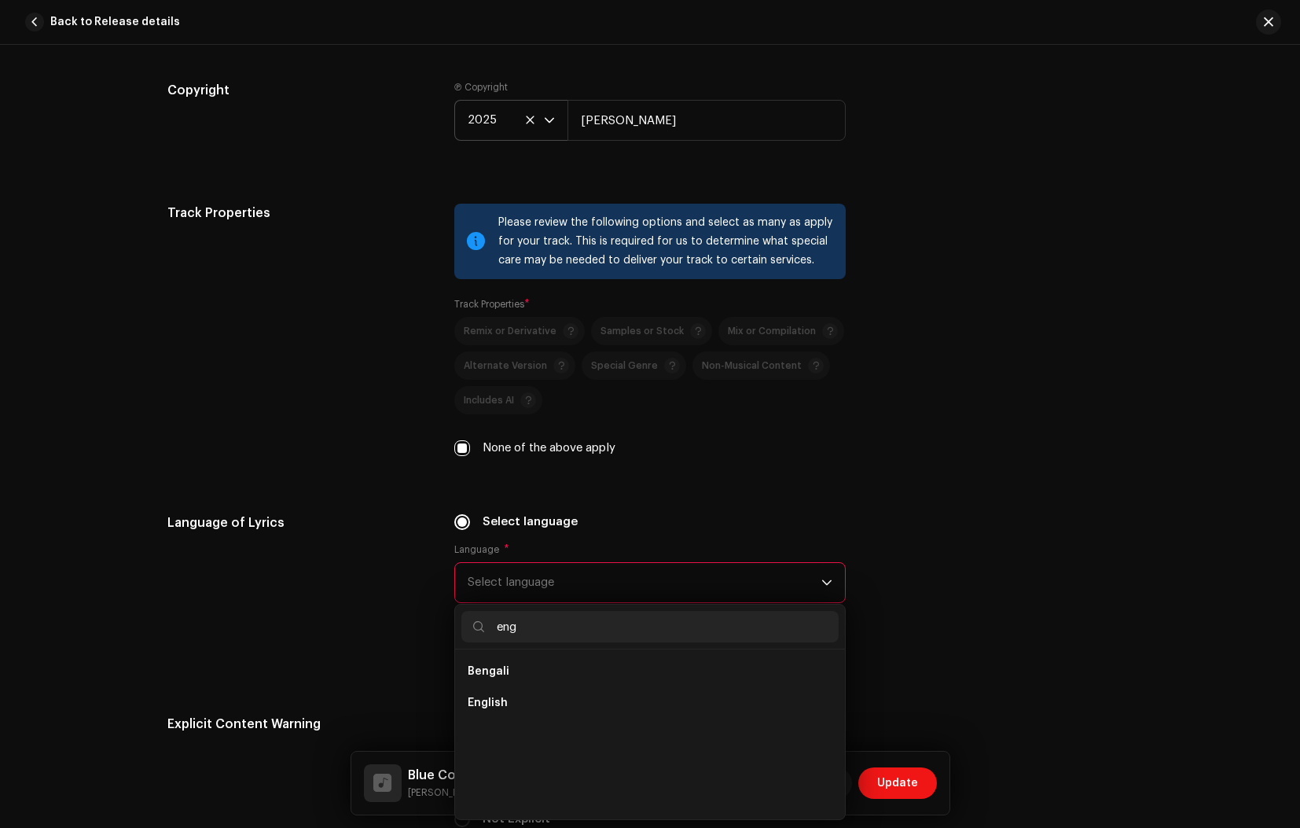
scroll to position [0, 0]
type input "eng"
click at [495, 702] on span "English" at bounding box center [488, 703] width 40 height 16
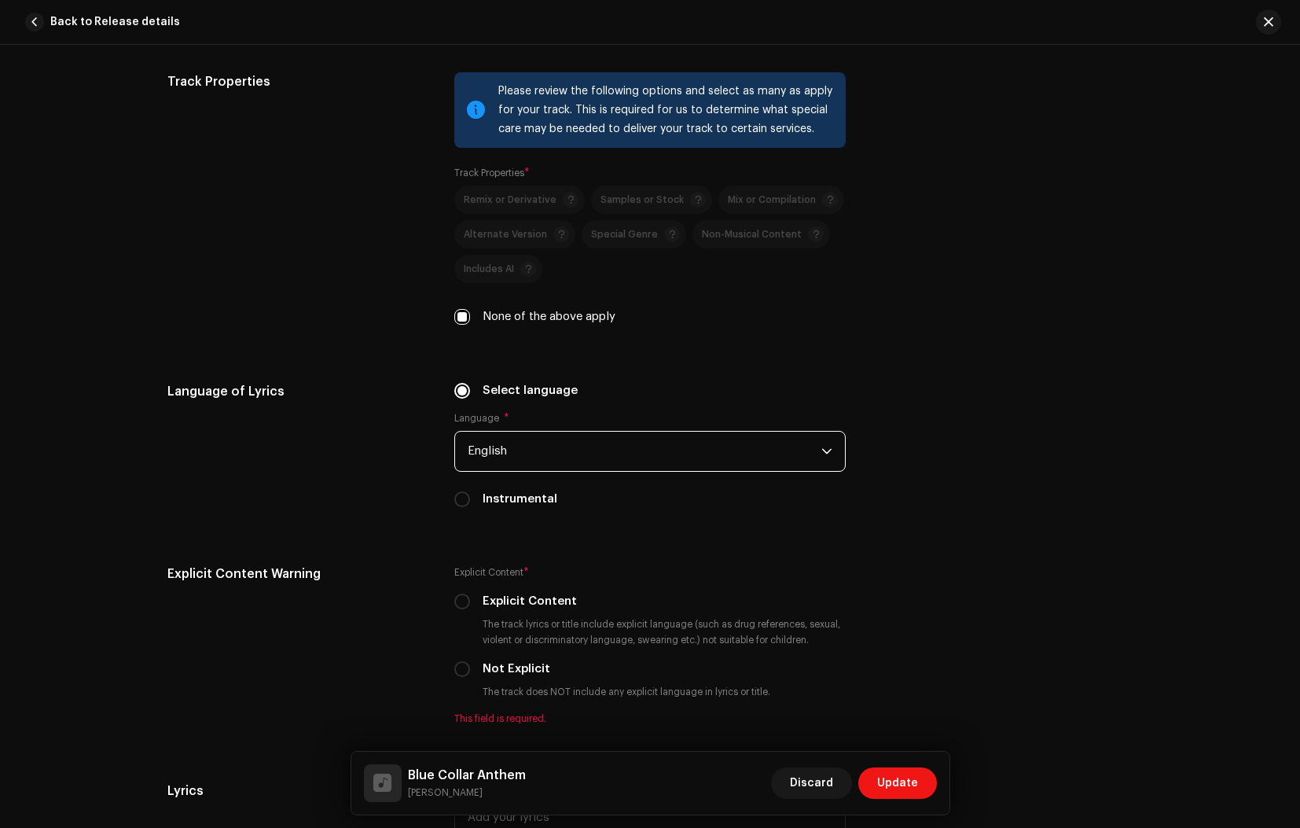
scroll to position [2300, 0]
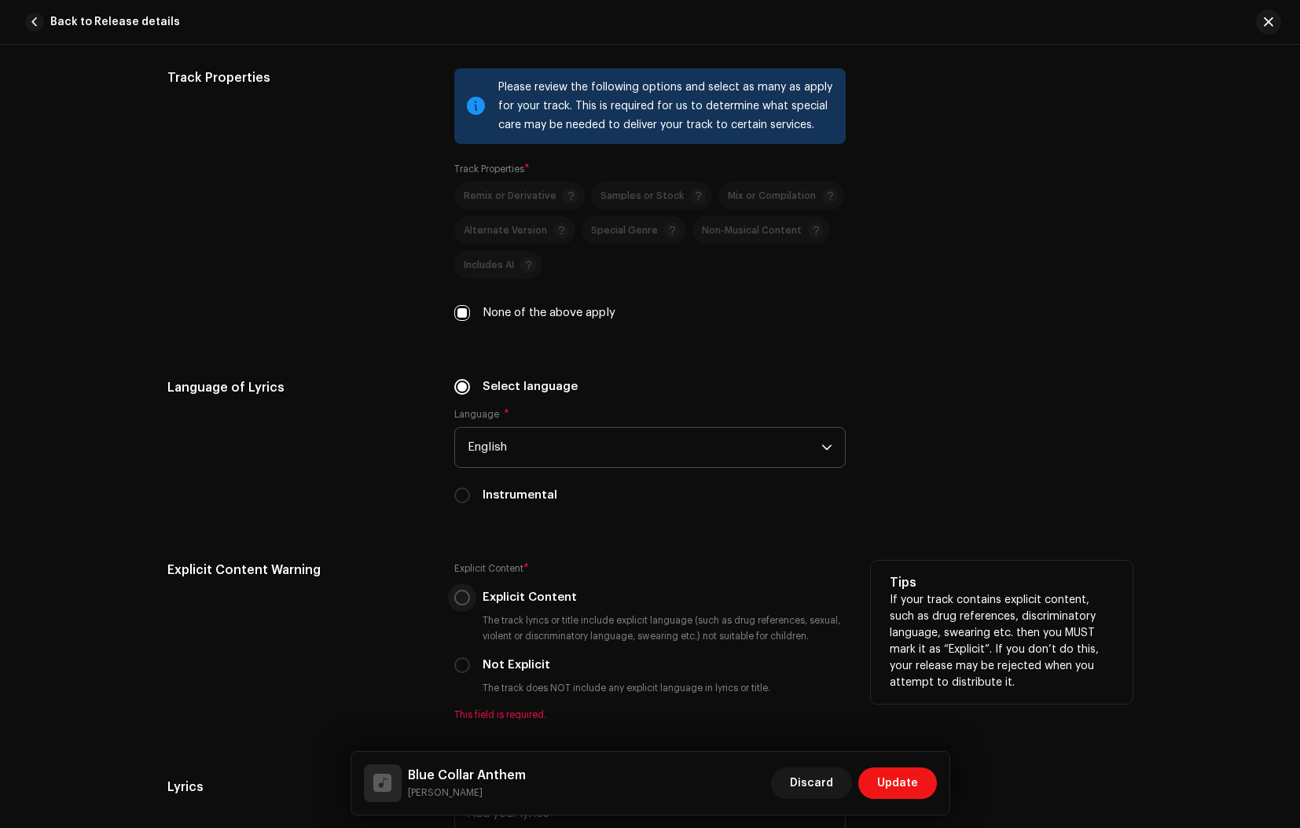
click at [462, 599] on input "Explicit Content" at bounding box center [462, 597] width 16 height 16
radio input "true"
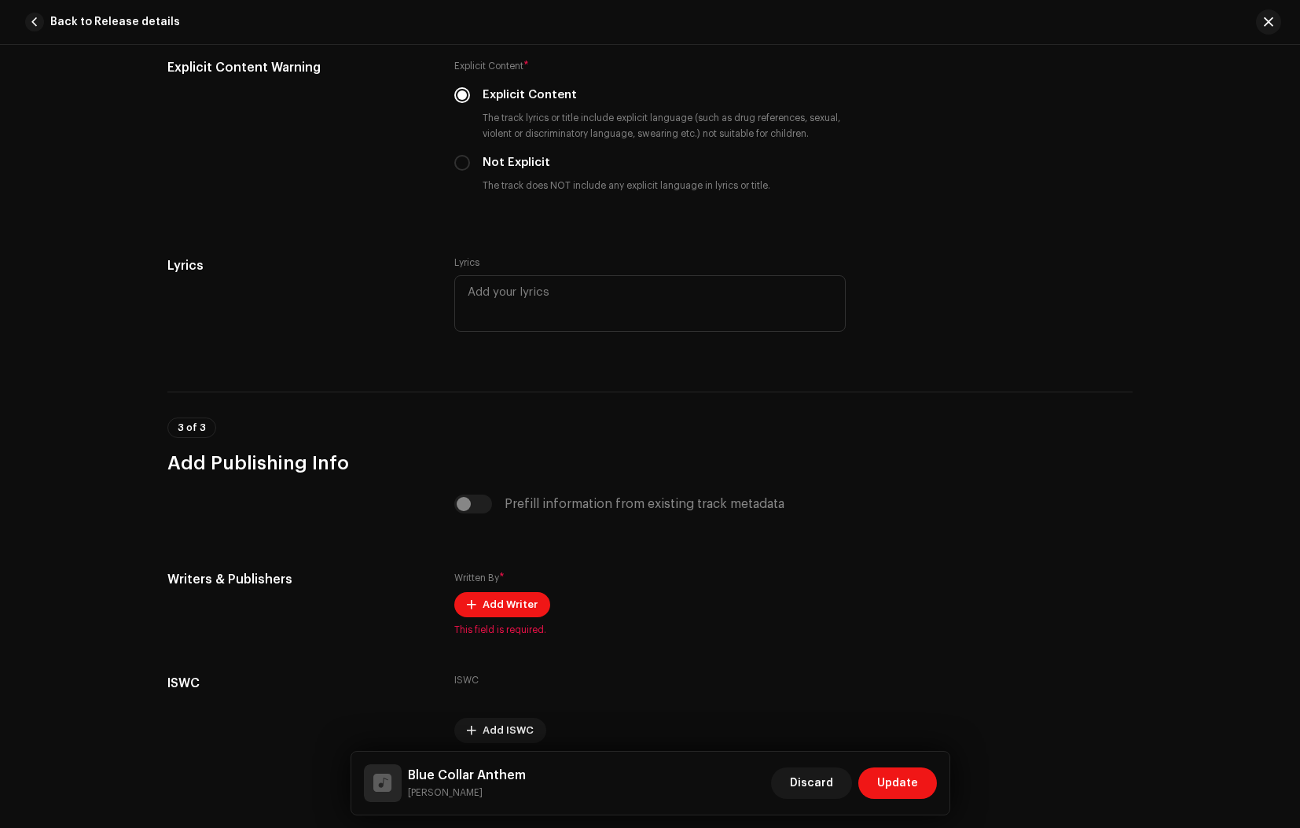
scroll to position [2803, 0]
click at [483, 612] on span "Add Writer" at bounding box center [510, 603] width 55 height 31
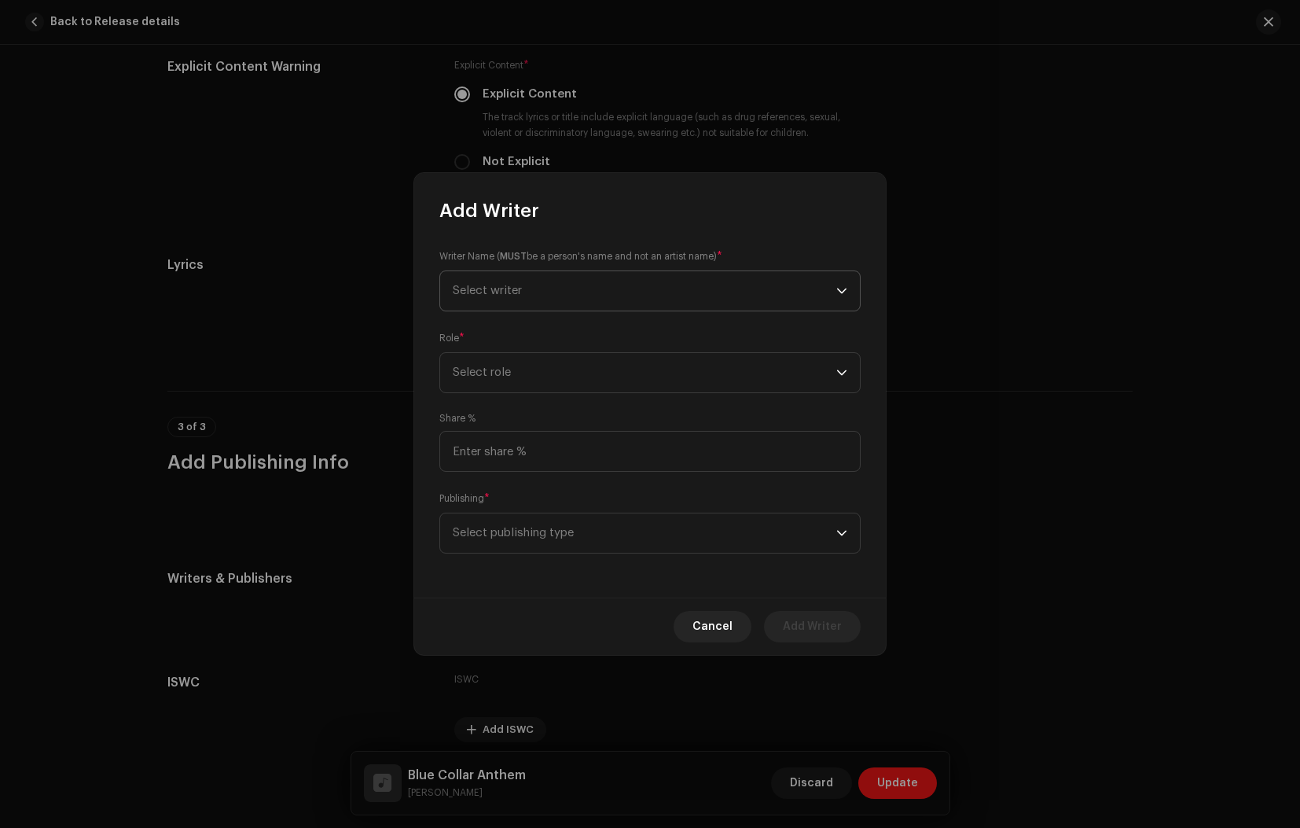
click at [585, 293] on span "Select writer" at bounding box center [645, 290] width 384 height 39
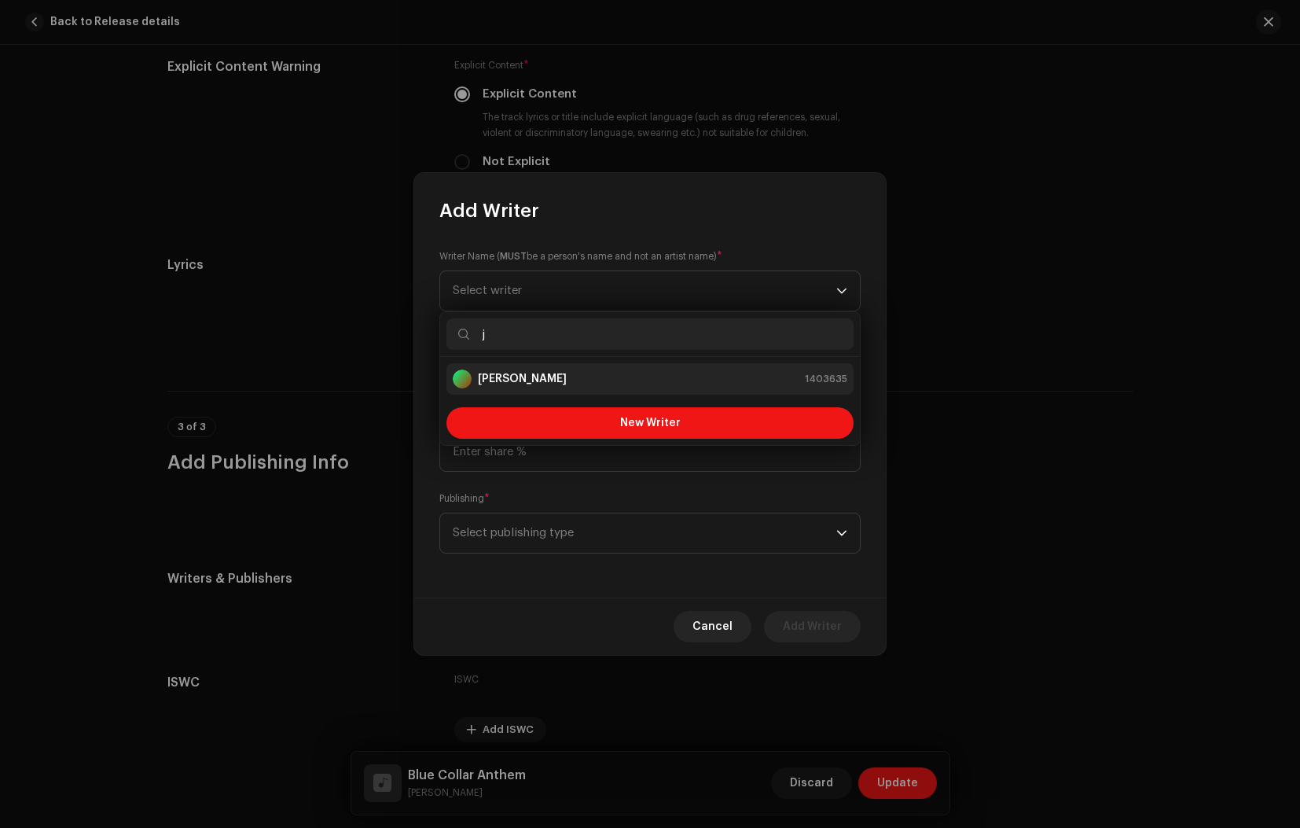
type input "j"
click at [534, 377] on strong "[PERSON_NAME]" at bounding box center [522, 379] width 89 height 16
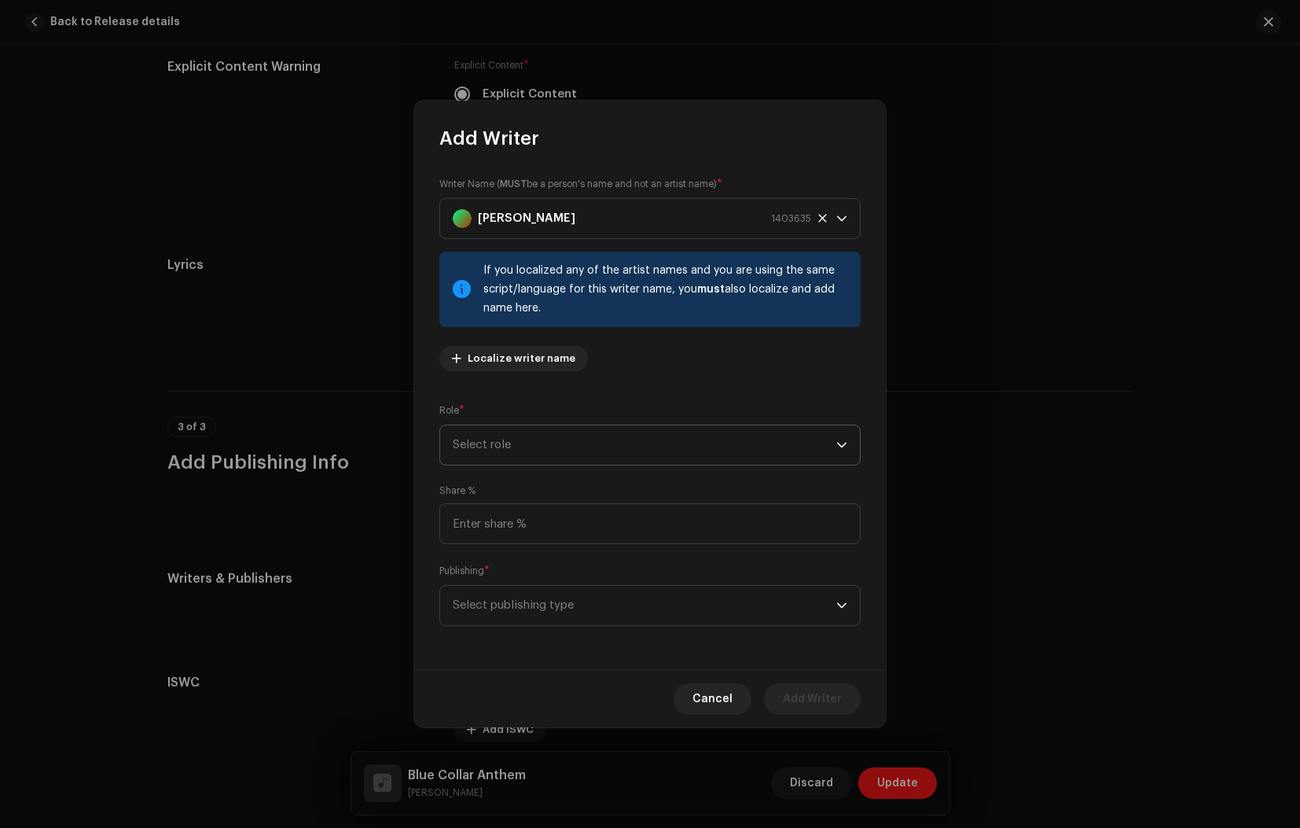
click at [533, 448] on span "Select role" at bounding box center [645, 444] width 384 height 39
click at [499, 611] on li "Writer" at bounding box center [649, 610] width 407 height 31
click at [534, 523] on input at bounding box center [649, 523] width 421 height 41
type input "60.00"
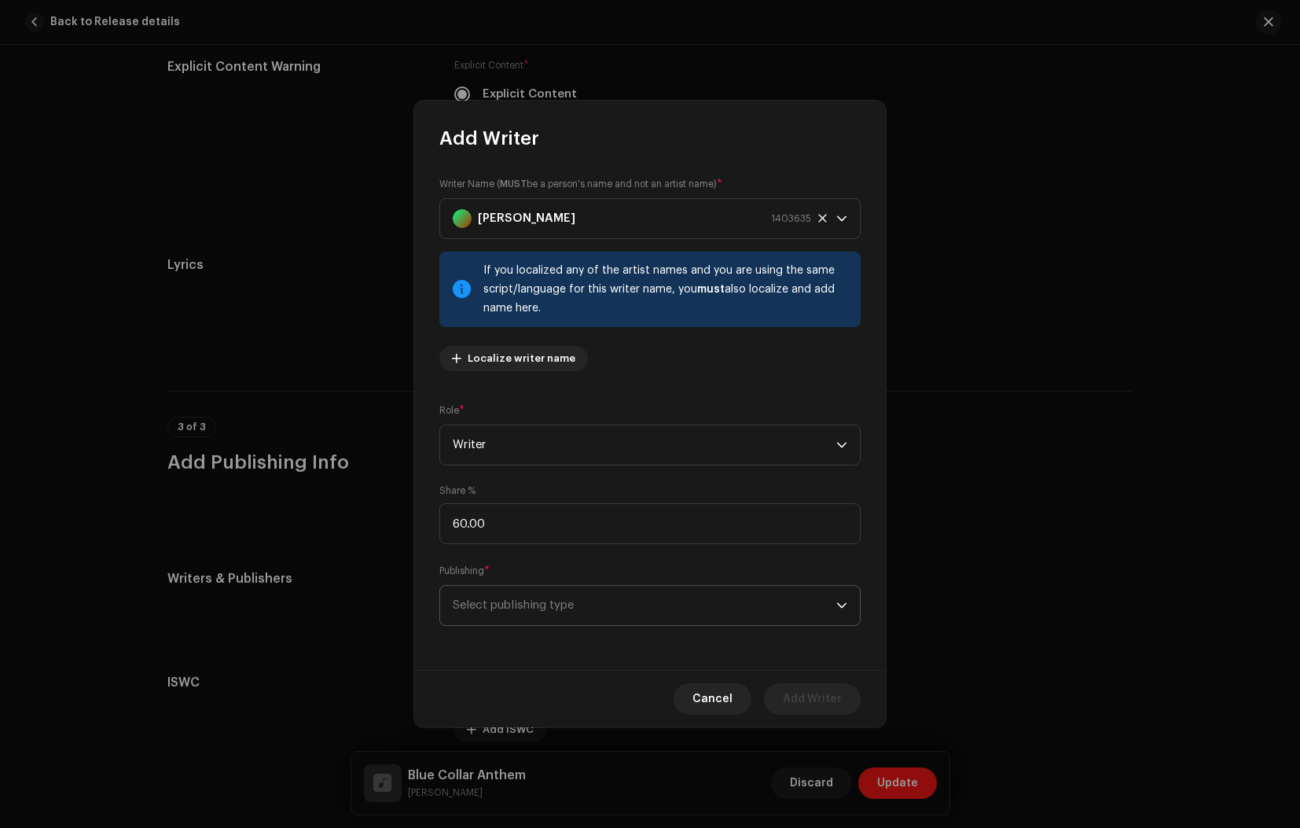
click at [574, 605] on span "Select publishing type" at bounding box center [645, 604] width 384 height 39
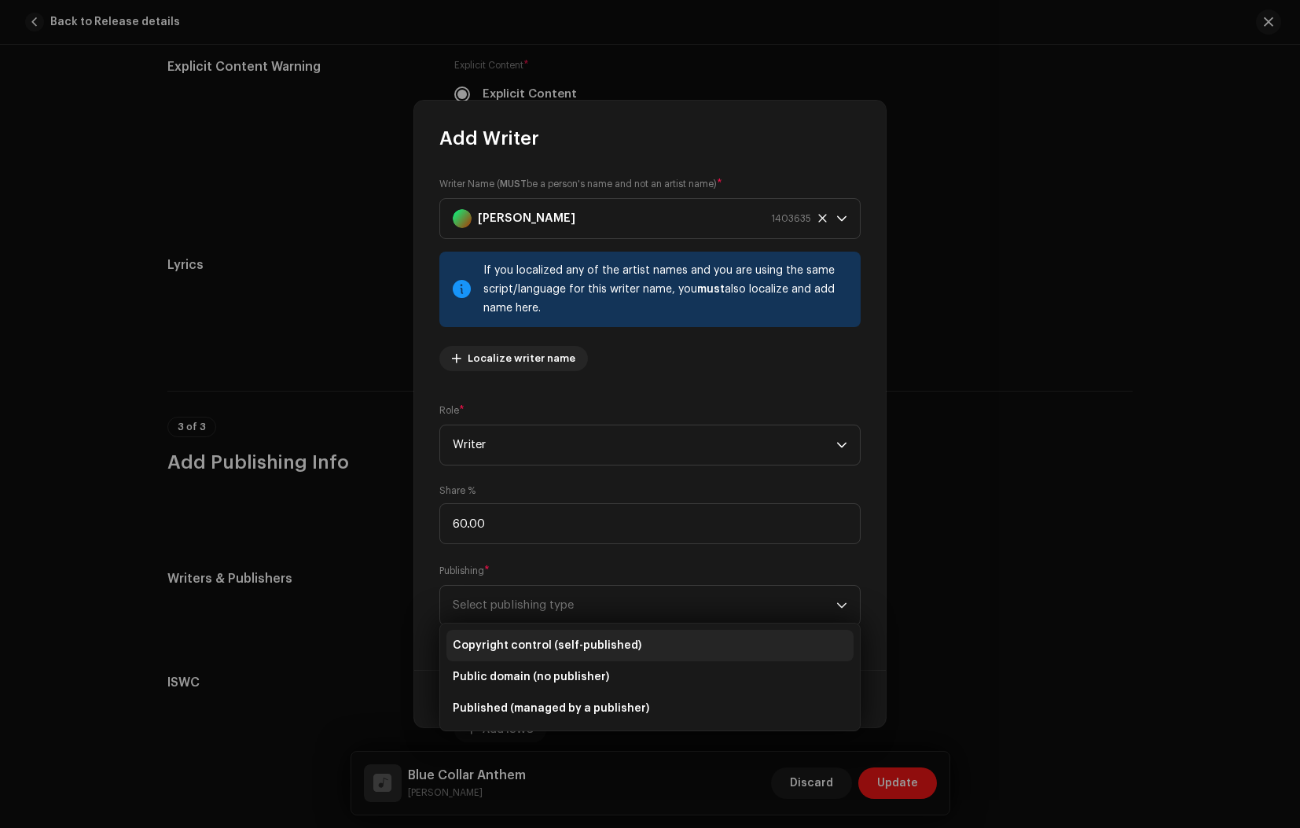
click at [583, 641] on span "Copyright control (self-published)" at bounding box center [547, 645] width 189 height 16
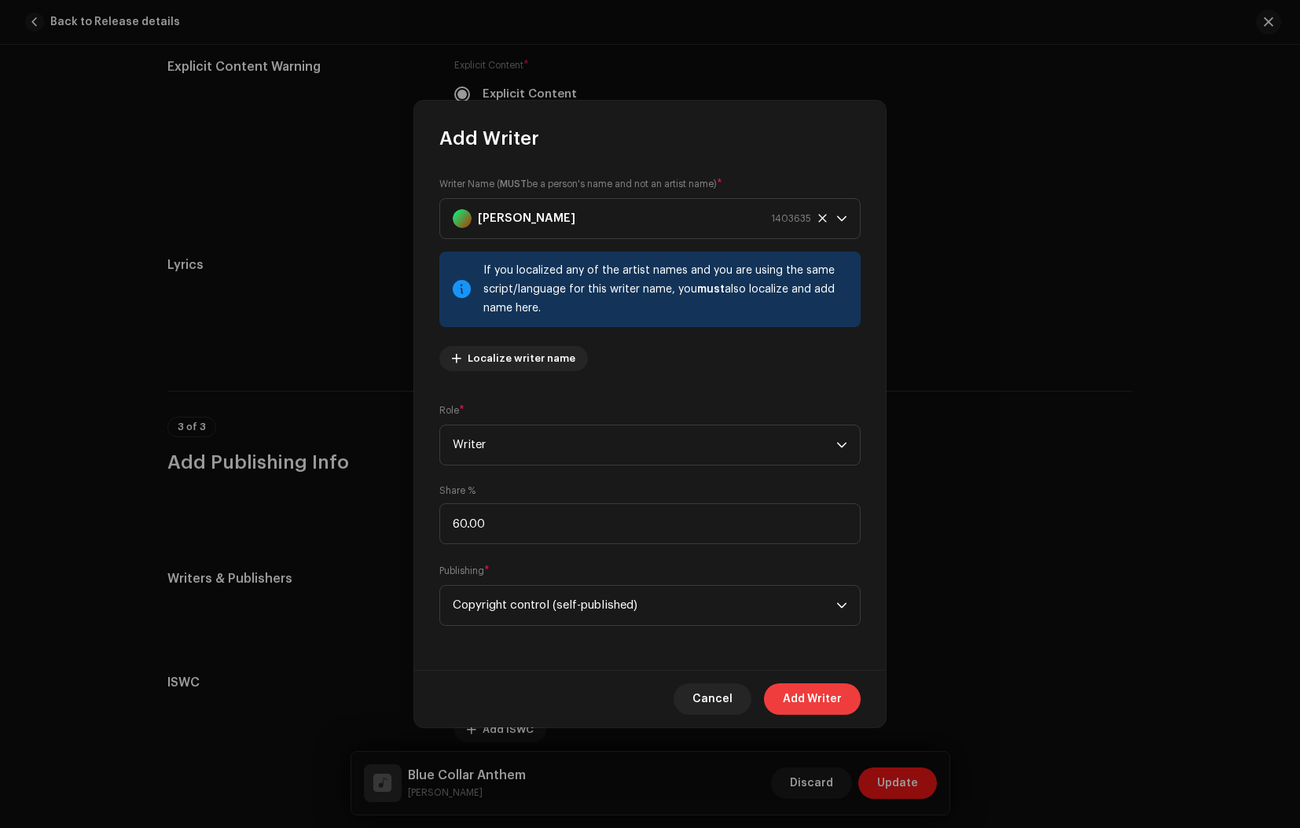
click at [800, 699] on span "Add Writer" at bounding box center [812, 698] width 59 height 31
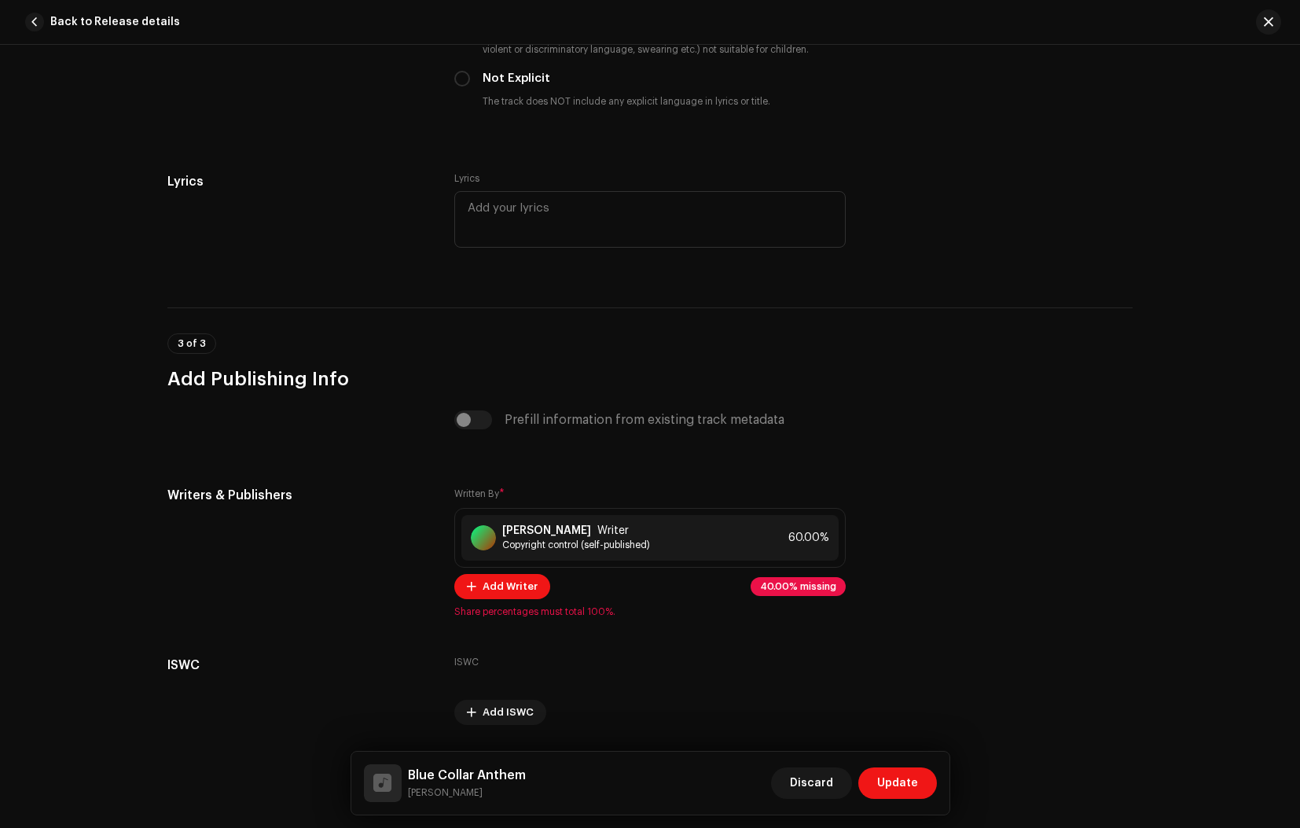
scroll to position [2890, 0]
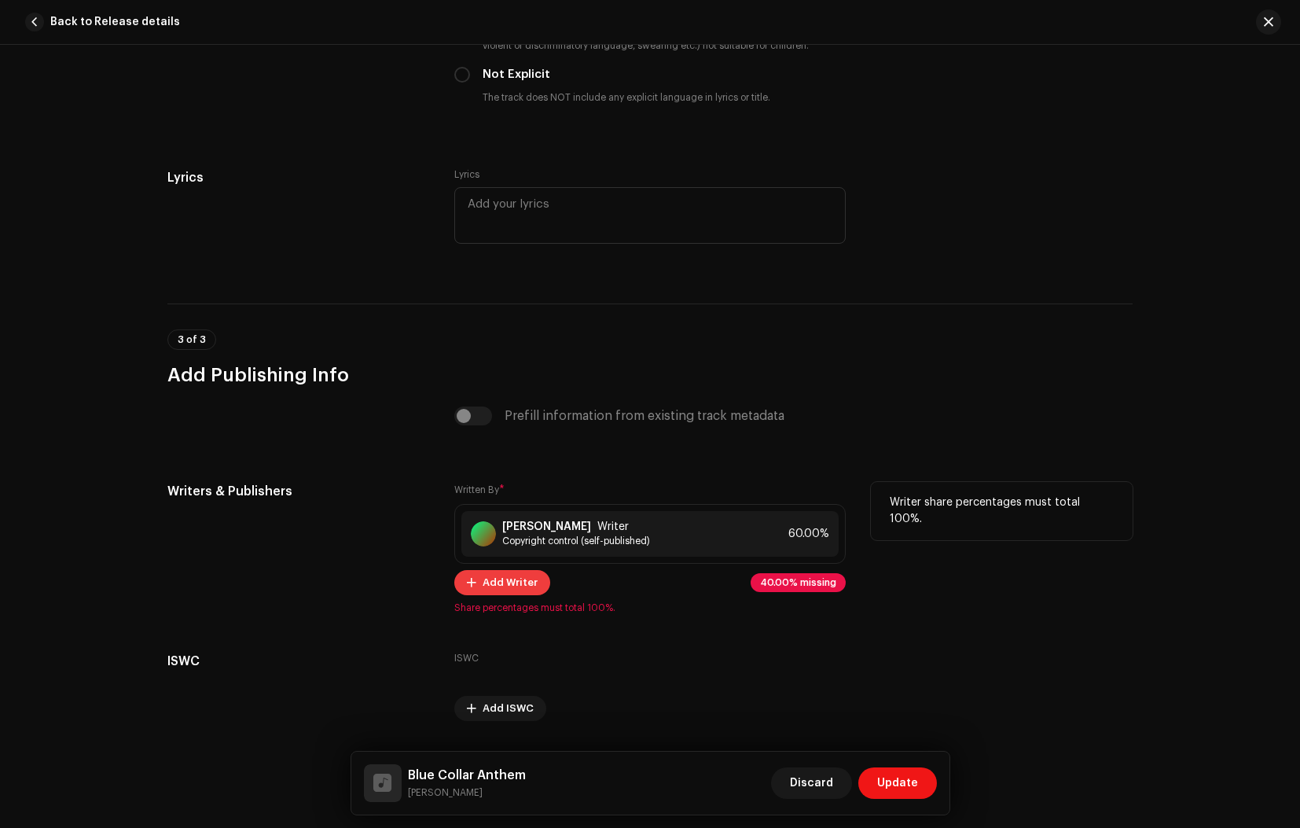
click at [493, 582] on span "Add Writer" at bounding box center [510, 582] width 55 height 31
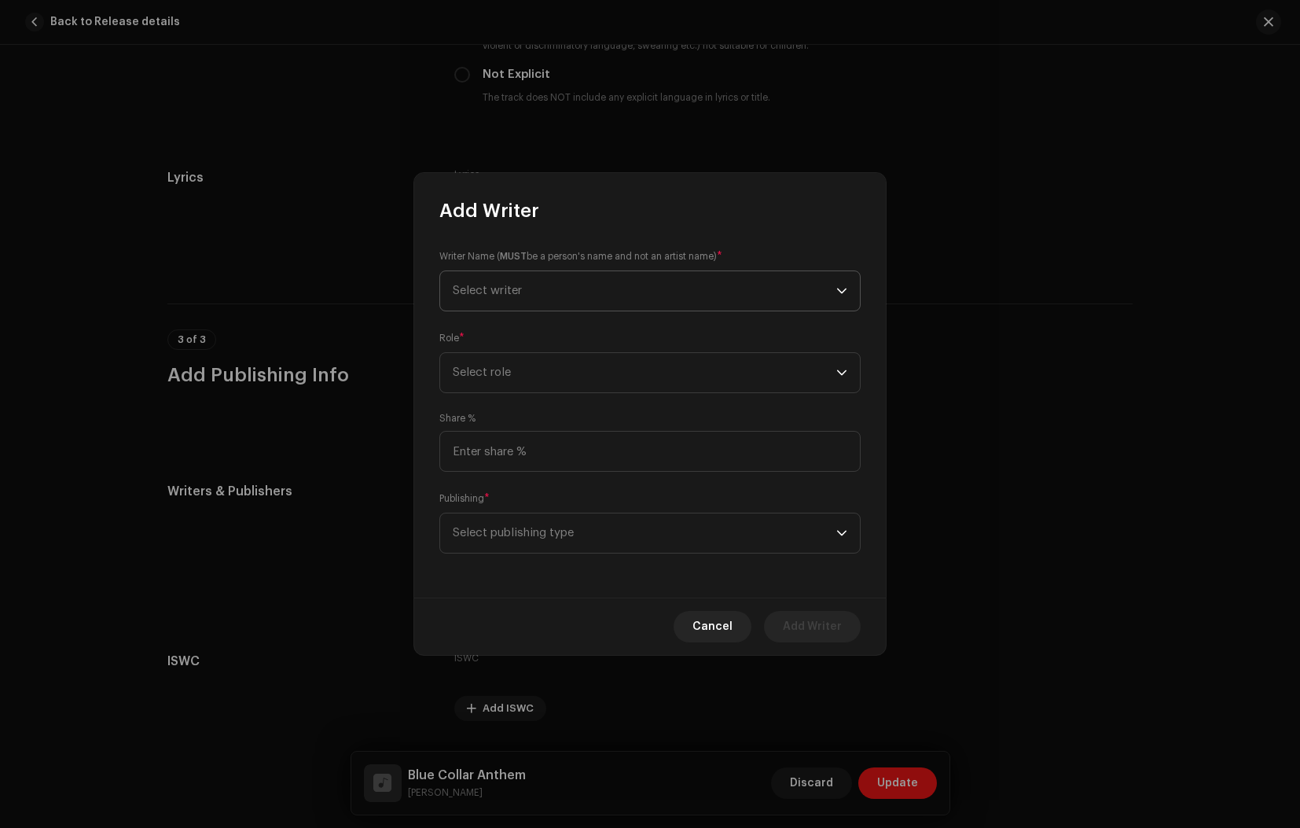
click at [534, 292] on span "Select writer" at bounding box center [645, 290] width 384 height 39
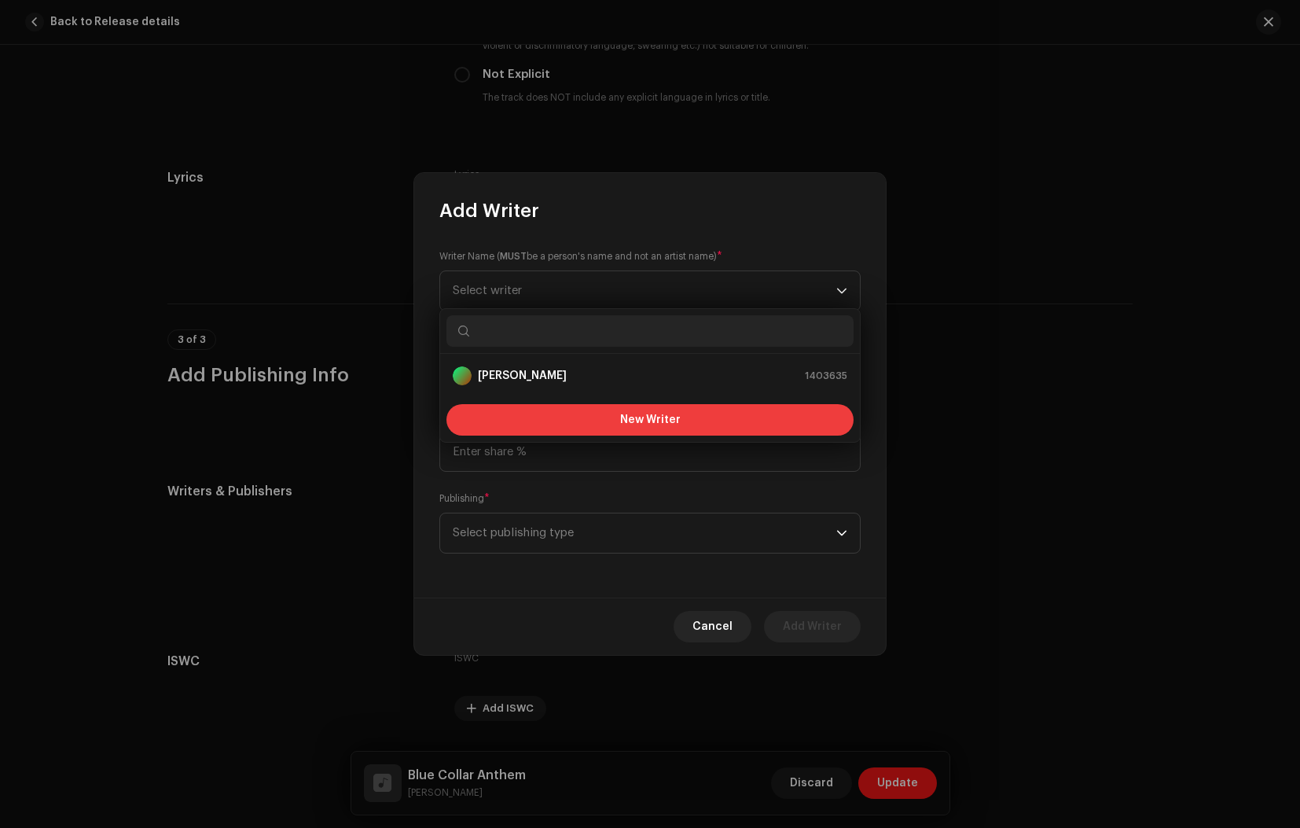
click at [607, 423] on button "New Writer" at bounding box center [649, 419] width 407 height 31
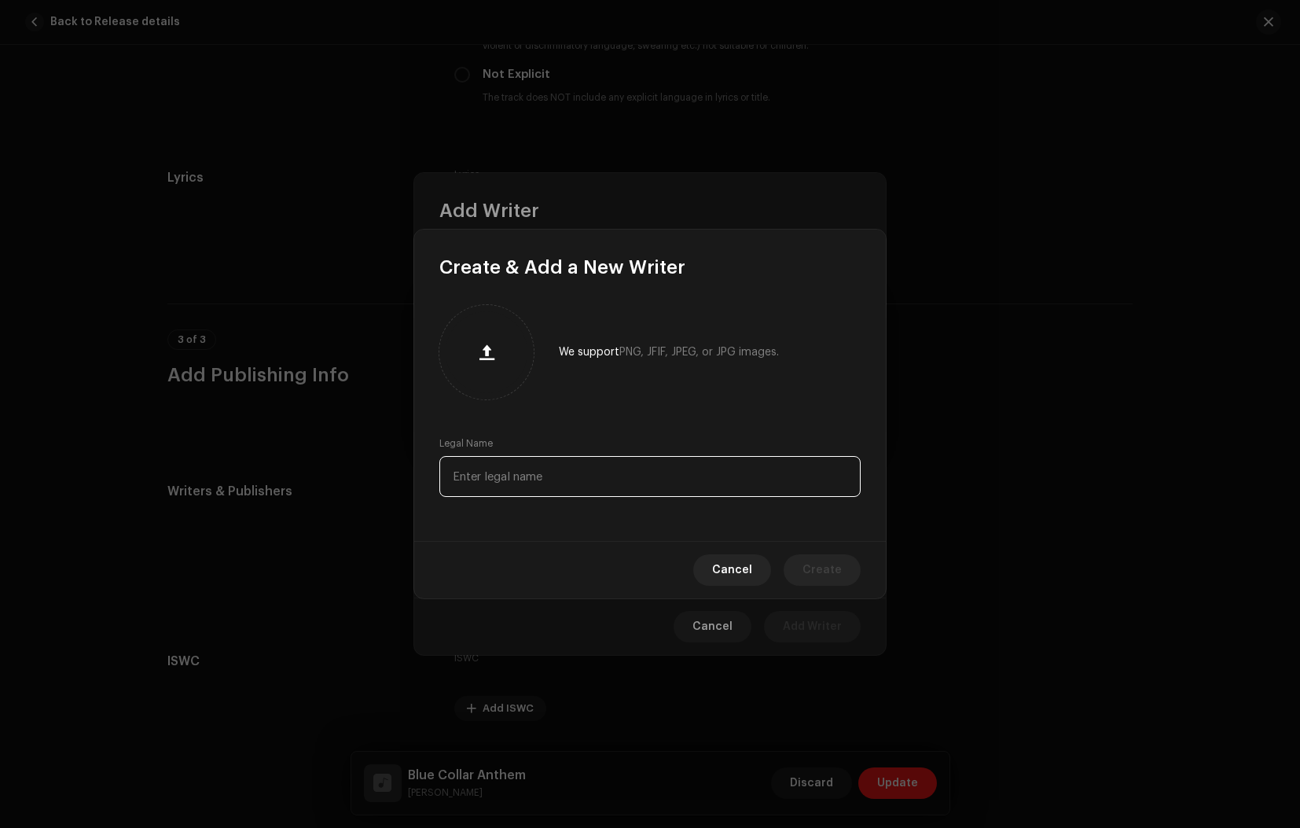
click at [537, 471] on input "text" at bounding box center [649, 476] width 421 height 41
type input "[PERSON_NAME]"
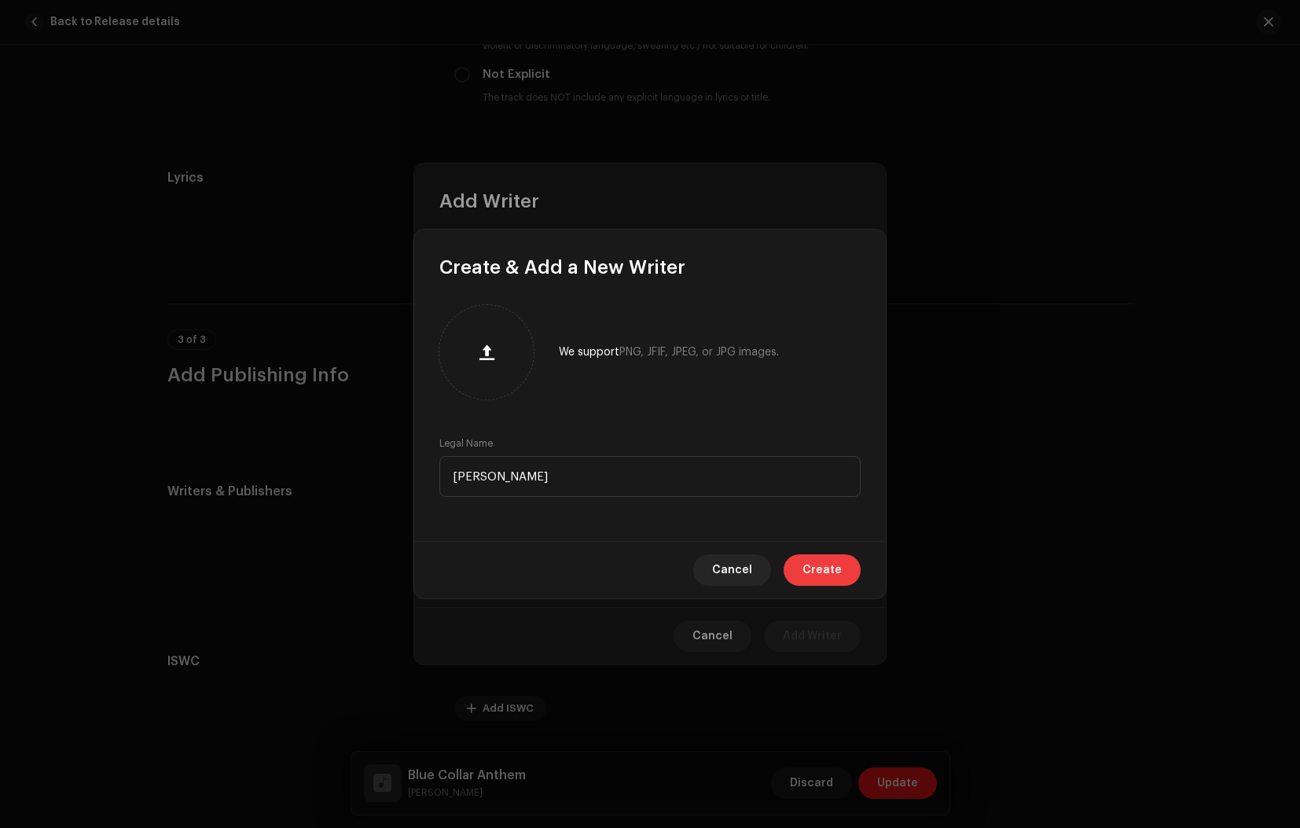
click at [835, 573] on span "Create" at bounding box center [821, 569] width 39 height 31
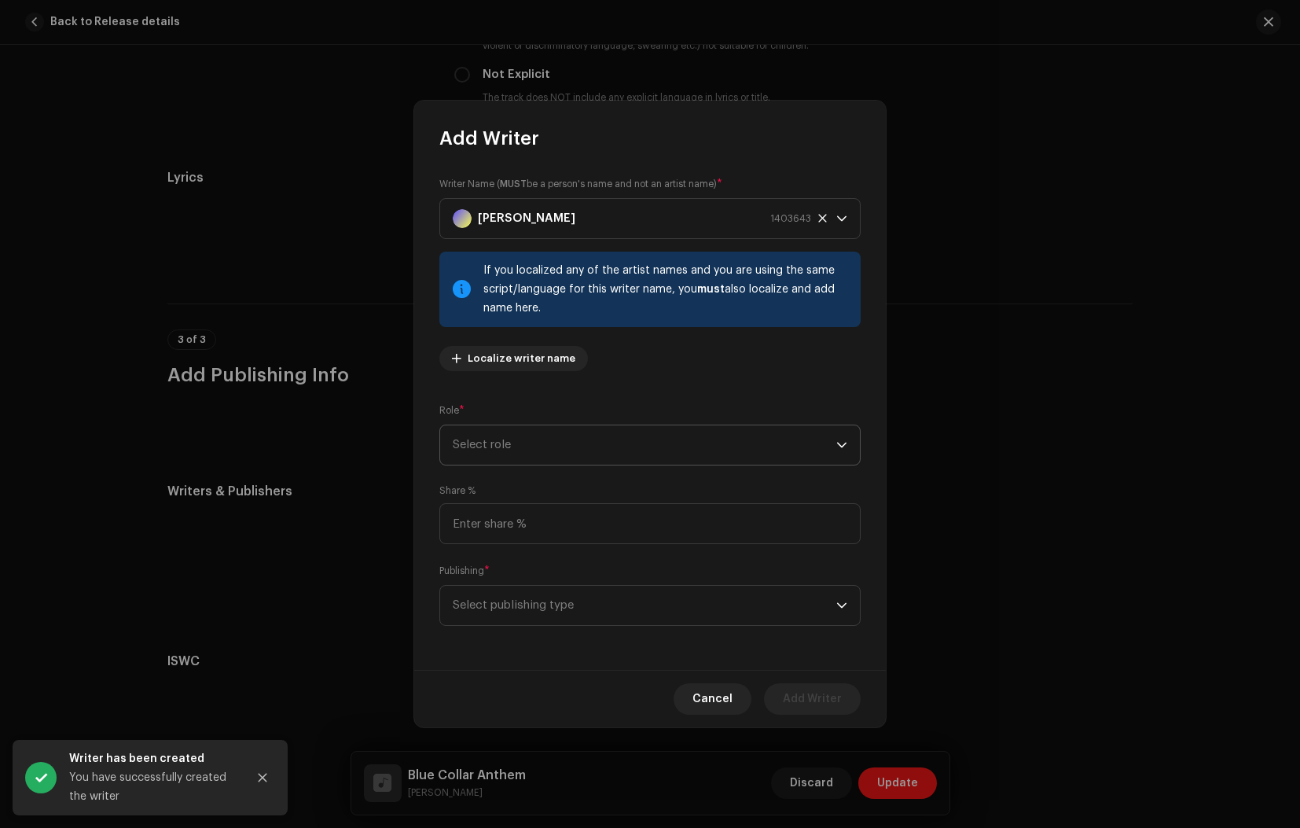
click at [542, 446] on span "Select role" at bounding box center [645, 444] width 384 height 39
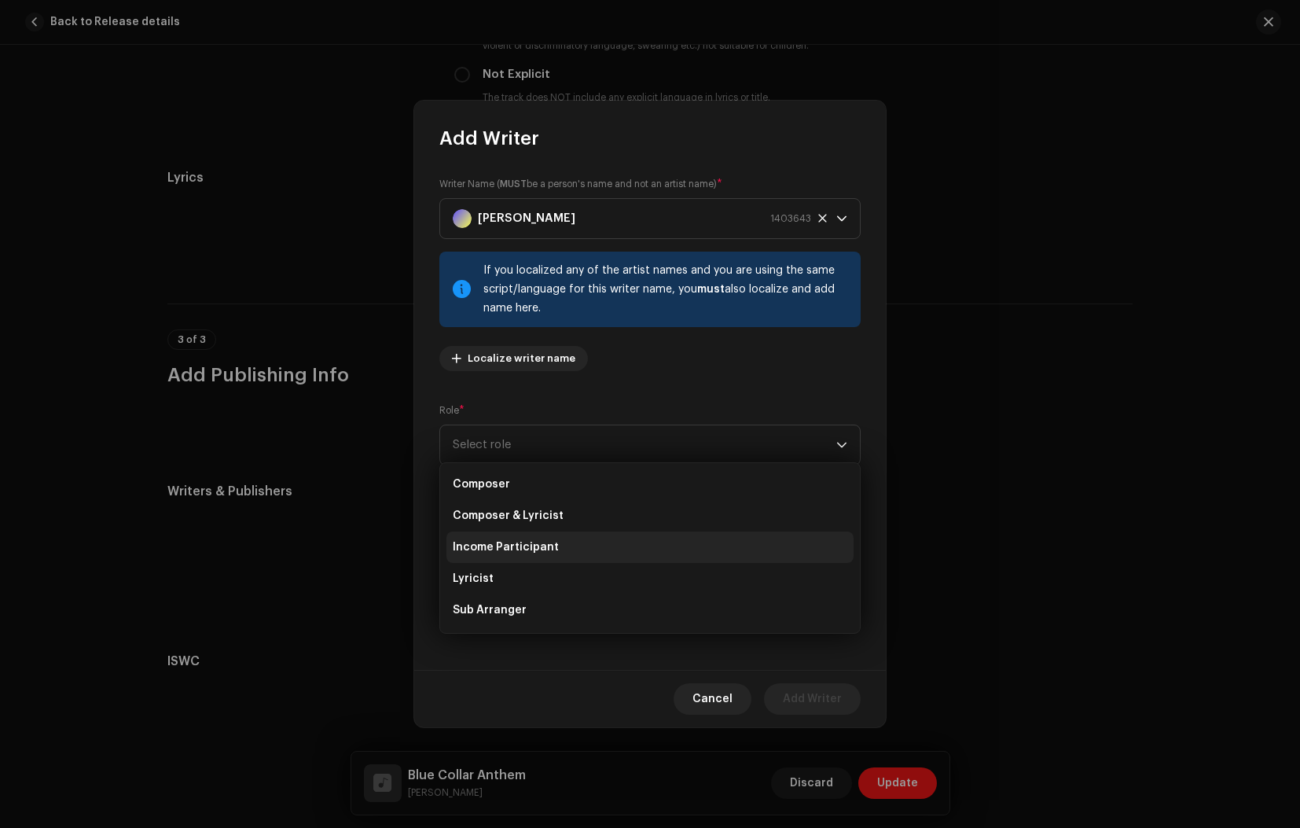
scroll to position [60, 0]
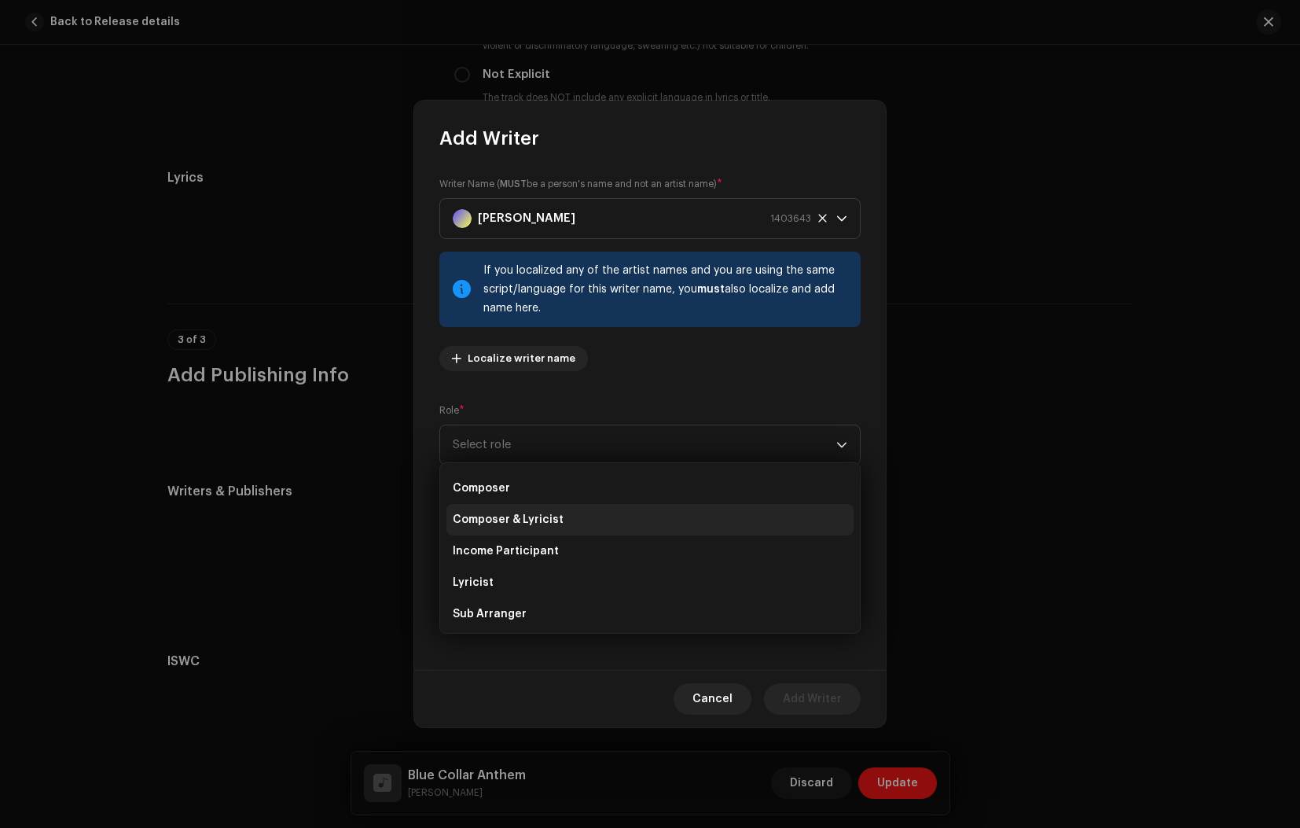
click at [510, 520] on span "Composer & Lyricist" at bounding box center [508, 520] width 111 height 16
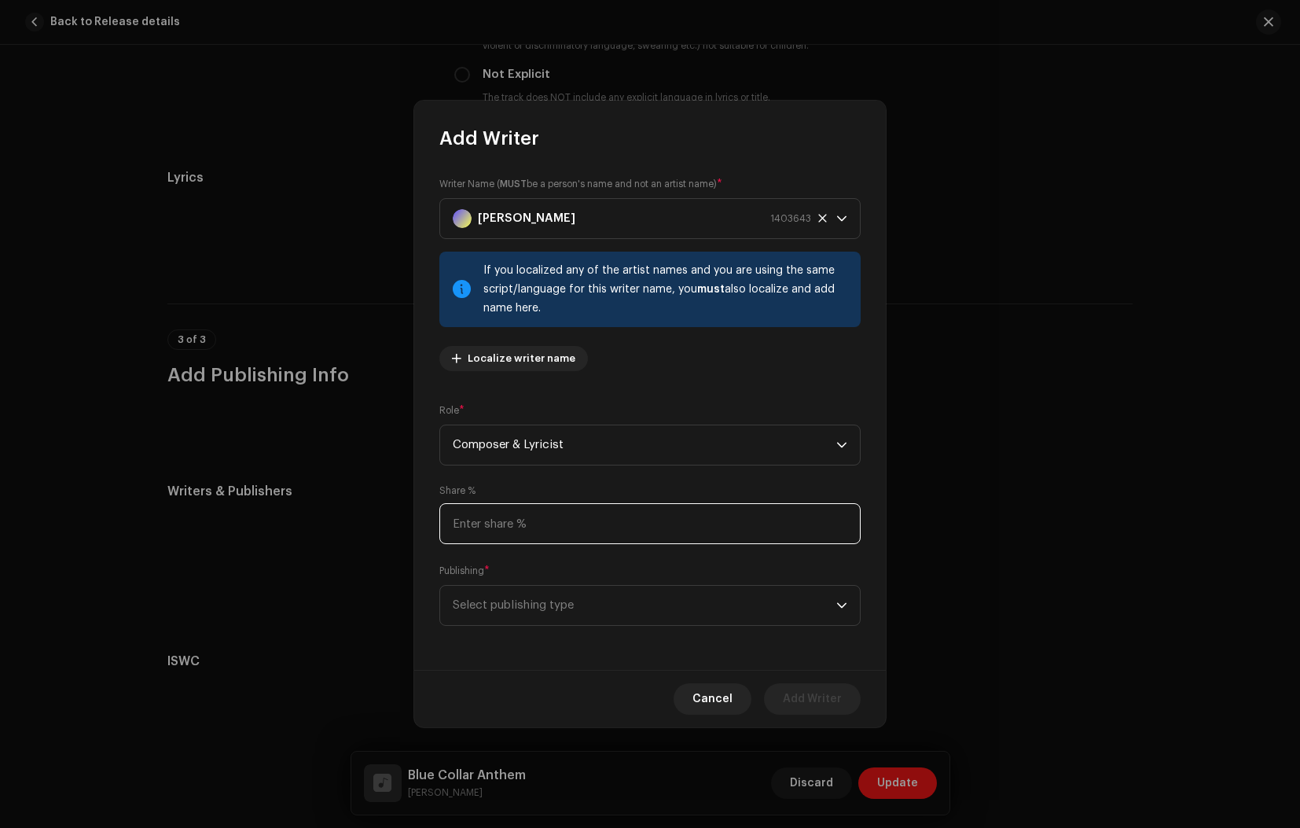
click at [542, 528] on input at bounding box center [649, 523] width 421 height 41
type input "40.00"
click at [592, 615] on span "Select publishing type" at bounding box center [645, 604] width 384 height 39
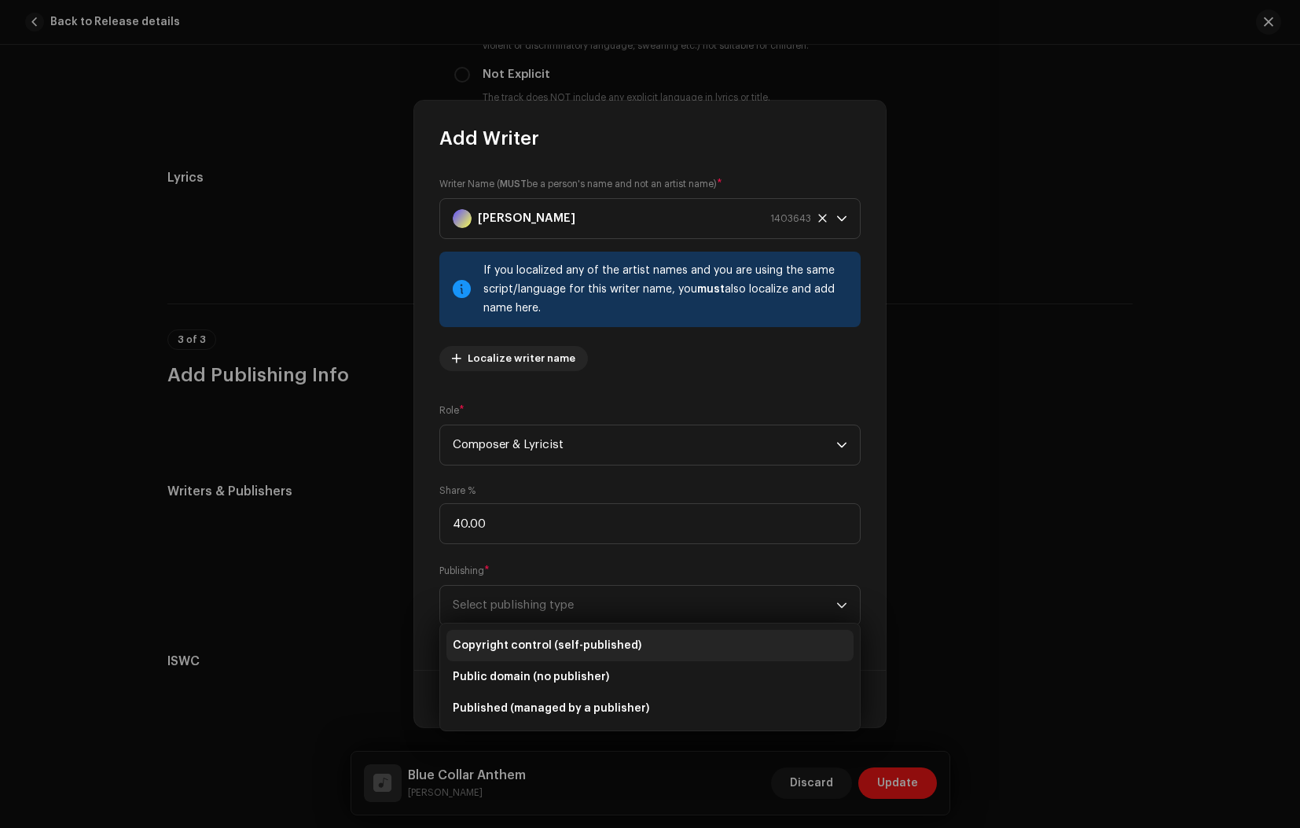
click at [583, 641] on span "Copyright control (self-published)" at bounding box center [547, 645] width 189 height 16
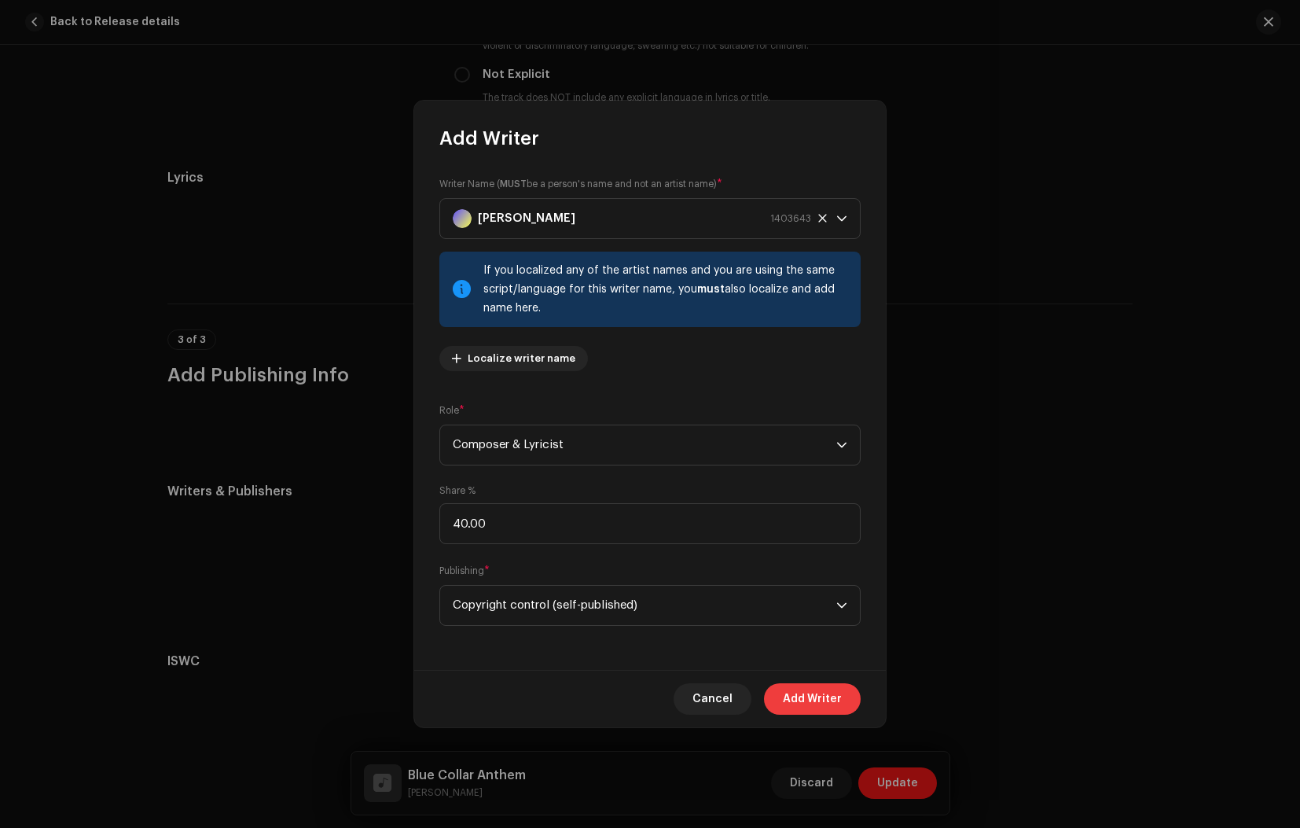
click at [800, 703] on span "Add Writer" at bounding box center [812, 698] width 59 height 31
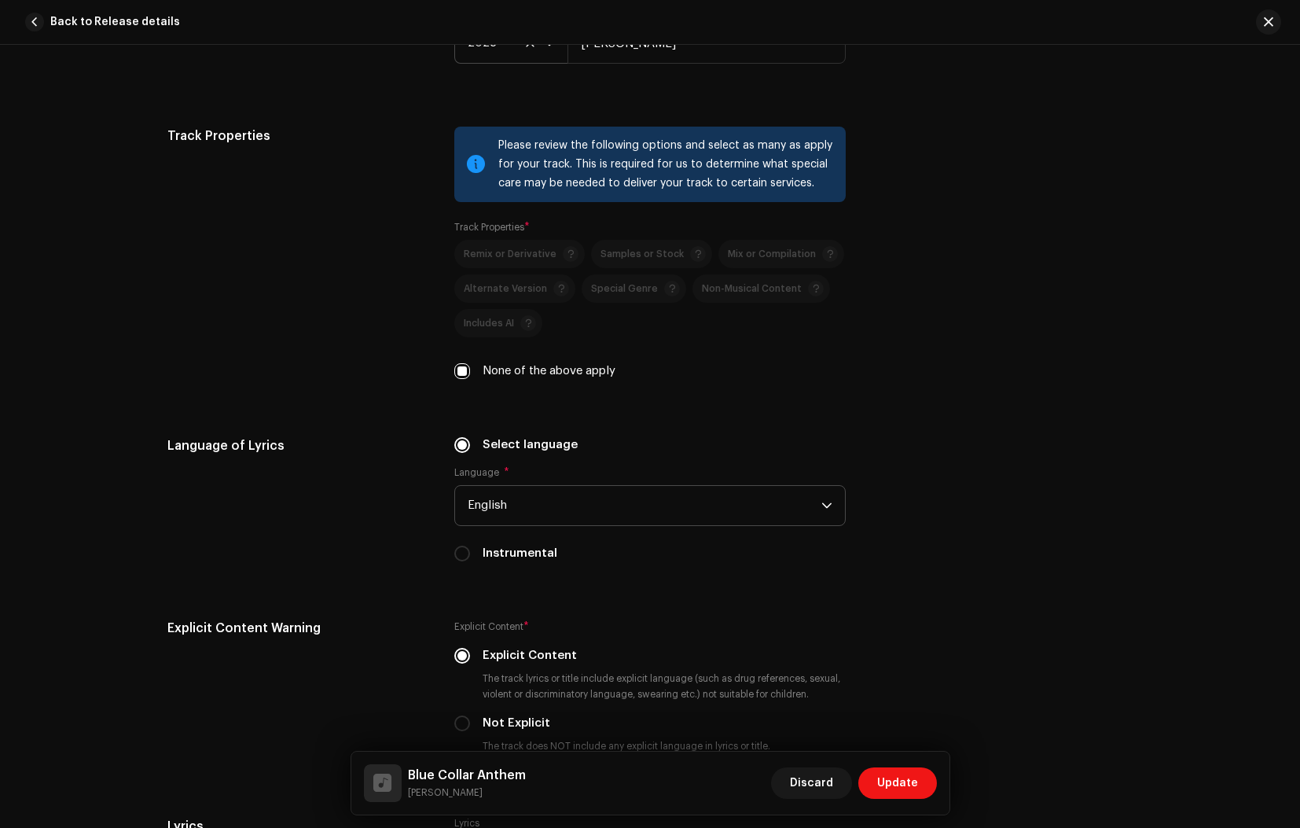
scroll to position [2241, 0]
click at [889, 782] on span "Update" at bounding box center [897, 782] width 41 height 31
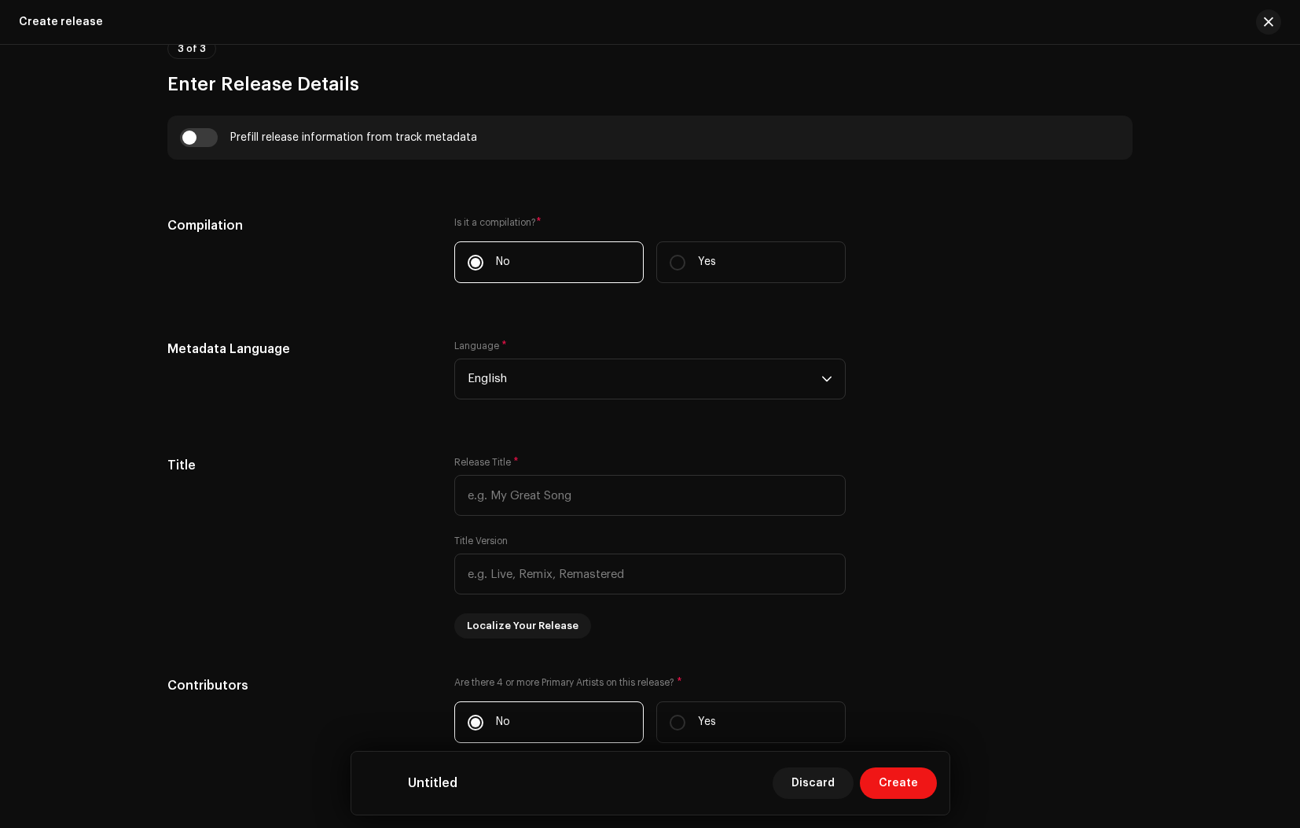
scroll to position [1088, 0]
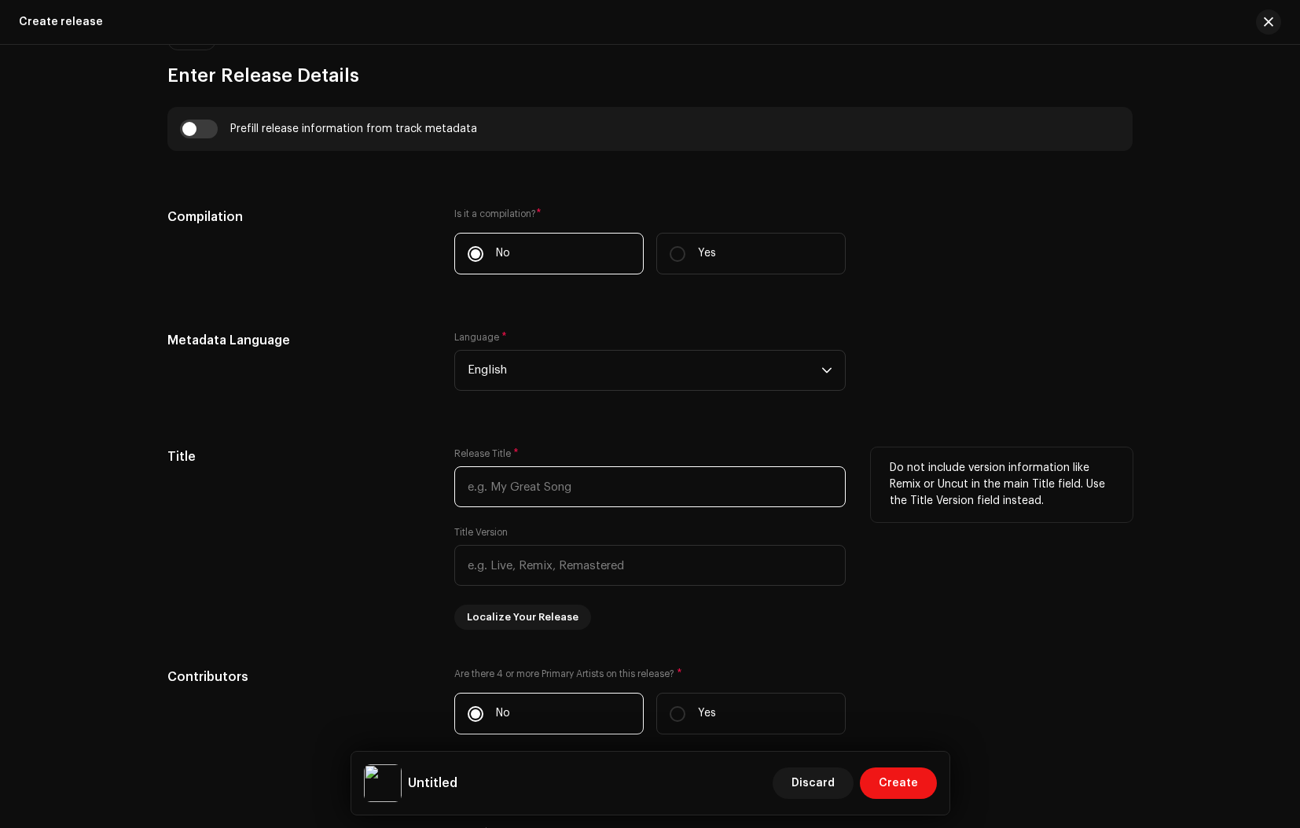
click at [556, 487] on input "text" at bounding box center [649, 486] width 391 height 41
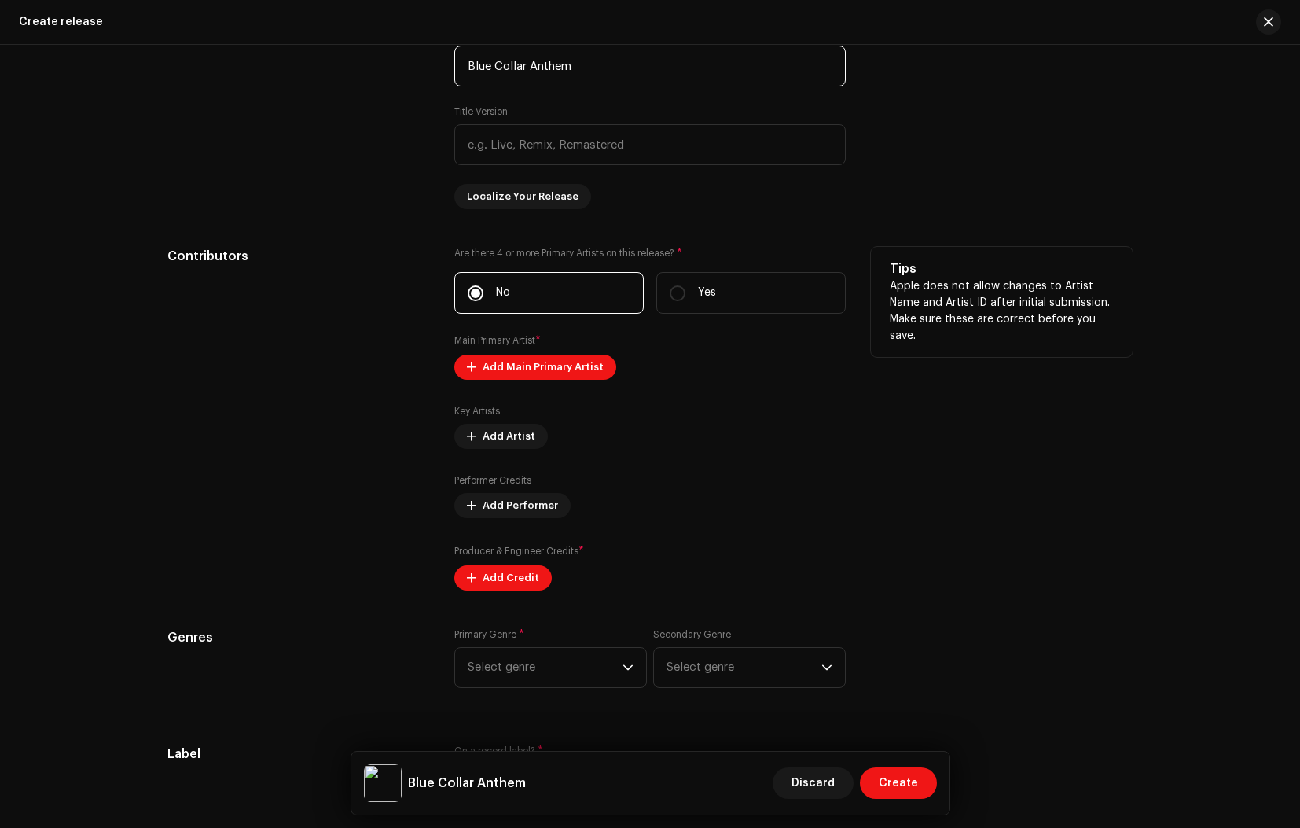
scroll to position [1510, 0]
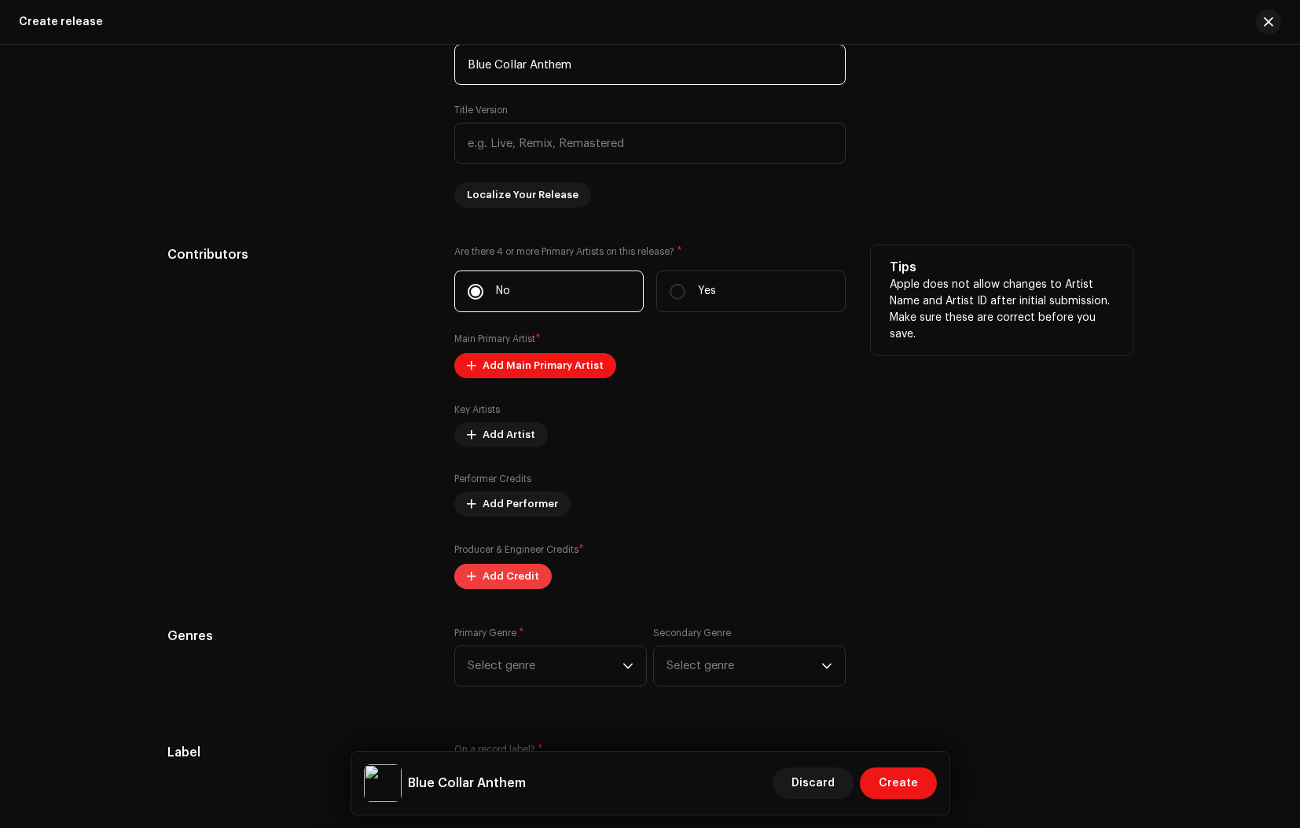
type input "Blue Collar Anthem"
click at [490, 573] on span "Add Credit" at bounding box center [511, 575] width 57 height 31
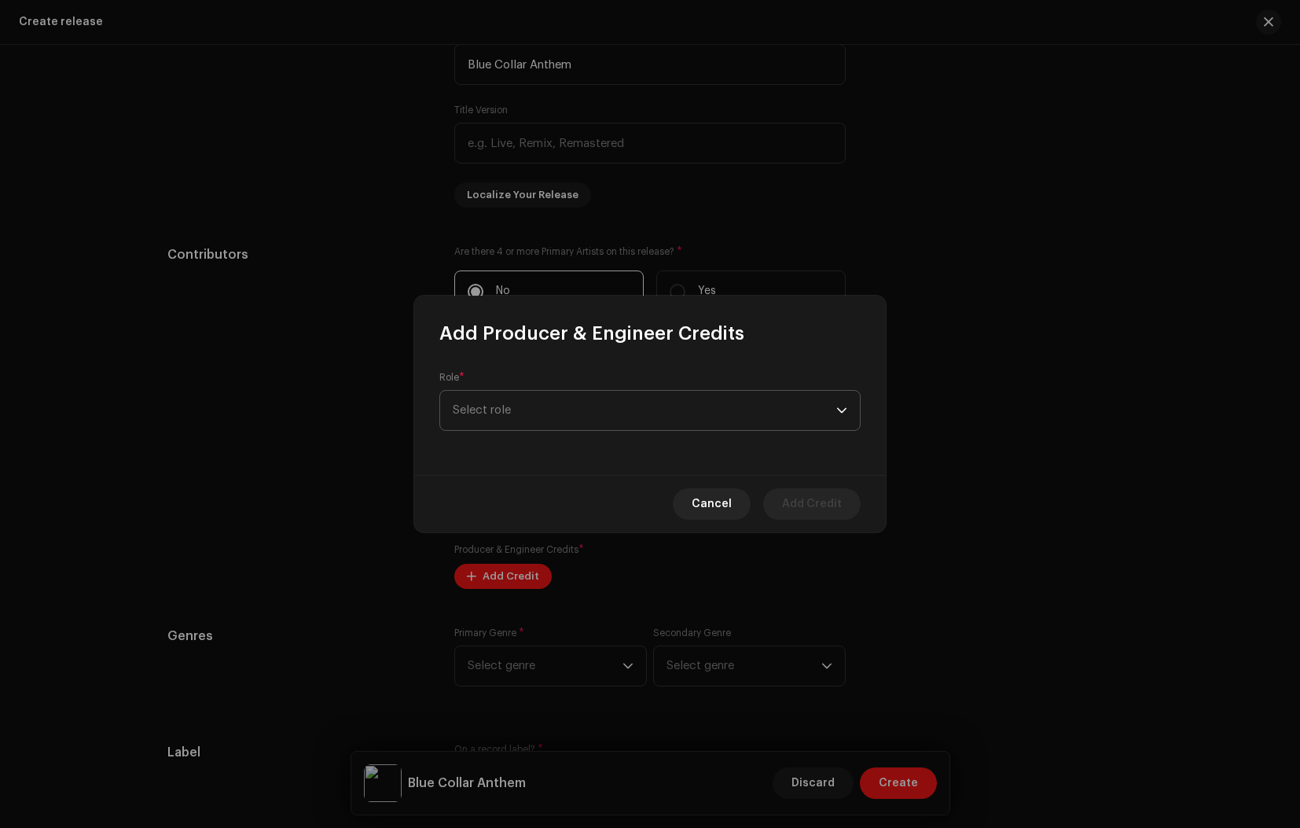
click at [507, 413] on span "Select role" at bounding box center [645, 410] width 384 height 39
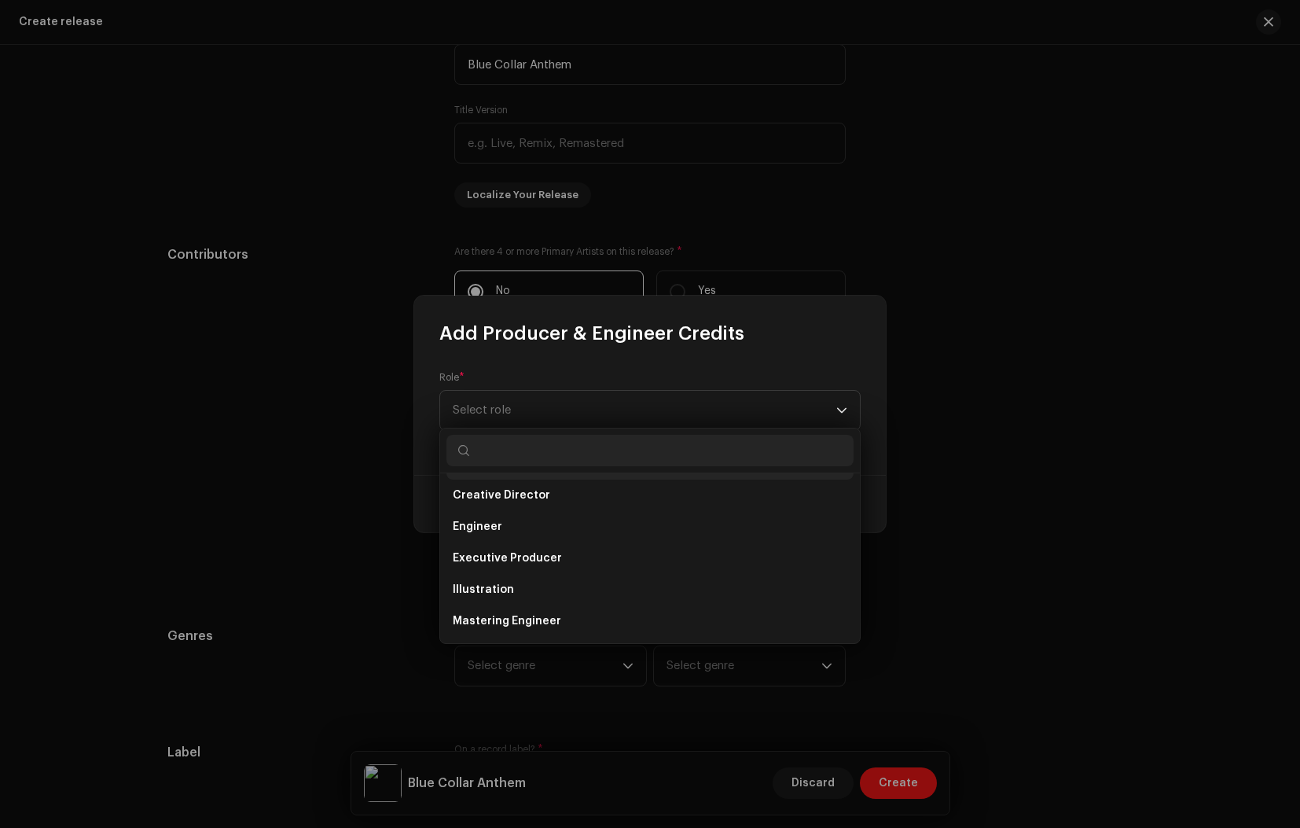
scroll to position [289, 0]
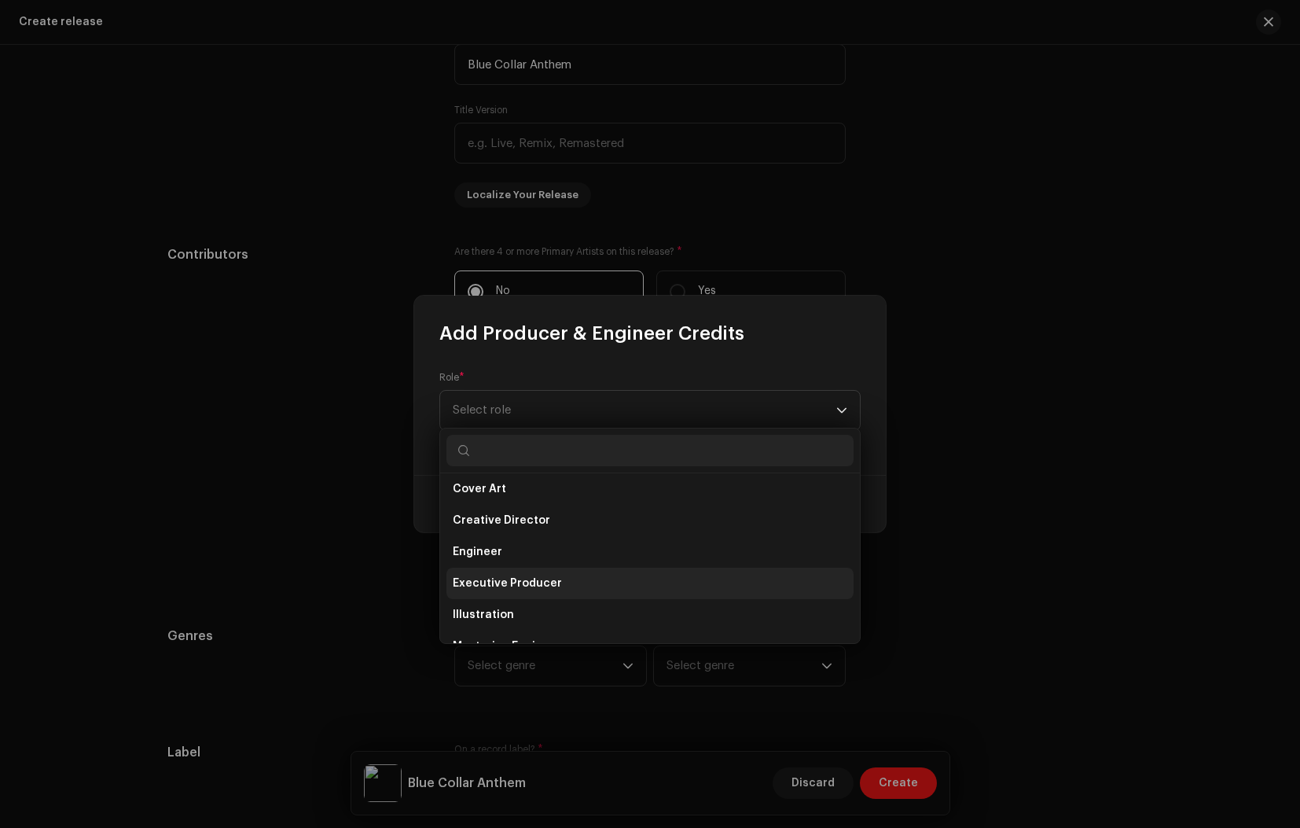
click at [541, 582] on span "Executive Producer" at bounding box center [507, 583] width 109 height 16
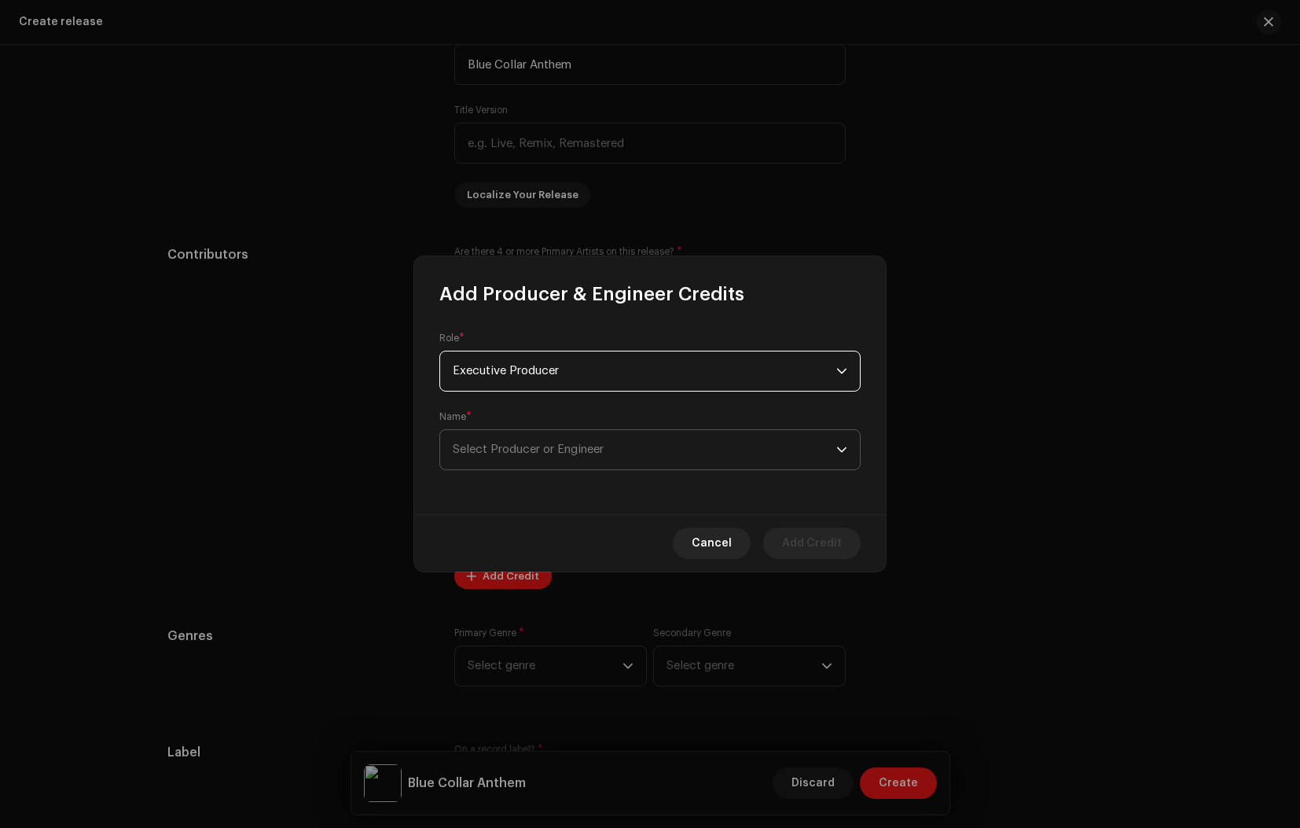
click at [537, 452] on span "Select Producer or Engineer" at bounding box center [528, 449] width 151 height 12
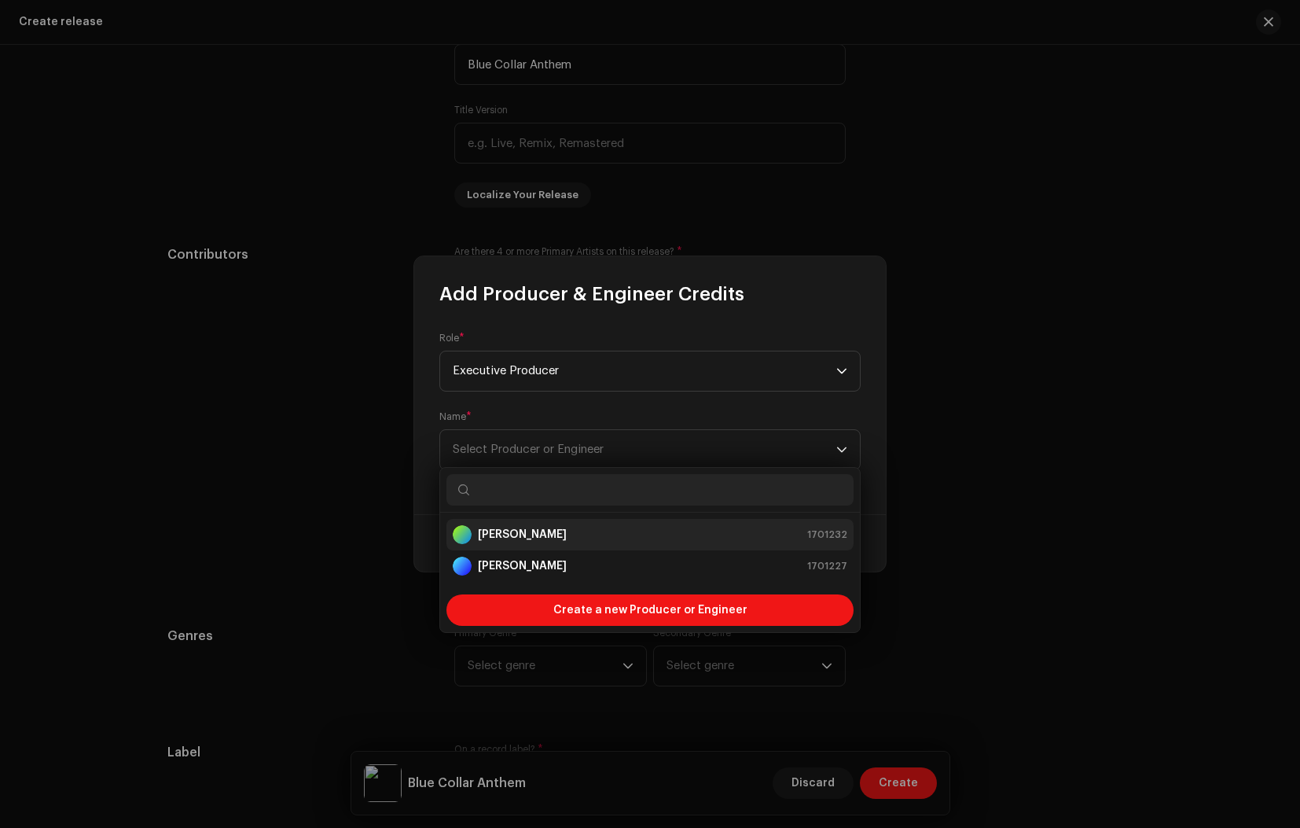
click at [534, 533] on div "[PERSON_NAME] 1701232" at bounding box center [650, 534] width 395 height 19
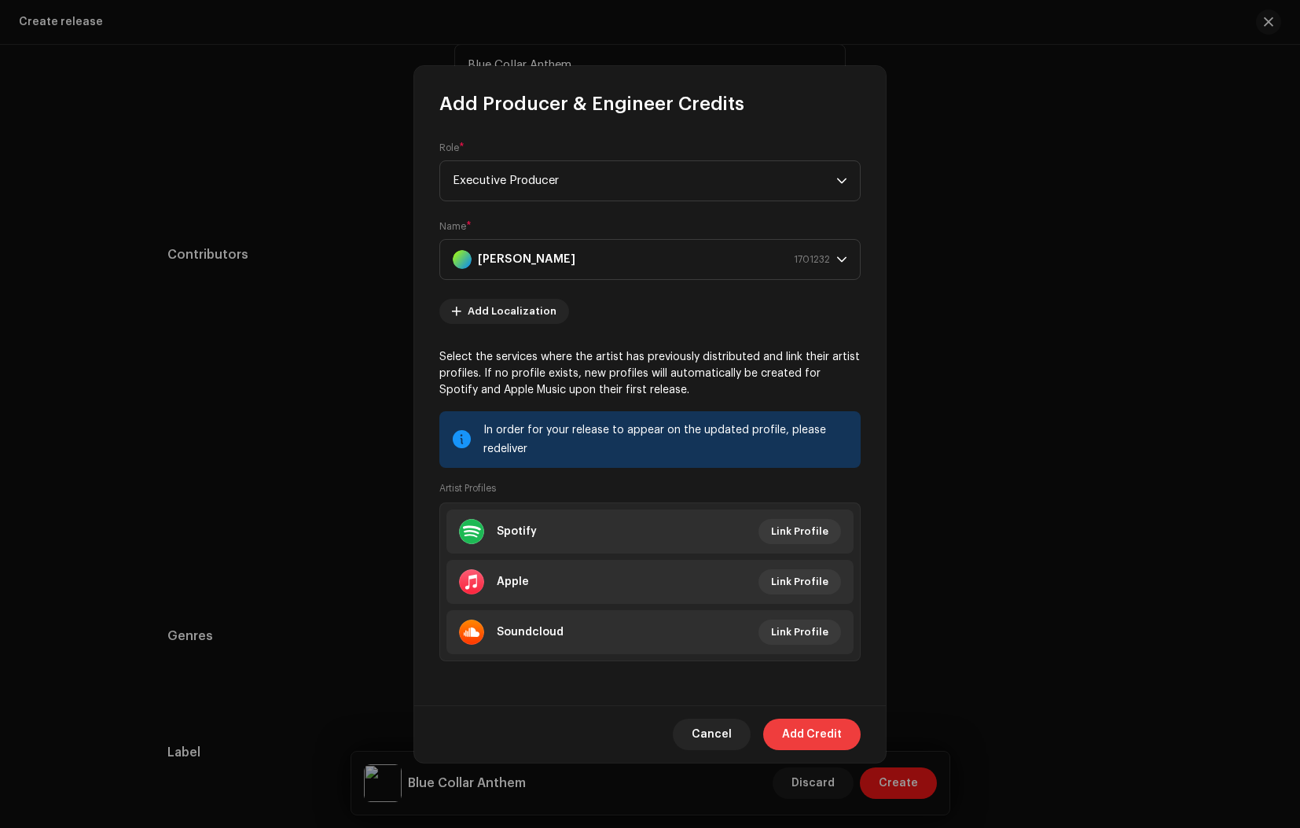
click at [828, 740] on span "Add Credit" at bounding box center [812, 733] width 60 height 31
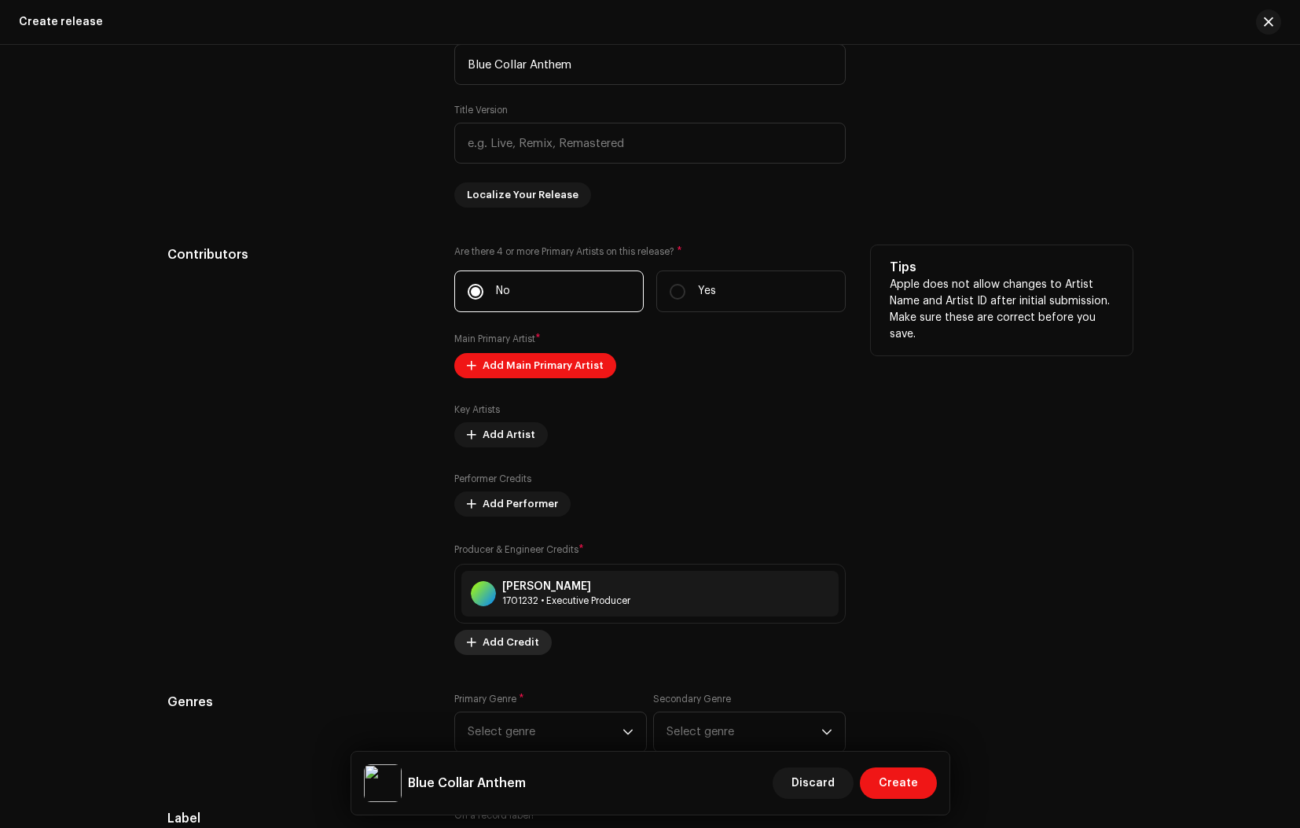
click at [501, 644] on span "Add Credit" at bounding box center [511, 641] width 57 height 31
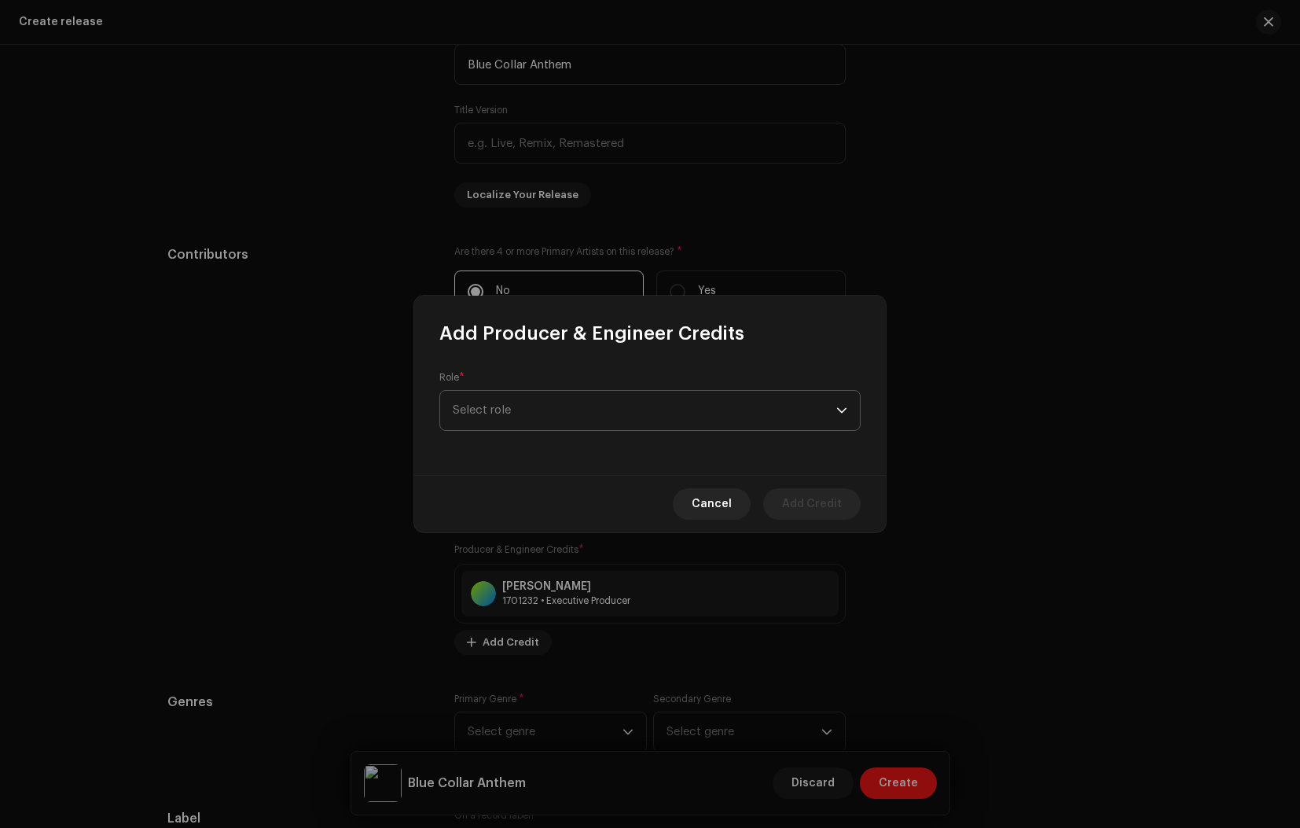
click at [536, 415] on span "Select role" at bounding box center [645, 410] width 384 height 39
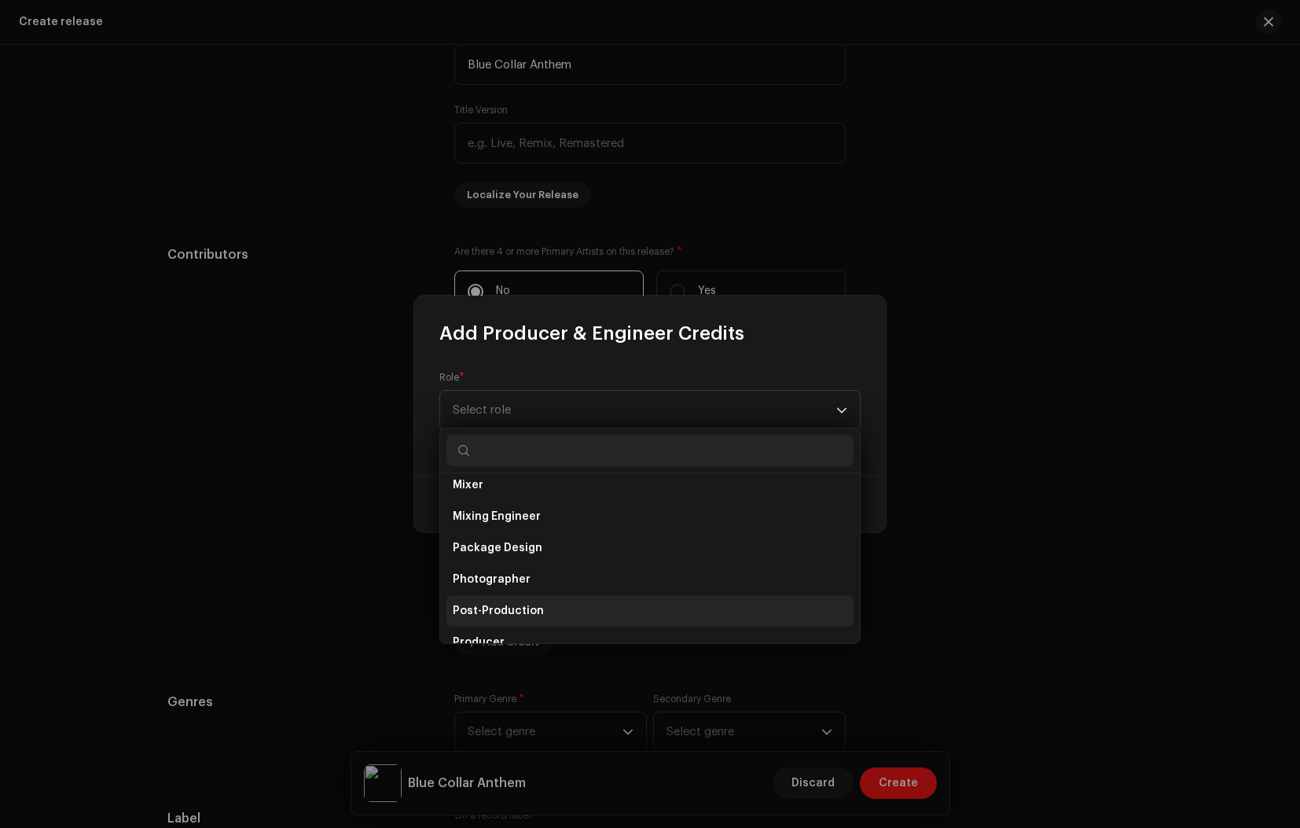
scroll to position [479, 0]
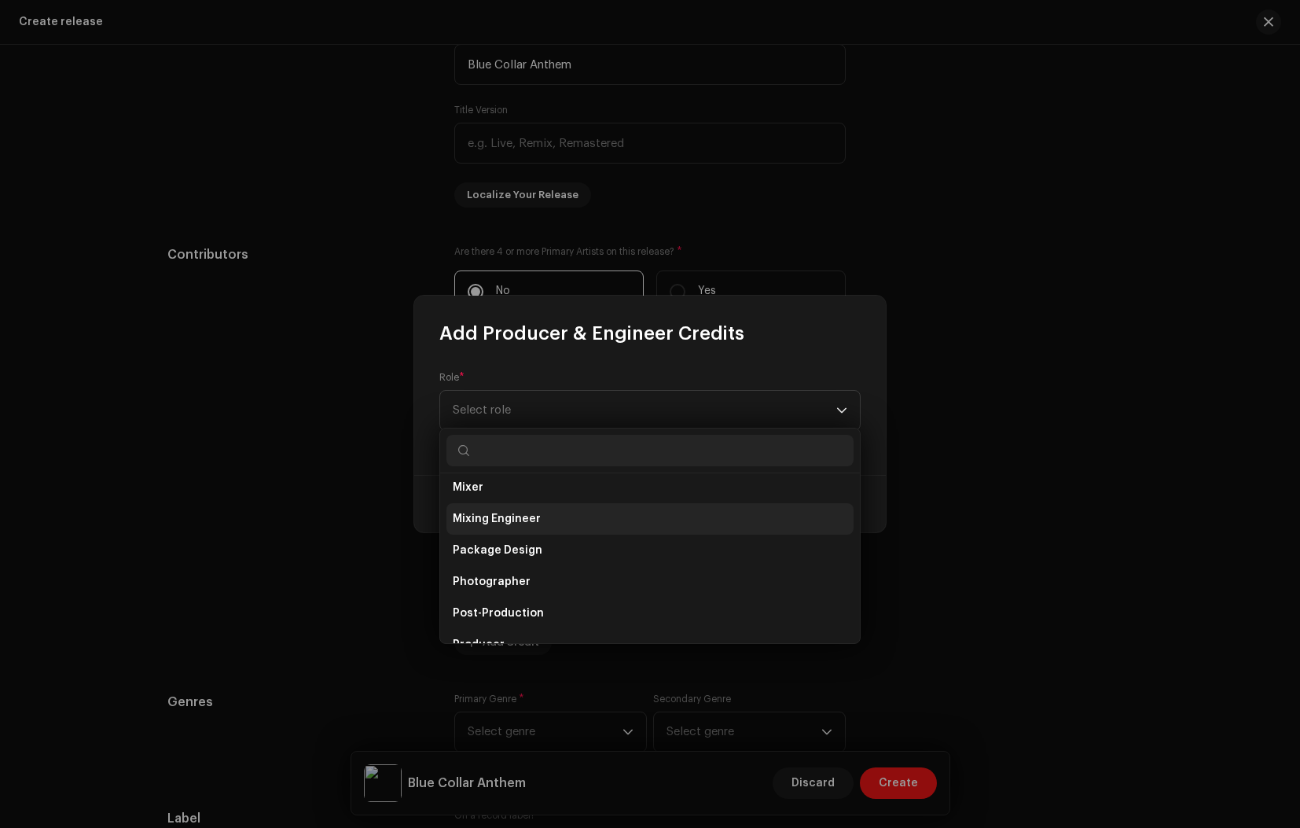
click at [492, 519] on span "Mixing Engineer" at bounding box center [497, 519] width 88 height 16
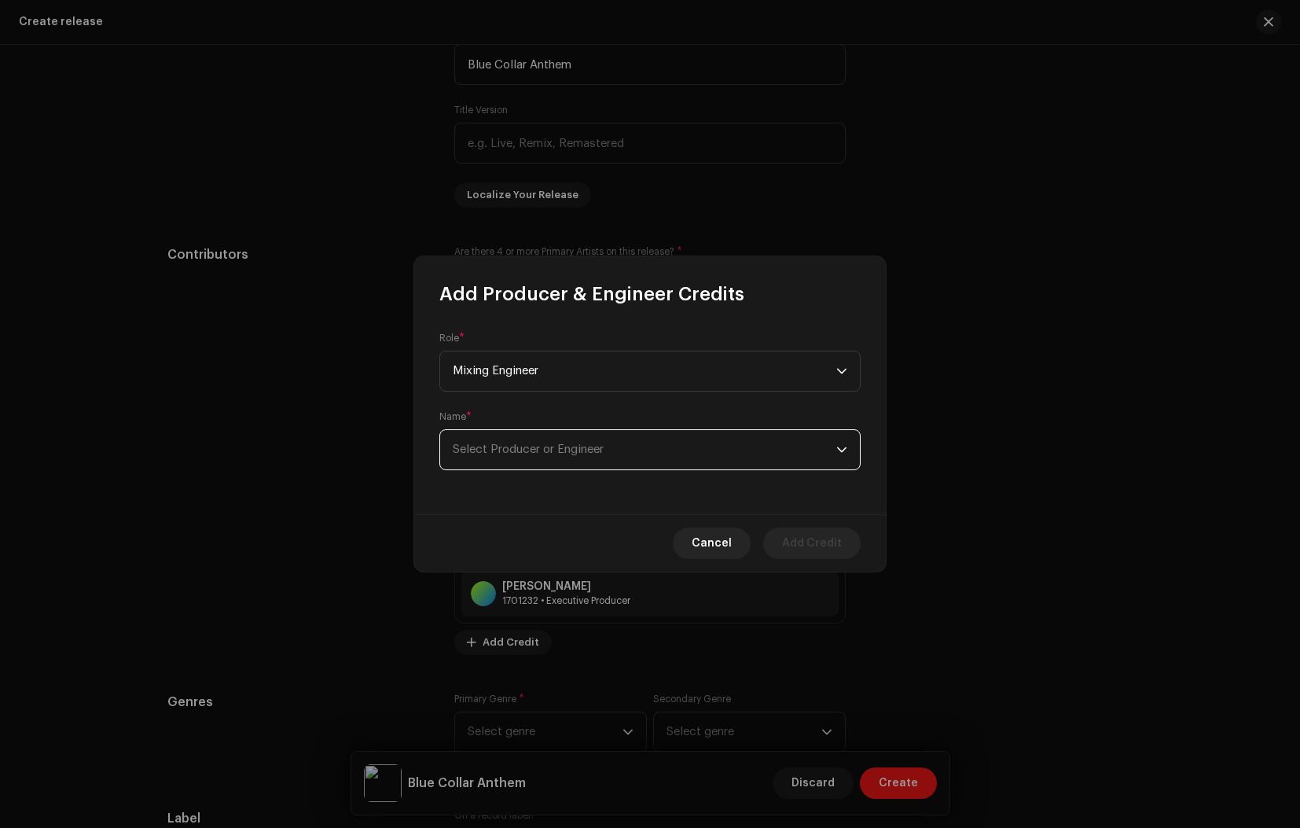
click at [519, 449] on span "Select Producer or Engineer" at bounding box center [528, 449] width 151 height 12
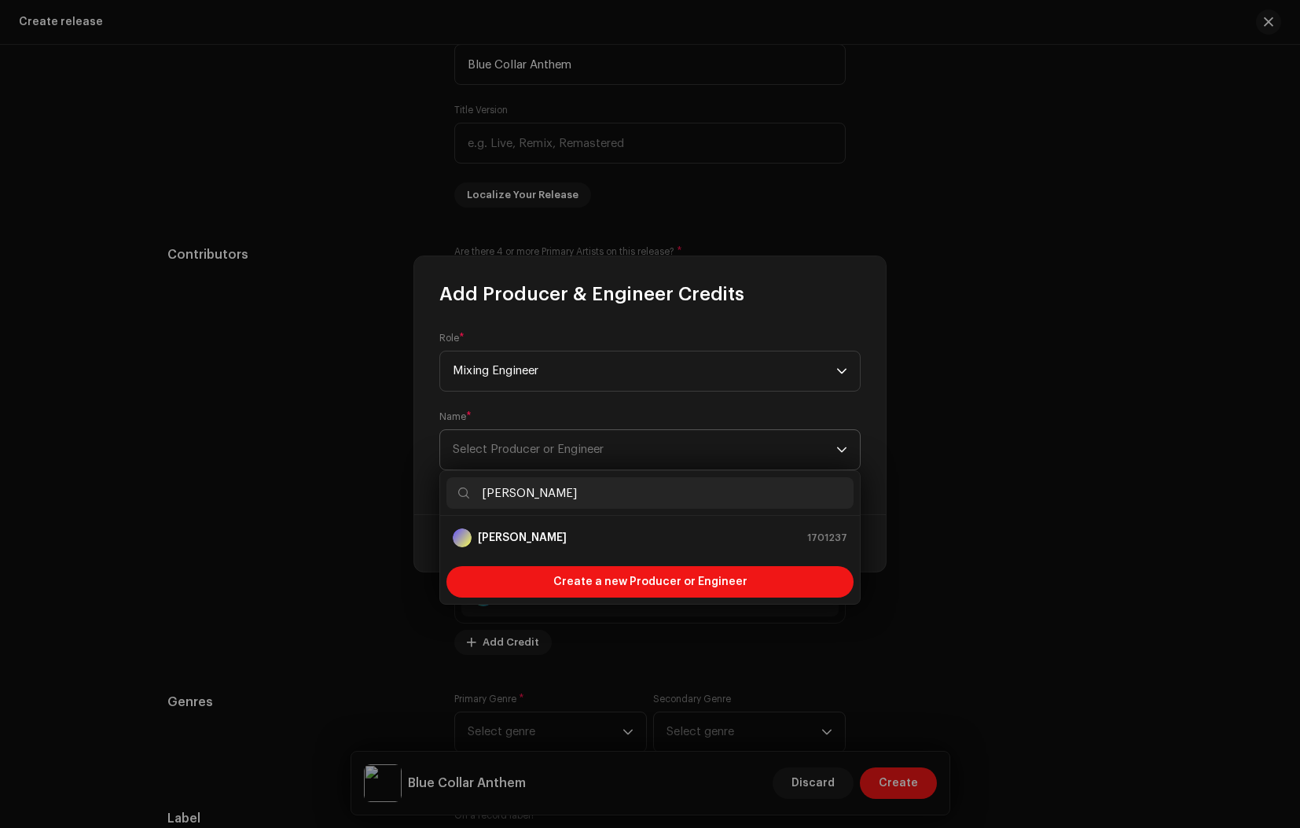
type input "[PERSON_NAME]"
drag, startPoint x: 519, startPoint y: 449, endPoint x: 541, endPoint y: 541, distance: 94.5
click at [541, 541] on strong "[PERSON_NAME]" at bounding box center [522, 538] width 89 height 16
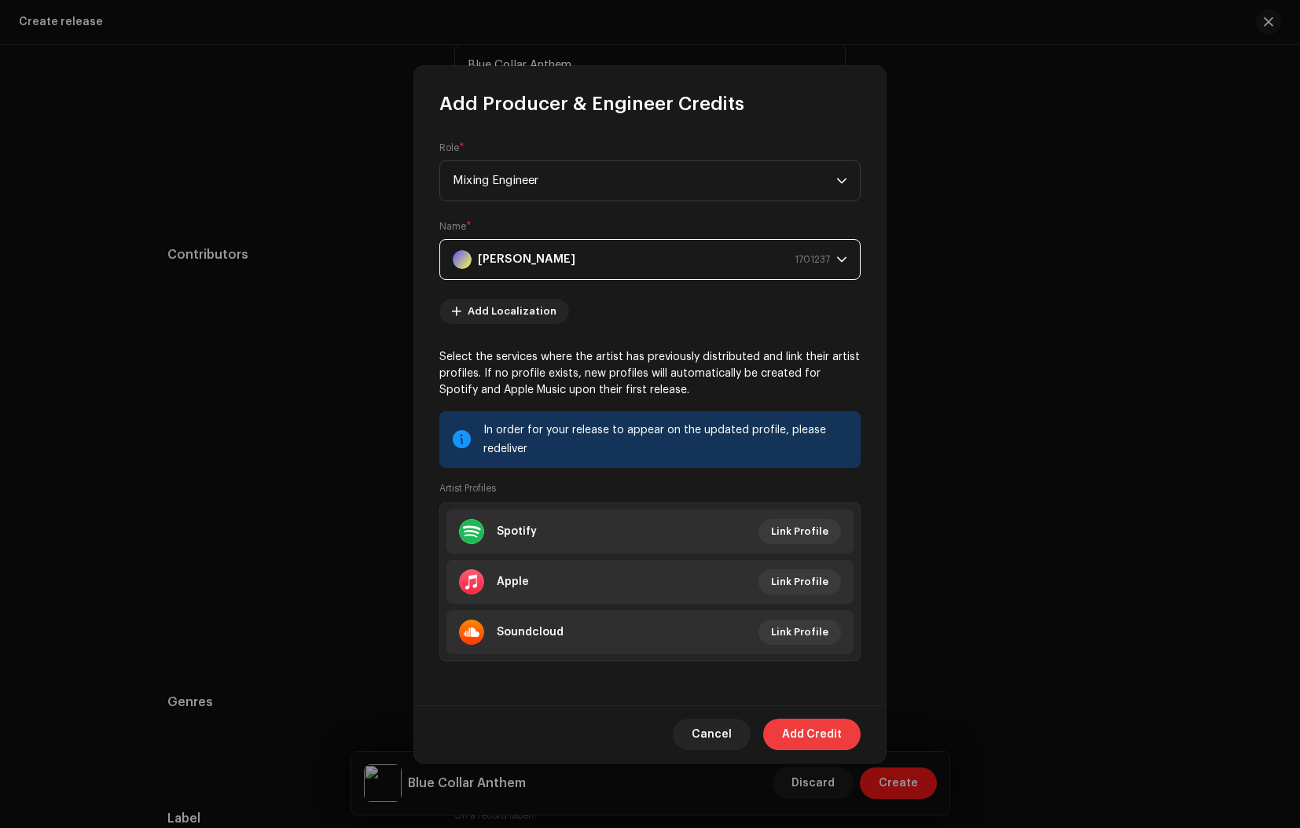
click at [822, 743] on span "Add Credit" at bounding box center [812, 733] width 60 height 31
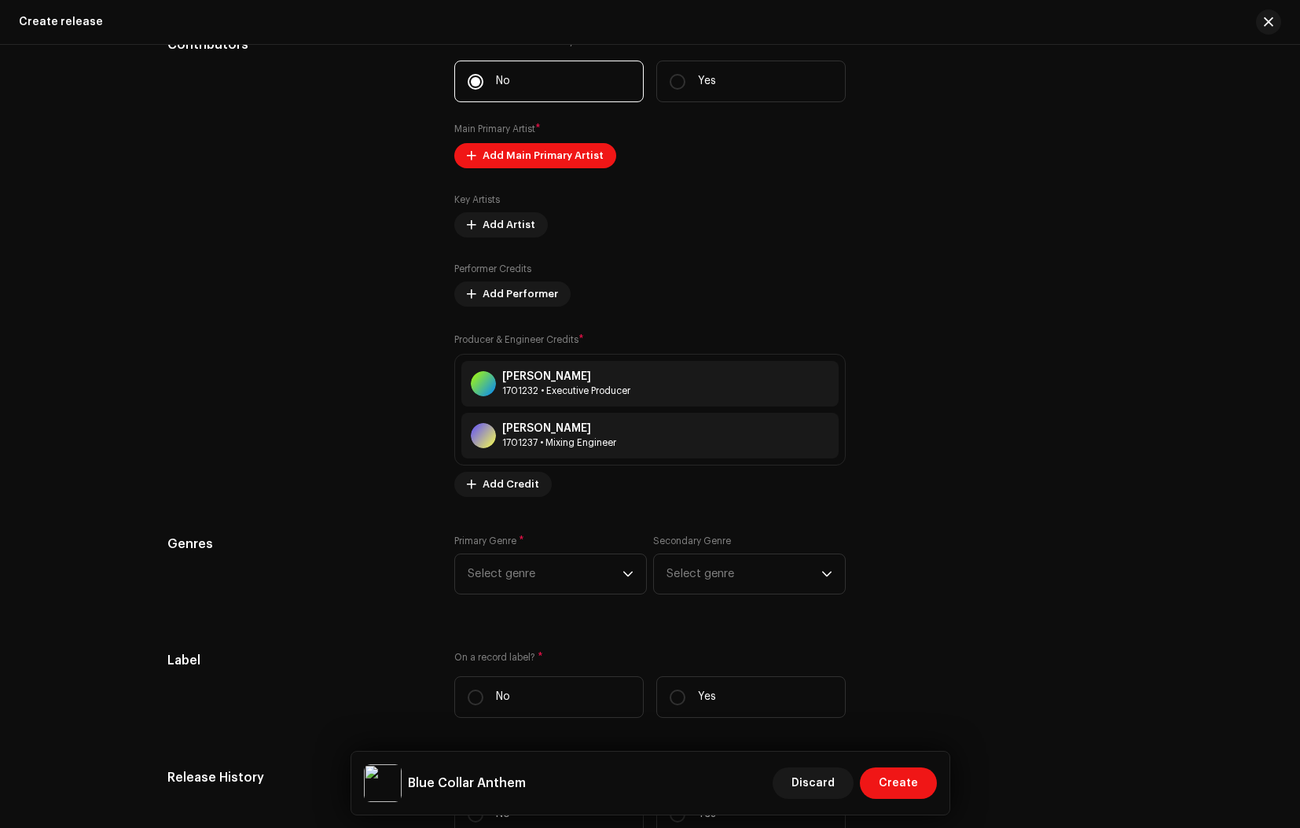
scroll to position [1720, 0]
click at [603, 578] on span "Select genre" at bounding box center [545, 572] width 155 height 39
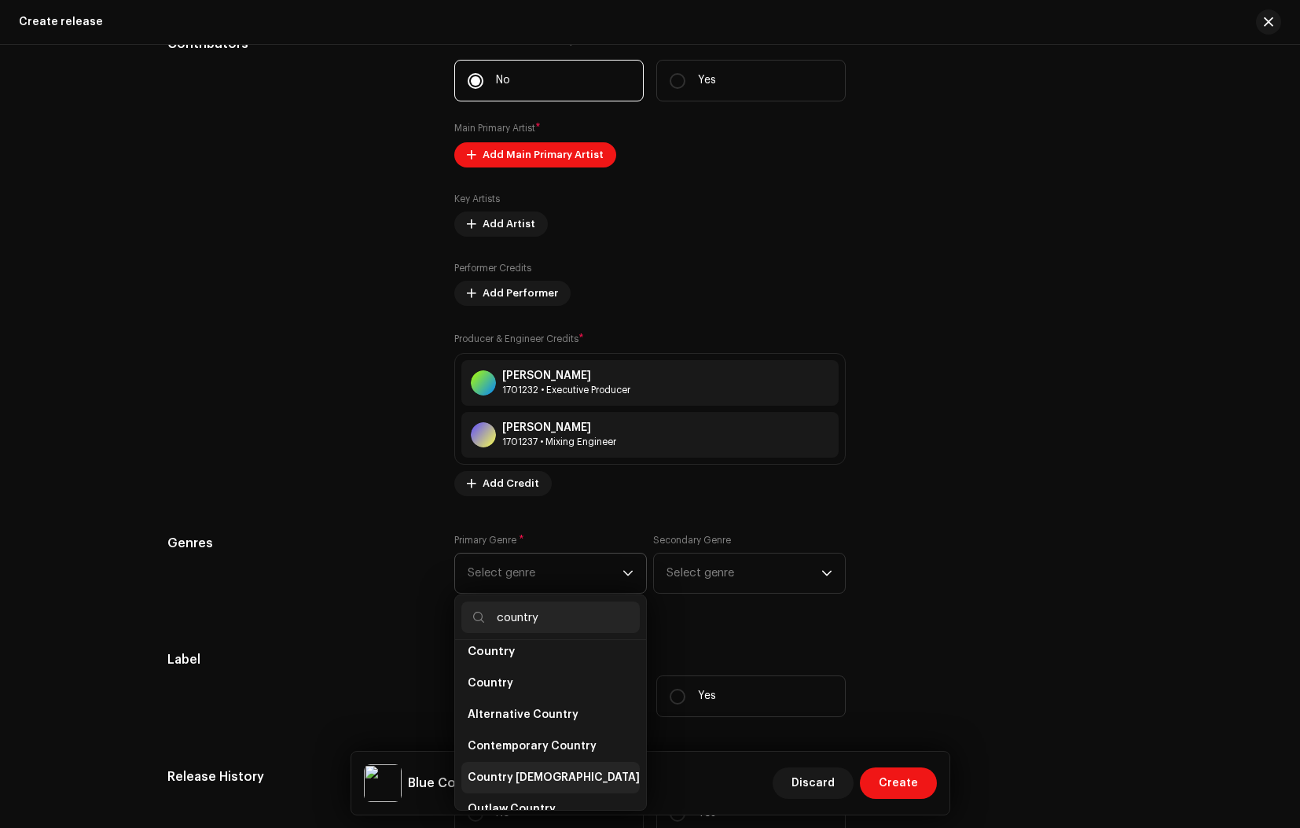
scroll to position [69, 0]
type input "country"
click at [504, 685] on span "Country" at bounding box center [491, 688] width 46 height 16
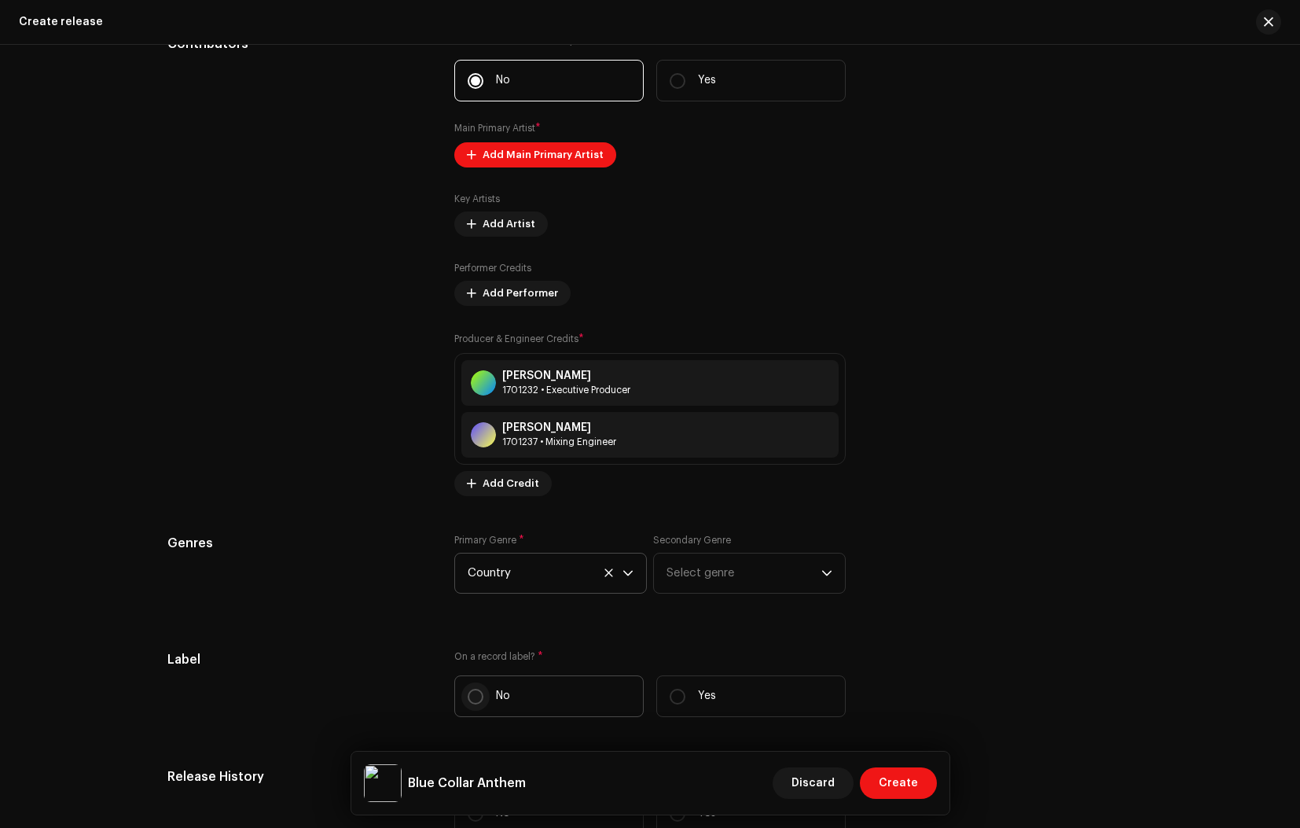
click at [475, 695] on input "No" at bounding box center [476, 696] width 16 height 16
radio input "true"
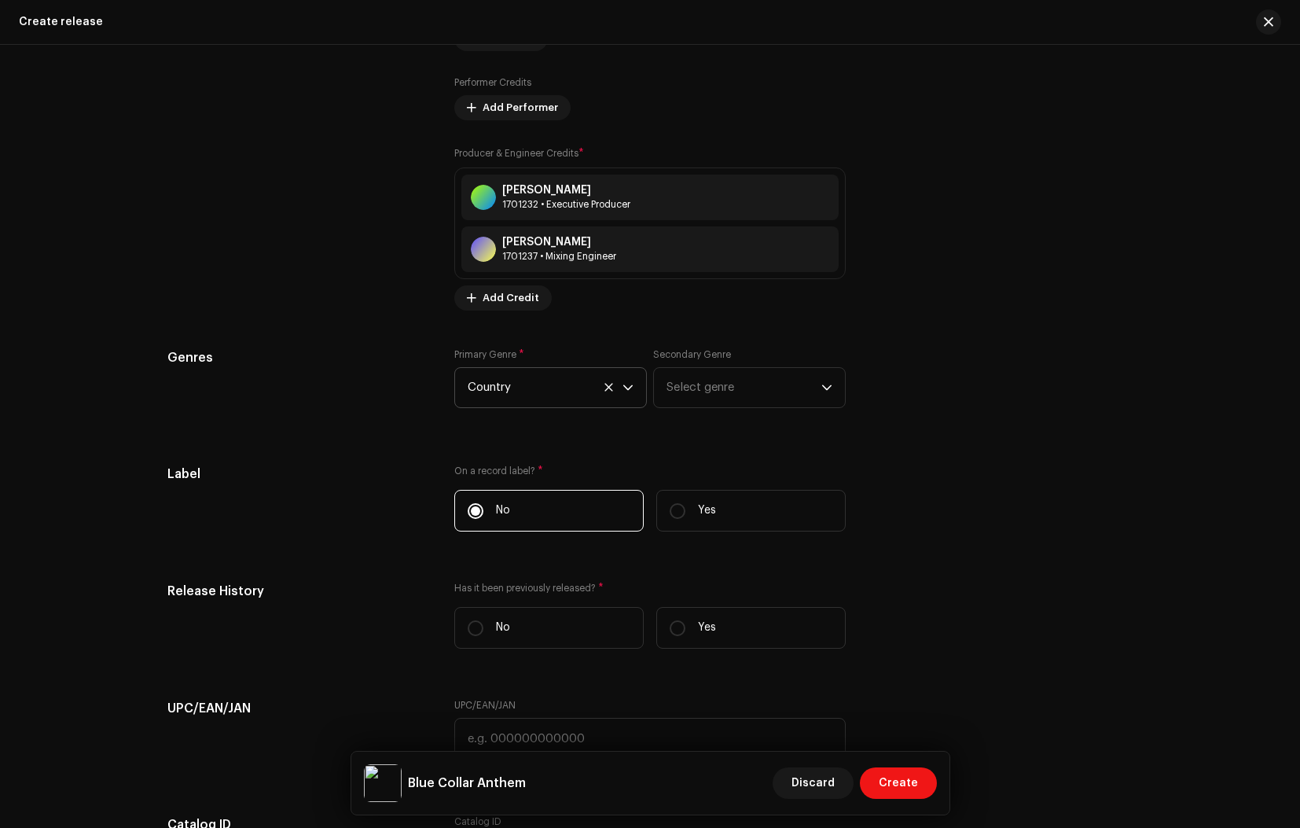
scroll to position [1909, 0]
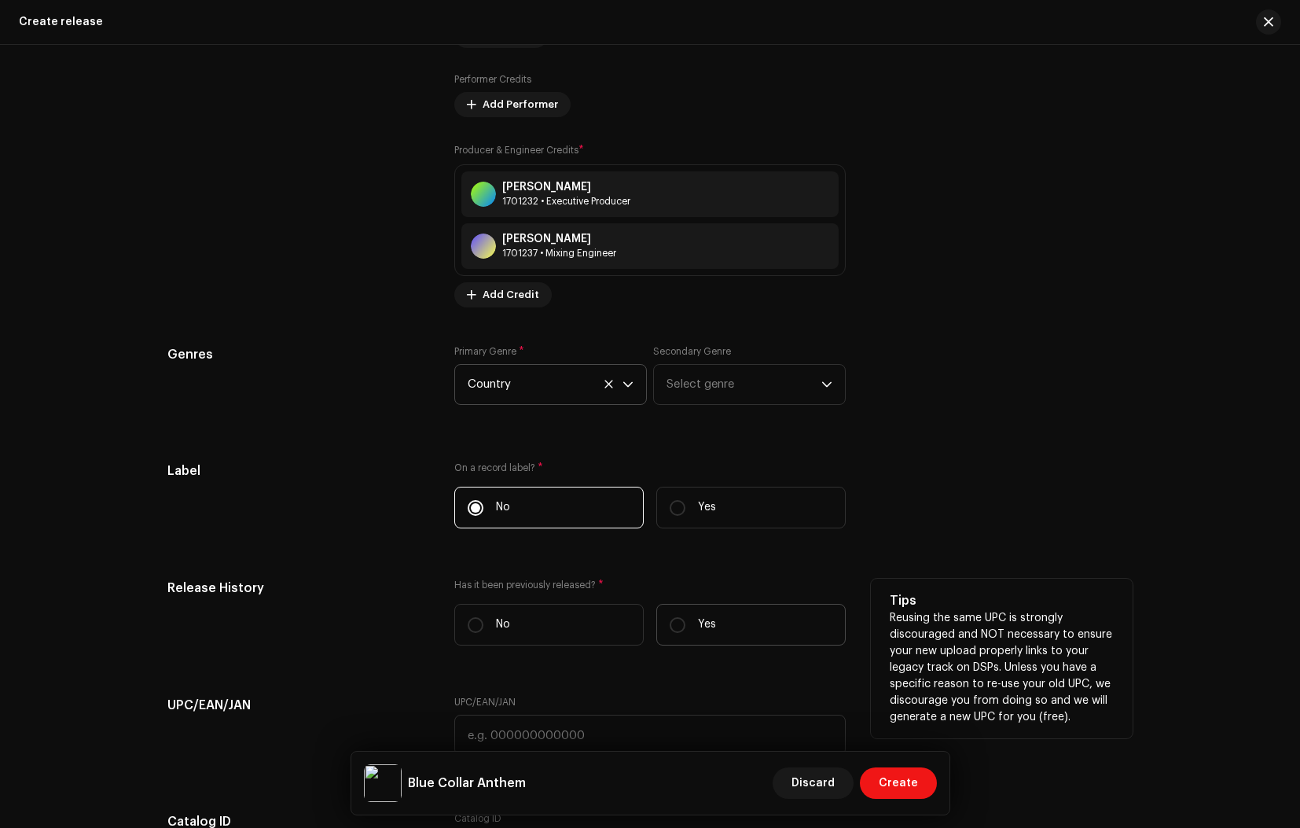
click at [682, 626] on label "Yes" at bounding box center [750, 625] width 189 height 42
click at [682, 626] on input "Yes" at bounding box center [678, 625] width 16 height 16
radio input "true"
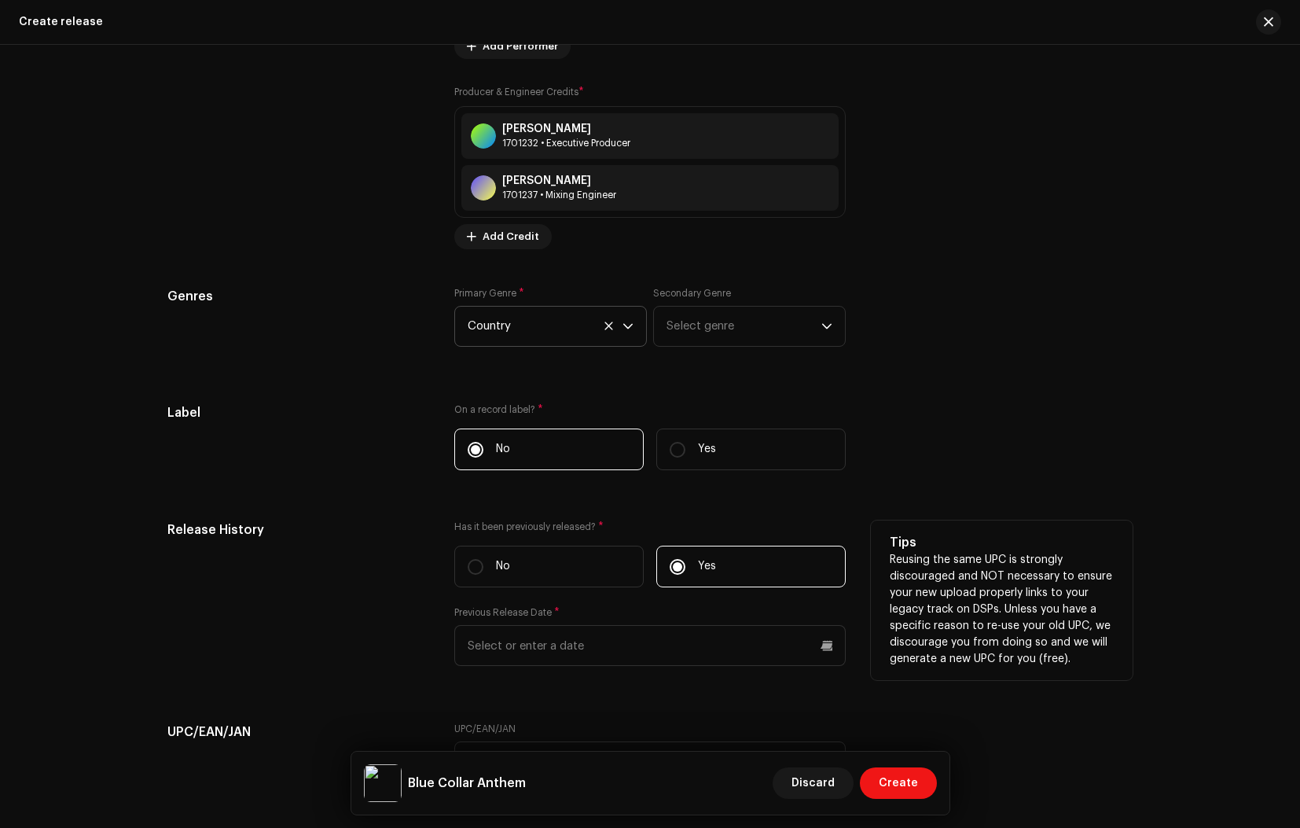
scroll to position [2004, 0]
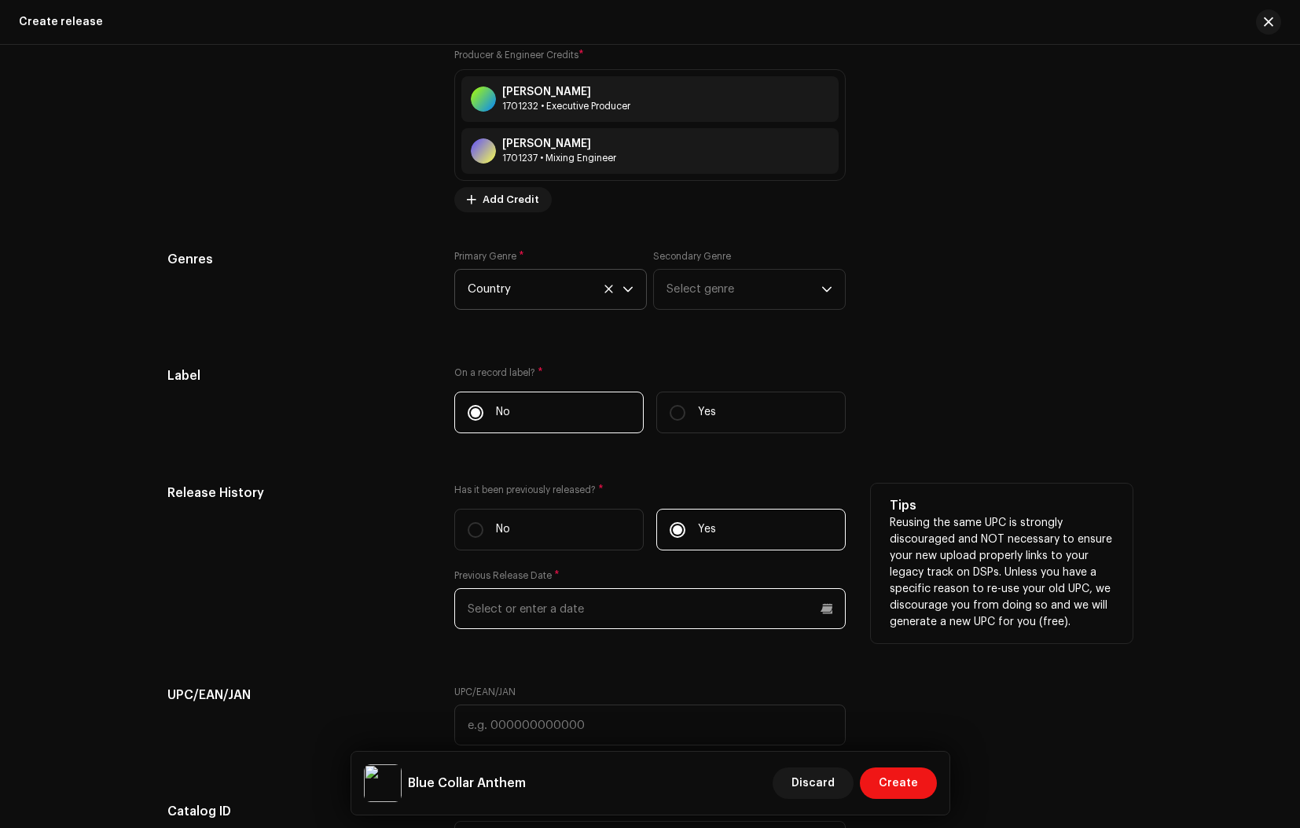
click at [547, 604] on input "text" at bounding box center [649, 608] width 391 height 41
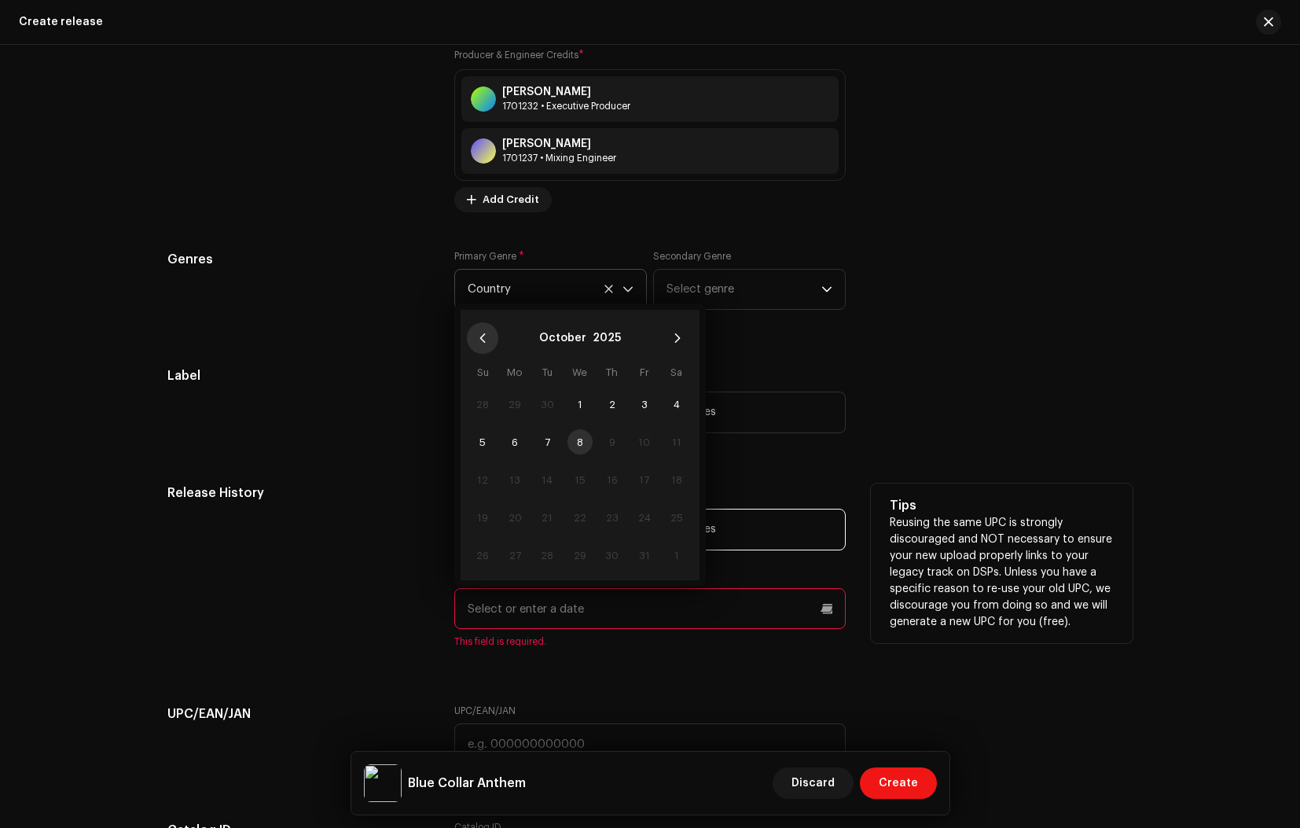
click at [478, 347] on button "Previous Month" at bounding box center [482, 337] width 31 height 31
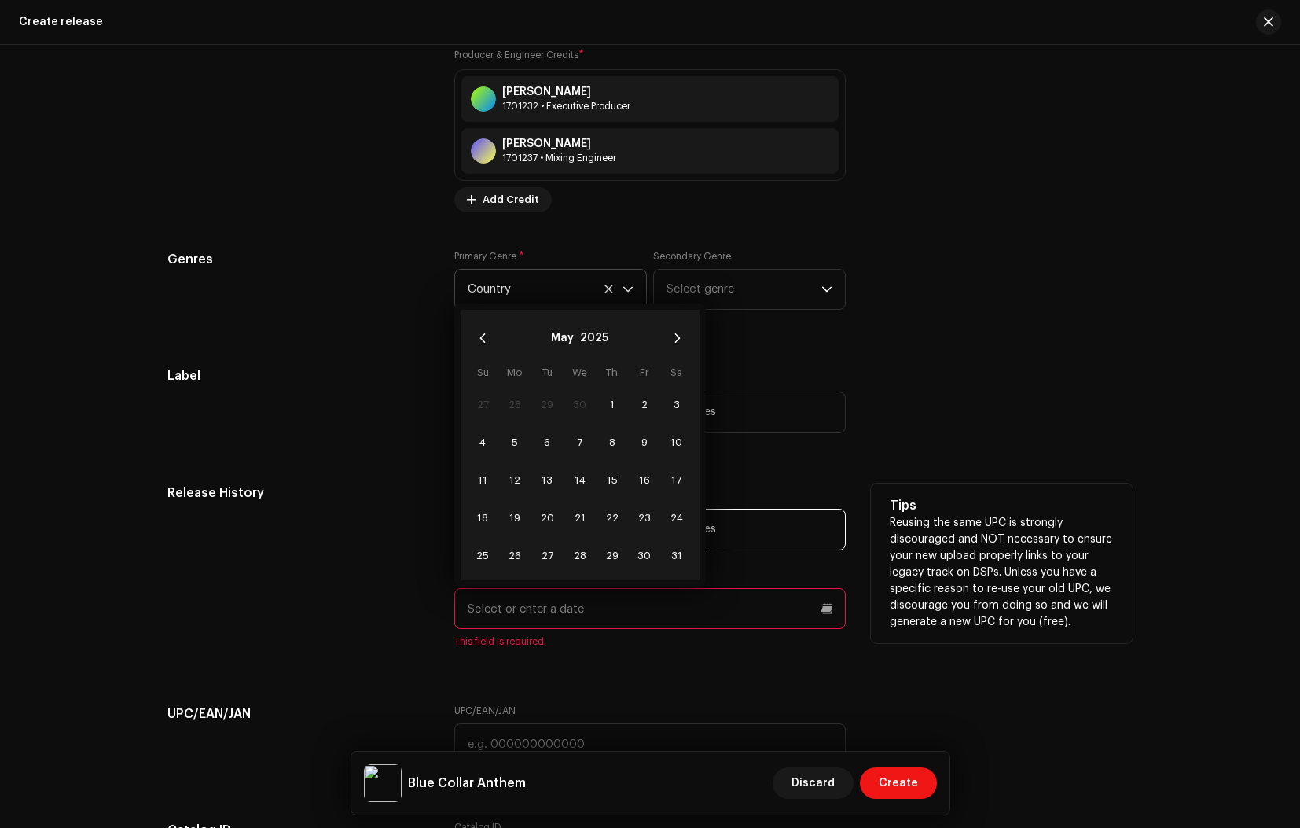
click at [478, 347] on button "Previous Month" at bounding box center [482, 337] width 31 height 31
click at [481, 514] on span "19" at bounding box center [482, 517] width 25 height 25
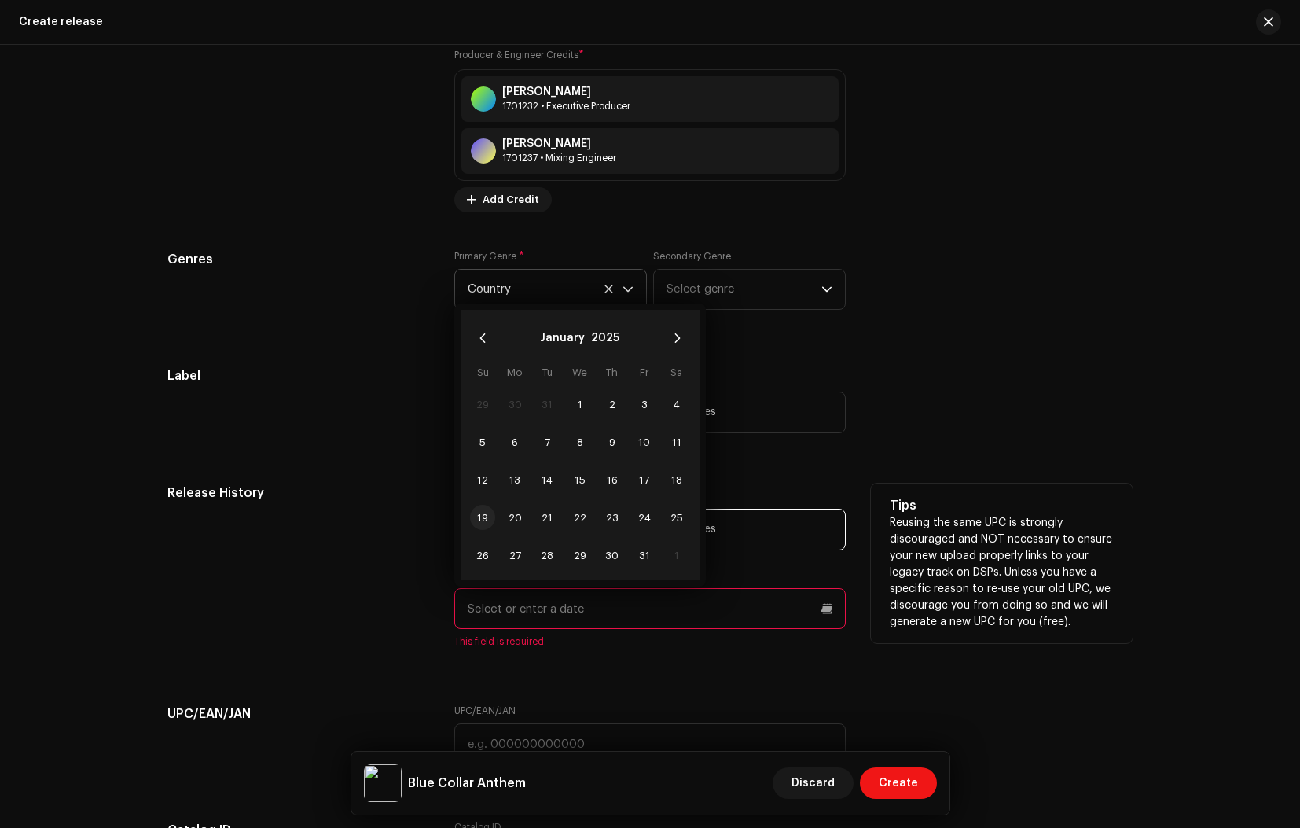
type input "[DATE]"
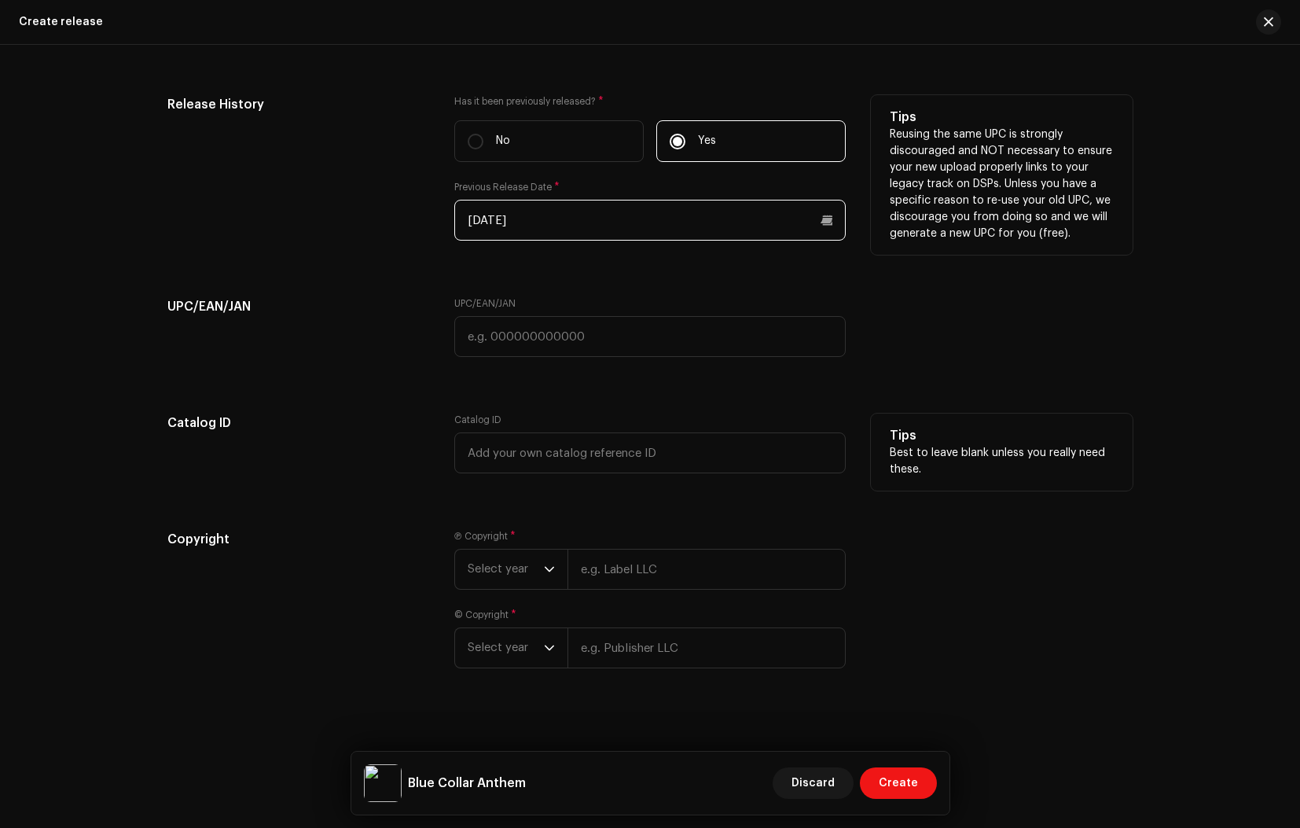
scroll to position [2402, 0]
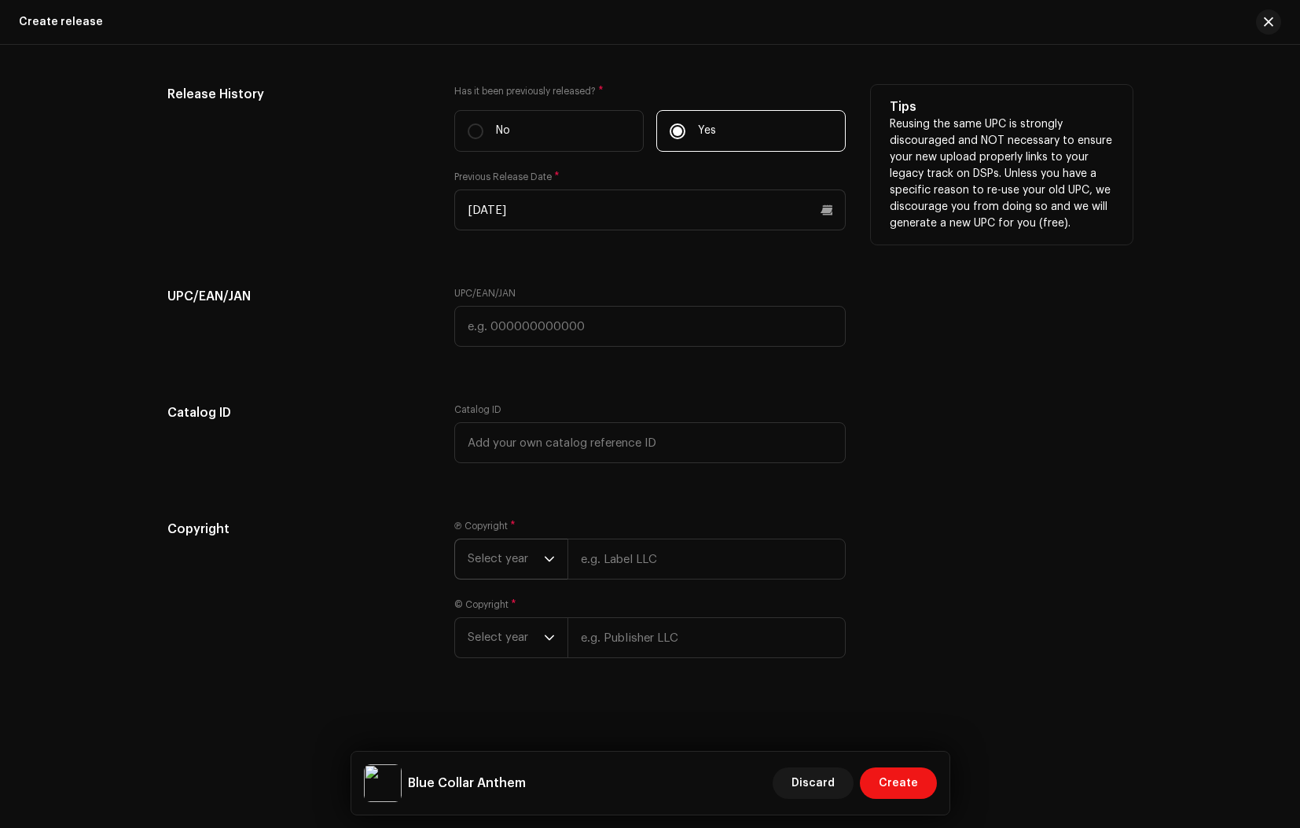
click at [545, 557] on icon "dropdown trigger" at bounding box center [549, 559] width 9 height 6
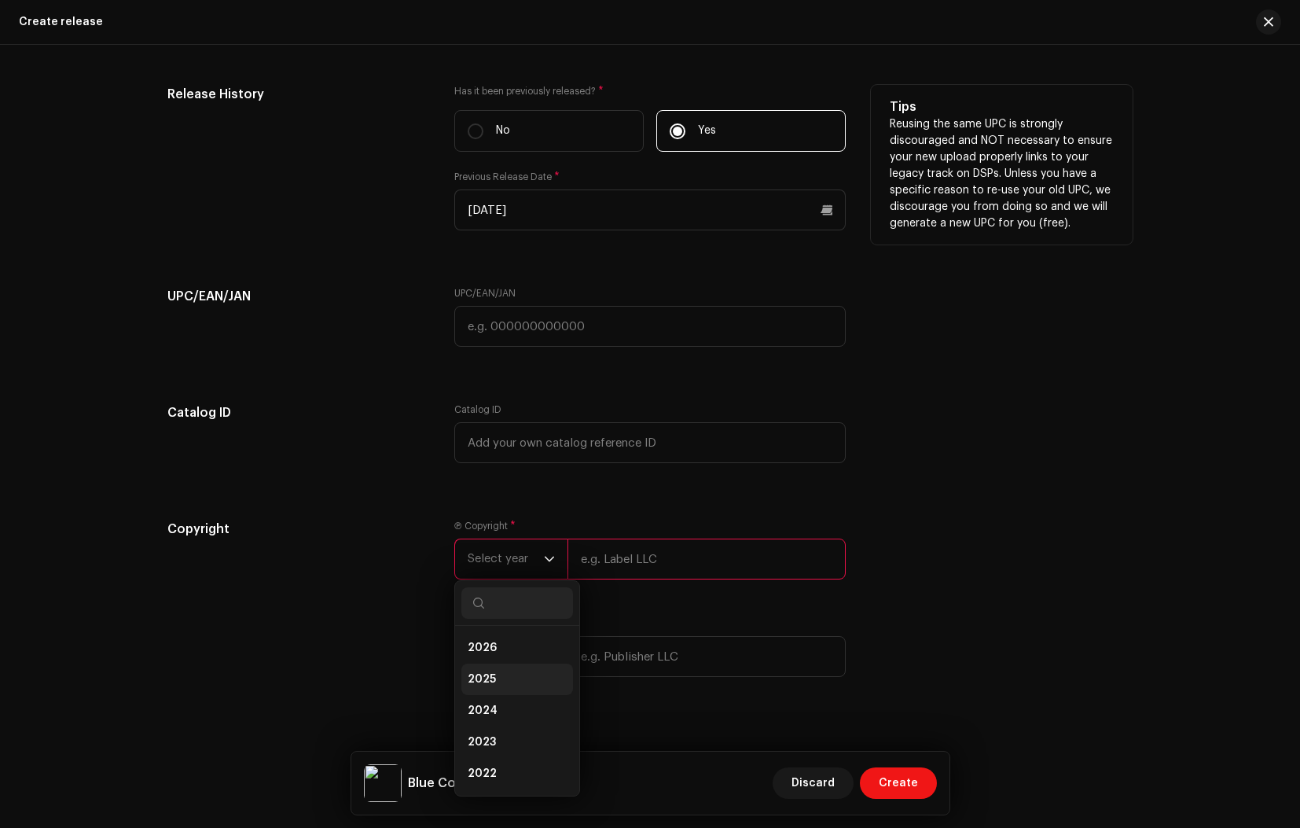
click at [471, 673] on span "2025" at bounding box center [482, 679] width 28 height 16
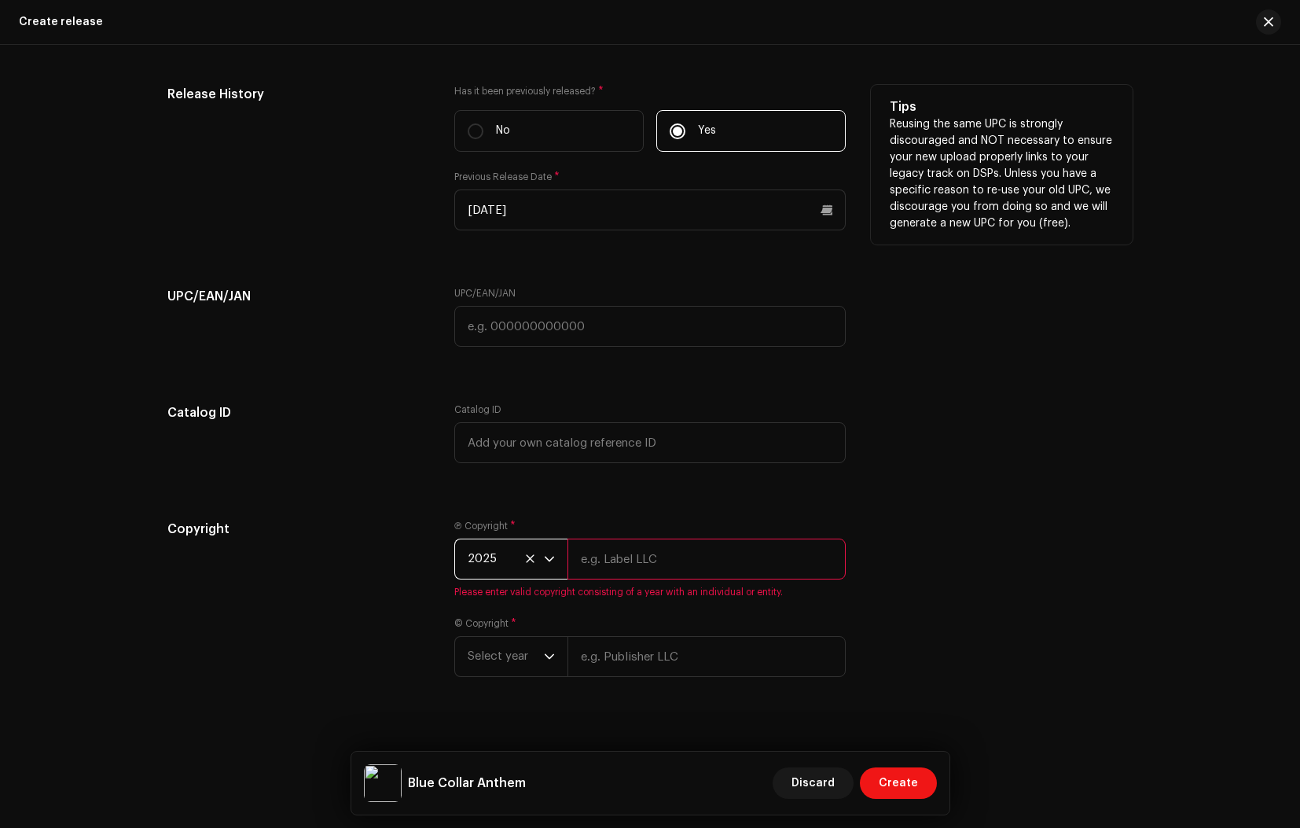
click at [615, 556] on input "text" at bounding box center [706, 558] width 278 height 41
type input "[PERSON_NAME]"
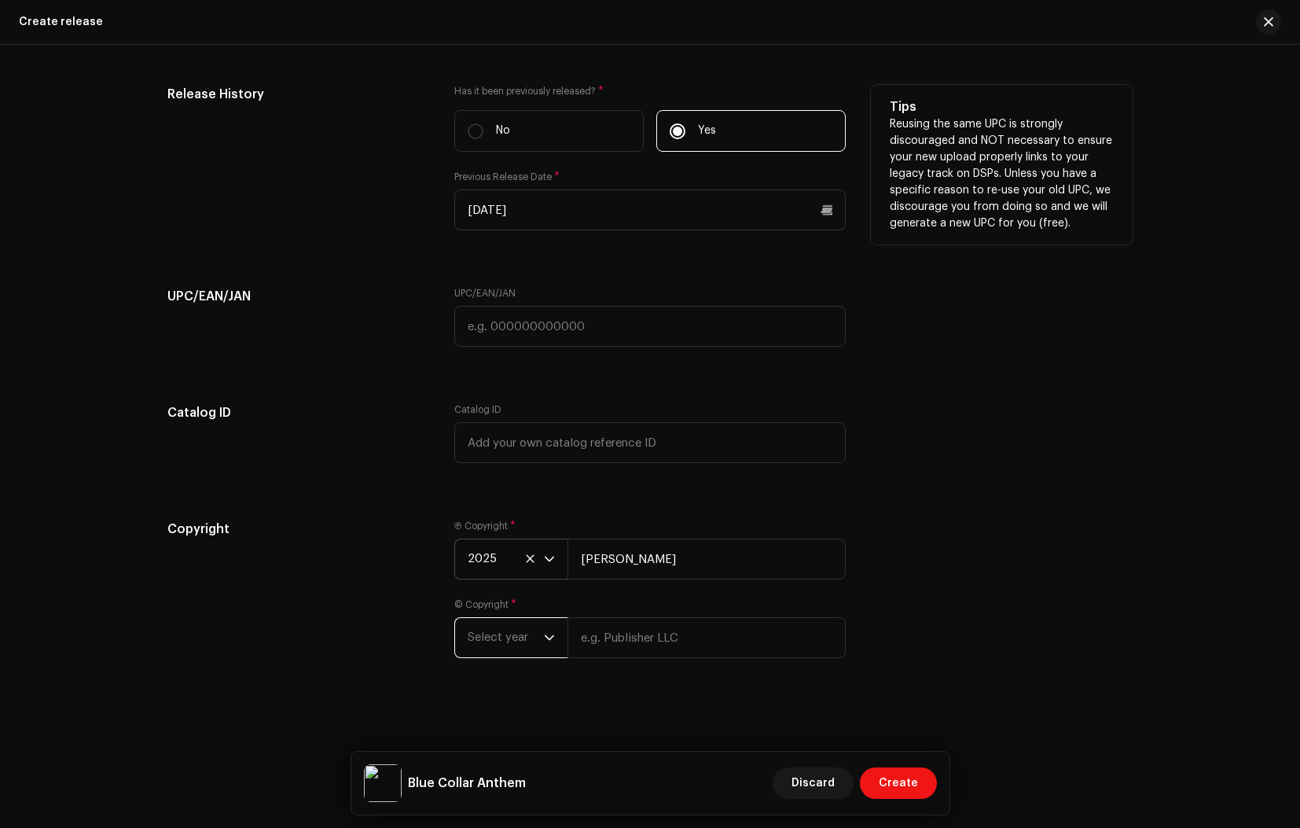
click at [530, 659] on div "Ⓟ Copyright * 2025 [PERSON_NAME] © Copyright * Select year" at bounding box center [649, 597] width 391 height 157
click at [528, 637] on span "Select year" at bounding box center [506, 637] width 76 height 39
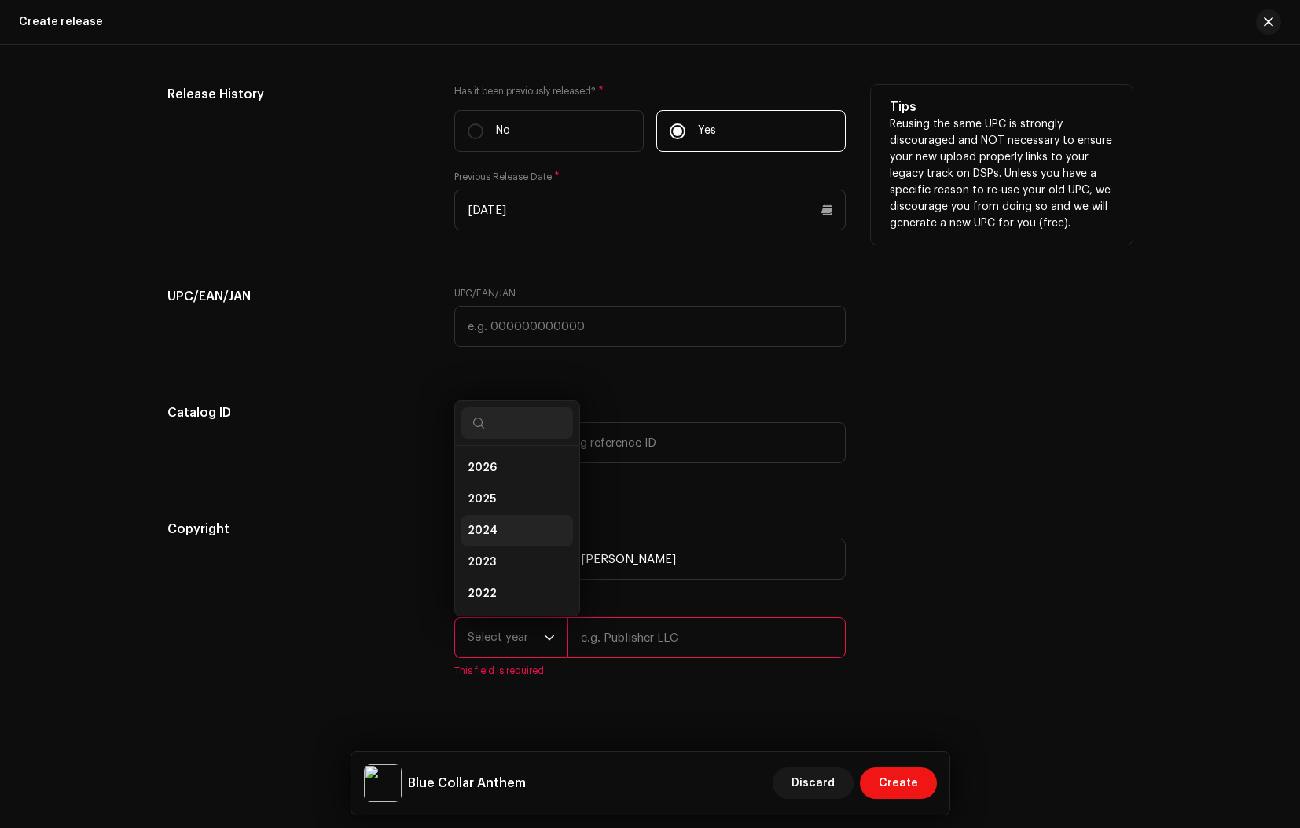
scroll to position [25, 0]
click at [485, 471] on span "2025" at bounding box center [482, 474] width 28 height 16
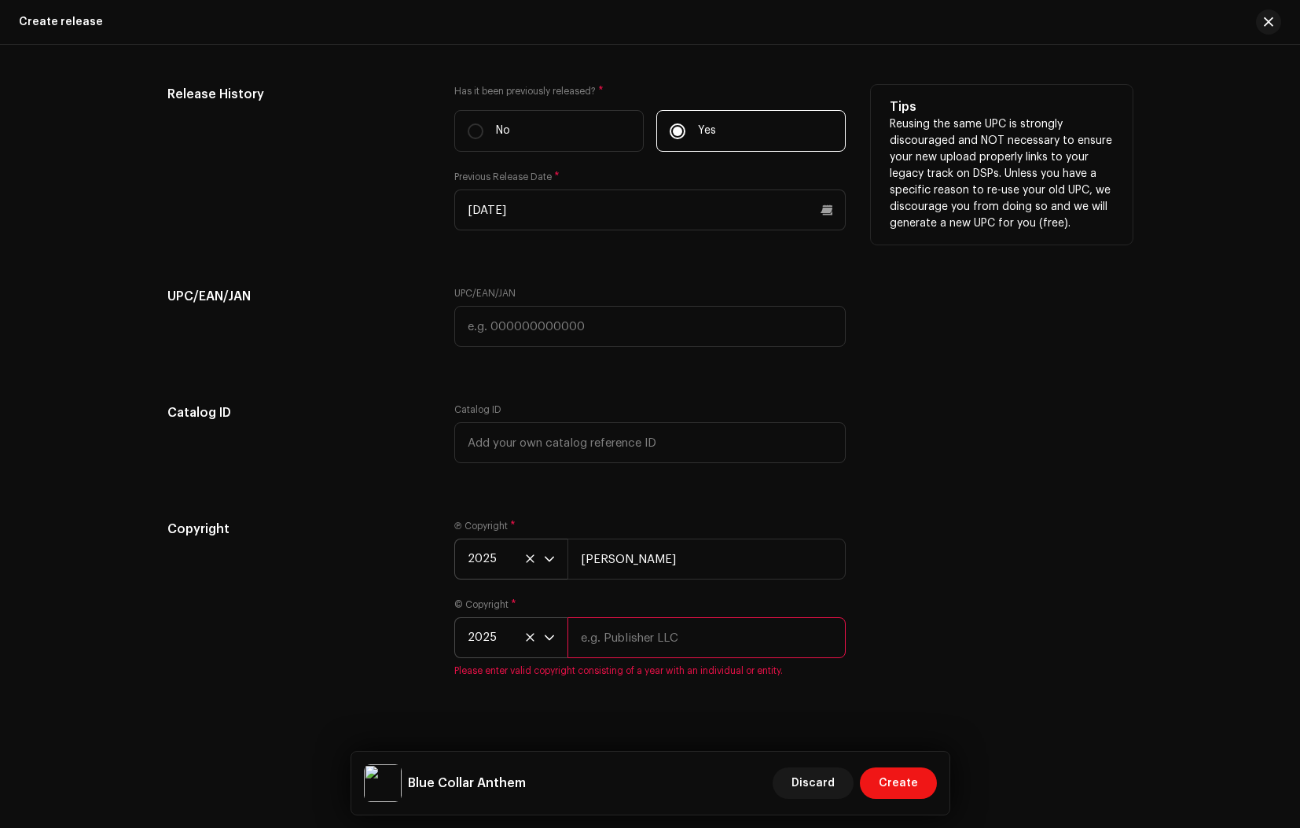
click at [607, 634] on input "text" at bounding box center [706, 637] width 278 height 41
type input "[PERSON_NAME]"
click at [894, 670] on div "Copyright Ⓟ Copyright * 2025 [PERSON_NAME] © Copyright * 2025 [PERSON_NAME] Ple…" at bounding box center [649, 607] width 965 height 176
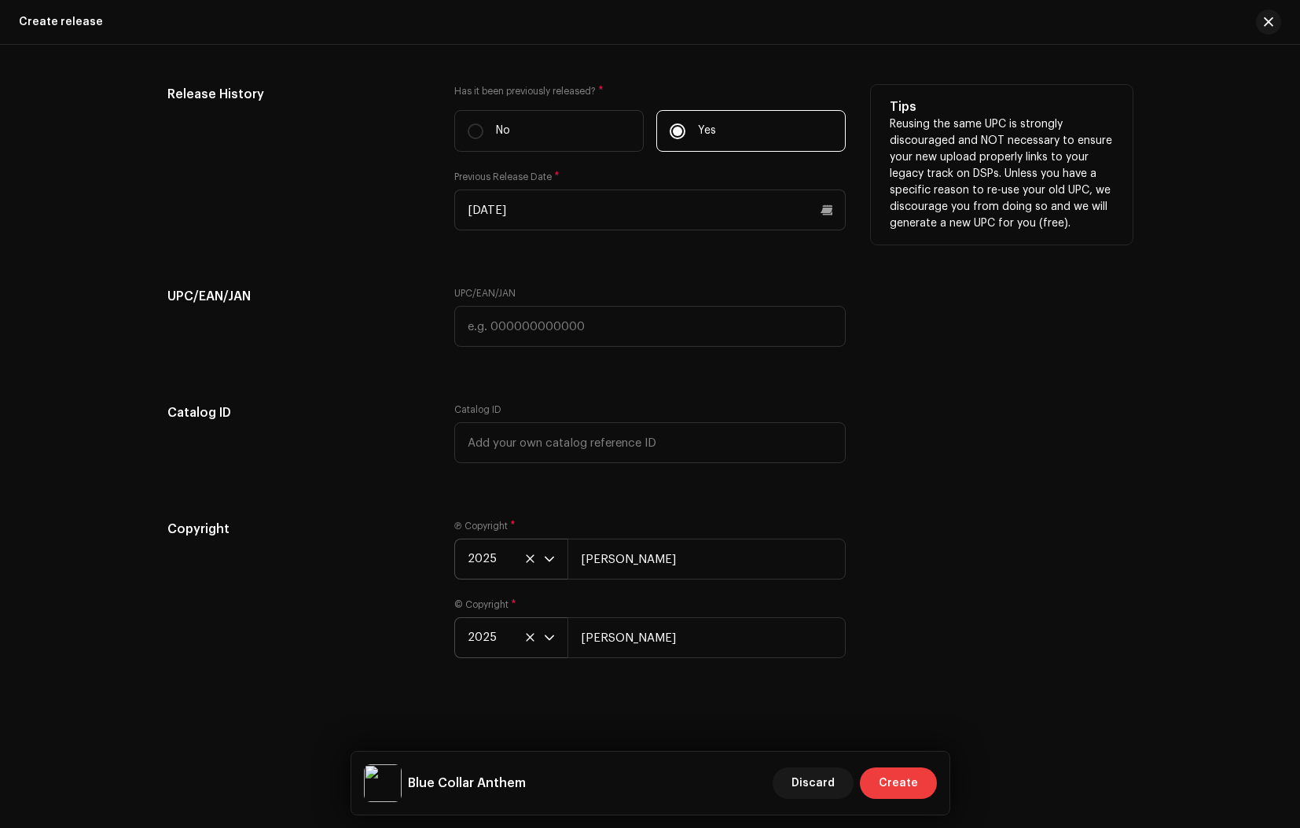
click at [909, 782] on span "Create" at bounding box center [898, 782] width 39 height 31
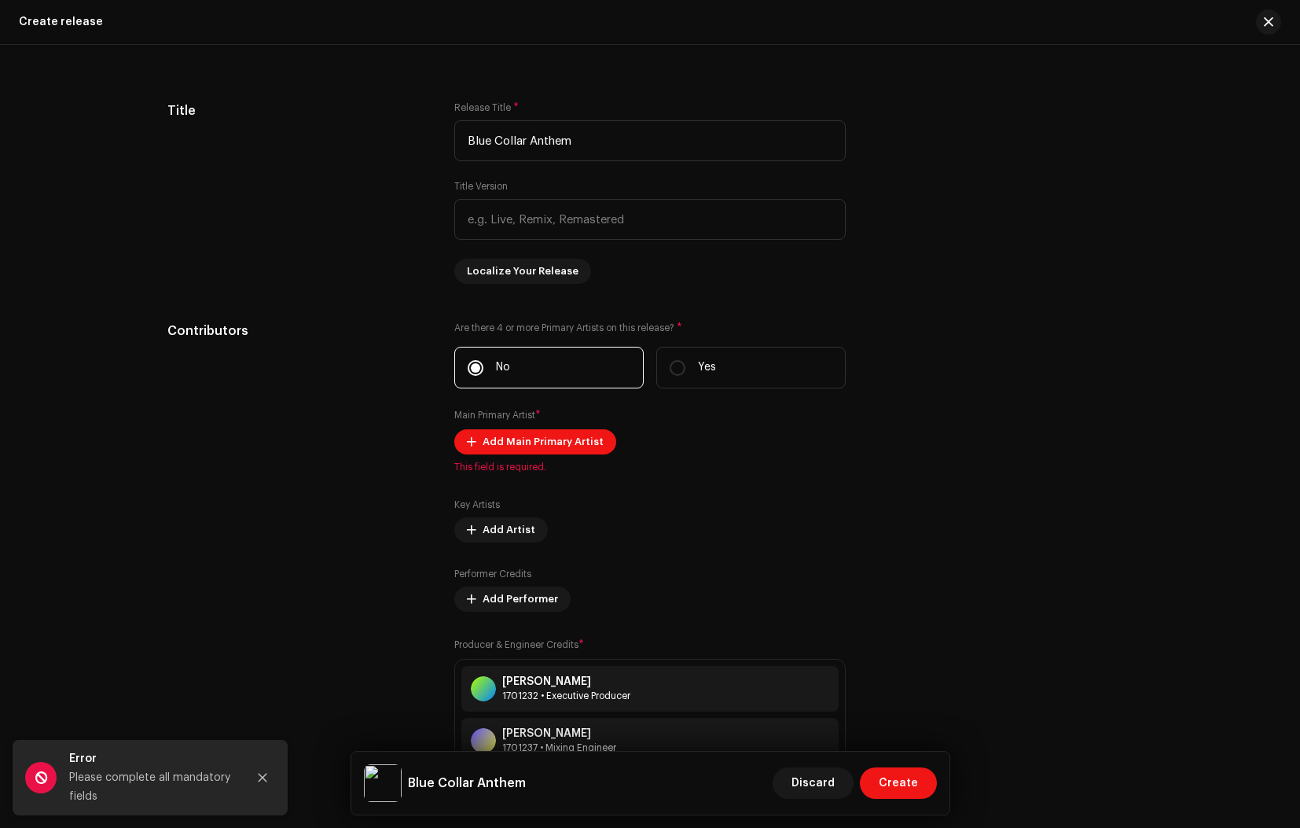
scroll to position [1421, 0]
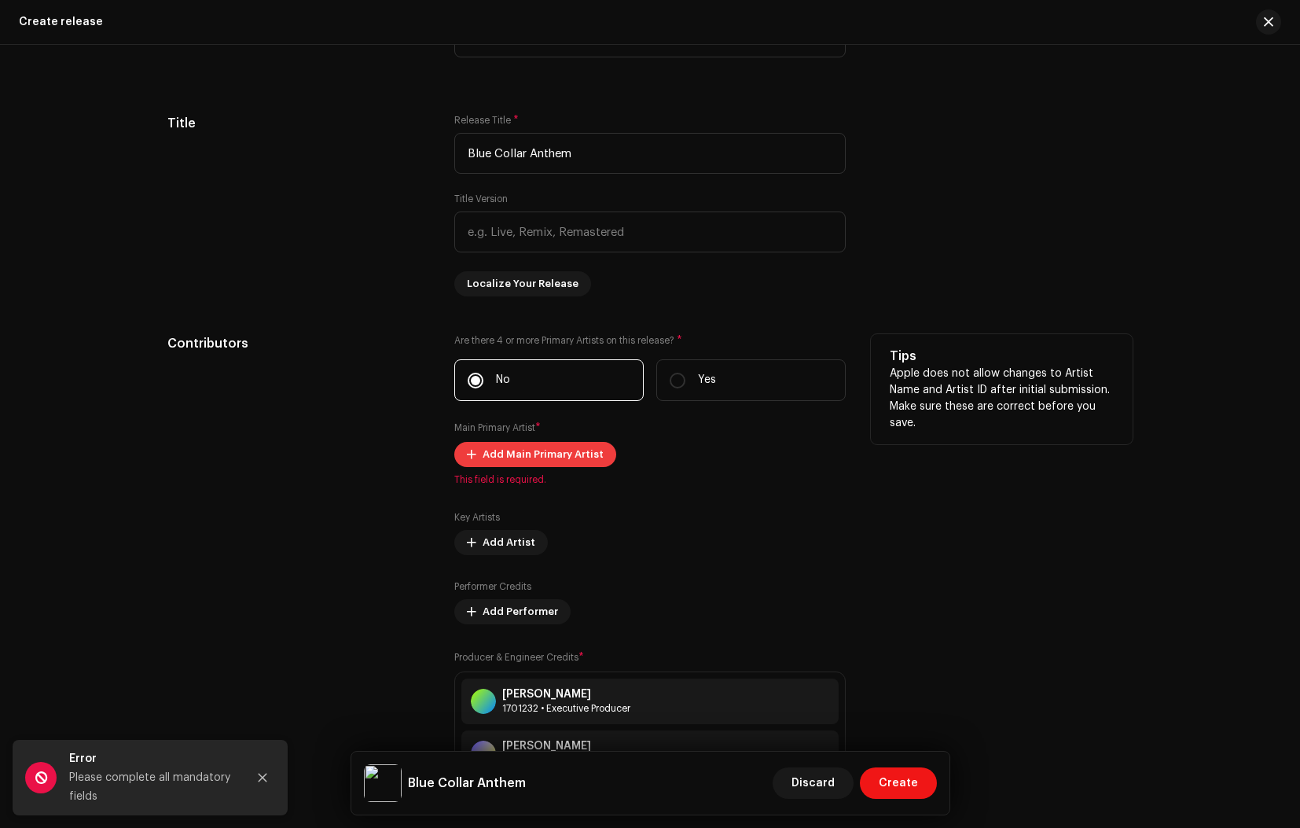
click at [531, 457] on span "Add Main Primary Artist" at bounding box center [543, 454] width 121 height 31
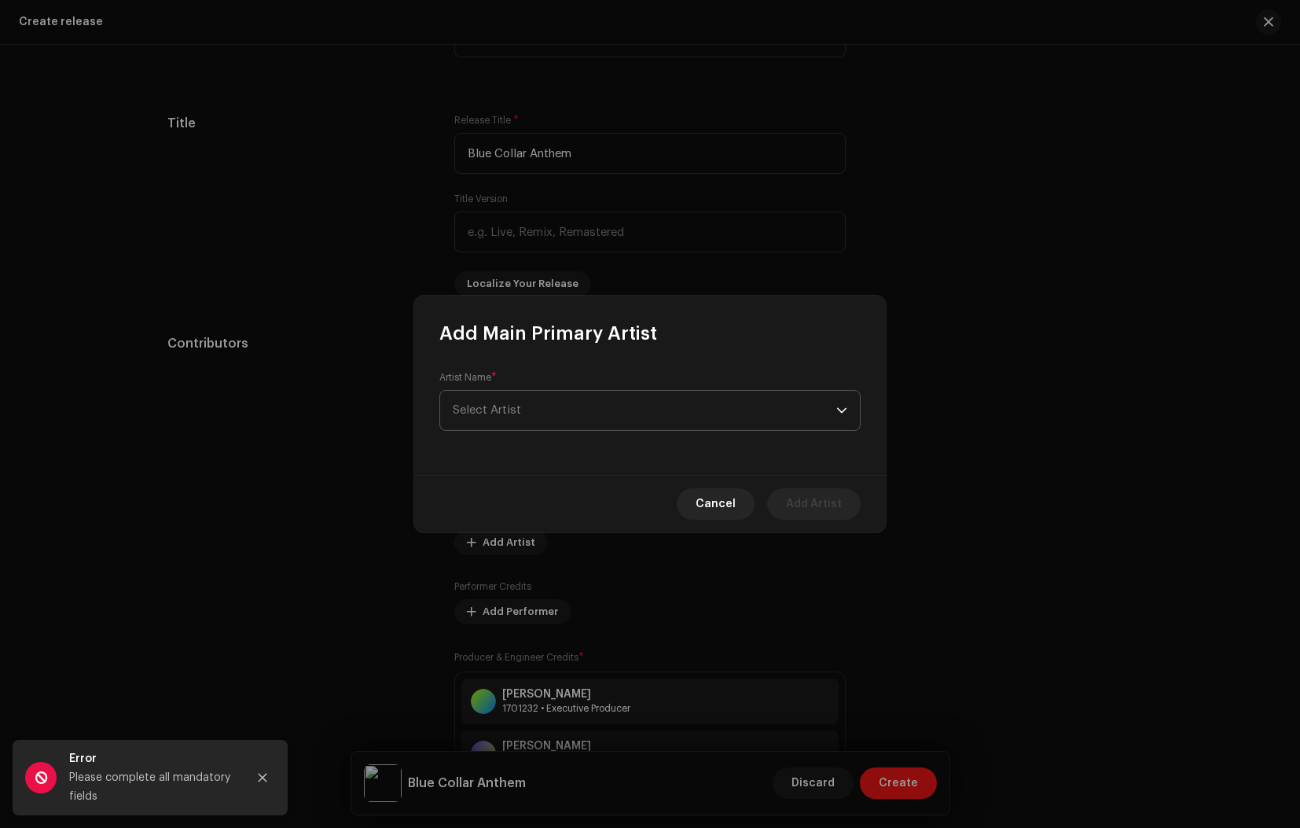
click at [525, 412] on span "Select Artist" at bounding box center [645, 410] width 384 height 39
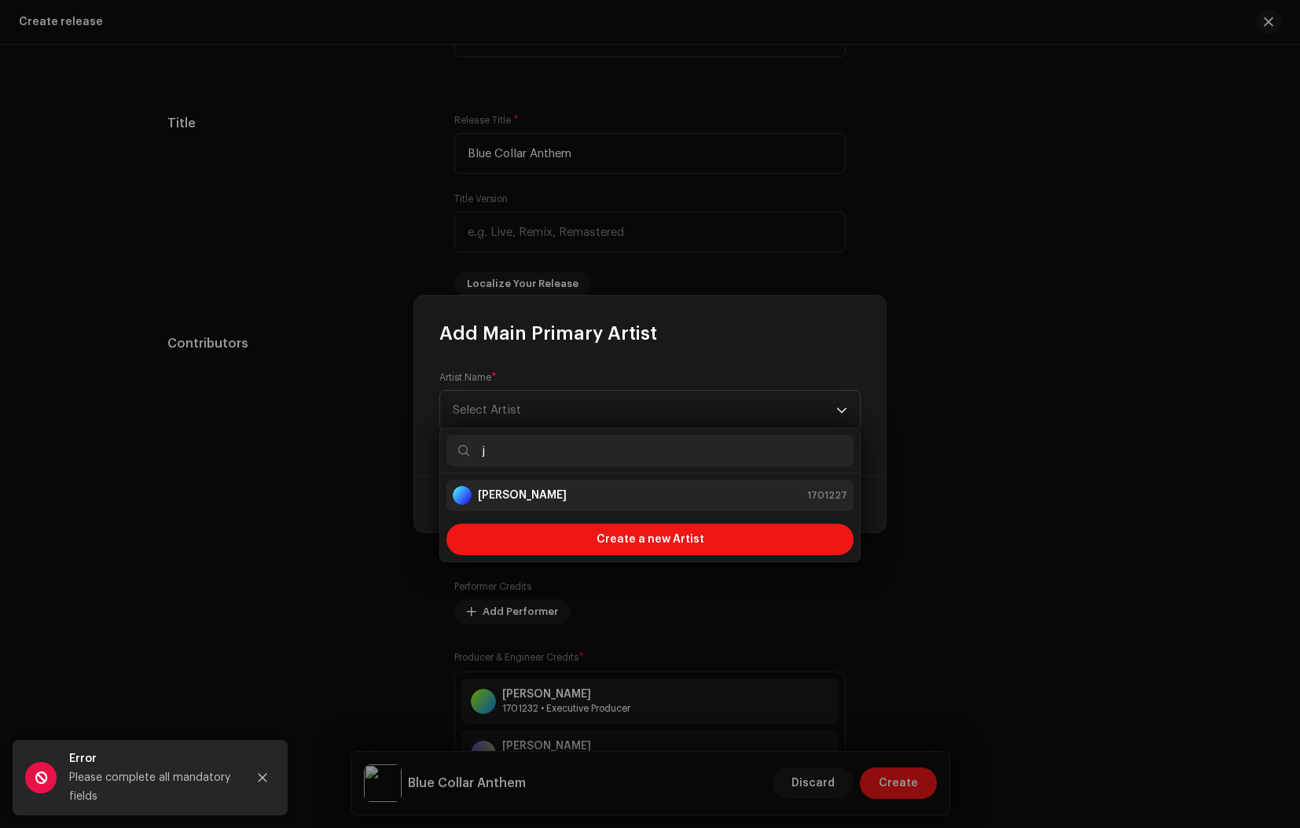
type input "j"
click at [503, 495] on strong "[PERSON_NAME]" at bounding box center [522, 495] width 89 height 16
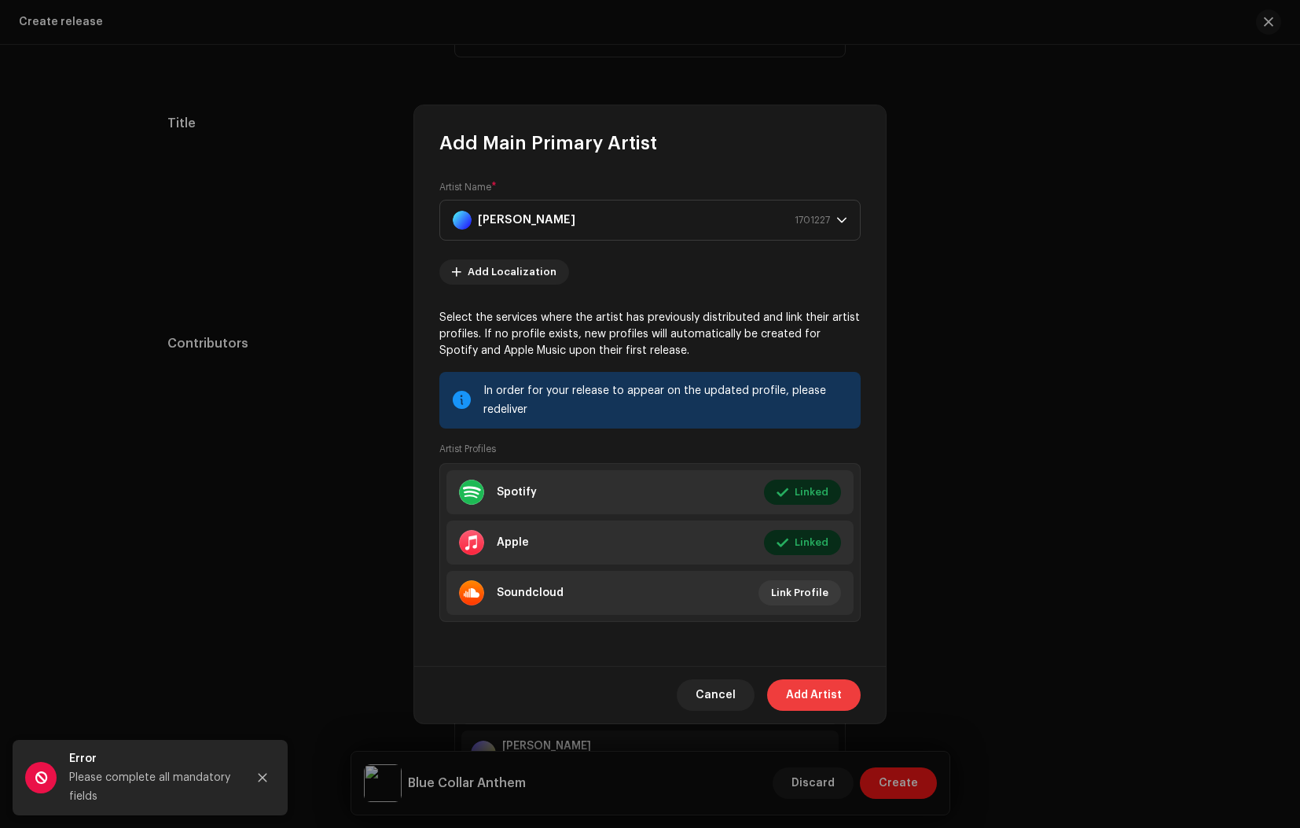
click at [829, 694] on span "Add Artist" at bounding box center [814, 694] width 56 height 31
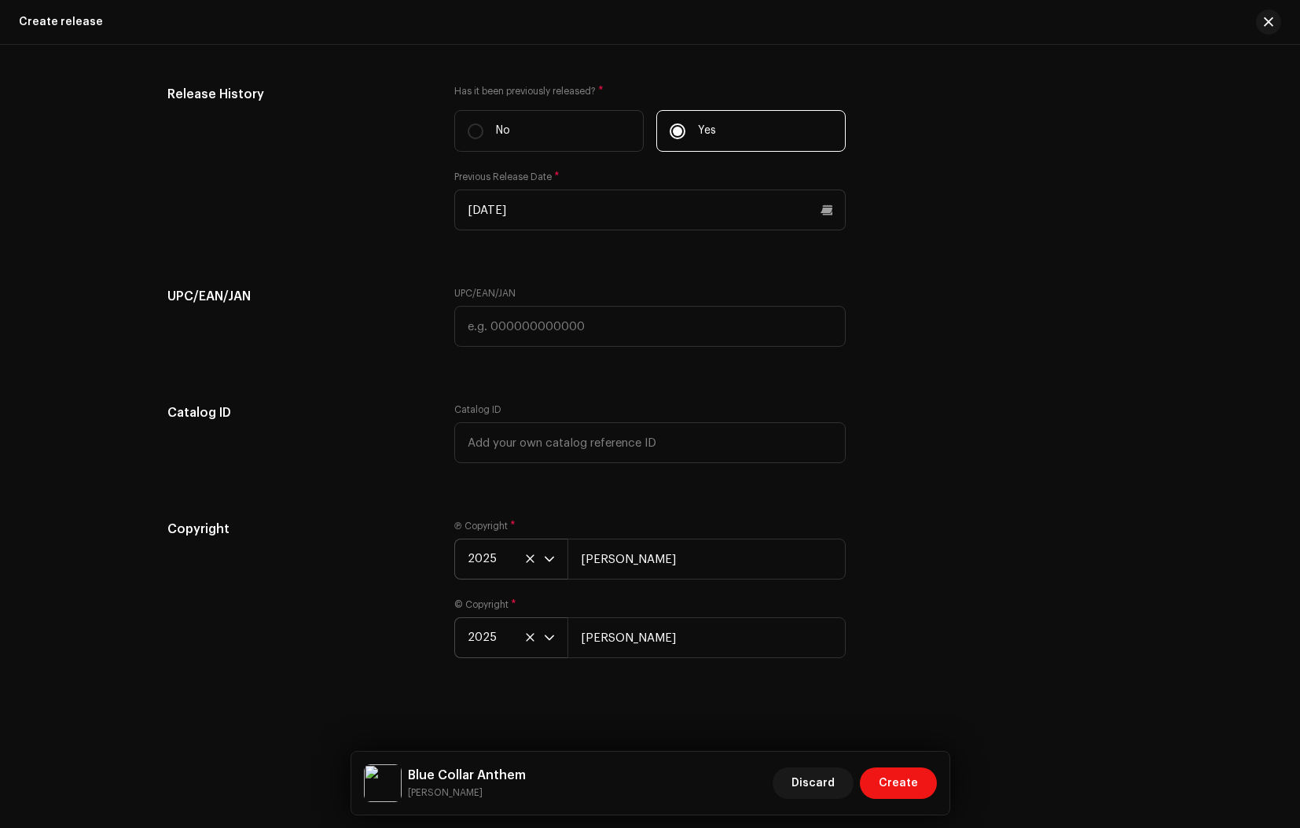
scroll to position [2420, 0]
click at [905, 784] on span "Create" at bounding box center [898, 782] width 39 height 31
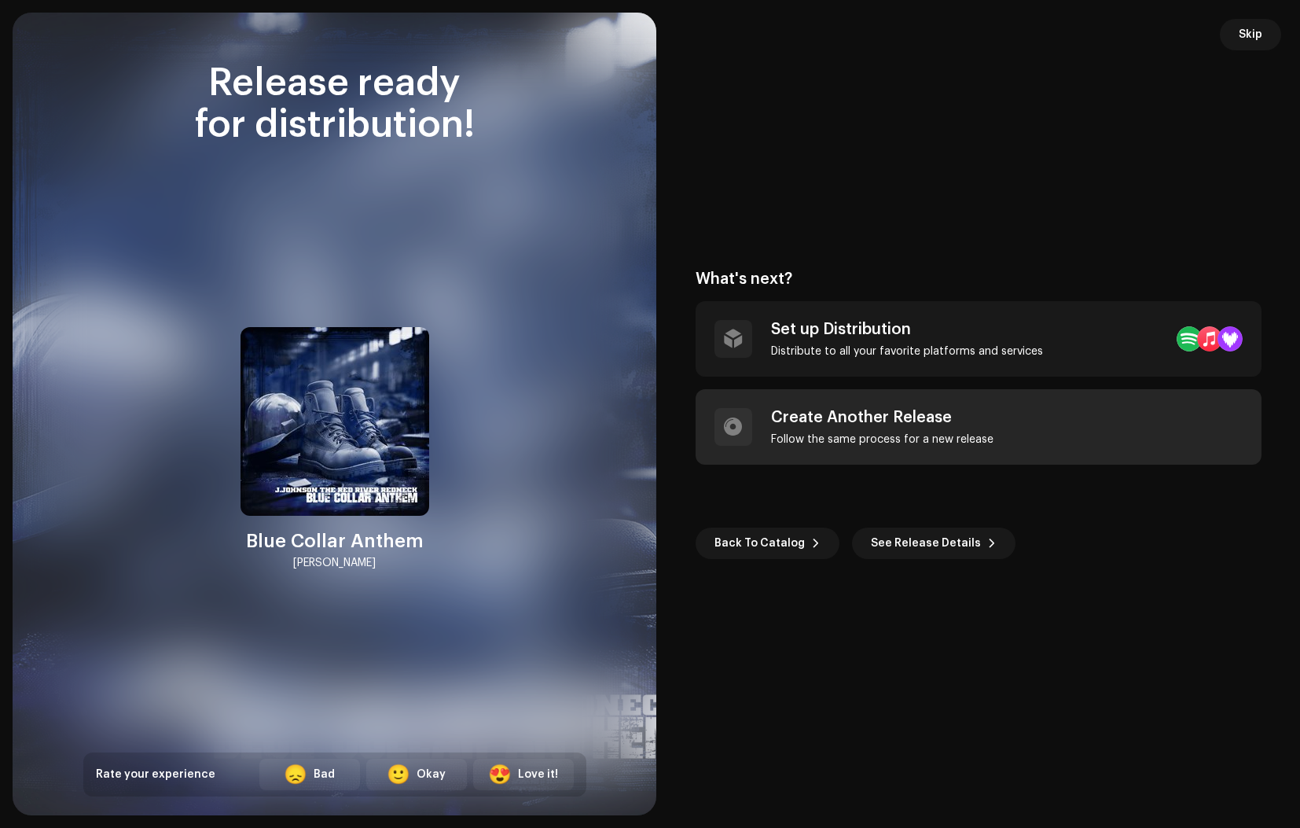
click at [822, 431] on div "Create Another Release Follow the same process for a new release" at bounding box center [882, 427] width 222 height 38
radio input "false"
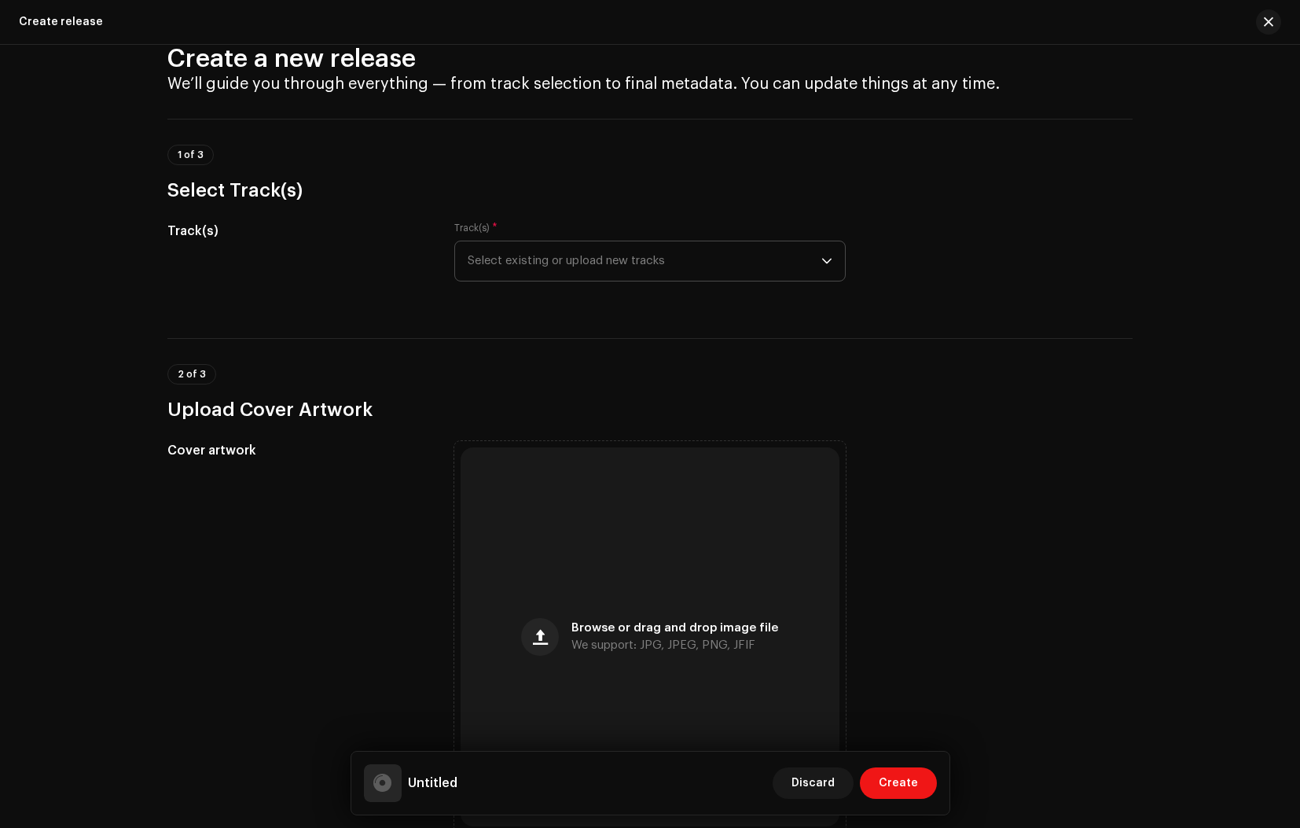
scroll to position [0, 0]
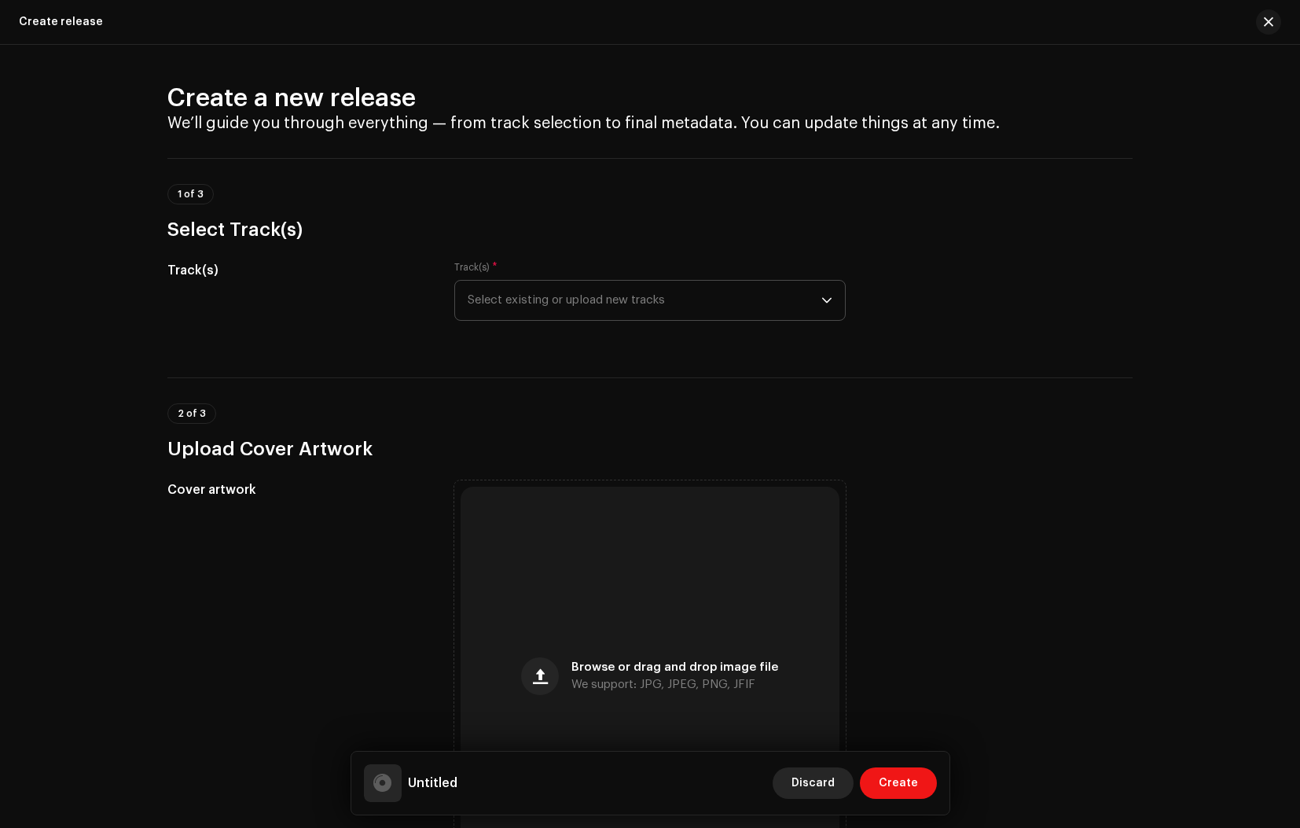
click at [803, 779] on span "Discard" at bounding box center [812, 782] width 43 height 31
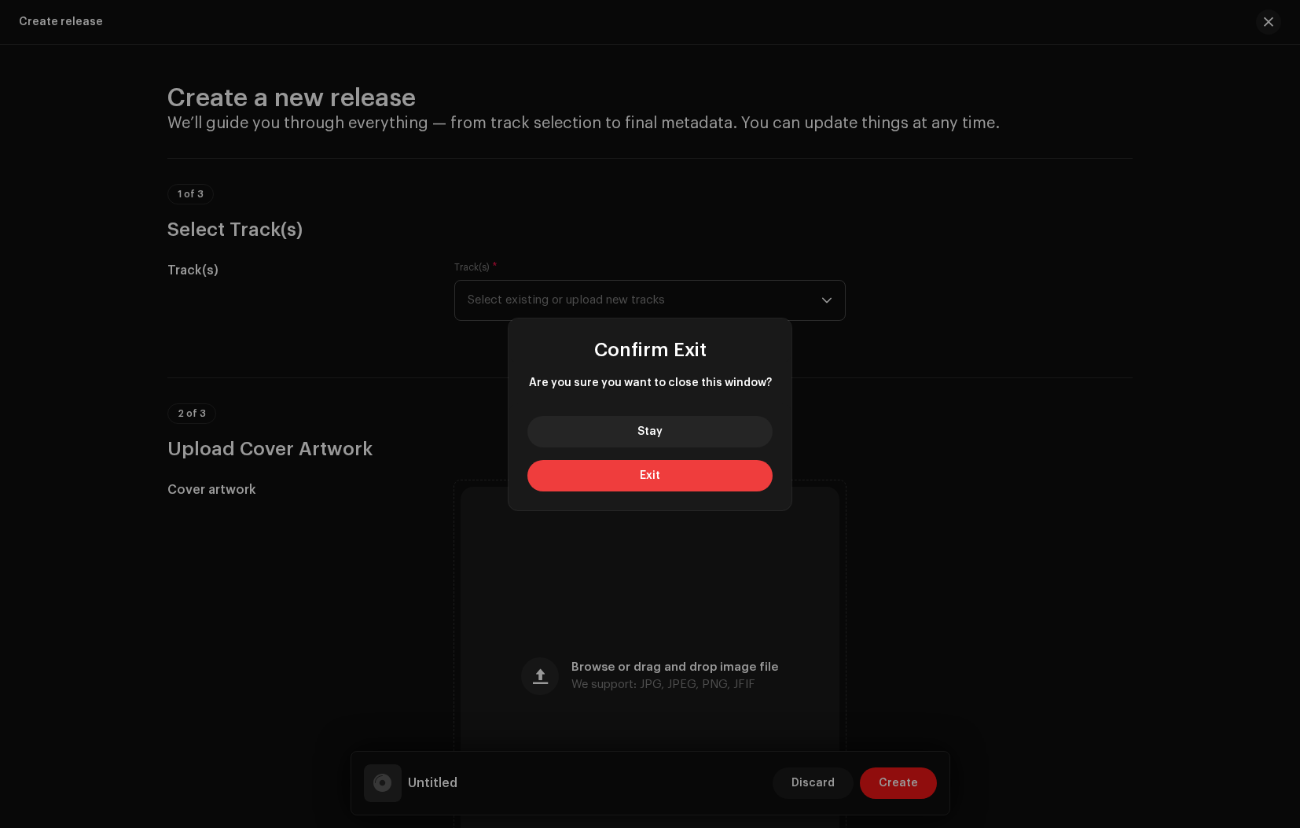
click at [648, 472] on span "Exit" at bounding box center [650, 475] width 20 height 11
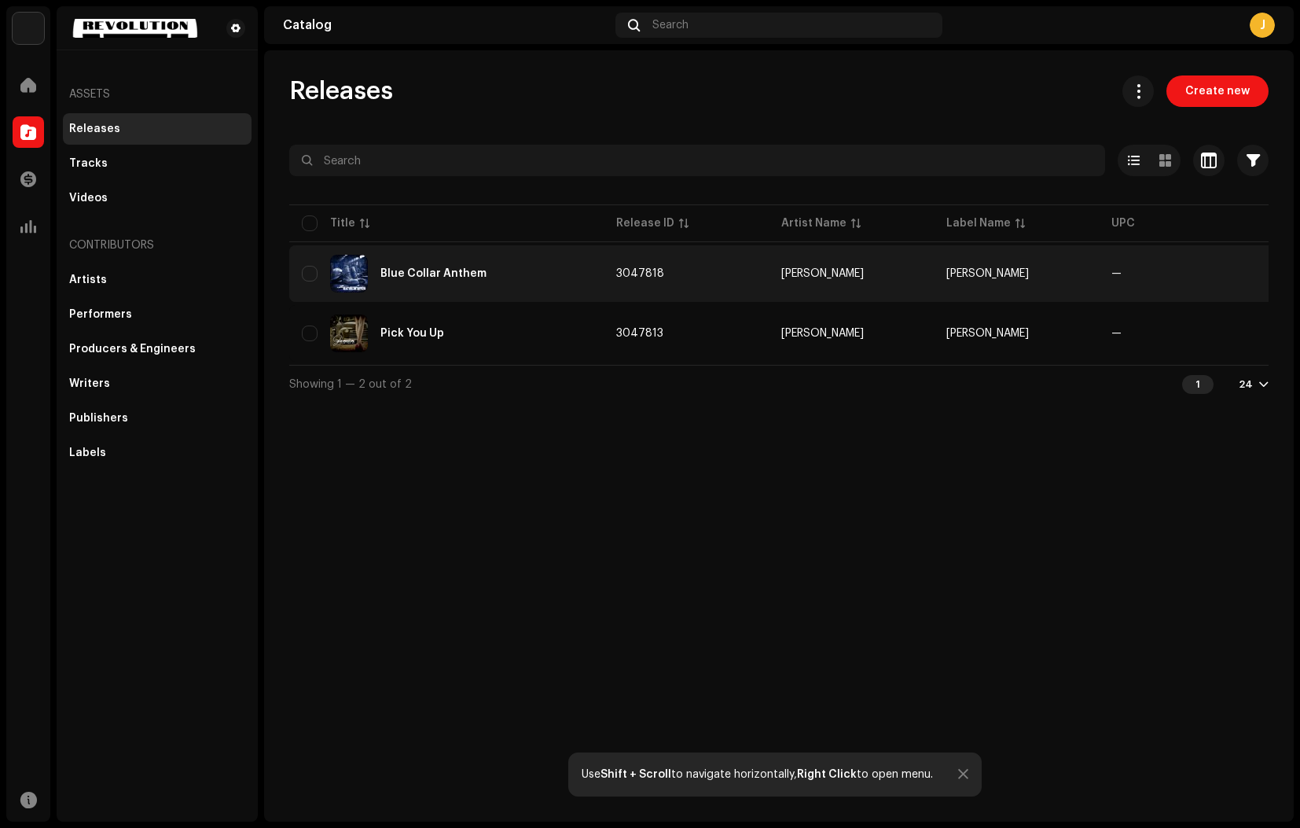
click at [421, 273] on div "Blue Collar Anthem" at bounding box center [433, 273] width 106 height 11
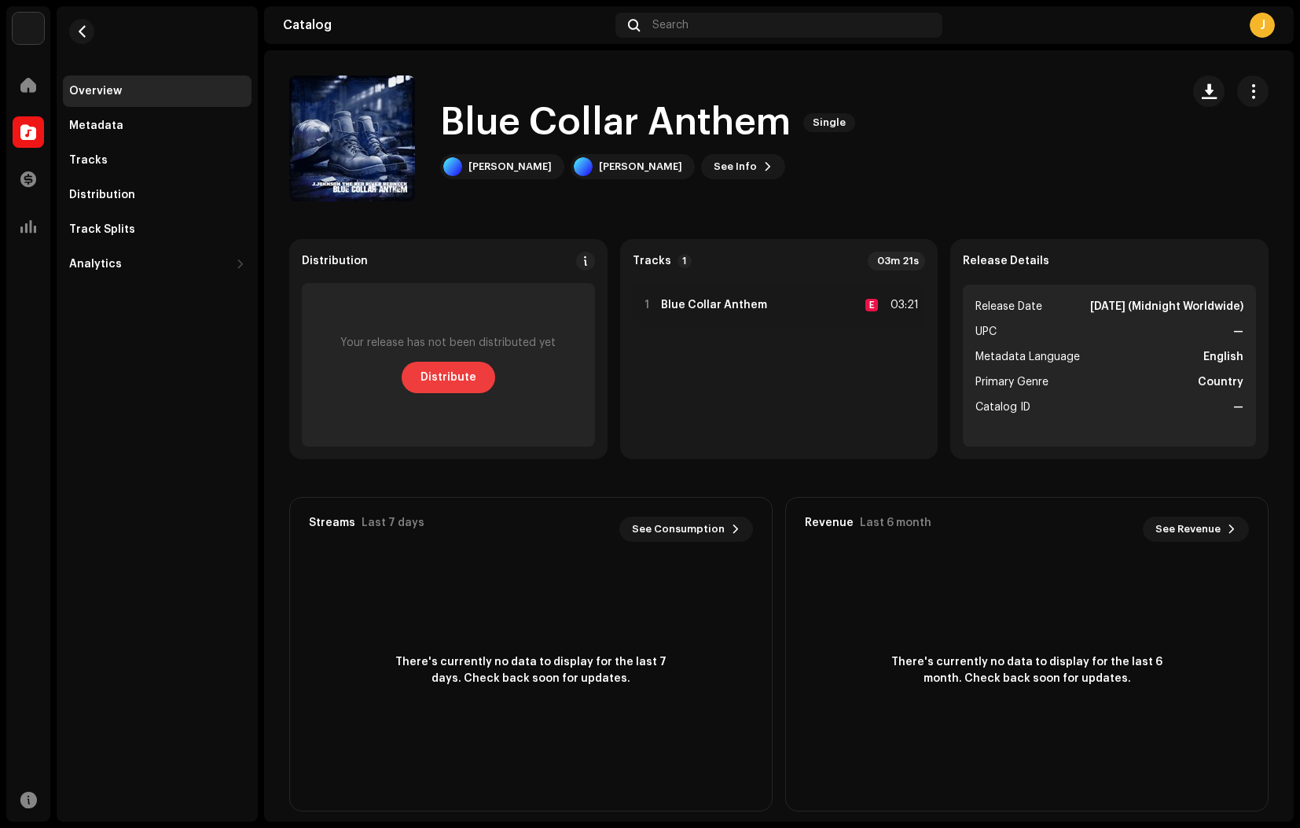
click at [443, 378] on span "Distribute" at bounding box center [448, 376] width 56 height 31
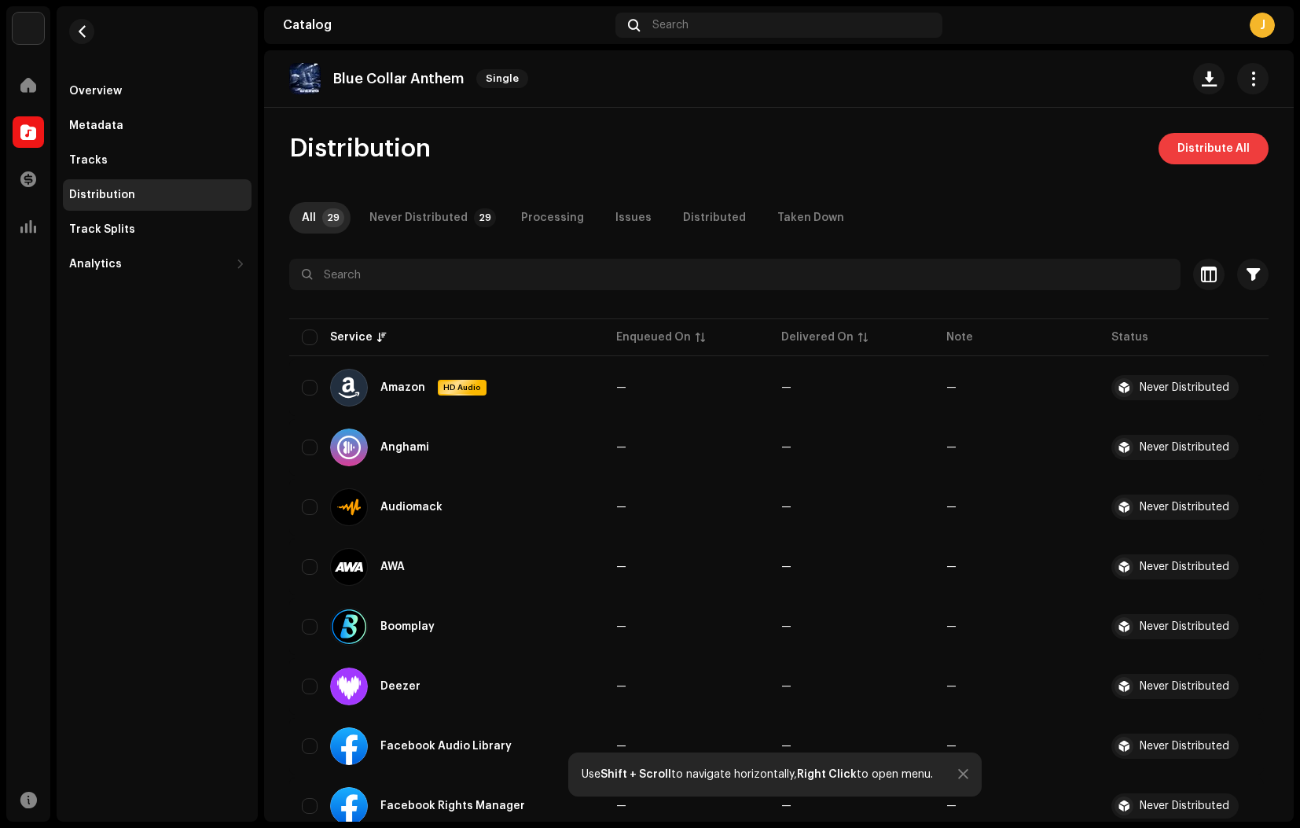
click at [1179, 153] on span "Distribute All" at bounding box center [1213, 148] width 72 height 31
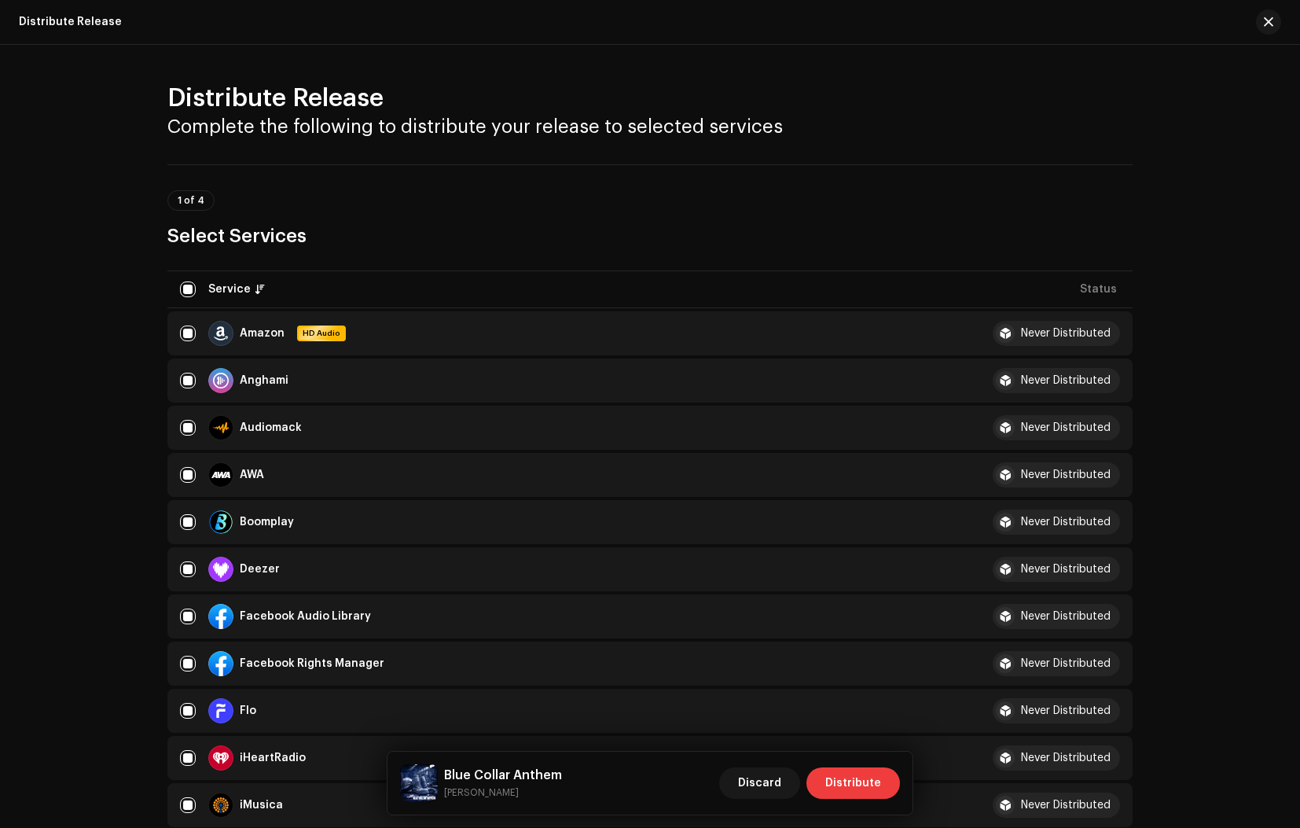
click at [857, 770] on span "Distribute" at bounding box center [853, 782] width 56 height 31
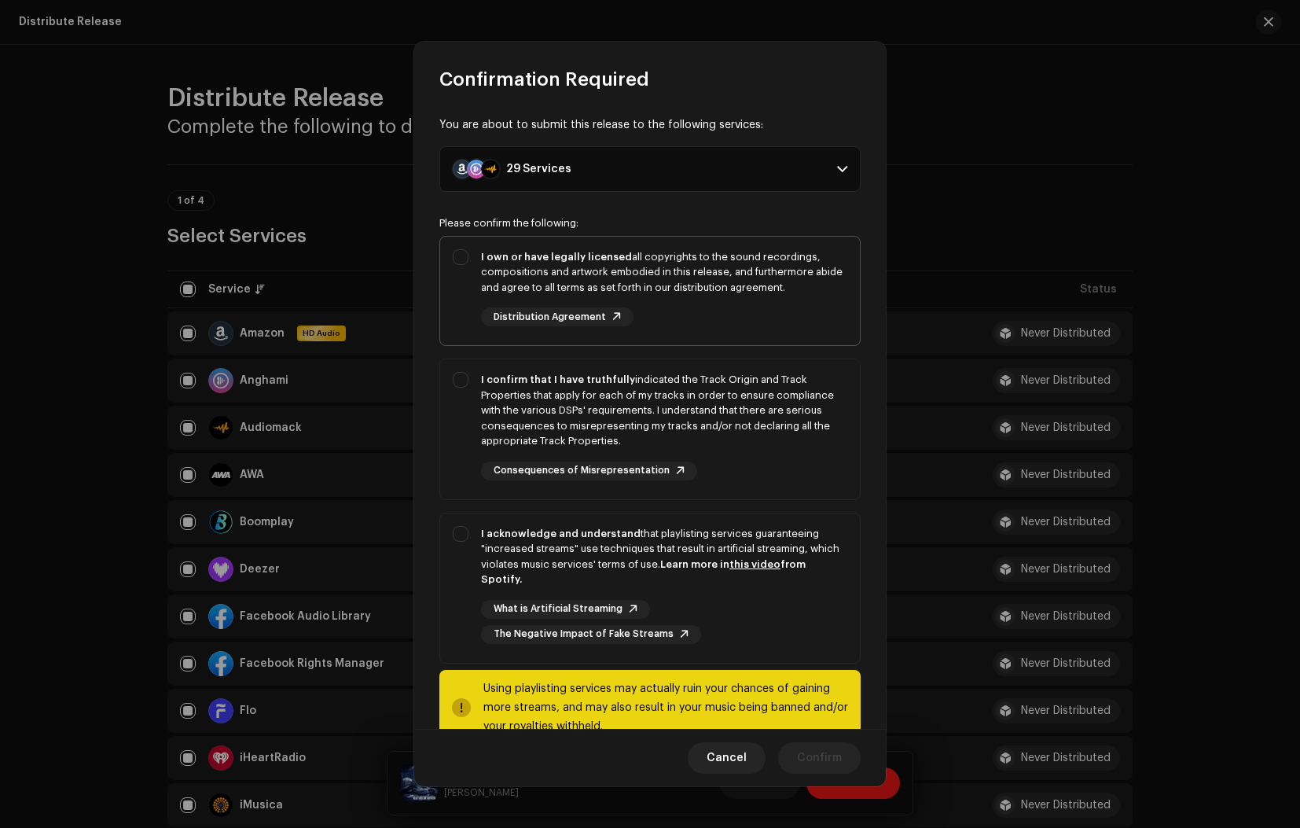
click at [460, 256] on div "I own or have legally licensed all copyrights to the sound recordings, composit…" at bounding box center [650, 288] width 420 height 103
checkbox input "true"
click at [457, 380] on div "I confirm that I have truthfully indicated the Track Origin and Track Propertie…" at bounding box center [650, 426] width 420 height 134
checkbox input "true"
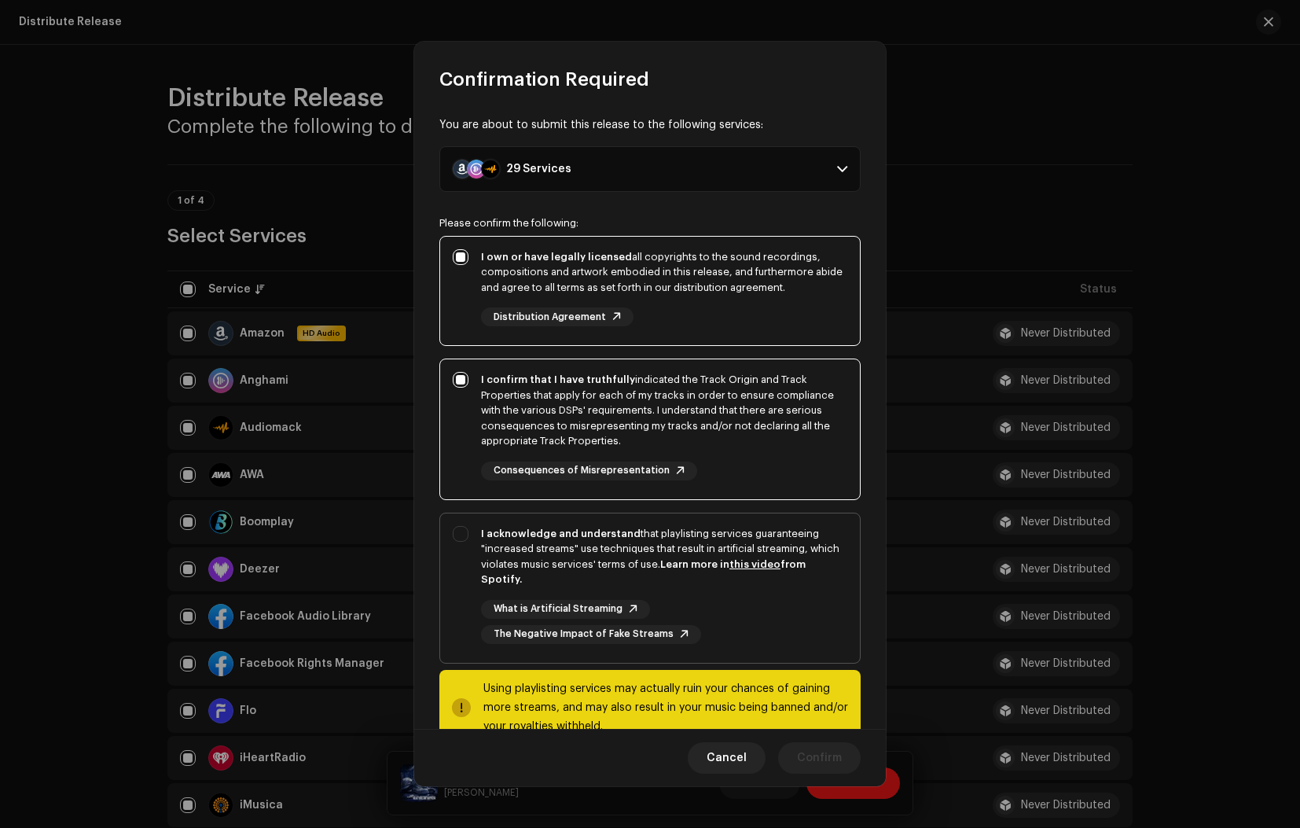
click at [457, 534] on div "I acknowledge and understand that playlisting services guaranteeing "increased …" at bounding box center [650, 584] width 420 height 143
checkbox input "true"
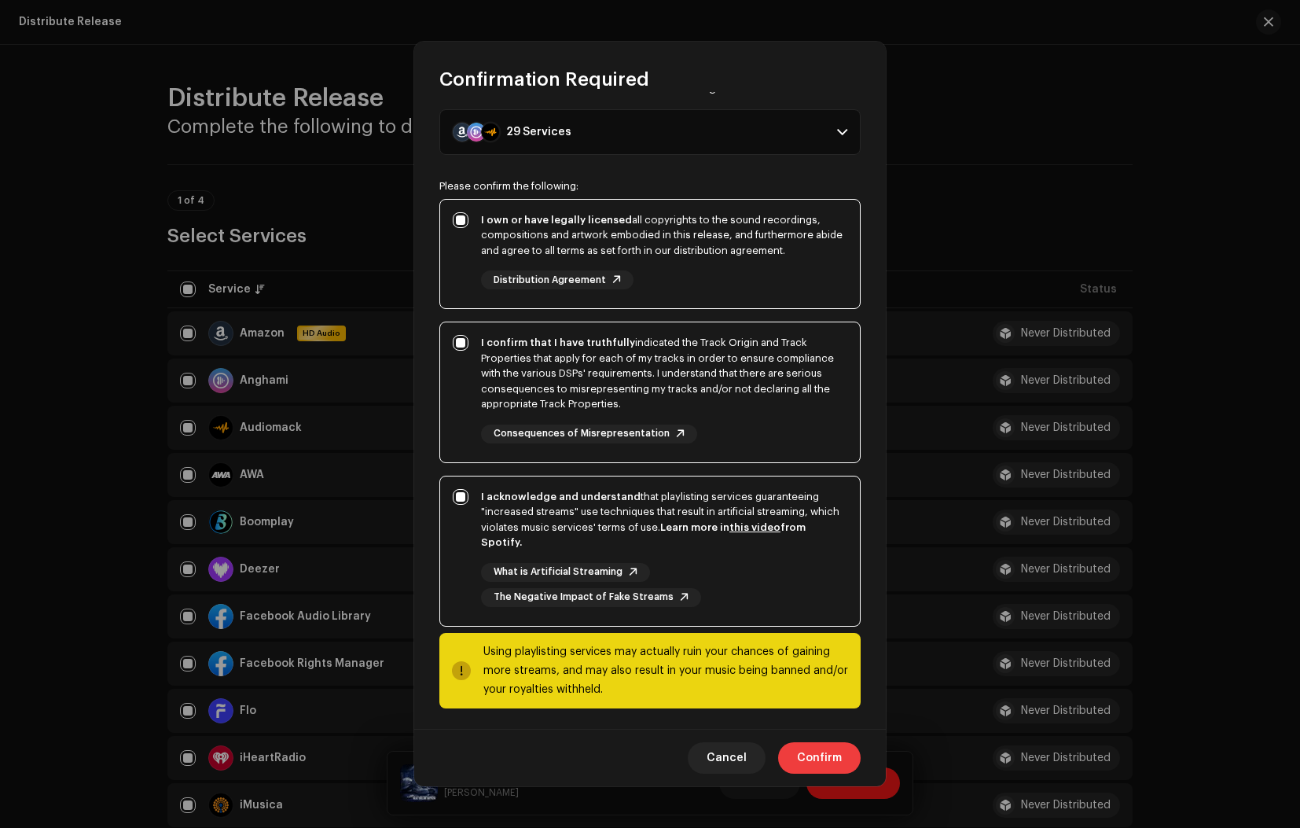
scroll to position [36, 0]
click at [831, 765] on span "Confirm" at bounding box center [819, 757] width 45 height 31
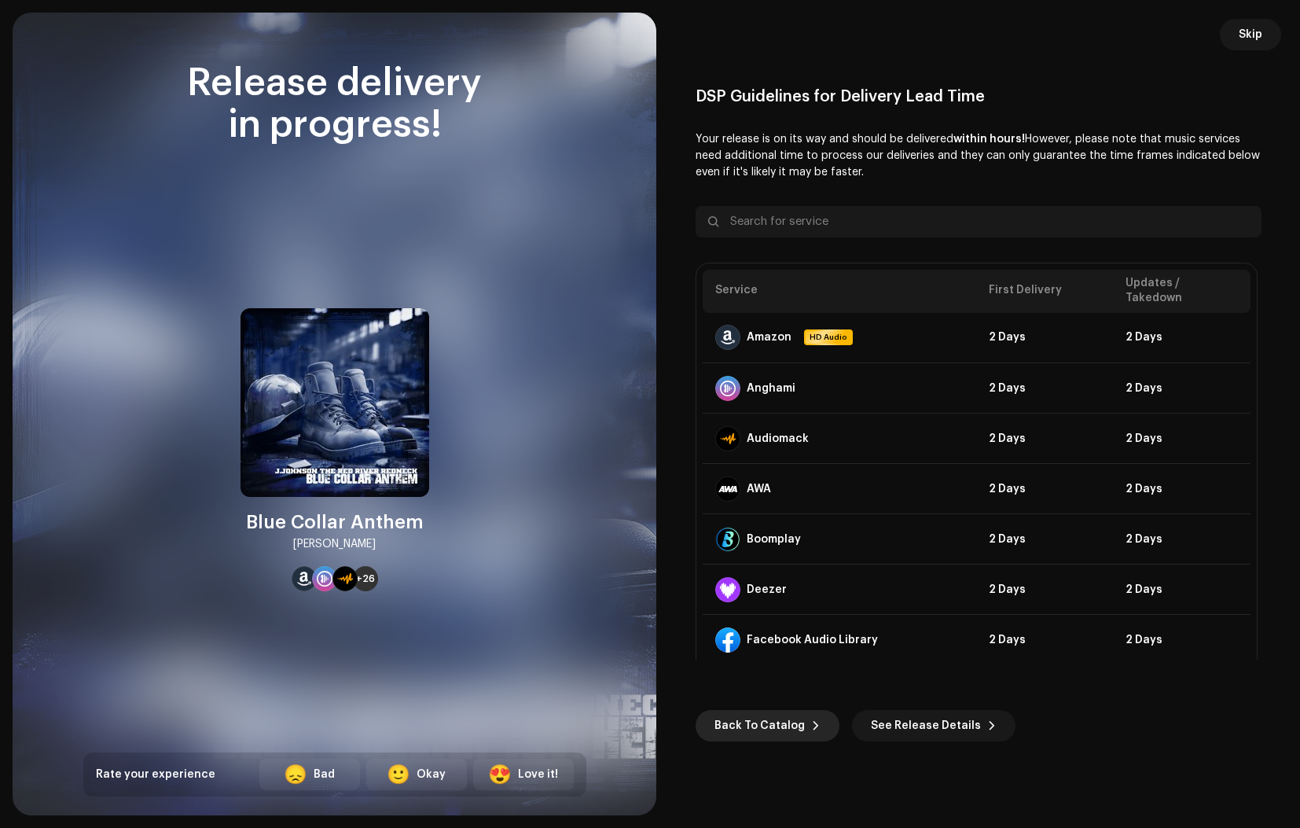
click at [793, 739] on span "Back To Catalog" at bounding box center [759, 725] width 90 height 31
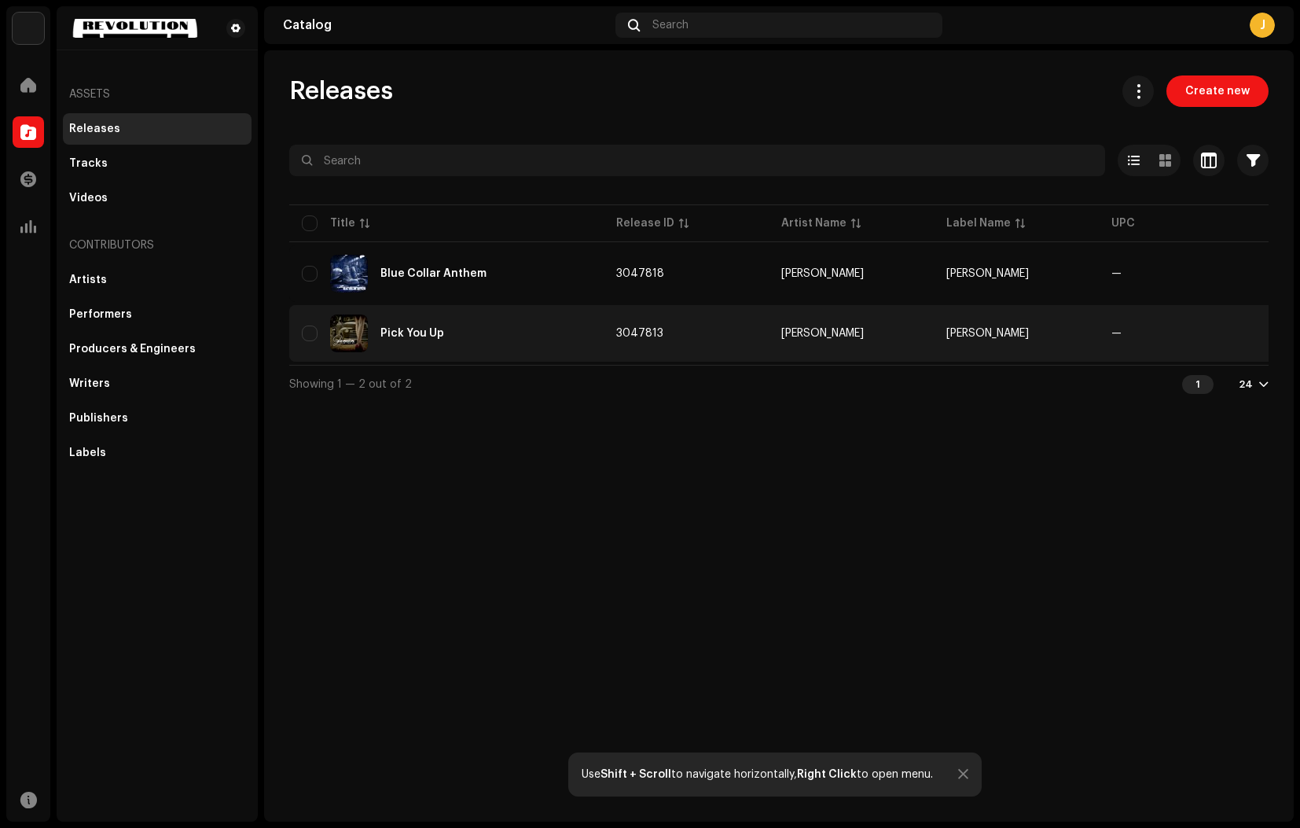
click at [439, 331] on div "Pick You Up" at bounding box center [412, 333] width 64 height 11
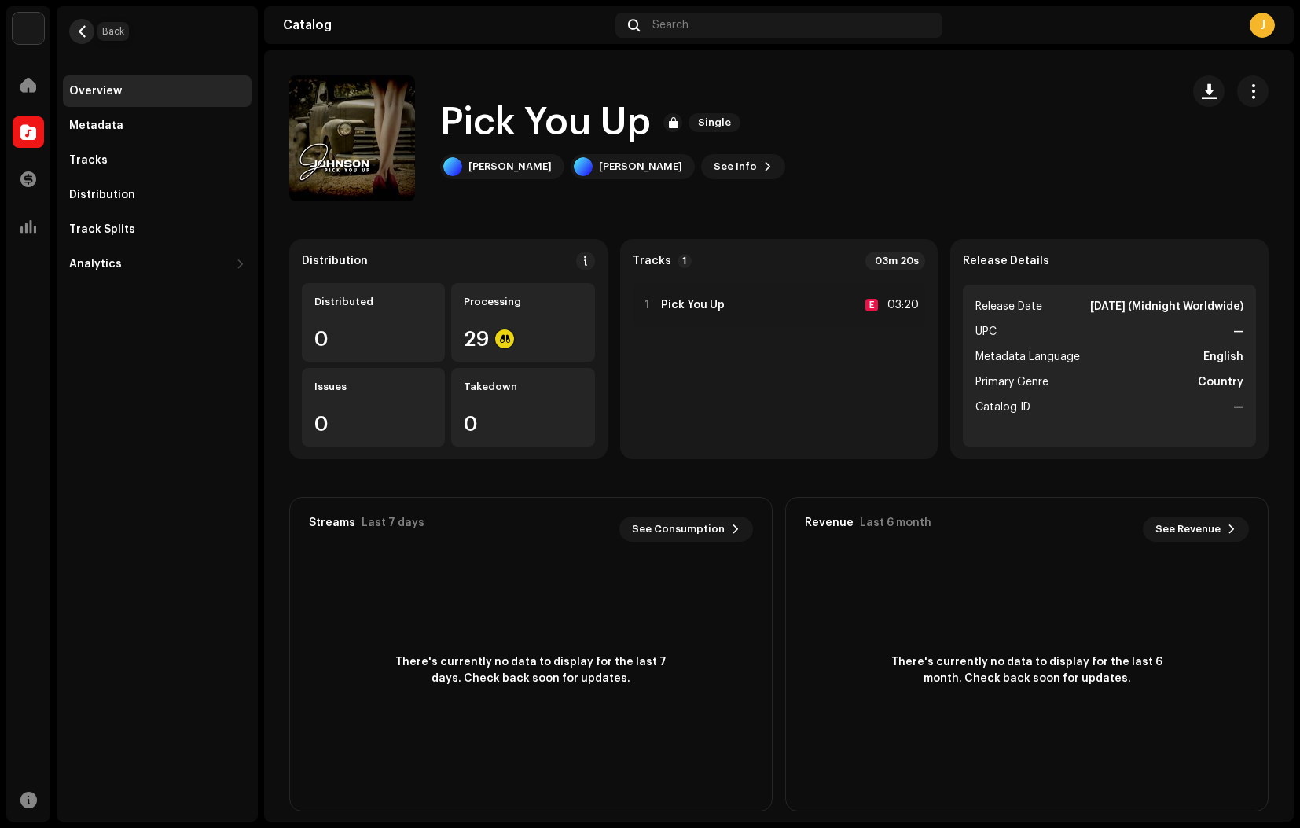
click at [87, 33] on span "button" at bounding box center [82, 31] width 12 height 13
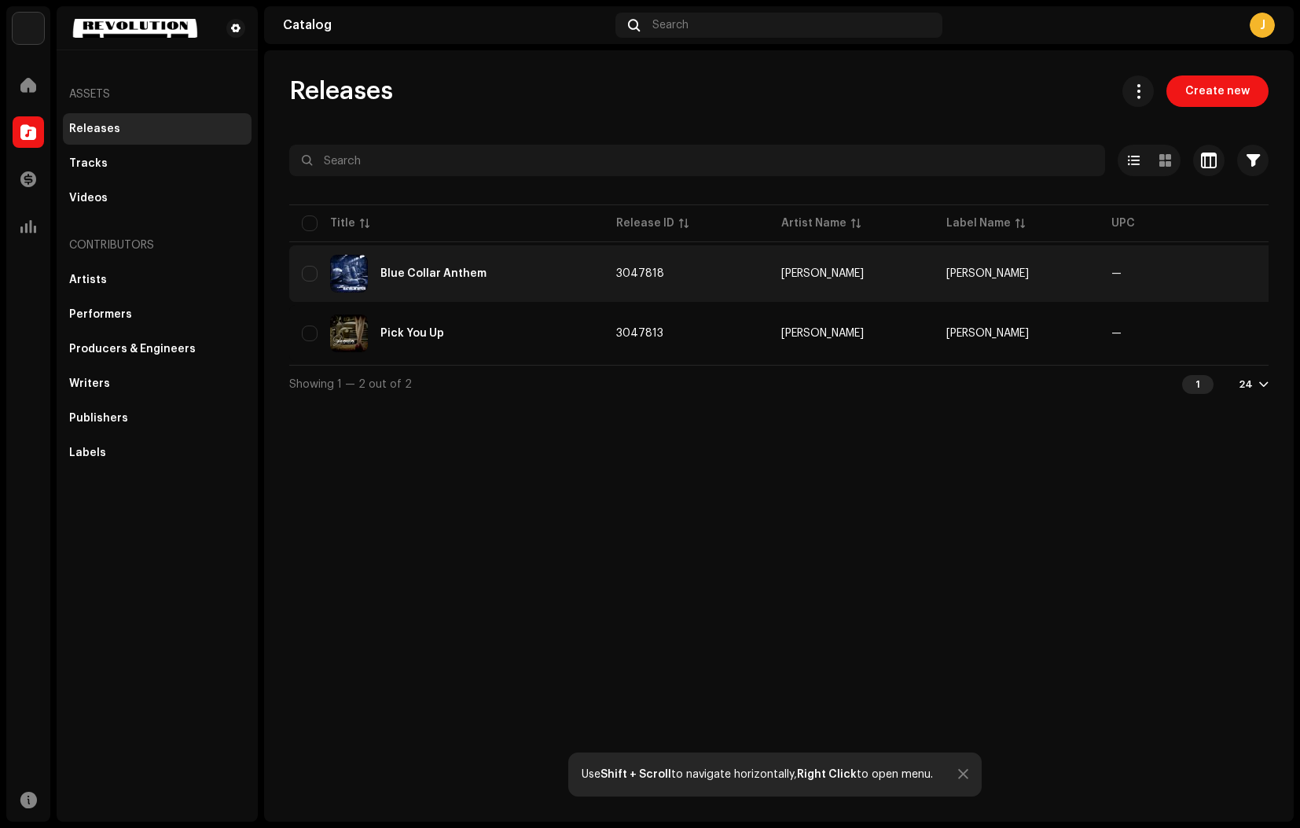
click at [438, 276] on div "Blue Collar Anthem" at bounding box center [433, 273] width 106 height 11
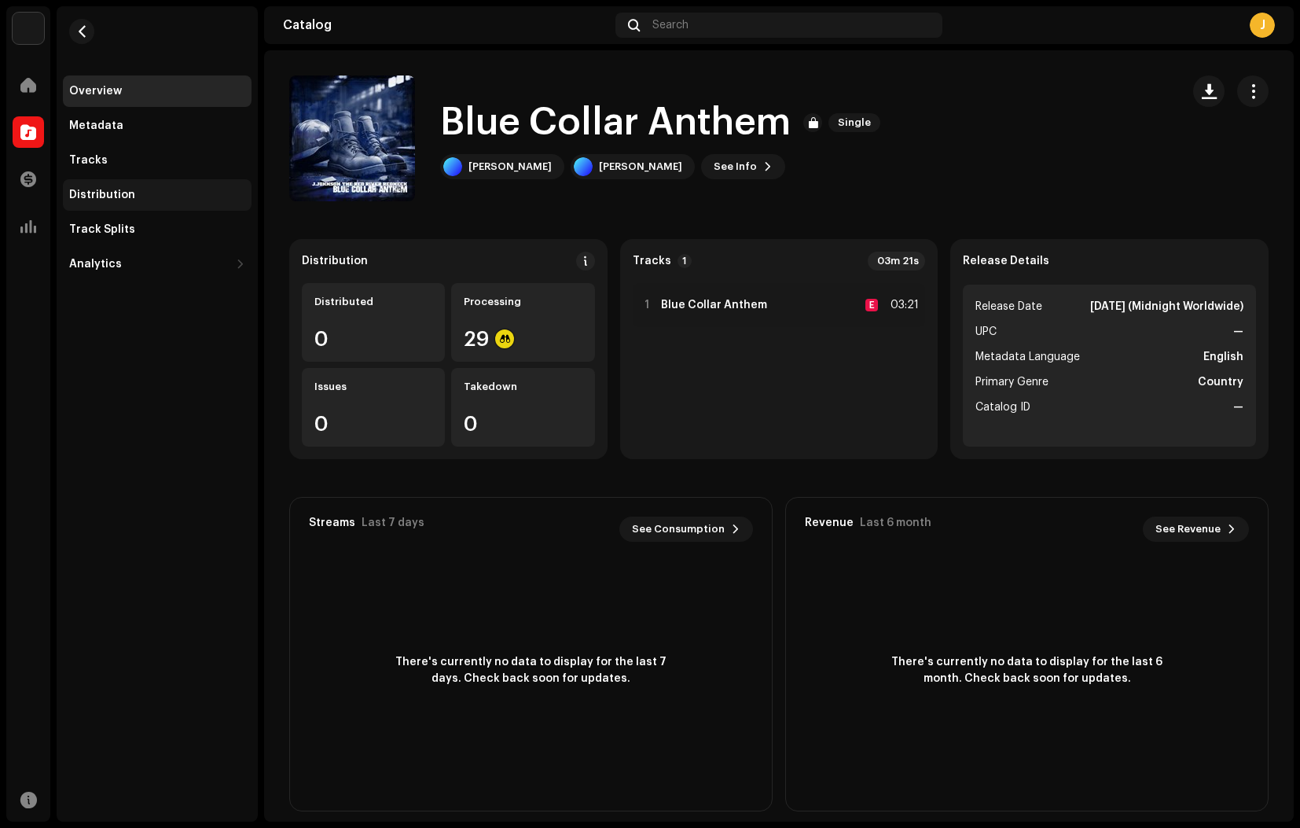
click at [129, 198] on div "Distribution" at bounding box center [102, 195] width 66 height 13
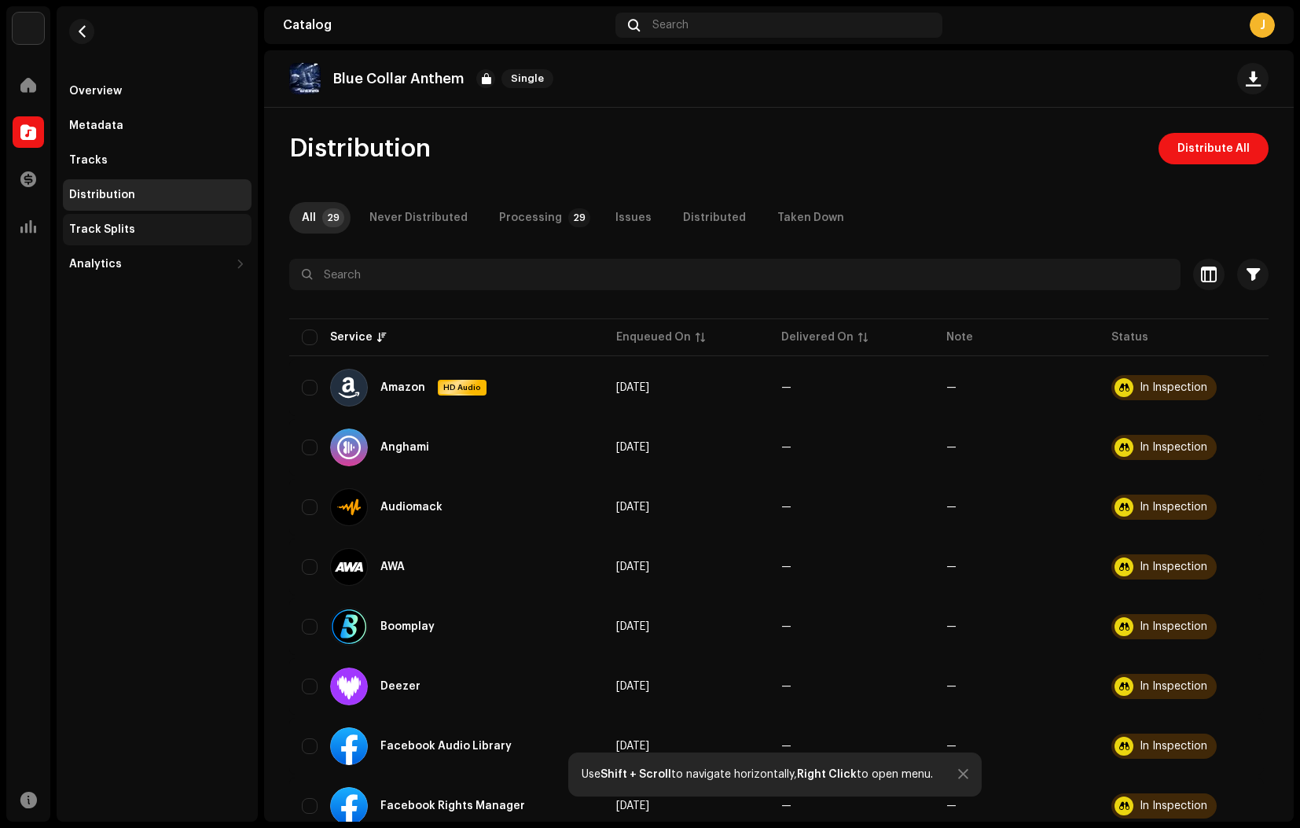
click at [127, 237] on div "Track Splits" at bounding box center [157, 229] width 189 height 31
